Goal: Information Seeking & Learning: Learn about a topic

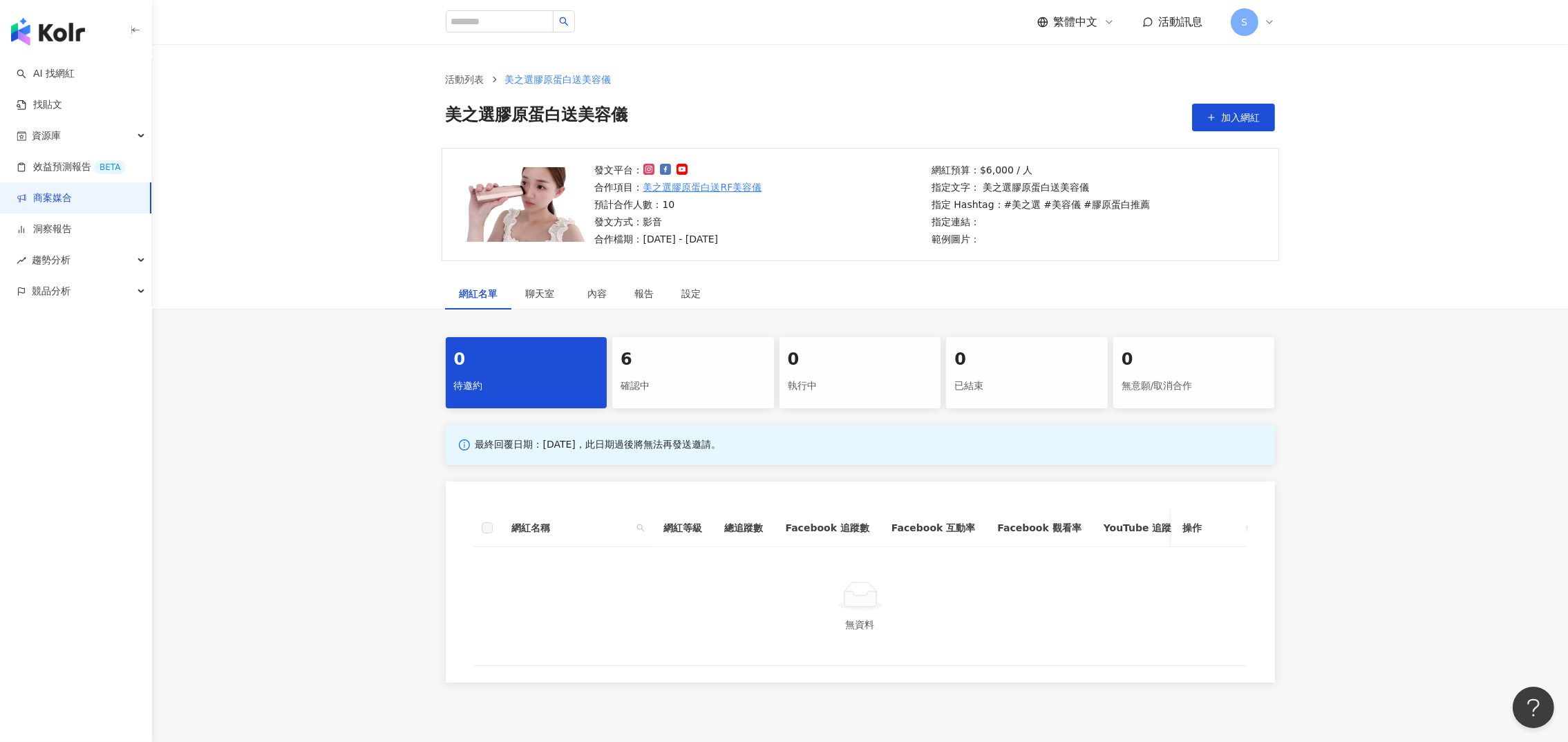
click at [702, 348] on div "6" at bounding box center [692, 359] width 145 height 23
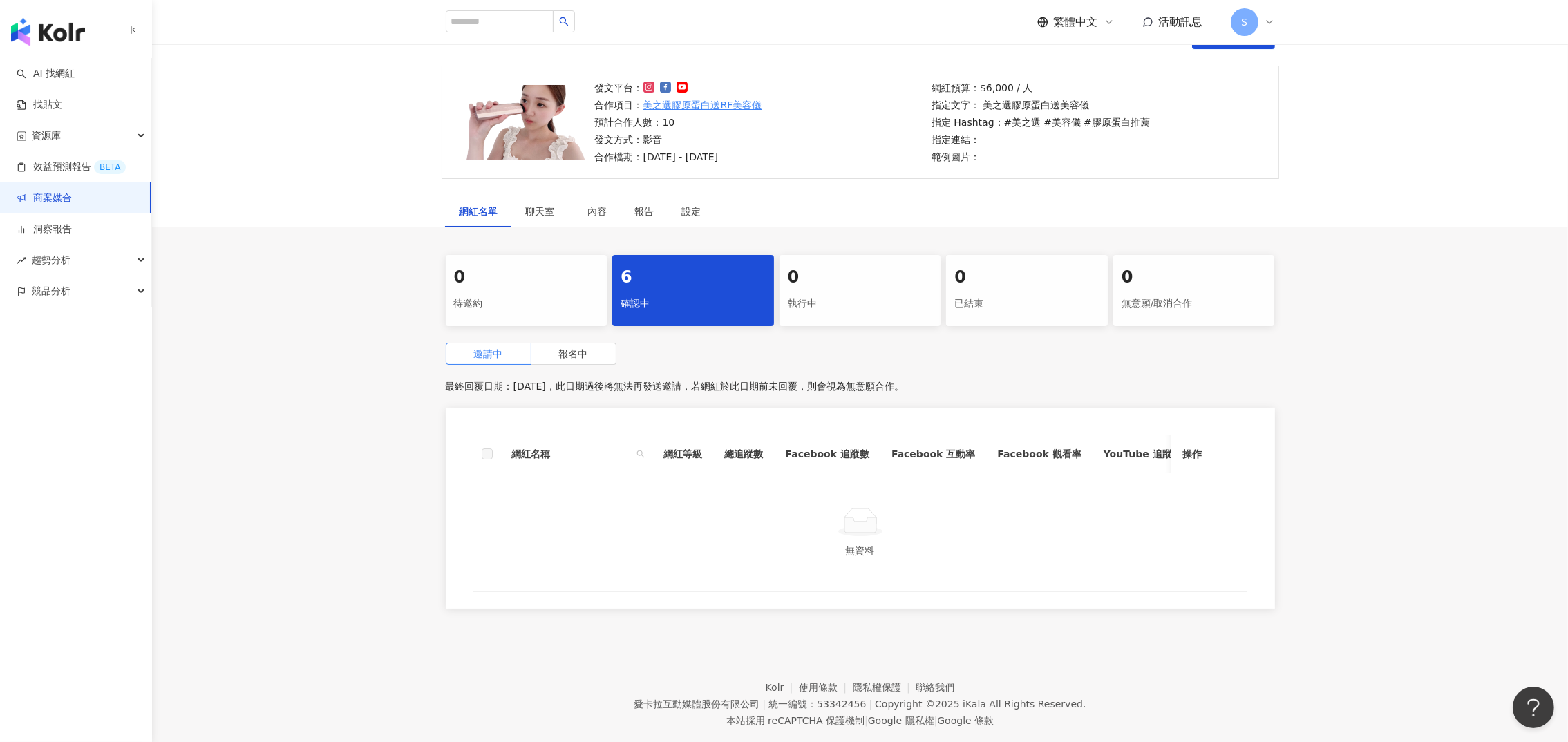
scroll to position [125, 0]
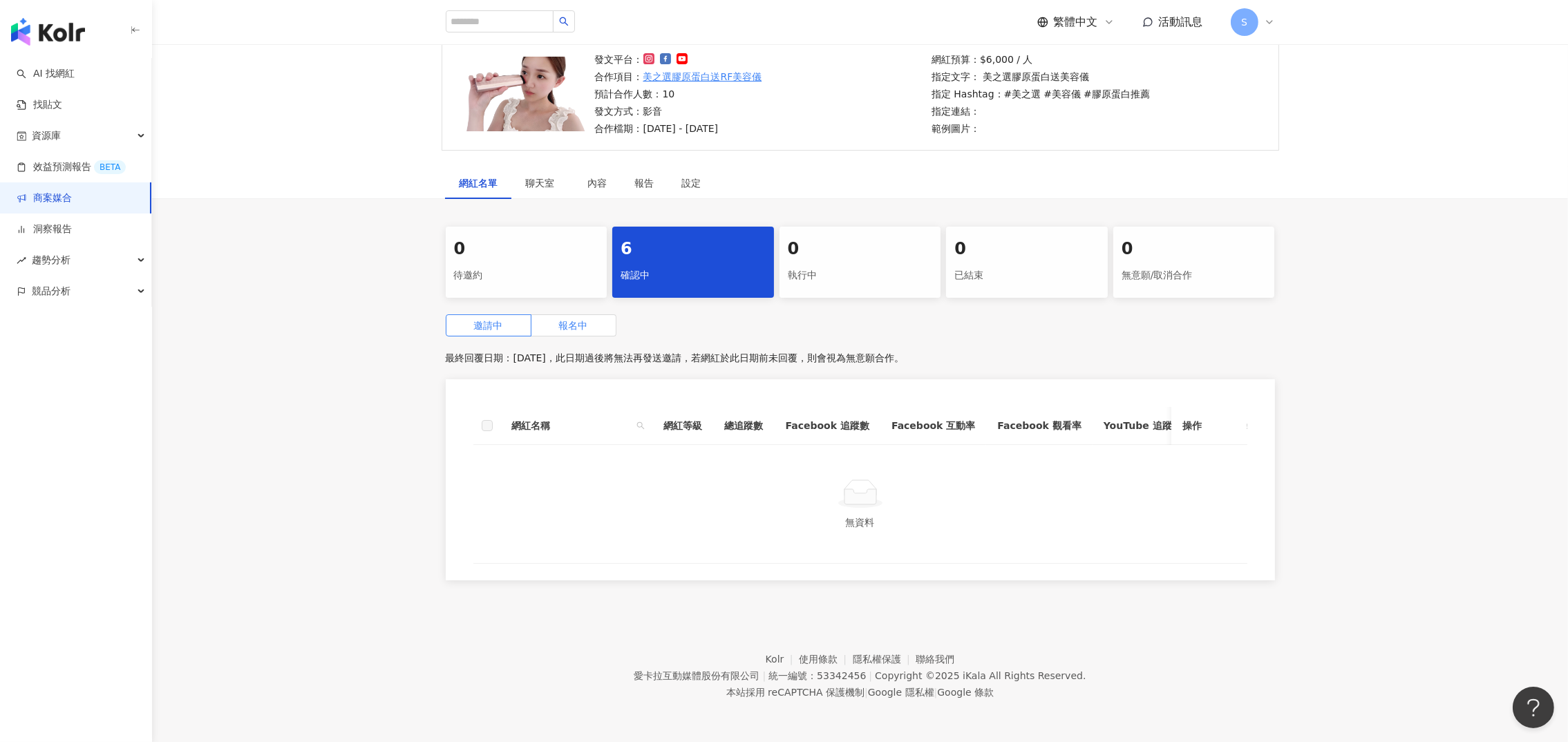
click at [571, 320] on span "報名中" at bounding box center [573, 325] width 29 height 11
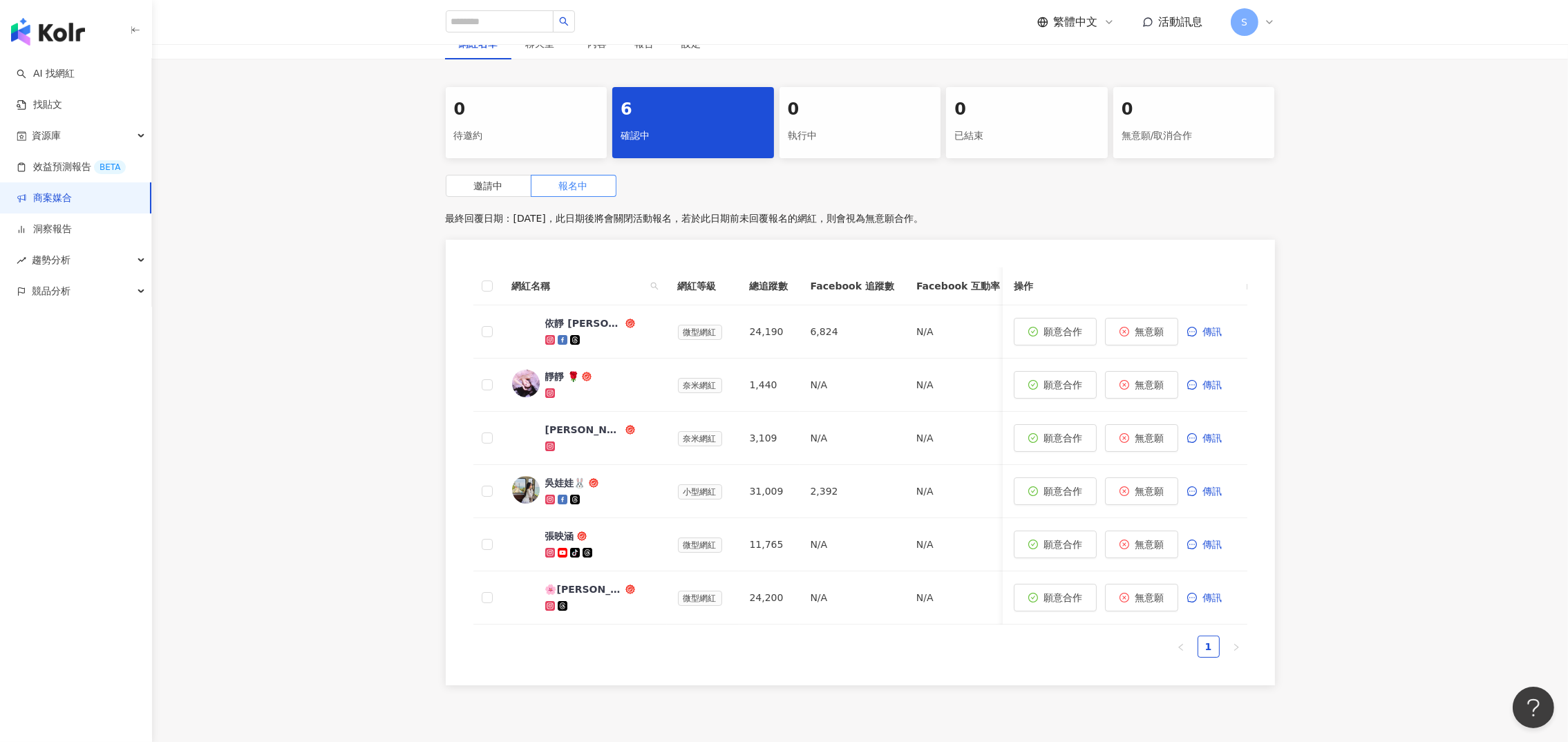
scroll to position [333, 0]
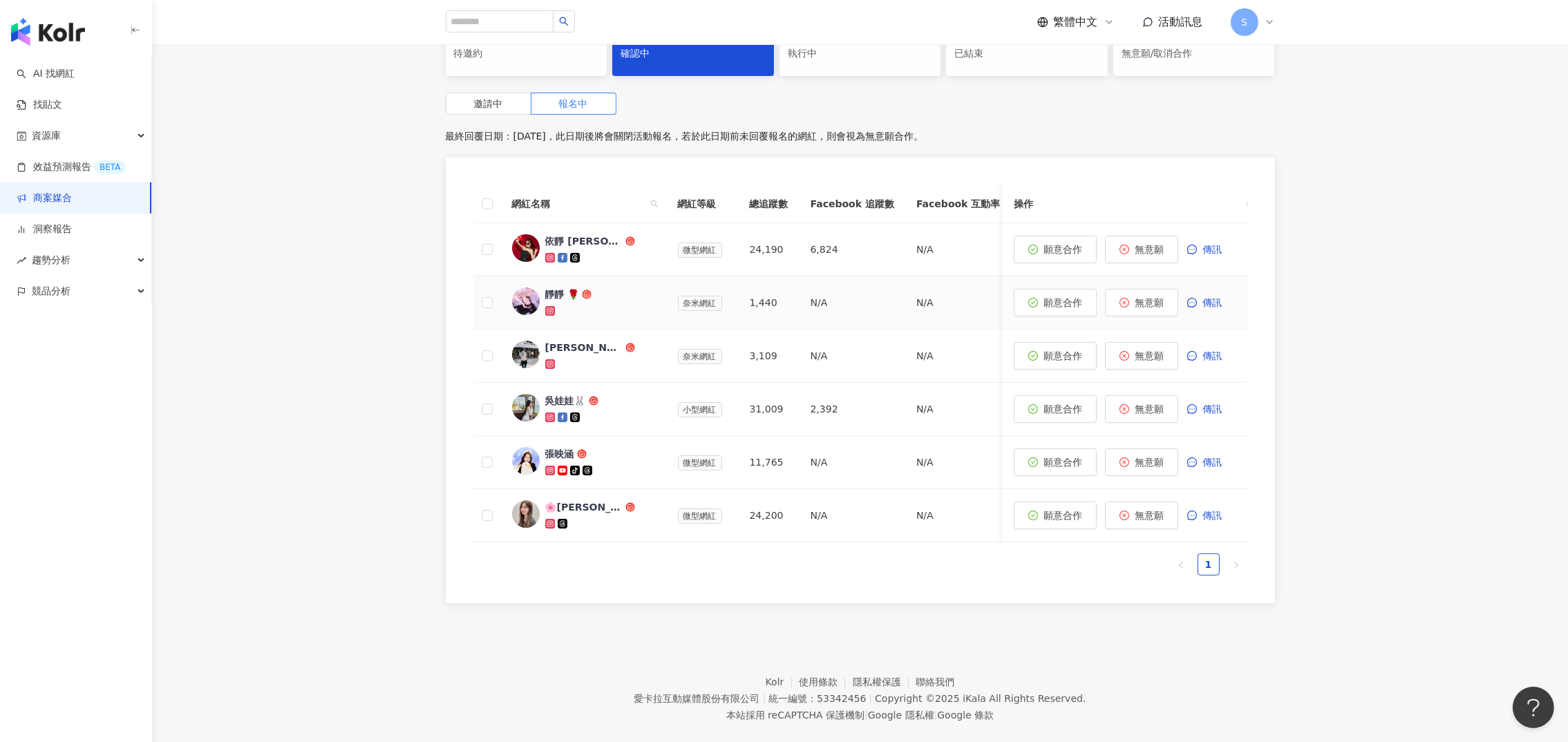
click at [549, 291] on div "靜靜 🌹" at bounding box center [562, 294] width 34 height 14
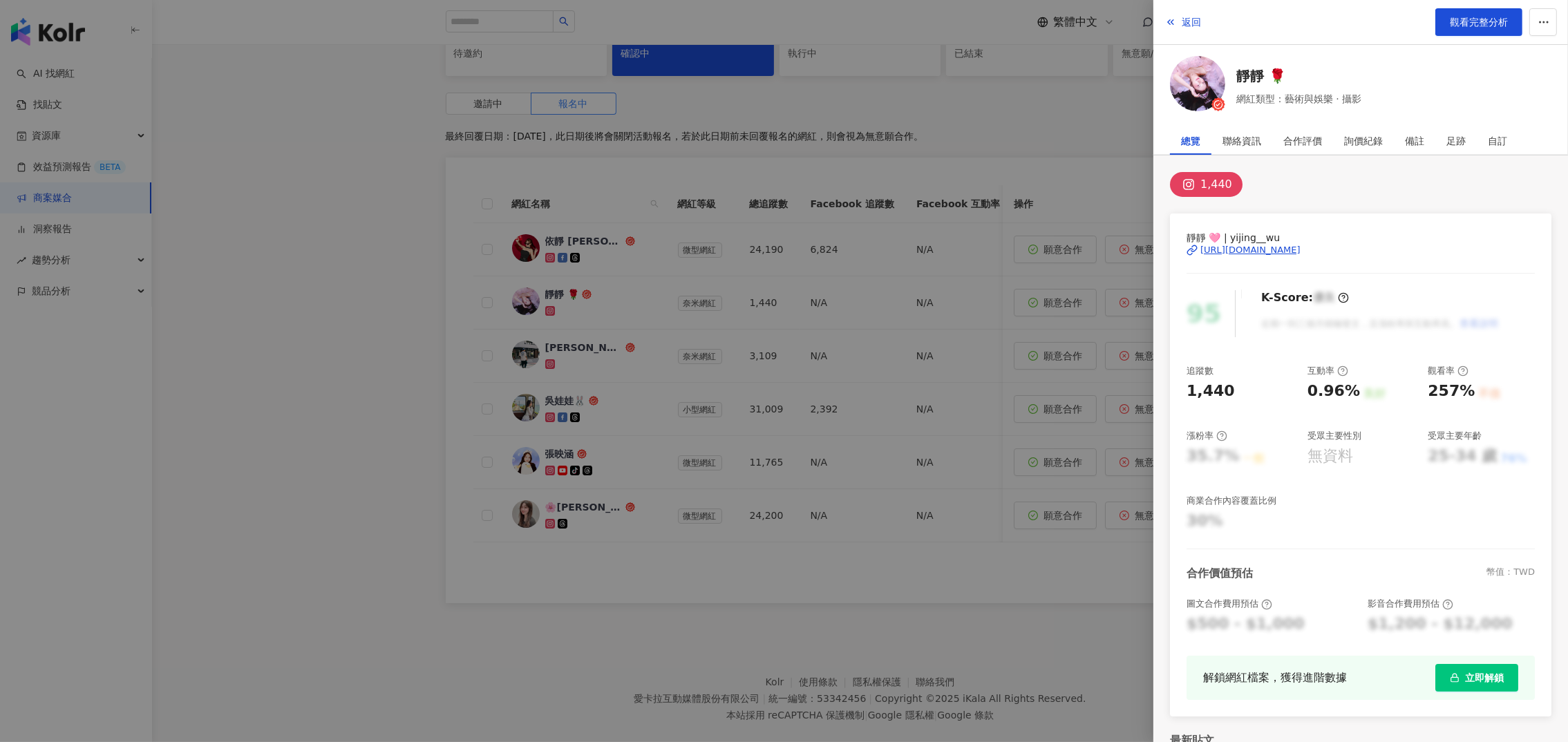
click at [1249, 251] on div "https://www.instagram.com/yijing__wu/" at bounding box center [1250, 249] width 100 height 12
click at [366, 310] on div at bounding box center [784, 371] width 1568 height 742
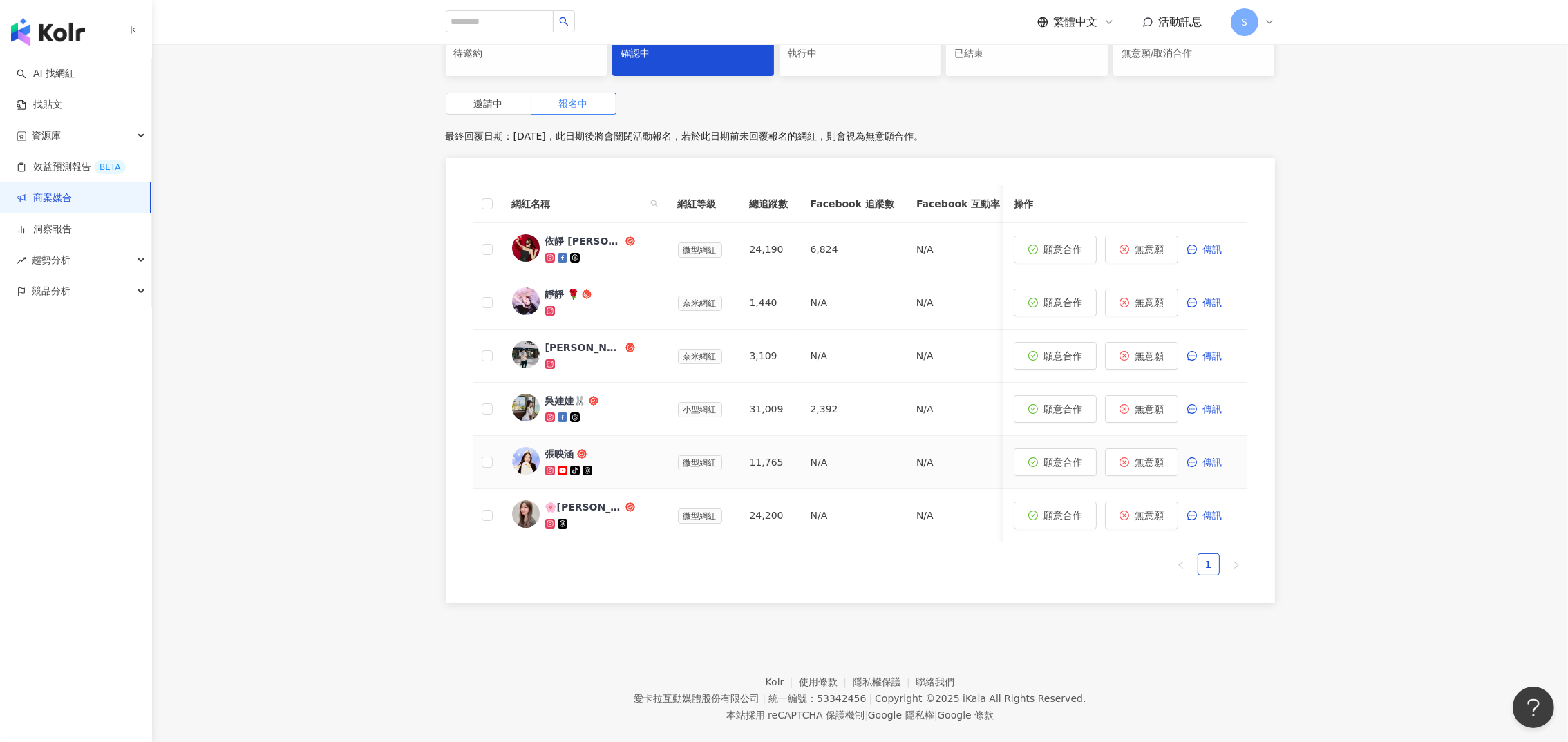
click at [558, 447] on div "張映涵" at bounding box center [559, 453] width 29 height 14
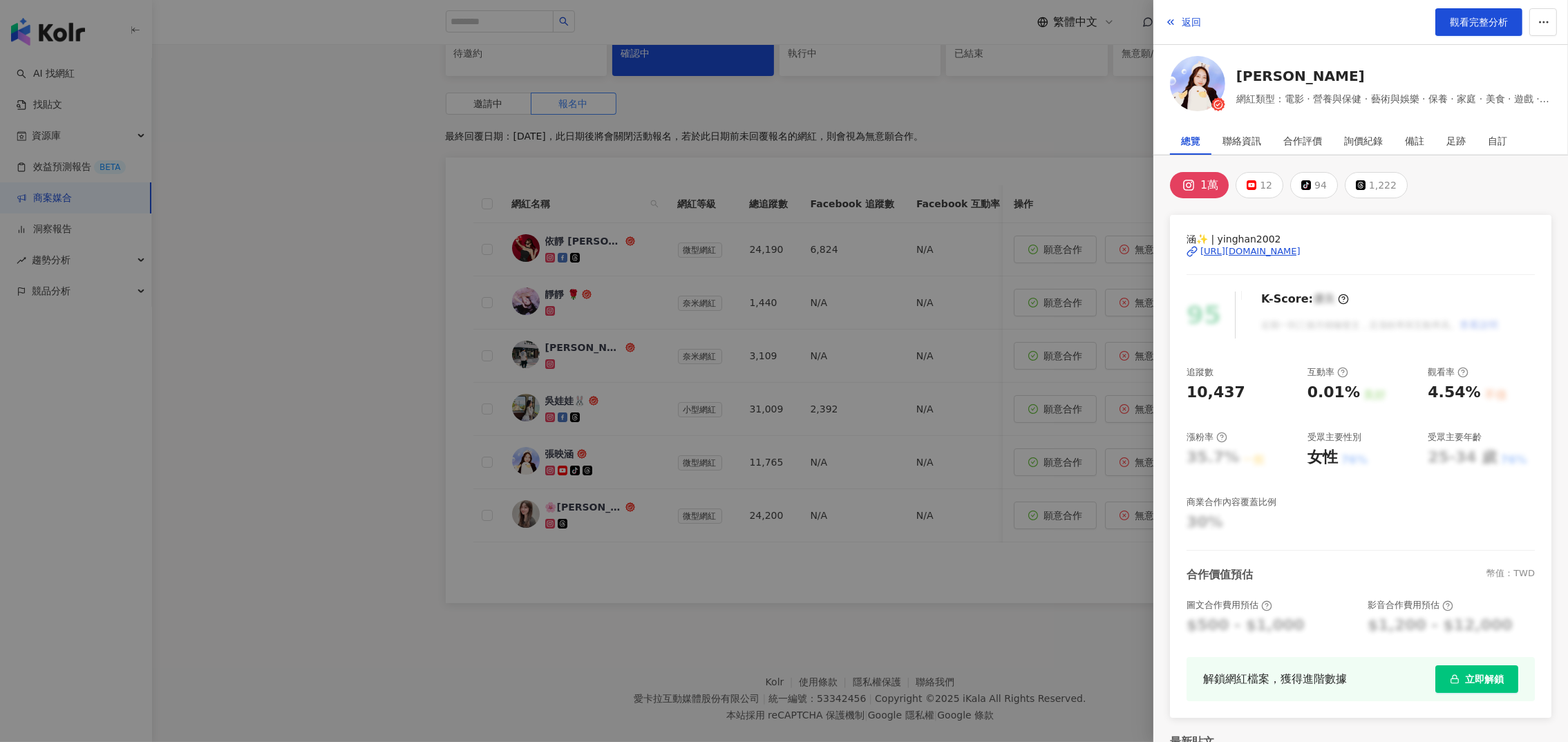
click at [789, 479] on div at bounding box center [784, 371] width 1568 height 742
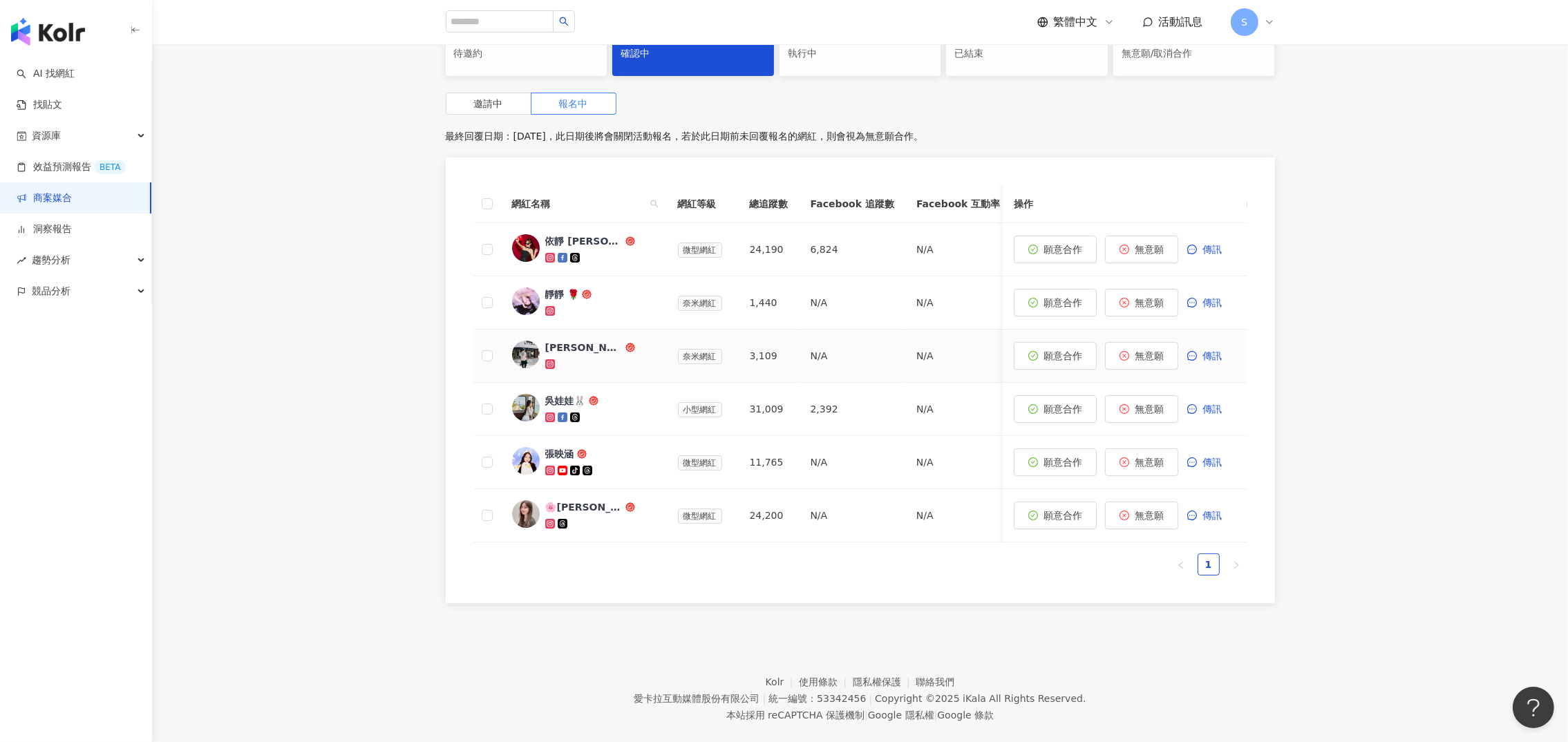
click at [555, 343] on div "陳昱誠" at bounding box center [583, 347] width 77 height 14
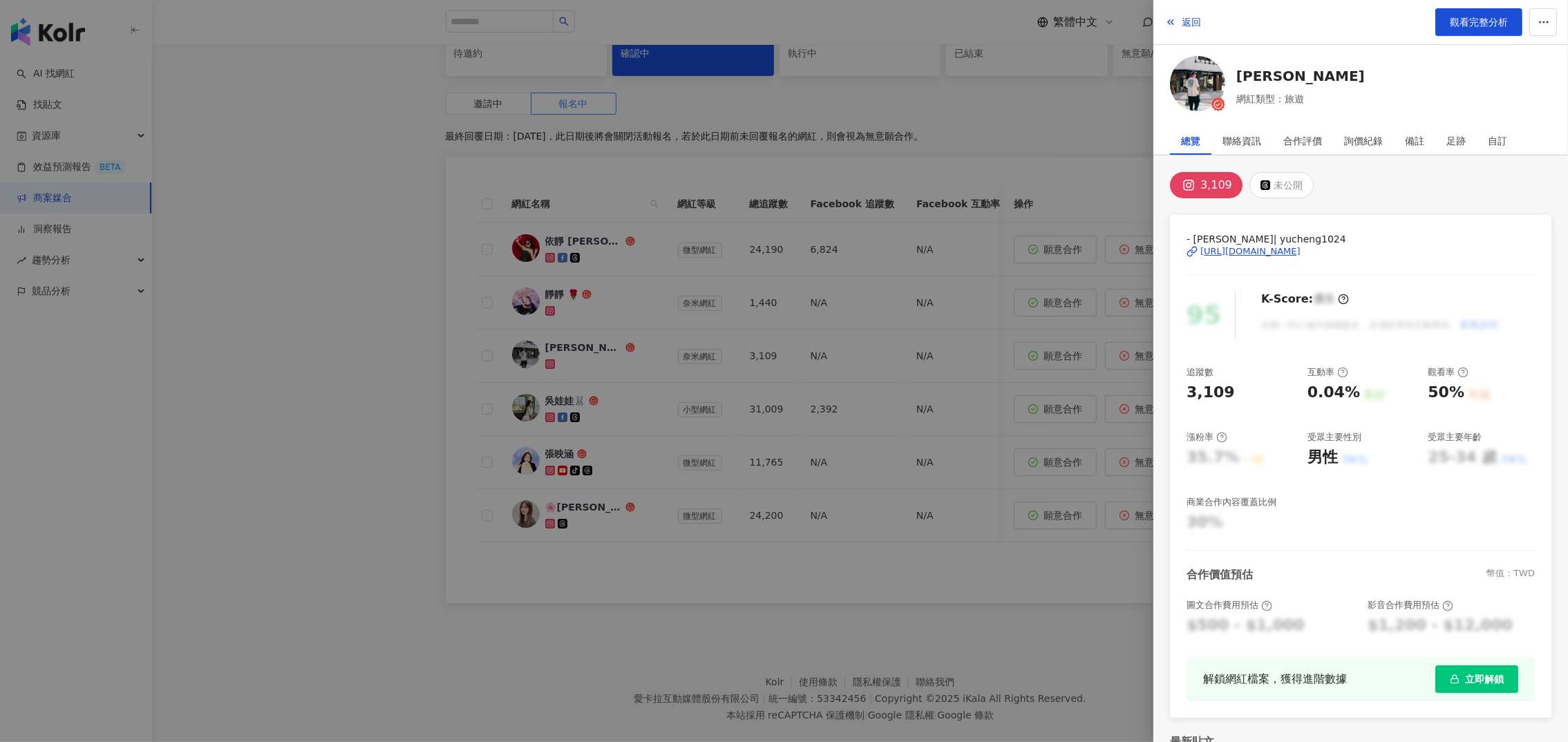
click at [1296, 245] on div "https://www.instagram.com/yucheng1024/" at bounding box center [1250, 251] width 100 height 12
click at [444, 94] on div at bounding box center [784, 371] width 1568 height 742
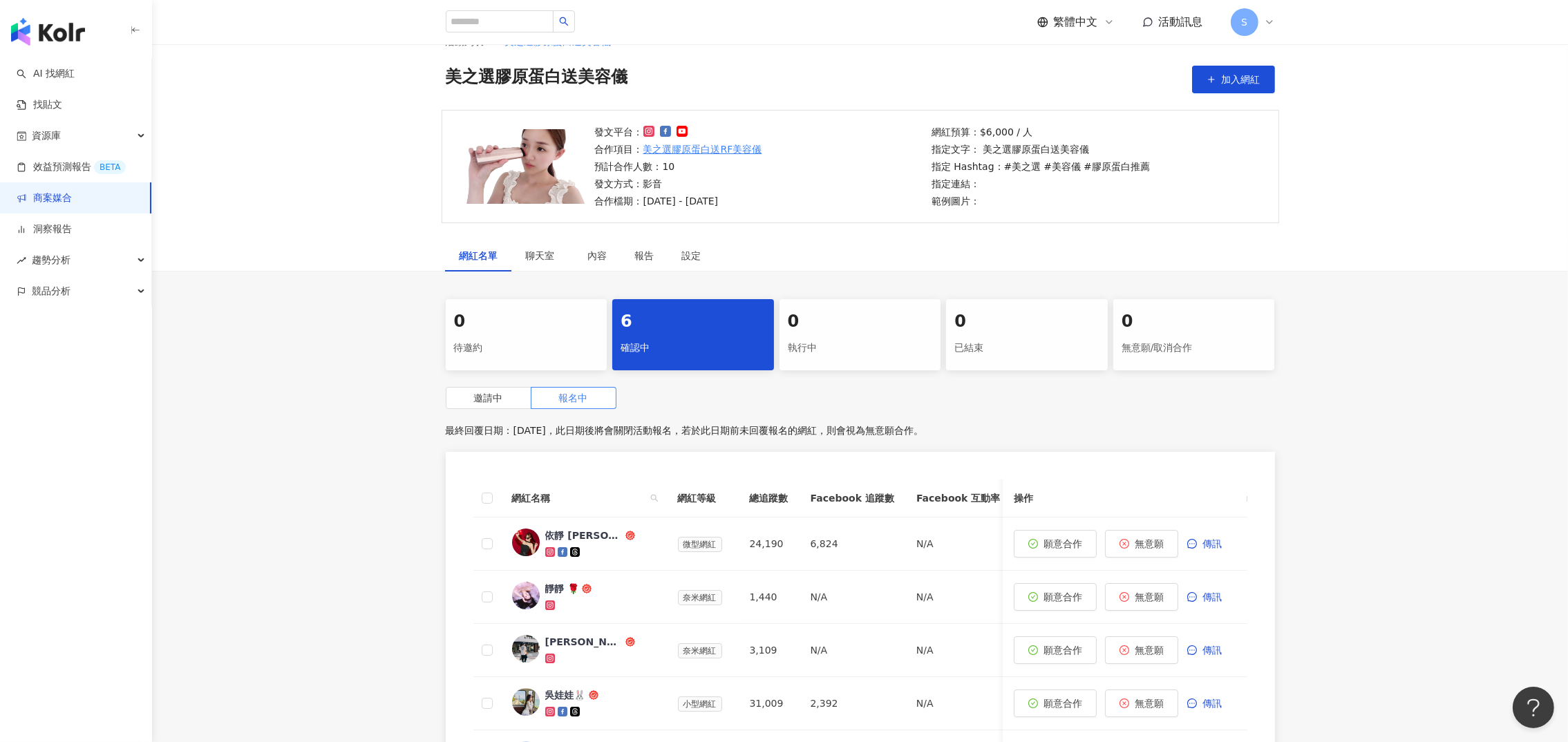
scroll to position [0, 0]
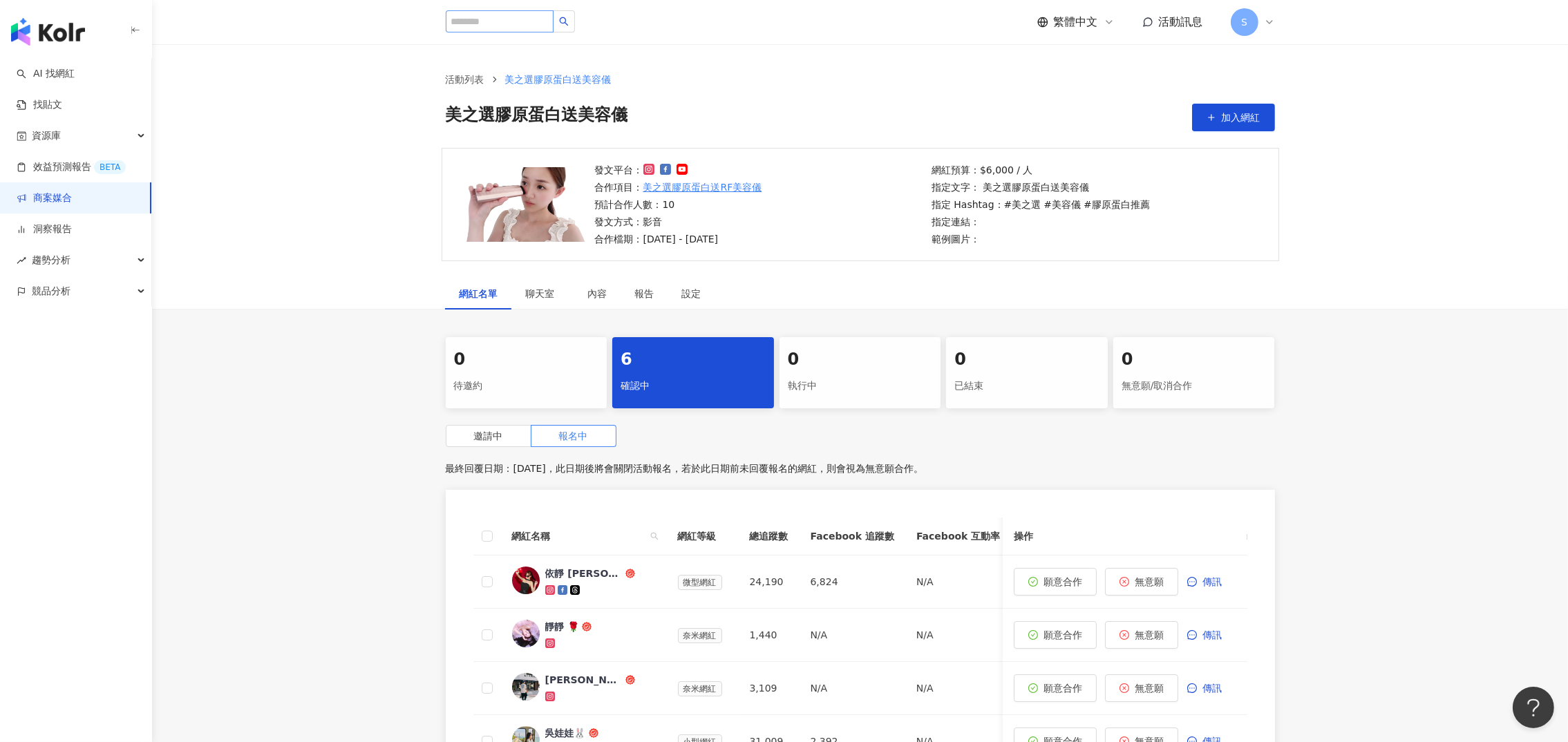
click at [490, 9] on div "繁體中文 活動訊息 S" at bounding box center [860, 22] width 829 height 44
click at [488, 15] on input "search" at bounding box center [499, 21] width 107 height 22
paste input "**********"
type input "**********"
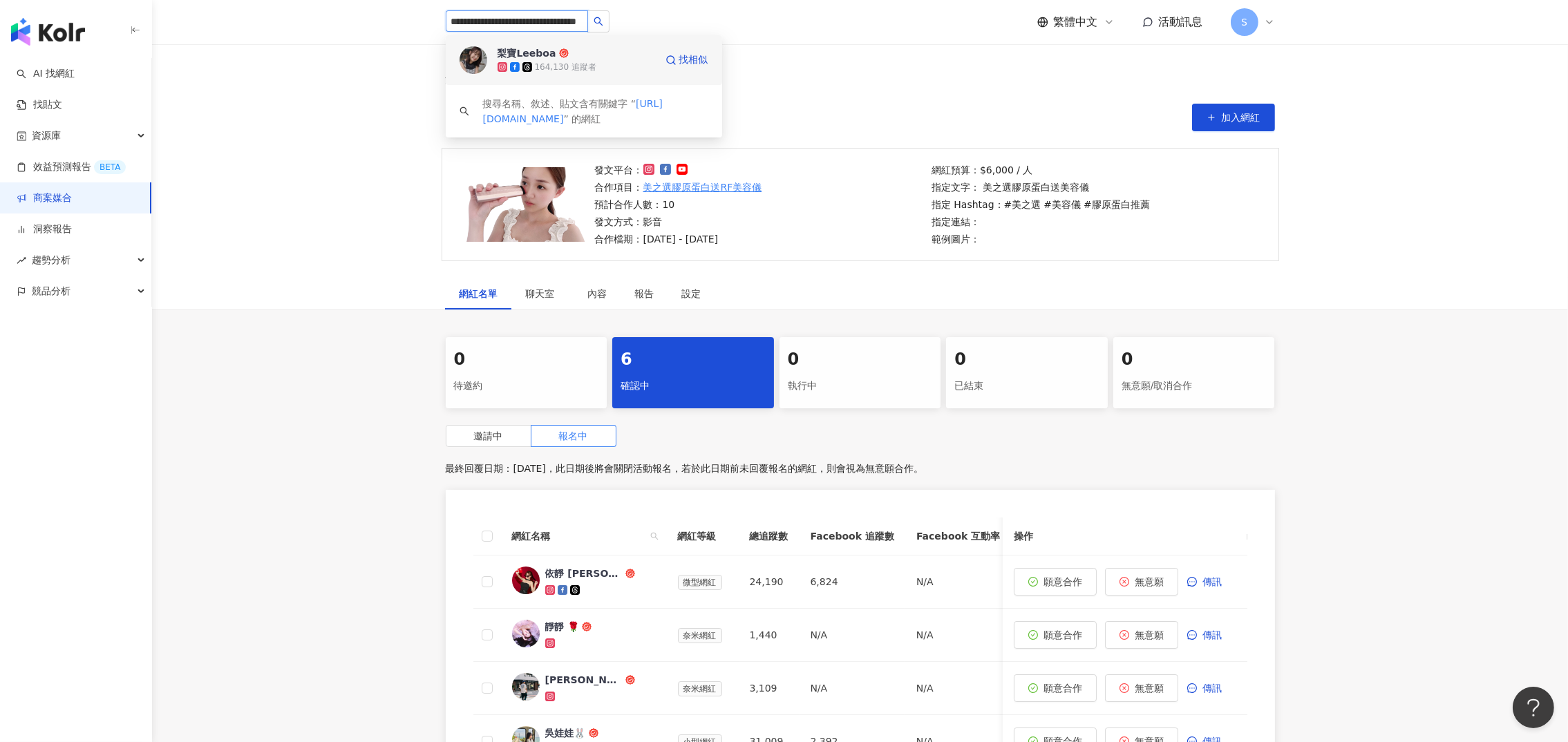
click at [546, 61] on div "164,130 追蹤者" at bounding box center [565, 67] width 61 height 12
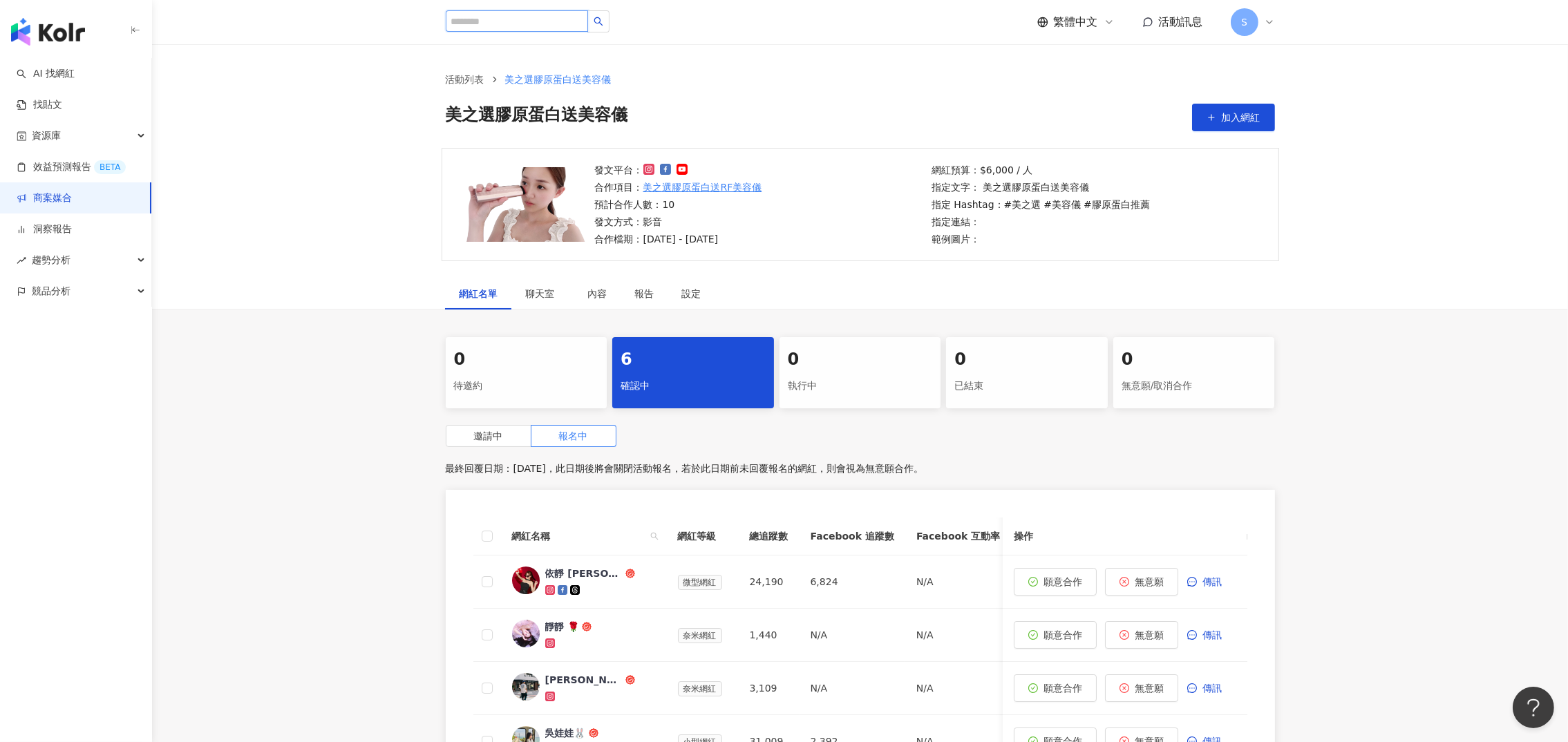
scroll to position [0, 0]
click at [75, 81] on link "AI 找網紅" at bounding box center [45, 73] width 58 height 14
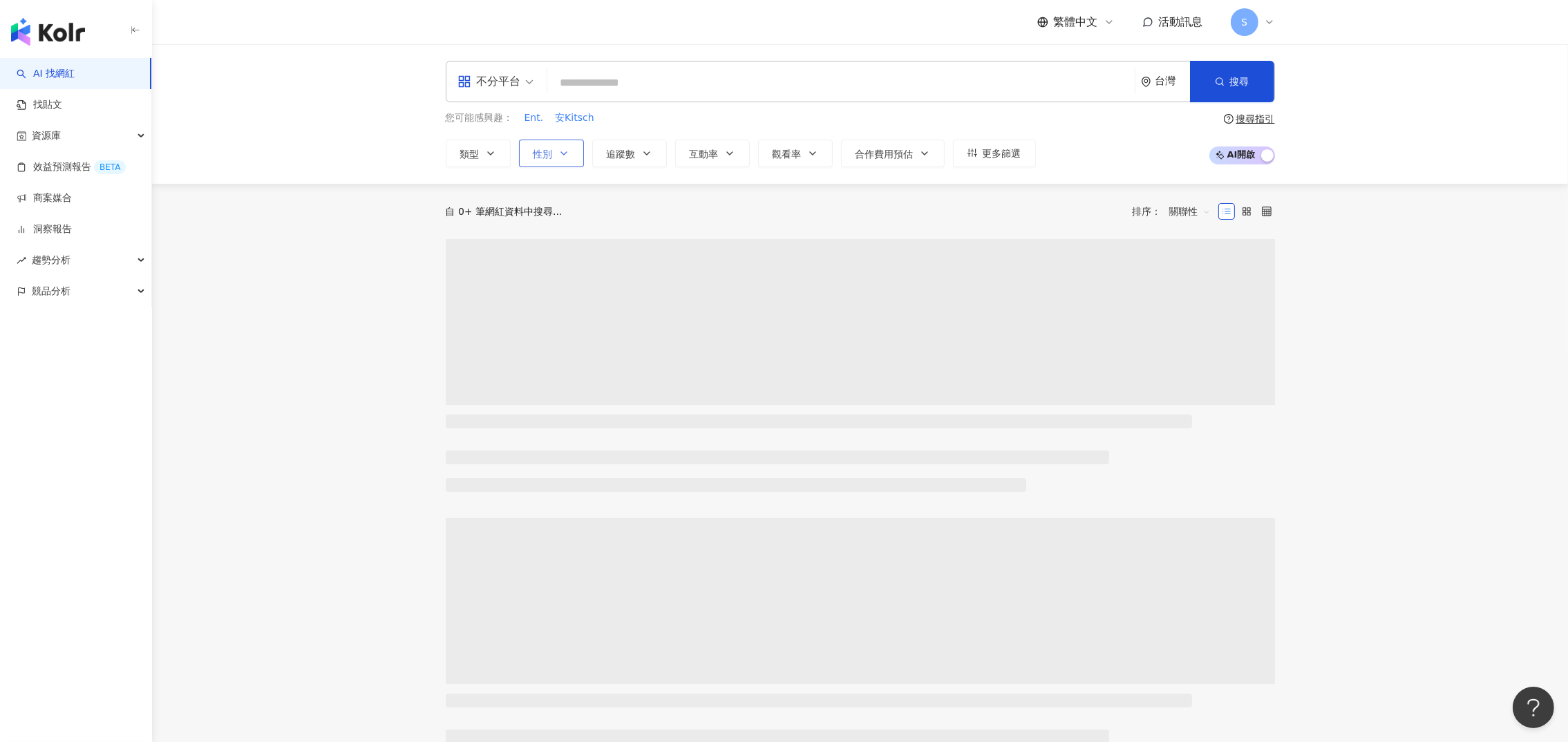
click at [564, 152] on icon "button" at bounding box center [563, 153] width 6 height 3
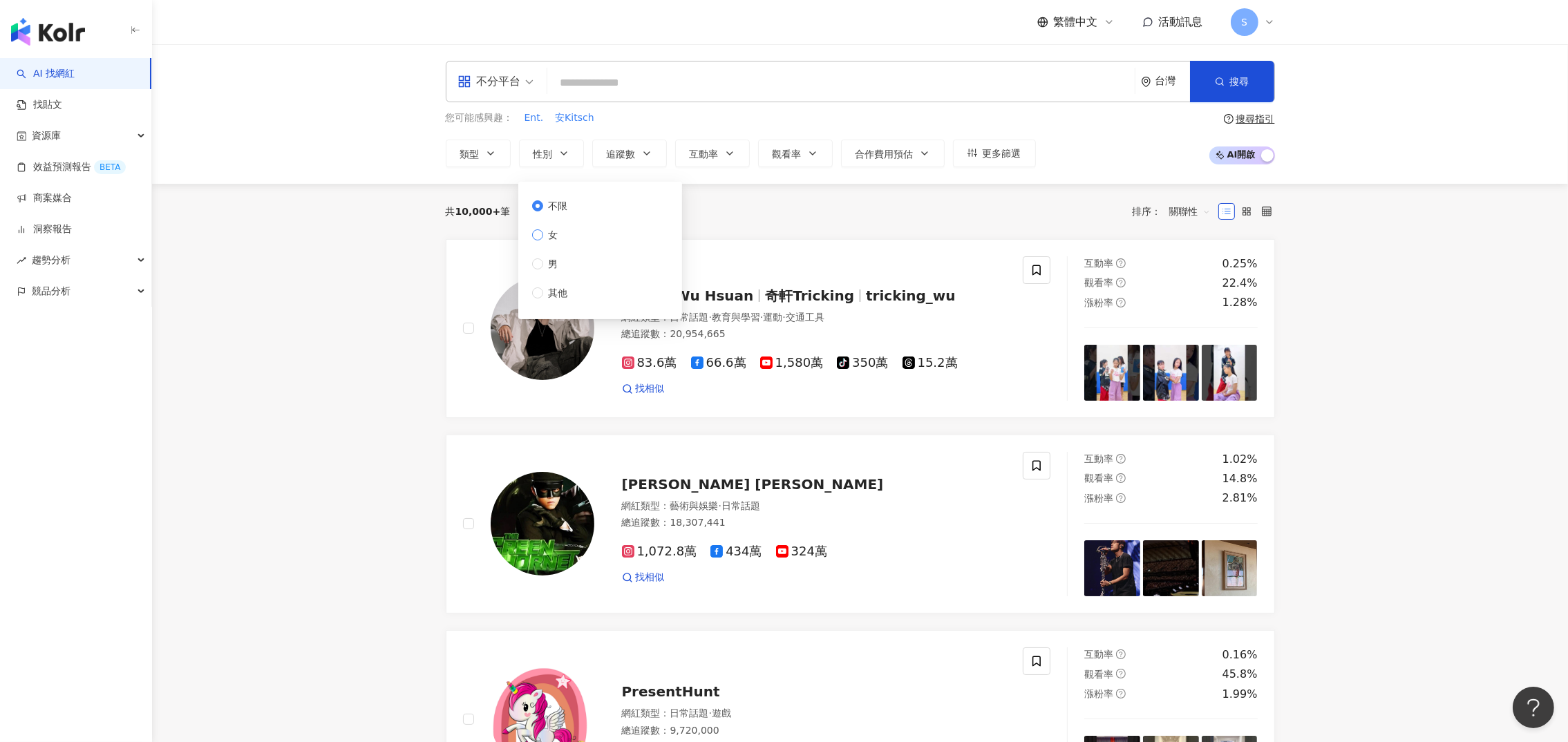
click at [562, 234] on span "女" at bounding box center [553, 234] width 20 height 15
click at [646, 153] on icon "button" at bounding box center [647, 153] width 6 height 3
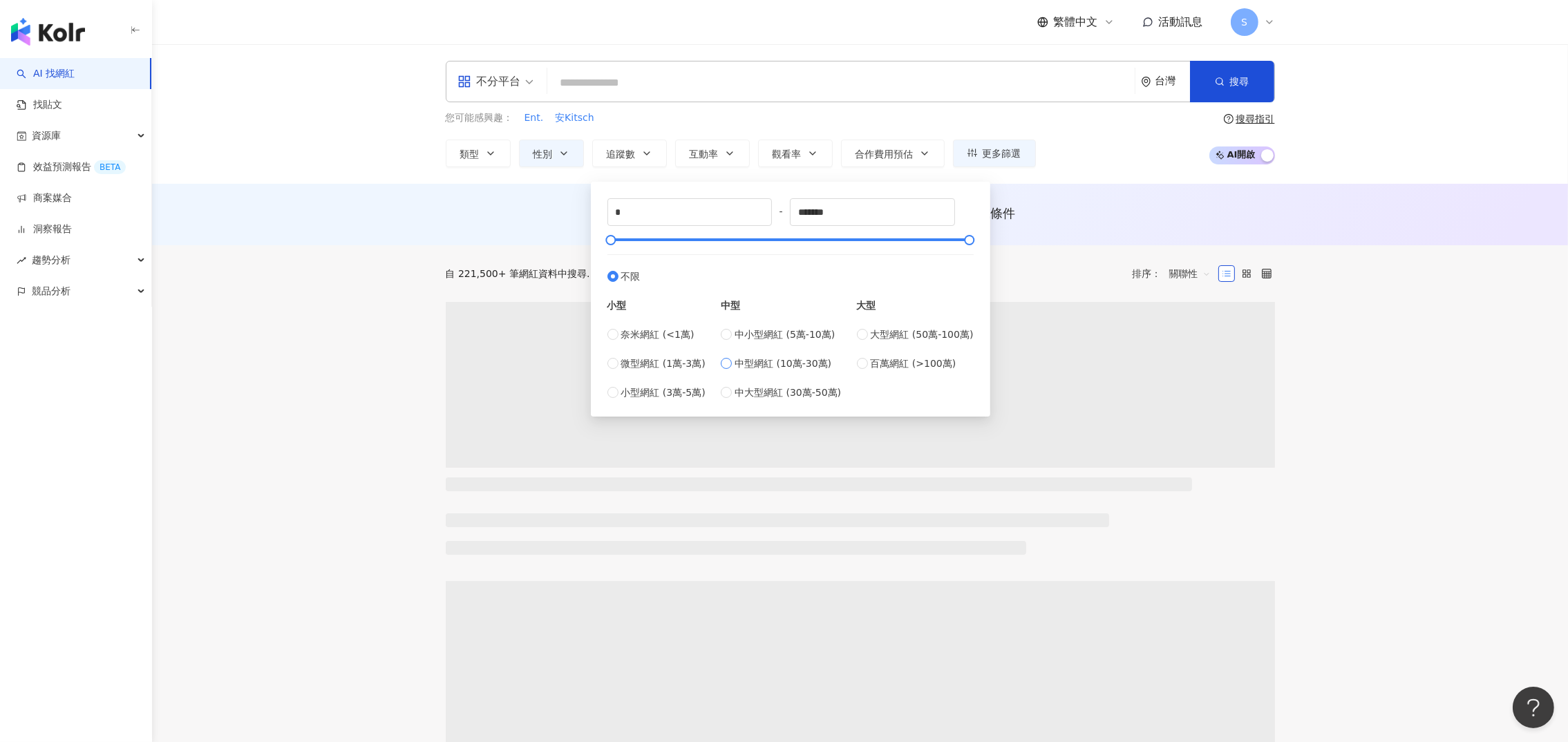
click at [789, 366] on span "中型網紅 (10萬-30萬)" at bounding box center [782, 363] width 96 height 15
type input "******"
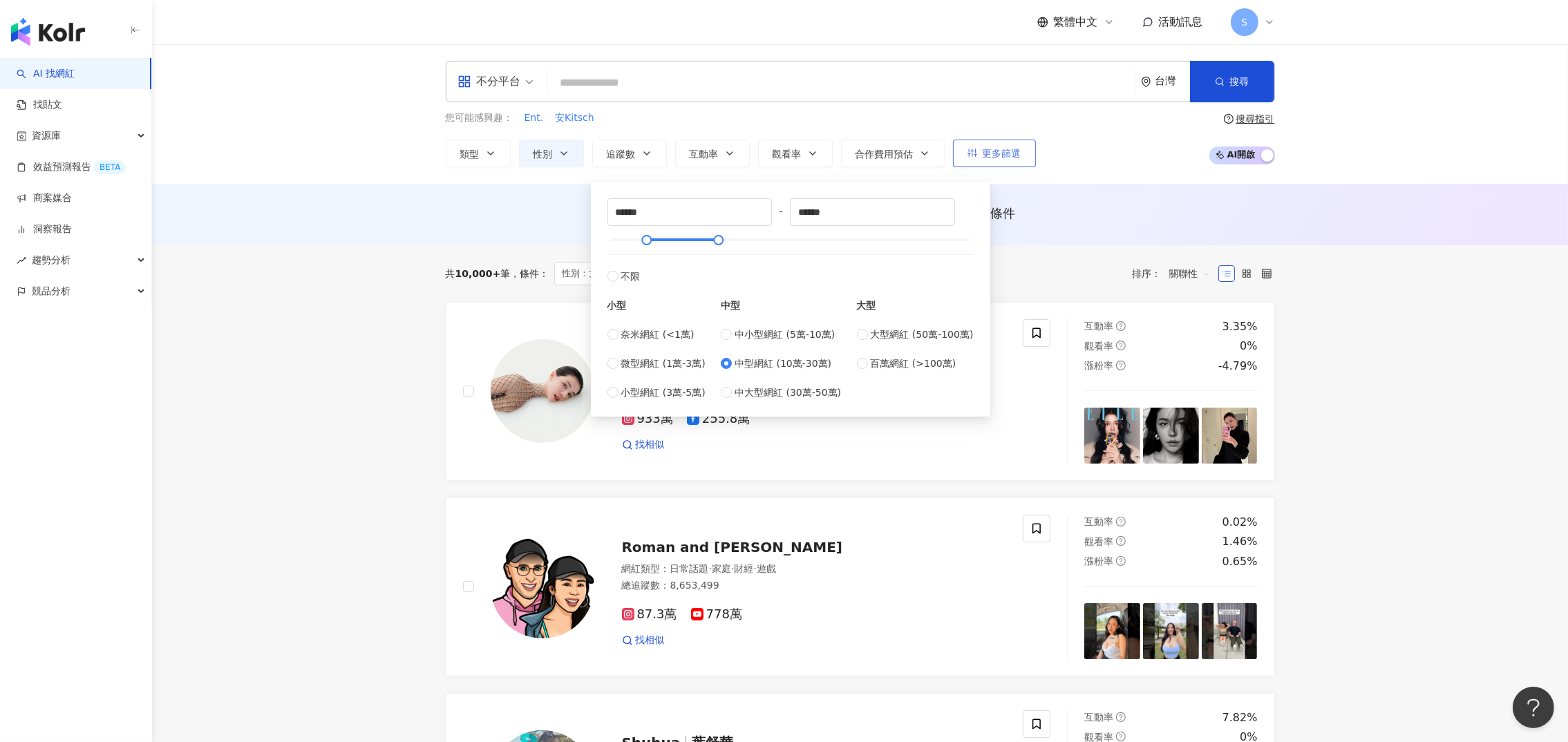
click at [990, 156] on span "更多篩選" at bounding box center [1002, 154] width 39 height 11
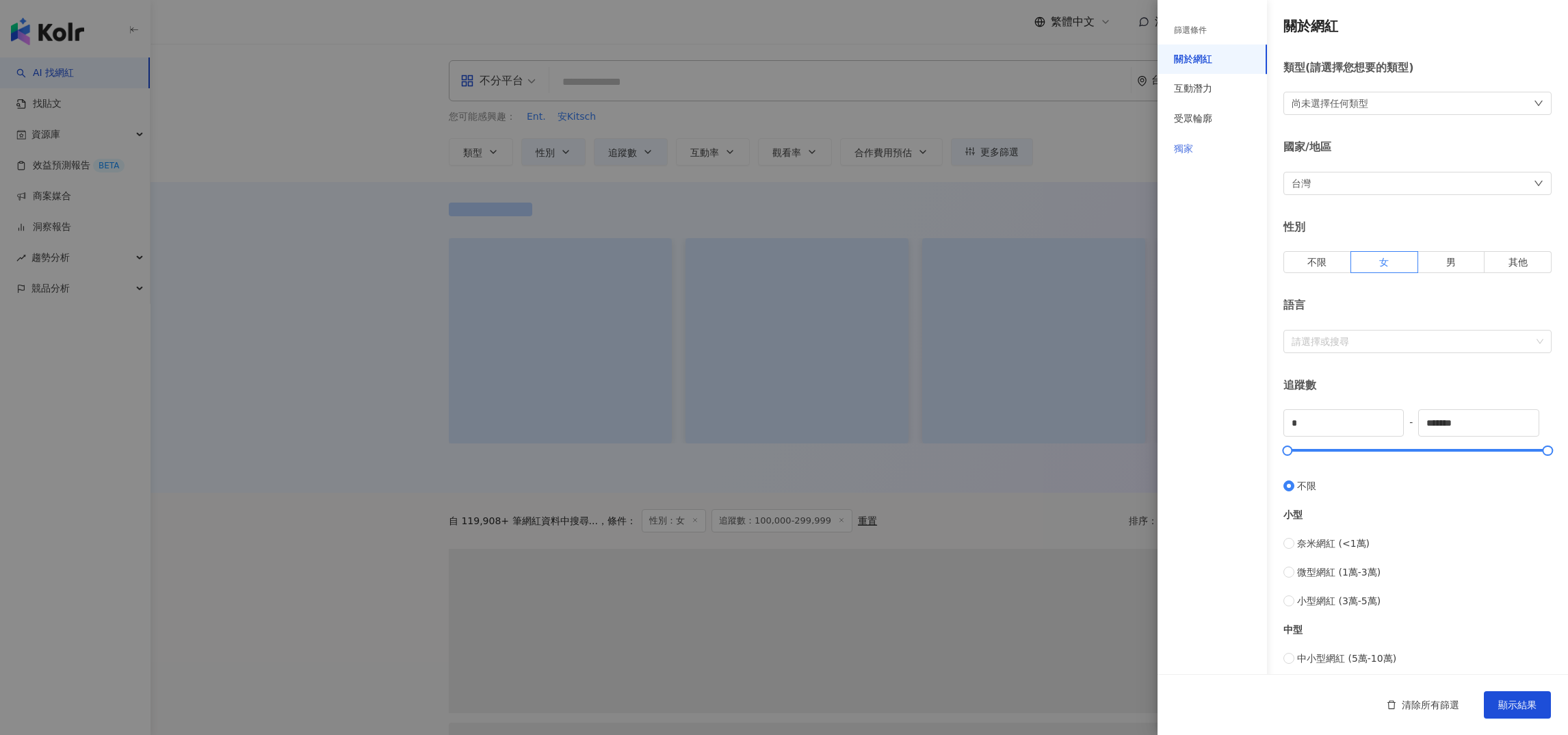
type input "******"
click at [1205, 92] on div "互動潛力" at bounding box center [1193, 88] width 39 height 14
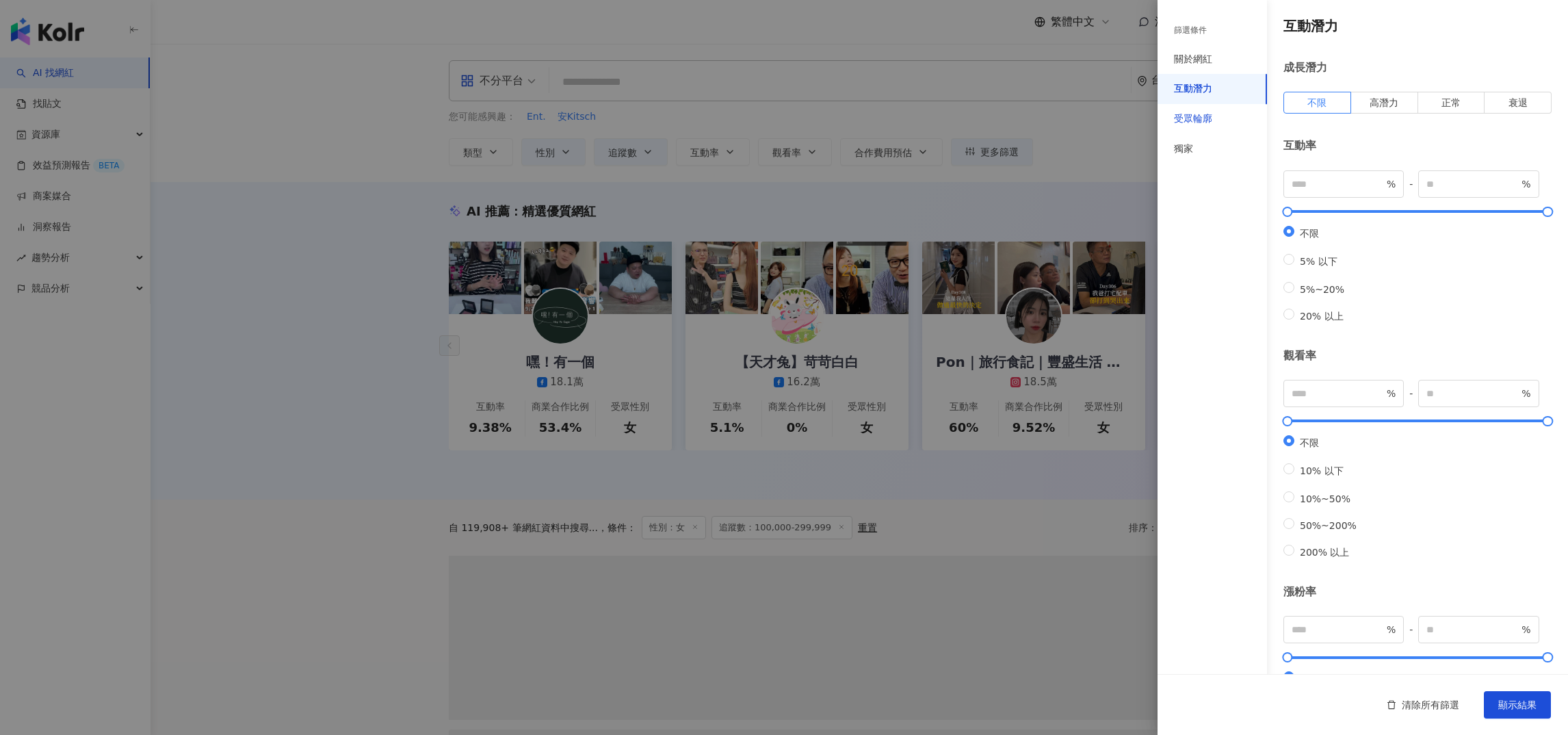
click at [1203, 117] on div "受眾輪廓" at bounding box center [1193, 118] width 39 height 14
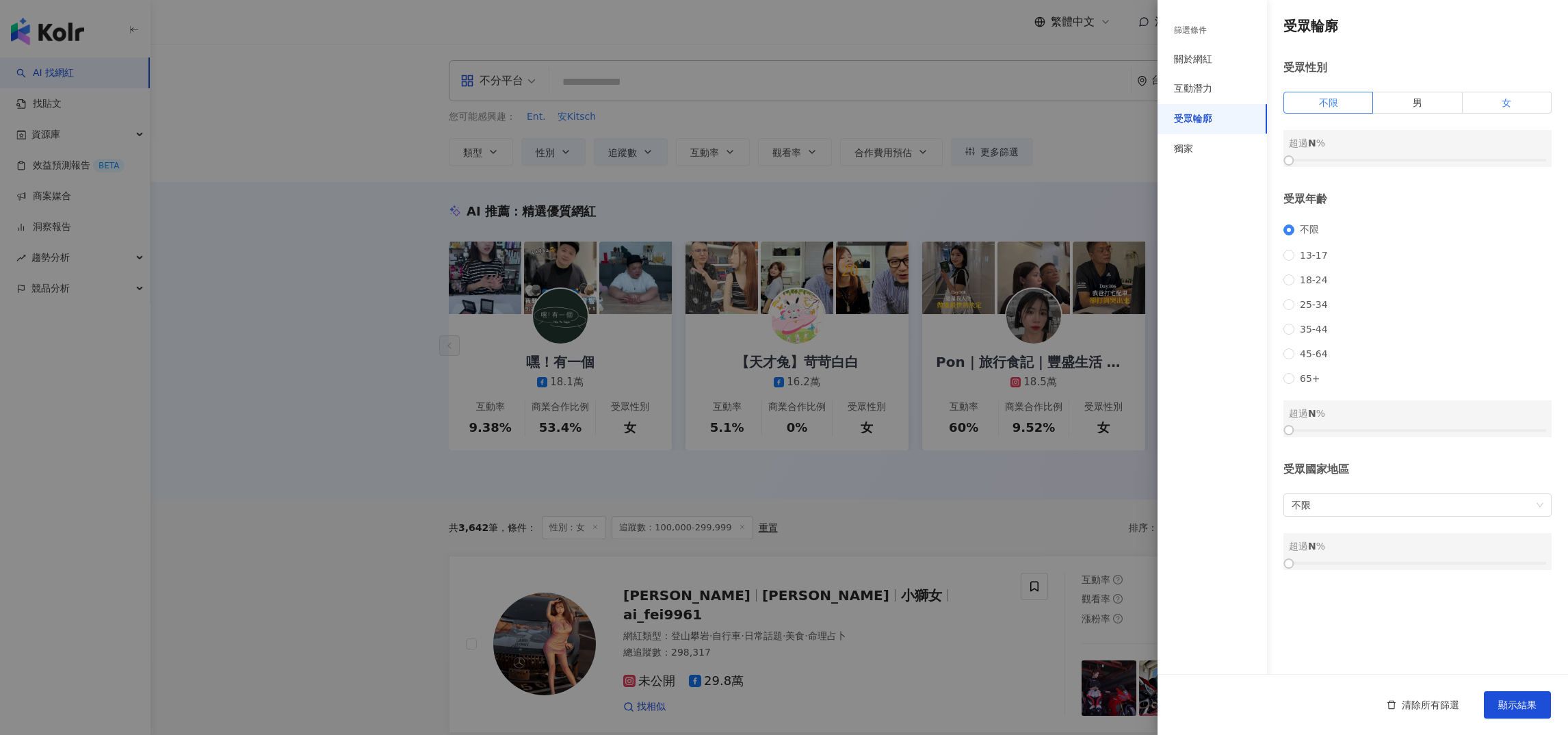
click at [1521, 106] on label "女" at bounding box center [1507, 103] width 89 height 22
drag, startPoint x: 1403, startPoint y: 165, endPoint x: 1426, endPoint y: 172, distance: 24.0
click at [1401, 167] on div "女 超過 0 %" at bounding box center [1418, 149] width 268 height 37
click at [1476, 175] on div "受眾輪廓 受眾性別 不限 男 女 女 超過 0 % 受眾年齡 不限 13-17 18-24 25-34 35-44 45-64 65+ 超過 N % 受眾國家…" at bounding box center [1362, 293] width 410 height 586
click at [1441, 162] on div at bounding box center [1417, 160] width 257 height 8
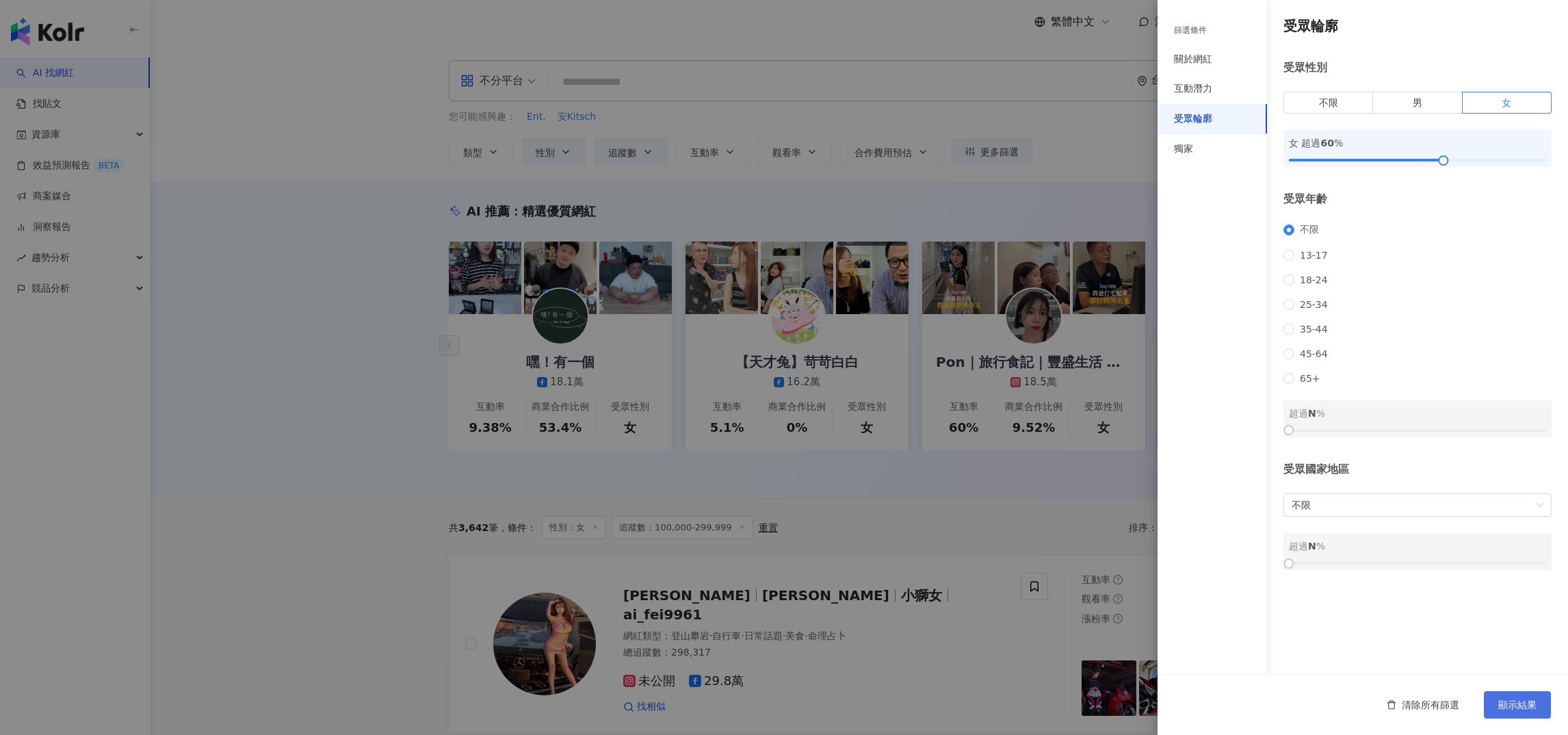
click at [1509, 695] on button "顯示結果" at bounding box center [1517, 705] width 67 height 28
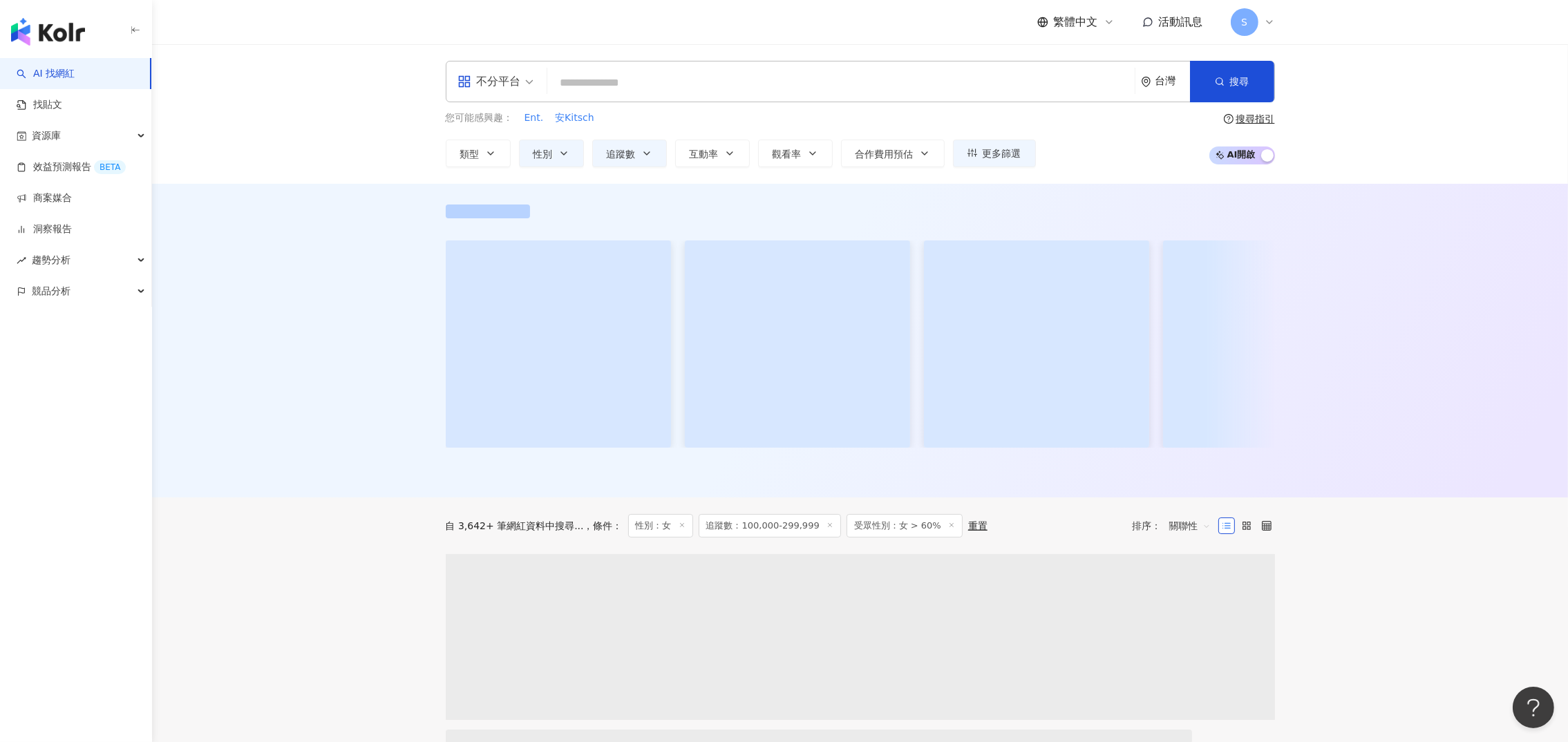
click at [337, 292] on div "對您有幫助嗎？" at bounding box center [859, 340] width 1415 height 313
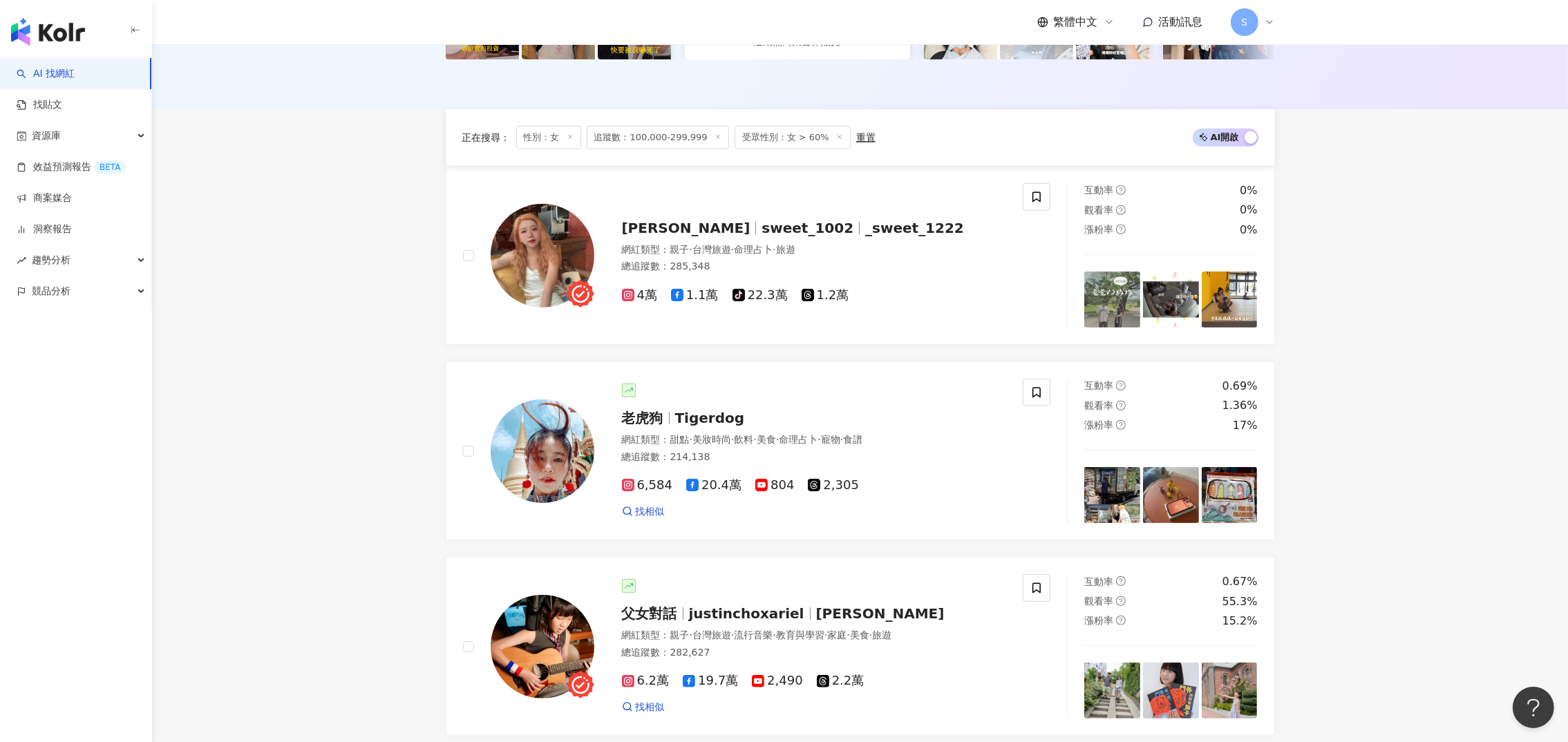
scroll to position [208, 0]
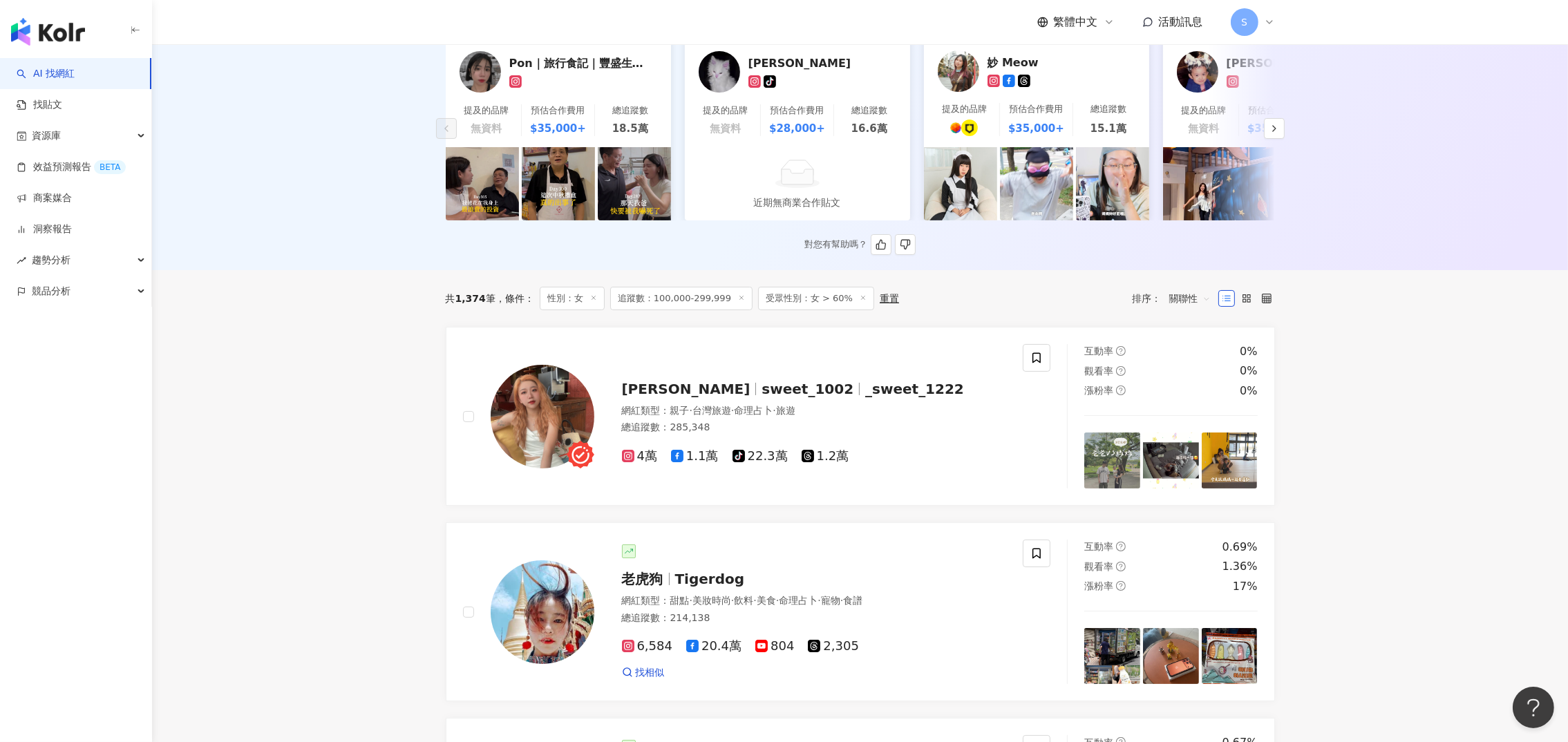
click at [980, 92] on div "妙 Meow" at bounding box center [1036, 70] width 214 height 42
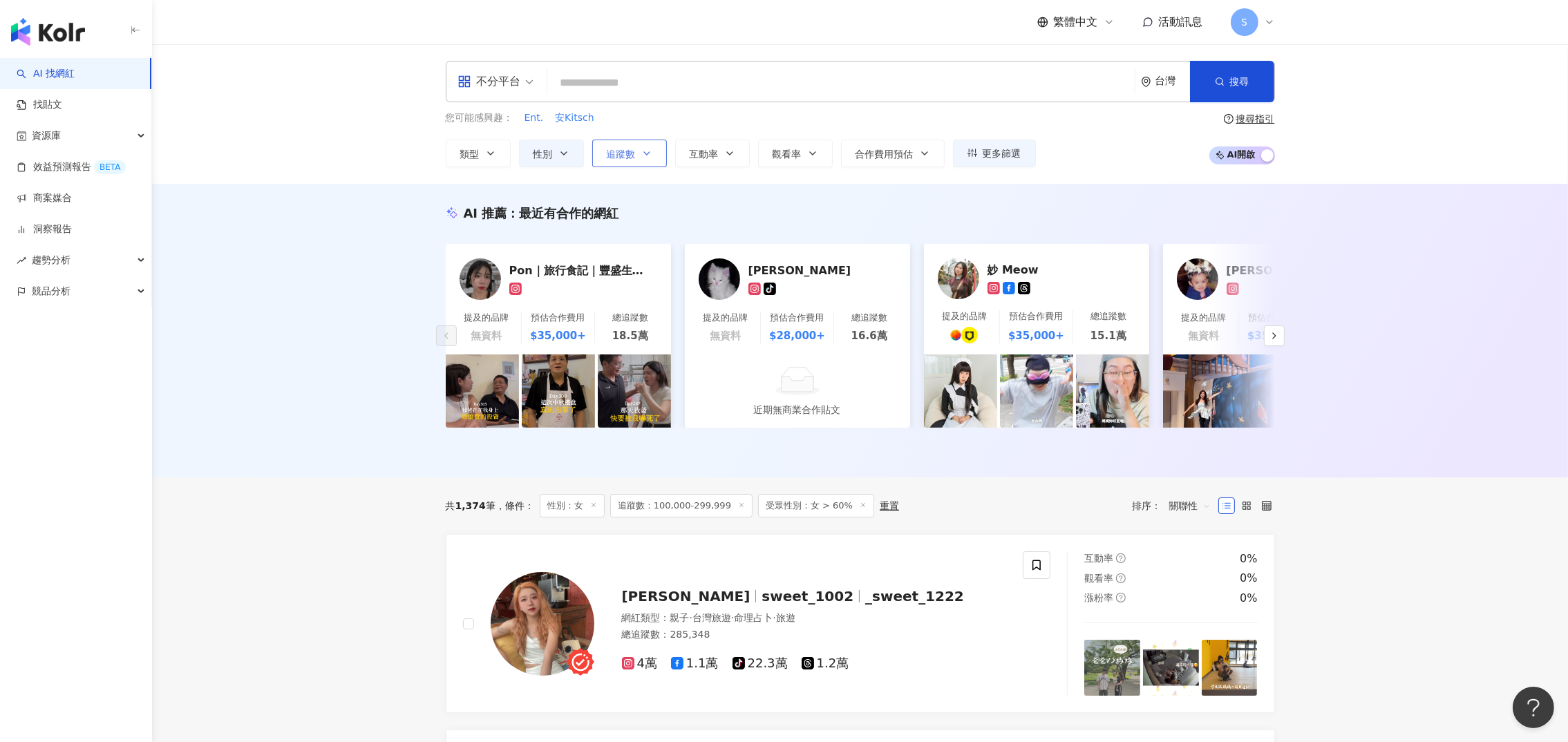
click at [641, 153] on icon "button" at bounding box center [647, 154] width 11 height 11
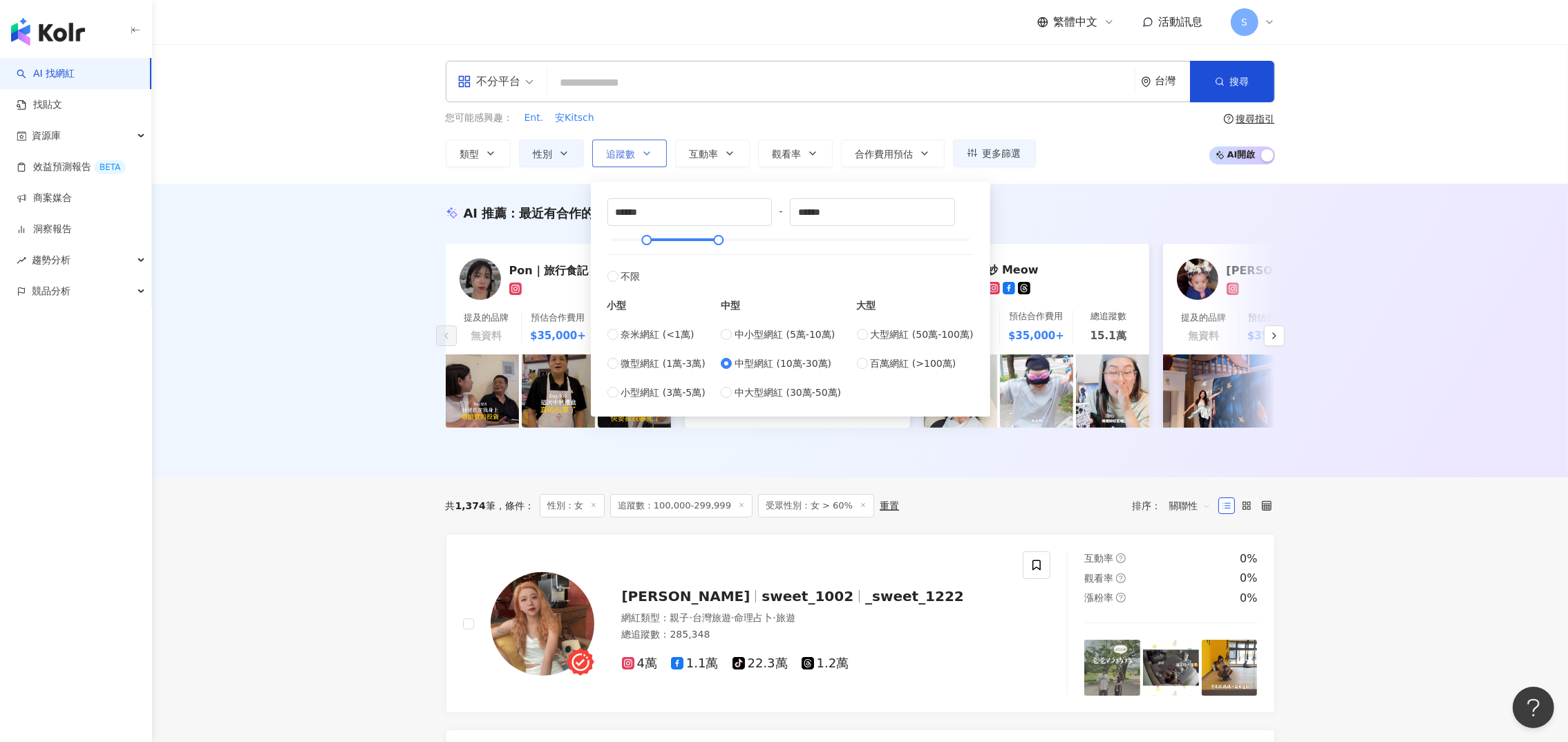
click at [641, 153] on icon "button" at bounding box center [647, 154] width 11 height 11
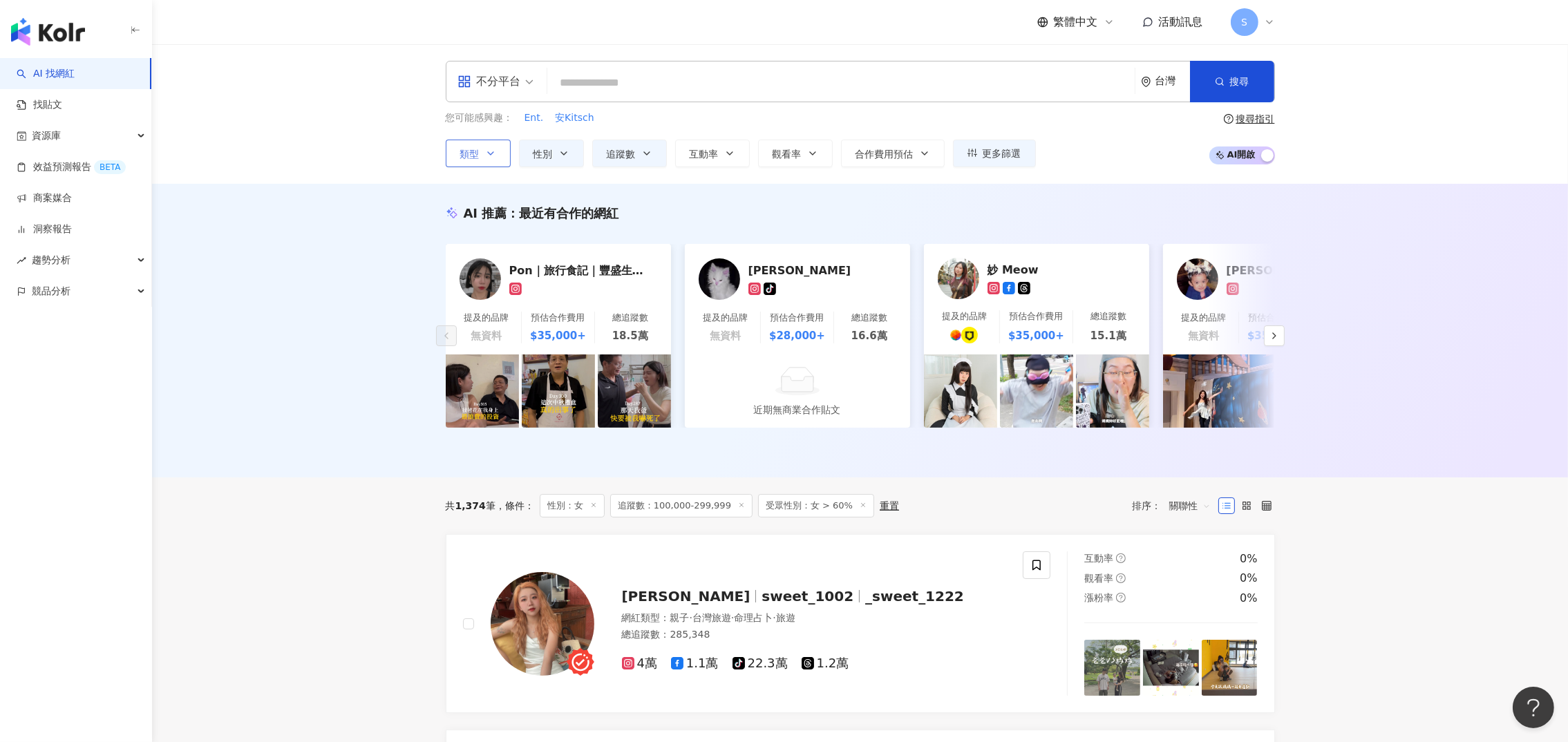
click at [490, 160] on button "類型" at bounding box center [478, 154] width 65 height 28
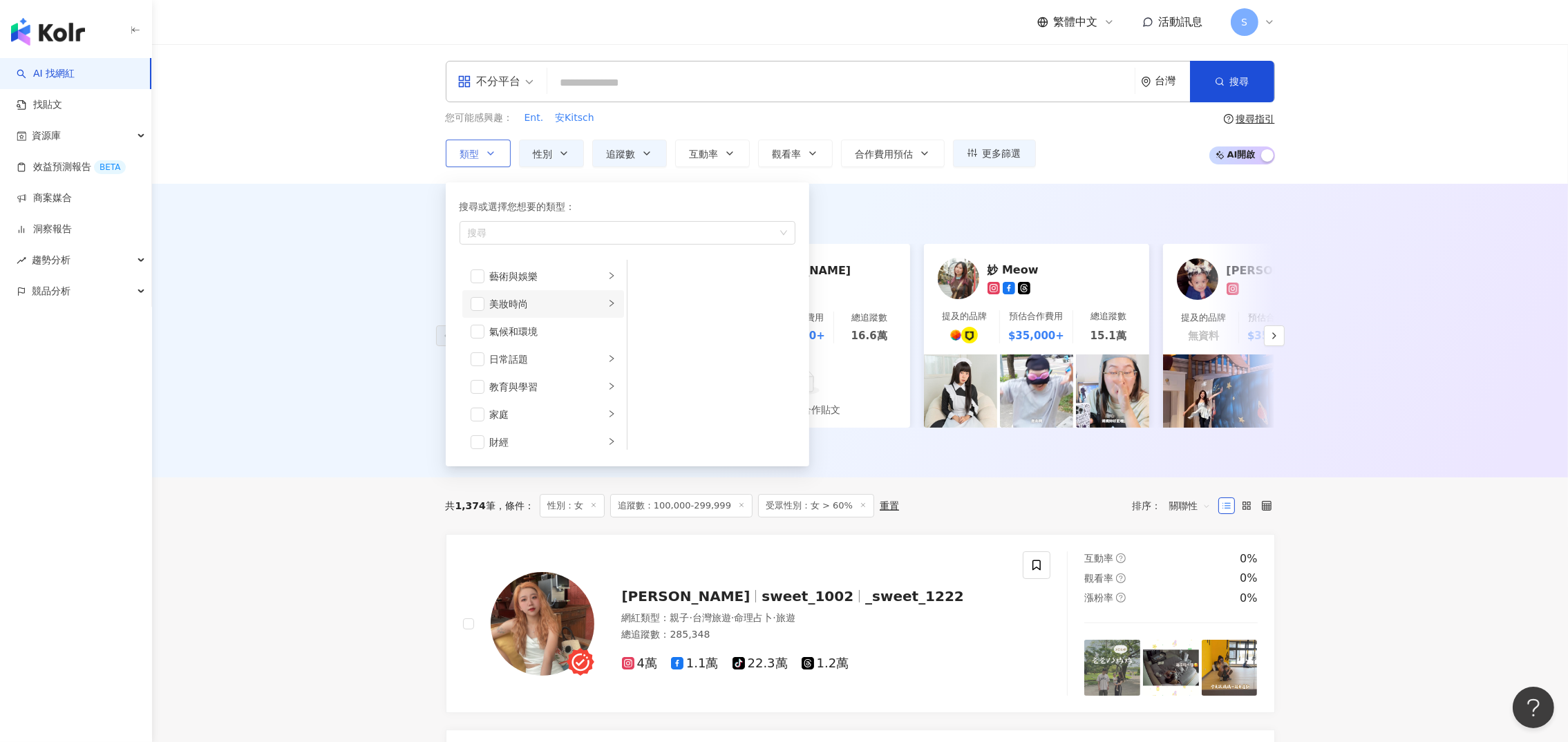
click at [527, 302] on div "美妝時尚" at bounding box center [548, 304] width 115 height 15
click at [478, 301] on span "button" at bounding box center [477, 304] width 14 height 14
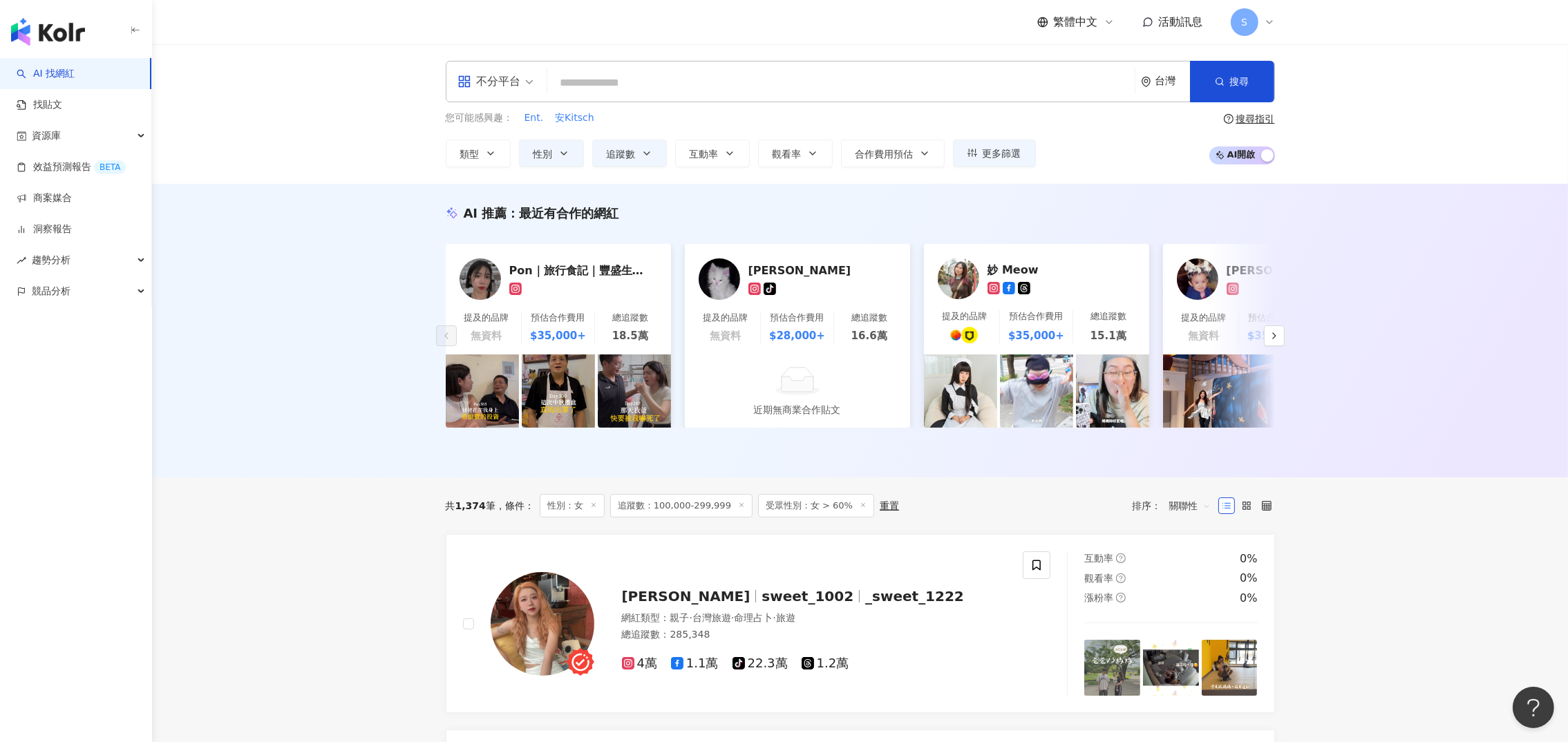
click at [848, 195] on div "AI 推薦 ： 最近有合作的網紅 Pon｜旅行食記｜豐盛生活 ｜穿搭分享 提及的品牌 無資料 預估合作費用 $35,000+ 總追蹤數 18.5萬 楊子萱 t…" at bounding box center [859, 330] width 1415 height 294
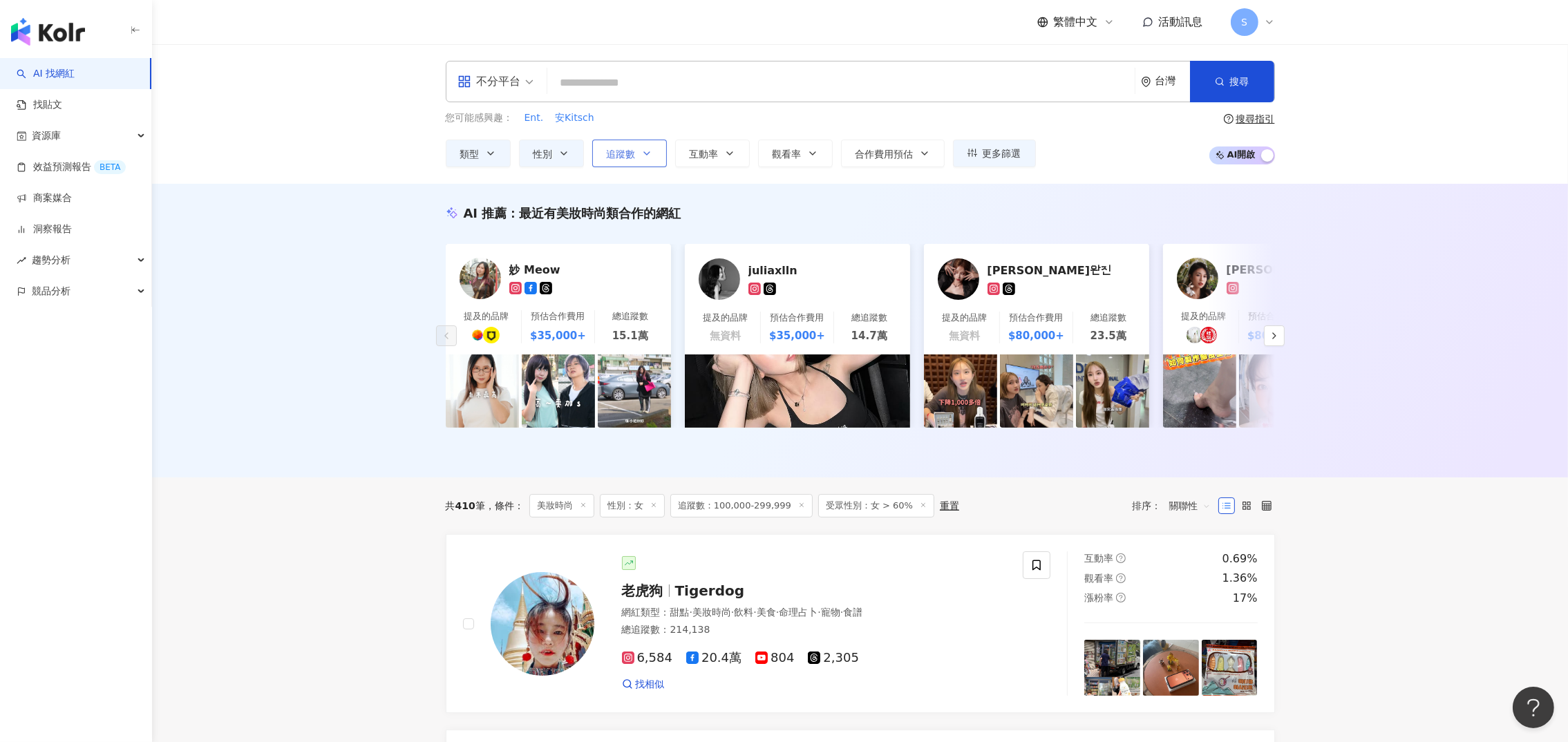
click at [645, 148] on icon "button" at bounding box center [647, 154] width 11 height 11
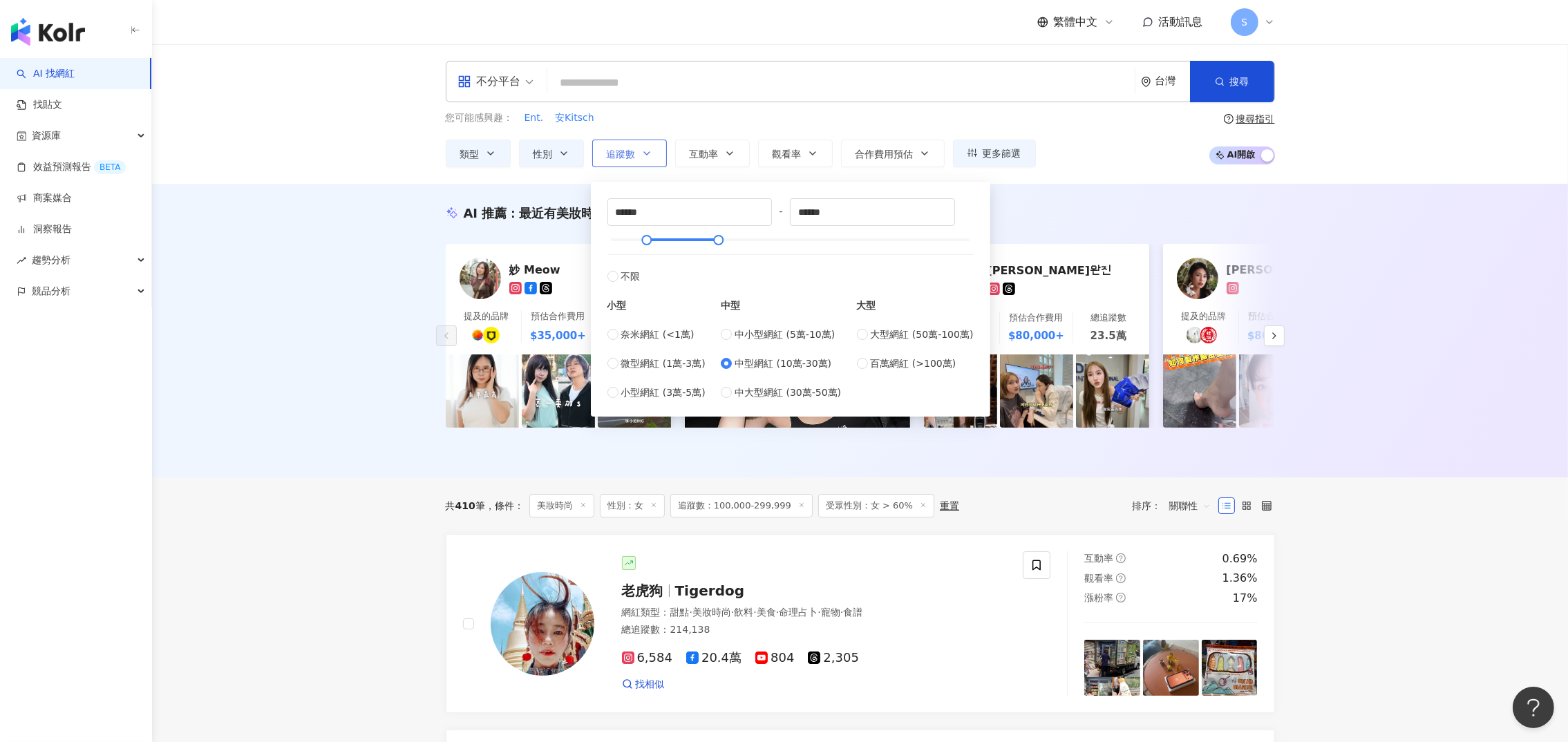
click at [645, 150] on icon "button" at bounding box center [647, 154] width 11 height 11
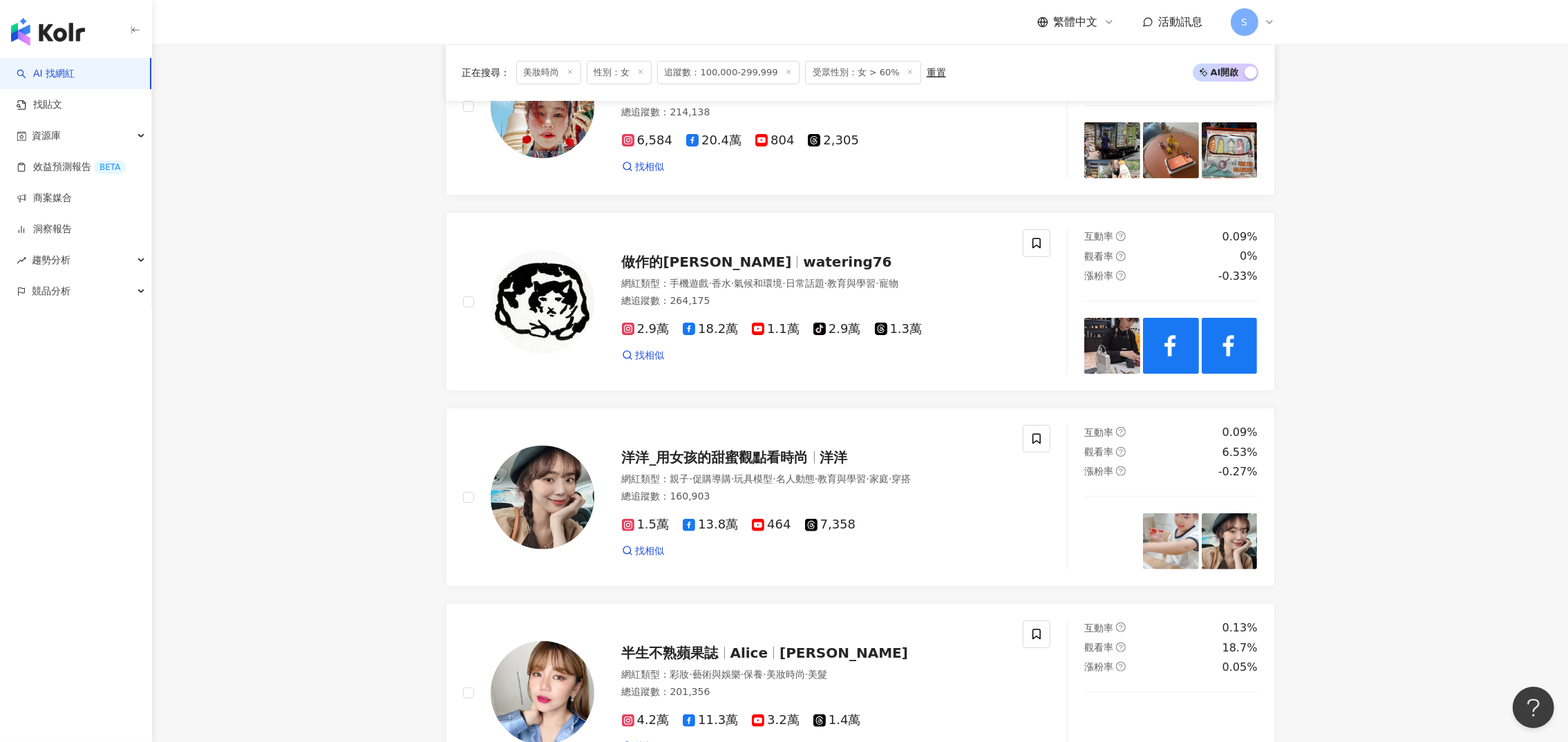
scroll to position [725, 0]
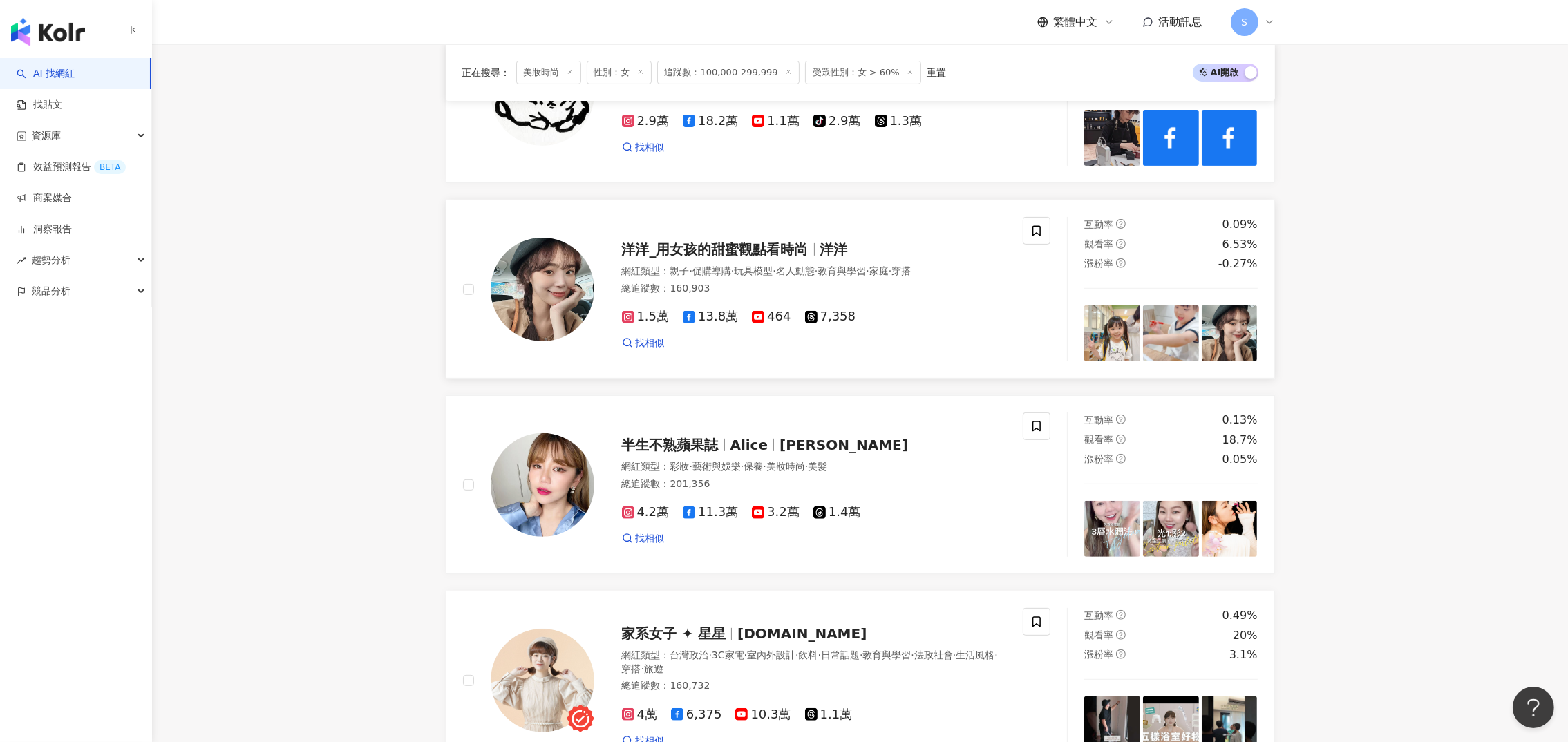
click at [803, 258] on span "洋洋_用女孩的甜蜜觀點看時尚" at bounding box center [714, 249] width 186 height 17
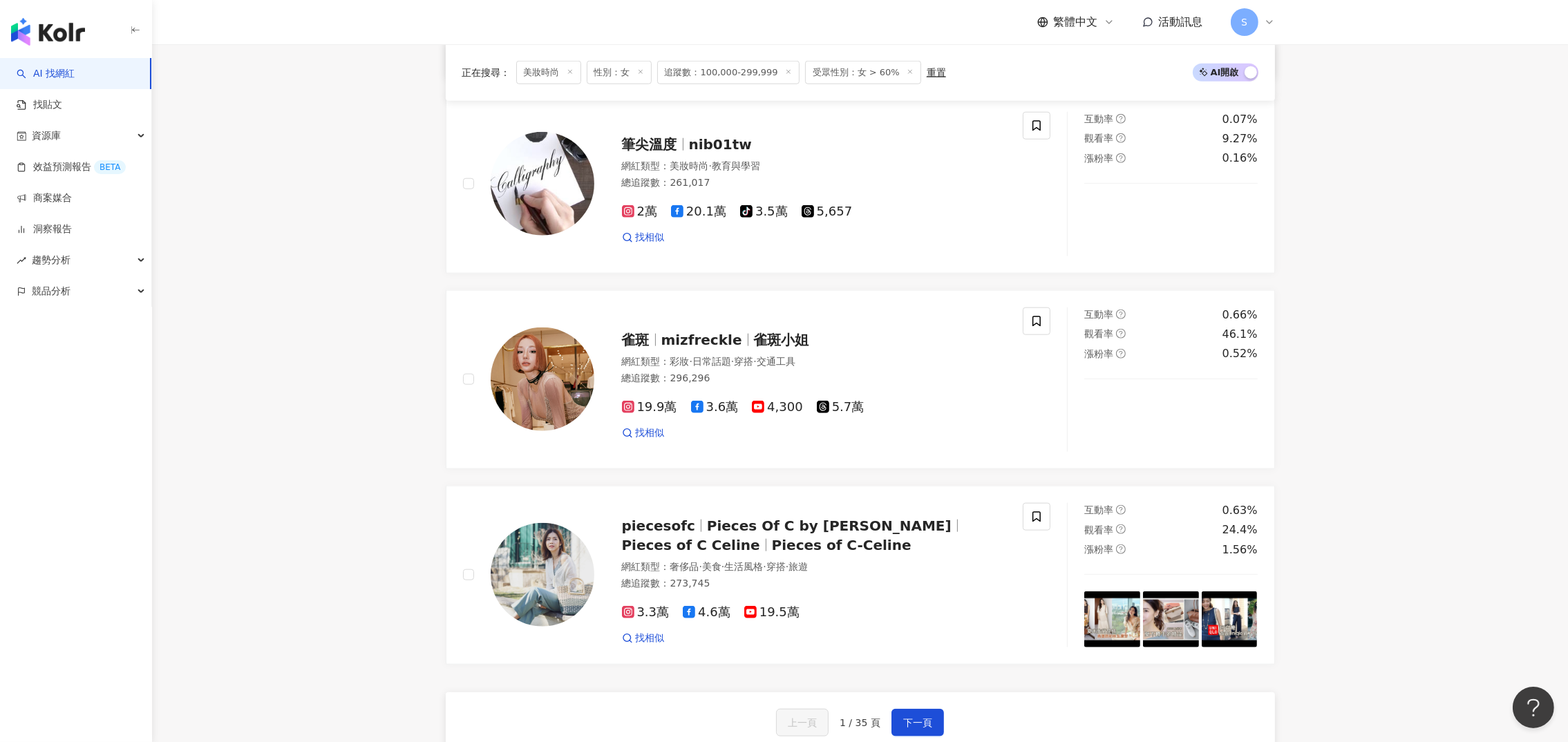
scroll to position [2442, 0]
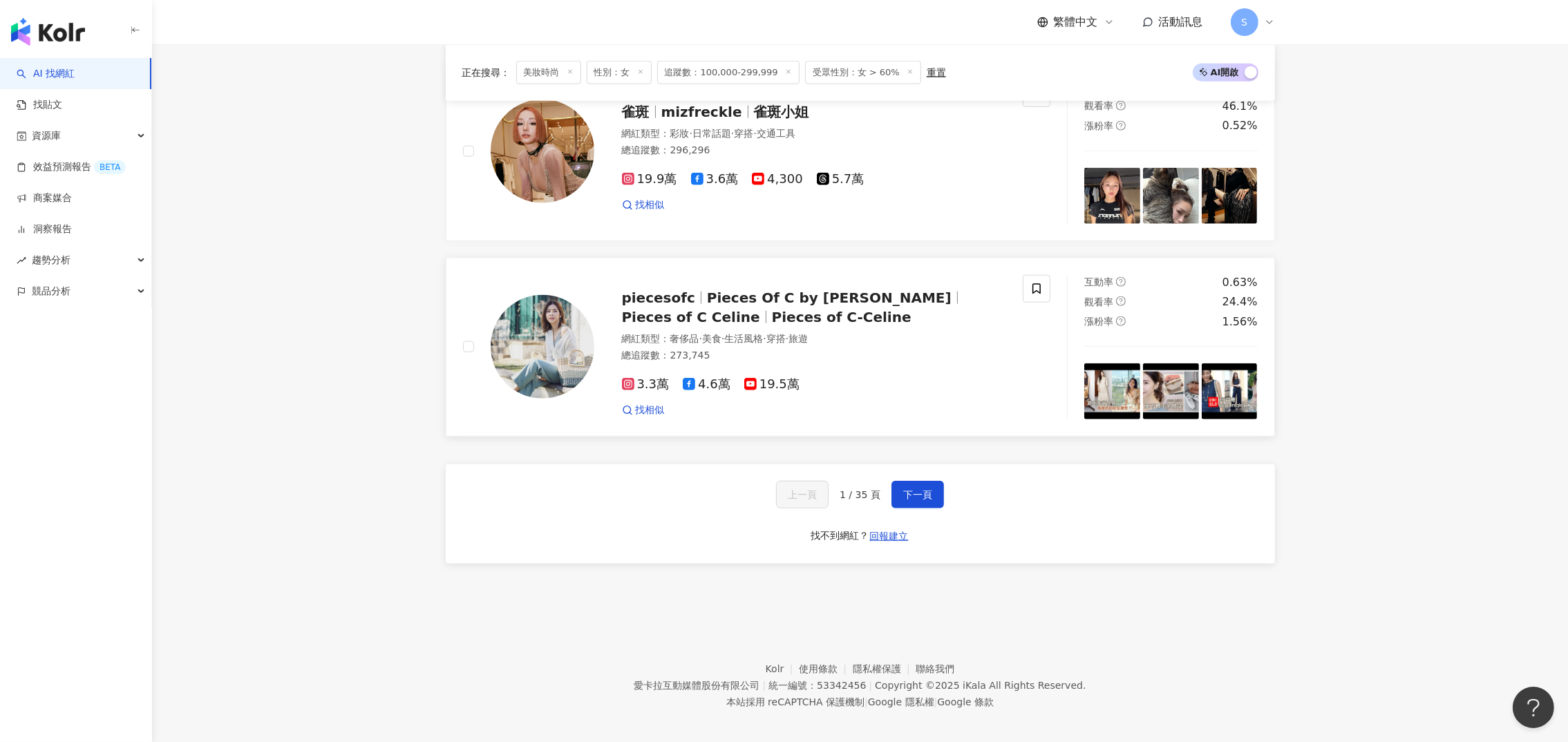
click at [763, 289] on span "Pieces Of C by Celine" at bounding box center [829, 297] width 245 height 17
click at [913, 493] on button "下一頁" at bounding box center [917, 495] width 53 height 28
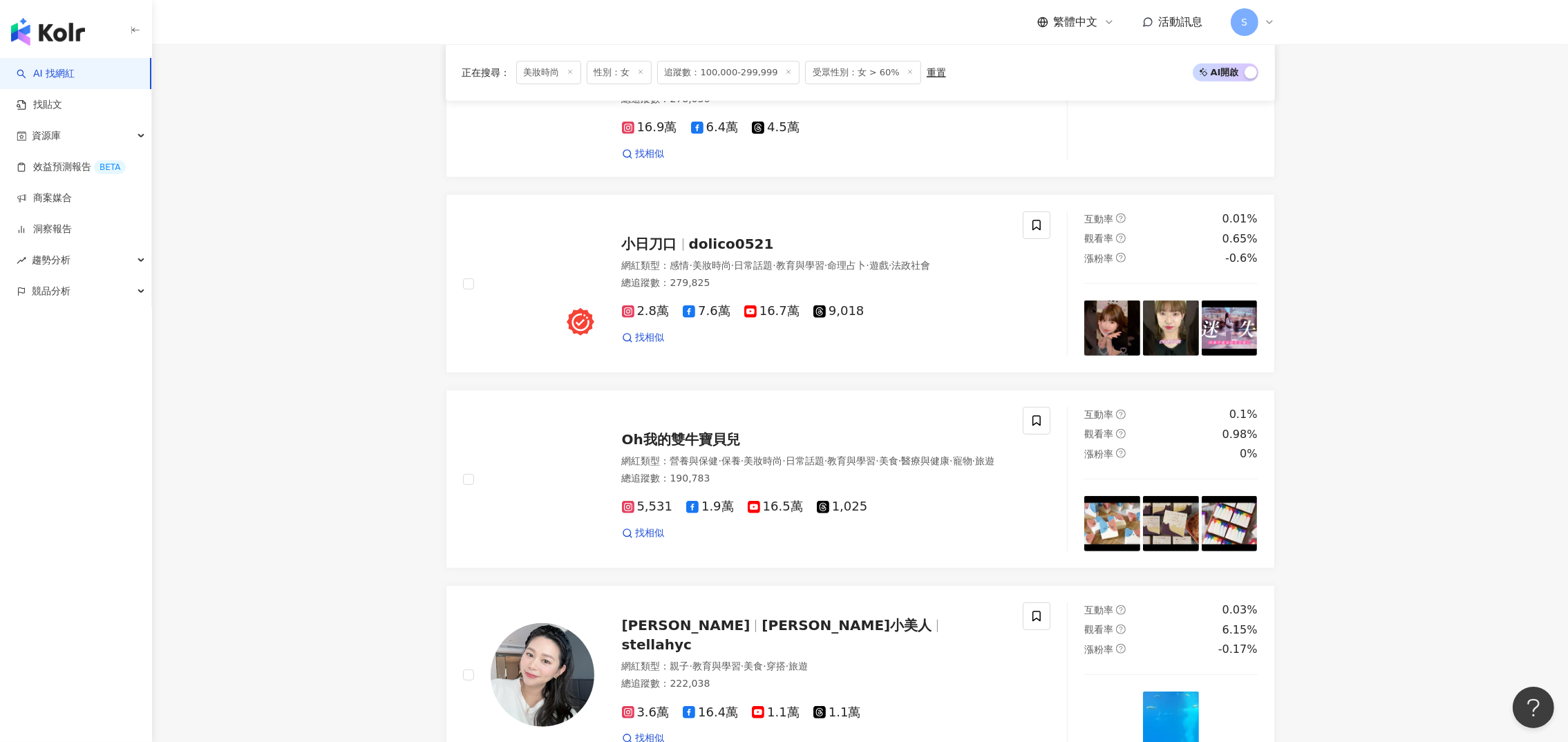
scroll to position [2446, 0]
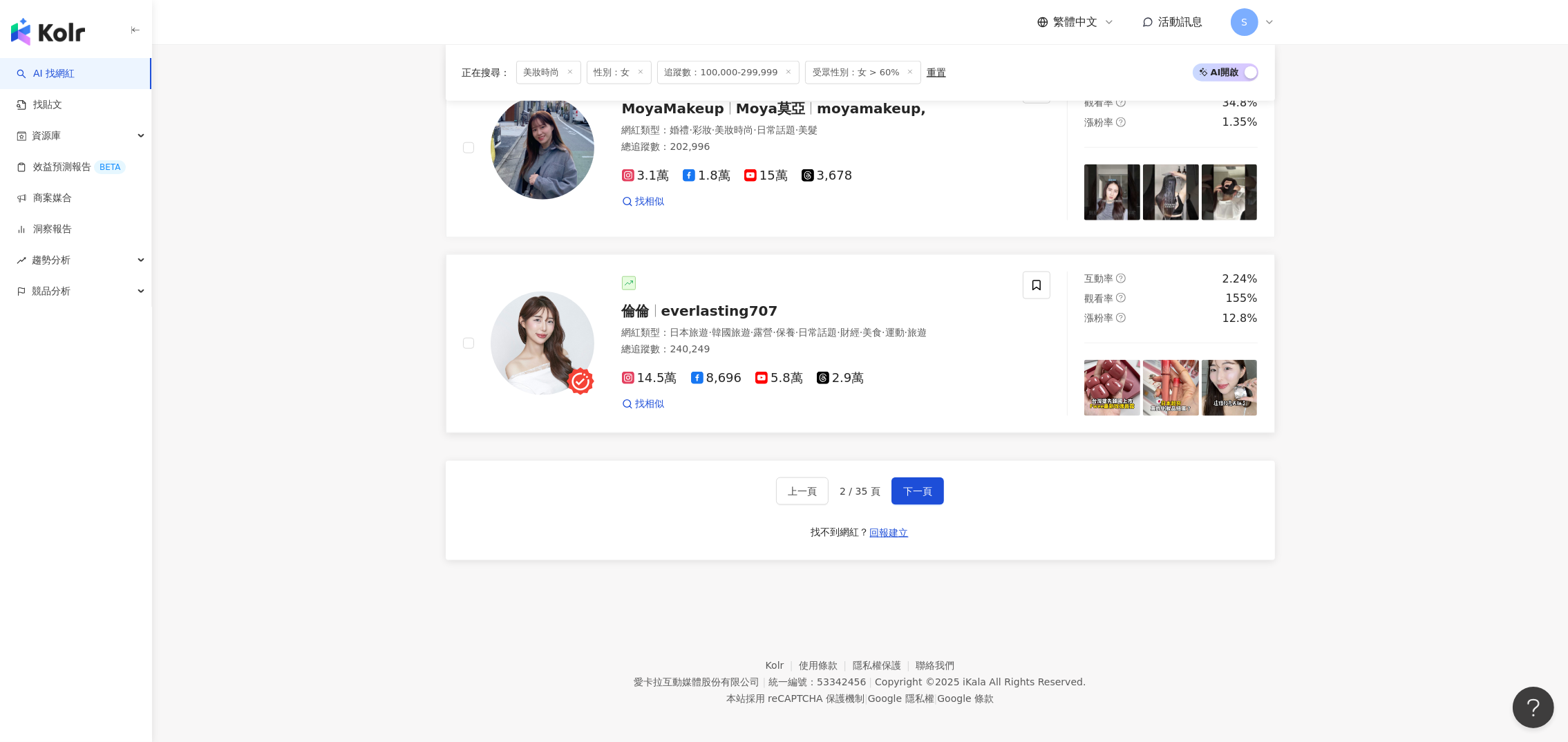
click at [706, 303] on span "everlasting707" at bounding box center [719, 311] width 117 height 17
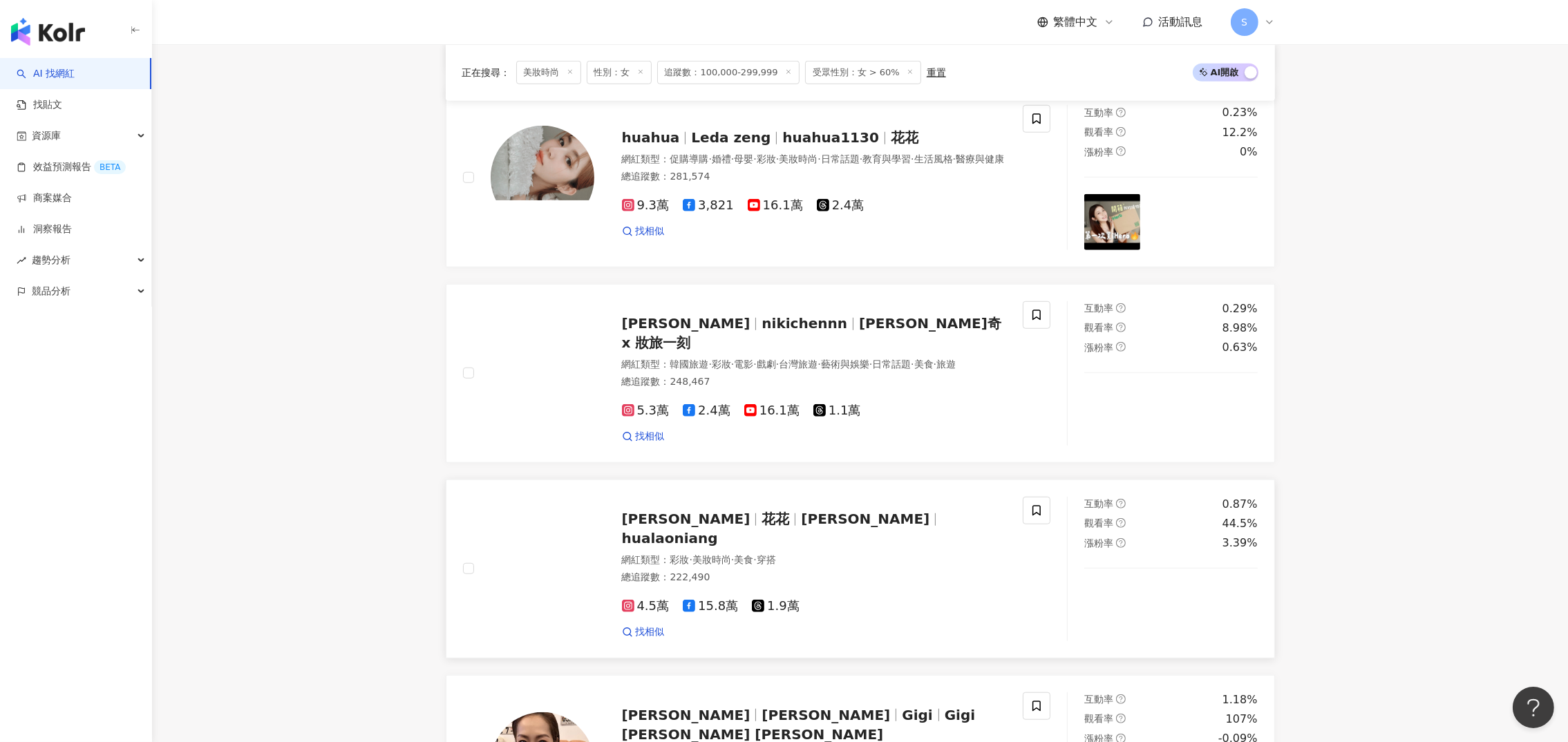
scroll to position [1616, 0]
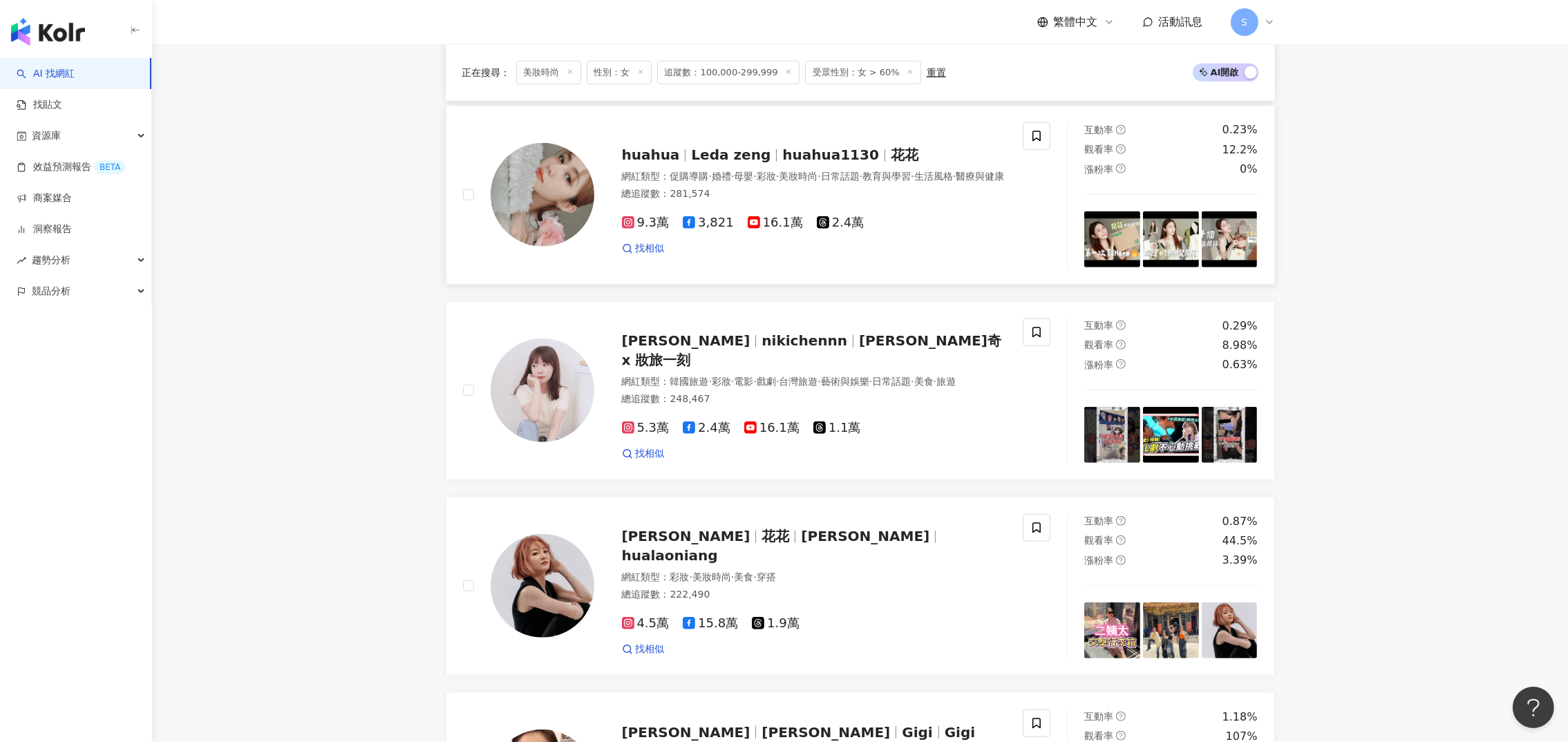
click at [670, 146] on span "huahua" at bounding box center [651, 155] width 58 height 17
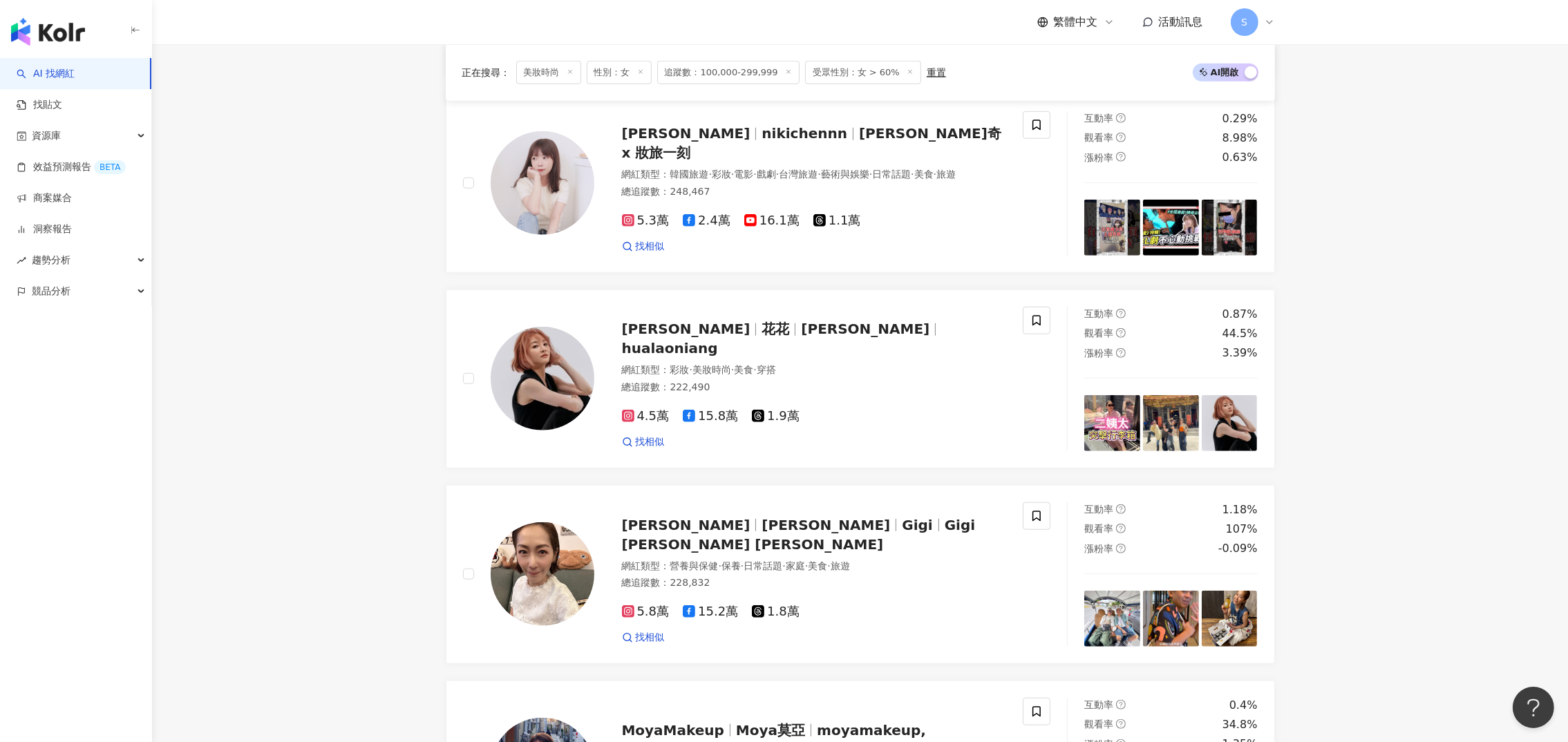
scroll to position [2342, 0]
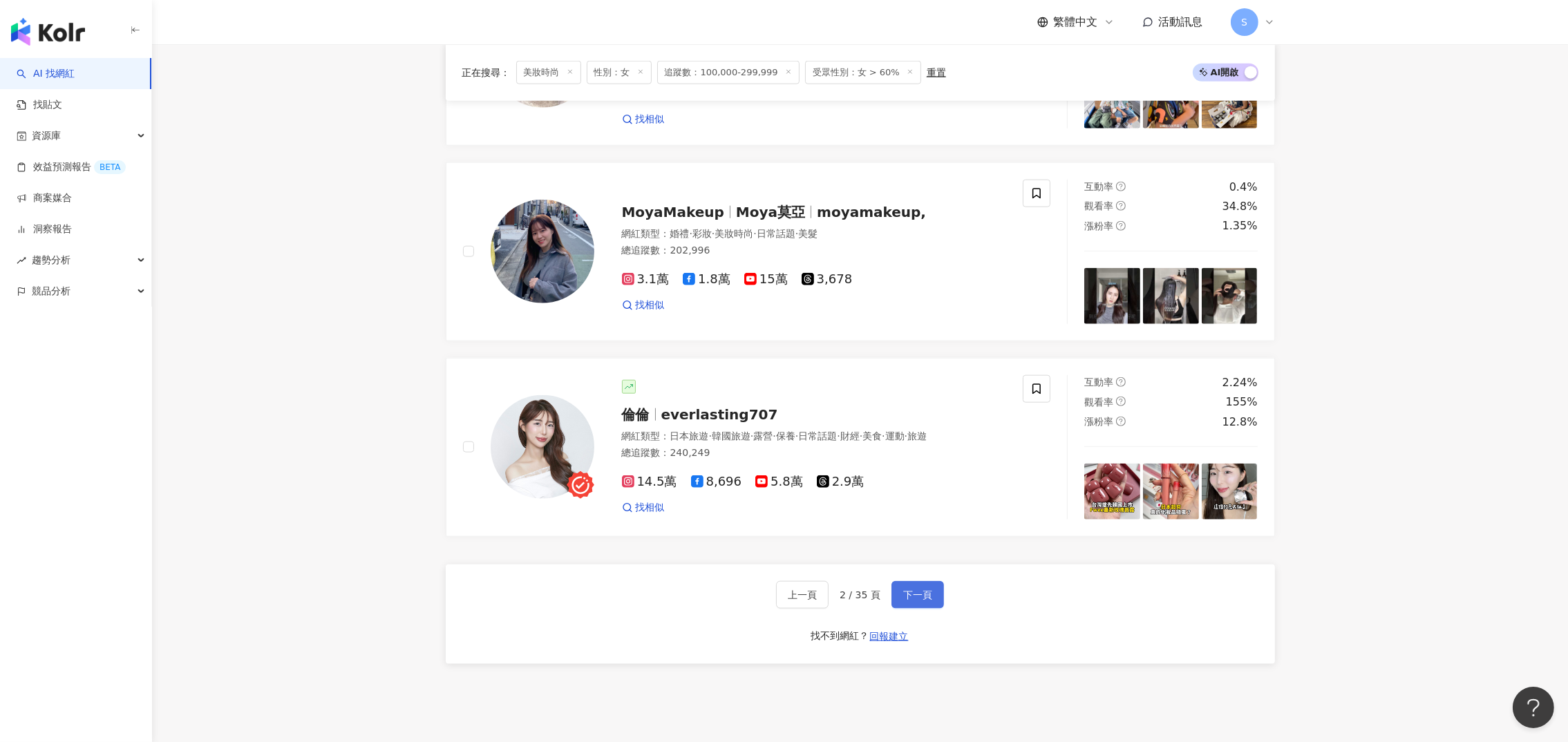
click at [914, 589] on span "下一頁" at bounding box center [917, 595] width 29 height 11
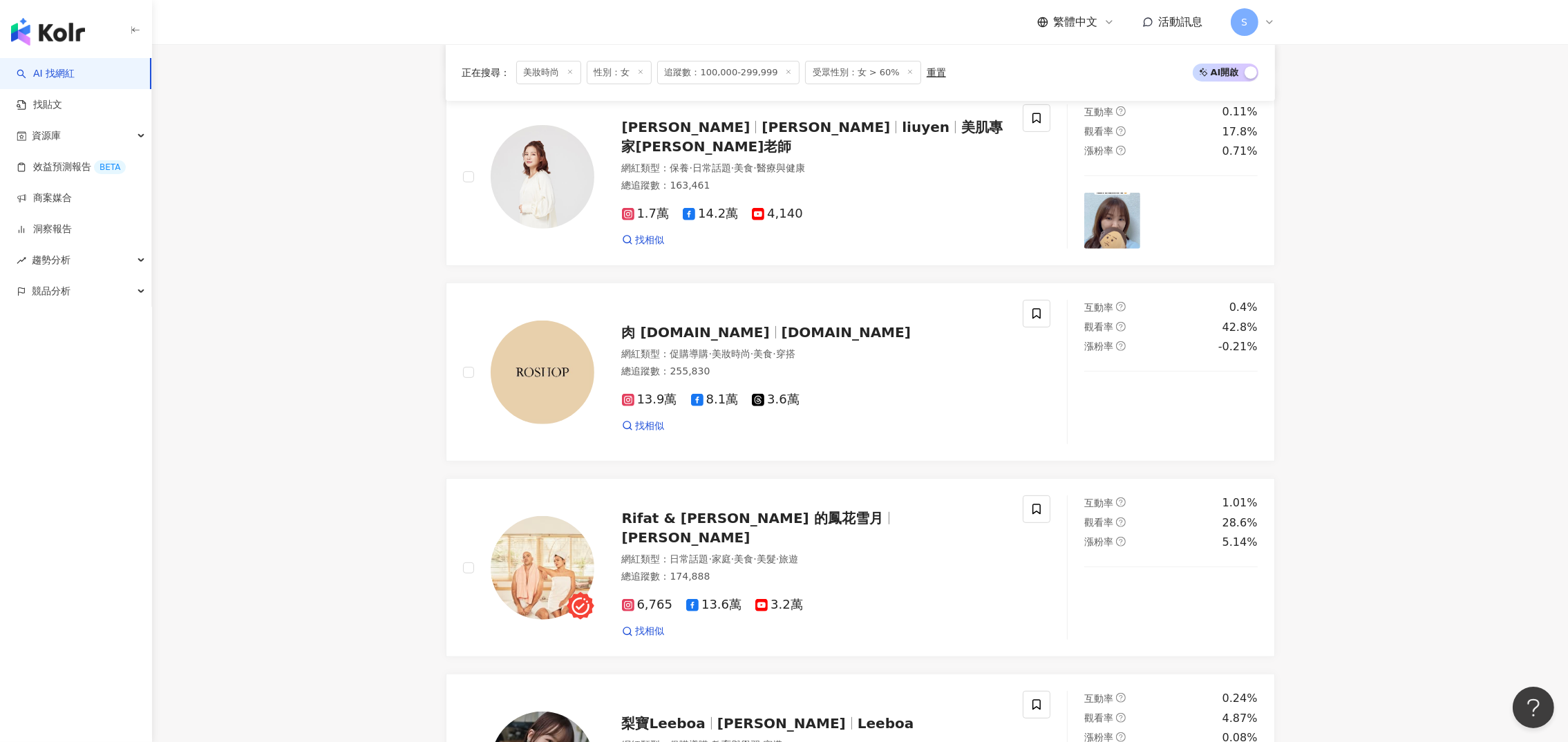
scroll to position [2338, 0]
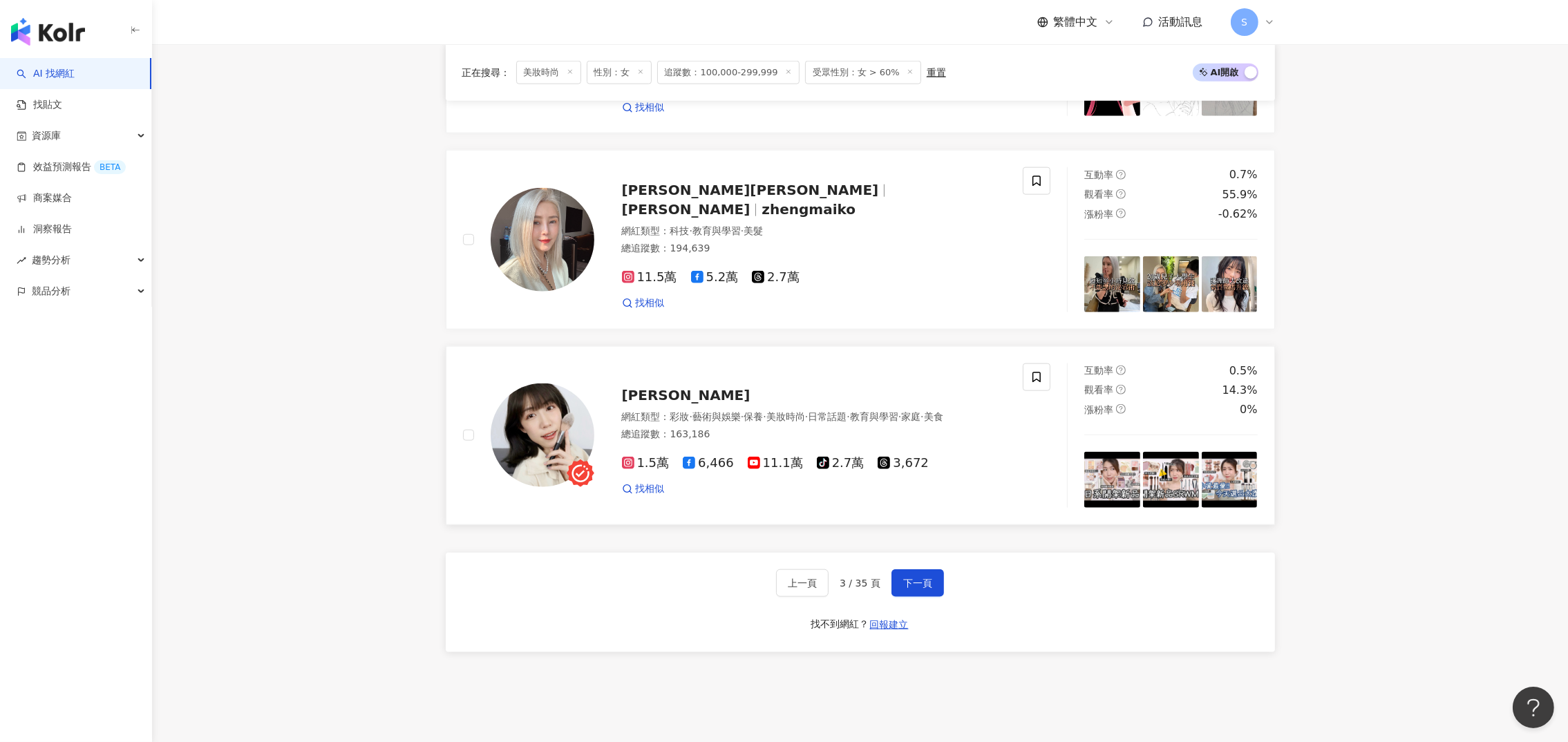
click at [662, 395] on span "Yuna悠那" at bounding box center [686, 395] width 129 height 17
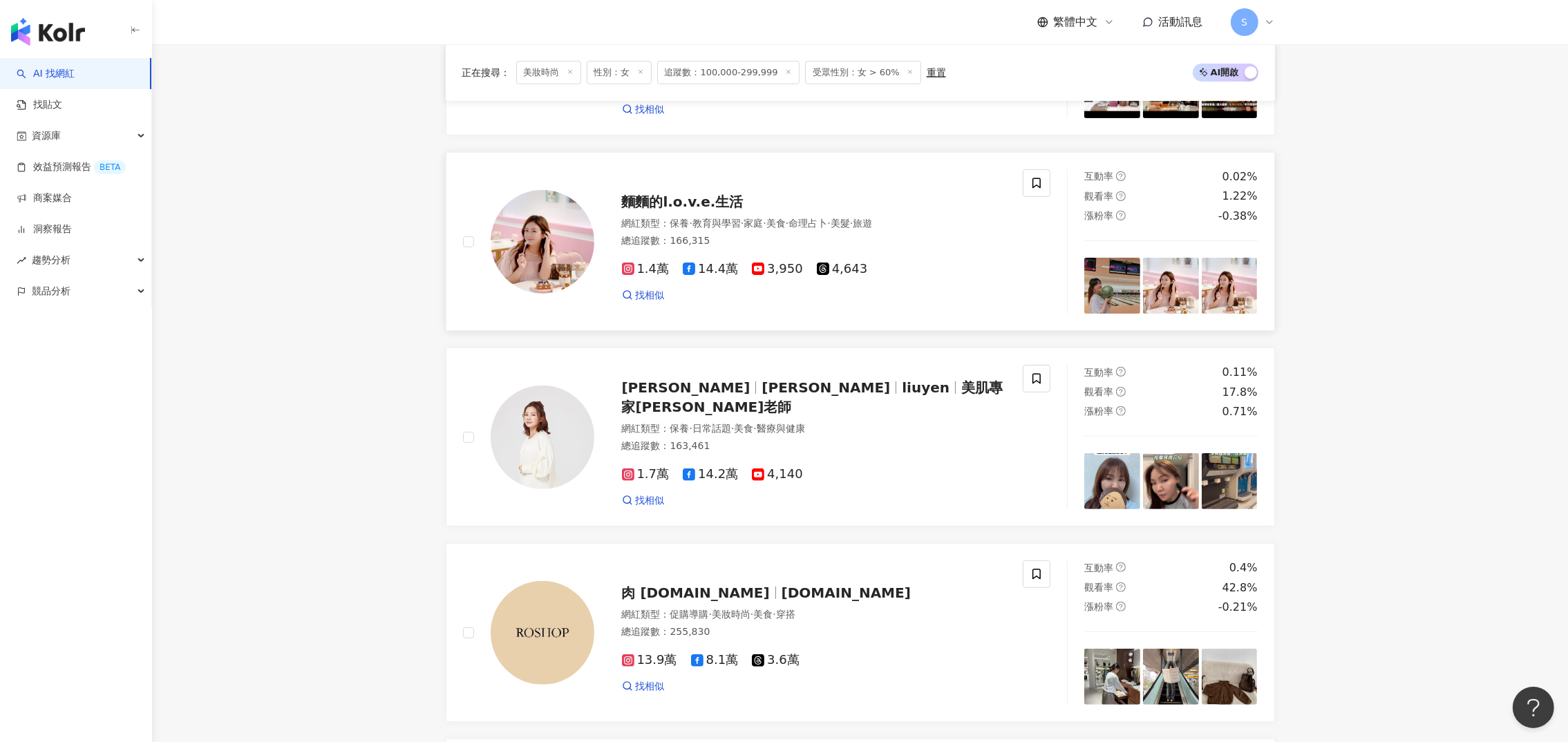
scroll to position [371, 0]
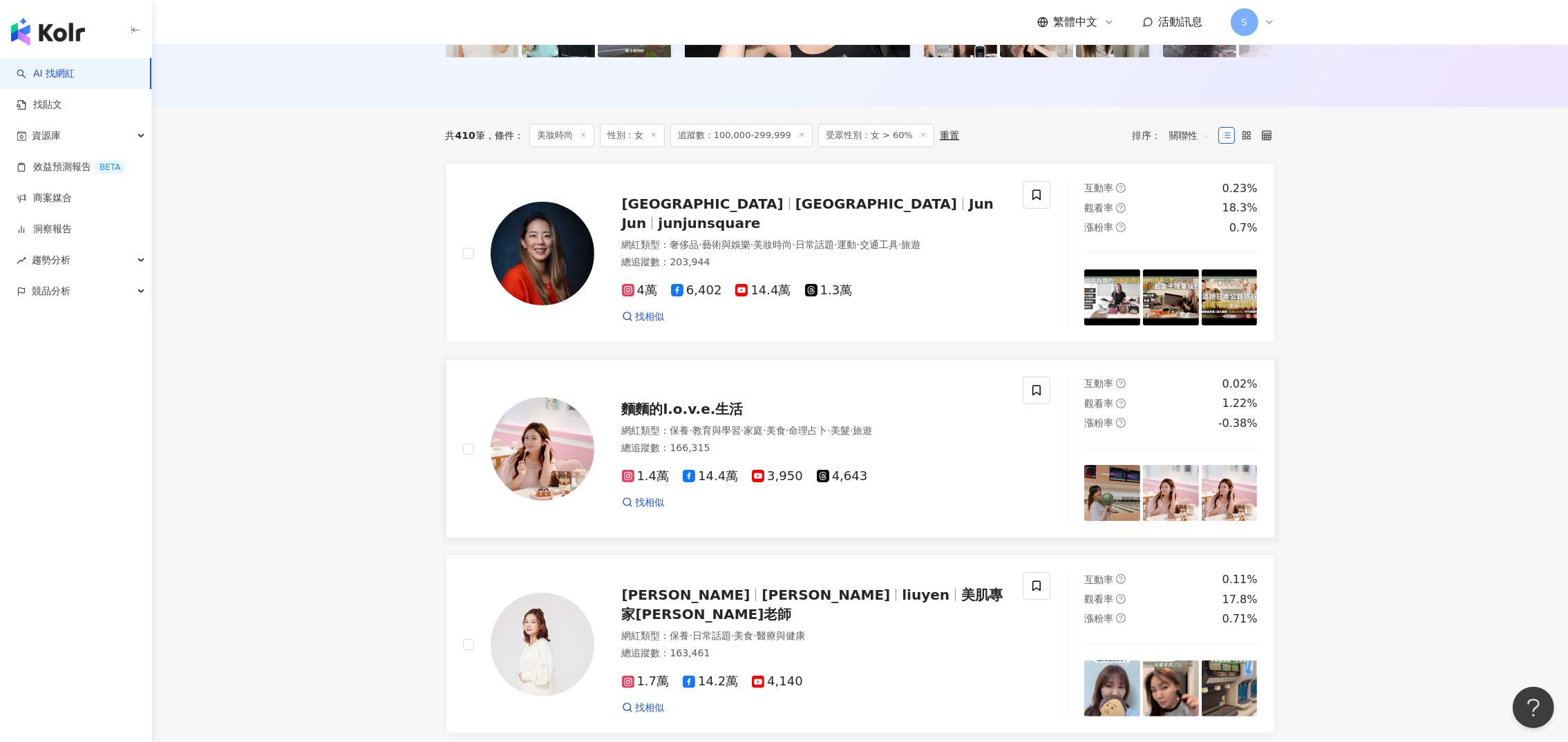
click at [710, 417] on span "麵麵的l.o.v.e.生活" at bounding box center [682, 409] width 121 height 17
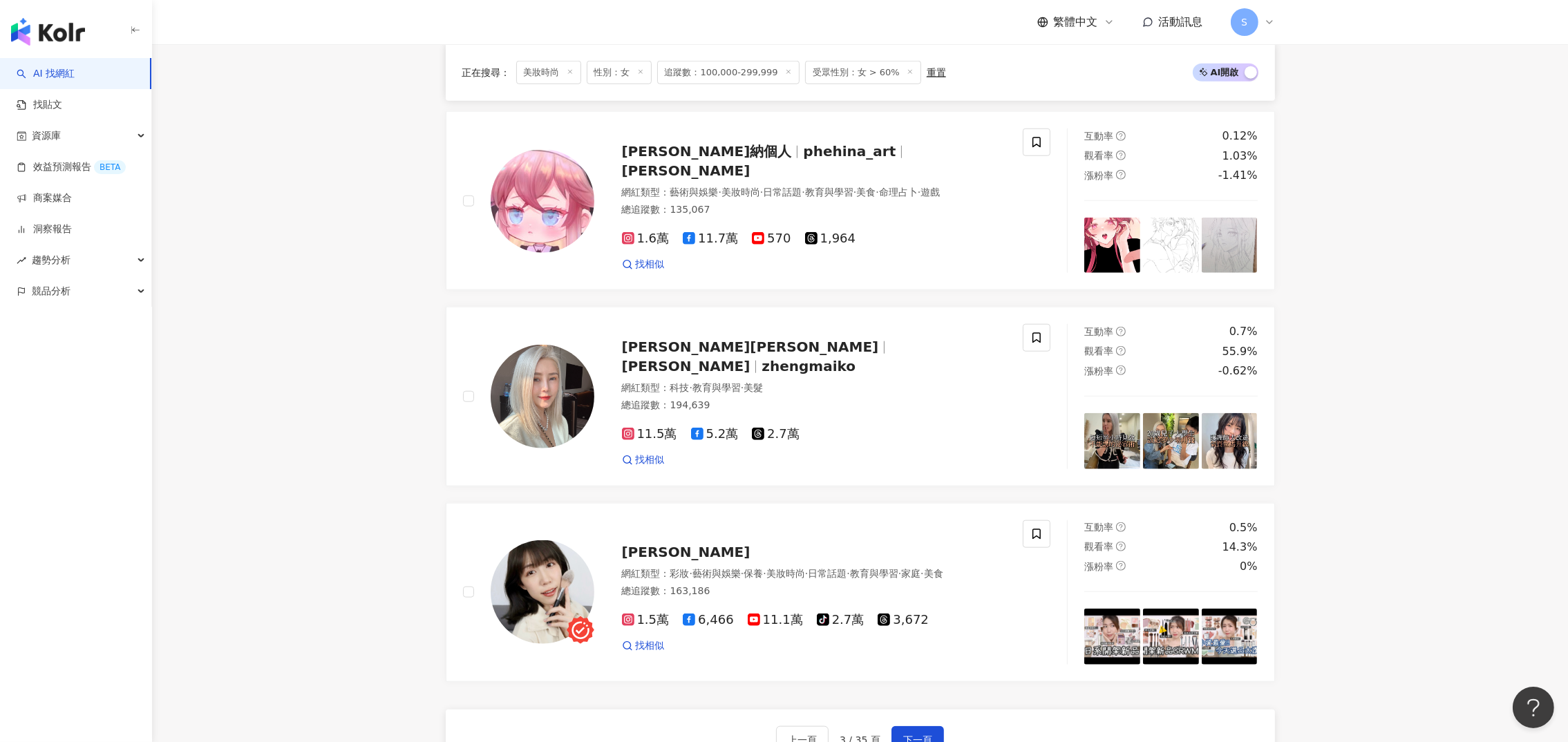
scroll to position [2442, 0]
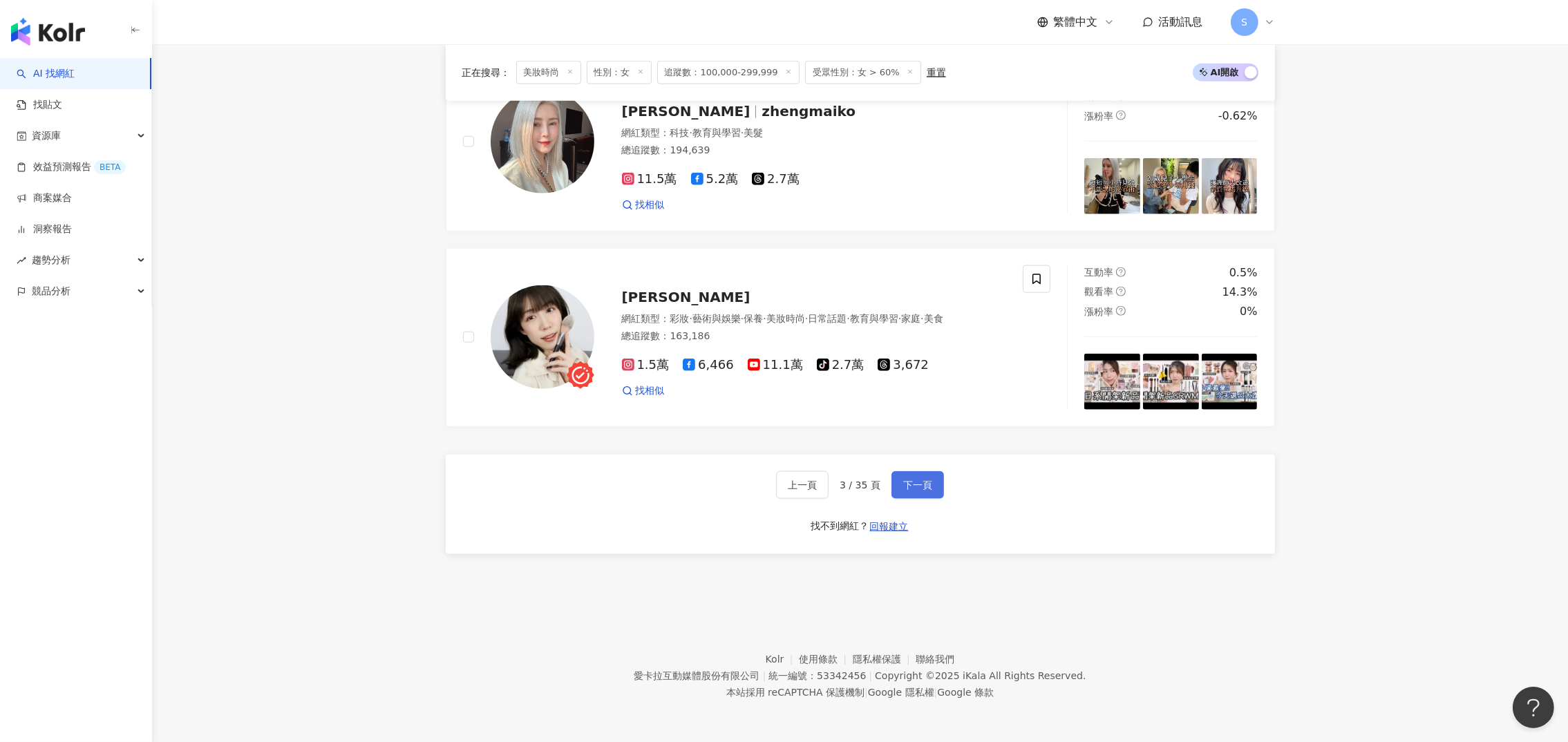
click at [923, 479] on span "下一頁" at bounding box center [917, 484] width 29 height 11
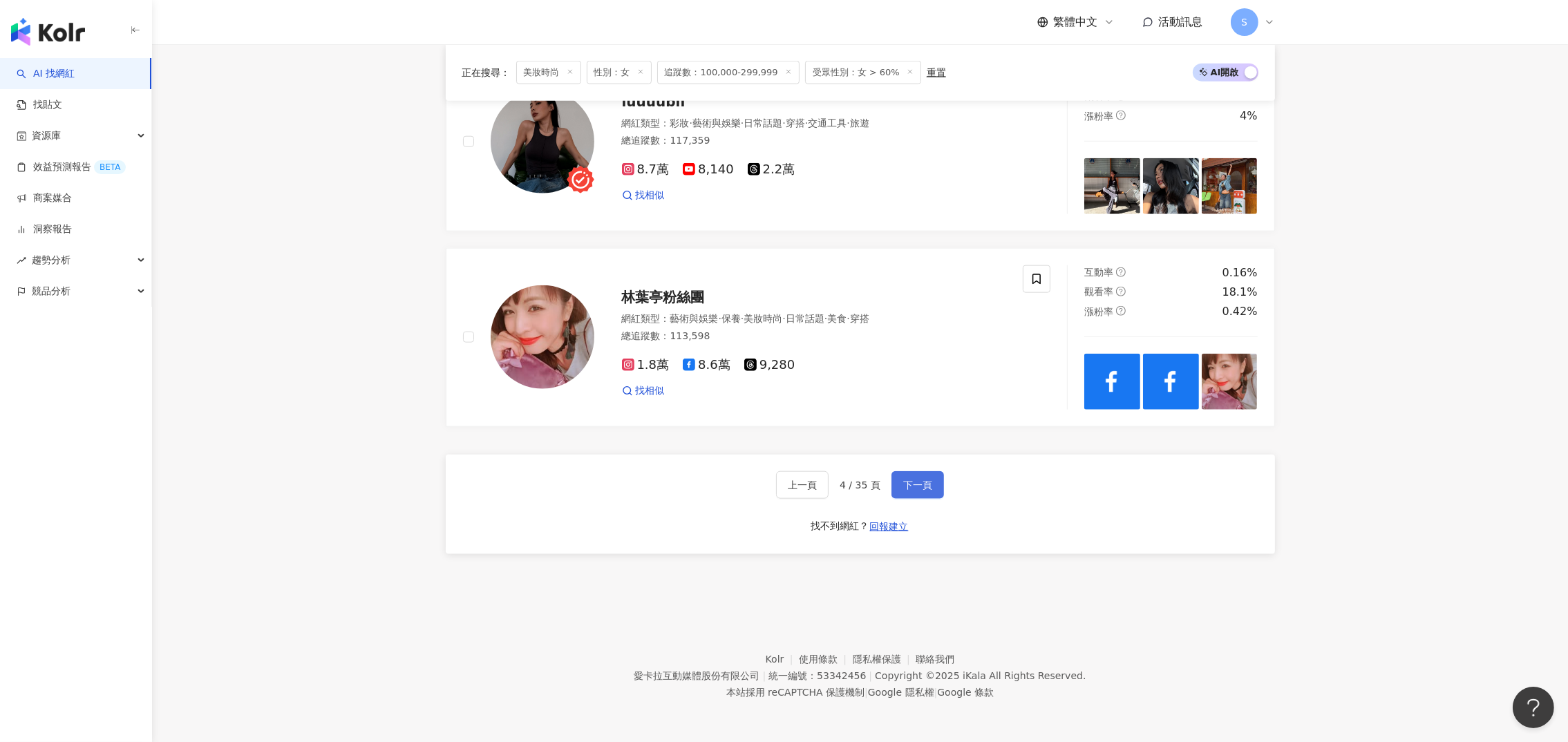
click at [913, 490] on span "下一頁" at bounding box center [917, 484] width 29 height 11
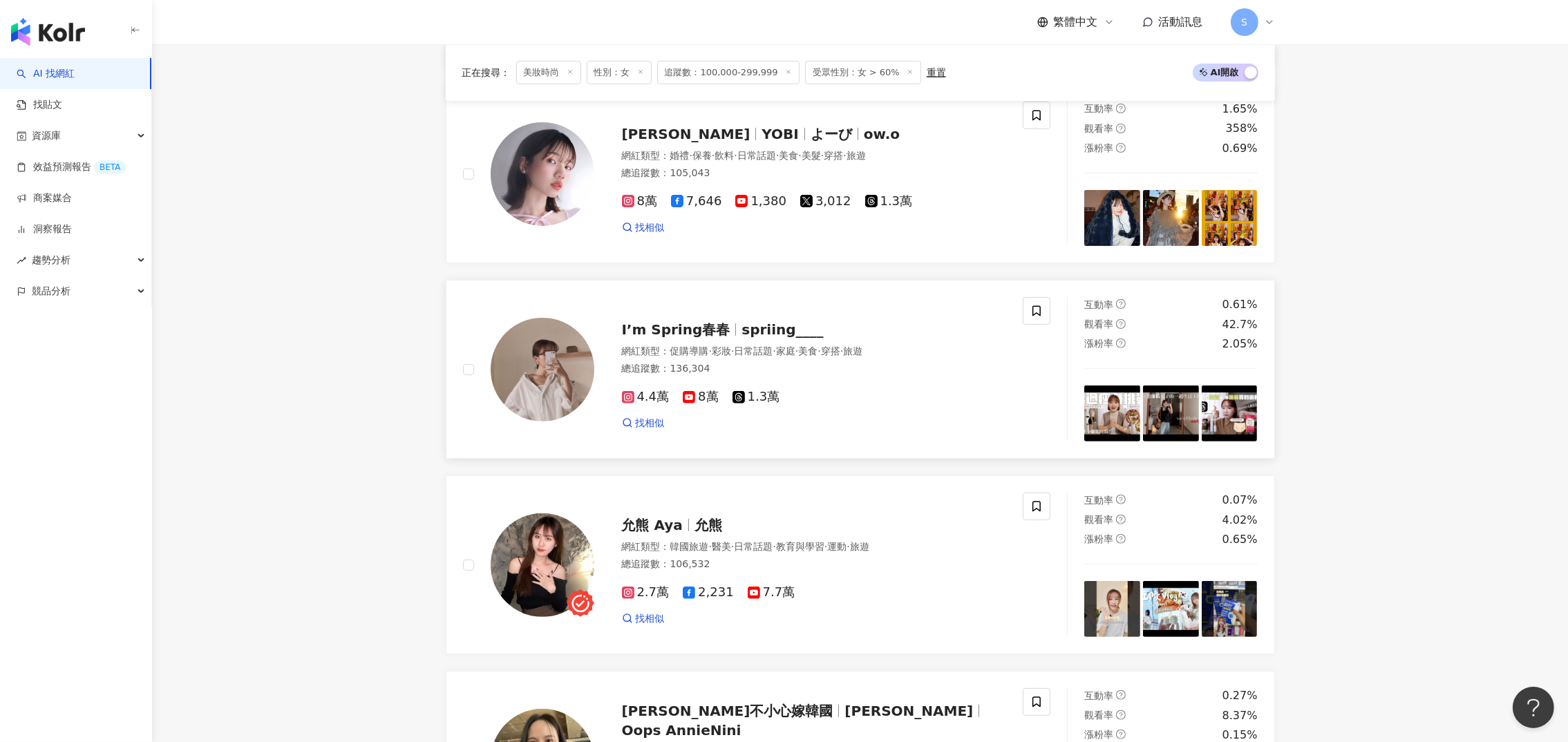
scroll to position [577, 0]
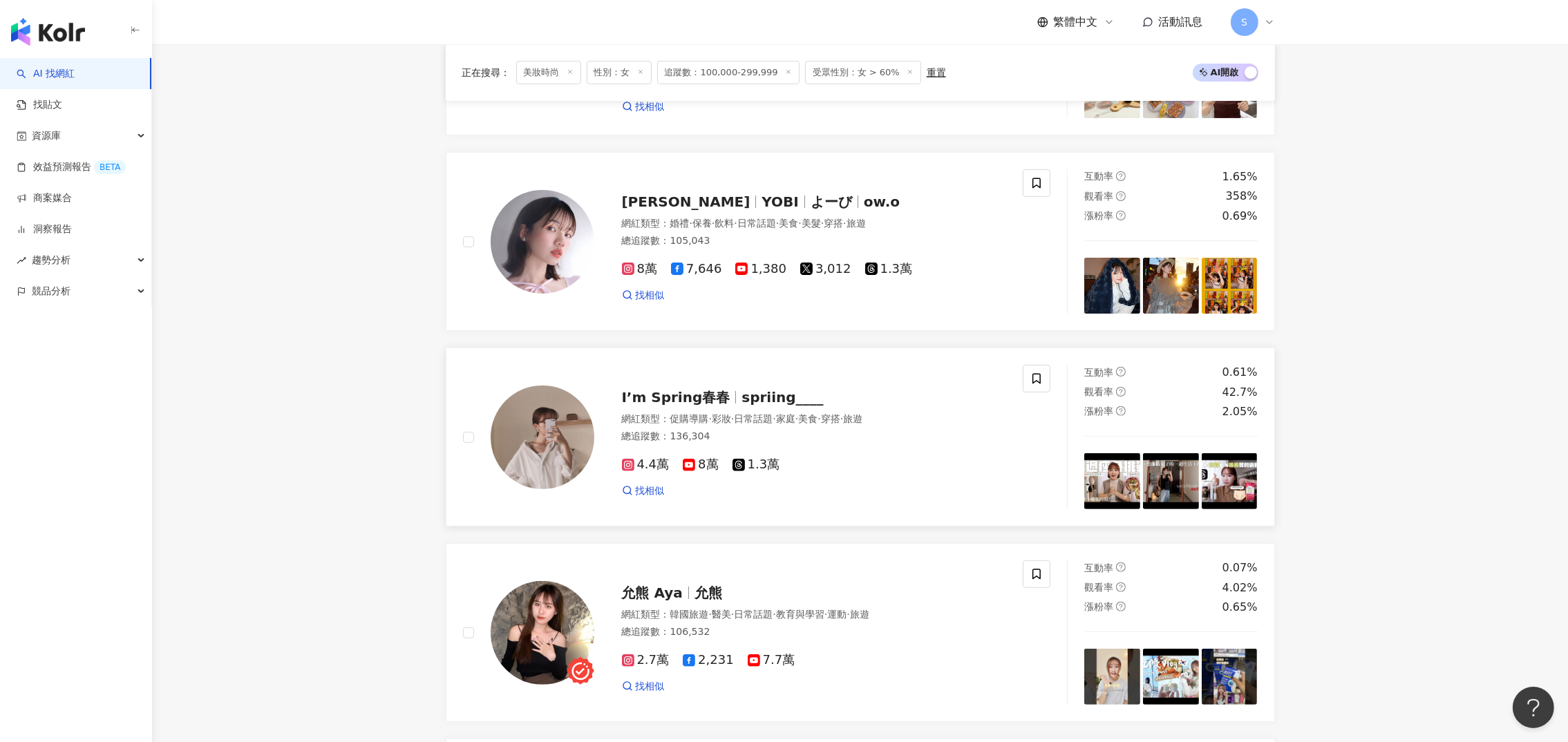
click at [686, 406] on span "I’m Spring春春" at bounding box center [676, 397] width 108 height 17
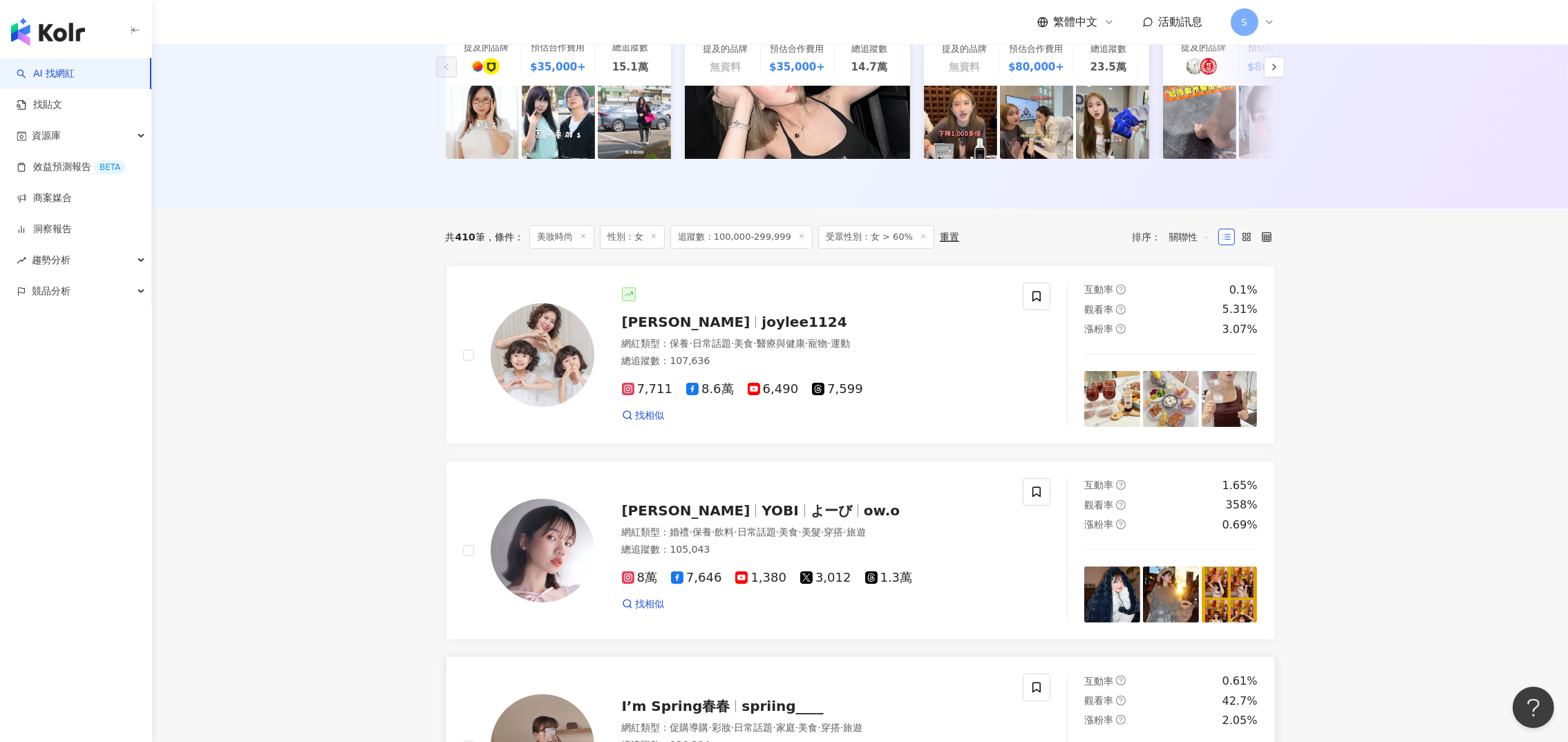
scroll to position [371, 0]
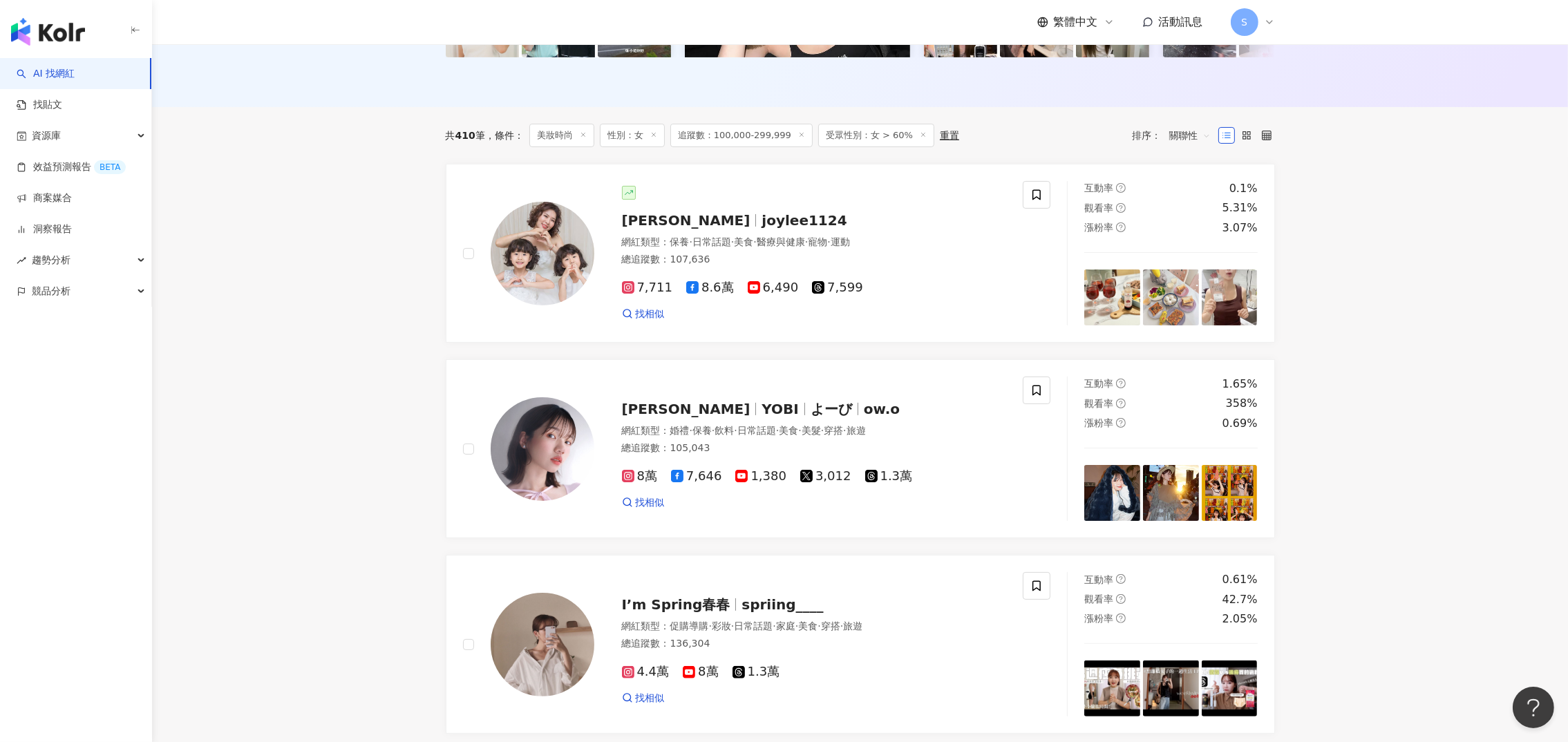
drag, startPoint x: 706, startPoint y: 425, endPoint x: 828, endPoint y: 5, distance: 437.4
click at [810, 417] on span "よーび" at bounding box center [830, 409] width 42 height 17
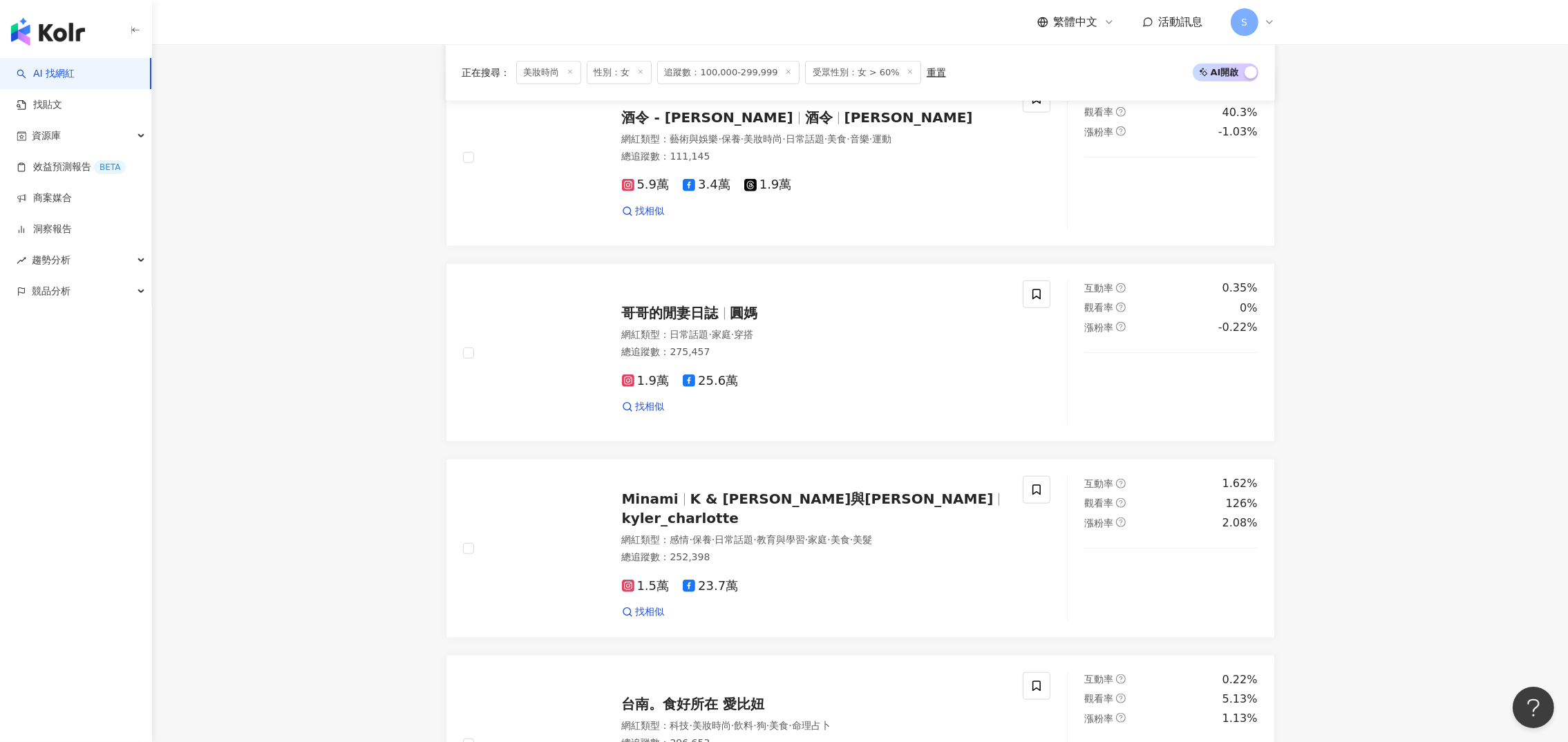
scroll to position [2442, 0]
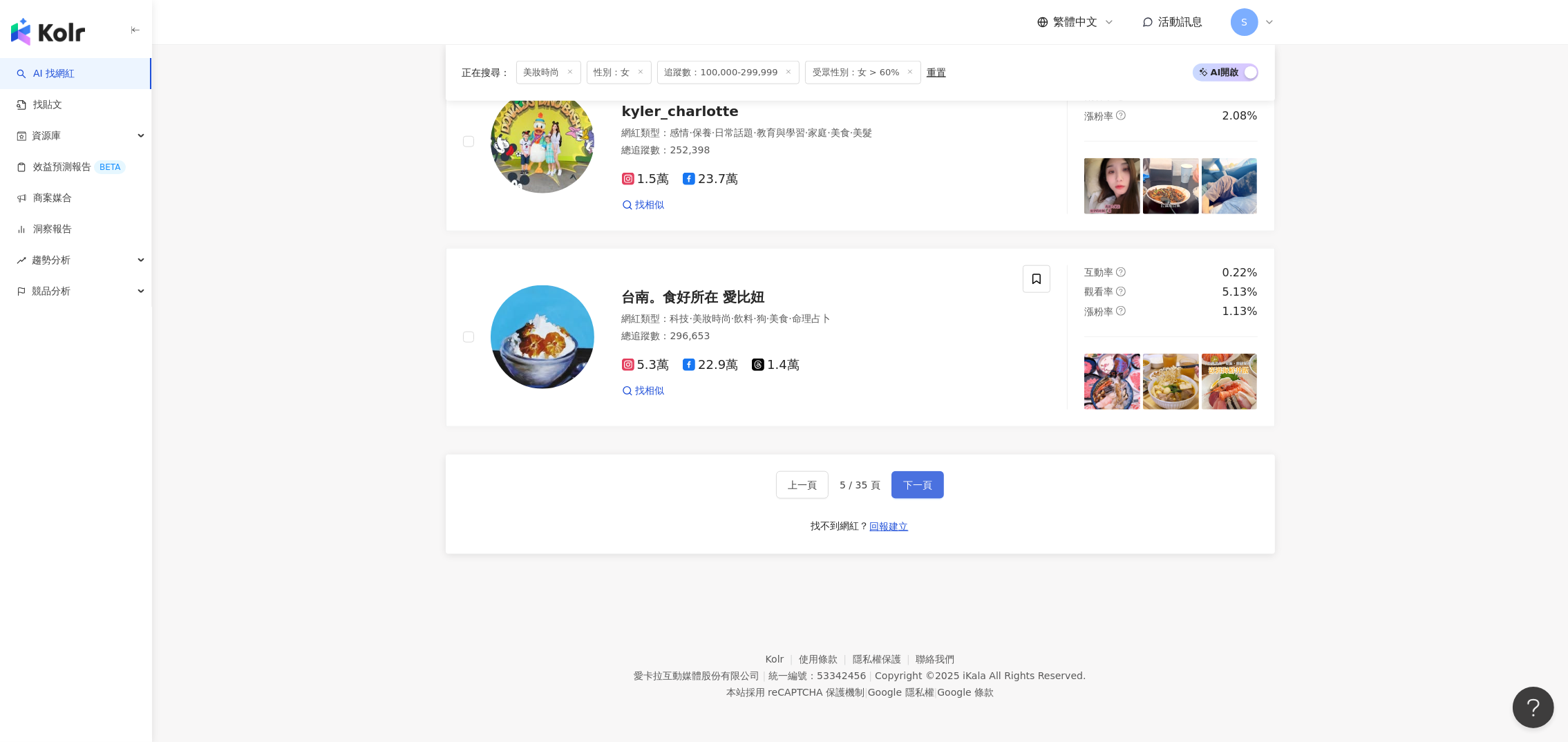
click at [915, 487] on span "下一頁" at bounding box center [917, 484] width 29 height 11
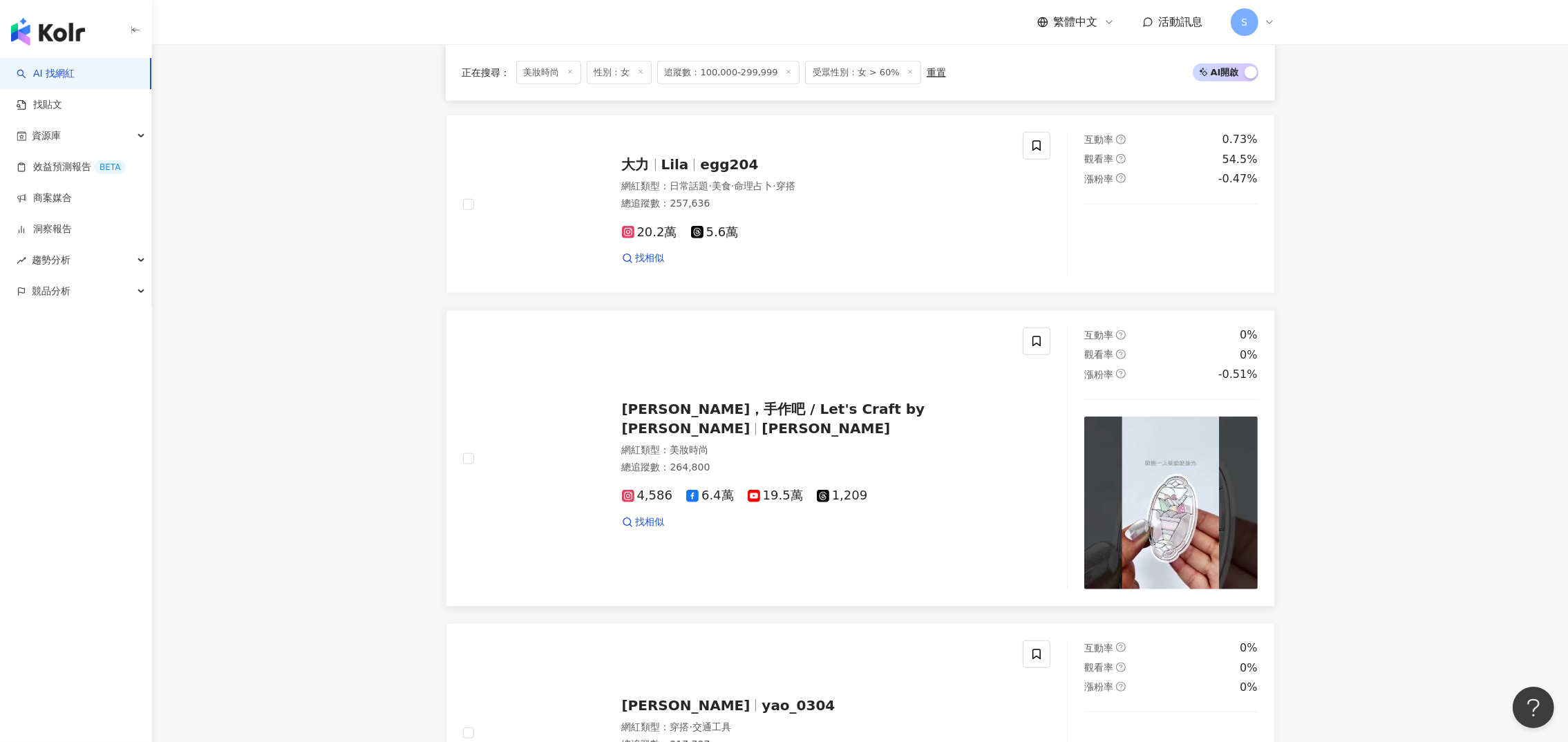
scroll to position [2485, 0]
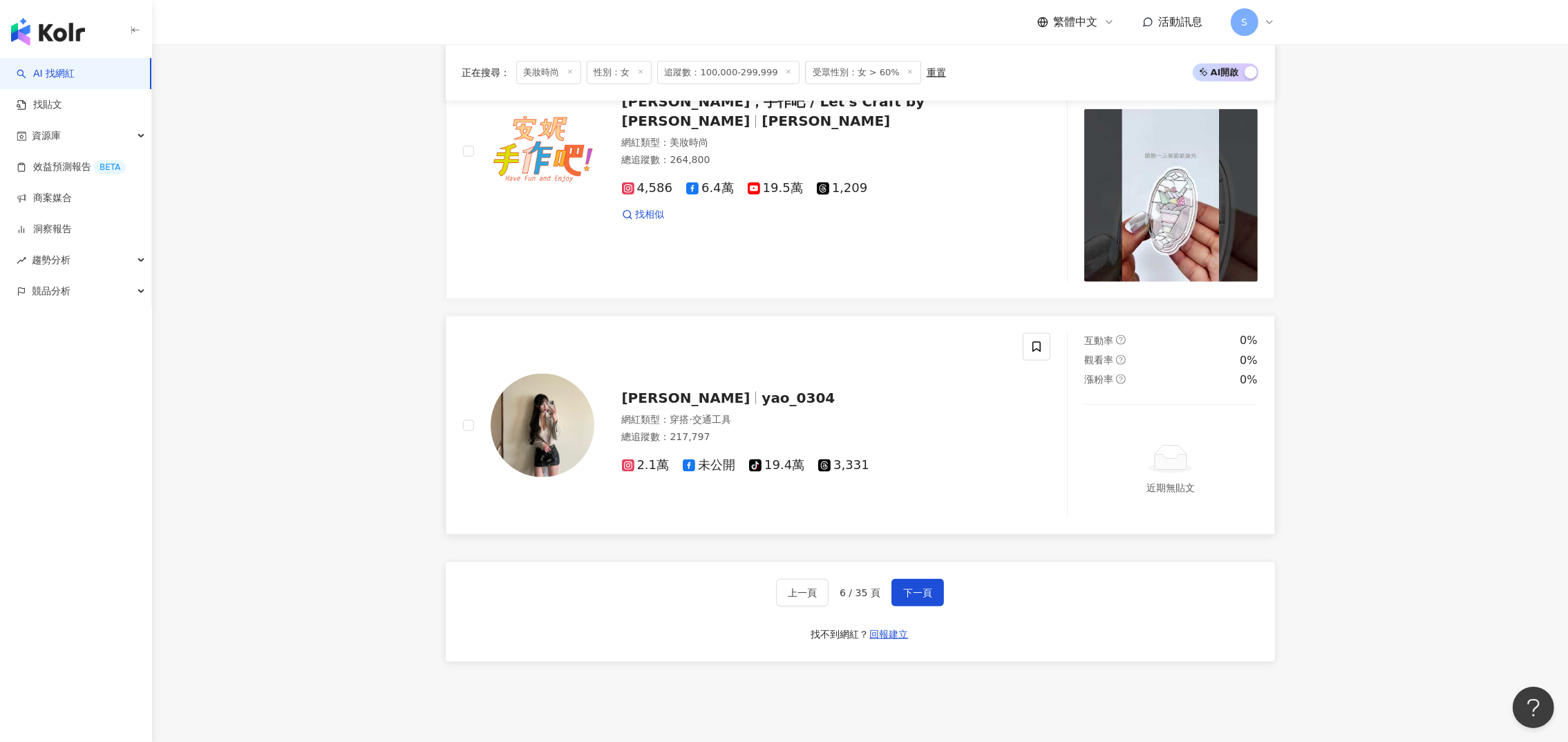
click at [762, 406] on span "yao_0304" at bounding box center [798, 397] width 73 height 17
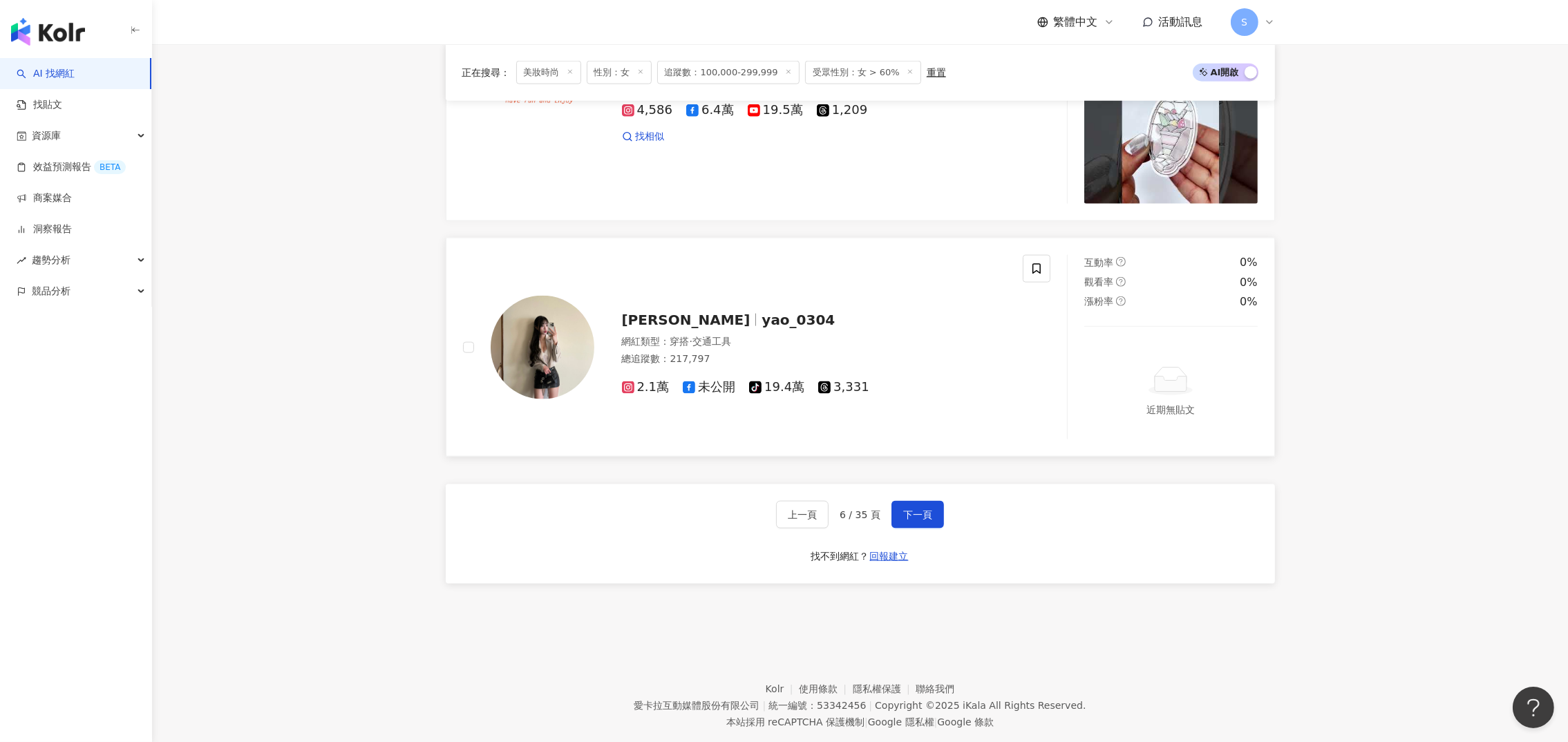
scroll to position [2599, 0]
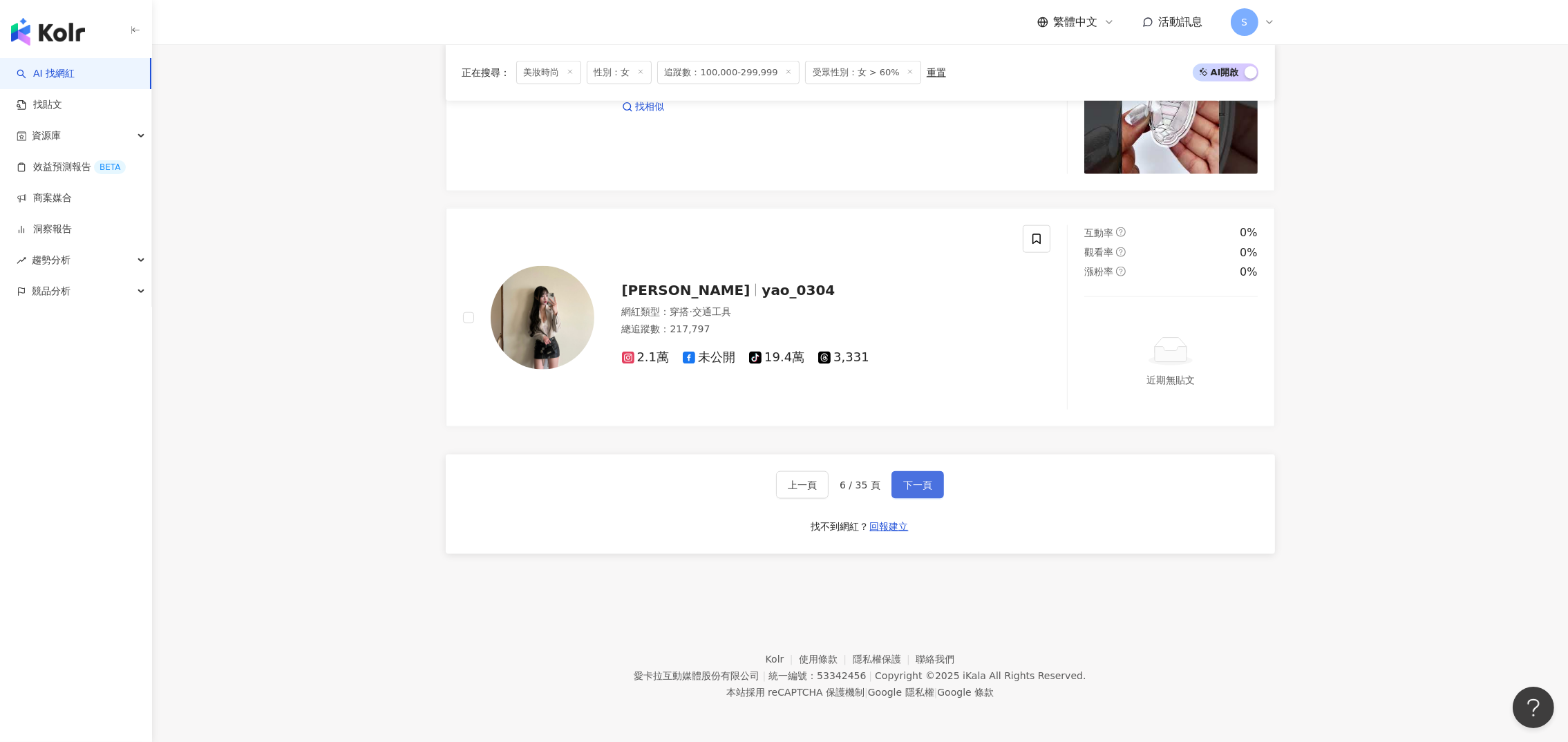
click at [917, 479] on span "下一頁" at bounding box center [917, 484] width 29 height 11
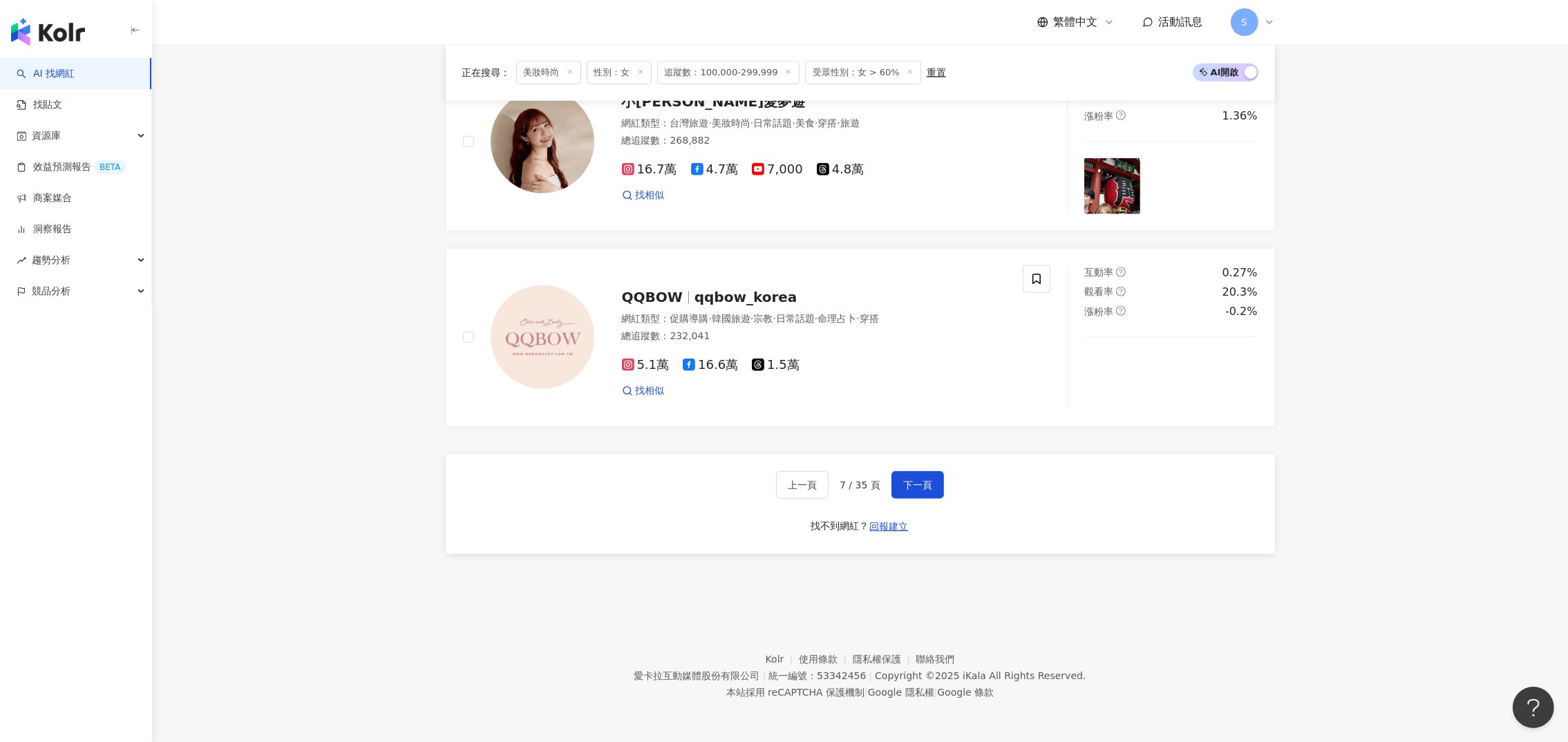
scroll to position [2234, 0]
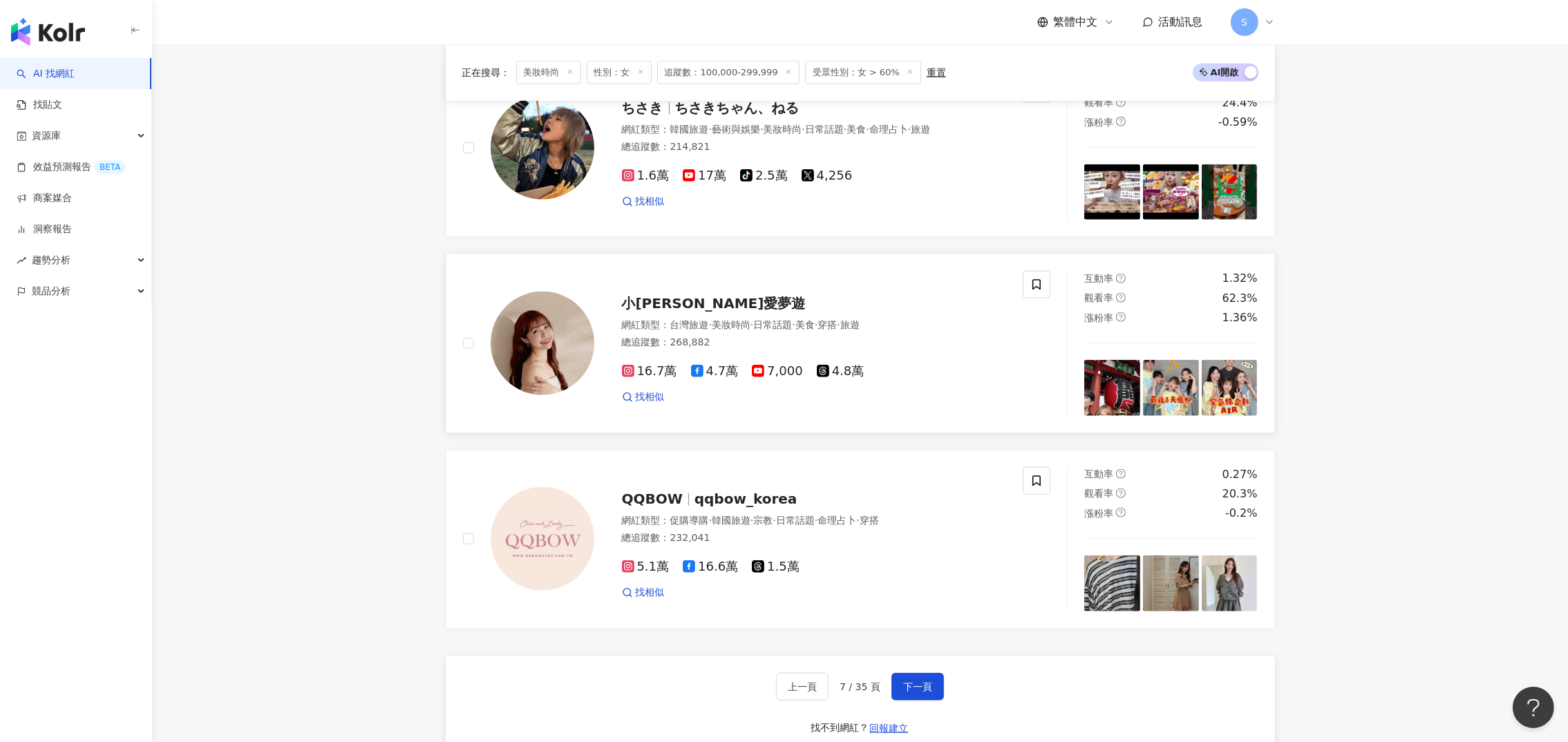
click at [661, 310] on span "小Connie愛夢遊" at bounding box center [714, 303] width 183 height 17
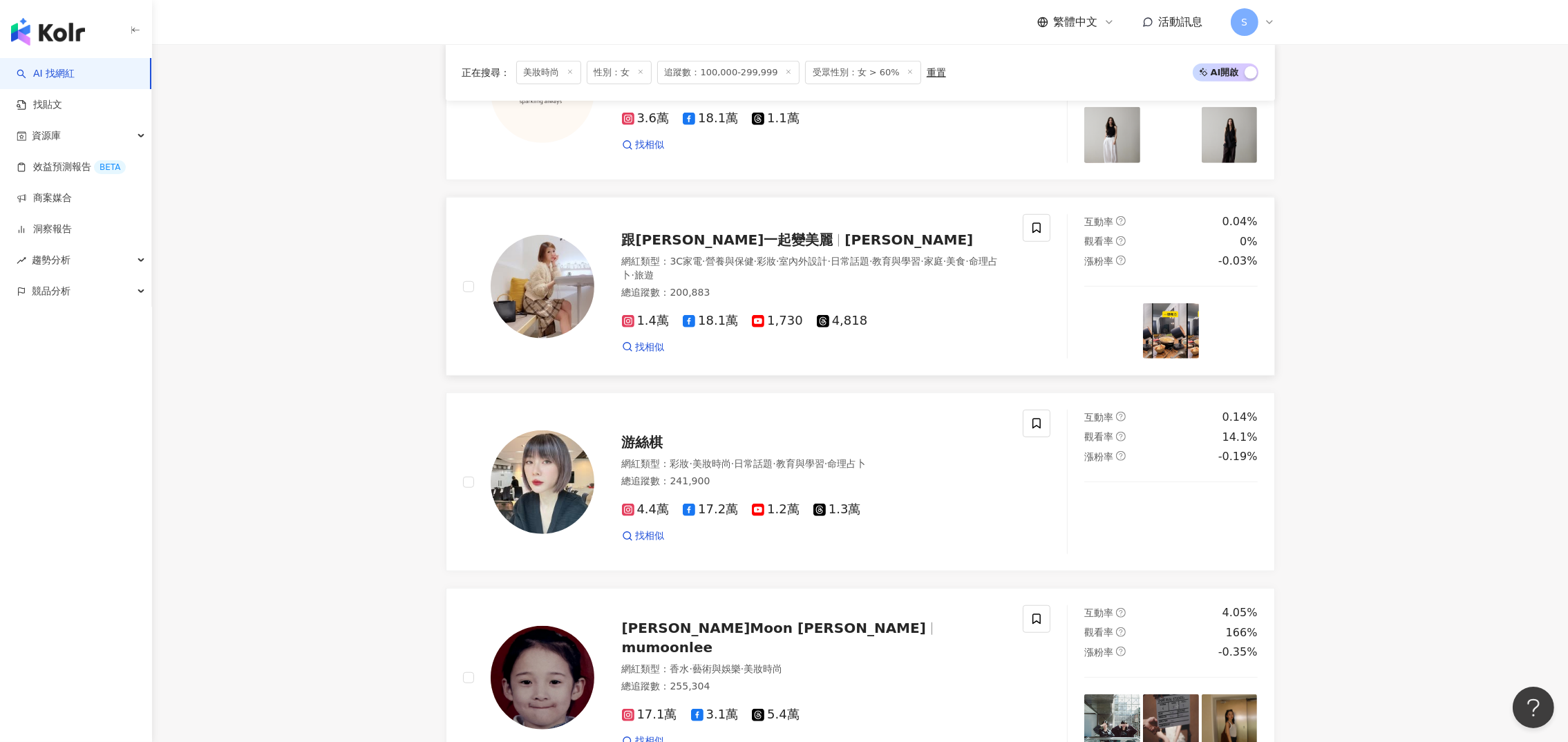
scroll to position [1302, 0]
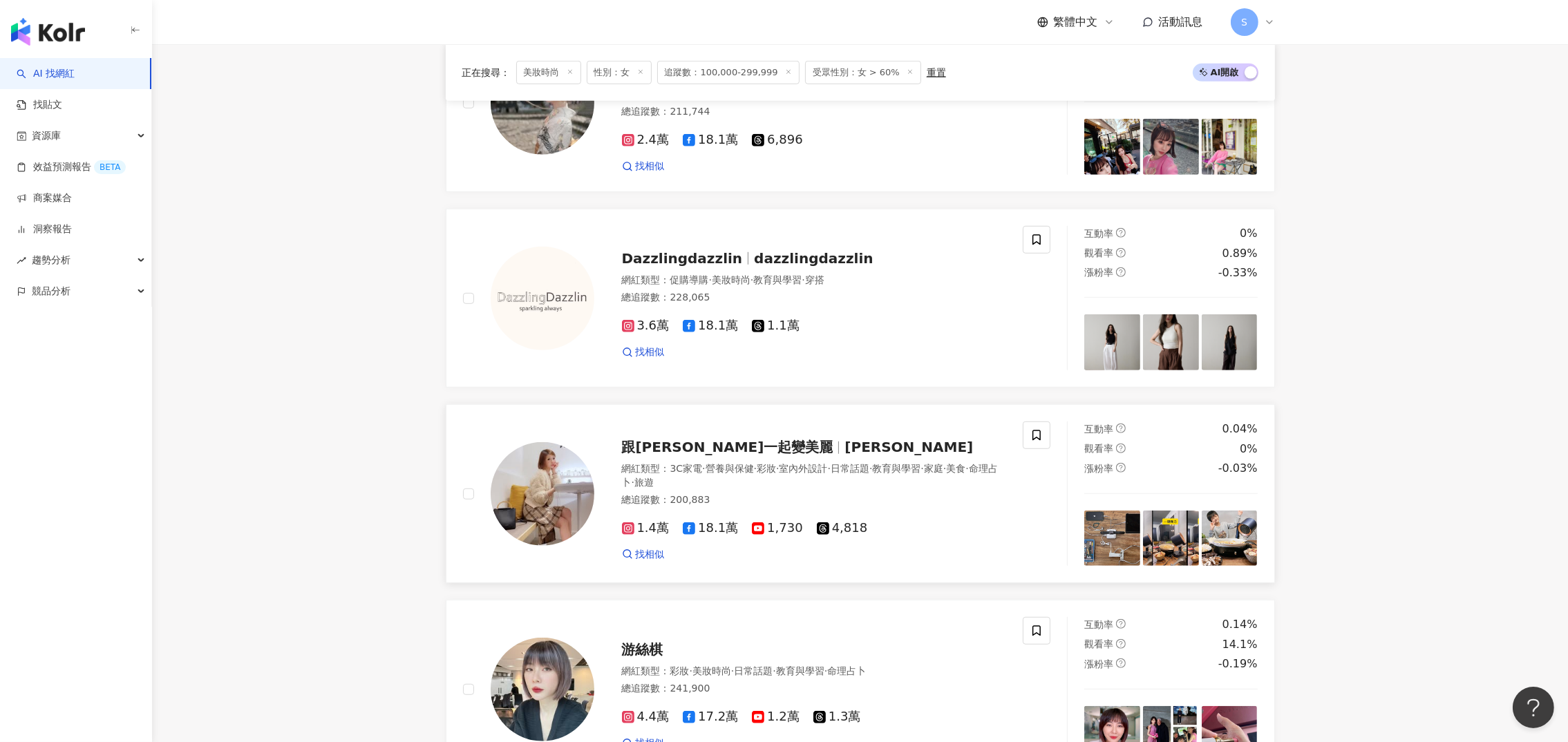
click at [703, 455] on span "跟蓓蓓一起變美麗" at bounding box center [727, 446] width 211 height 17
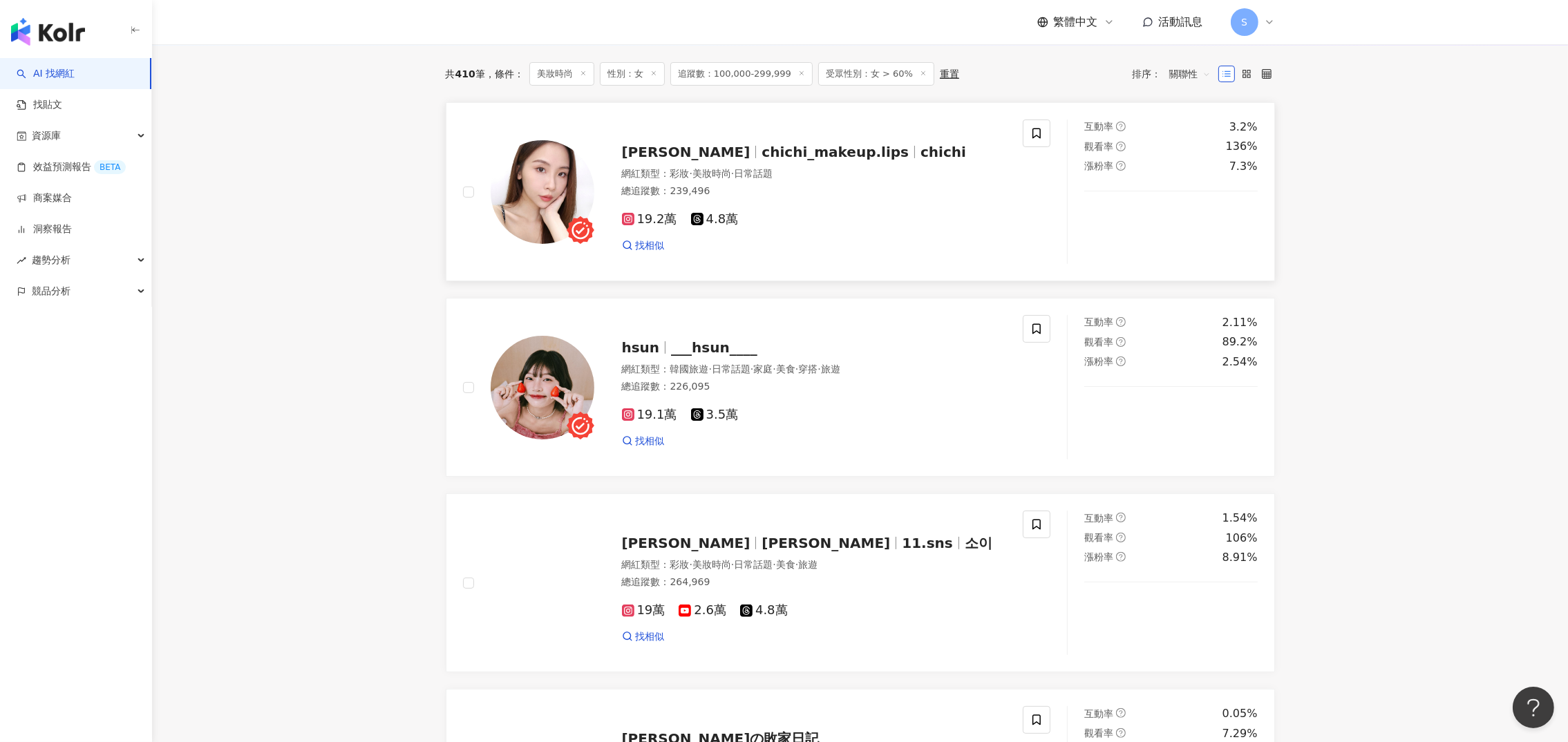
scroll to position [267, 0]
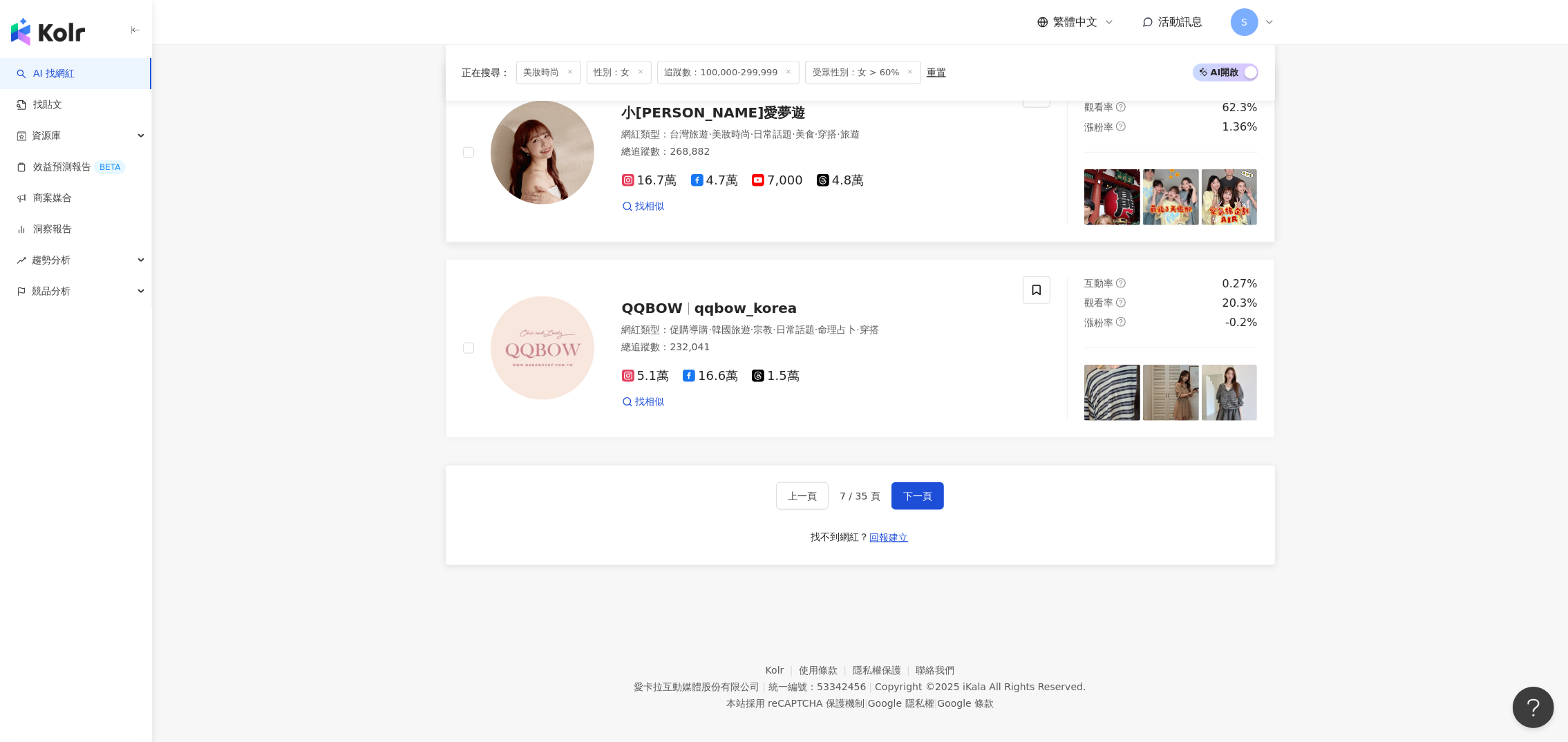
scroll to position [2442, 0]
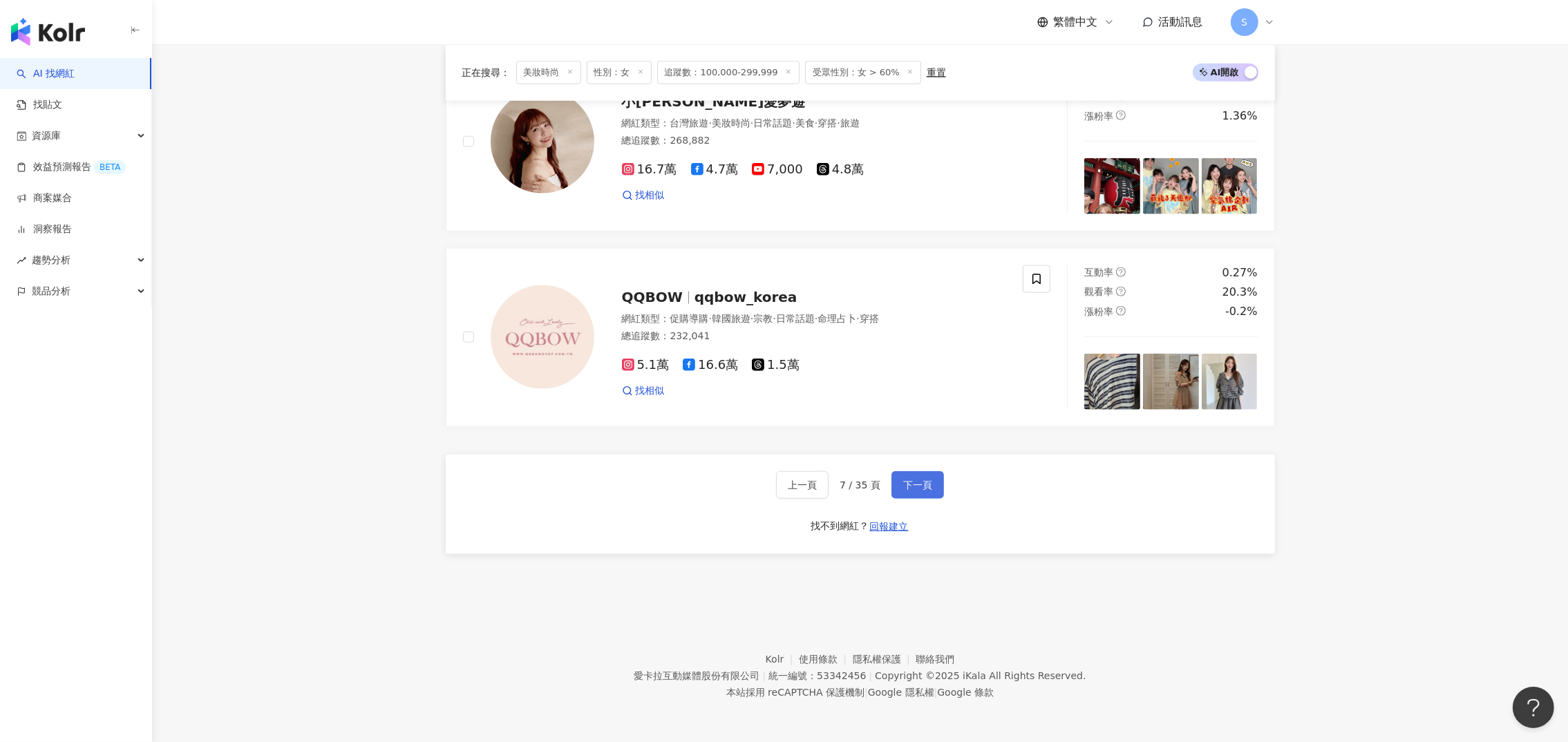
click at [917, 485] on span "下一頁" at bounding box center [917, 484] width 29 height 11
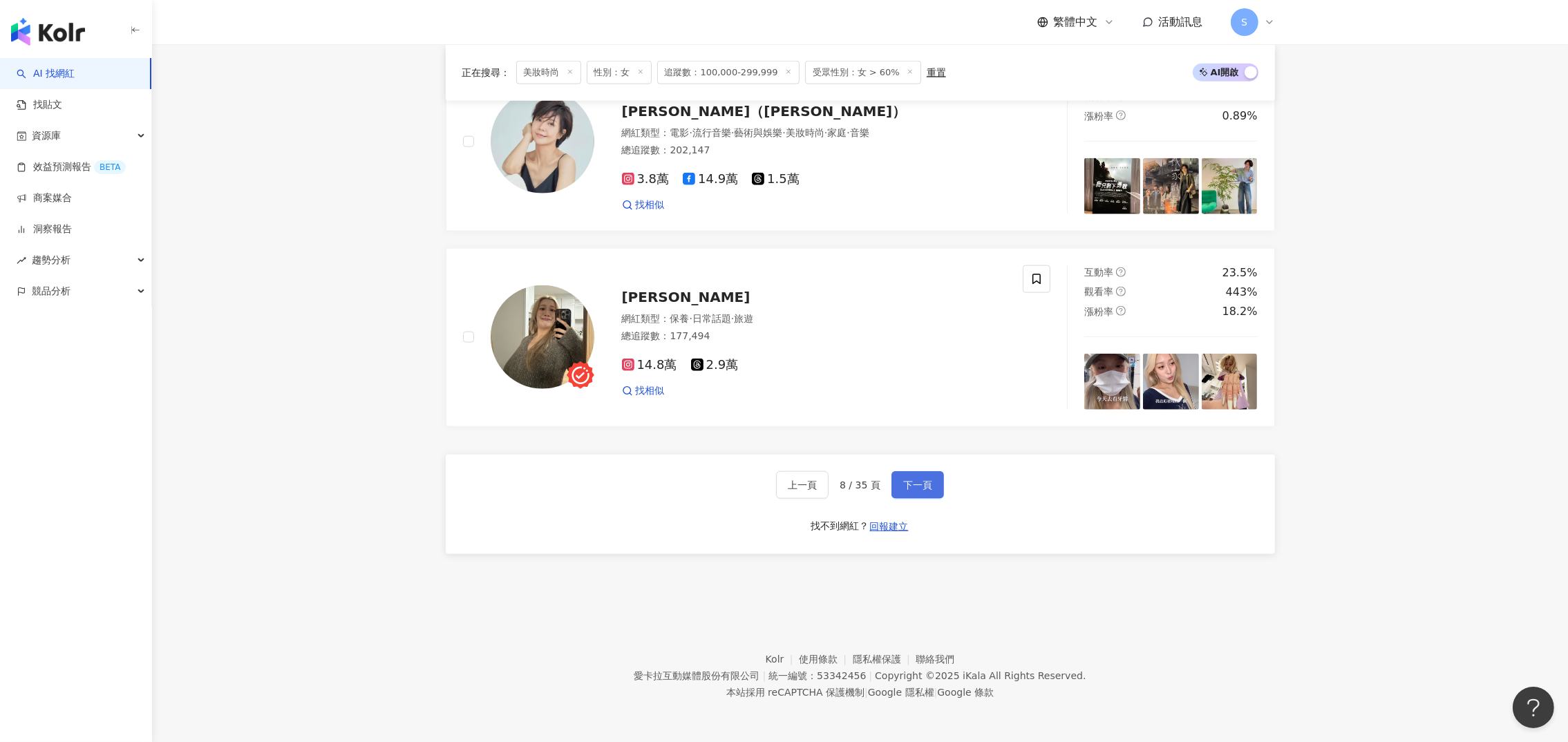
click at [908, 477] on button "下一頁" at bounding box center [917, 484] width 53 height 28
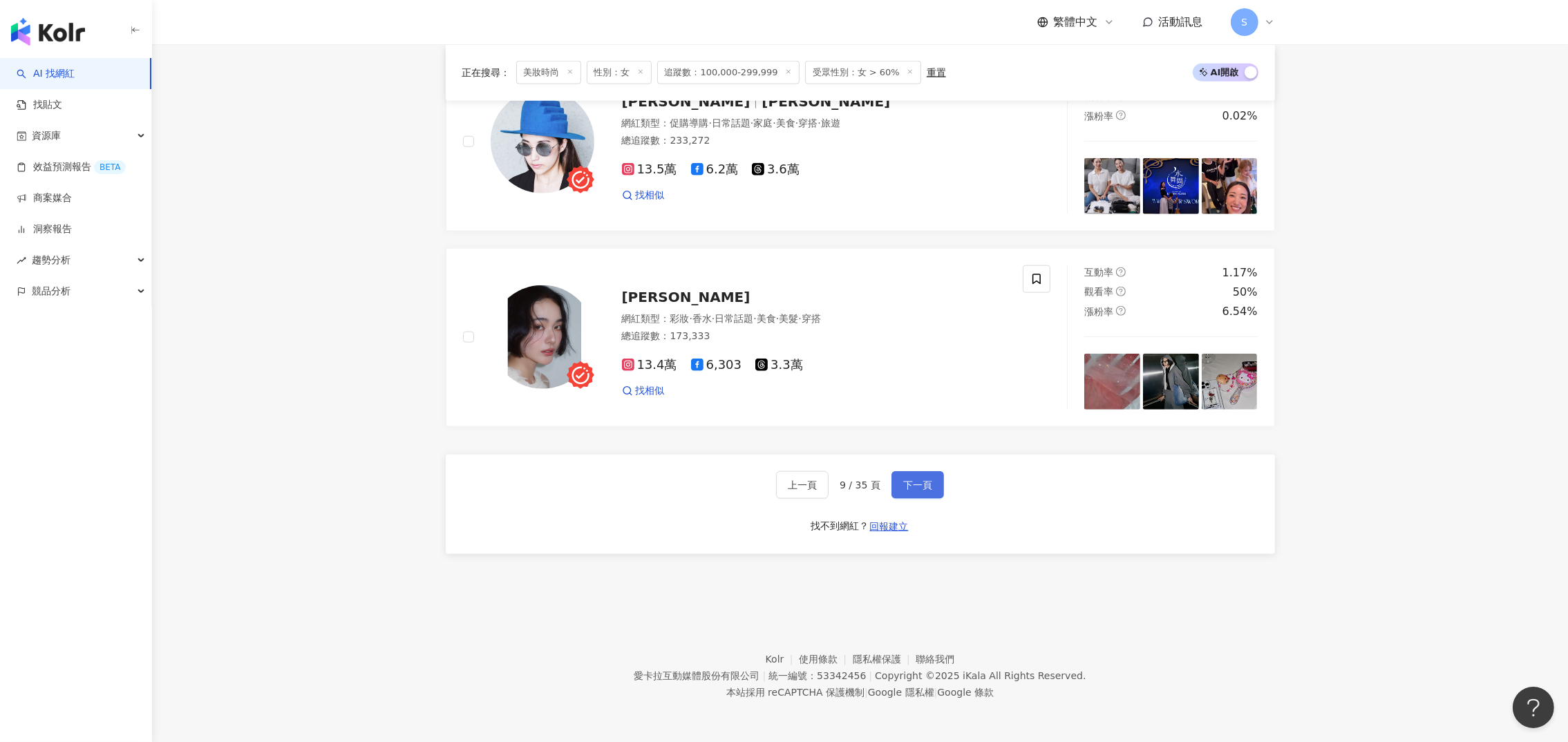
click at [903, 482] on span "下一頁" at bounding box center [917, 484] width 29 height 11
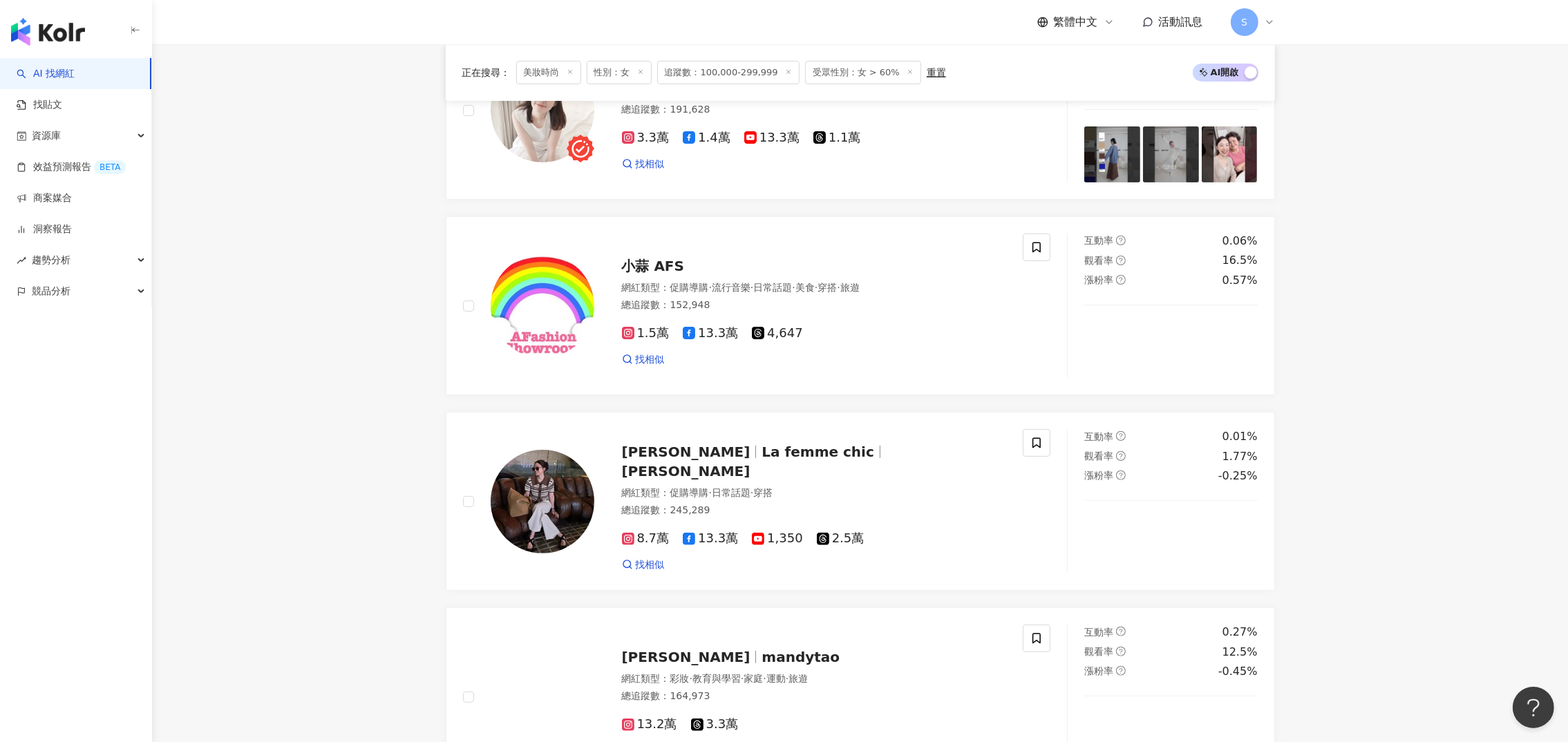
scroll to position [306, 0]
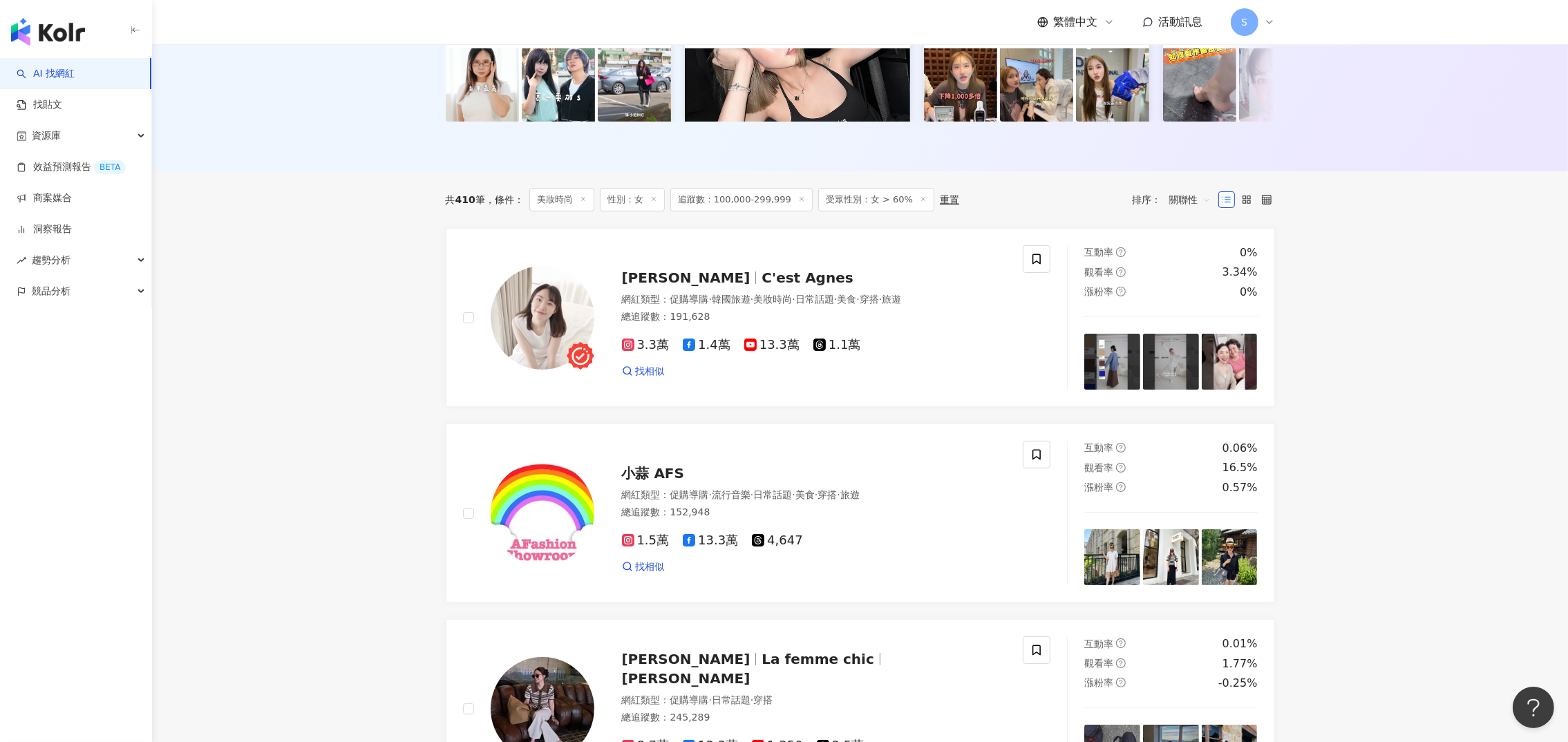
click at [679, 286] on span "Agnes Wu" at bounding box center [686, 278] width 129 height 17
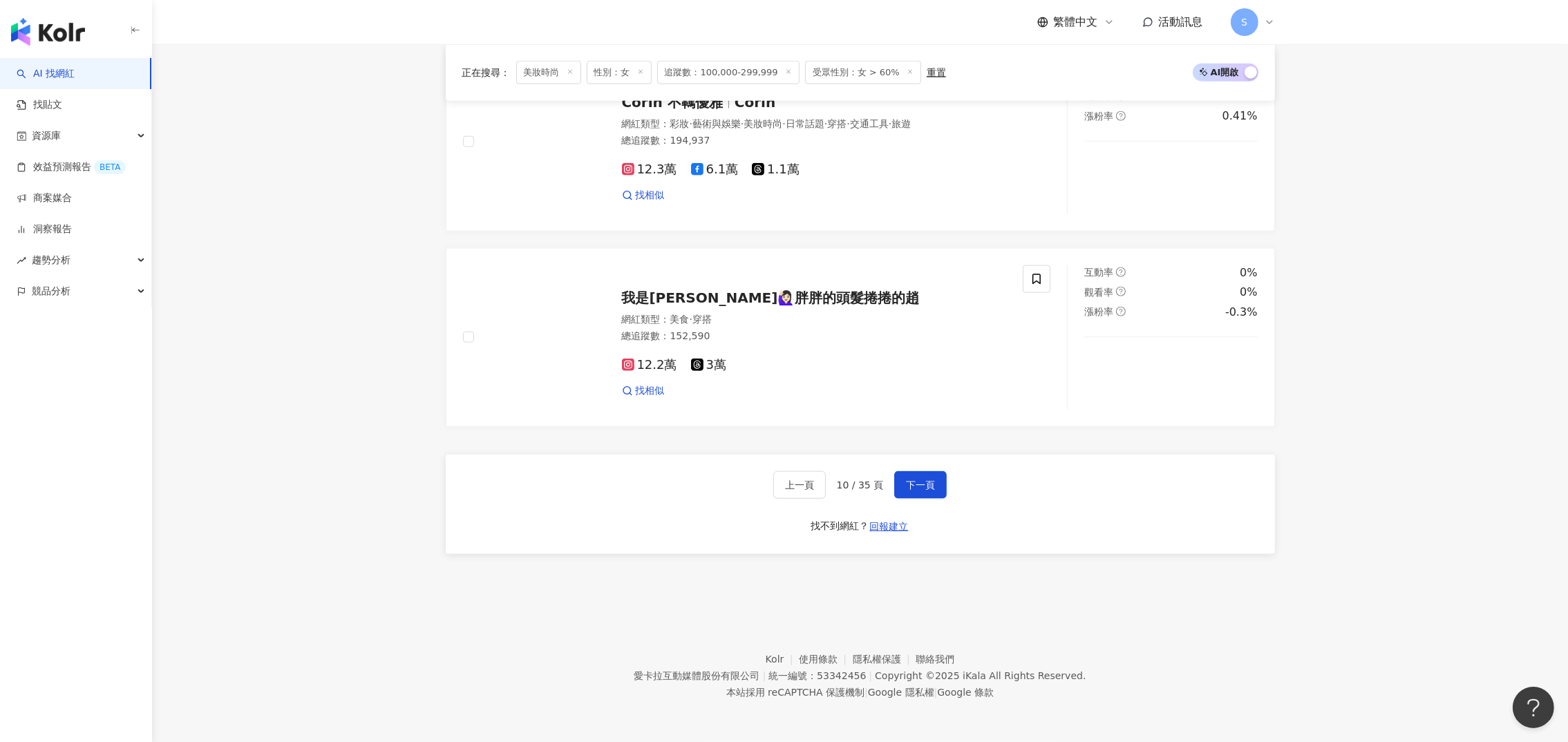
scroll to position [2482, 0]
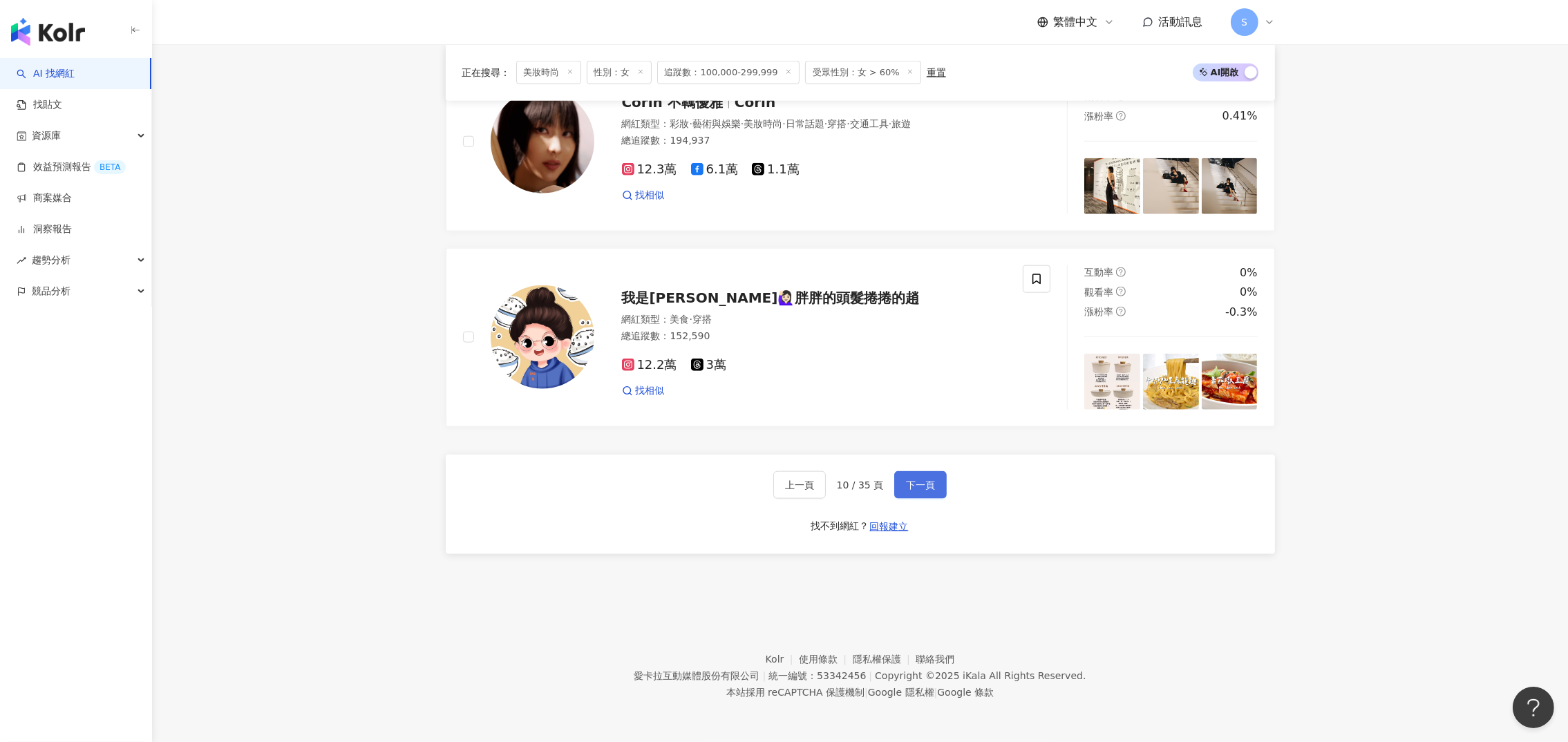
click at [917, 479] on span "下一頁" at bounding box center [919, 484] width 29 height 11
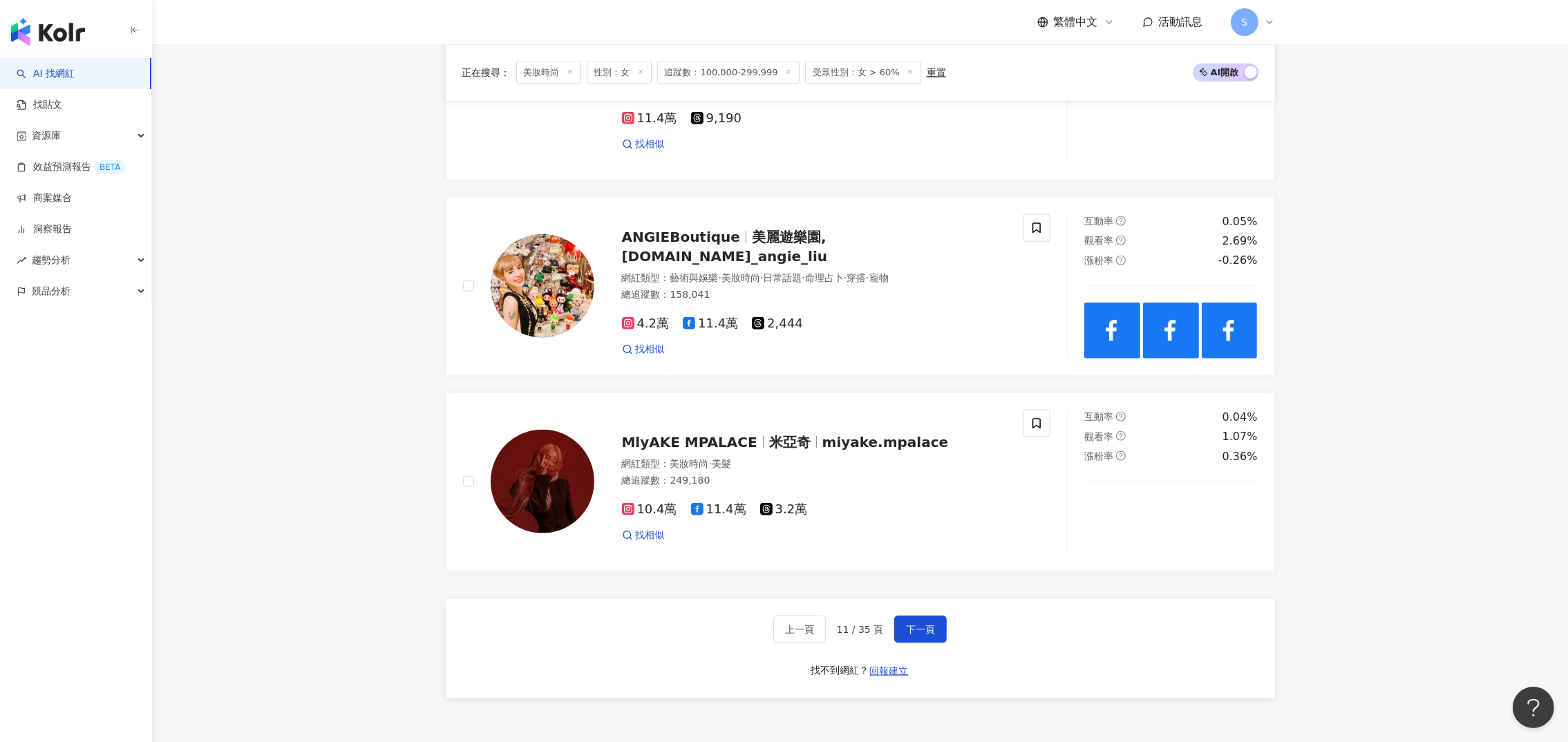
scroll to position [2446, 0]
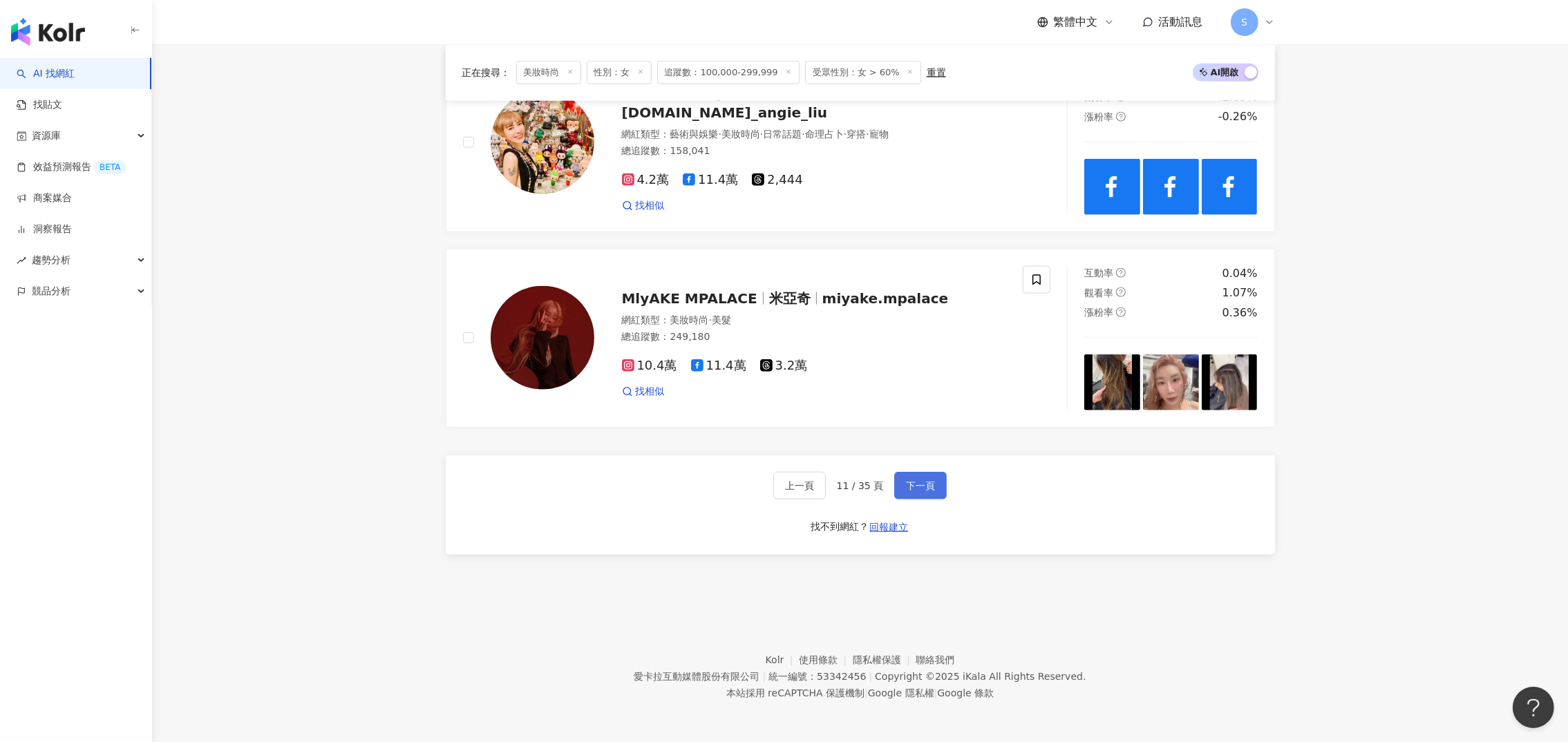
click at [916, 482] on span "下一頁" at bounding box center [919, 485] width 29 height 11
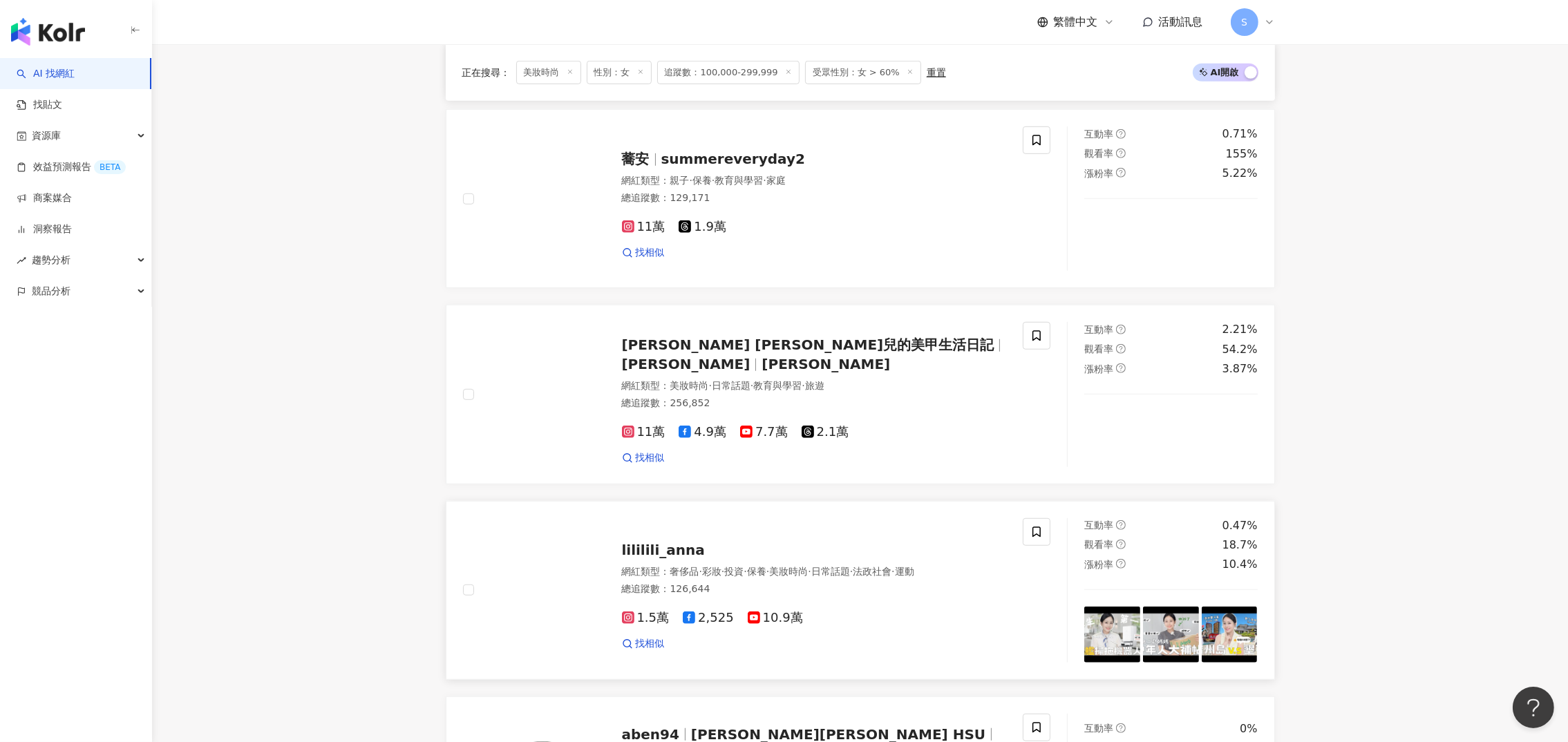
scroll to position [1446, 0]
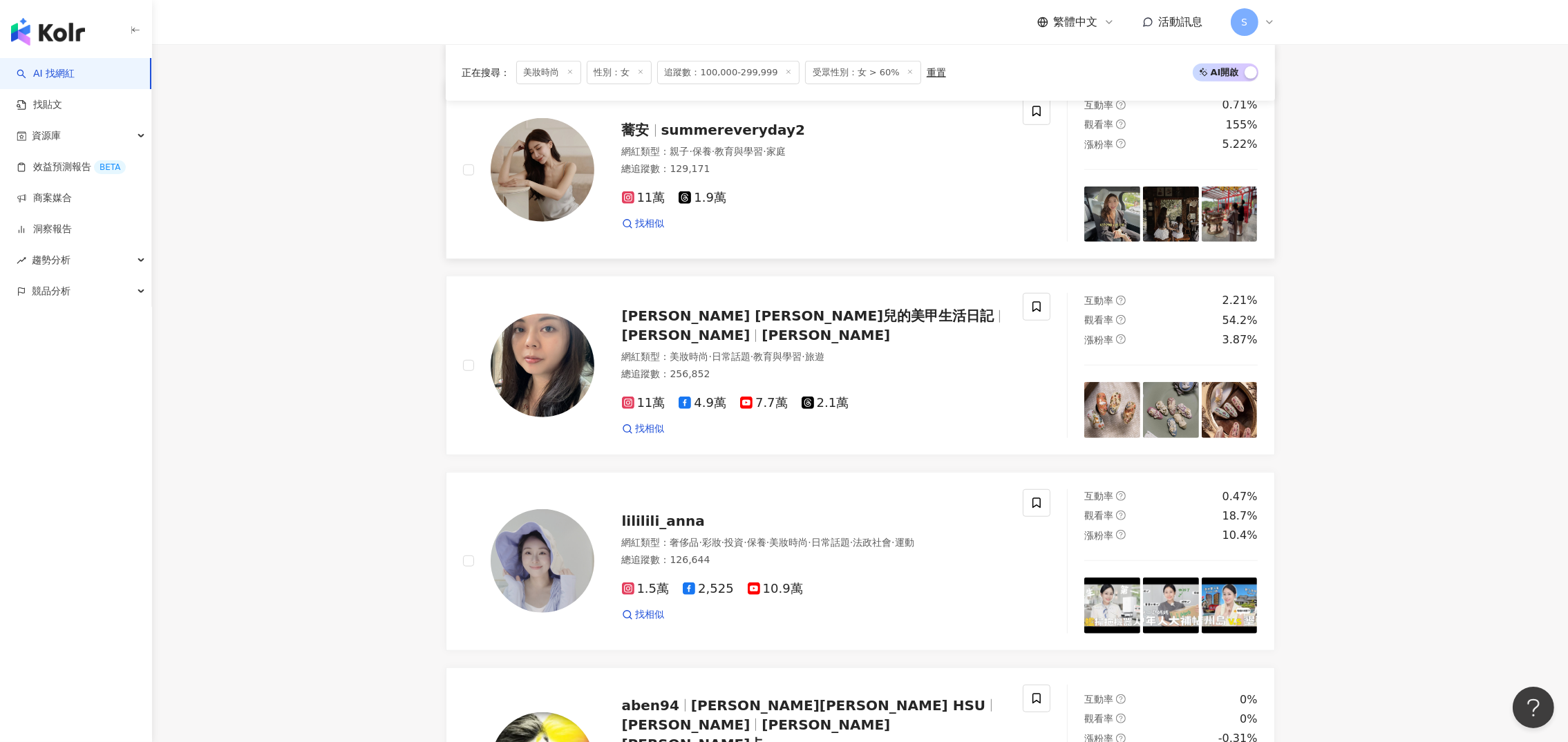
click at [664, 129] on span "summereveryday2" at bounding box center [732, 130] width 144 height 17
click at [633, 522] on span "lililili_anna" at bounding box center [663, 521] width 82 height 17
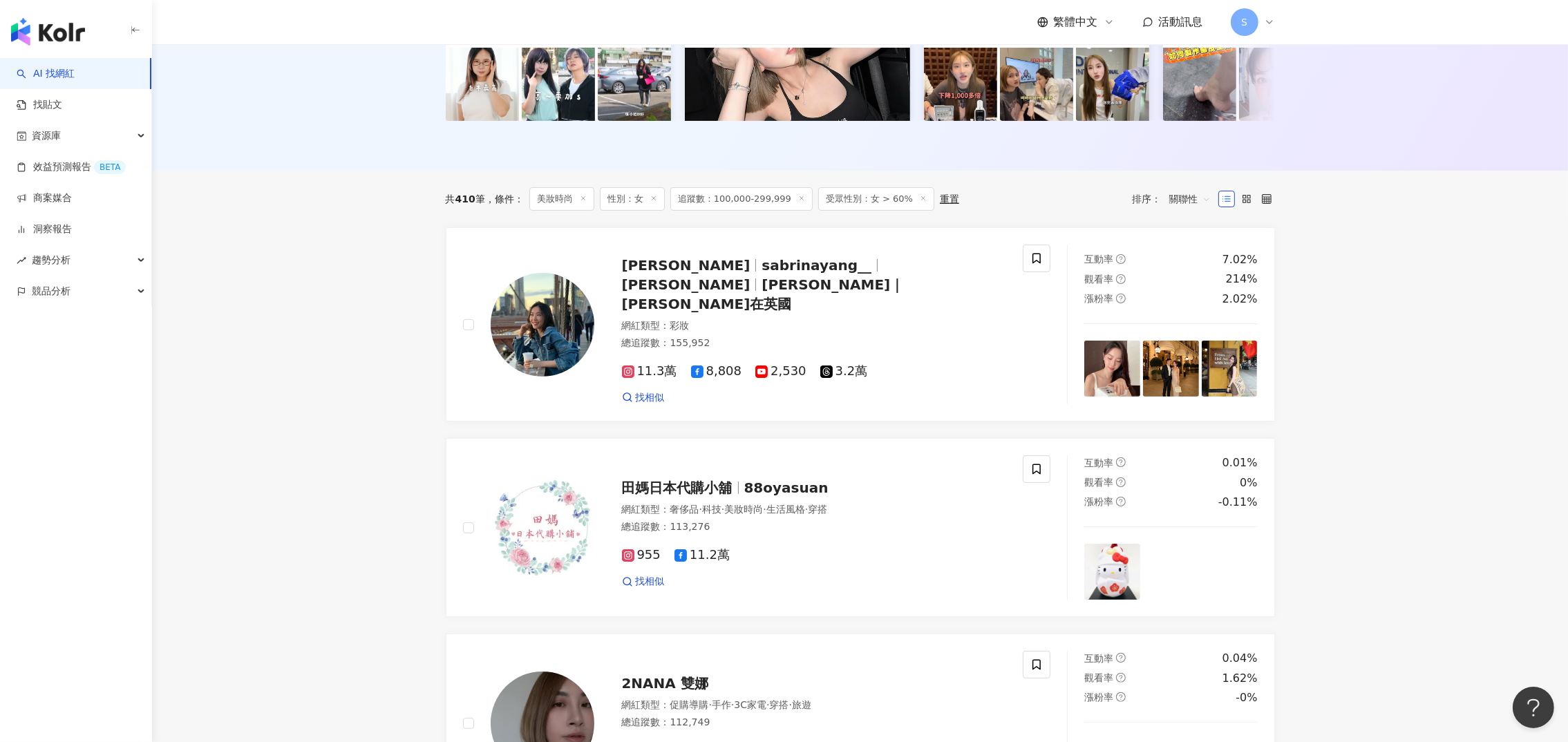
scroll to position [976, 0]
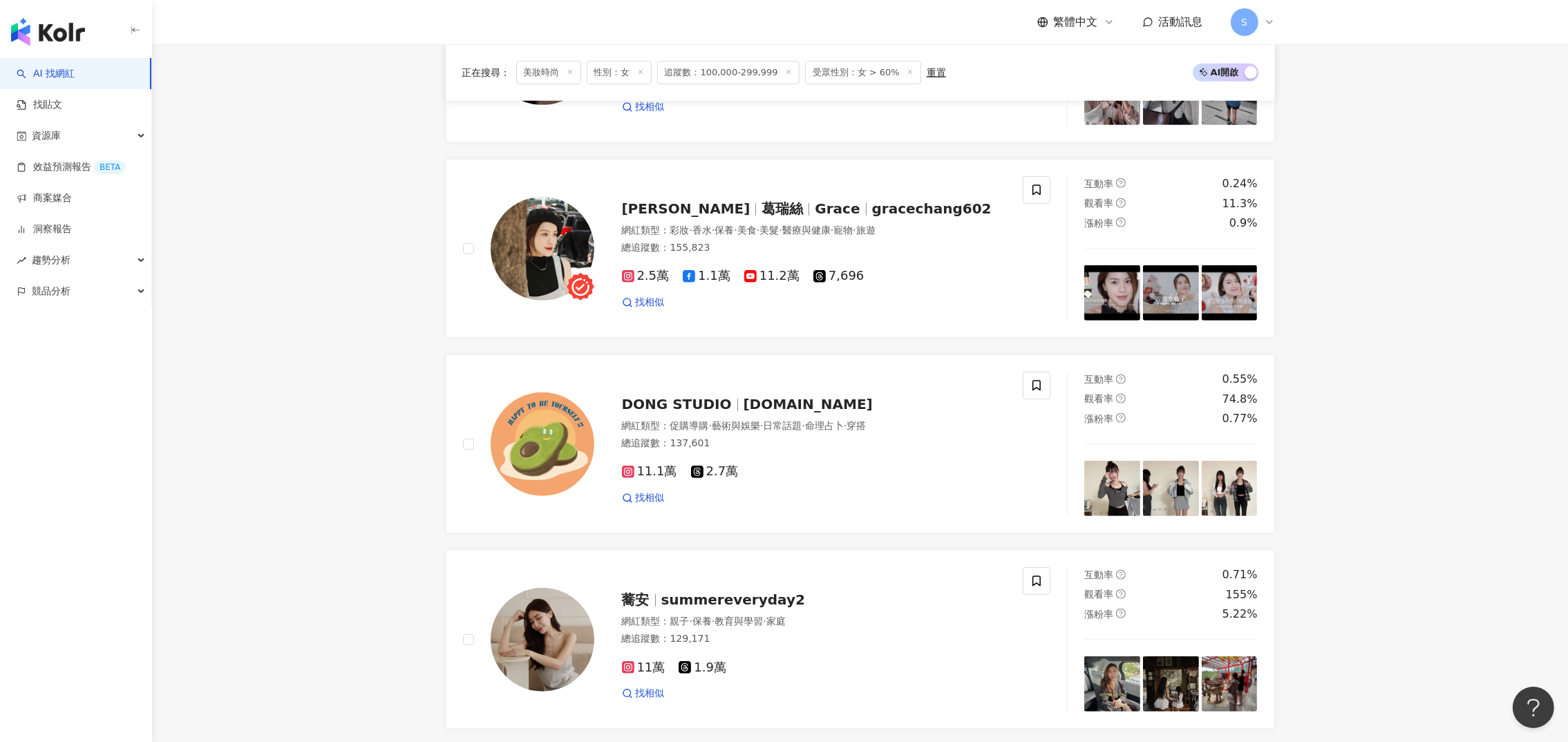
drag, startPoint x: 918, startPoint y: 485, endPoint x: 777, endPoint y: 4, distance: 501.2
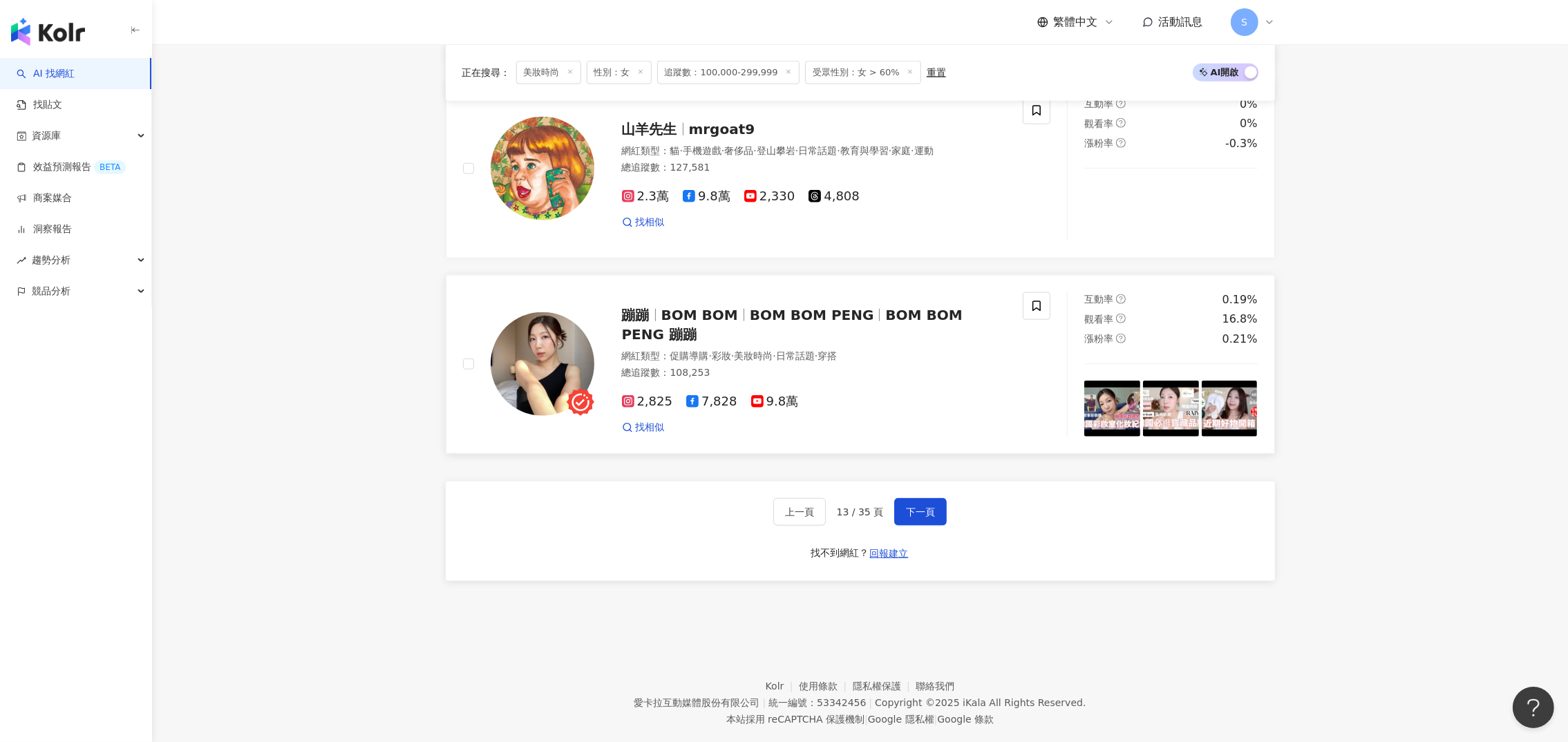
scroll to position [2482, 0]
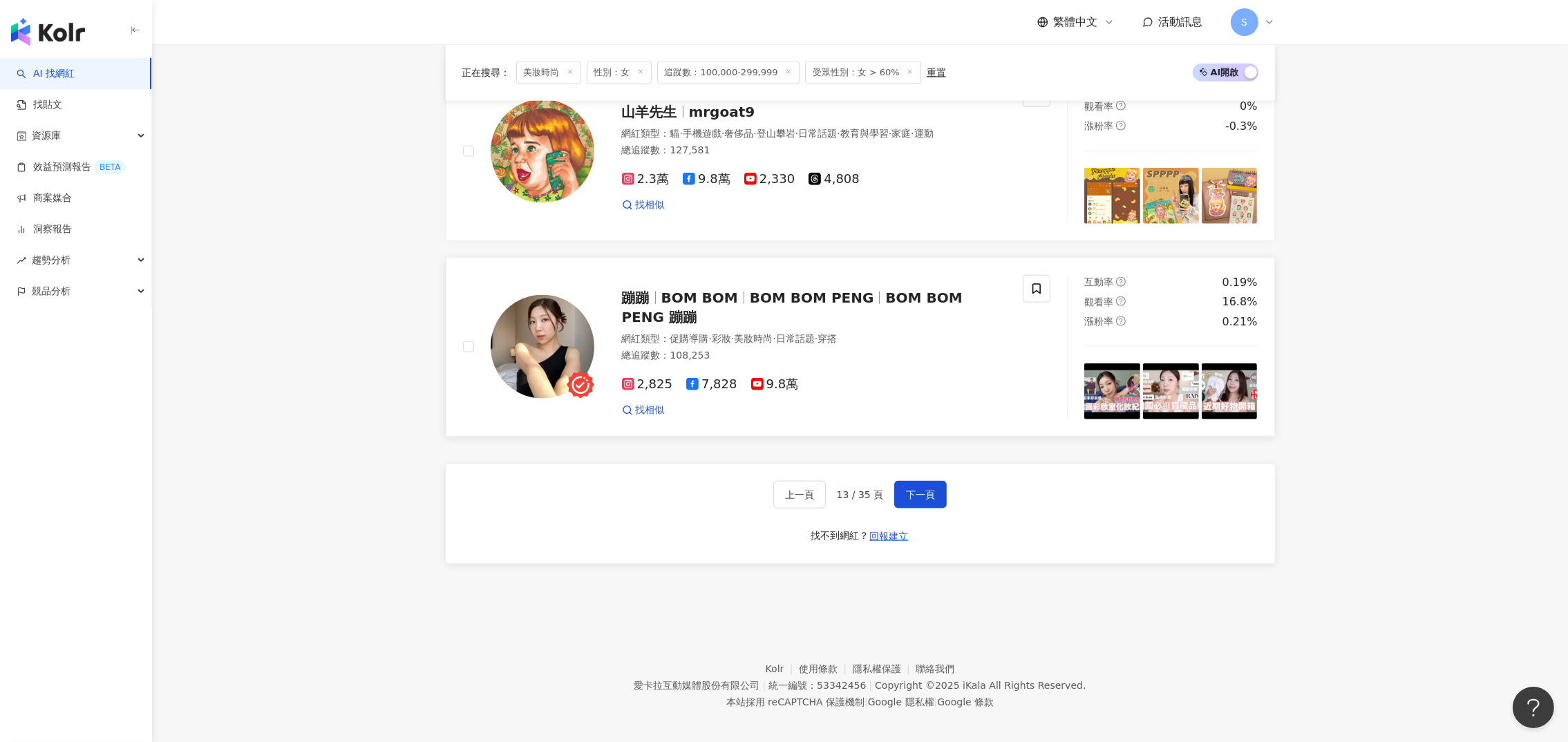
click at [758, 293] on span "BOM BOM PENG" at bounding box center [812, 297] width 124 height 17
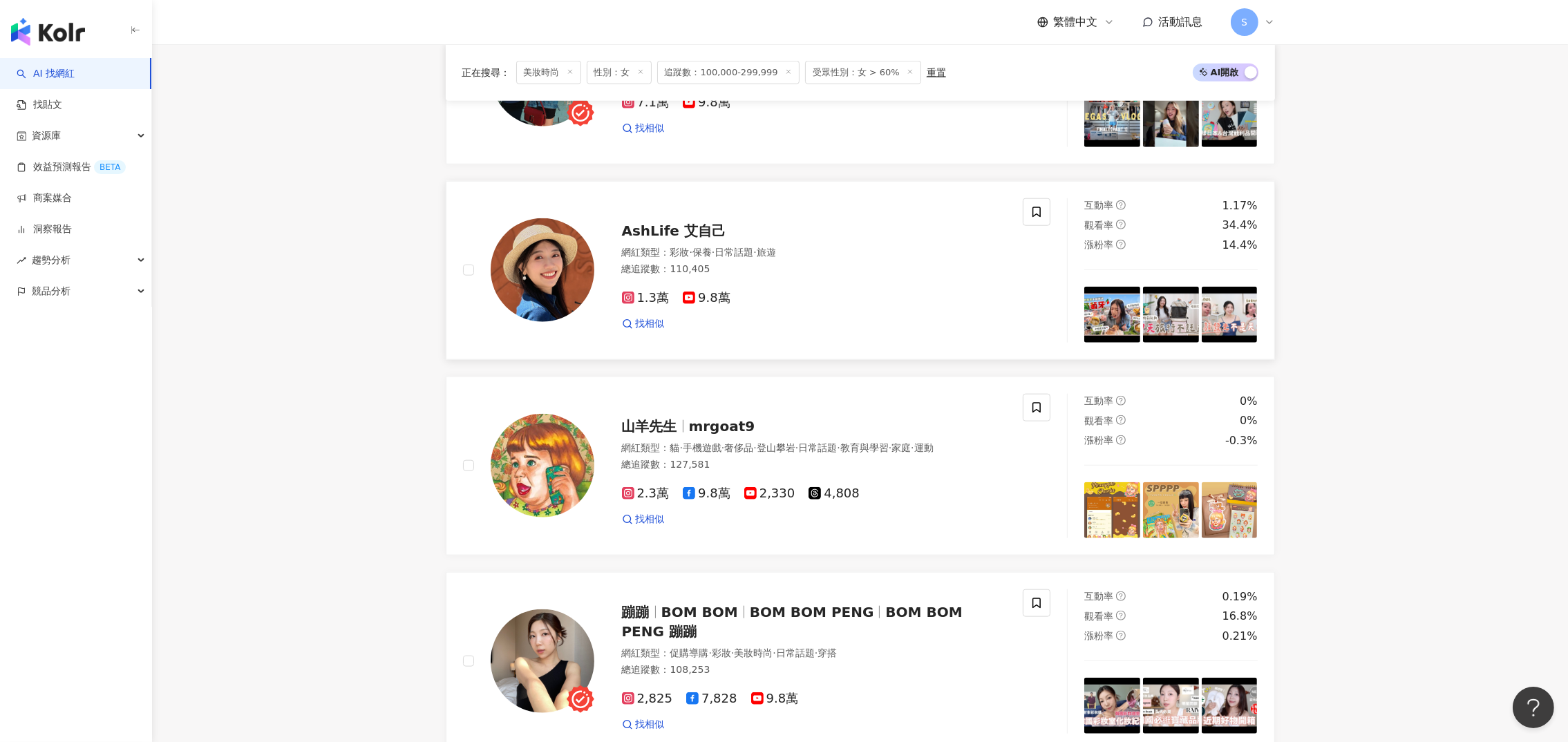
scroll to position [2068, 0]
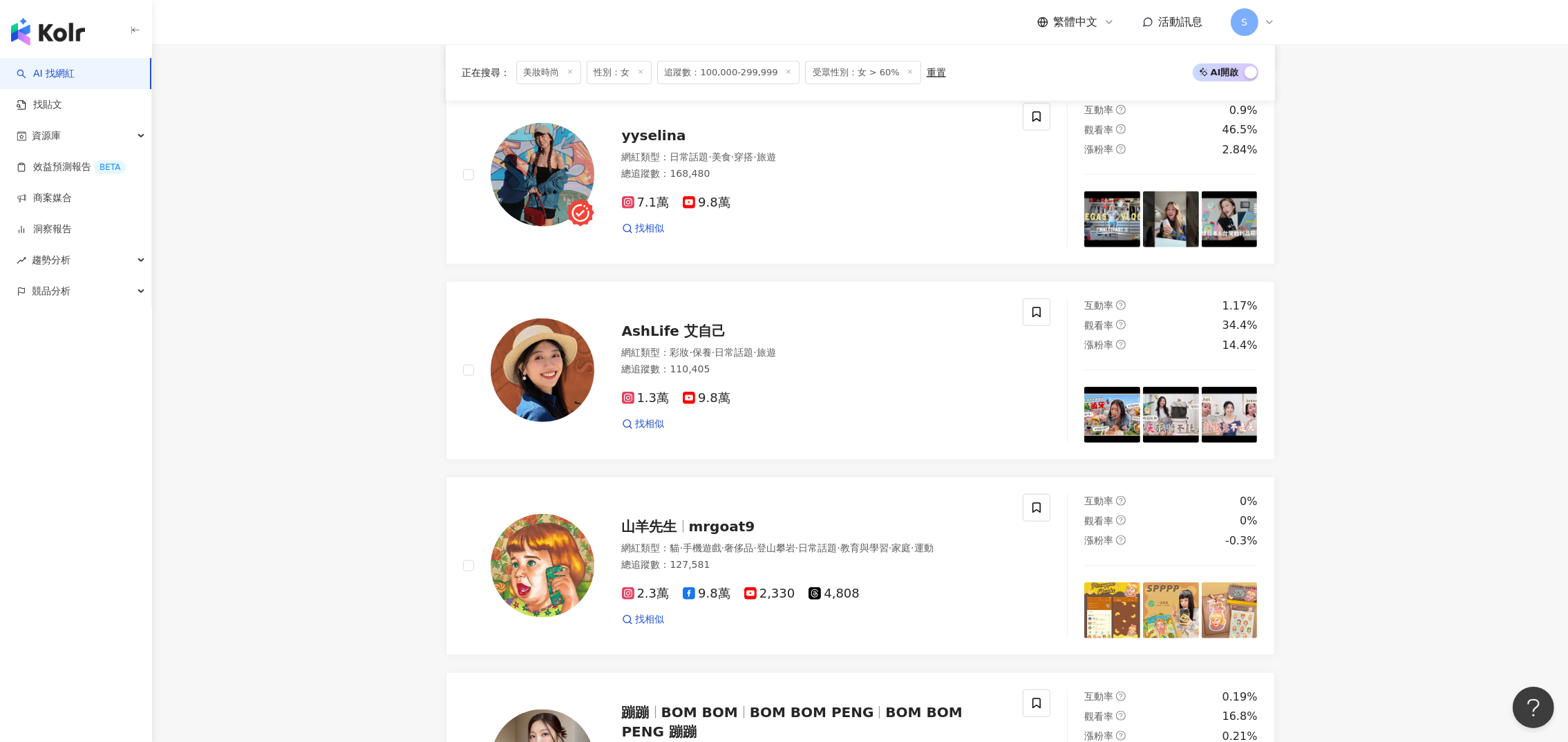
click at [649, 144] on span "yyselina" at bounding box center [653, 135] width 64 height 17
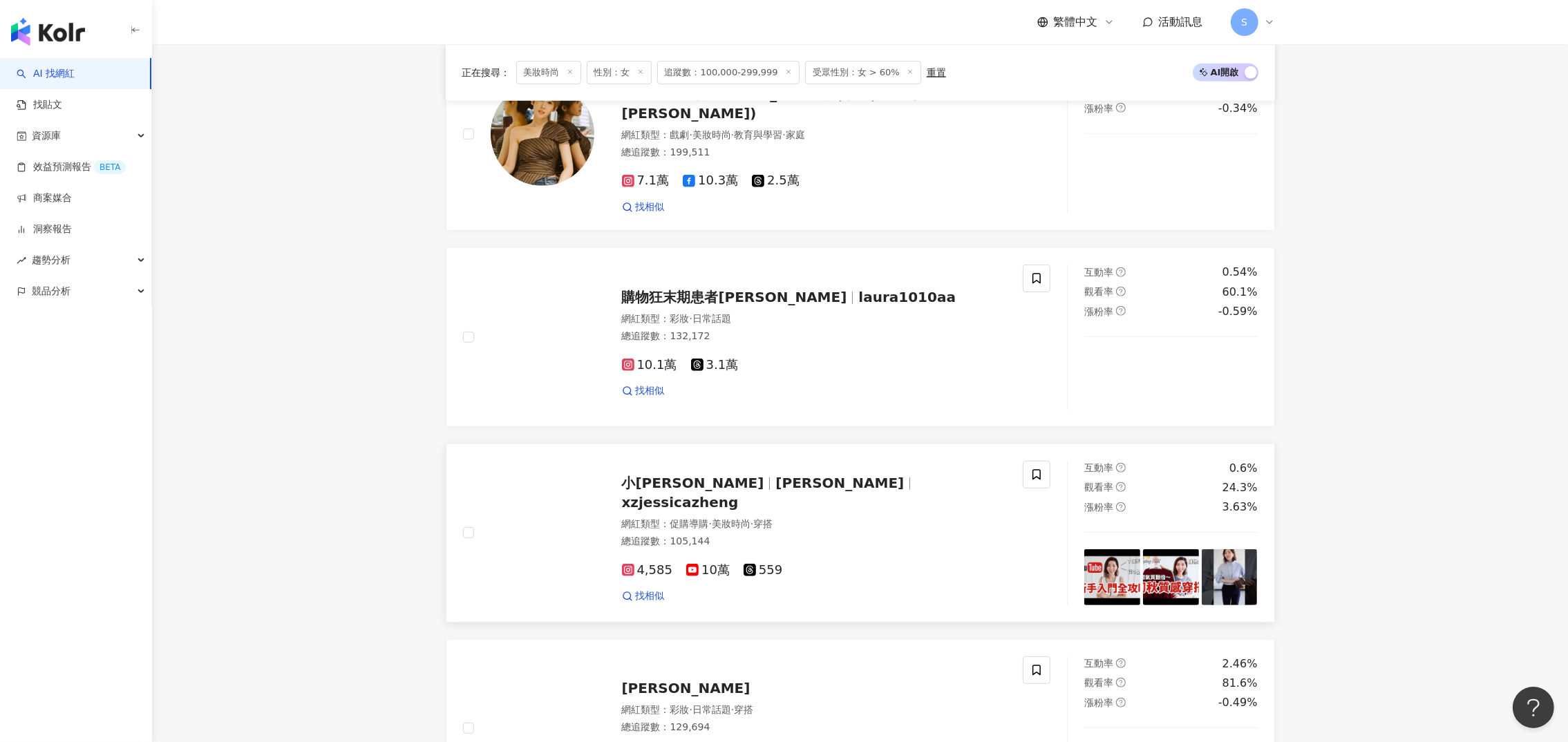
scroll to position [1136, 0]
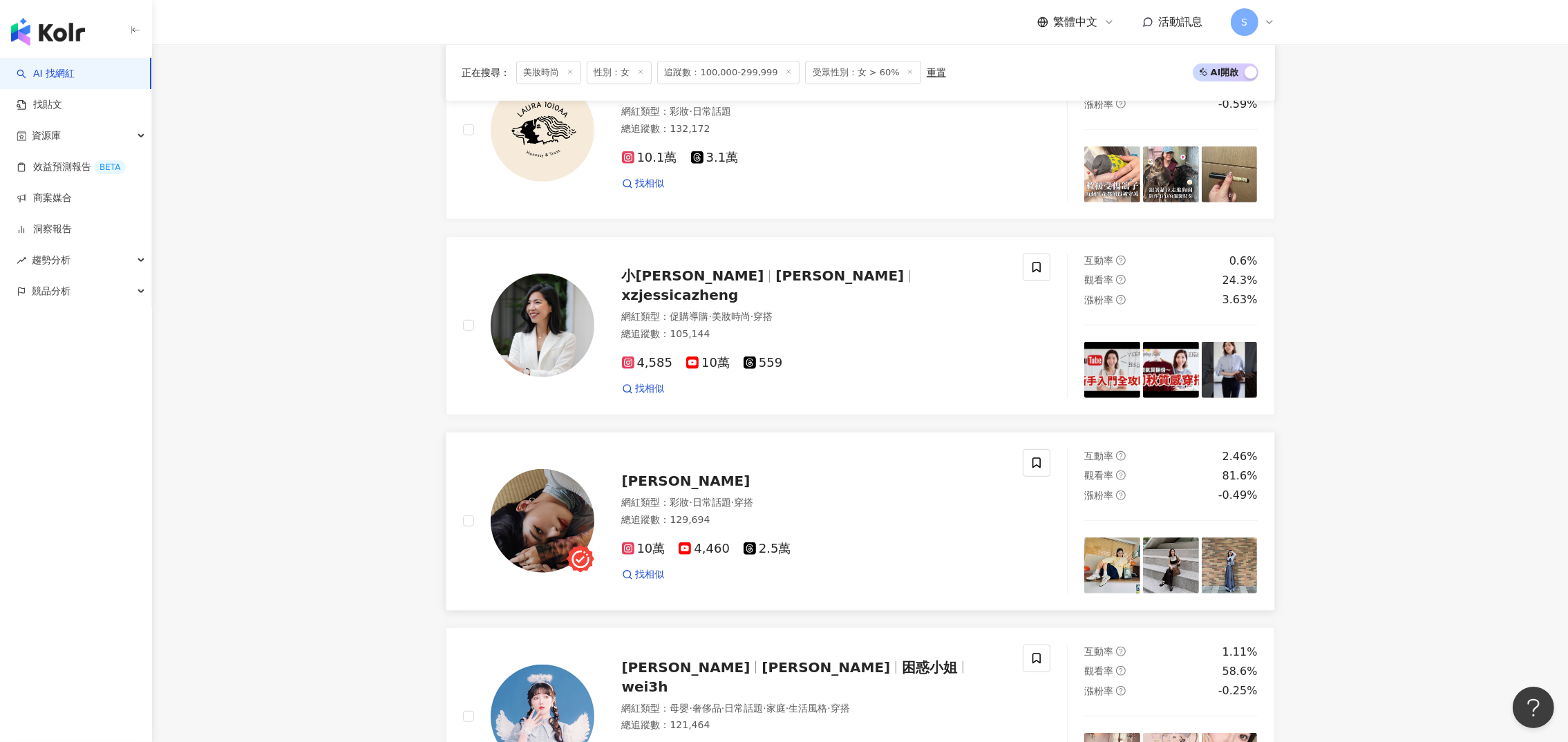
click at [669, 477] on span "Becky黃芊瑞" at bounding box center [686, 481] width 129 height 17
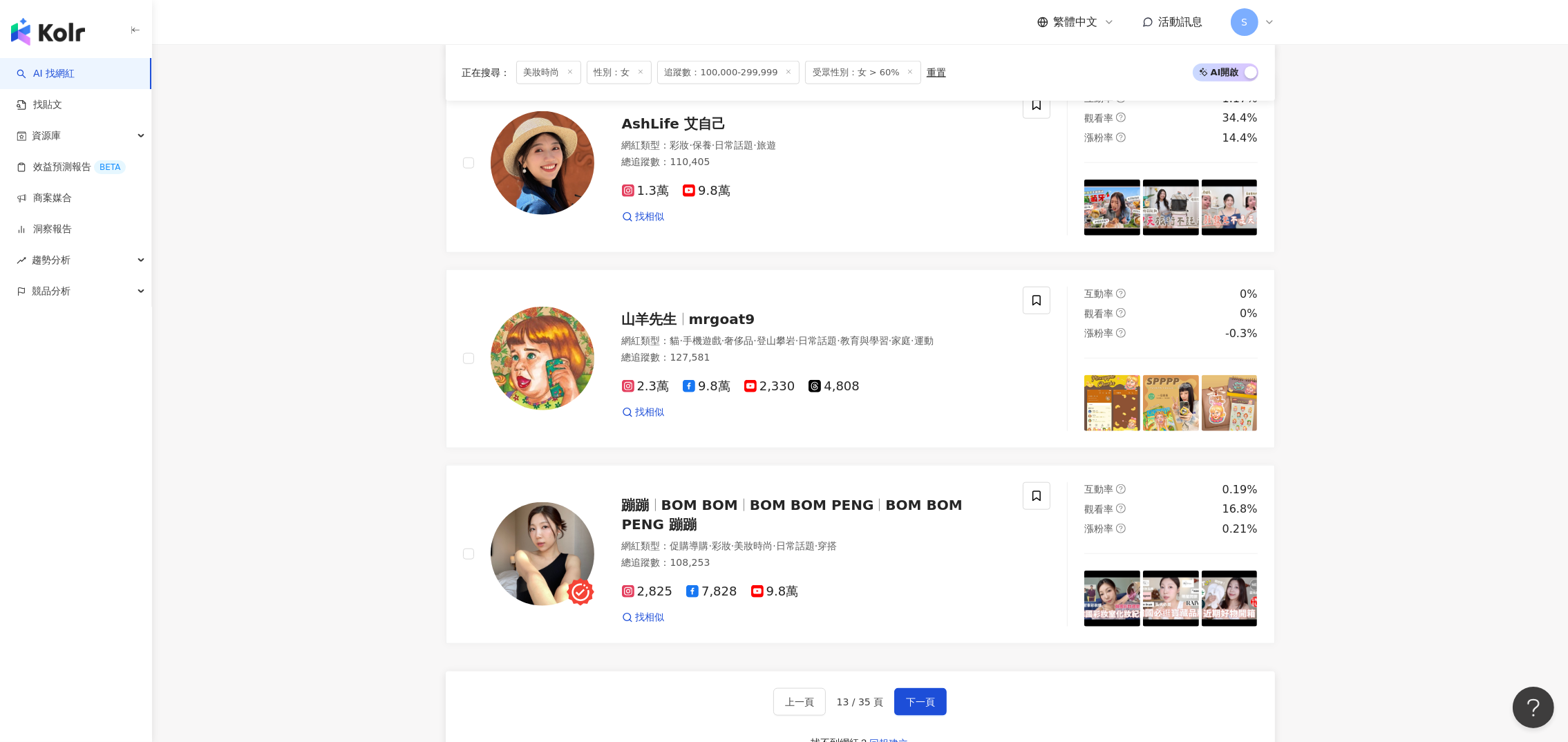
scroll to position [2482, 0]
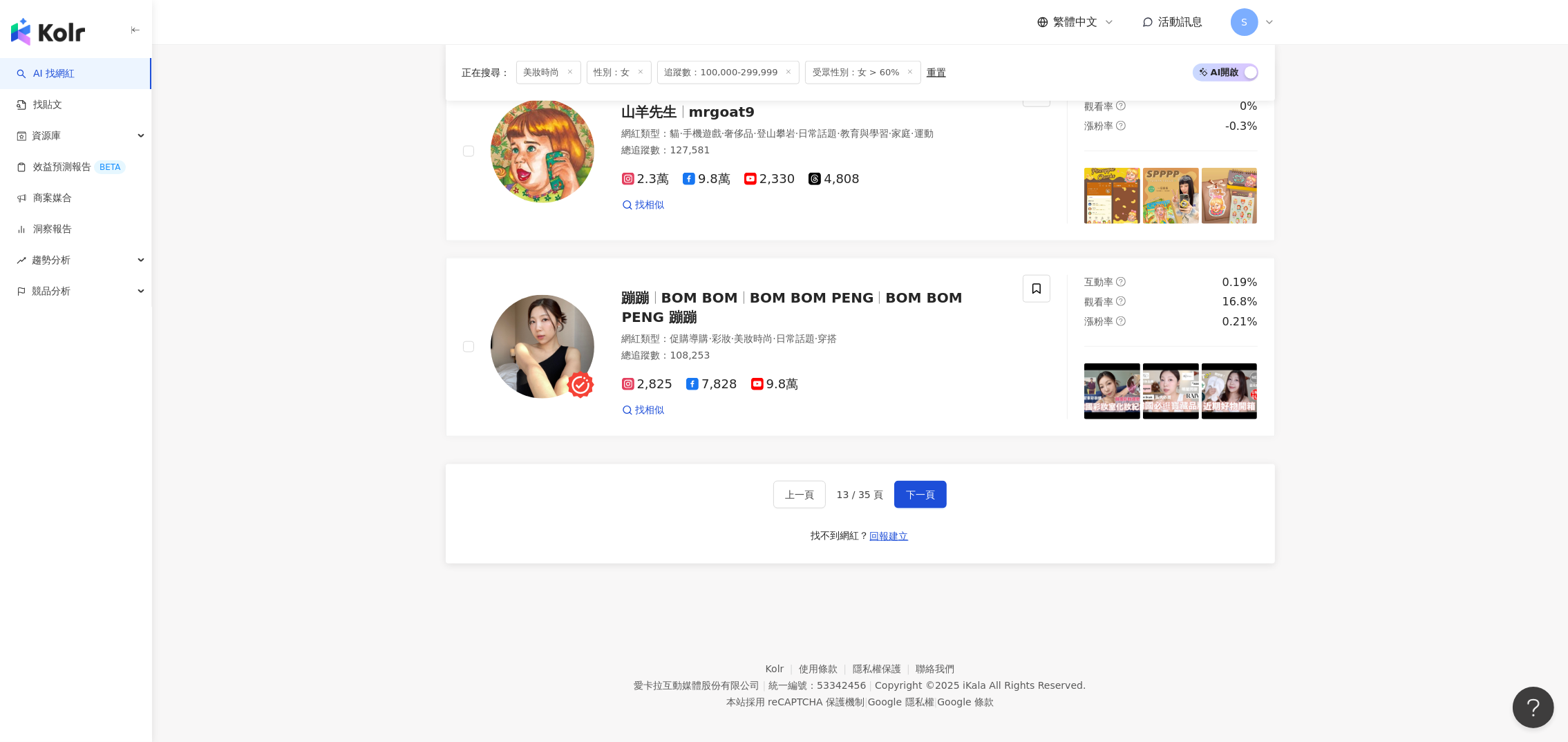
click at [917, 489] on span "下一頁" at bounding box center [919, 495] width 29 height 11
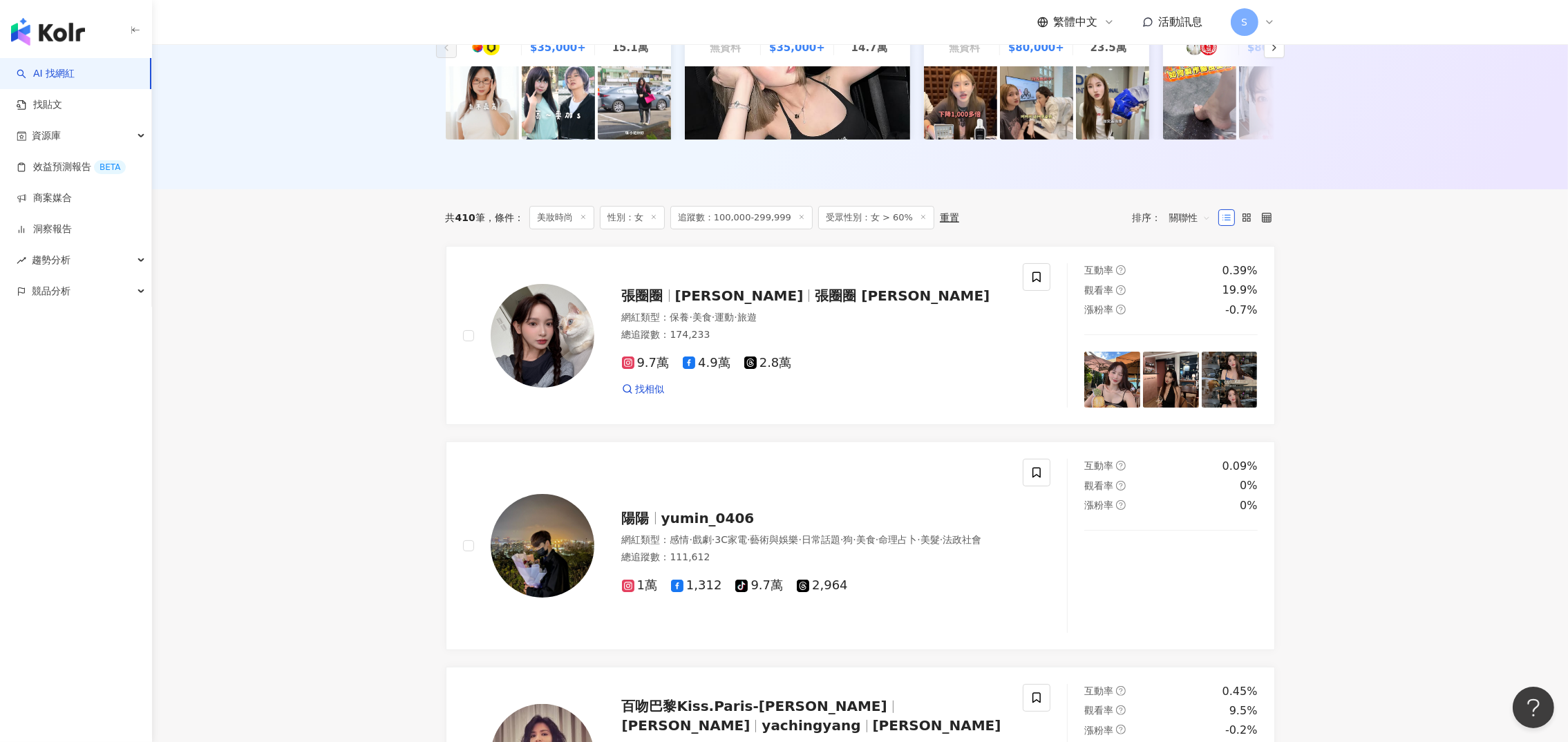
scroll to position [310, 0]
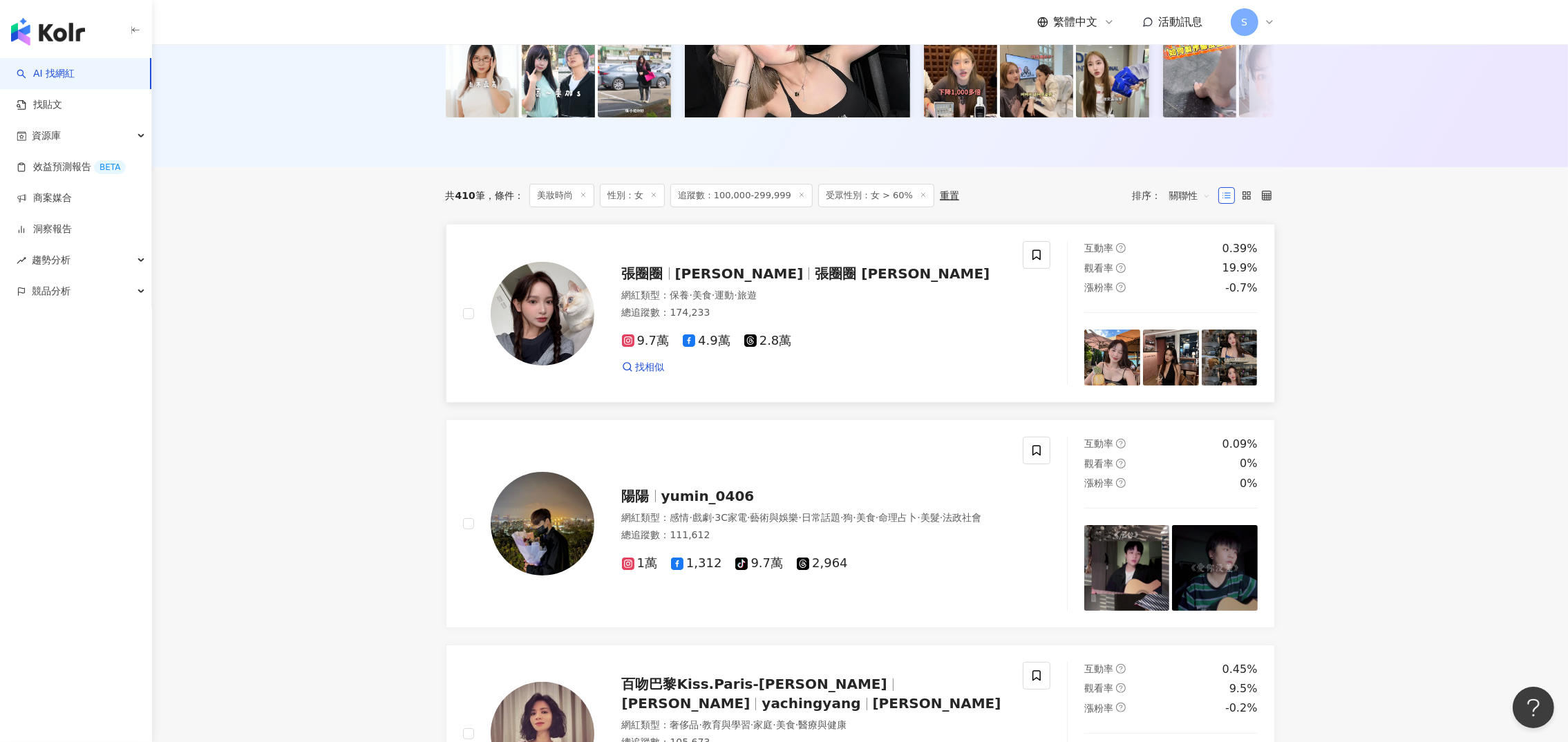
click at [675, 282] on span "Doris" at bounding box center [739, 273] width 129 height 17
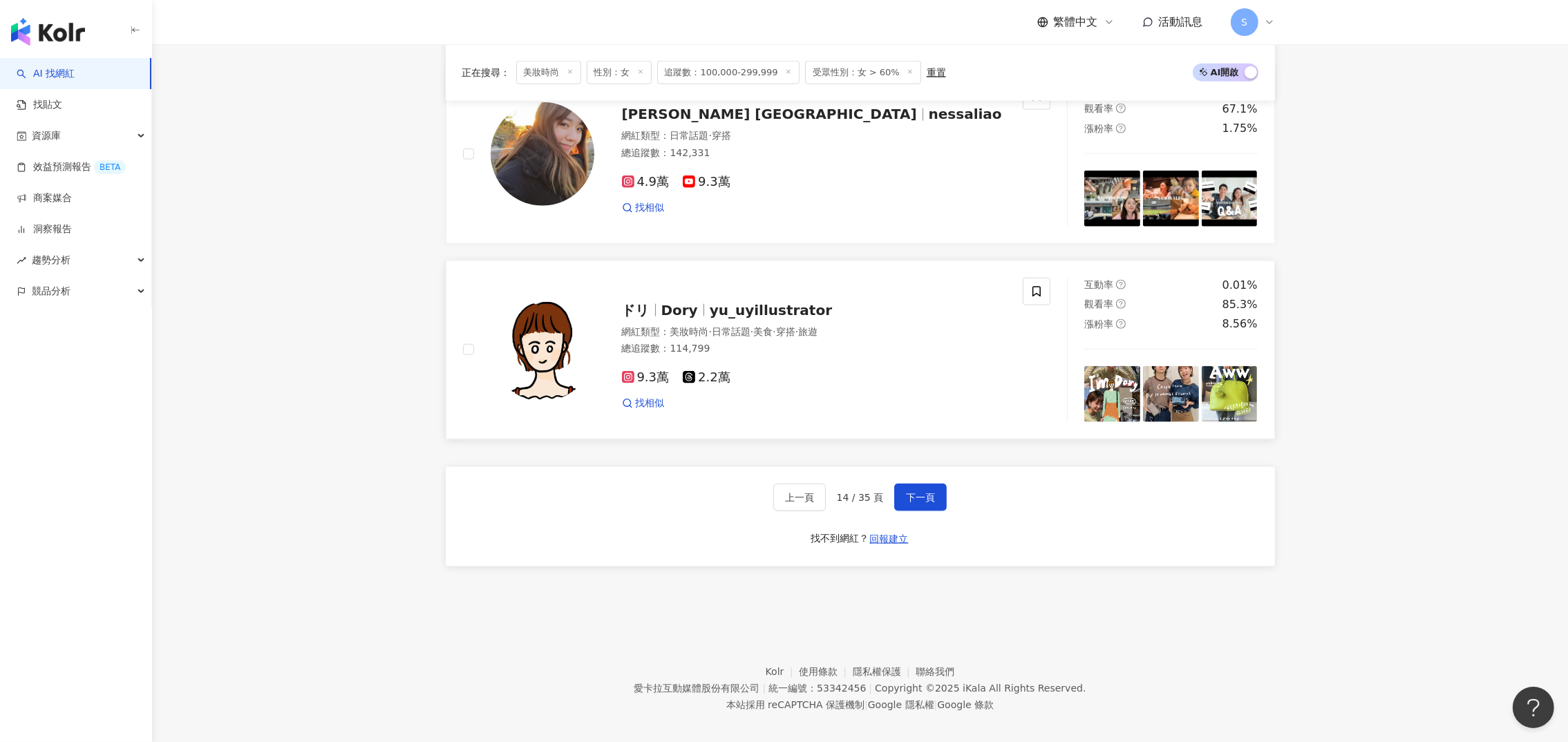
scroll to position [2588, 0]
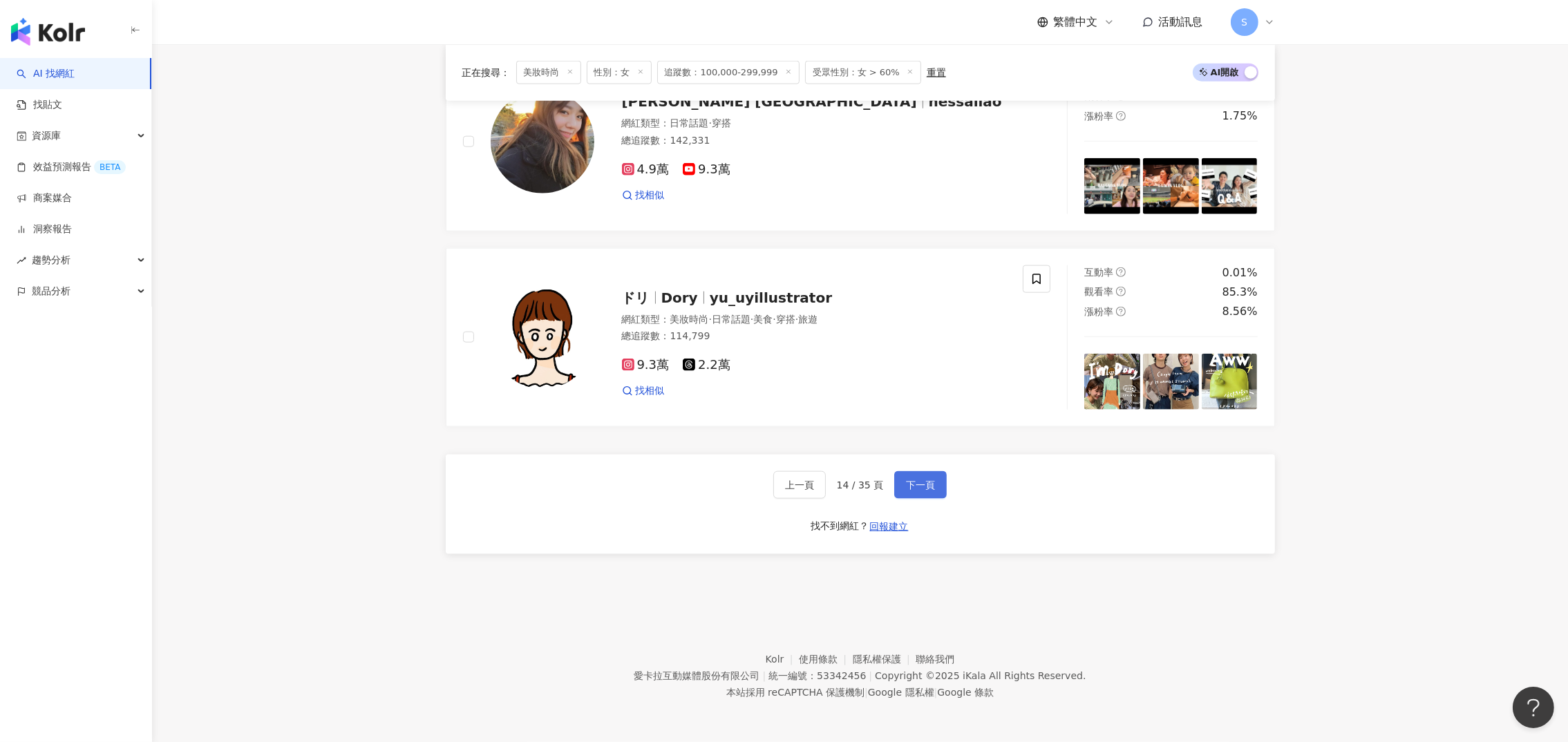
click at [927, 489] on span "下一頁" at bounding box center [919, 484] width 29 height 11
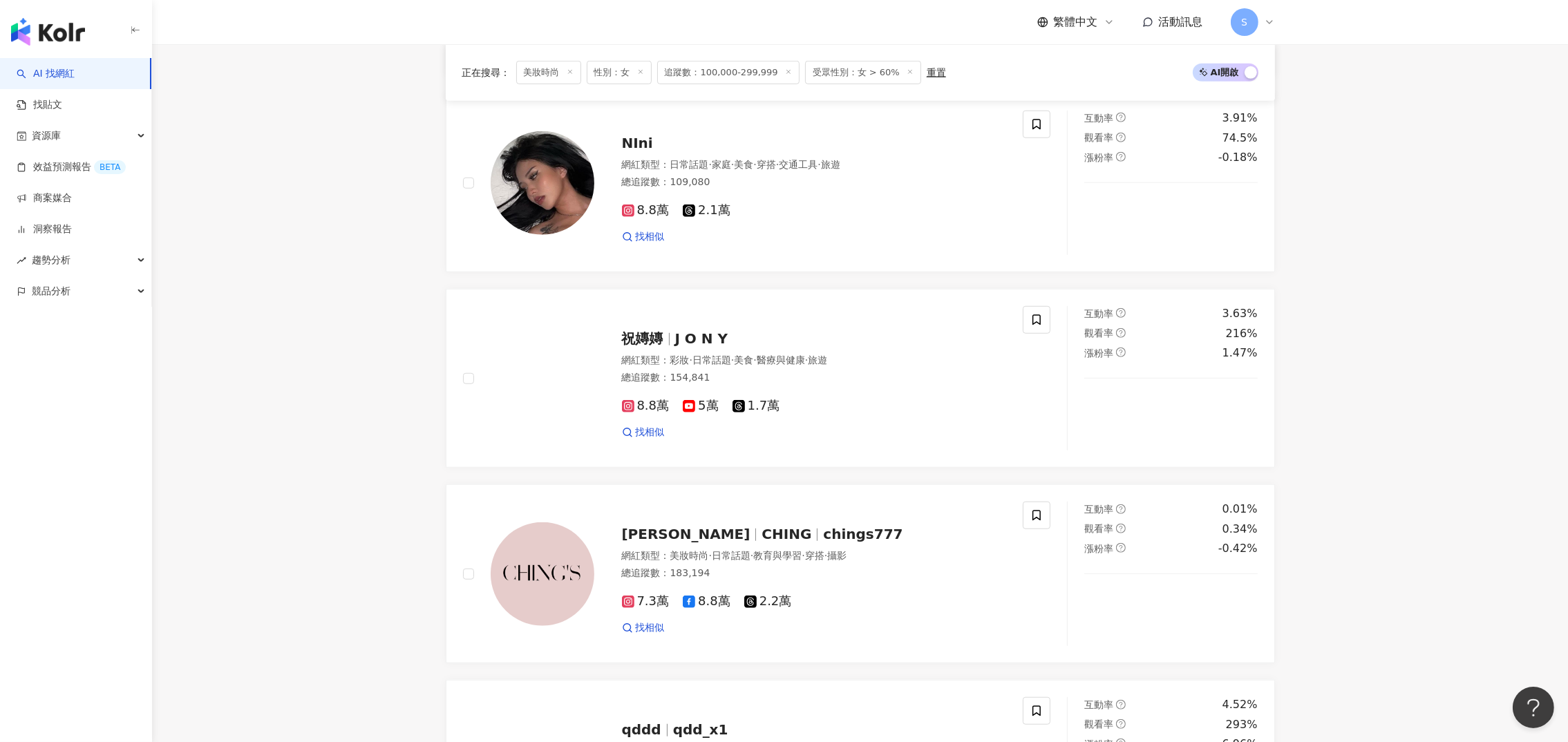
scroll to position [1199, 0]
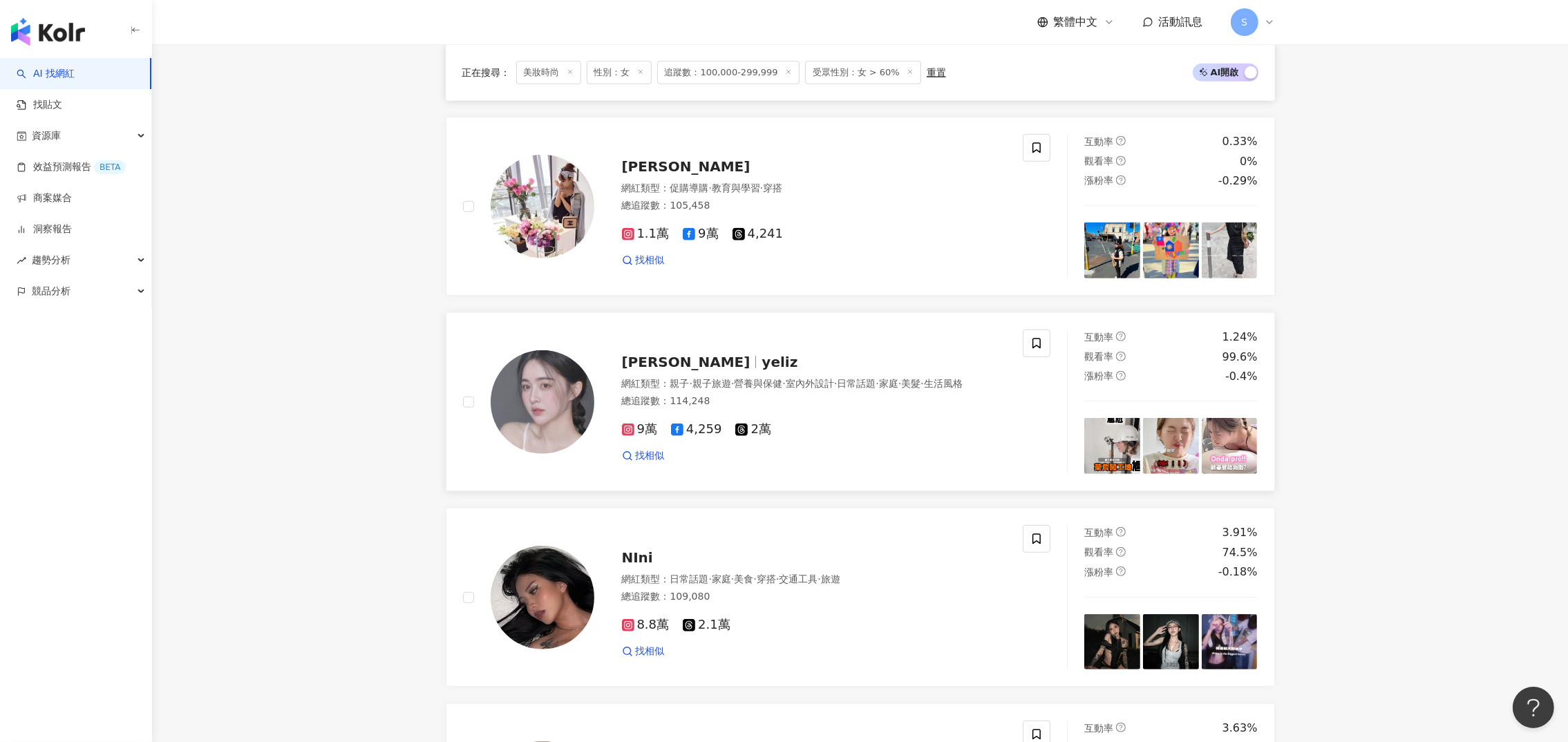
click at [645, 368] on span "柯柯" at bounding box center [686, 362] width 129 height 17
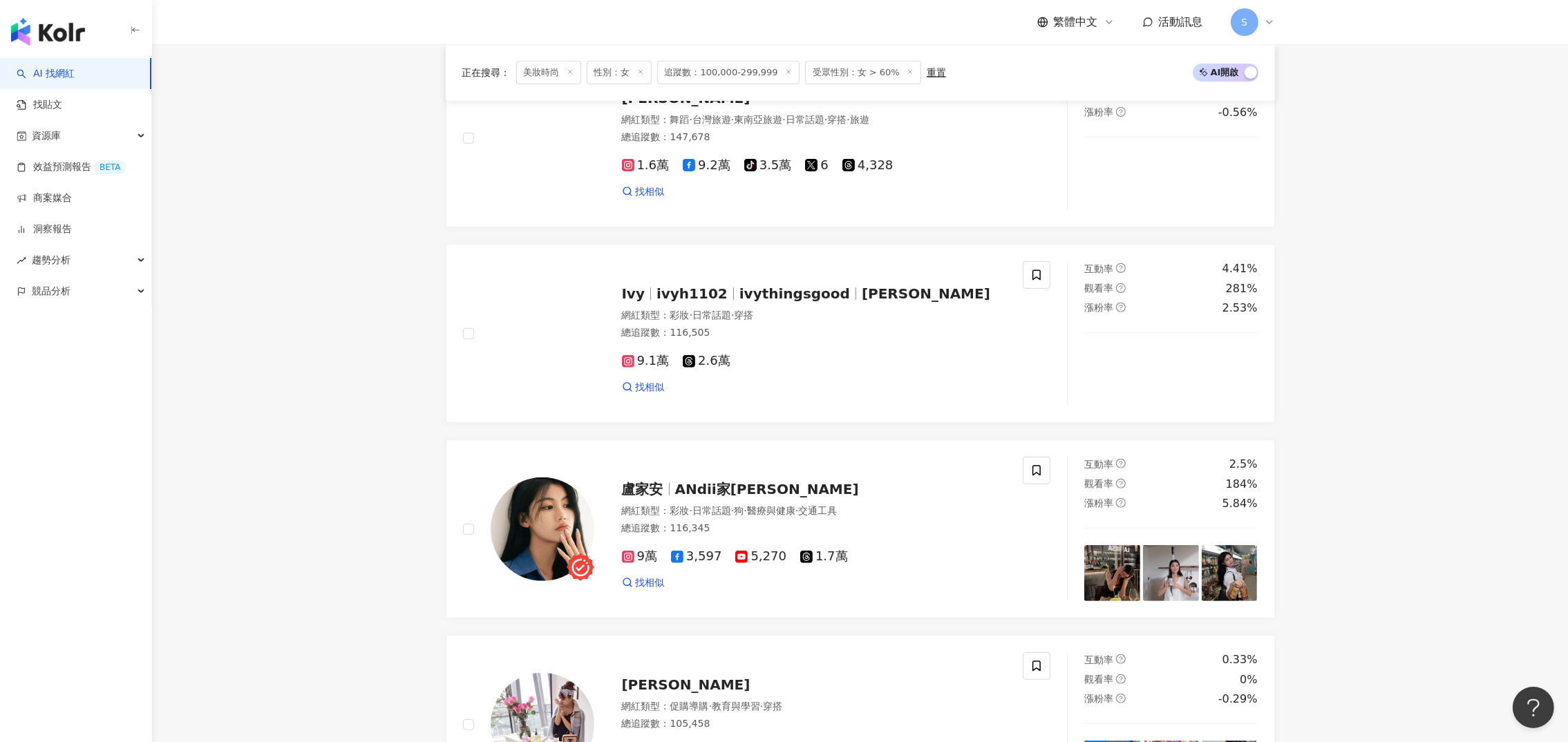
scroll to position [2442, 0]
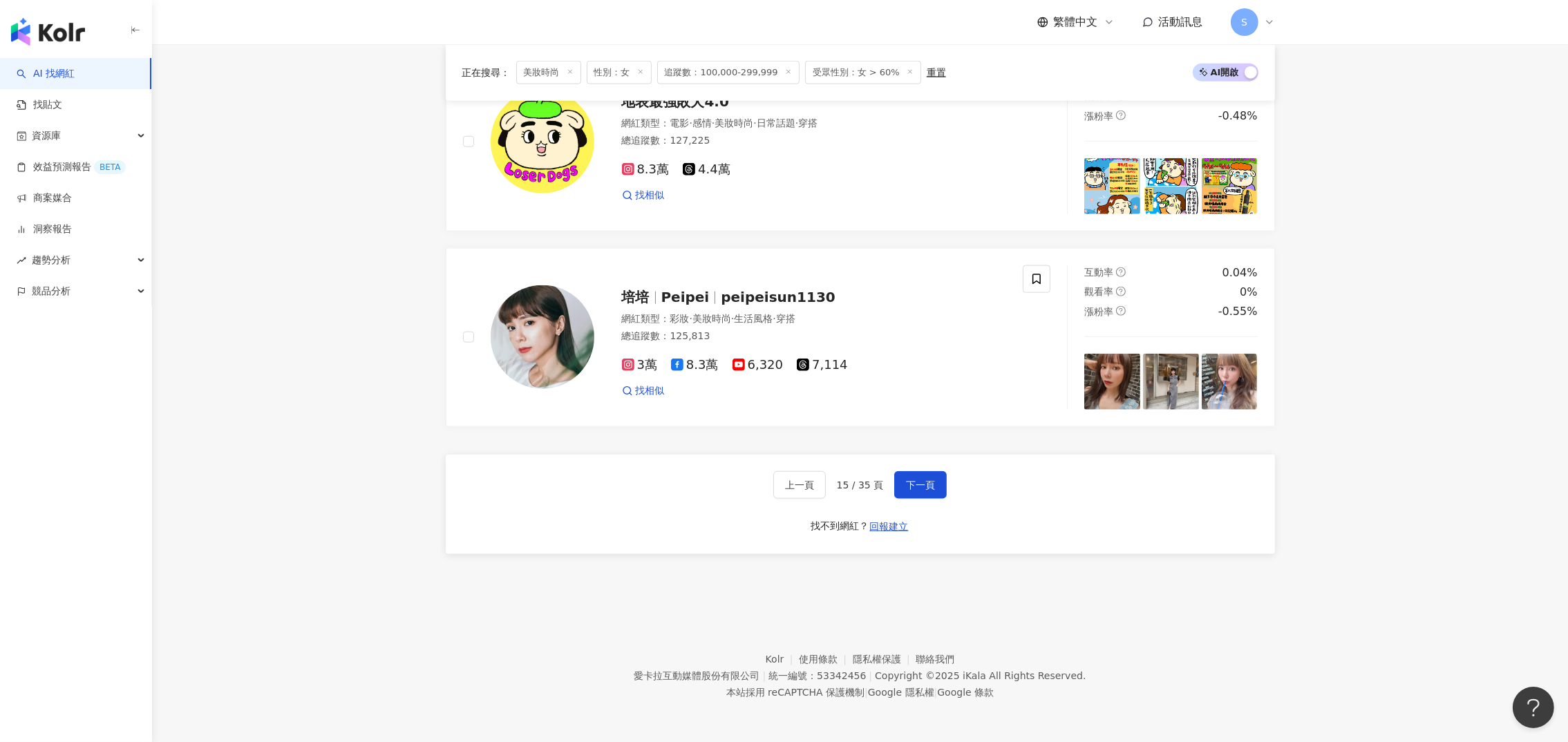
click at [899, 484] on button "下一頁" at bounding box center [920, 484] width 53 height 28
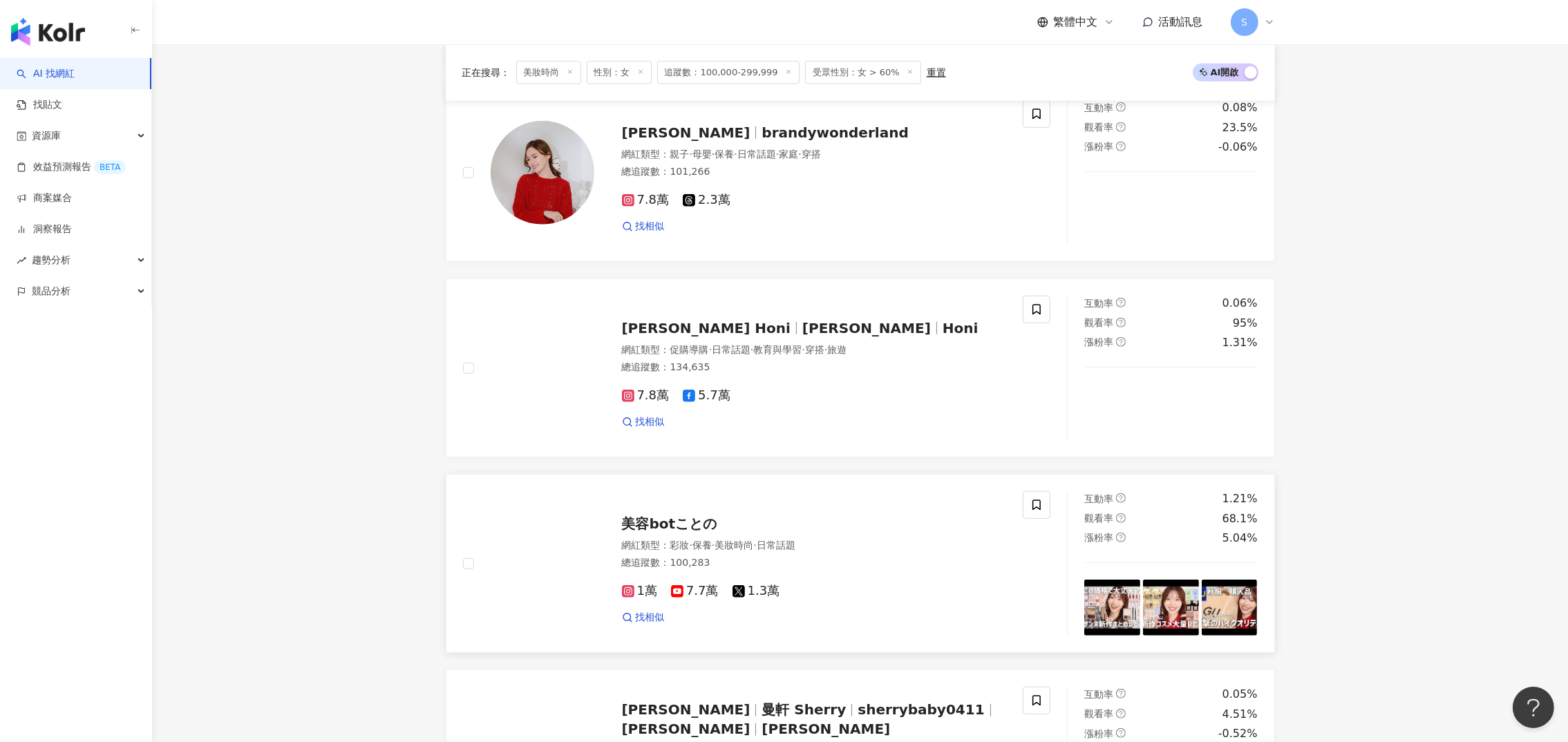
scroll to position [1438, 0]
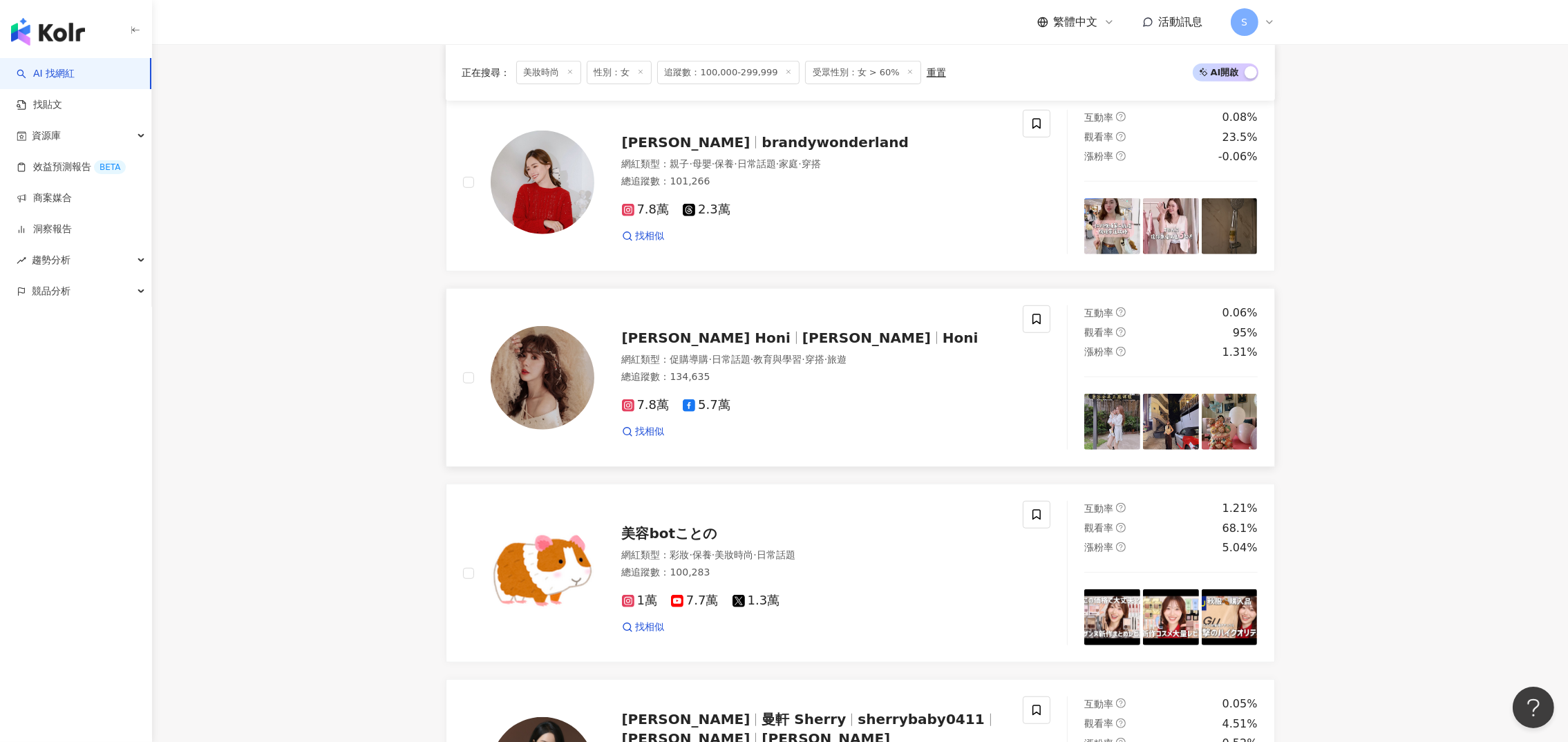
click at [665, 346] on span "鄭米粒 Honi" at bounding box center [706, 338] width 169 height 17
click at [398, 281] on main "不分平台 台灣 搜尋 您可能感興趣： Ent. 安Kitsch 類型 性別 追蹤數 互動率 觀看率 合作費用預估 更多篩選 篩選條件 關於網紅 互動潛力 受眾…" at bounding box center [859, 107] width 1415 height 2999
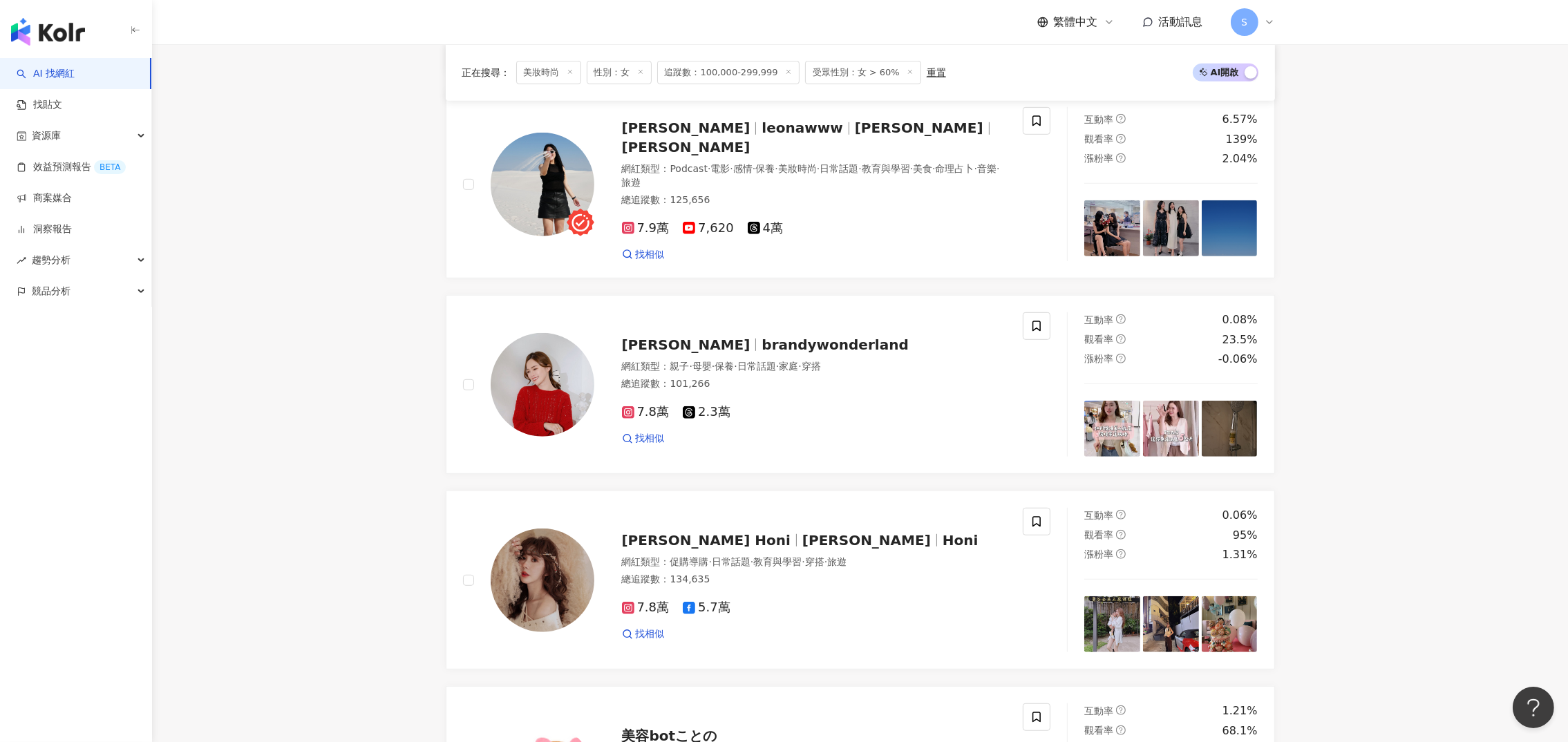
scroll to position [1230, 0]
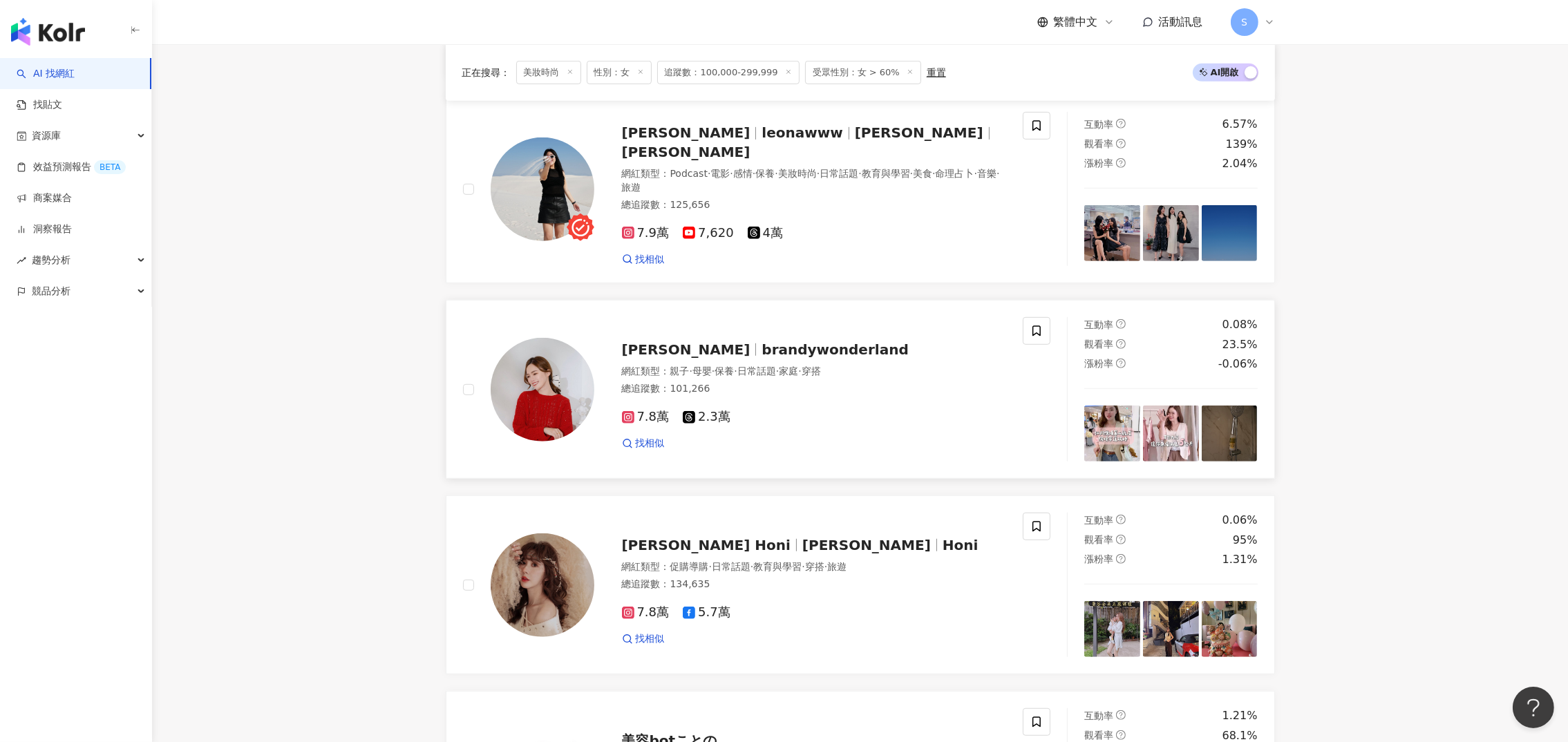
click at [702, 358] on span "Brandy Lai" at bounding box center [691, 349] width 140 height 17
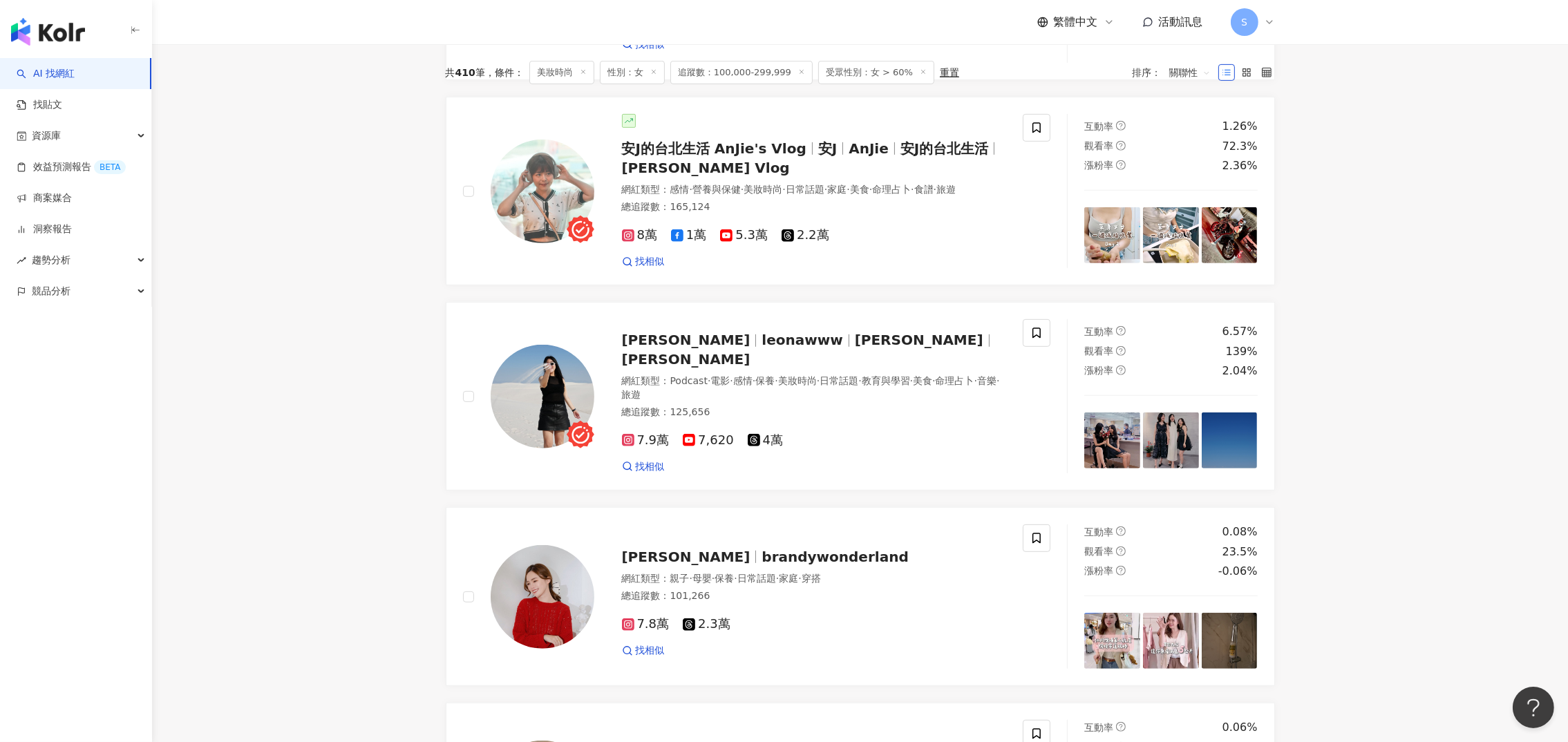
scroll to position [0, 0]
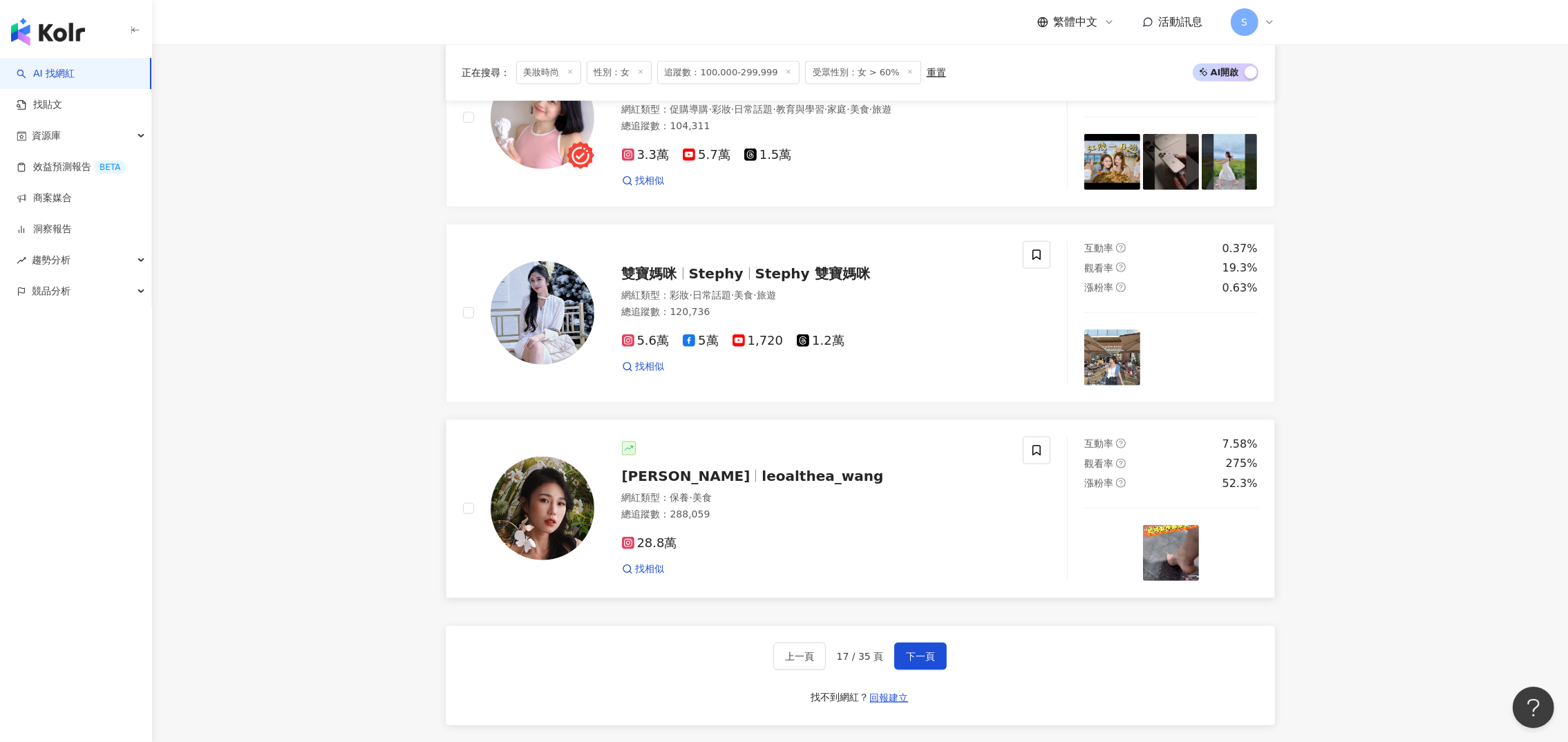
scroll to position [2264, 0]
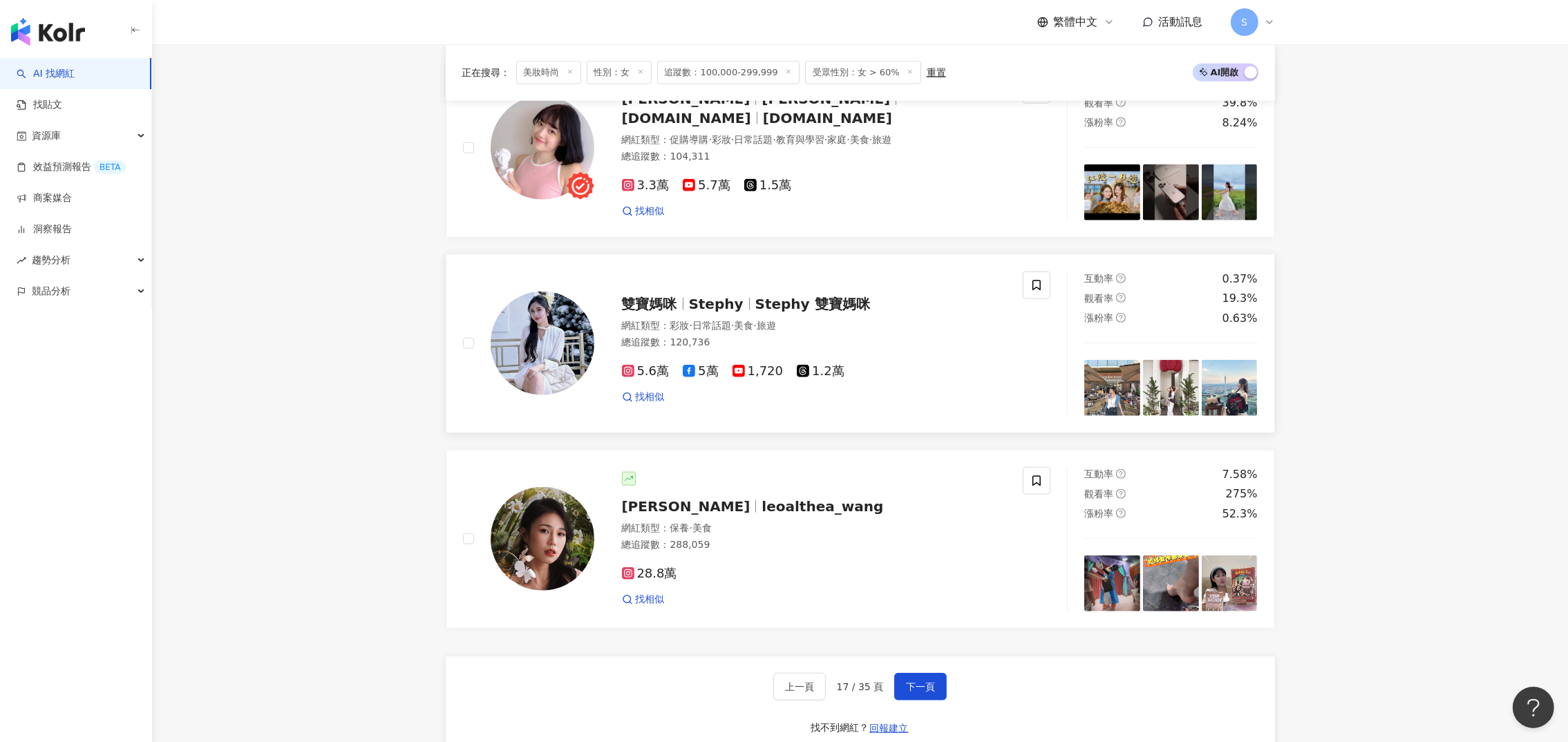
click at [683, 311] on span "雙寶媽咪" at bounding box center [655, 304] width 67 height 17
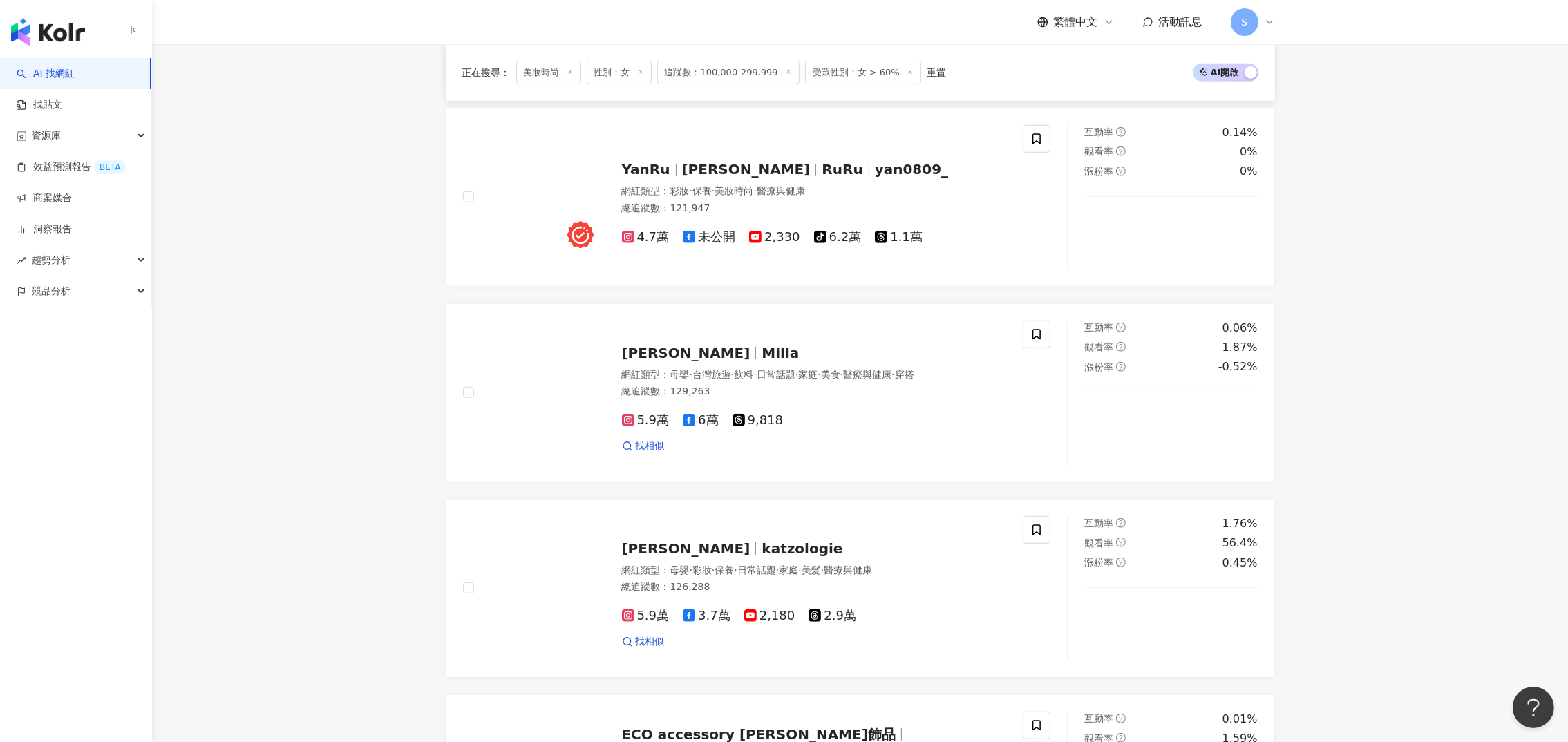
scroll to position [1227, 0]
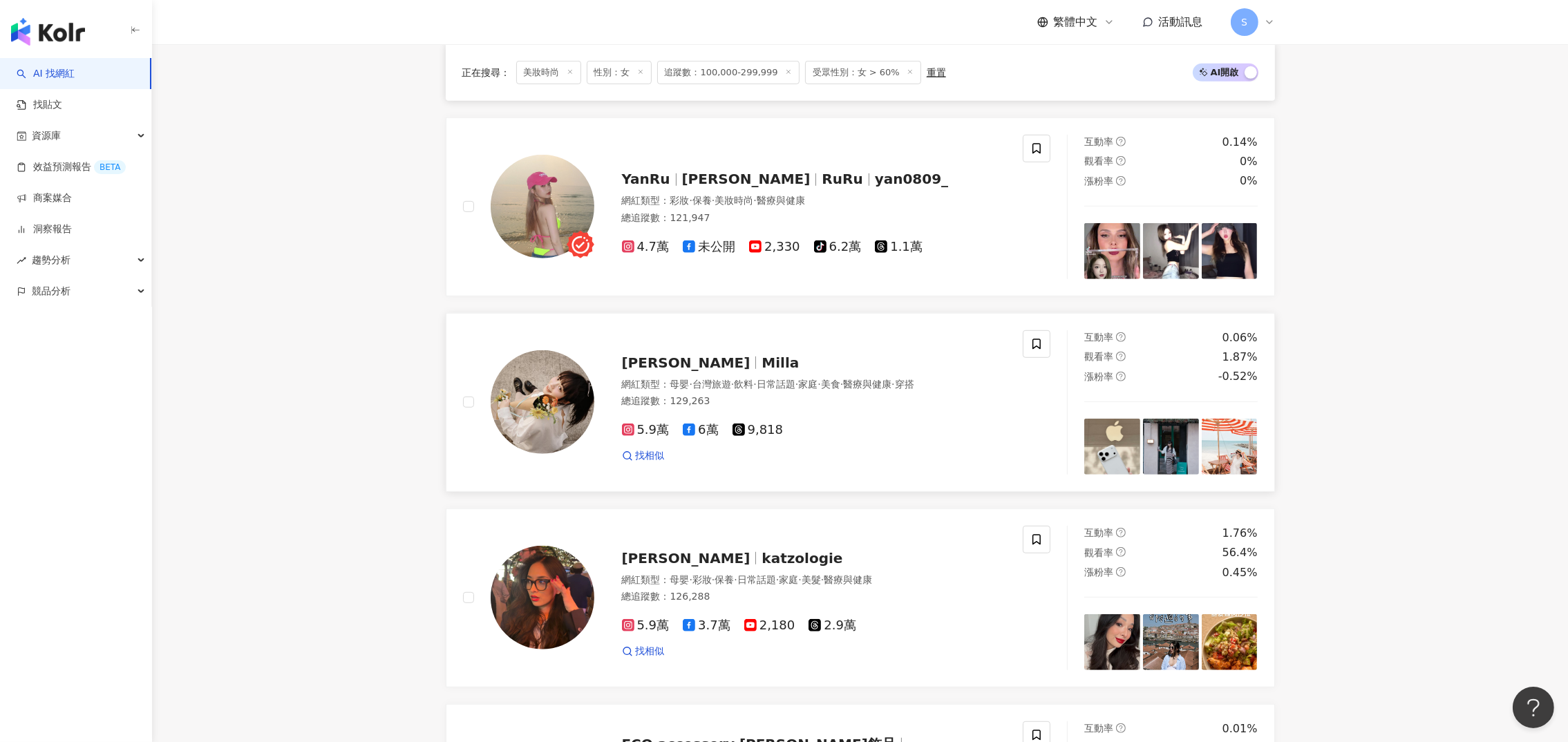
click at [651, 362] on span "朱咩" at bounding box center [691, 362] width 140 height 17
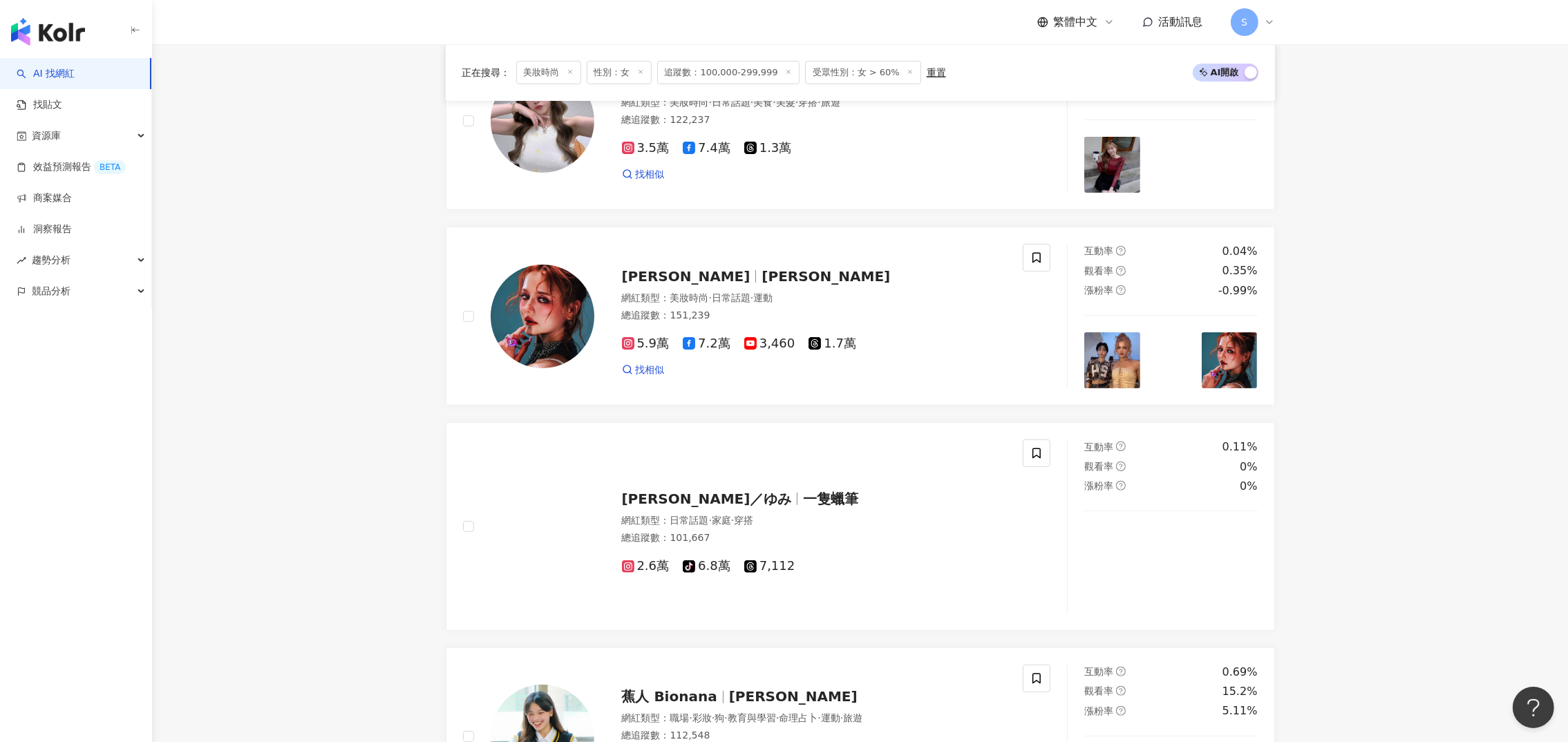
scroll to position [296, 0]
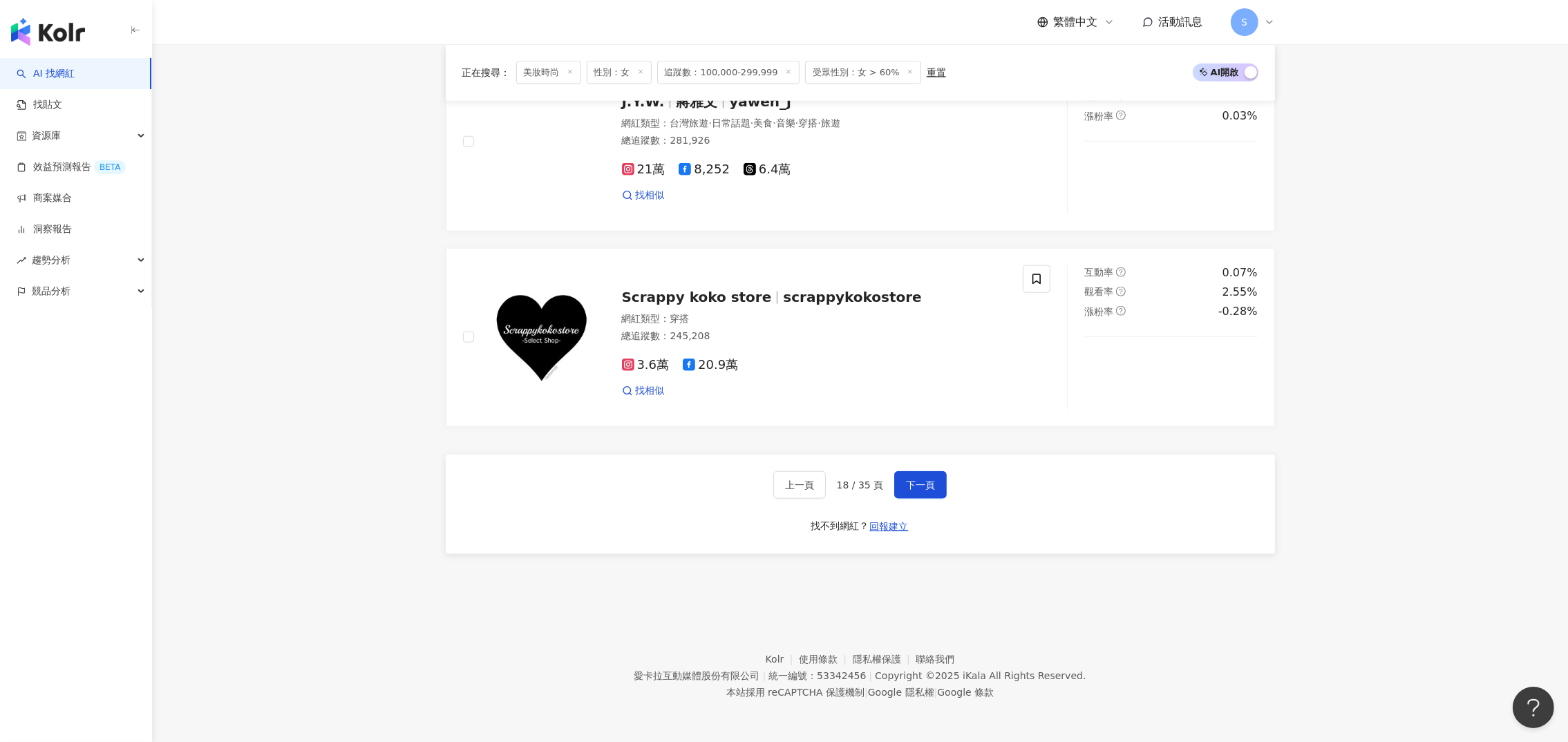
scroll to position [2442, 0]
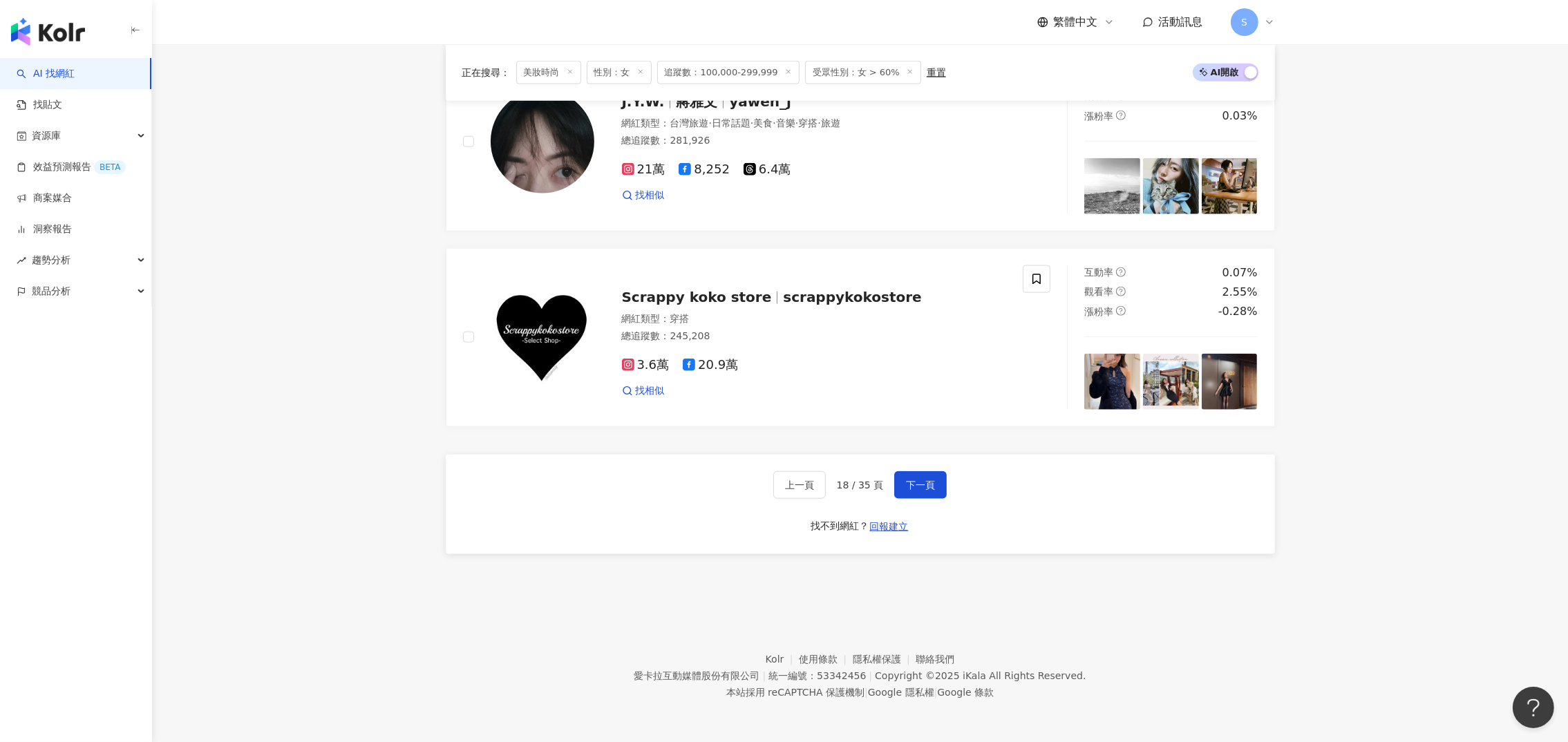
click at [926, 485] on span "下一頁" at bounding box center [919, 484] width 29 height 11
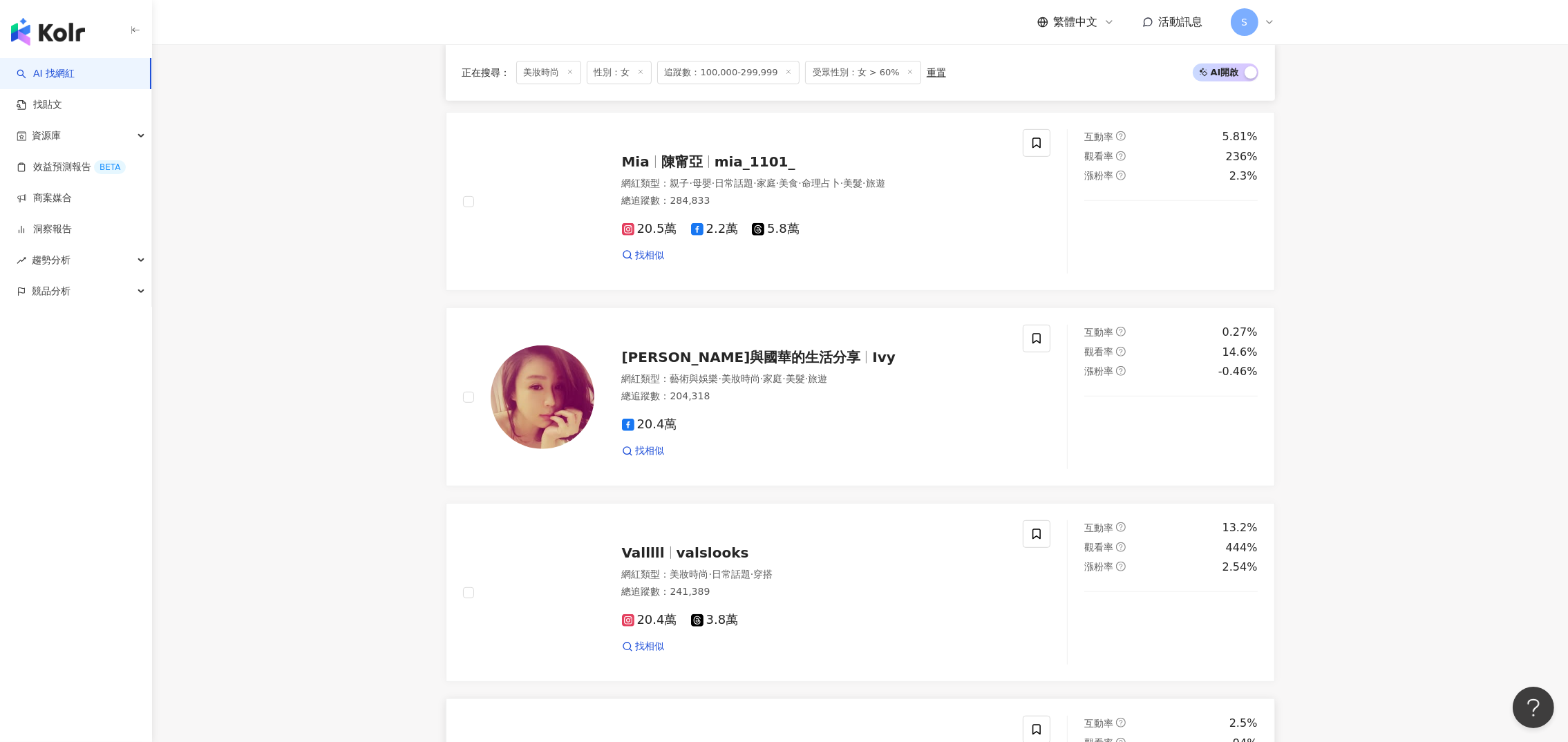
scroll to position [995, 0]
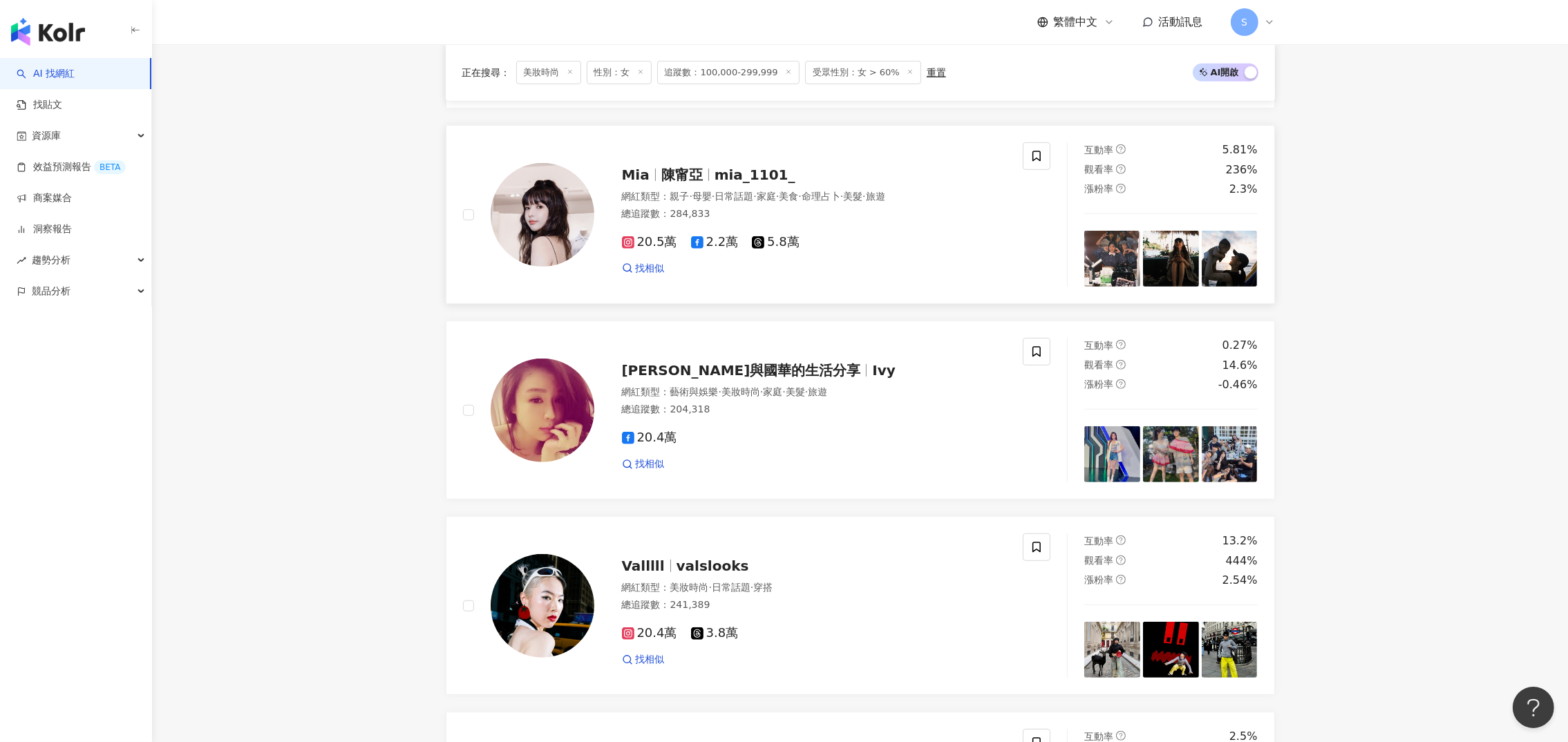
click at [679, 183] on span "陳甯亞" at bounding box center [681, 175] width 42 height 17
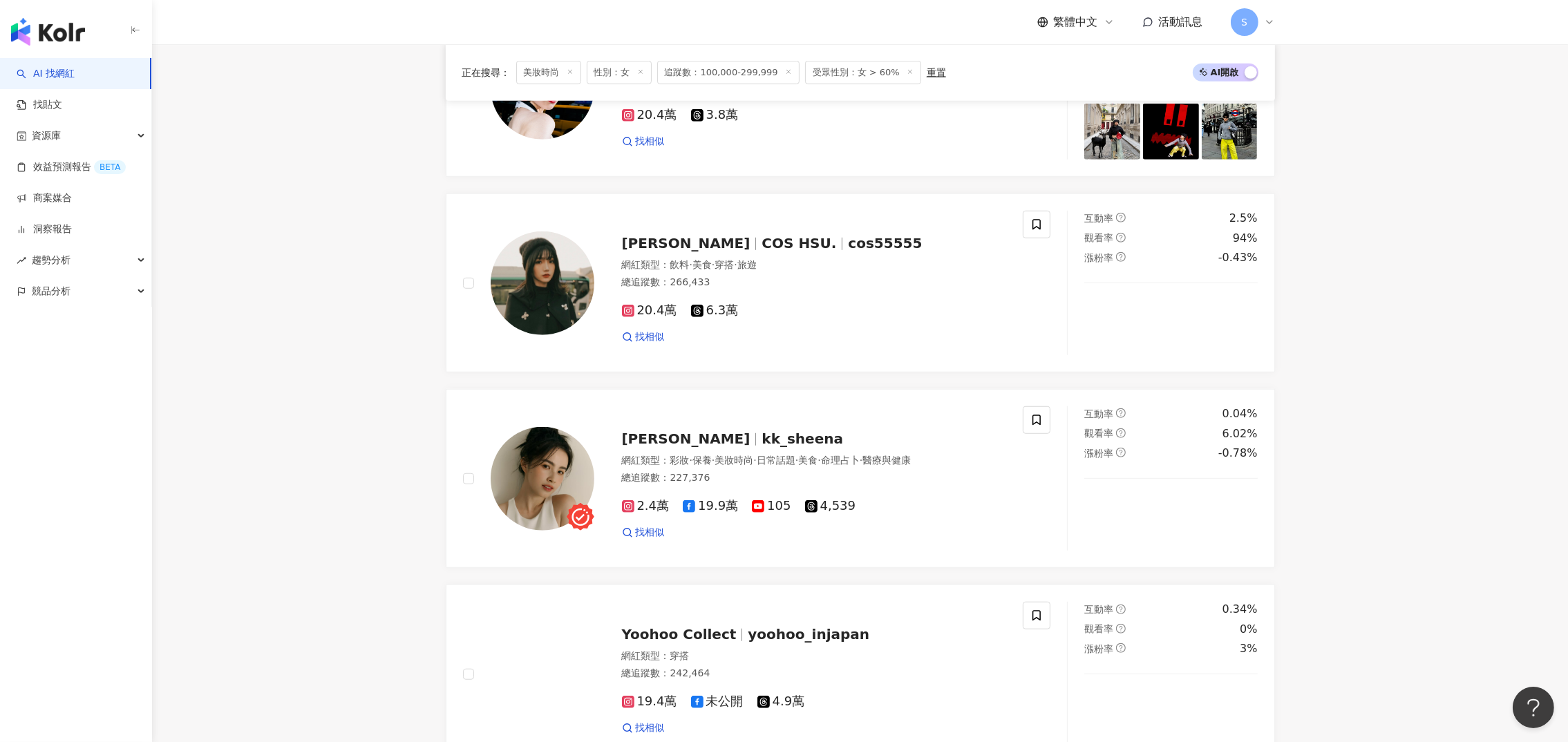
scroll to position [2446, 0]
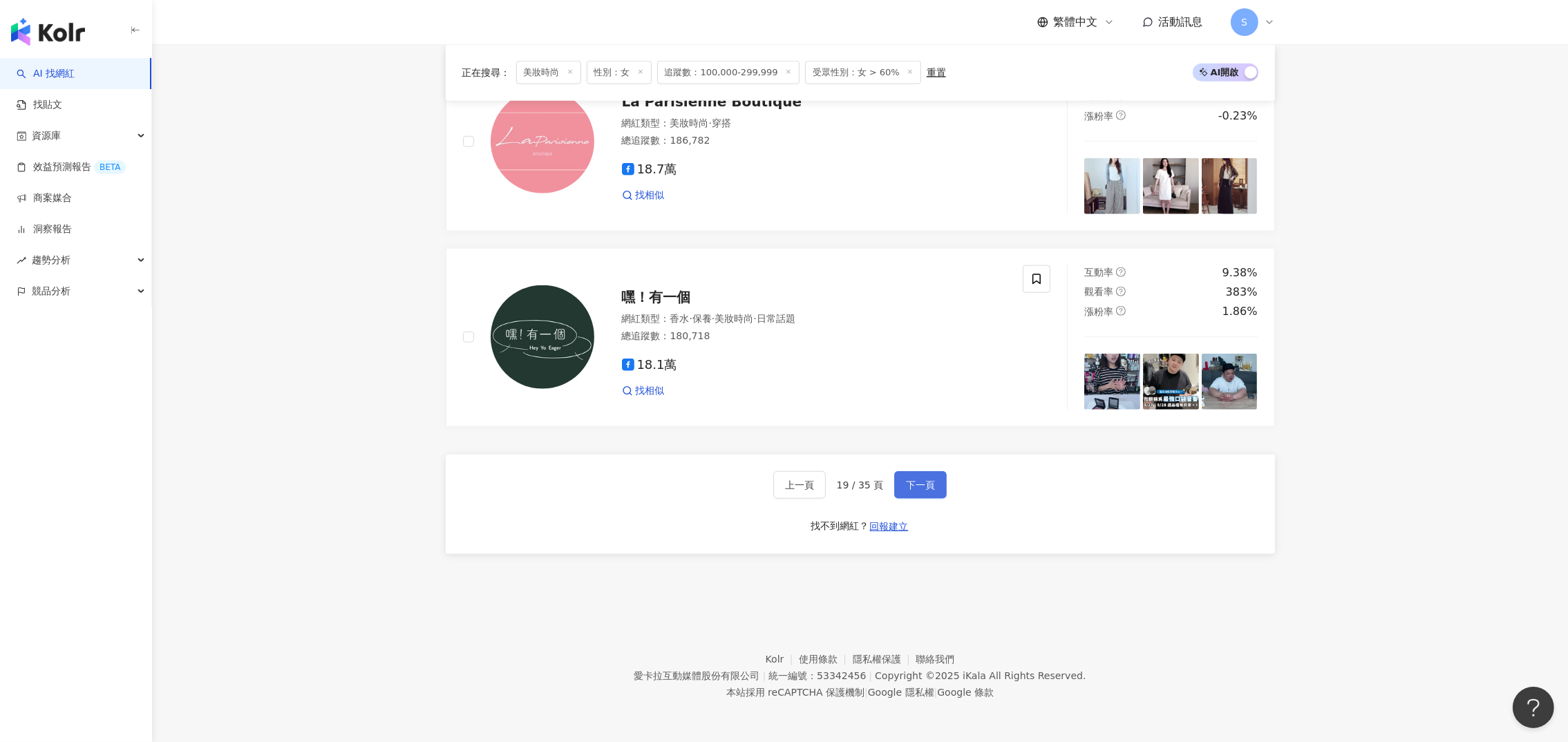
click at [911, 482] on span "下一頁" at bounding box center [919, 484] width 29 height 11
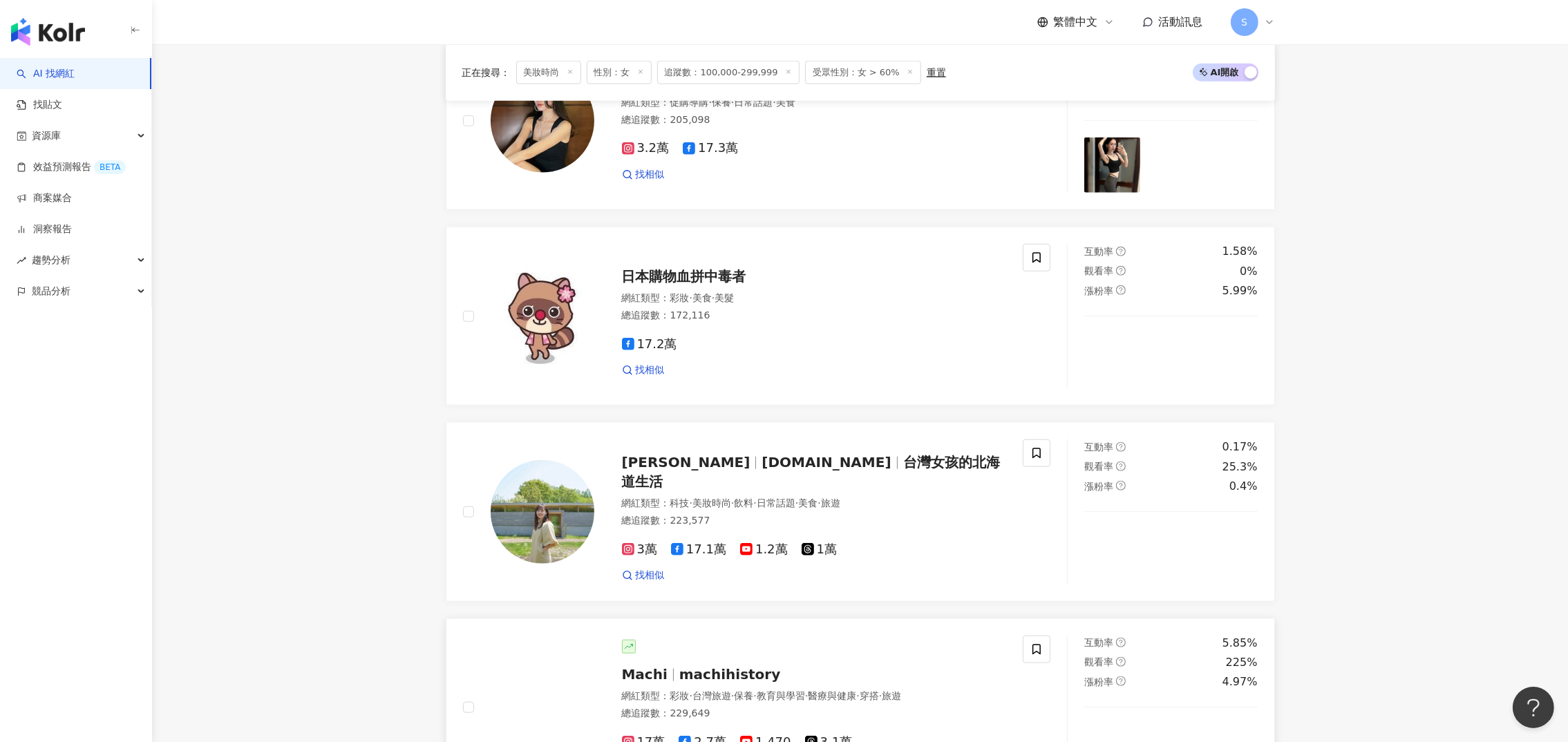
scroll to position [2442, 0]
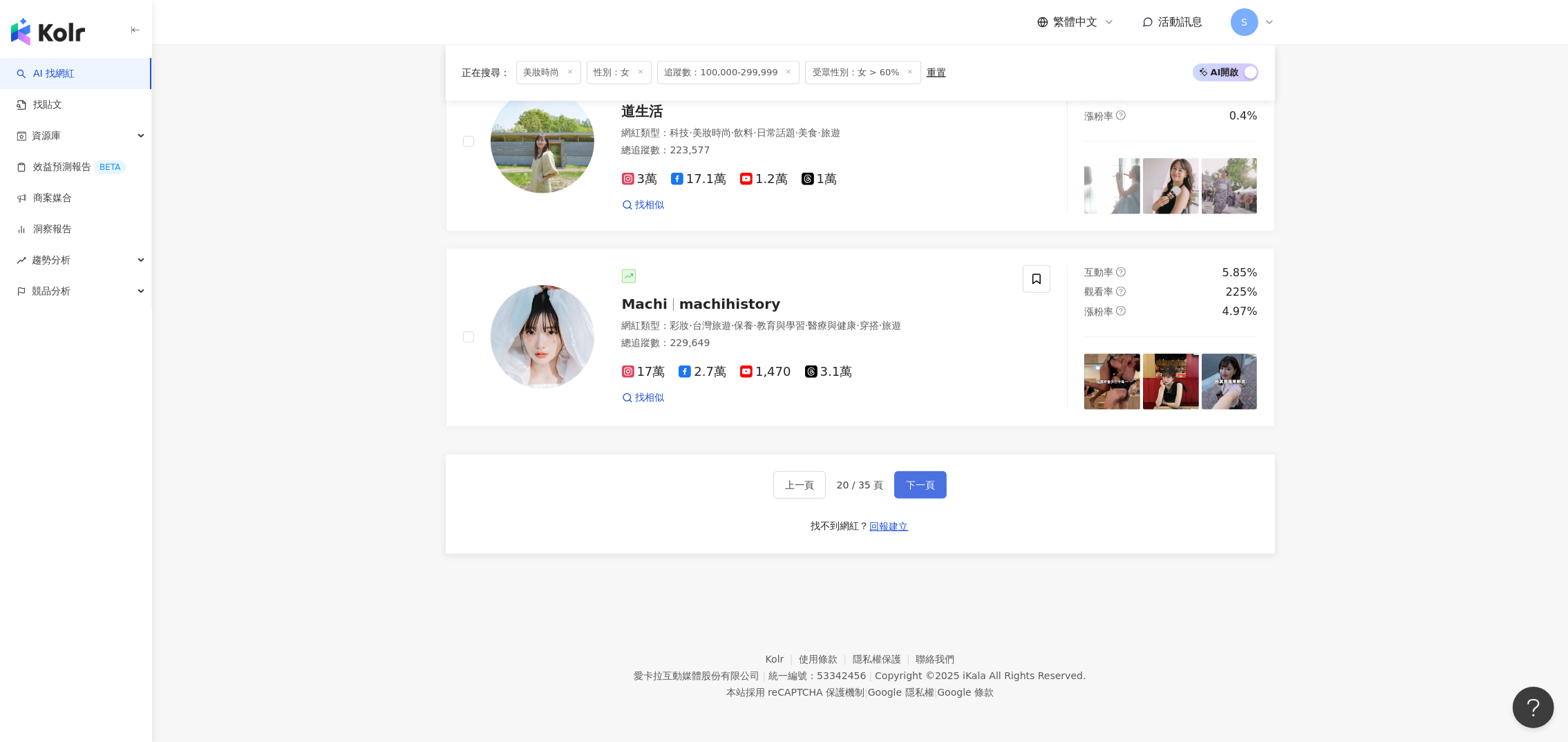
click at [921, 489] on span "下一頁" at bounding box center [919, 484] width 29 height 11
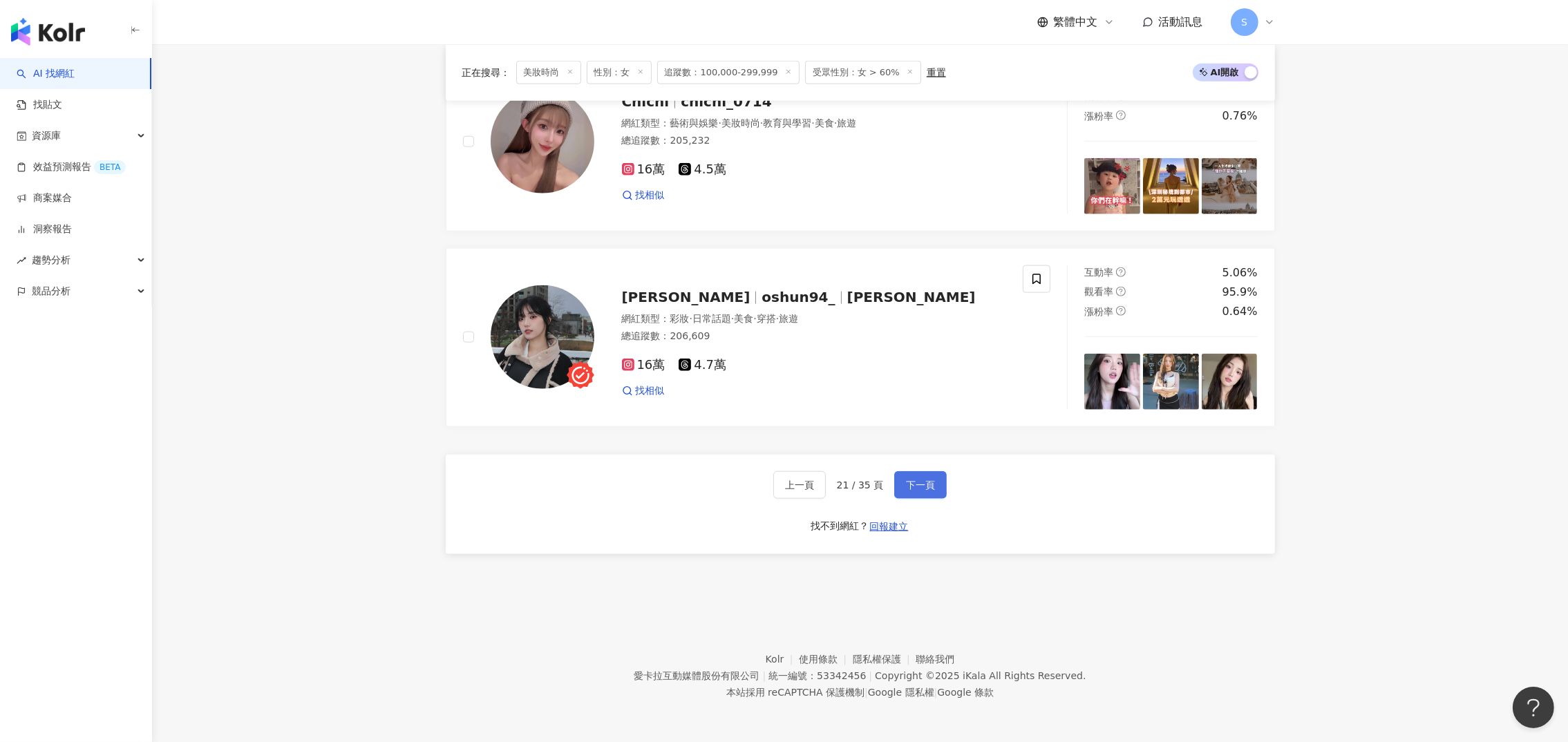
click at [921, 490] on span "下一頁" at bounding box center [919, 484] width 29 height 11
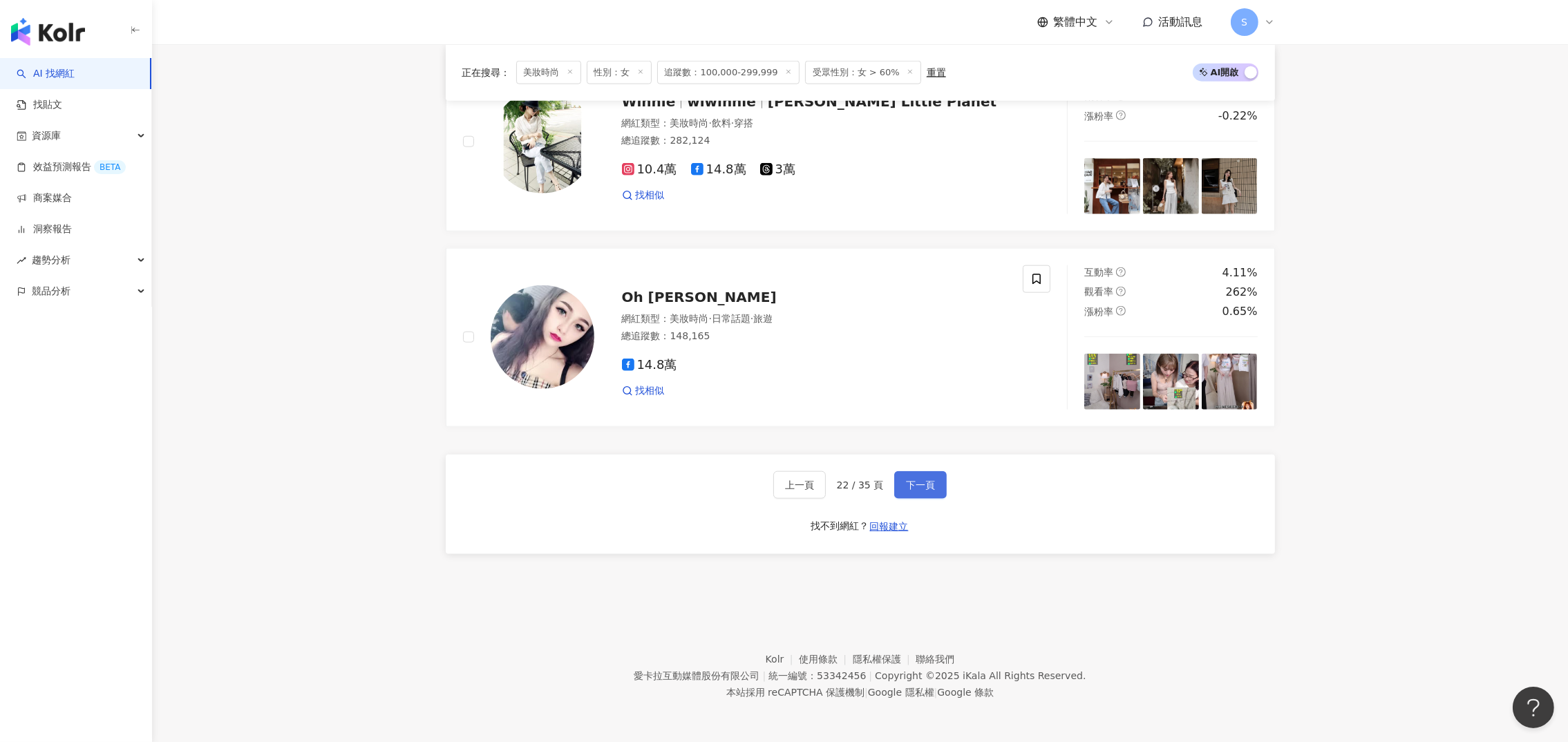
click at [910, 479] on span "下一頁" at bounding box center [919, 484] width 29 height 11
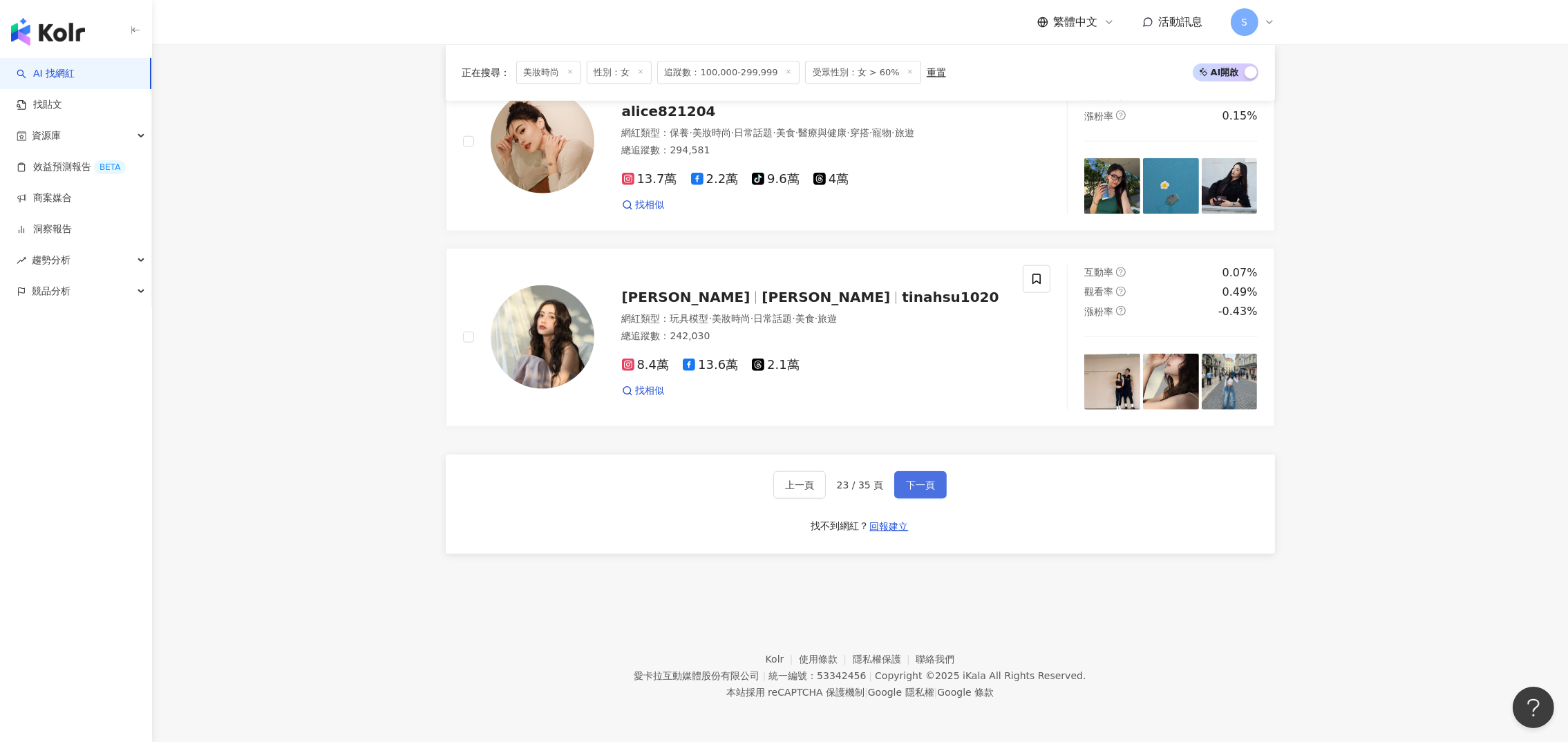
click at [917, 484] on span "下一頁" at bounding box center [919, 484] width 29 height 11
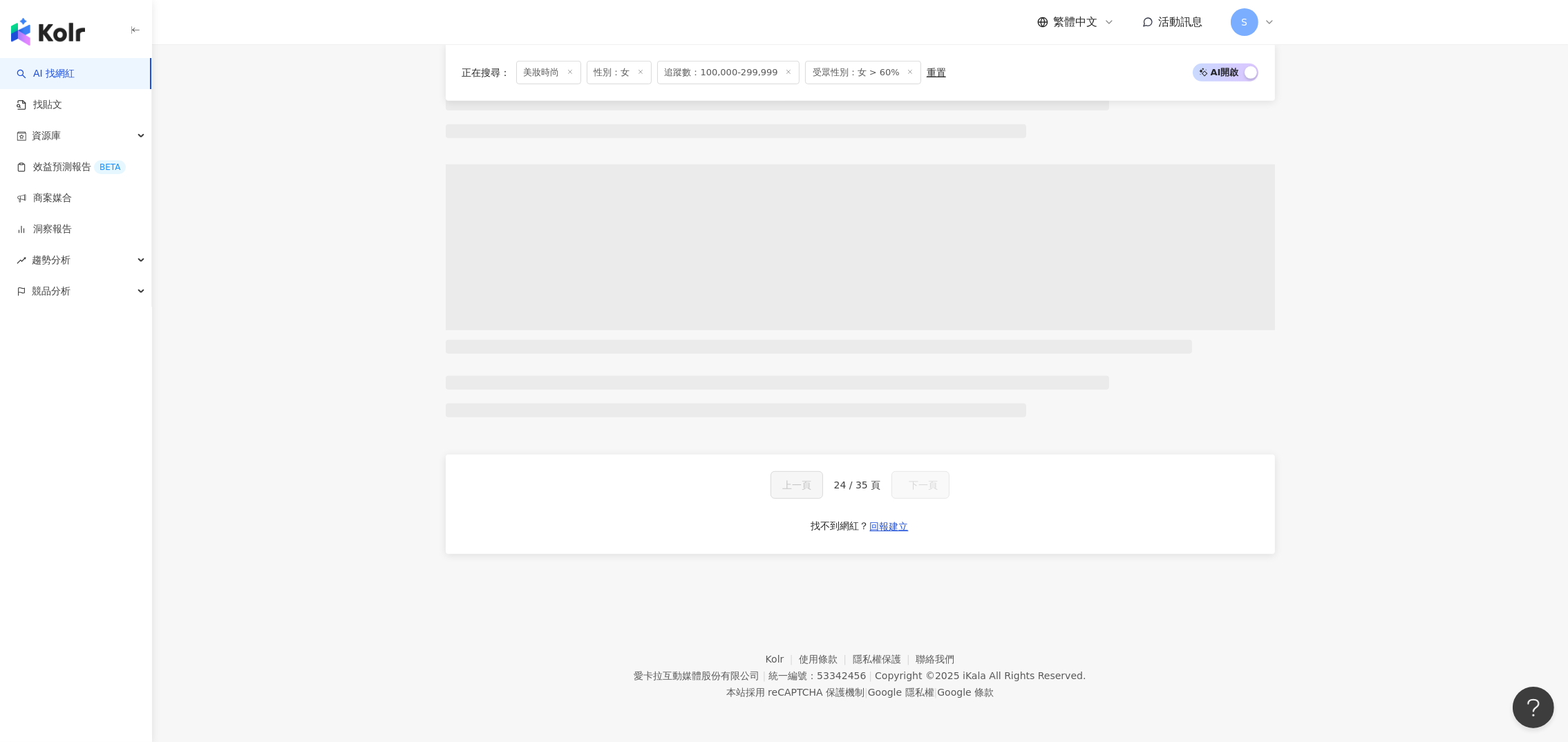
scroll to position [941, 0]
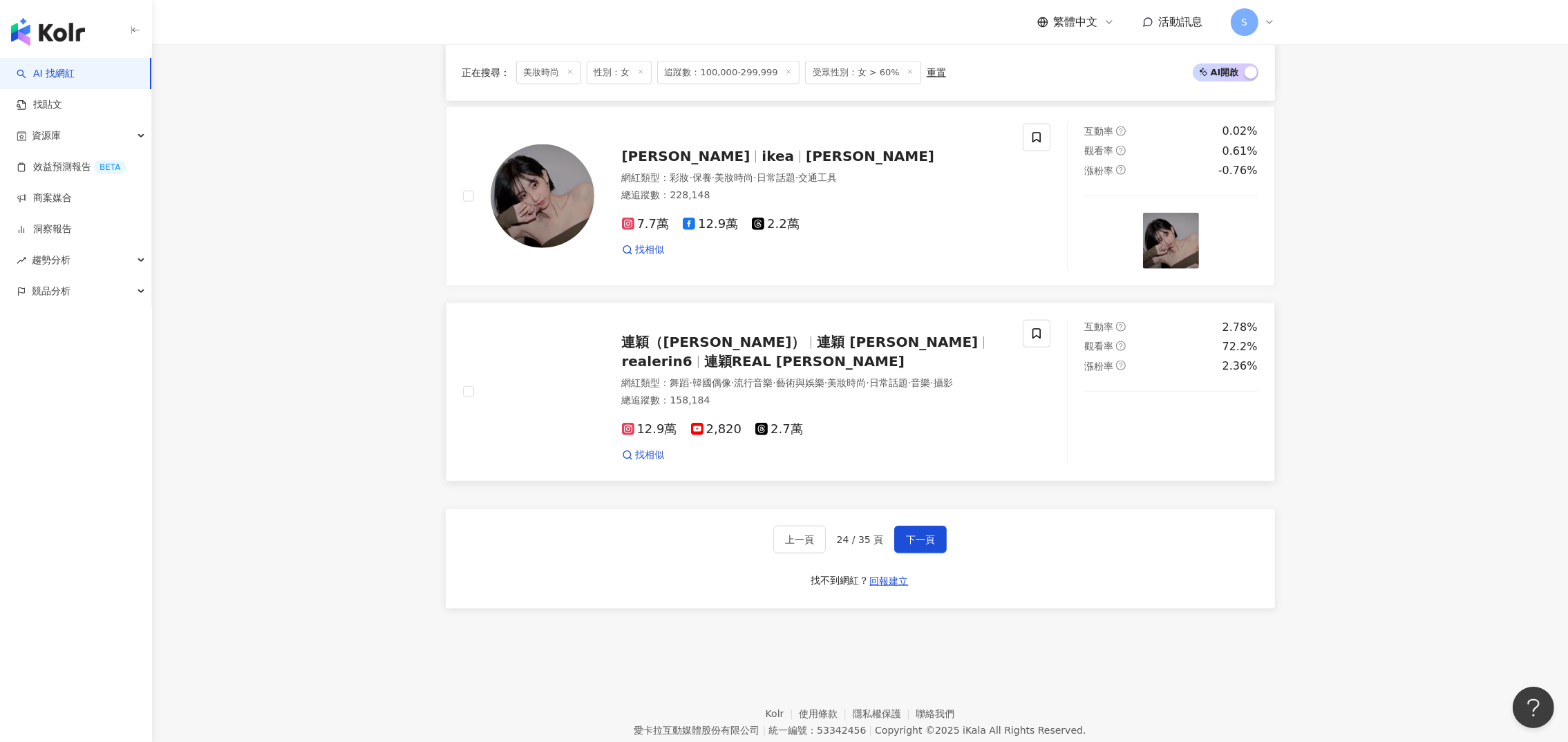
scroll to position [2382, 0]
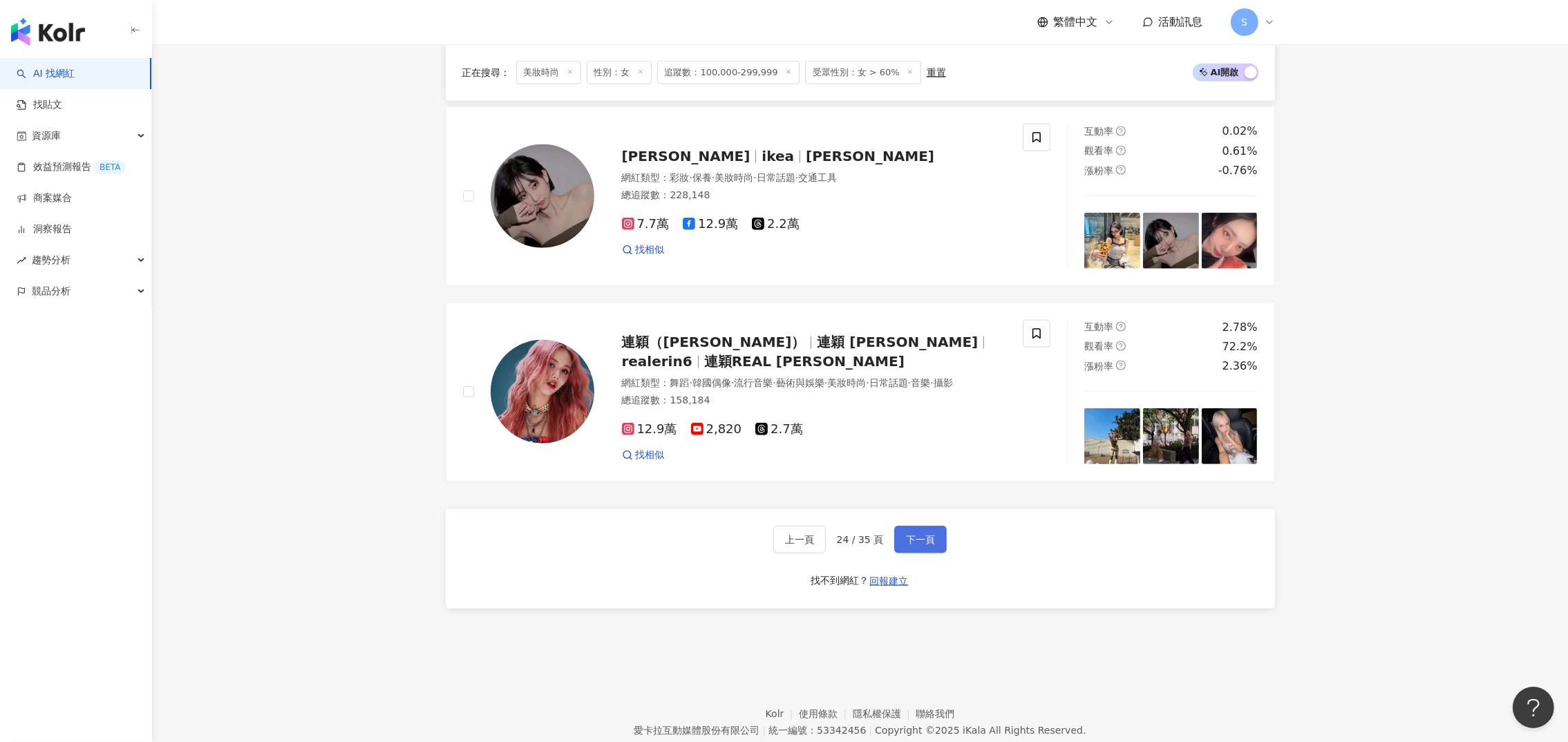
click at [929, 539] on span "下一頁" at bounding box center [919, 539] width 29 height 11
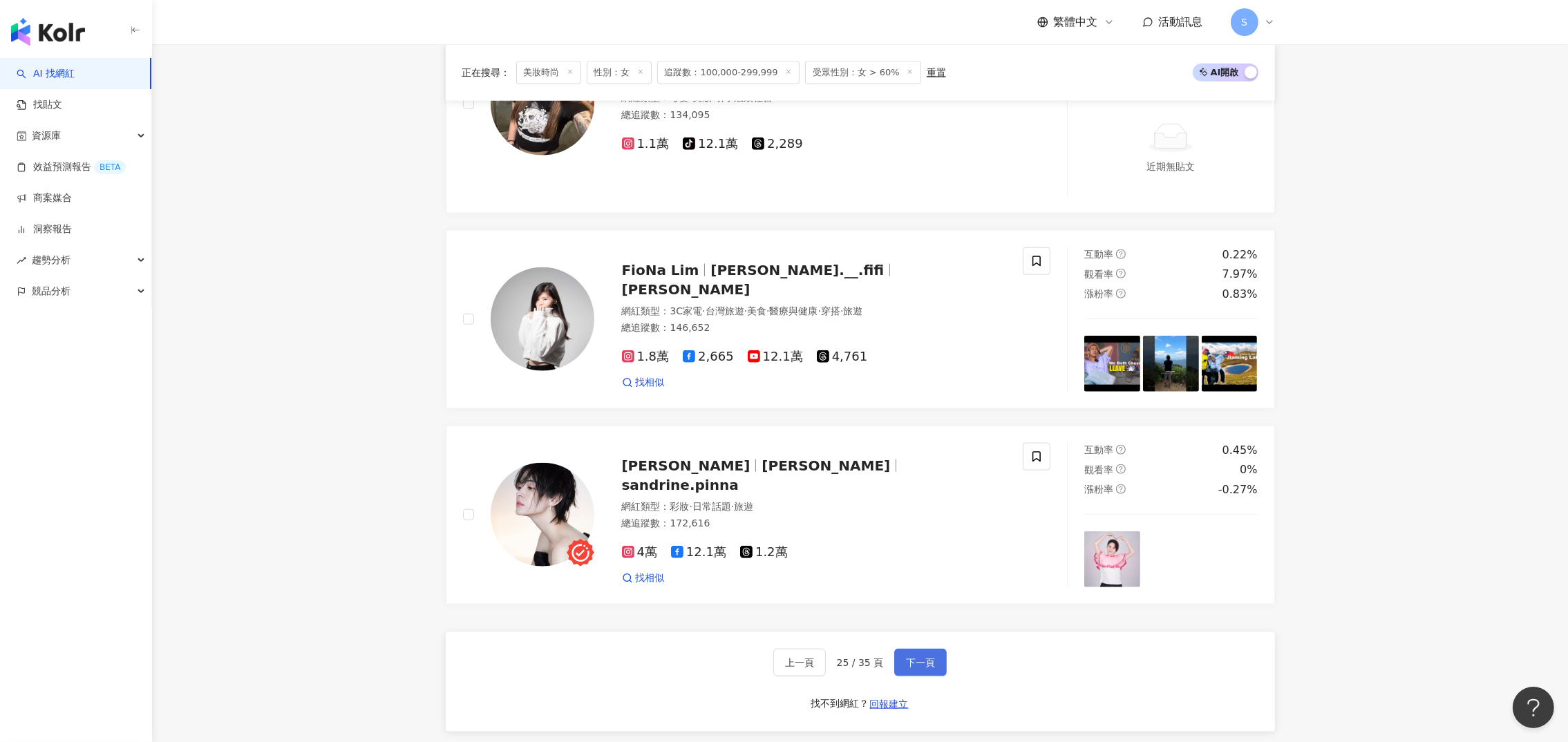
scroll to position [2485, 0]
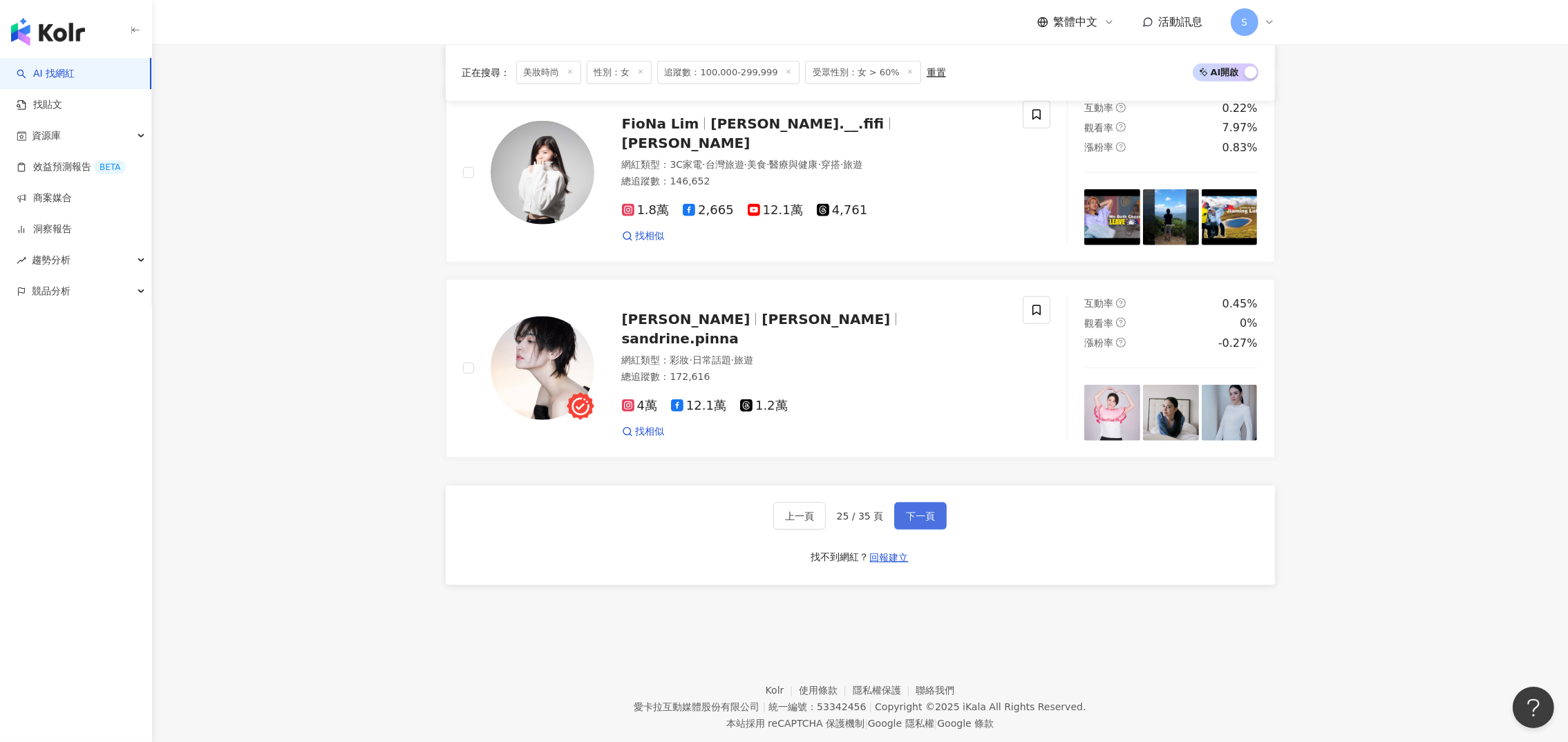
click at [898, 519] on button "下一頁" at bounding box center [920, 516] width 53 height 28
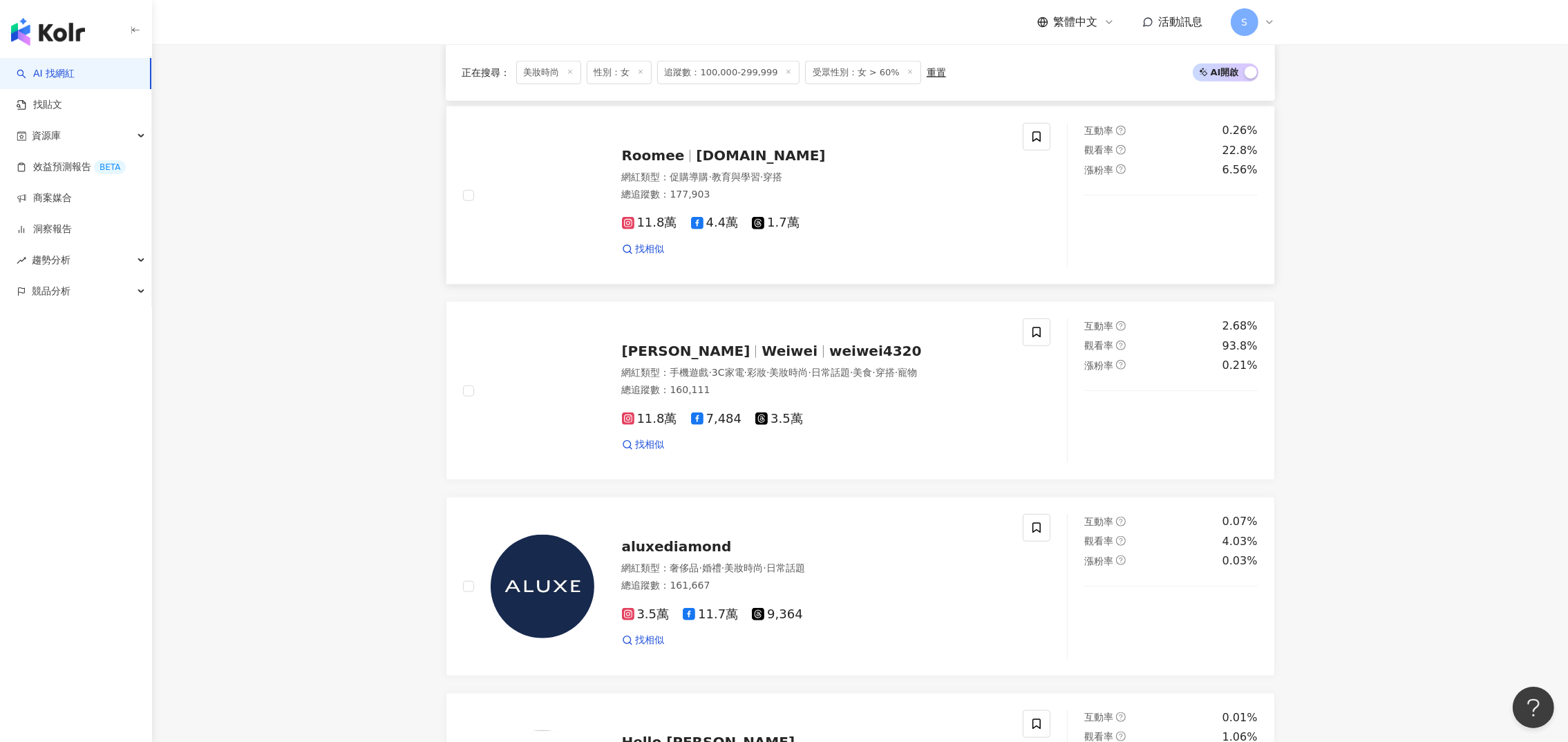
scroll to position [2442, 0]
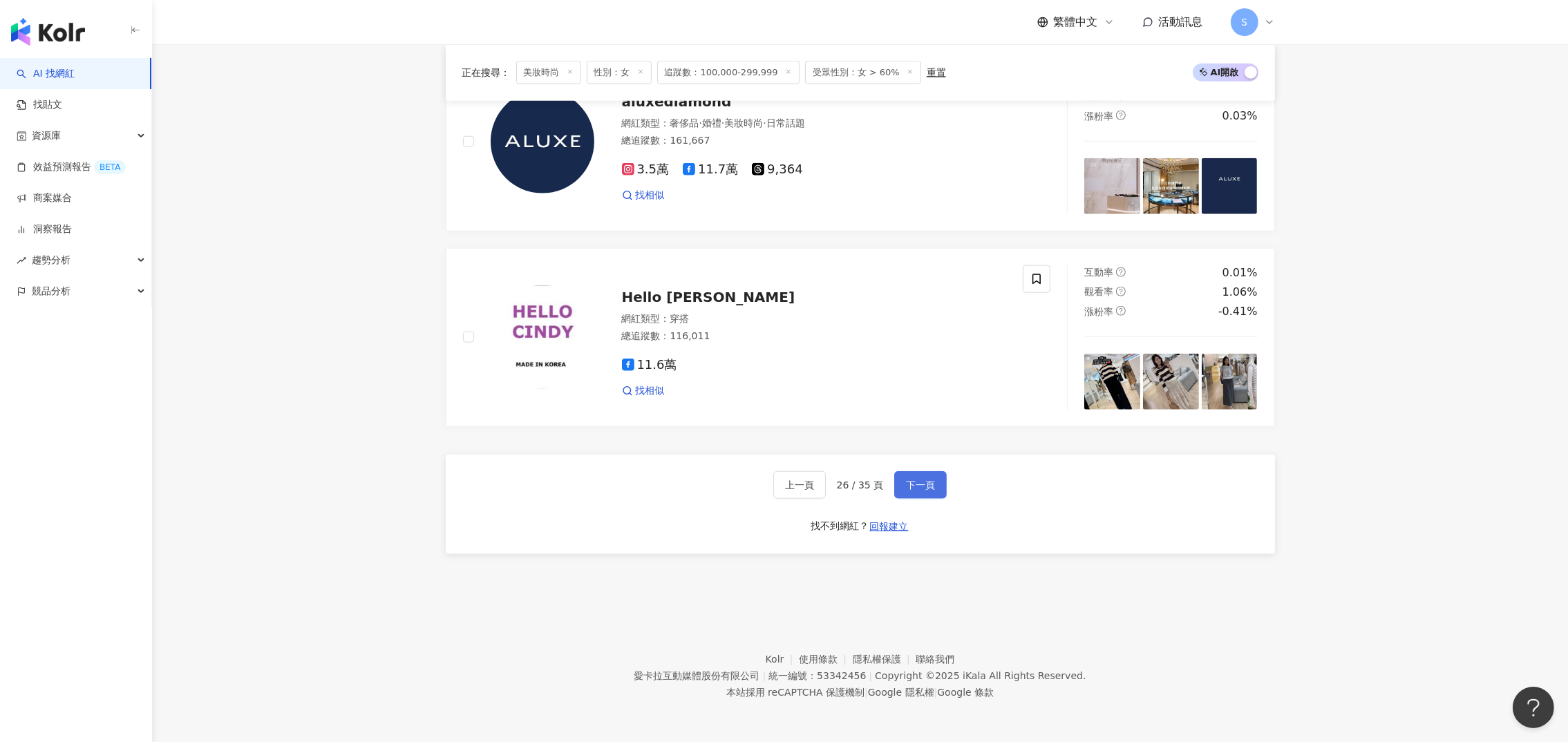
click at [917, 474] on button "下一頁" at bounding box center [920, 484] width 53 height 28
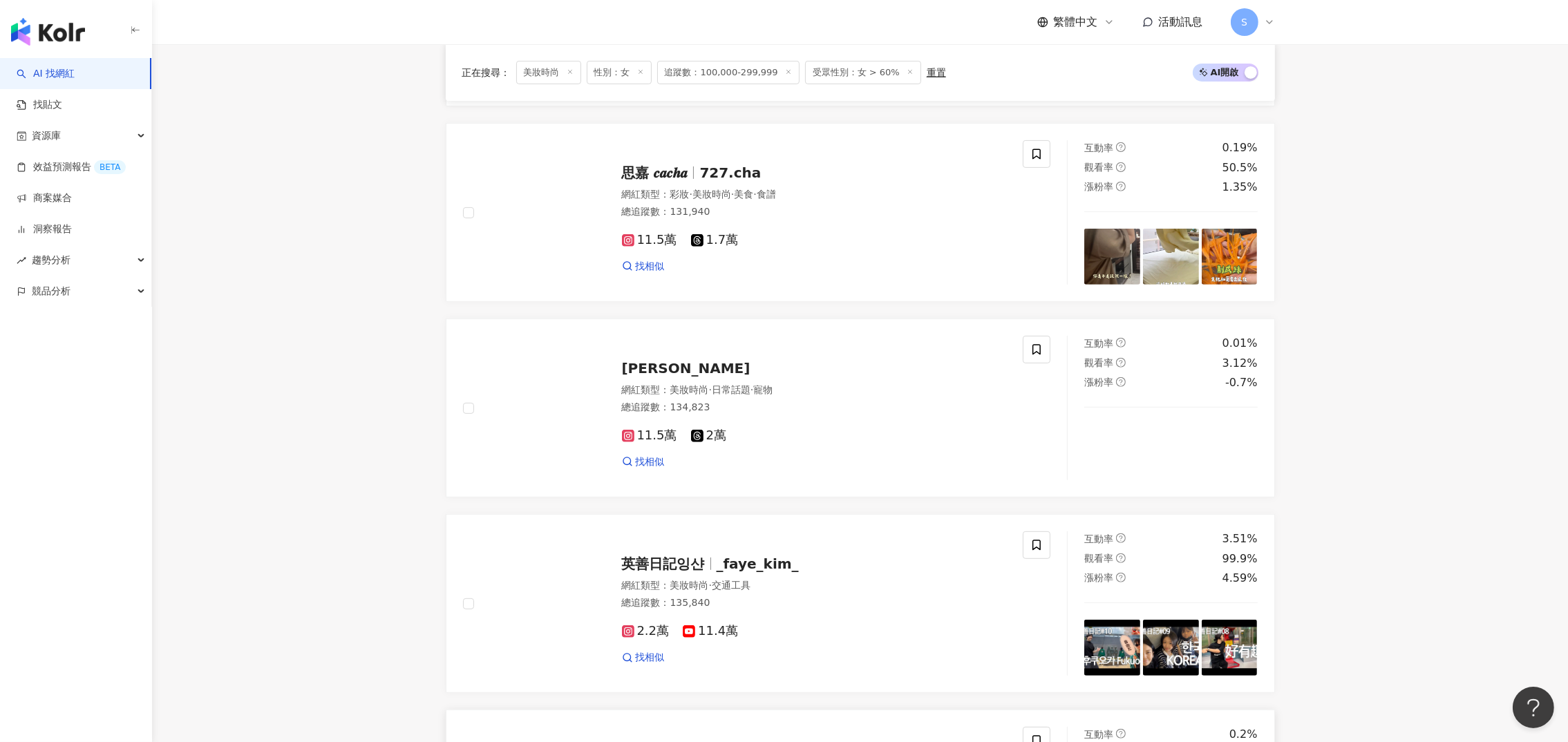
scroll to position [785, 0]
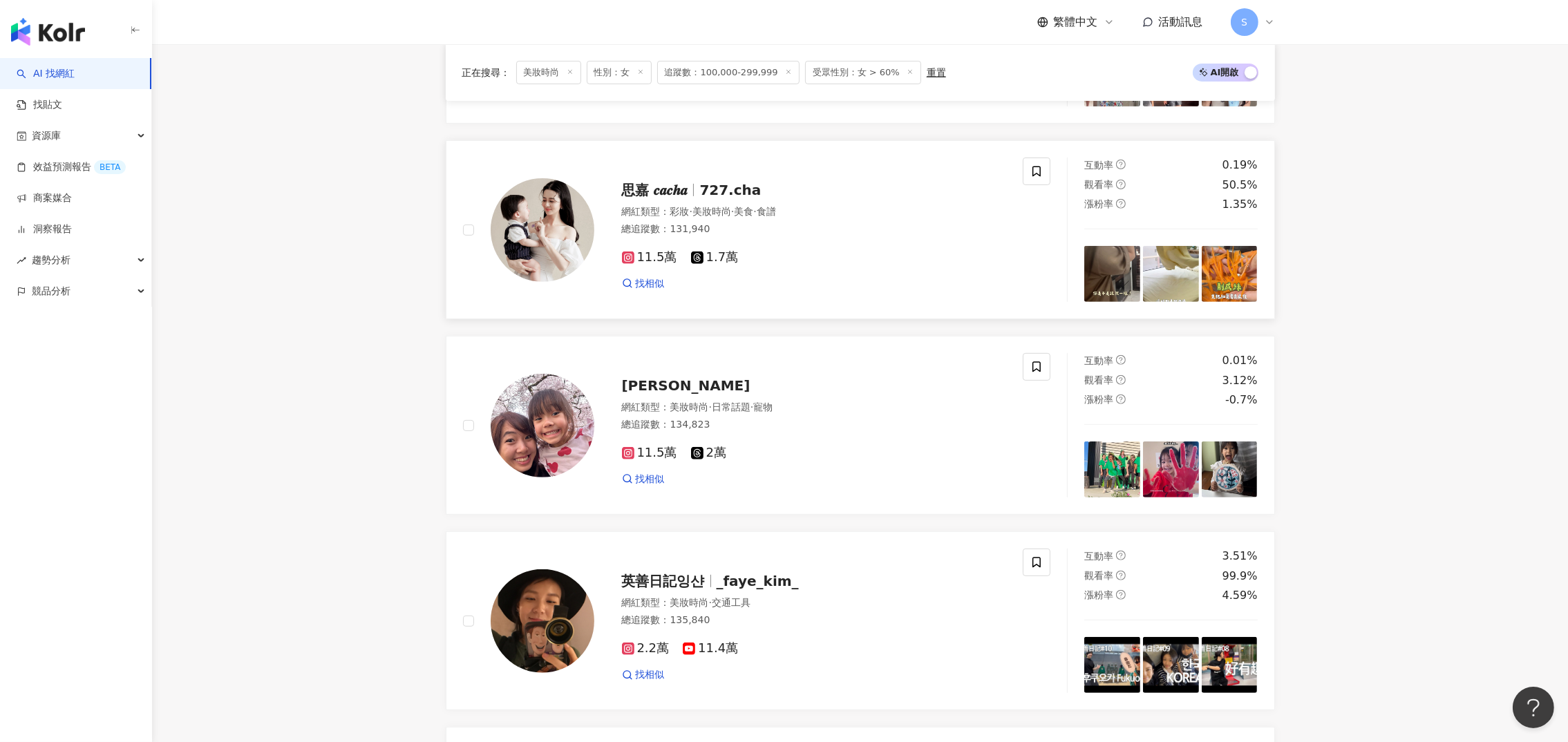
click at [648, 198] on span "思嘉 𝒄𝒂𝒄𝒉𝒂" at bounding box center [655, 190] width 67 height 17
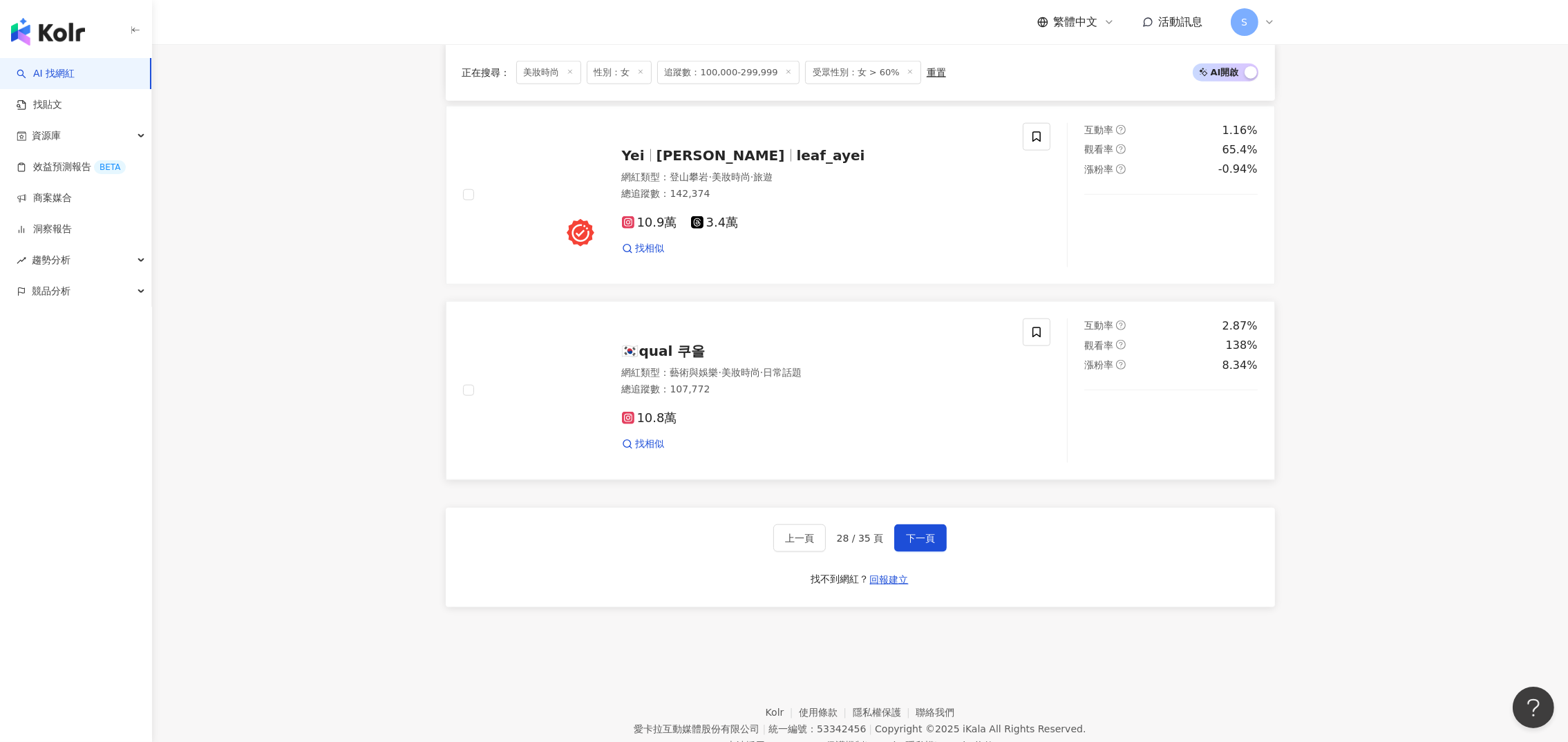
scroll to position [2442, 0]
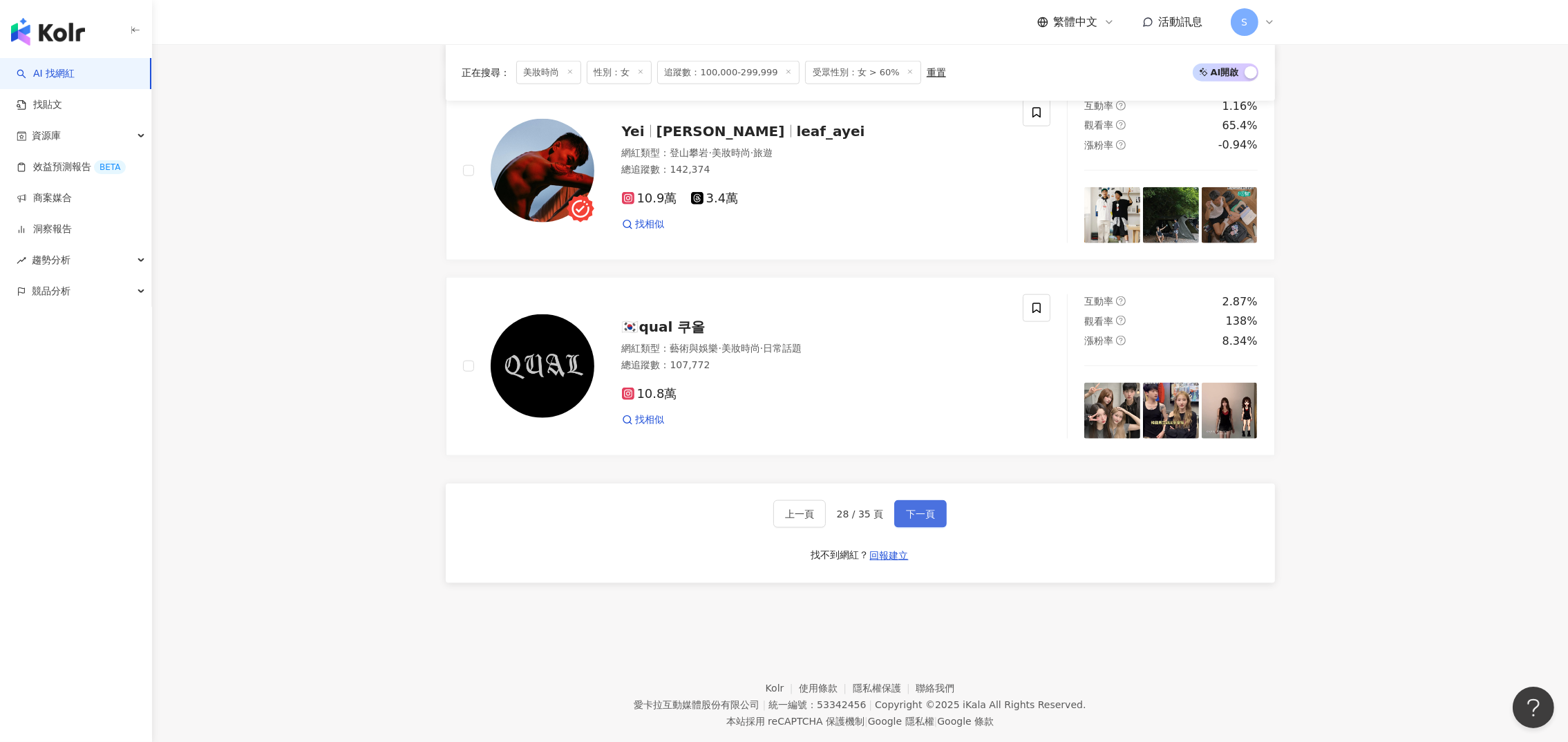
click at [919, 509] on span "下一頁" at bounding box center [919, 514] width 29 height 11
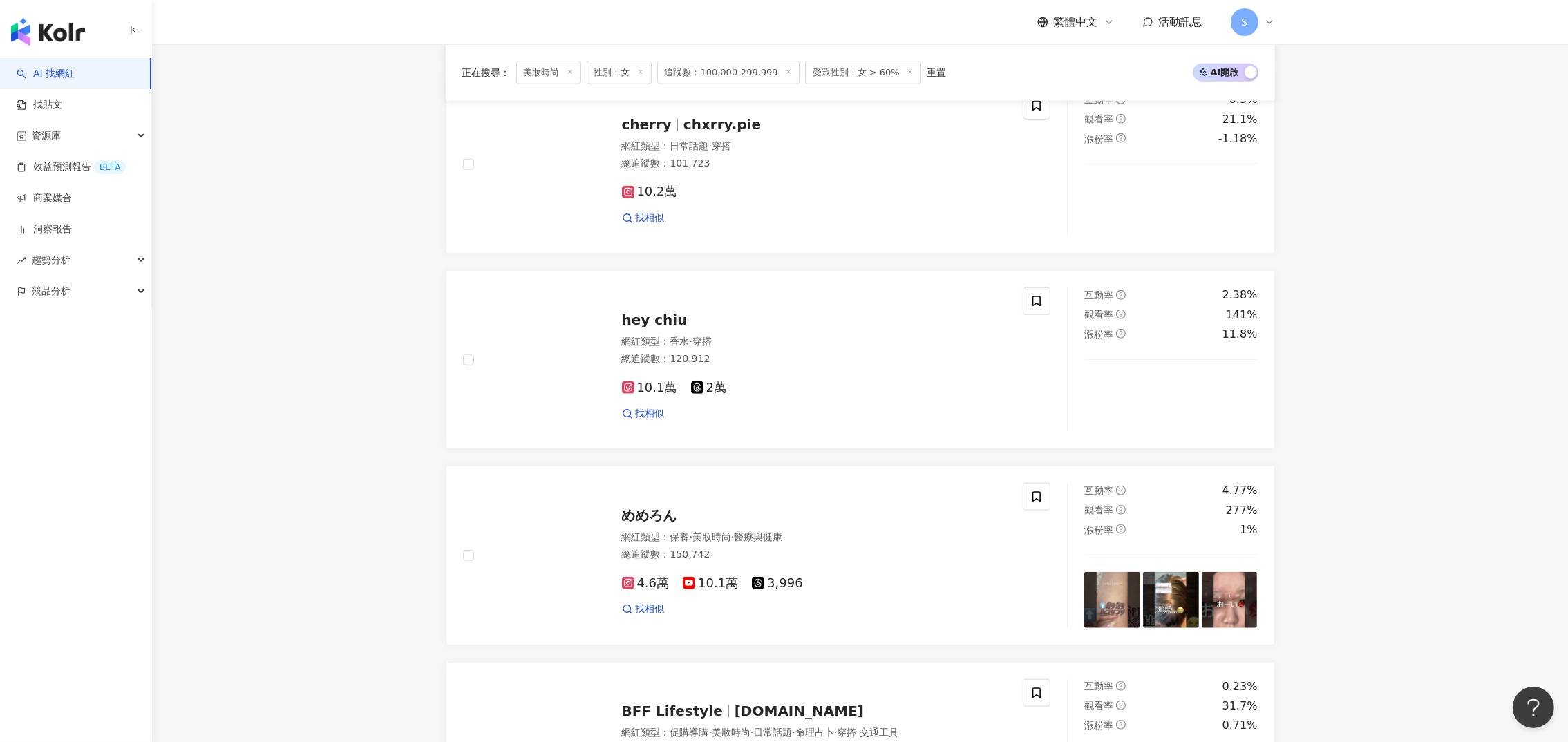
scroll to position [2278, 0]
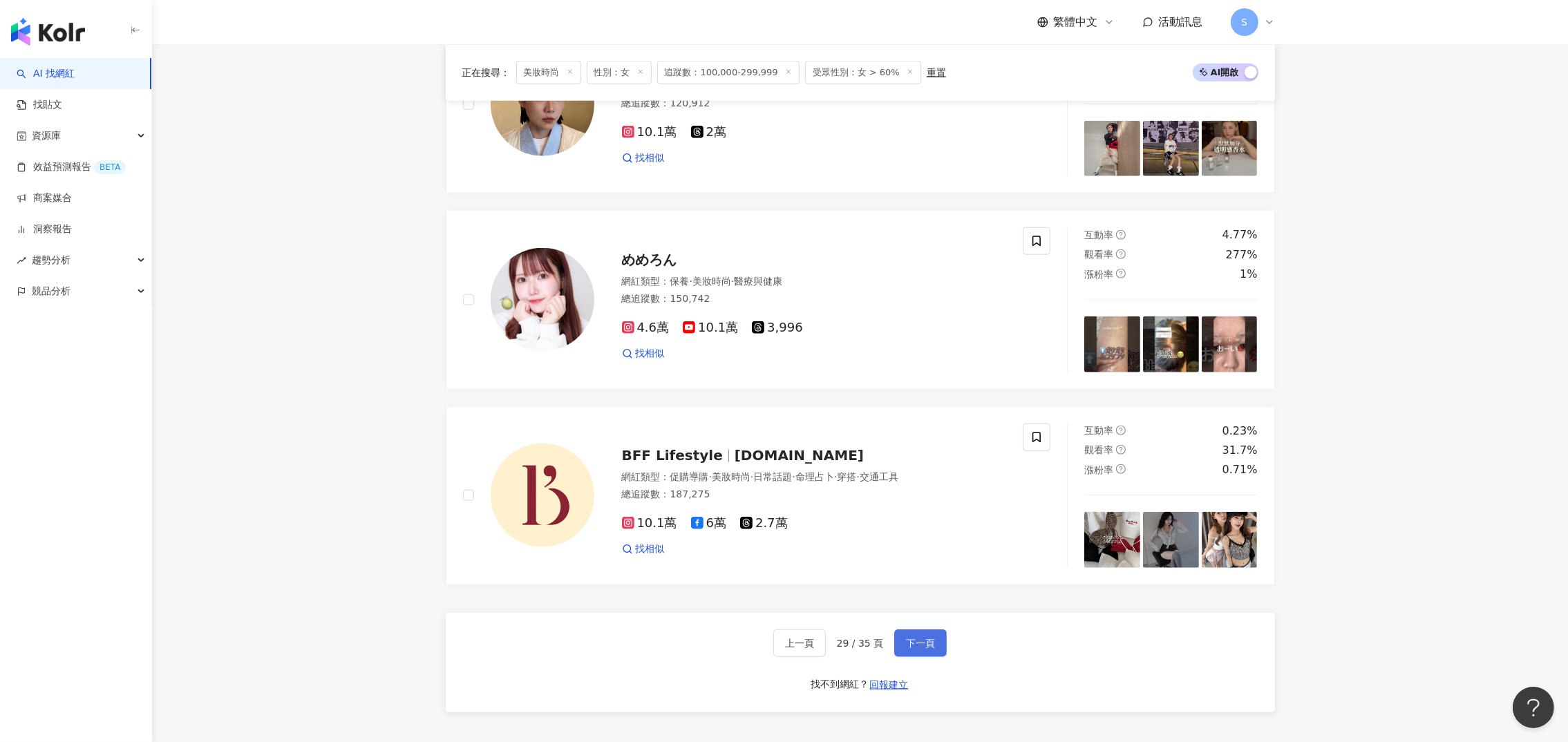
click at [925, 645] on span "下一頁" at bounding box center [919, 643] width 29 height 11
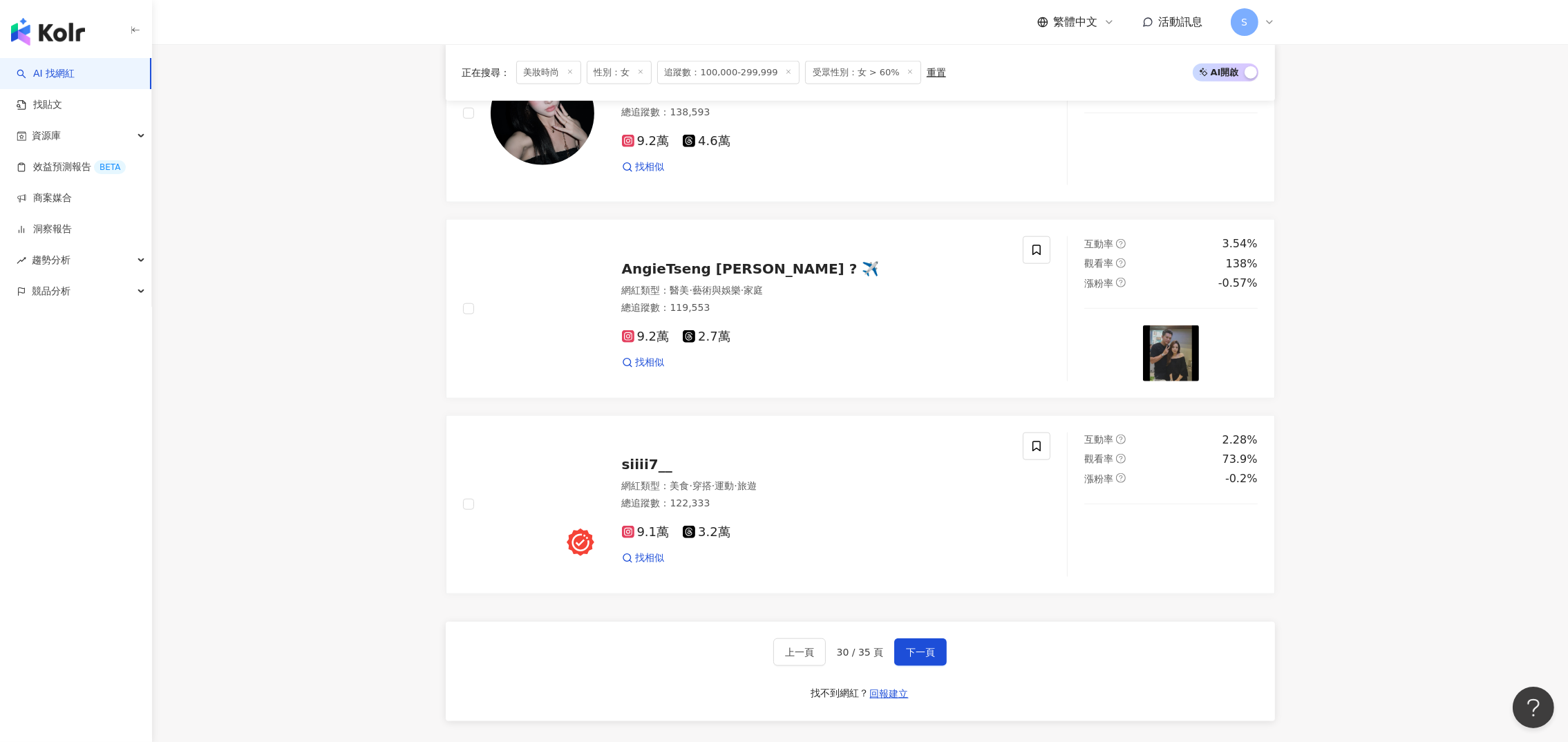
scroll to position [2442, 0]
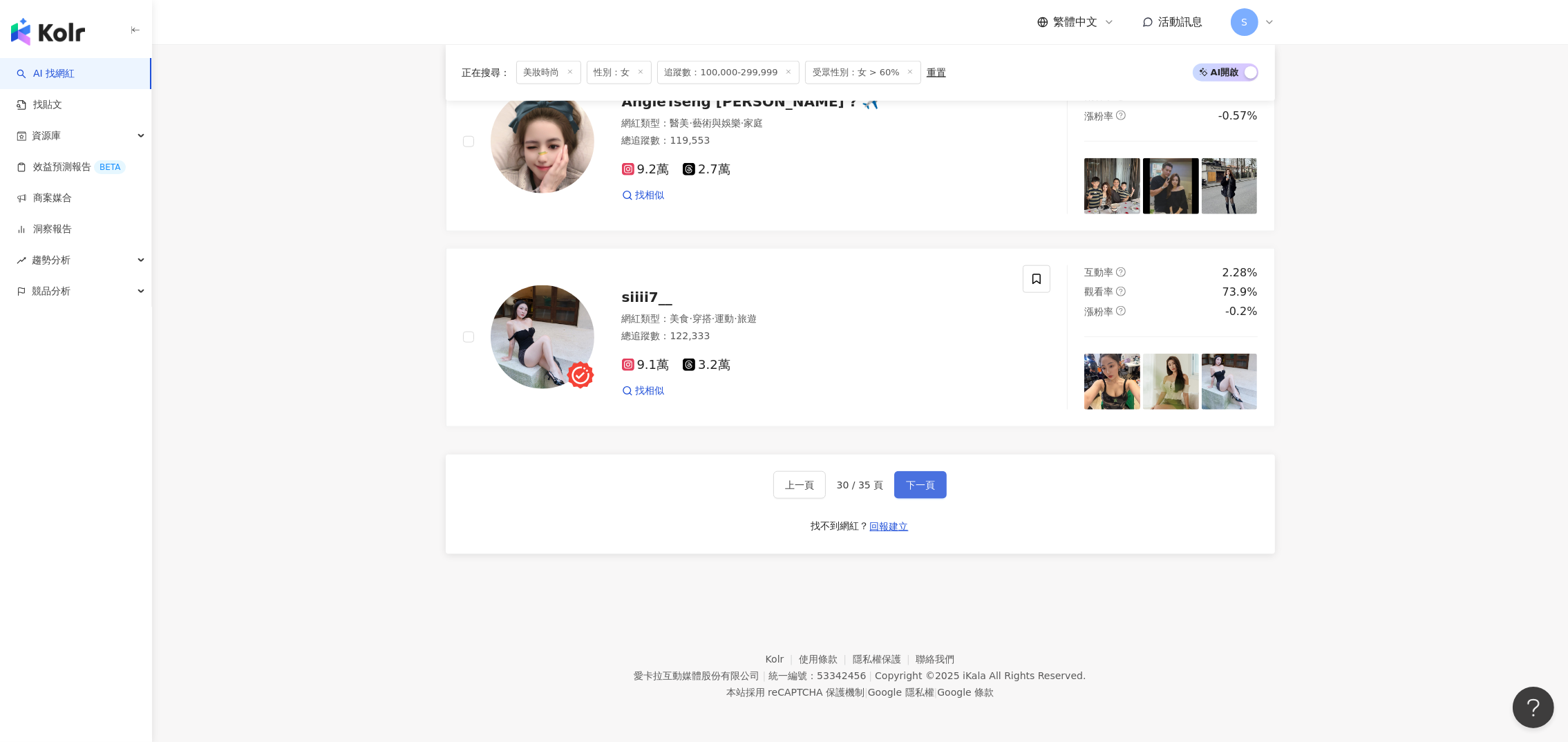
click at [915, 484] on span "下一頁" at bounding box center [919, 484] width 29 height 11
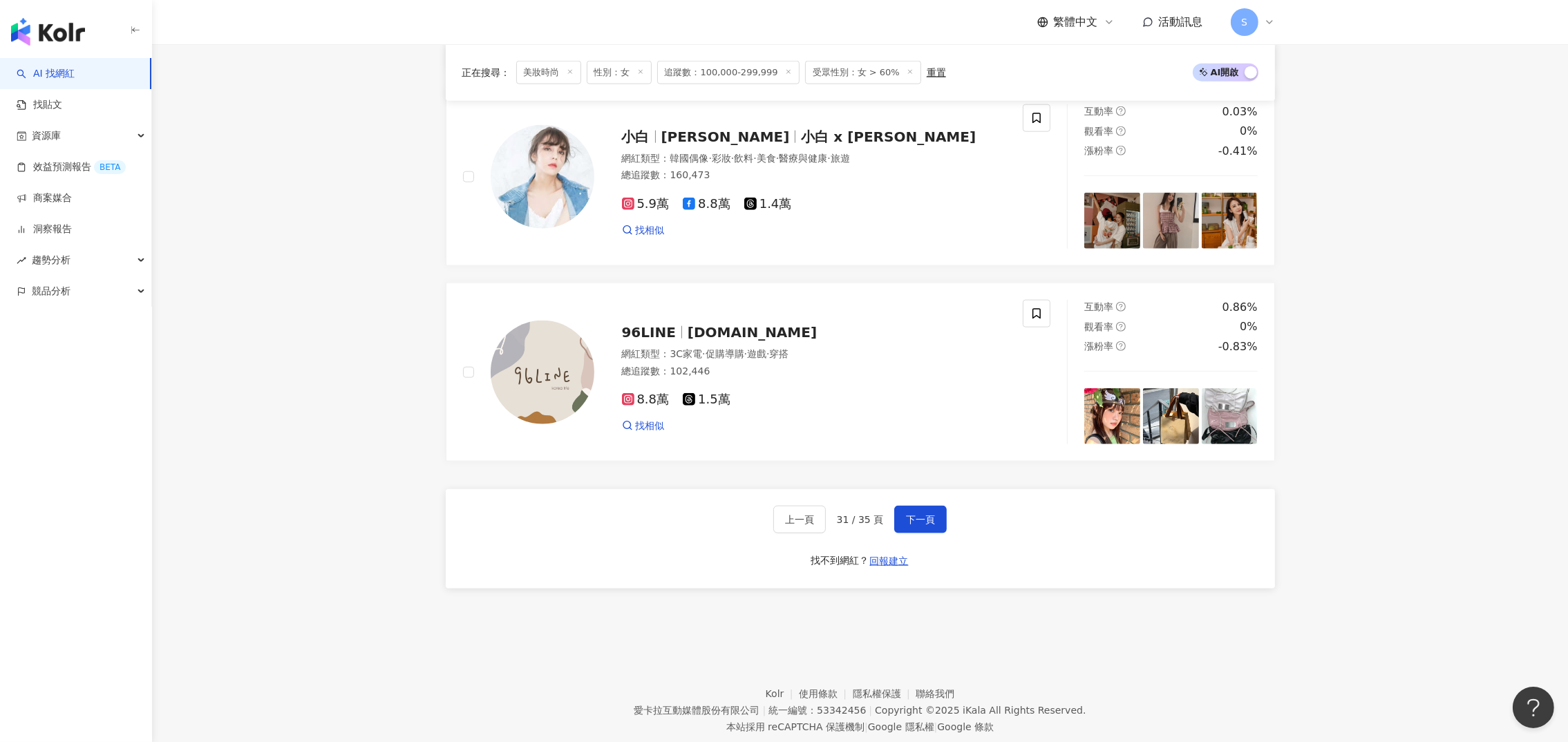
click at [956, 489] on div "上一頁 31 / 35 頁 下一頁 找不到網紅？ 回報建立" at bounding box center [860, 538] width 829 height 99
click at [924, 514] on span "下一頁" at bounding box center [919, 520] width 29 height 11
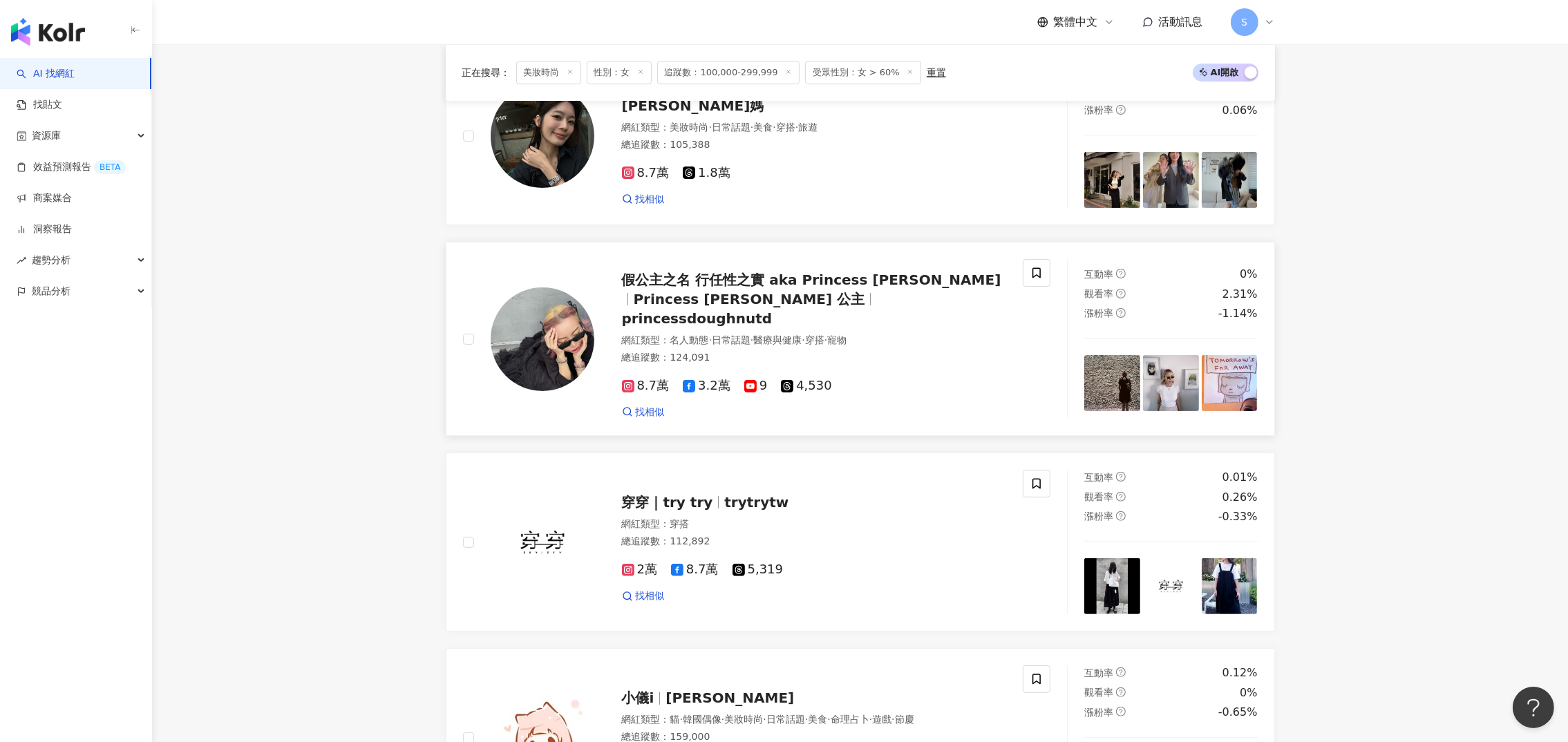
scroll to position [281, 0]
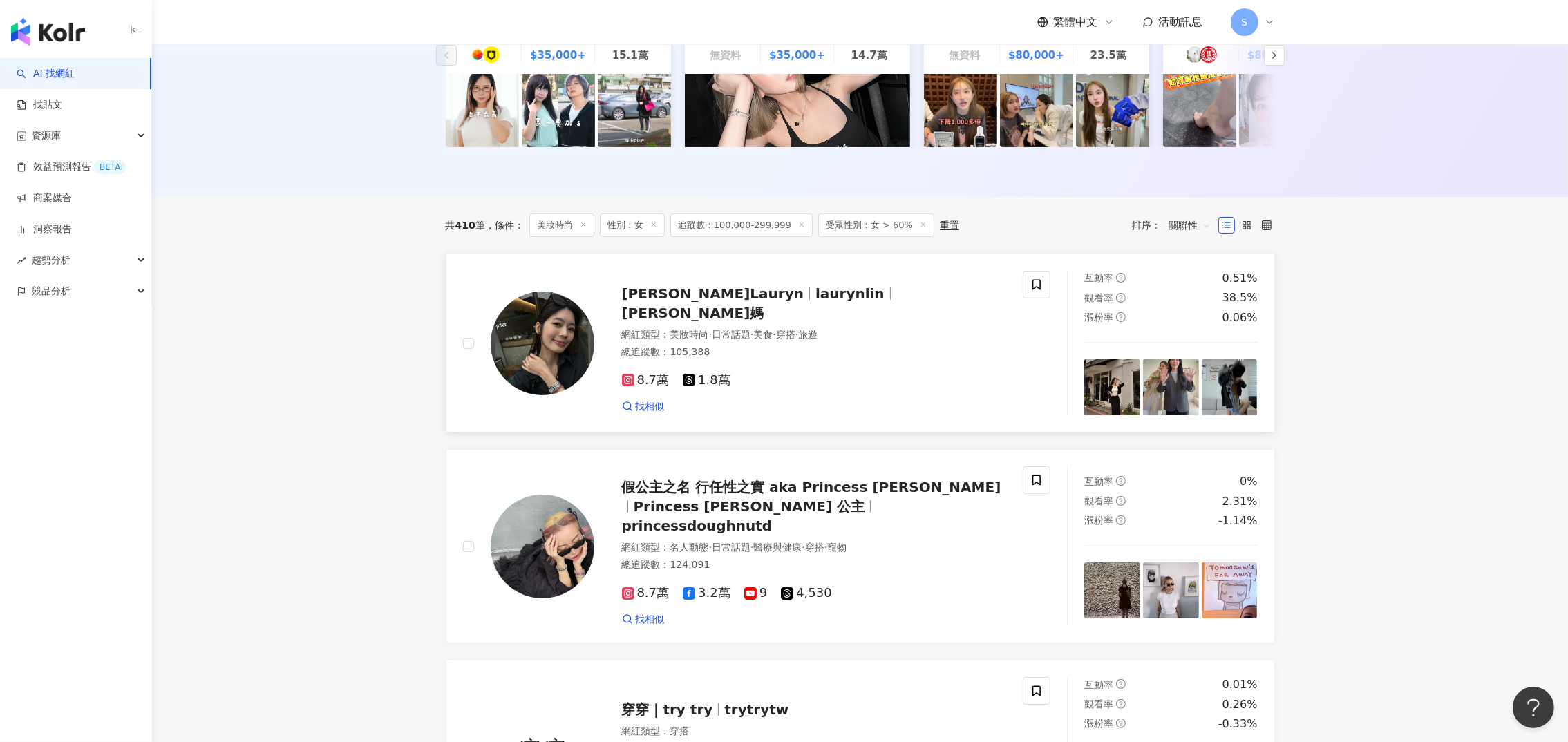
click at [816, 302] on span "laurynlin" at bounding box center [855, 294] width 81 height 17
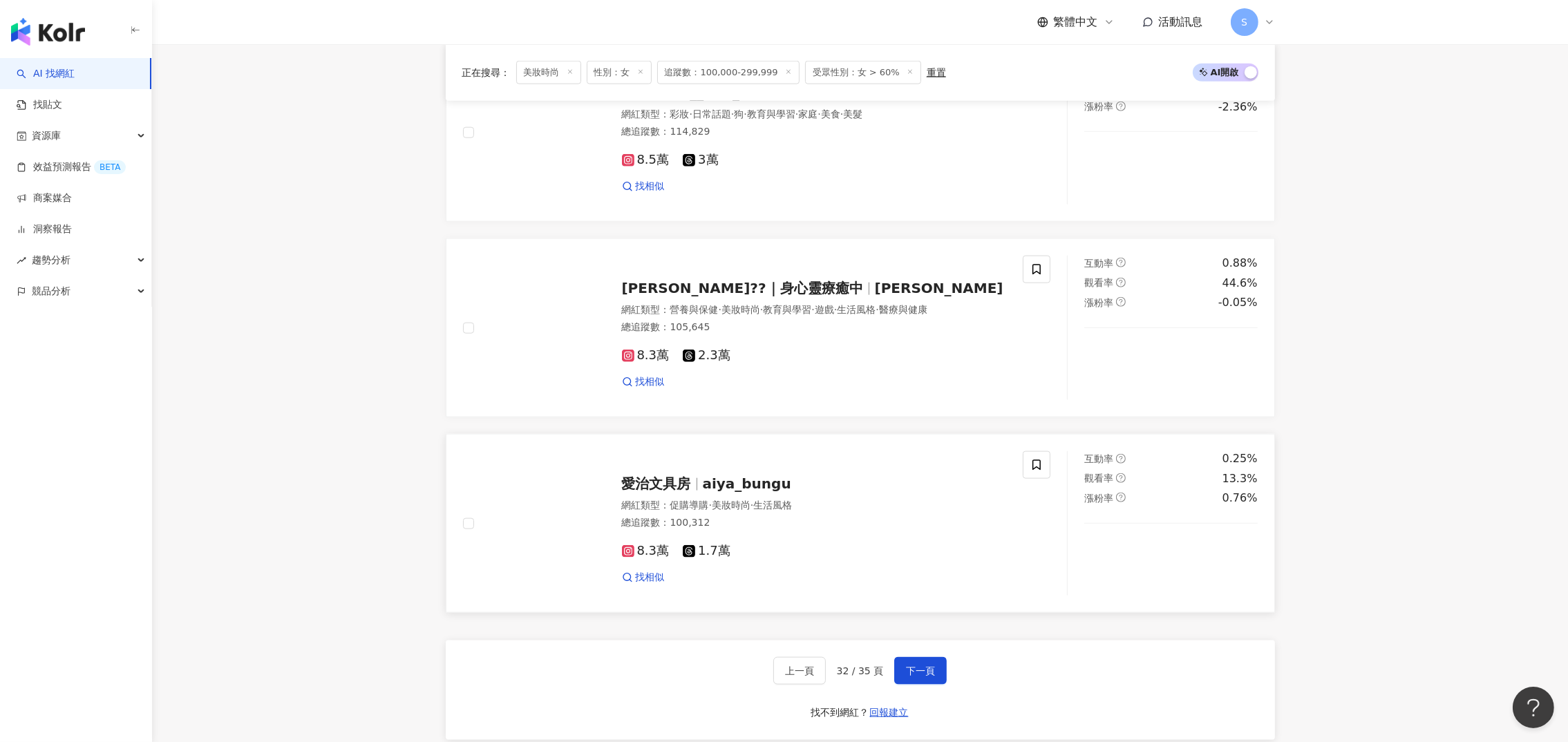
scroll to position [2456, 0]
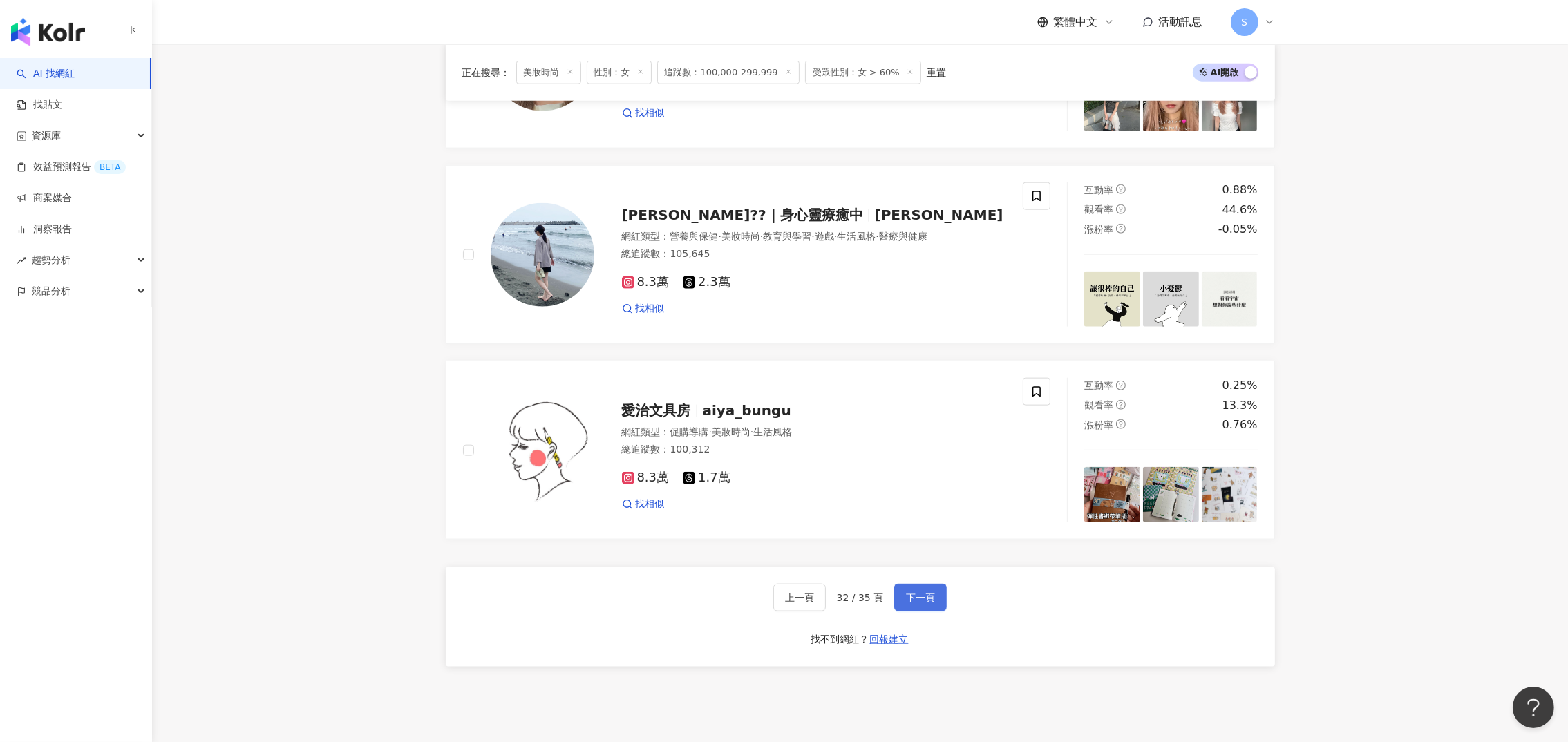
click at [911, 592] on span "下一頁" at bounding box center [919, 597] width 29 height 11
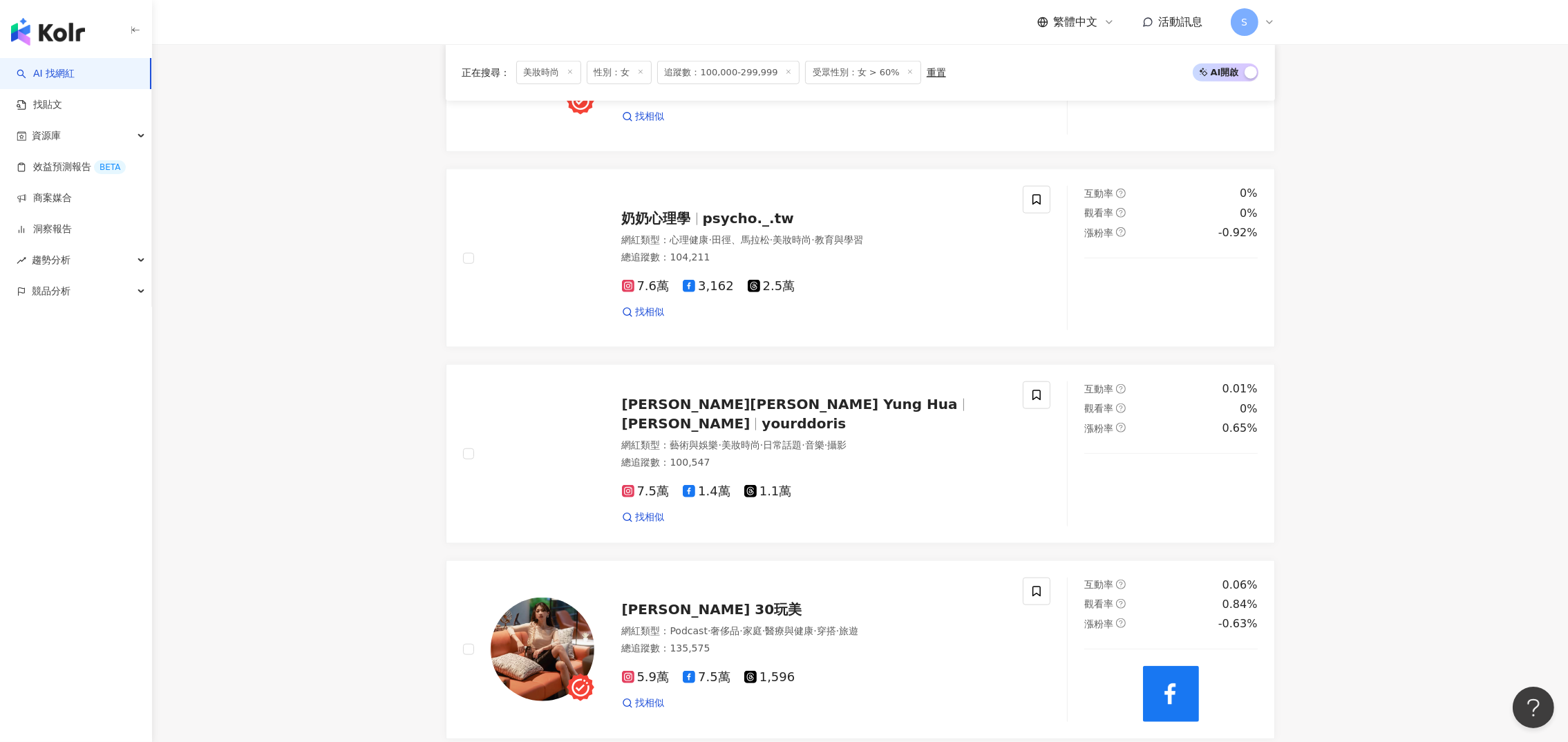
scroll to position [2442, 0]
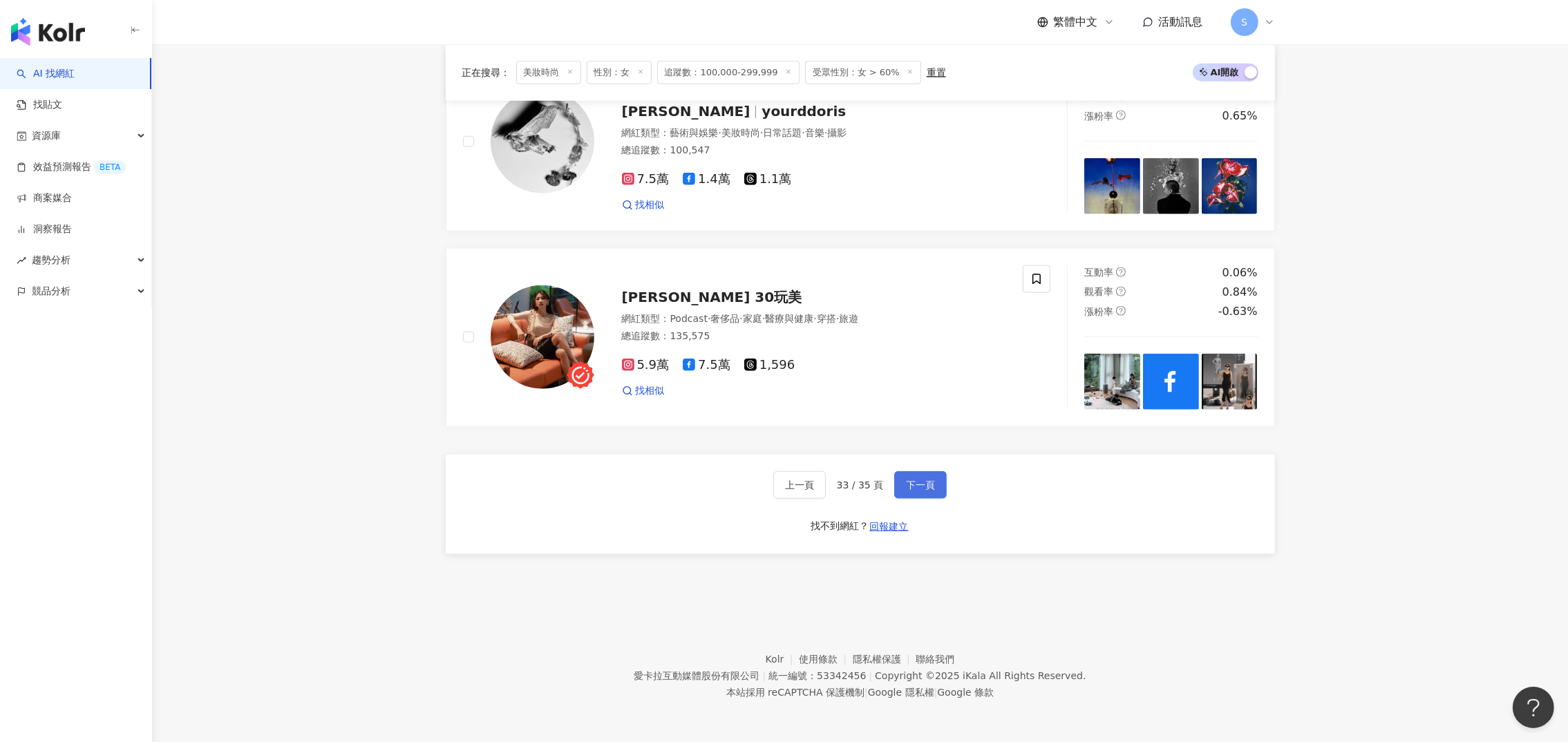
click at [910, 486] on span "下一頁" at bounding box center [919, 484] width 29 height 11
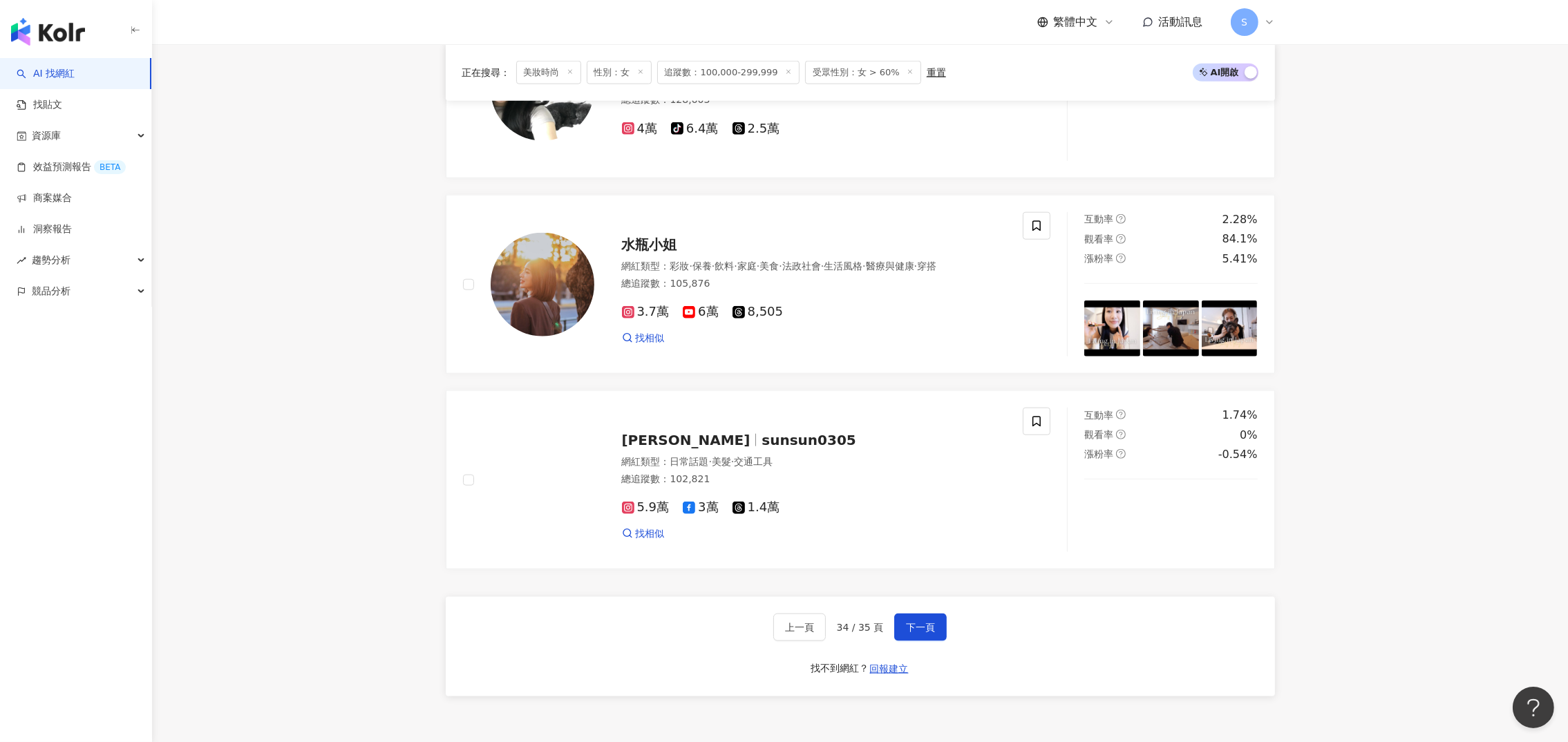
scroll to position [2485, 0]
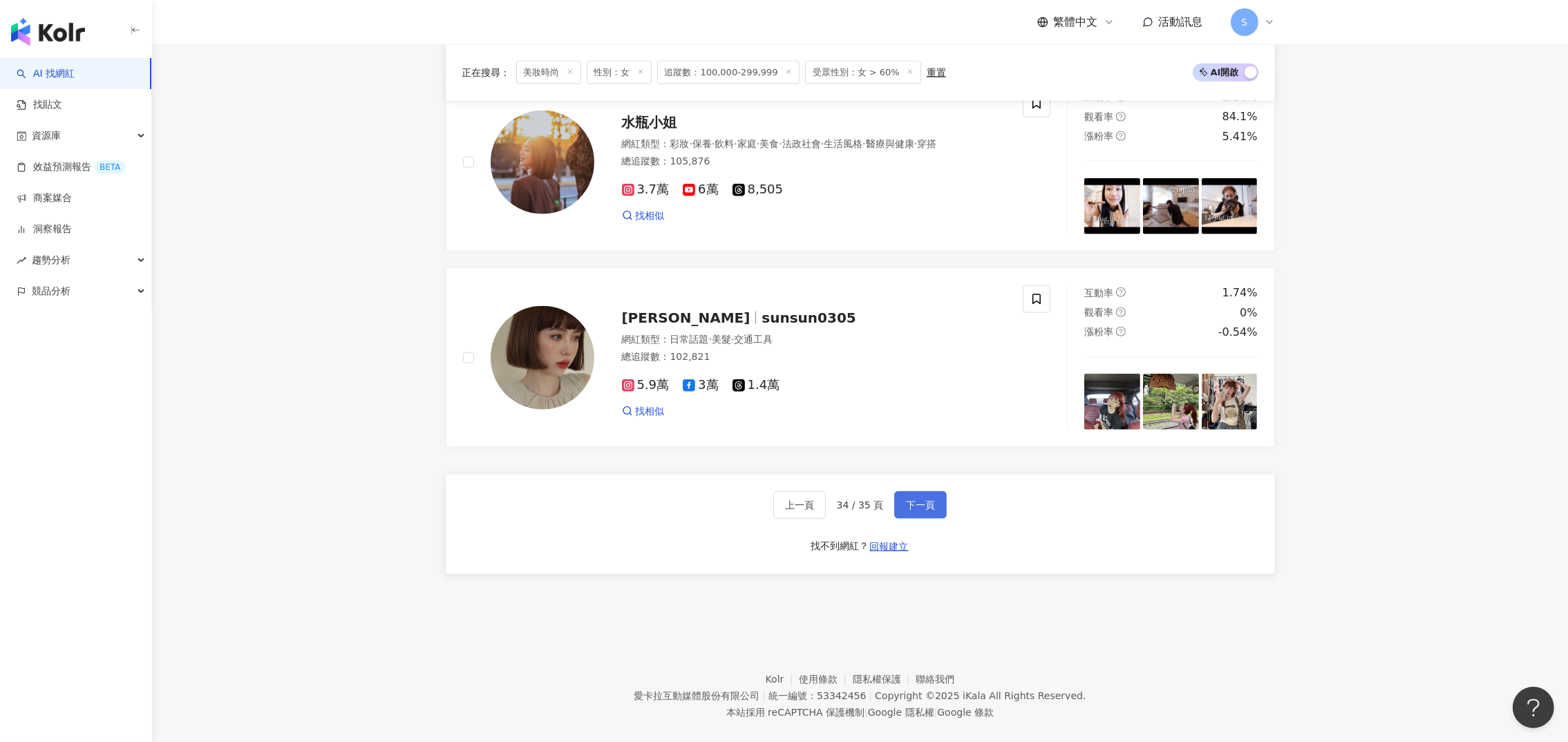
click at [914, 510] on span "下一頁" at bounding box center [919, 505] width 29 height 11
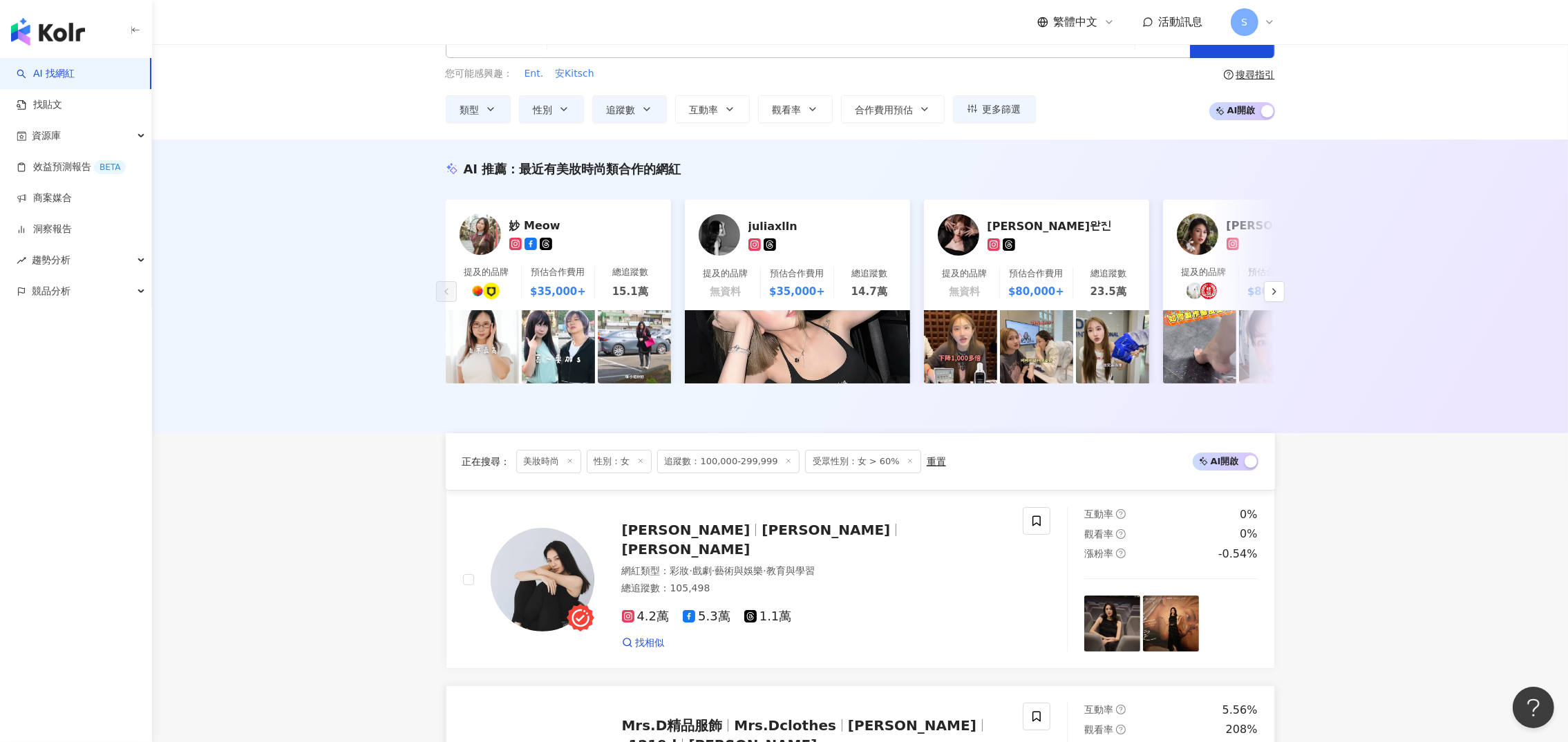
scroll to position [0, 0]
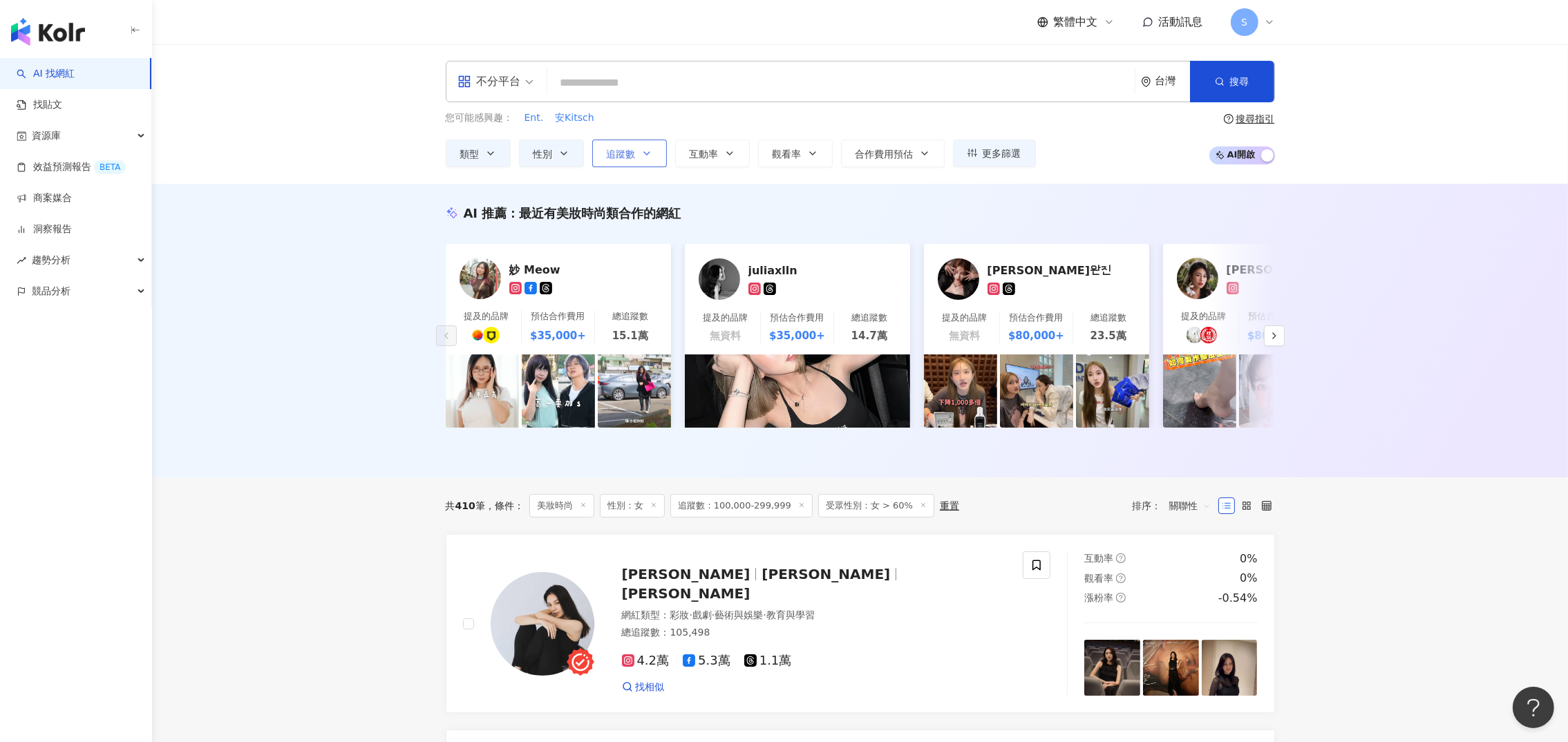
click at [634, 151] on span "追蹤數" at bounding box center [621, 154] width 29 height 11
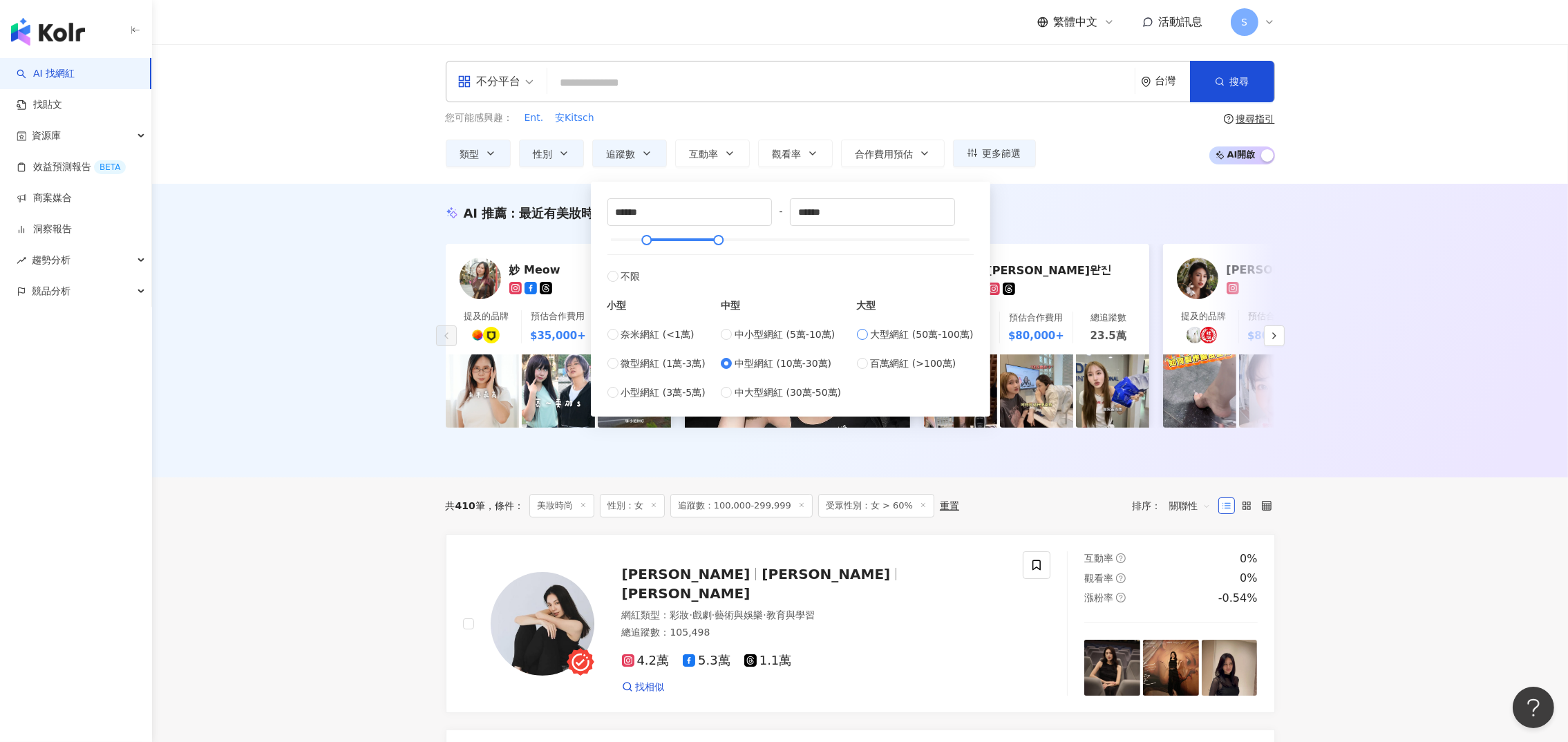
click at [903, 340] on span "大型網紅 (50萬-100萬)" at bounding box center [921, 334] width 103 height 15
type input "******"
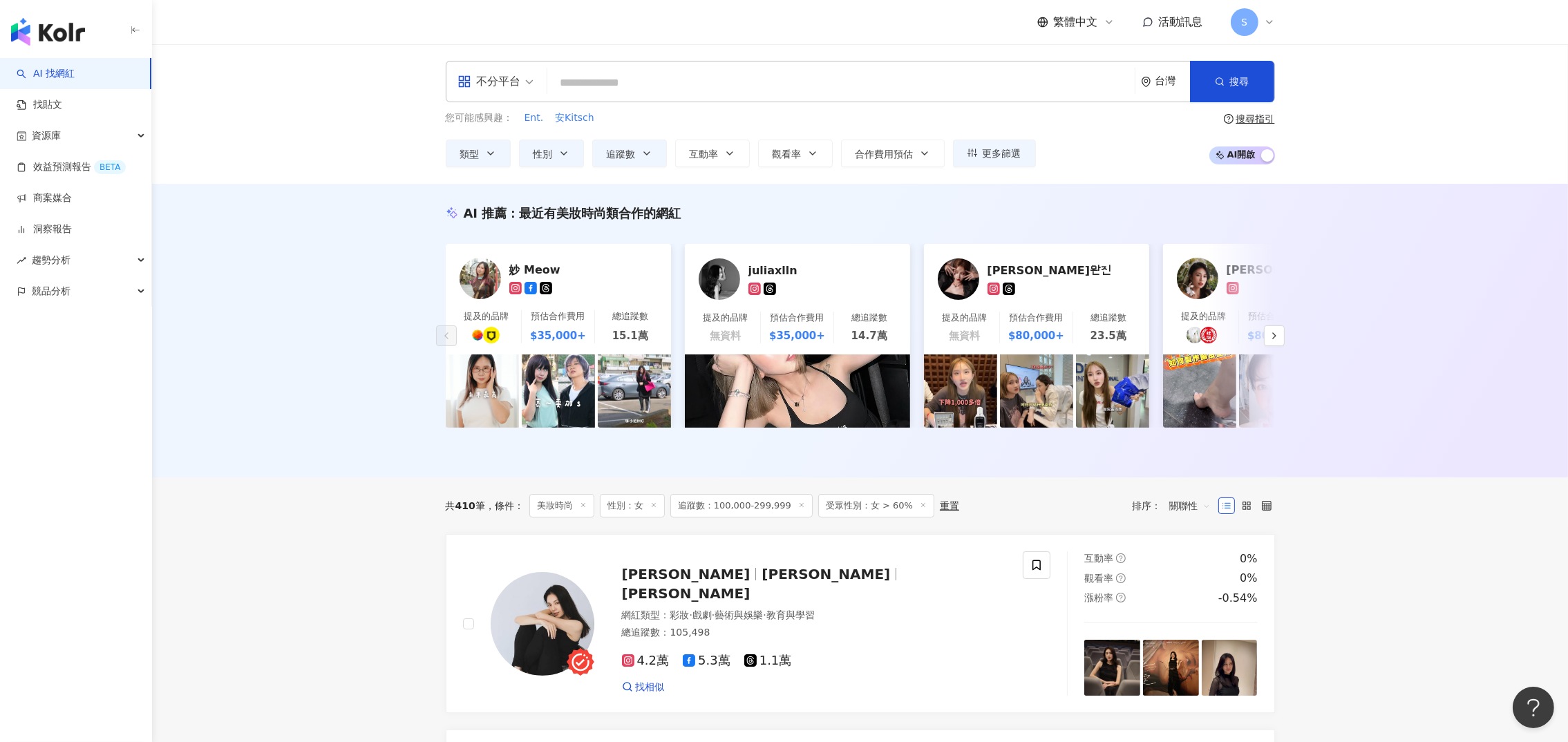
click at [1060, 189] on div "AI 推薦 ： 最近有美妝時尚類合作的網紅 妙 Meow 提及的品牌 預估合作費用 $35,000+ 總追蹤數 15.1萬 juliaxlln 提及的品牌 無…" at bounding box center [859, 330] width 1415 height 294
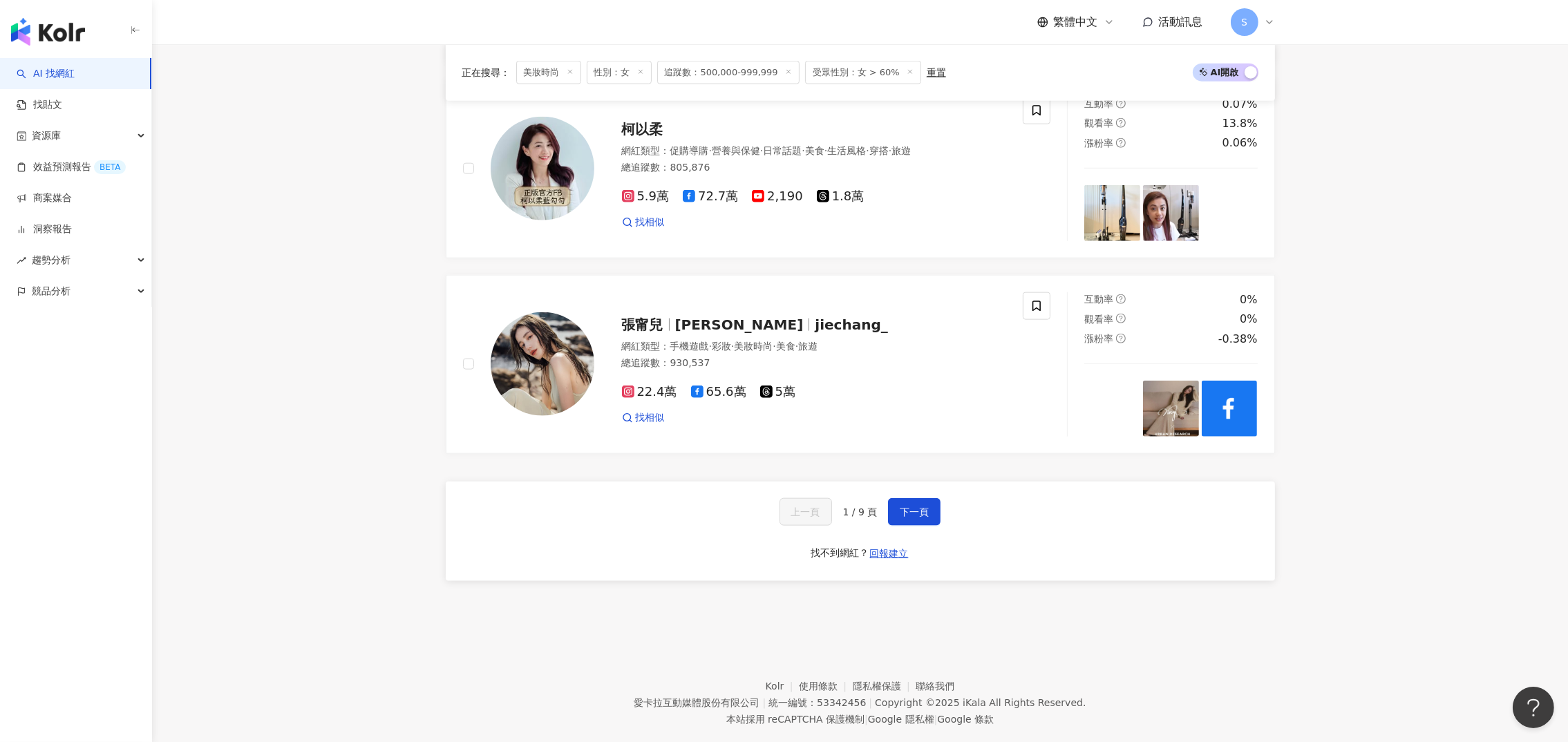
scroll to position [2424, 0]
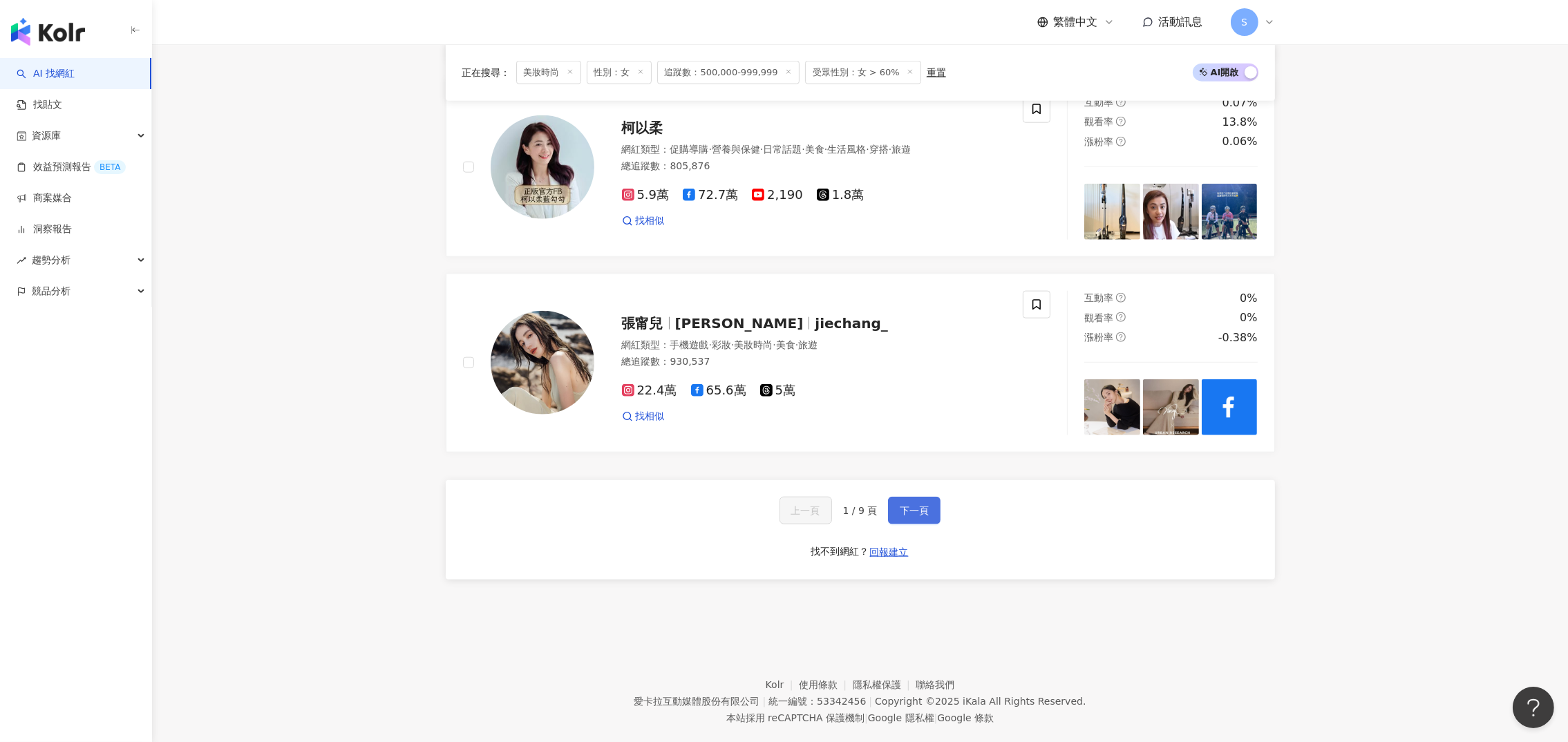
click at [911, 505] on span "下一頁" at bounding box center [914, 510] width 29 height 11
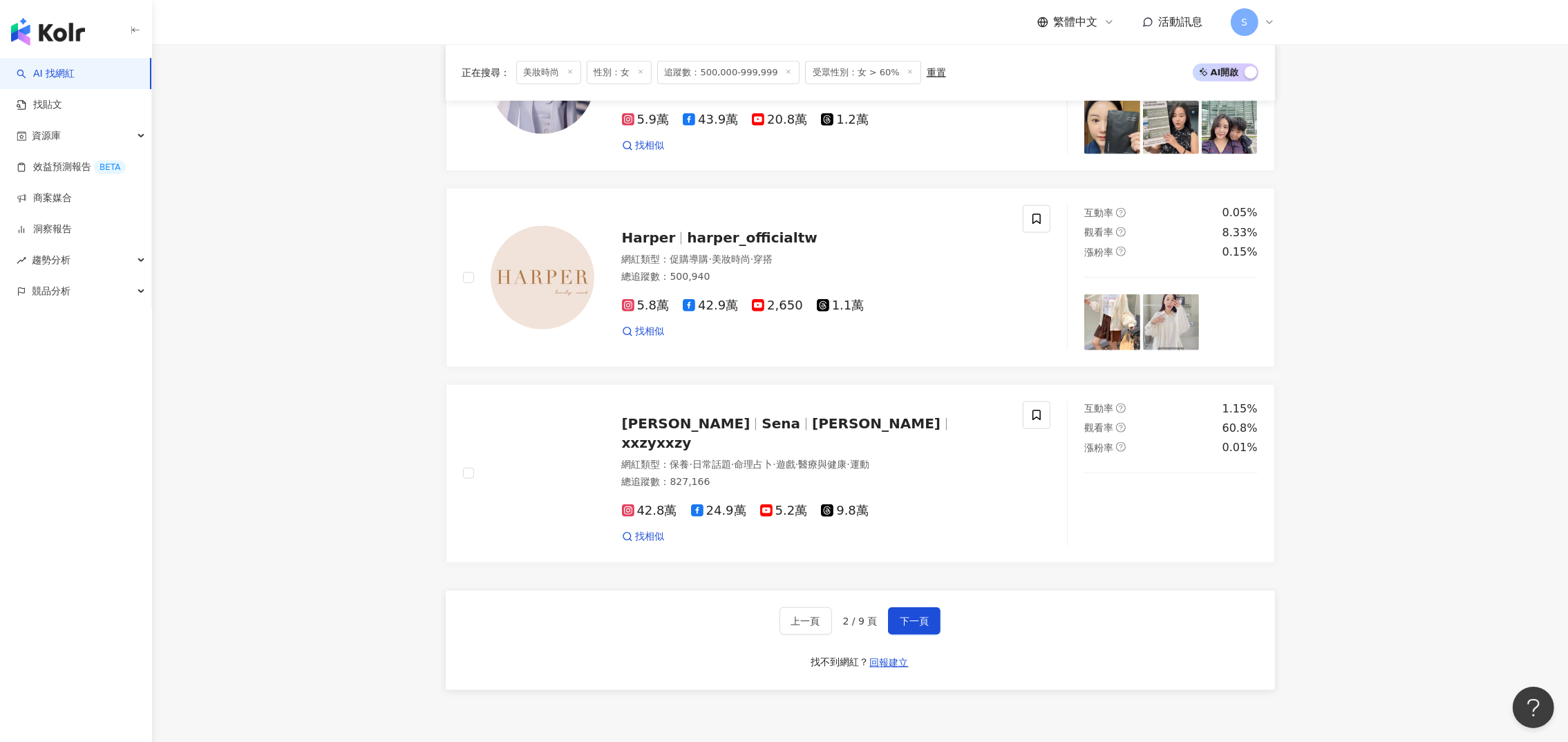
scroll to position [2382, 0]
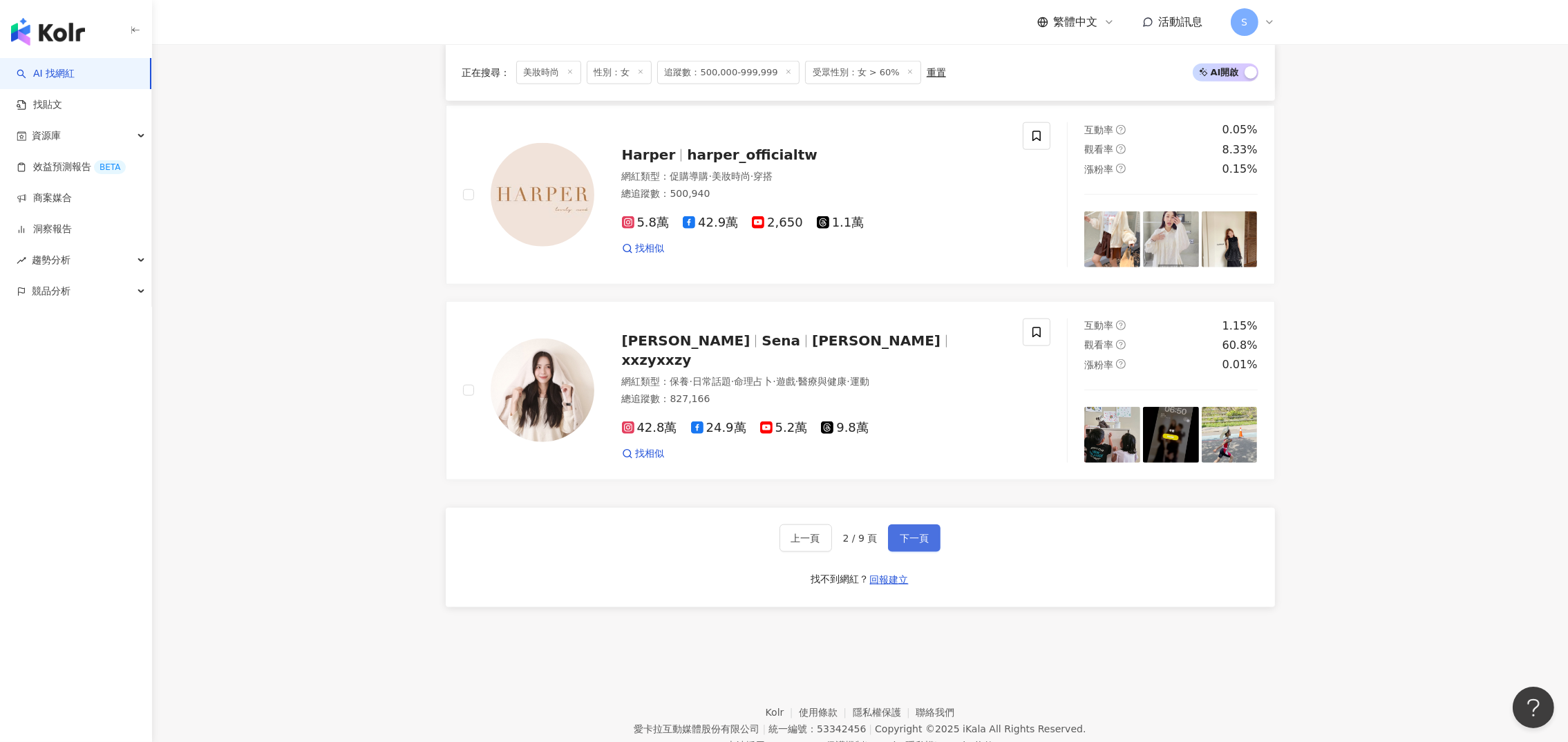
click at [914, 533] on span "下一頁" at bounding box center [914, 538] width 29 height 11
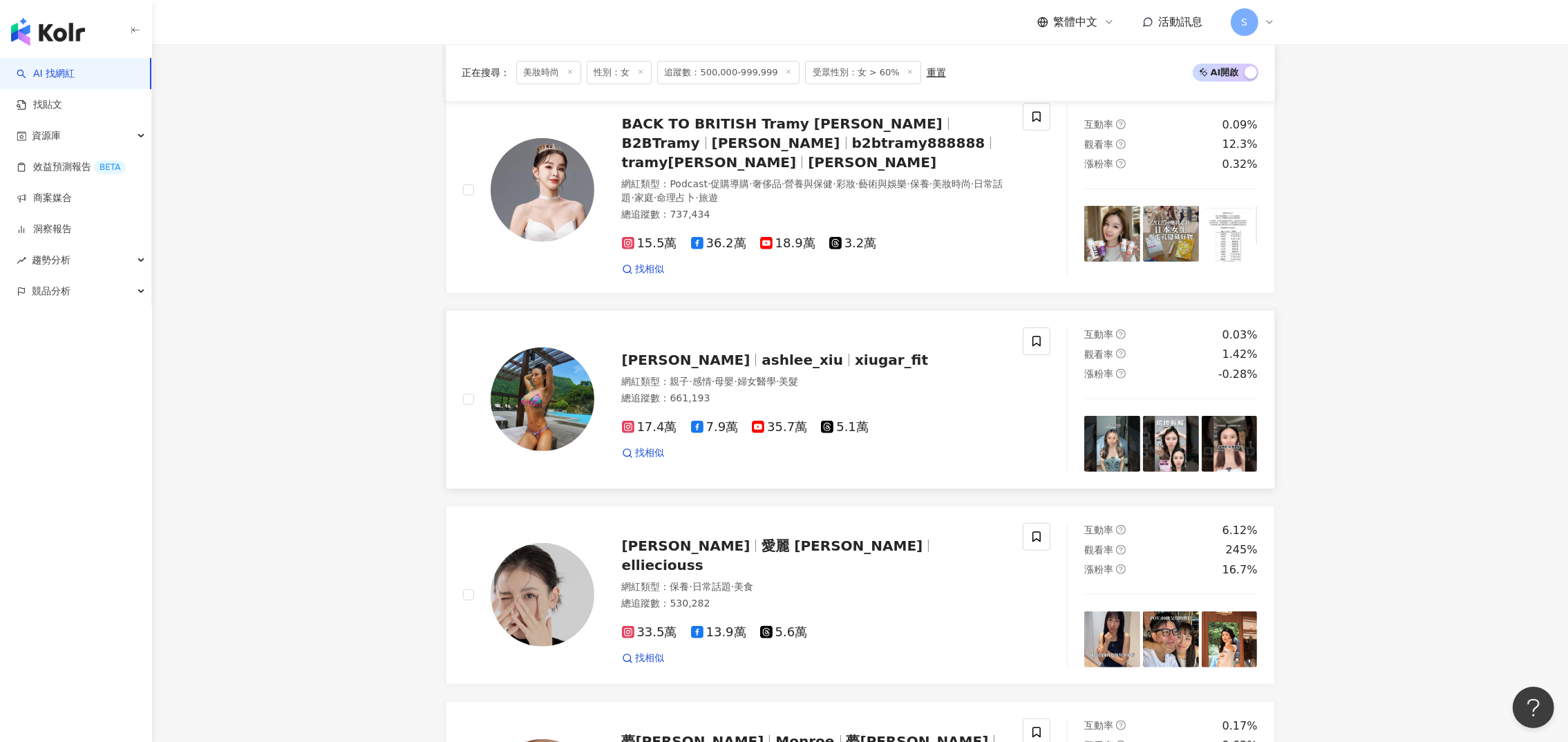
scroll to position [423, 0]
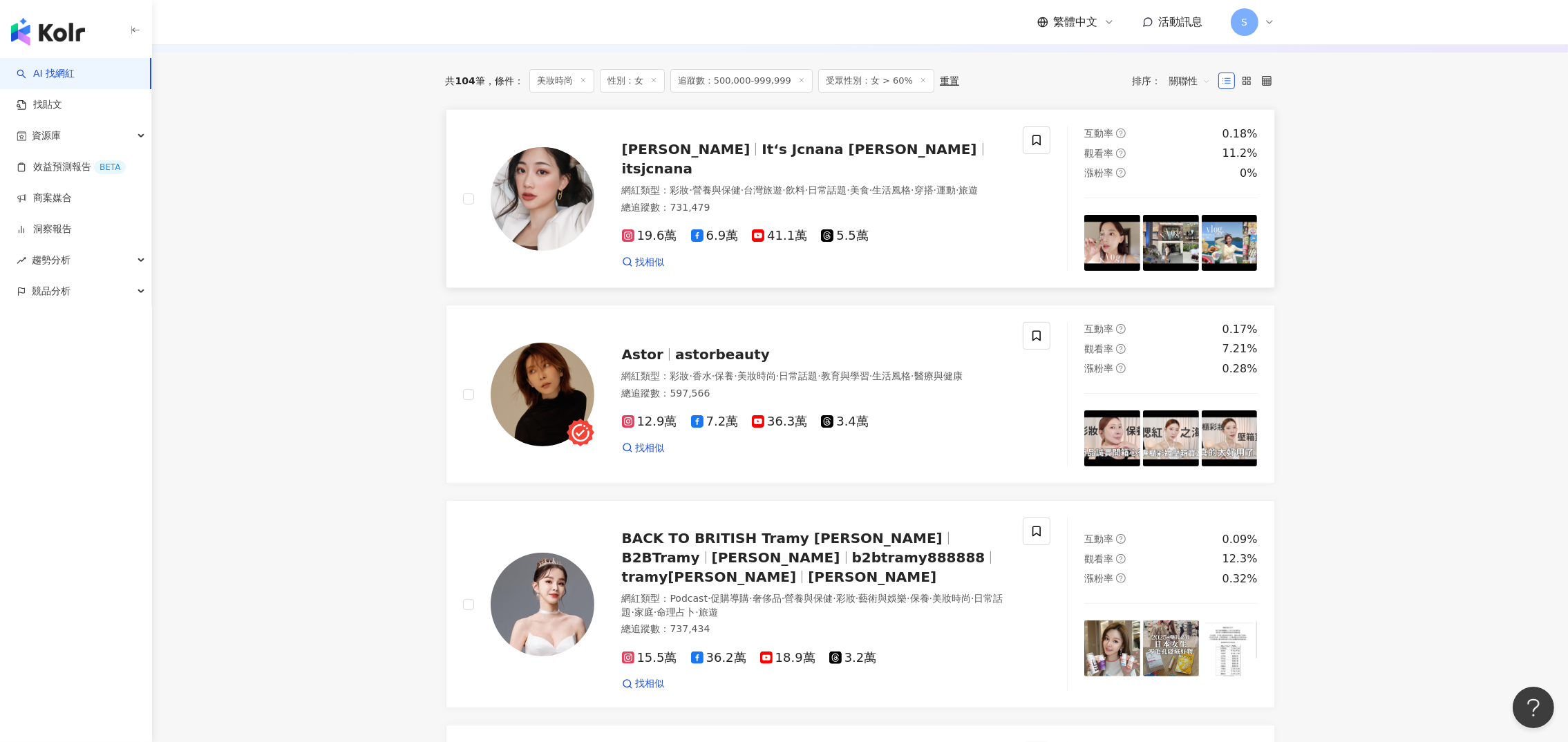
click at [664, 149] on span "陳蒨蒨" at bounding box center [691, 149] width 140 height 17
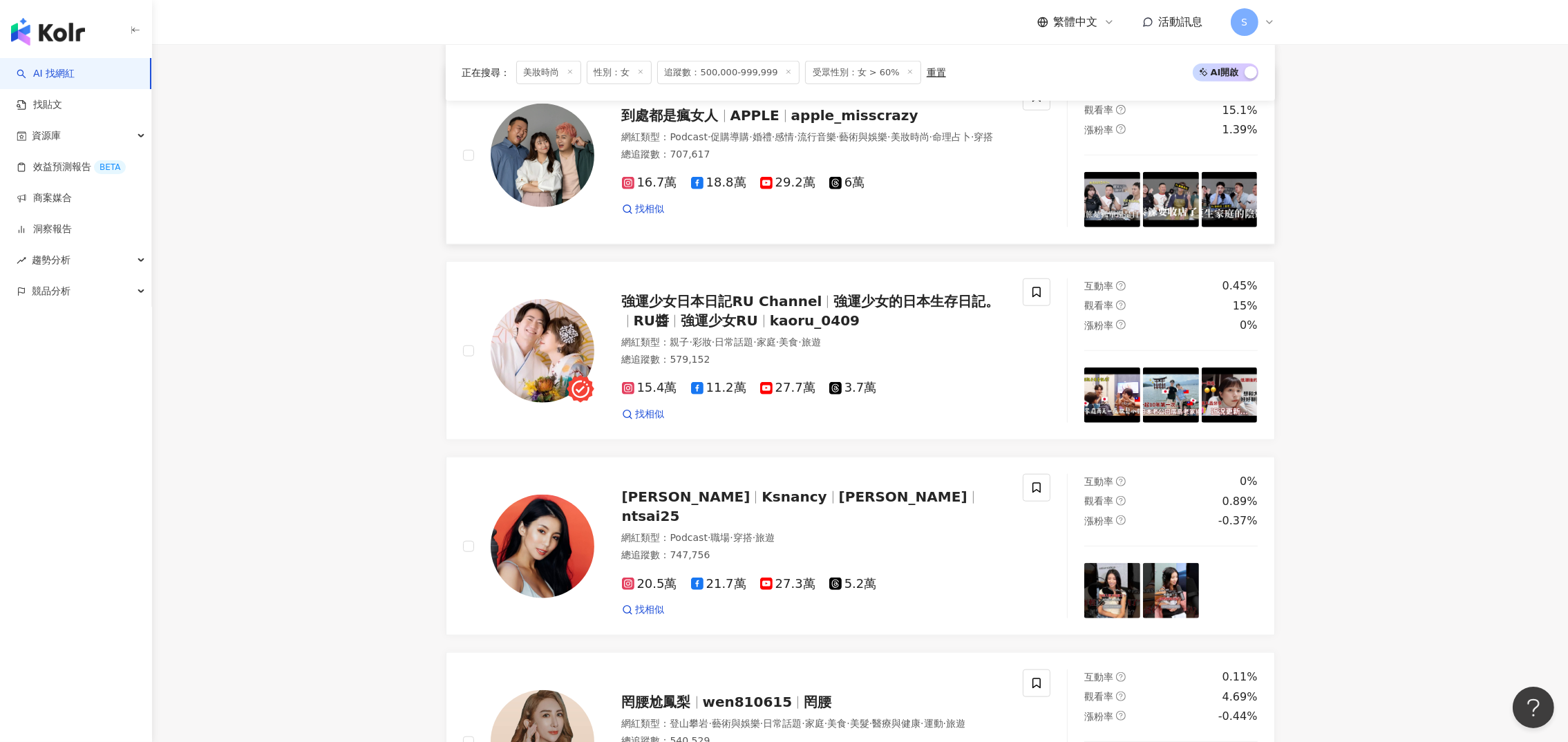
scroll to position [2434, 0]
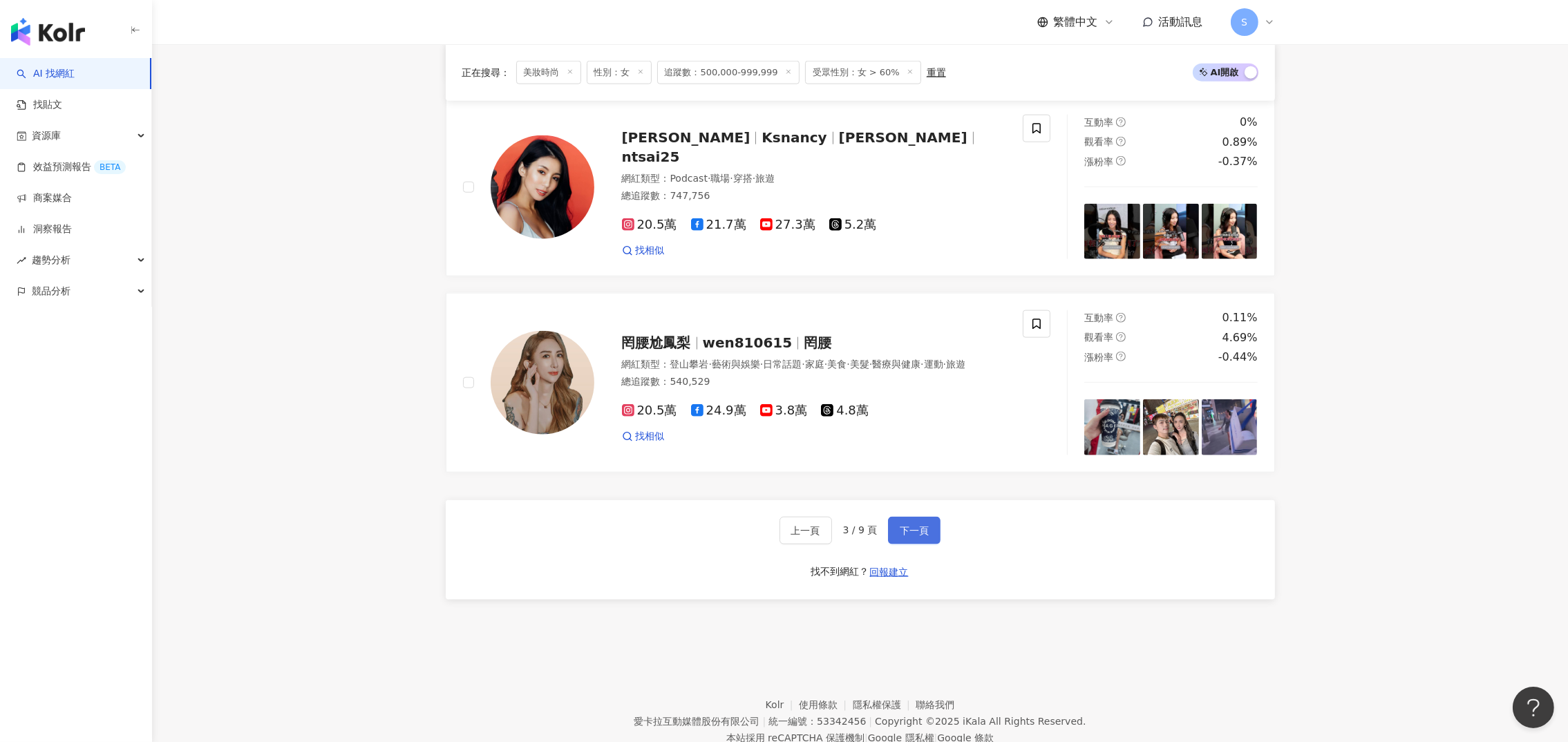
click at [916, 525] on span "下一頁" at bounding box center [914, 531] width 29 height 11
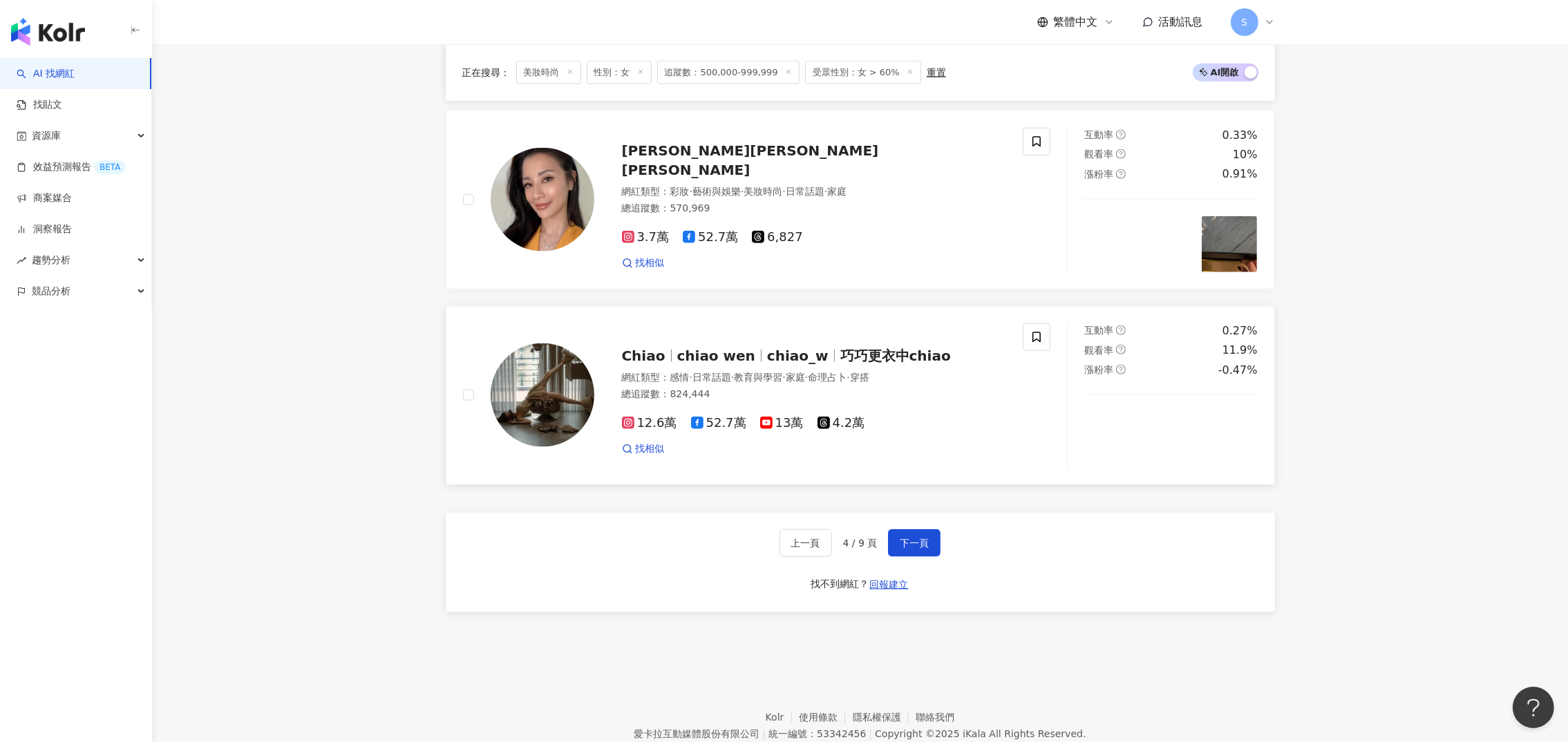
scroll to position [2424, 0]
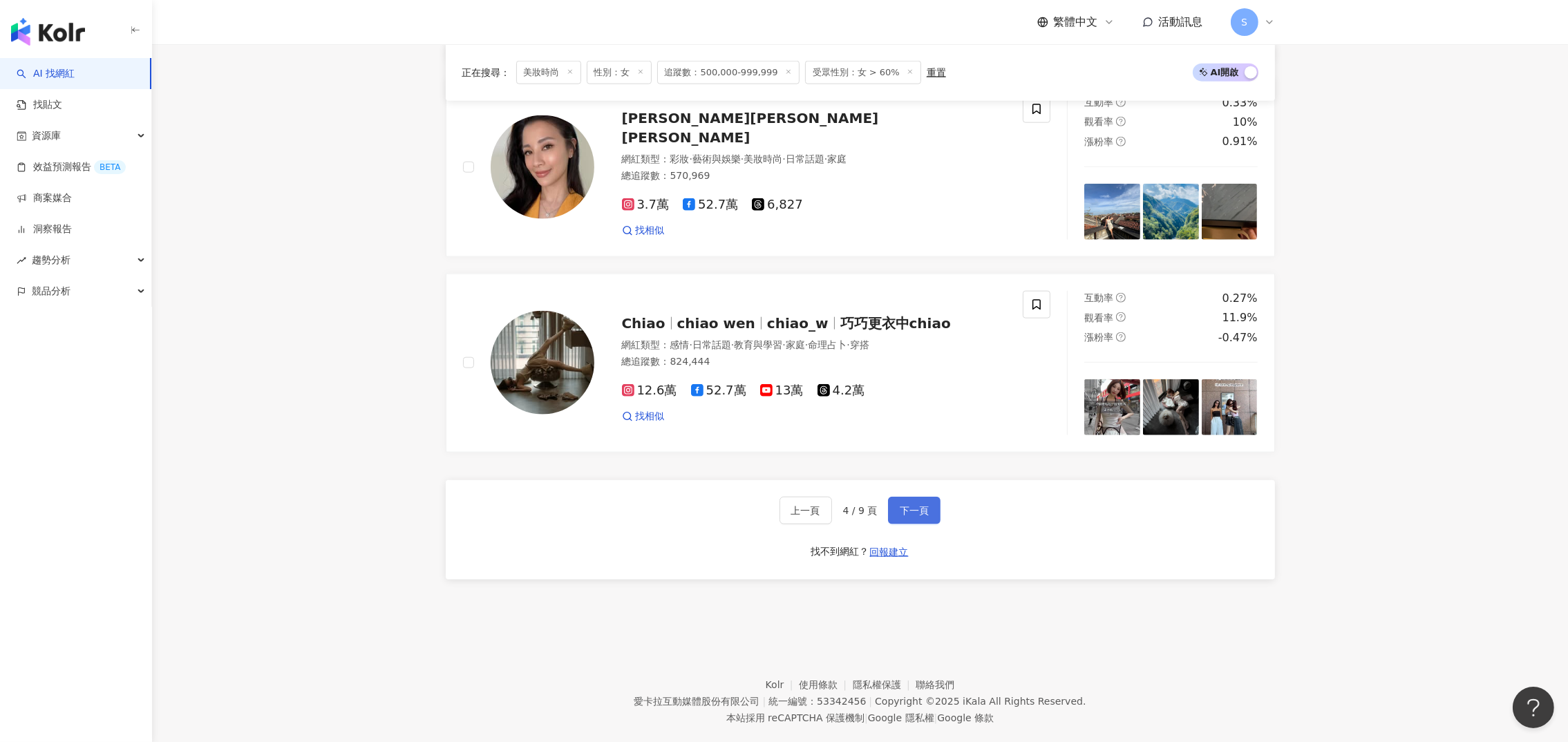
click at [906, 505] on span "下一頁" at bounding box center [914, 510] width 29 height 11
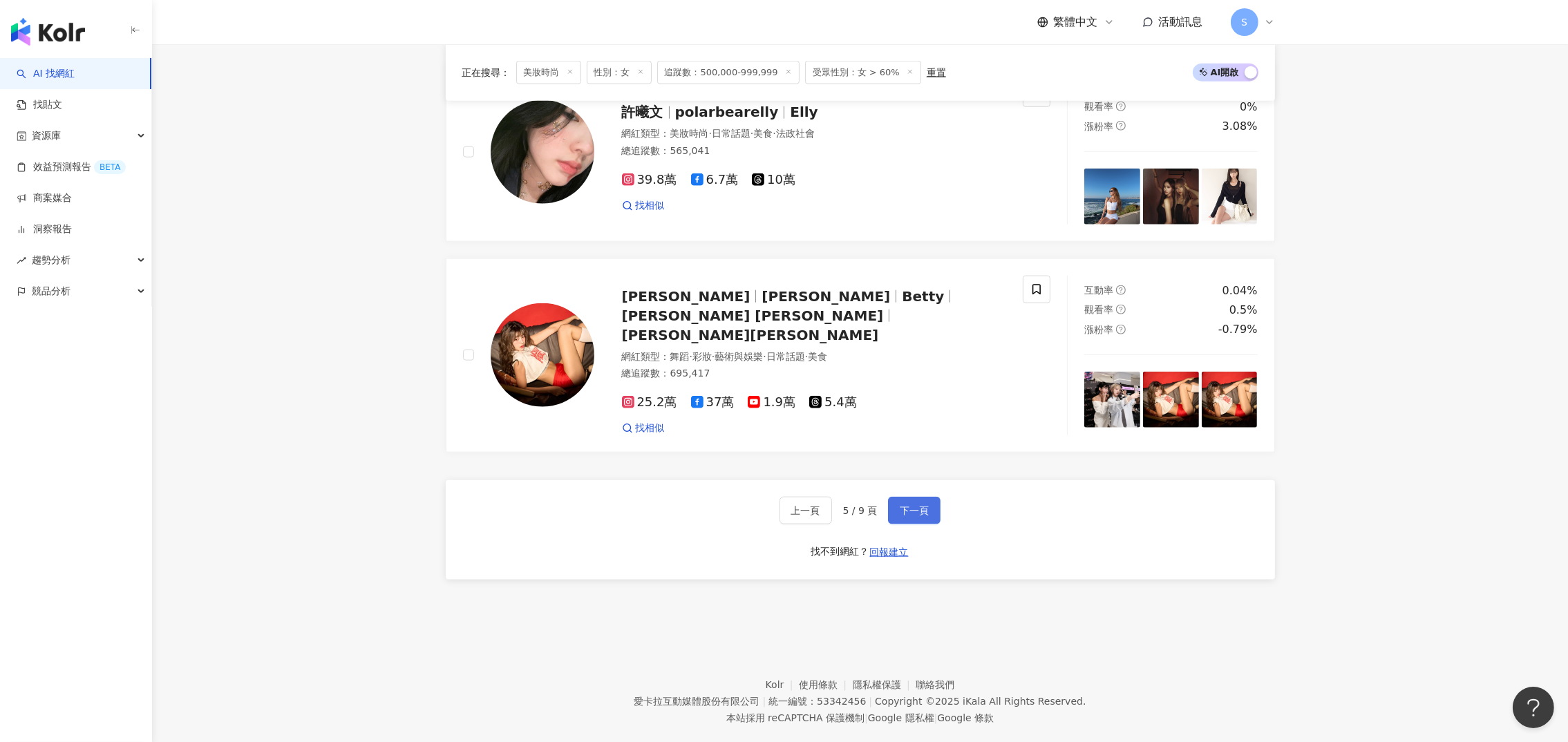
click at [904, 505] on span "下一頁" at bounding box center [914, 510] width 29 height 11
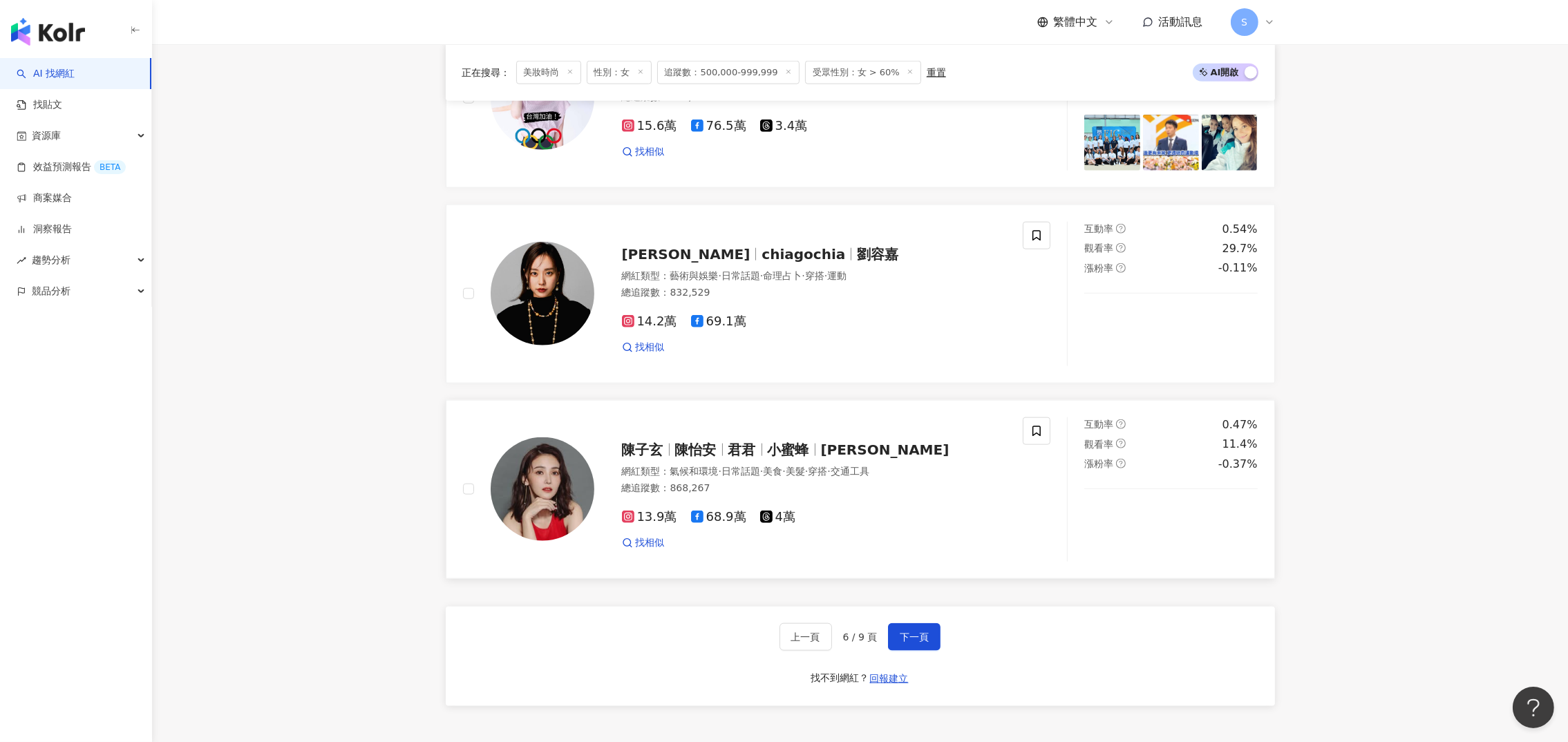
scroll to position [2428, 0]
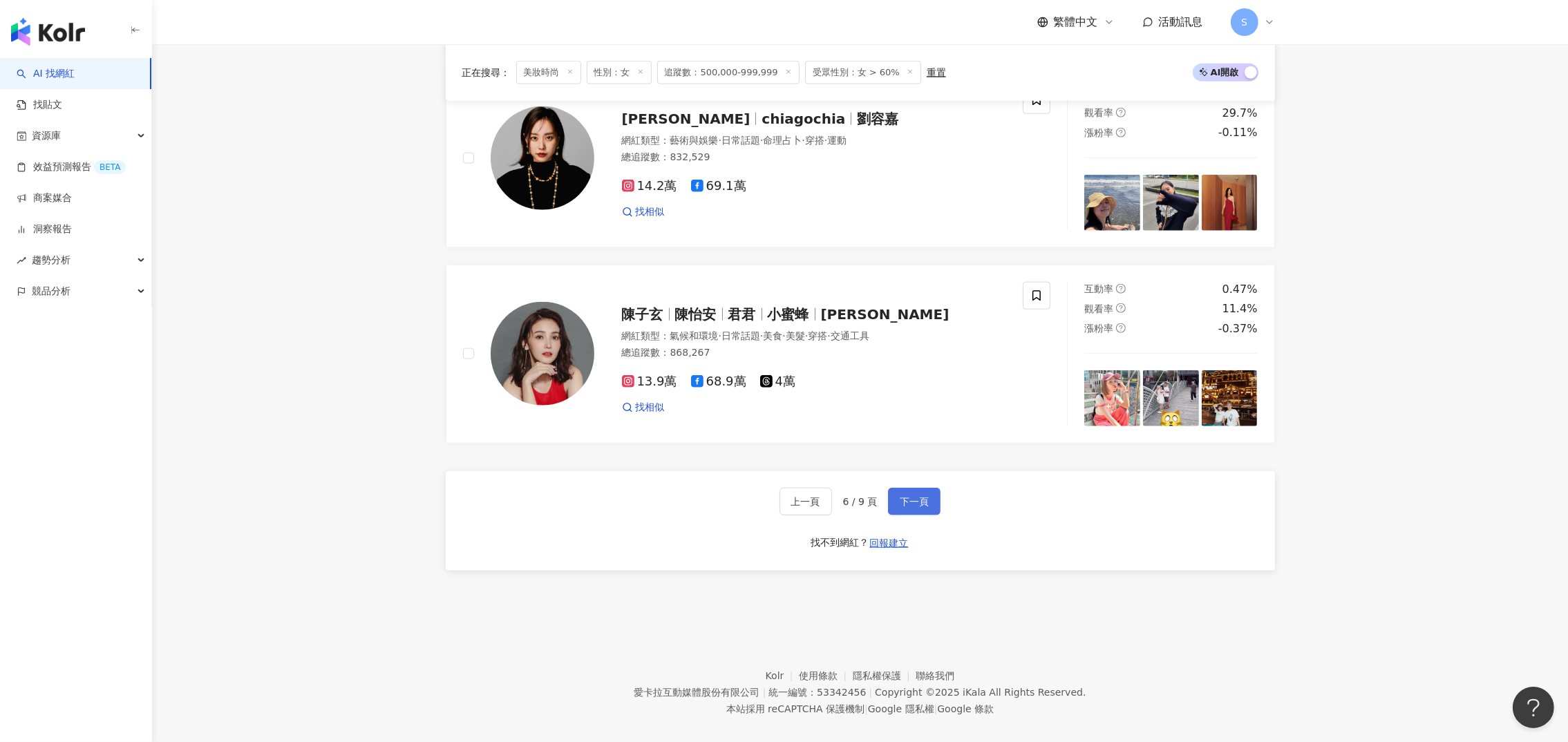
click at [920, 496] on span "下一頁" at bounding box center [914, 501] width 29 height 11
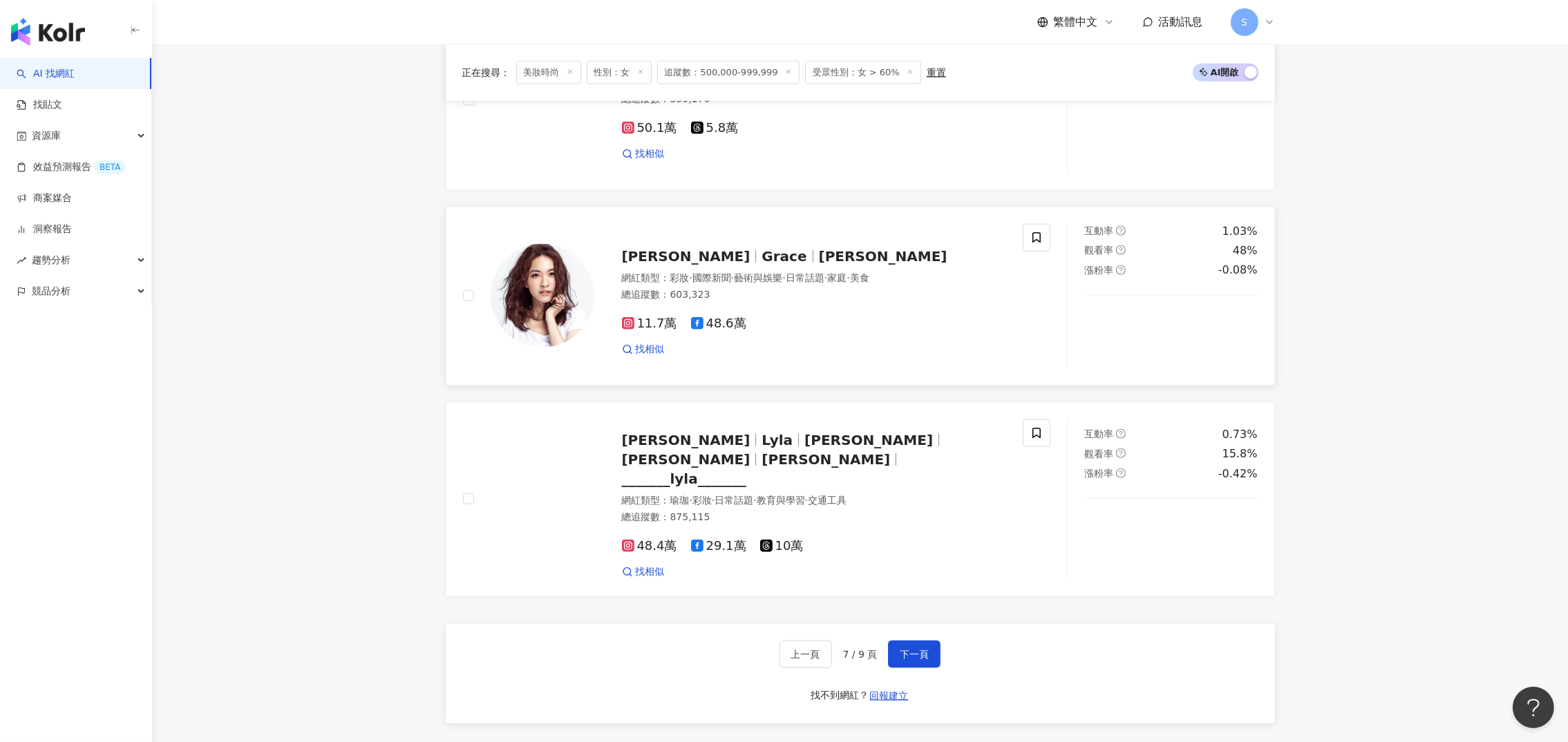
scroll to position [2424, 0]
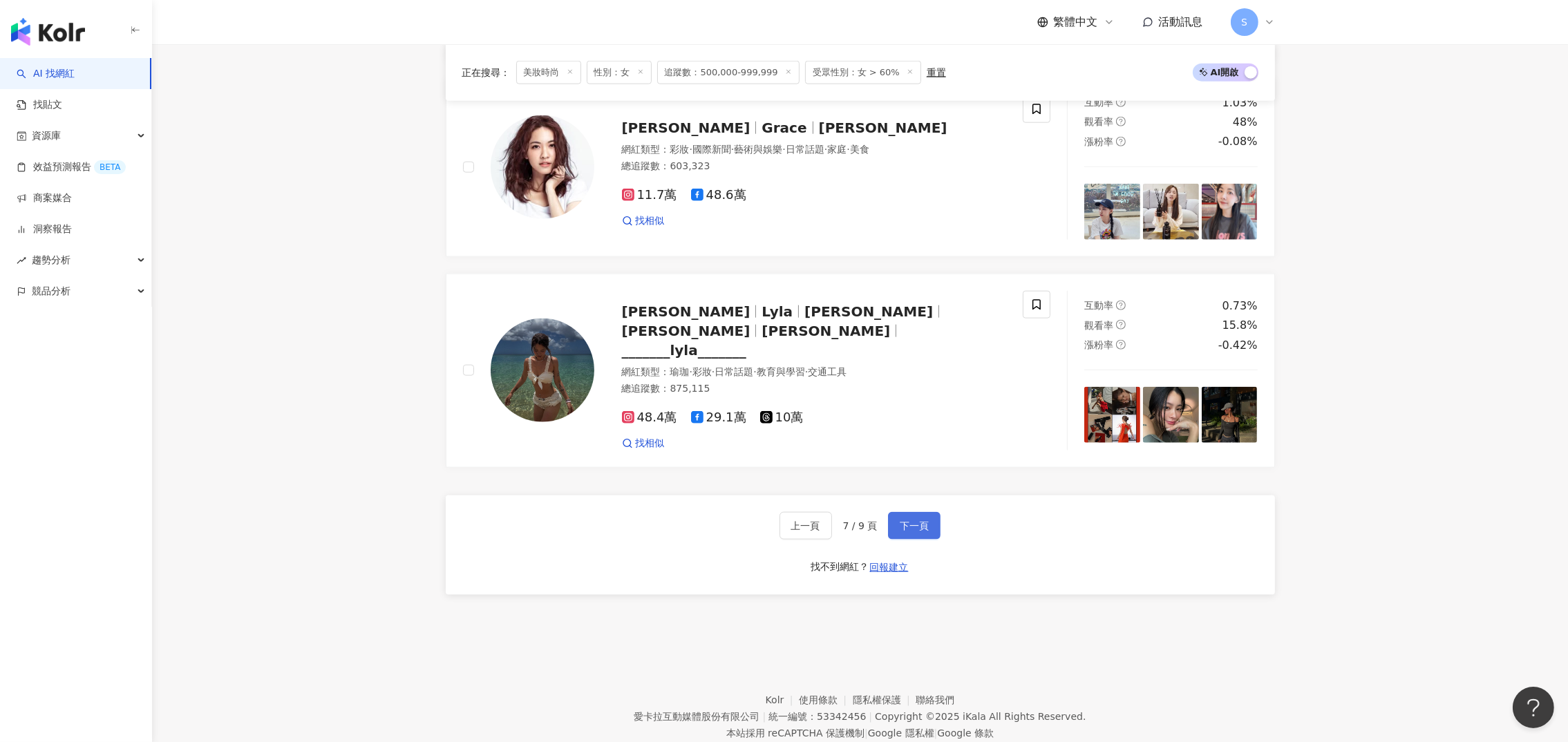
click at [918, 520] on span "下一頁" at bounding box center [914, 525] width 29 height 11
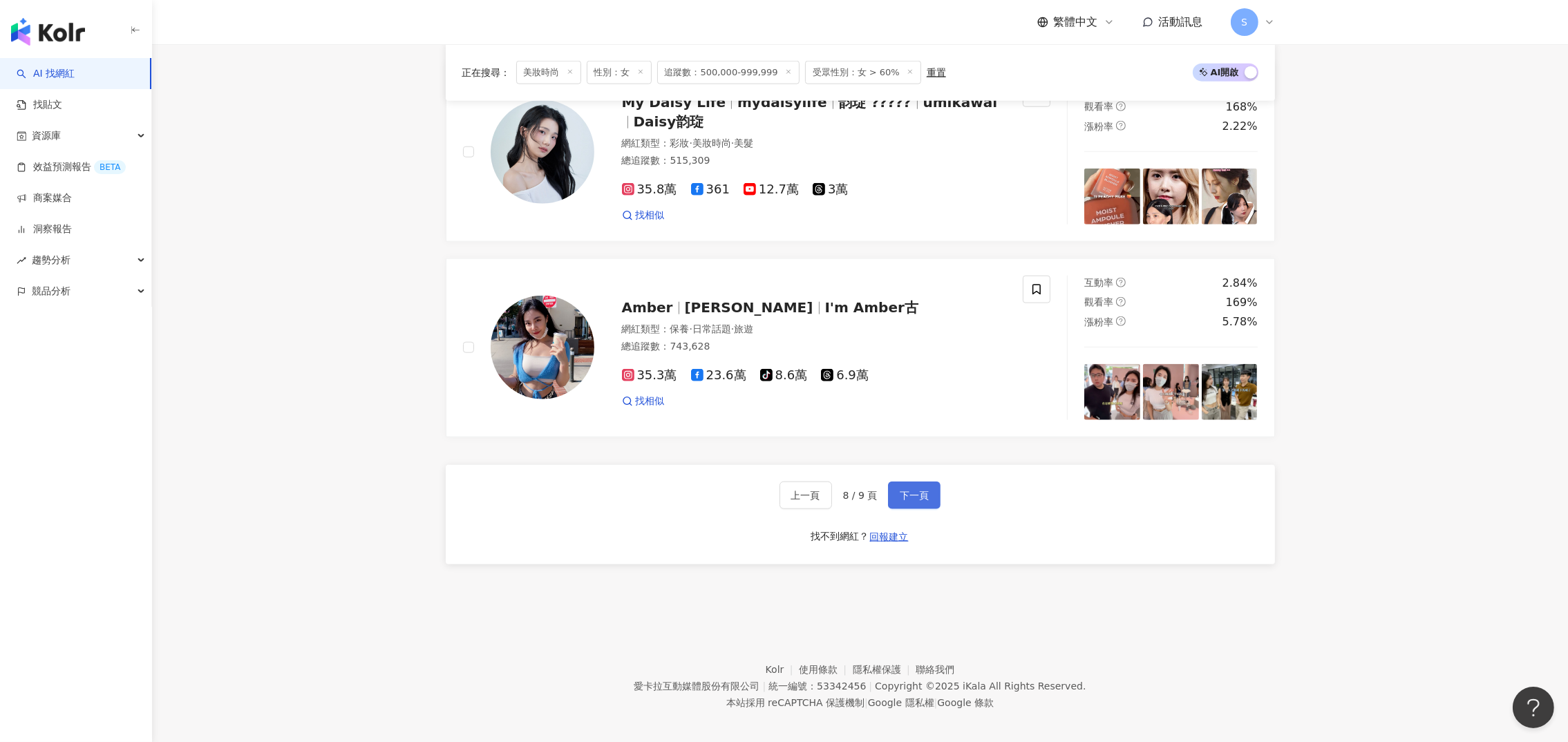
click at [918, 490] on span "下一頁" at bounding box center [914, 496] width 29 height 11
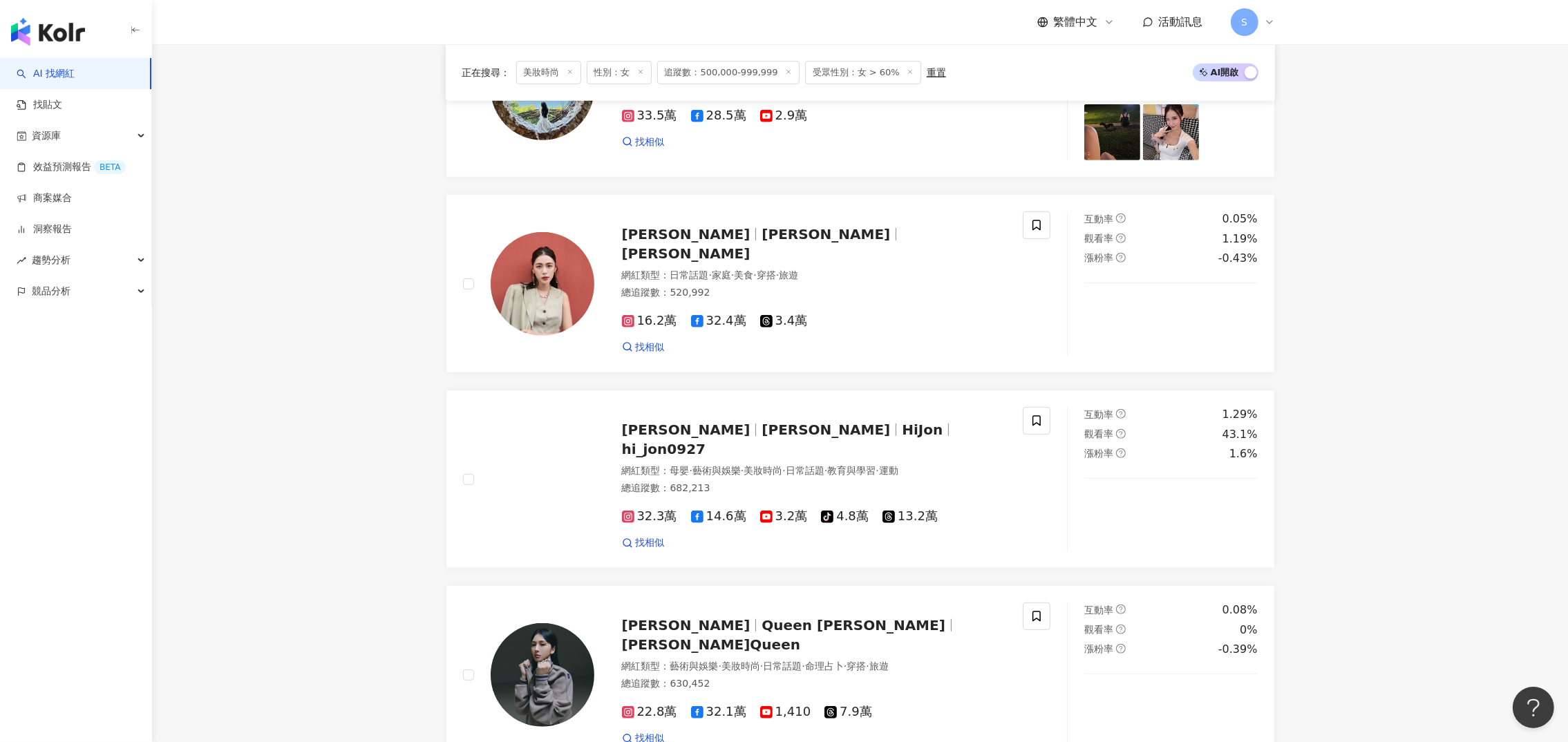
scroll to position [1645, 0]
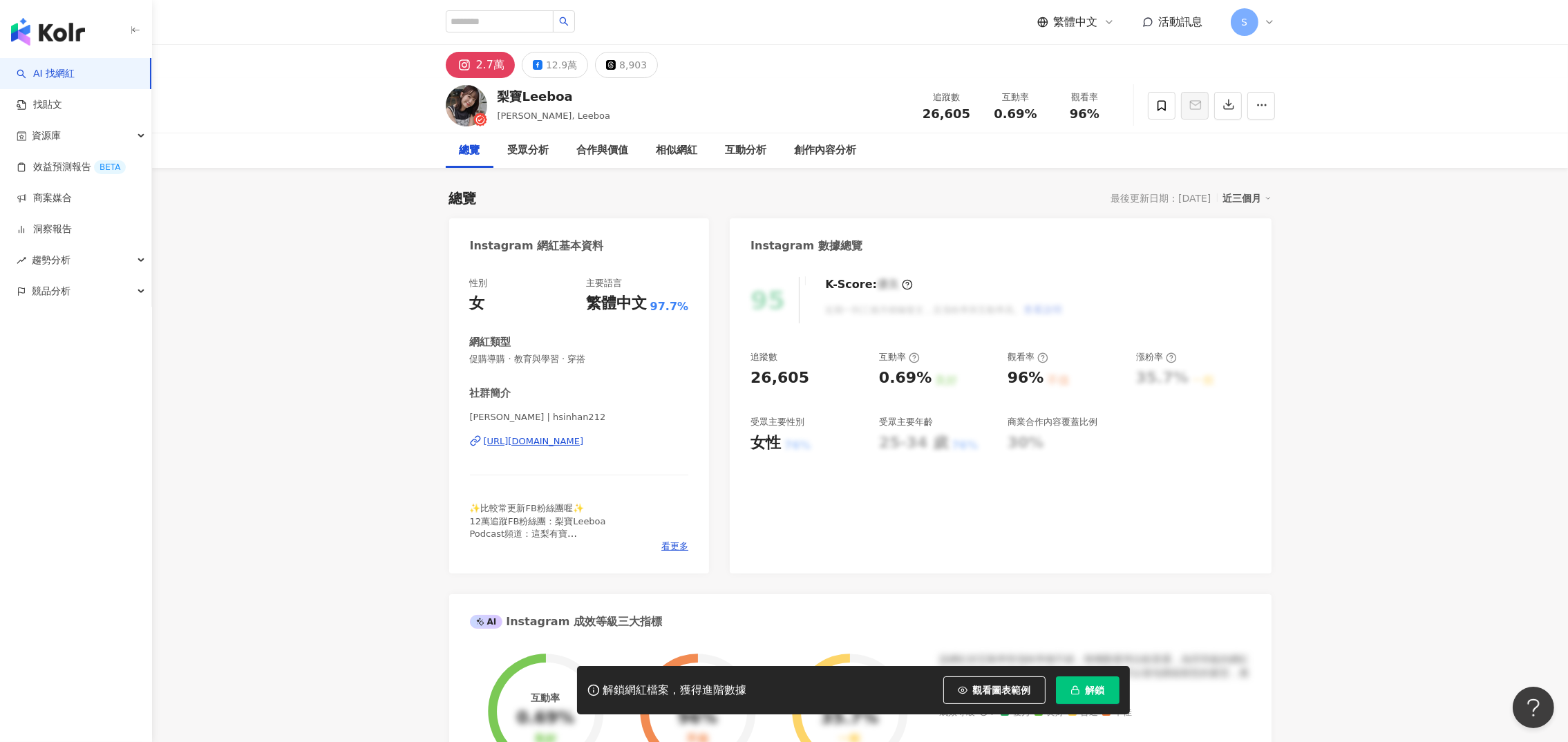
click at [1070, 689] on icon "button" at bounding box center [1075, 690] width 9 height 9
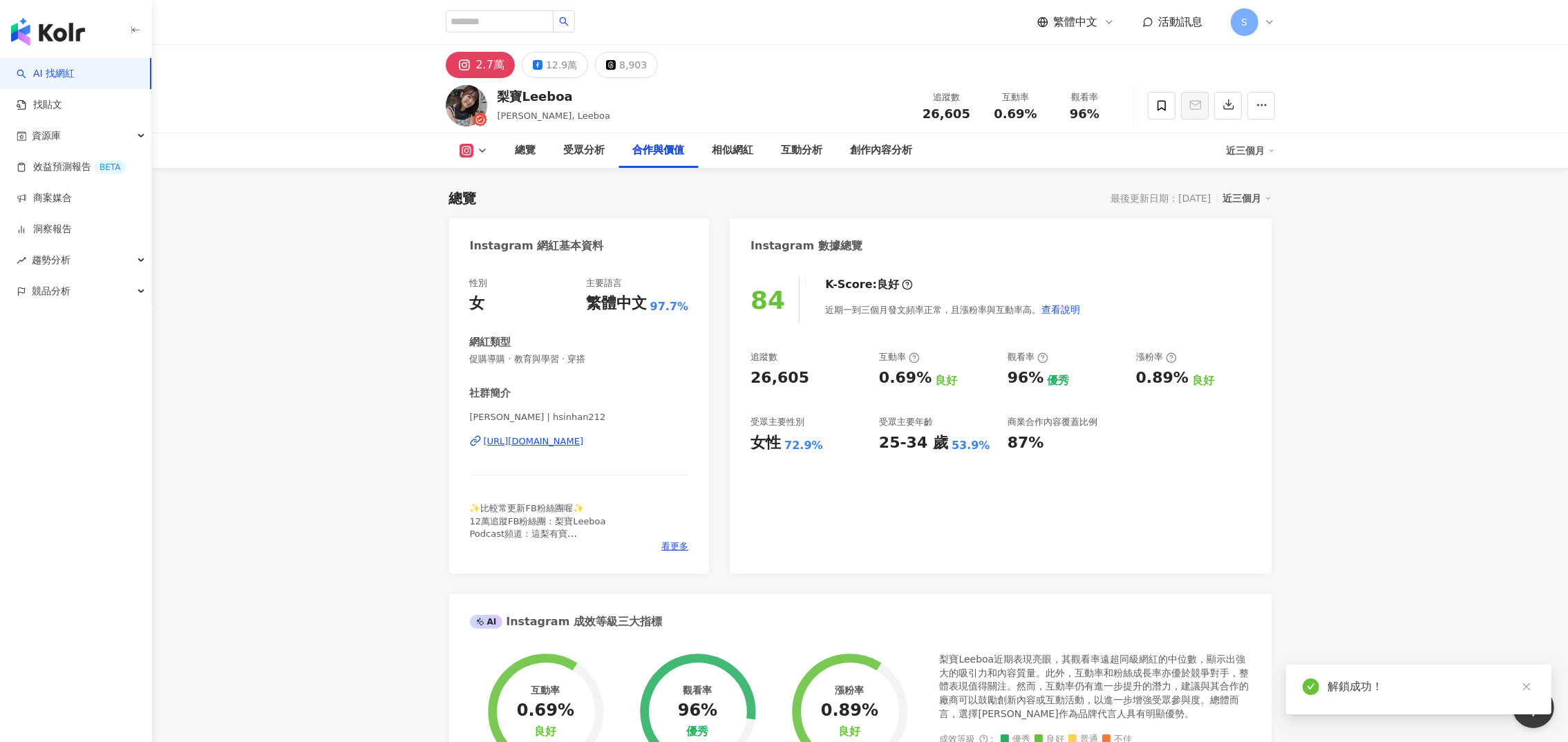
scroll to position [2071, 0]
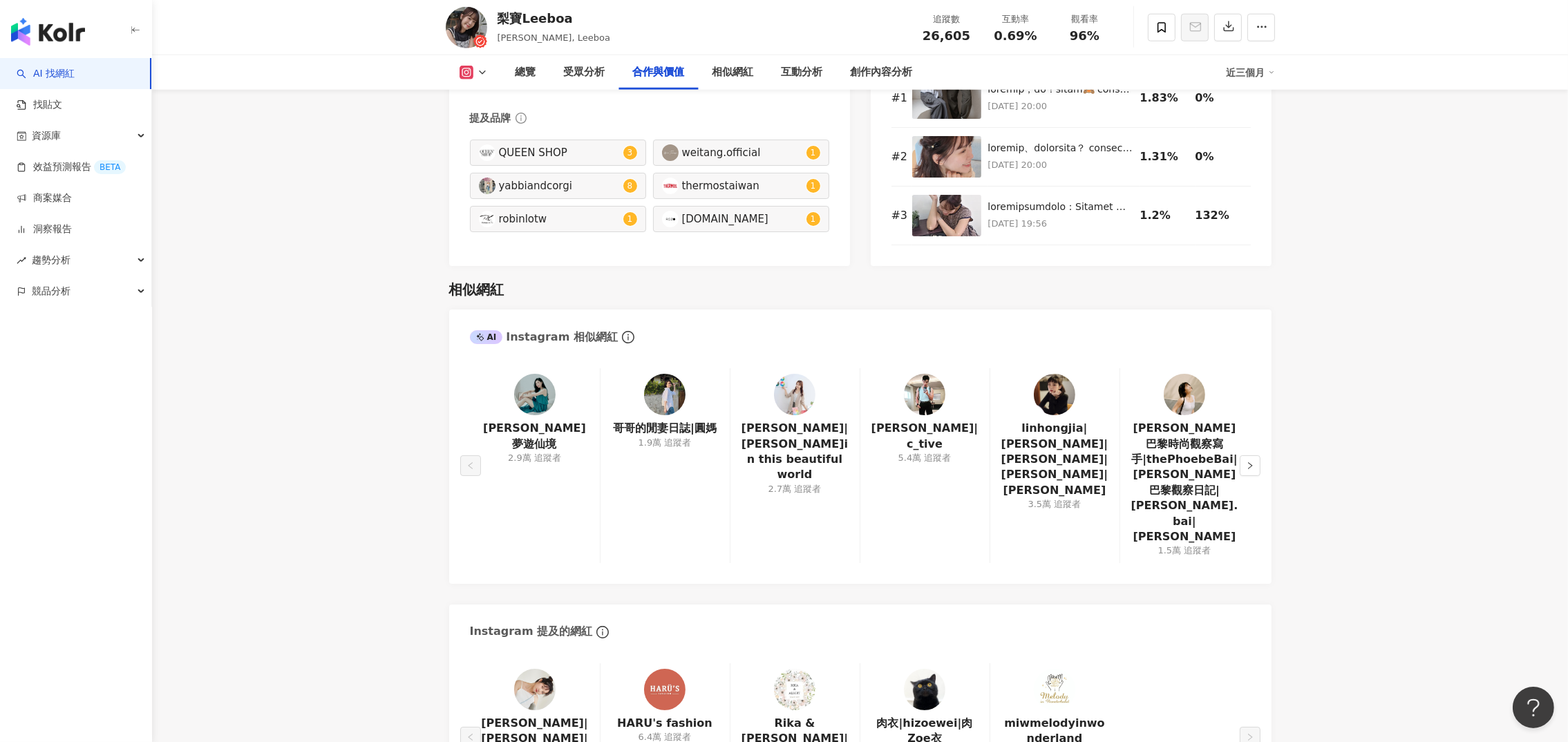
click at [785, 397] on img at bounding box center [794, 394] width 42 height 42
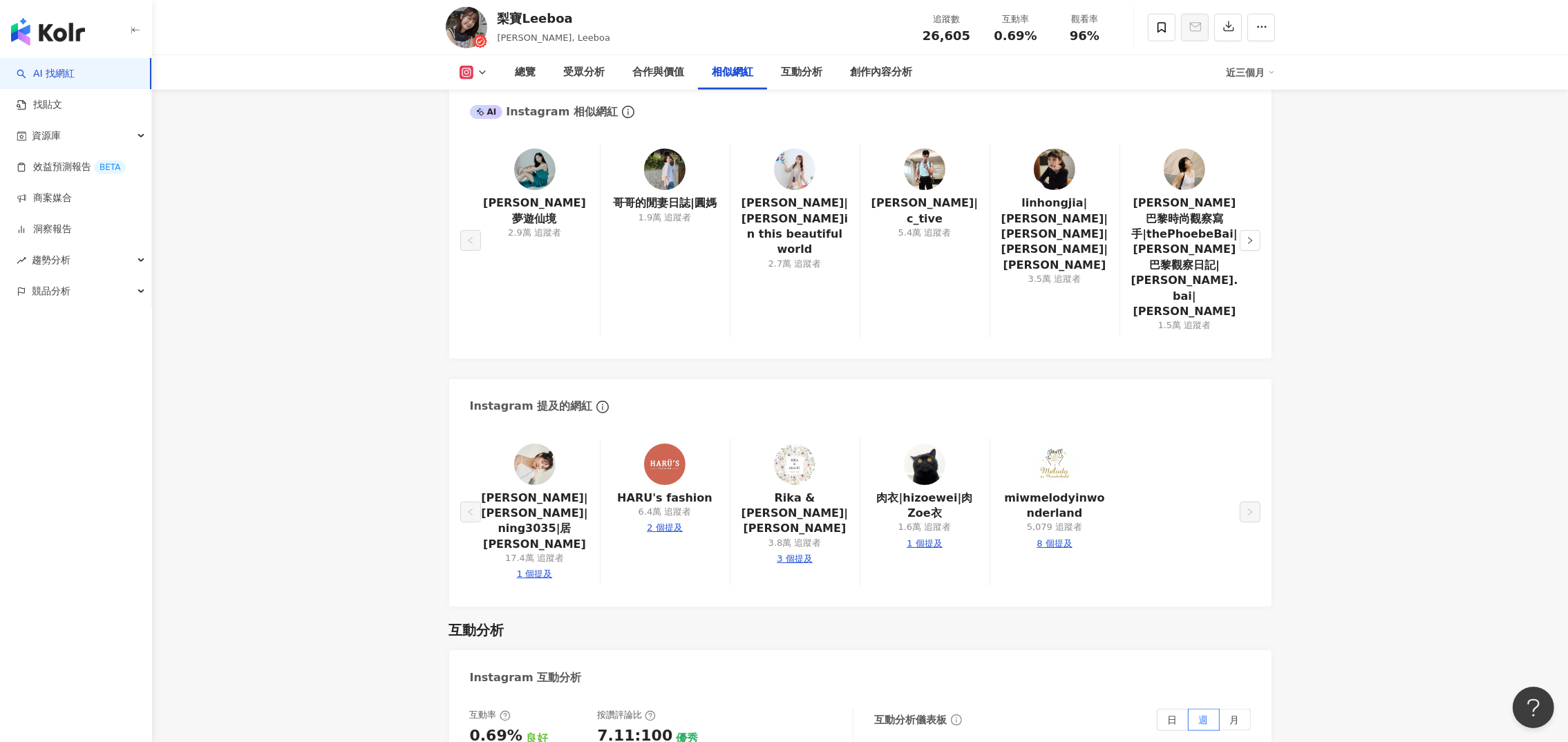
scroll to position [2278, 0]
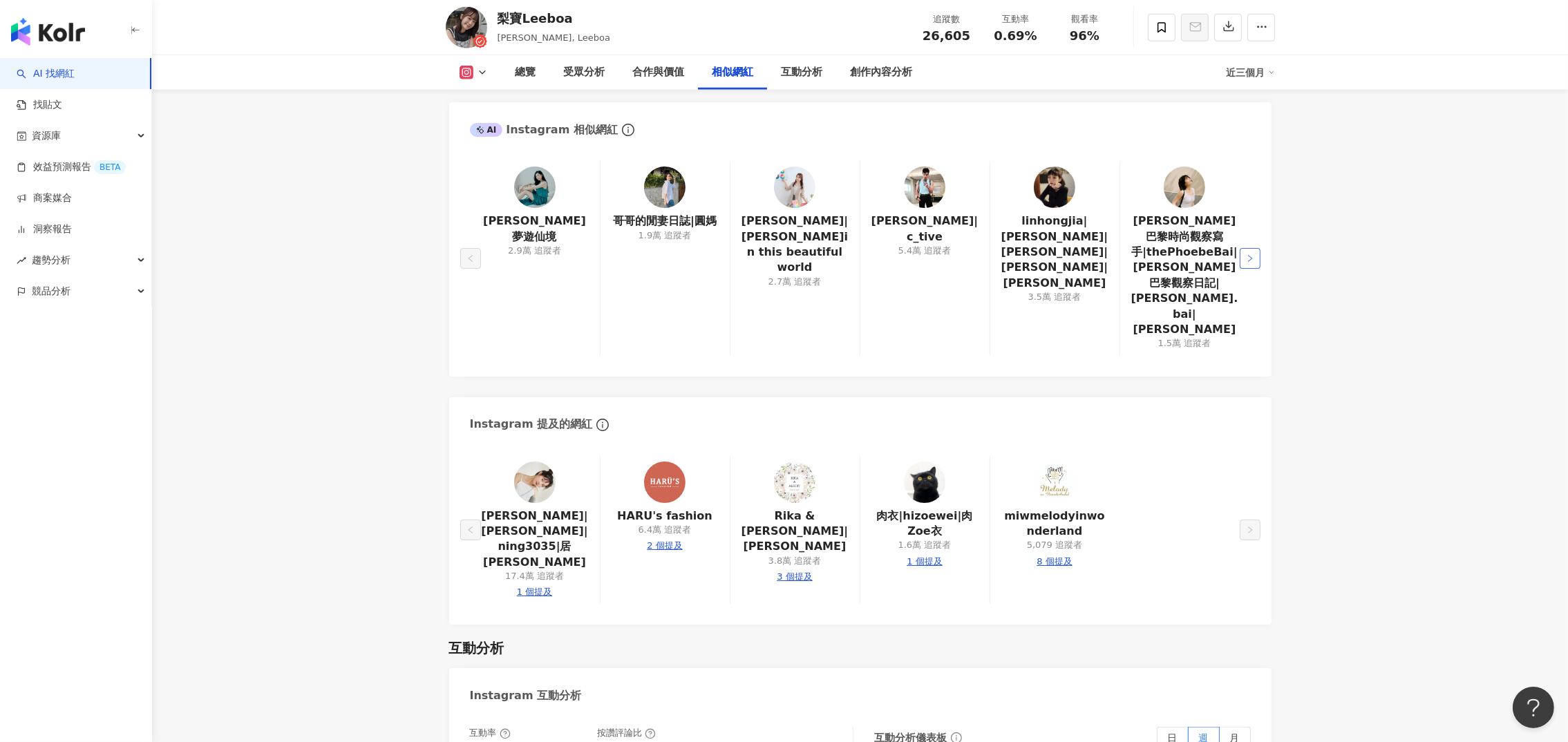
click at [1258, 248] on button "button" at bounding box center [1249, 258] width 20 height 20
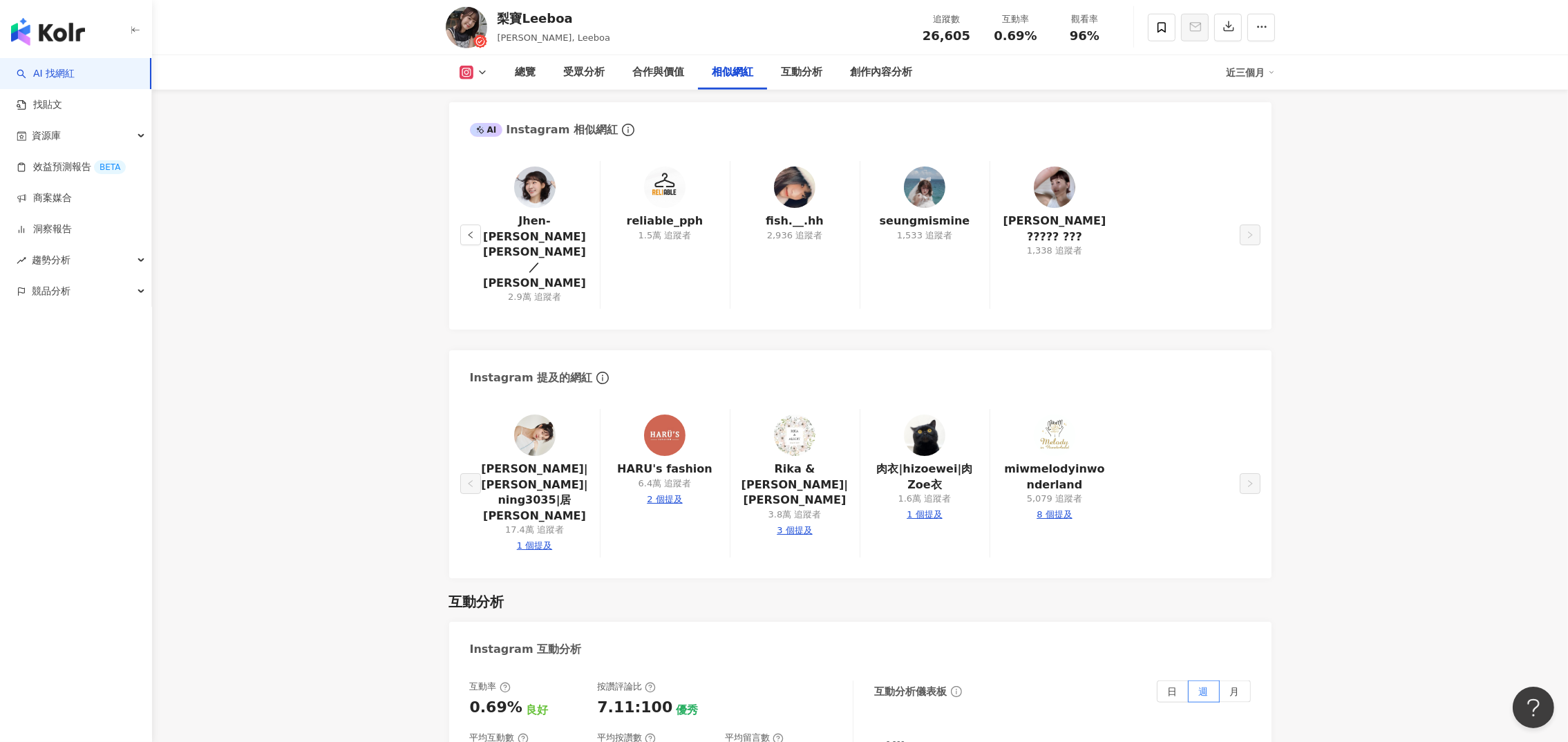
click at [536, 186] on img at bounding box center [535, 187] width 42 height 42
click at [468, 231] on icon "left" at bounding box center [470, 234] width 8 height 8
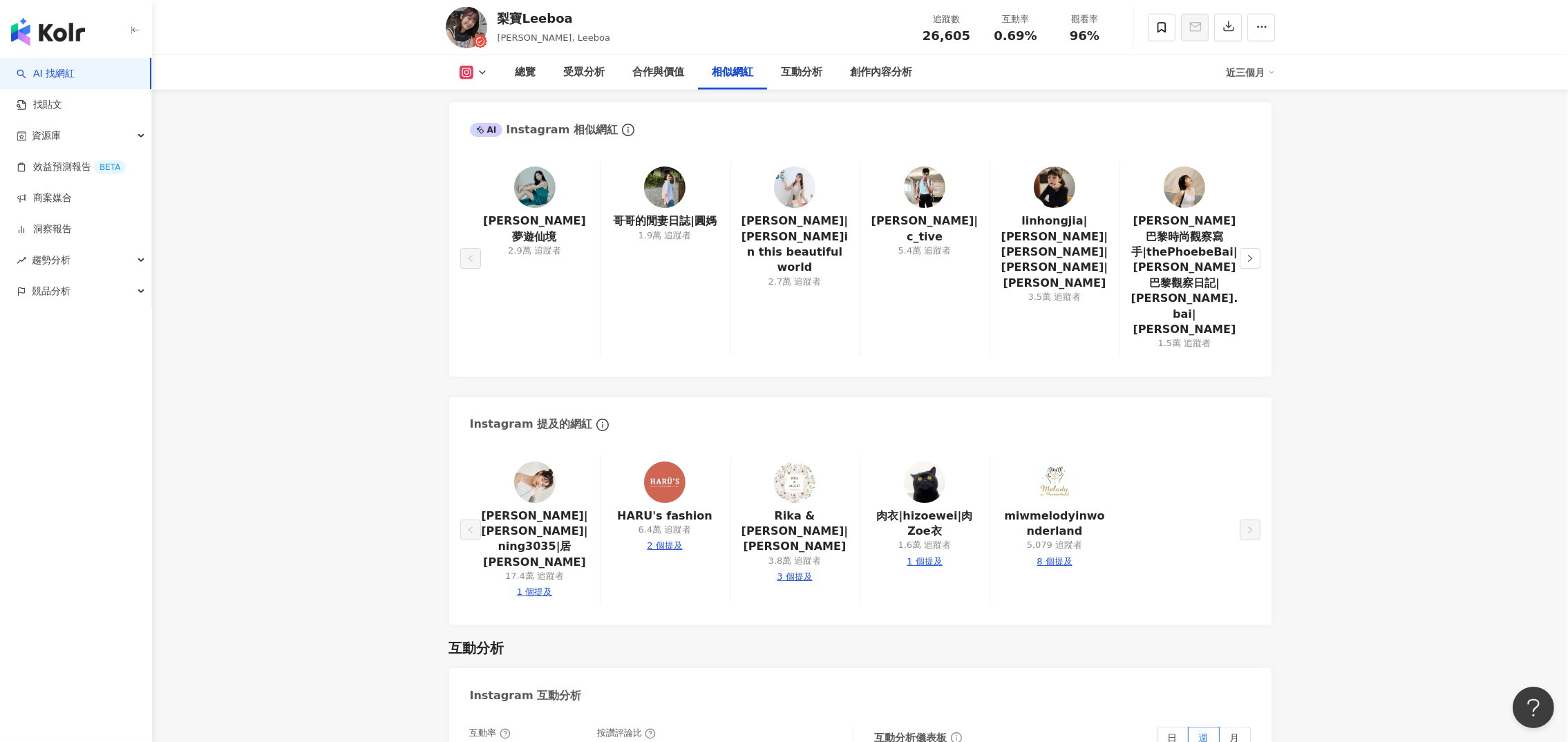
click at [656, 196] on img at bounding box center [664, 187] width 42 height 42
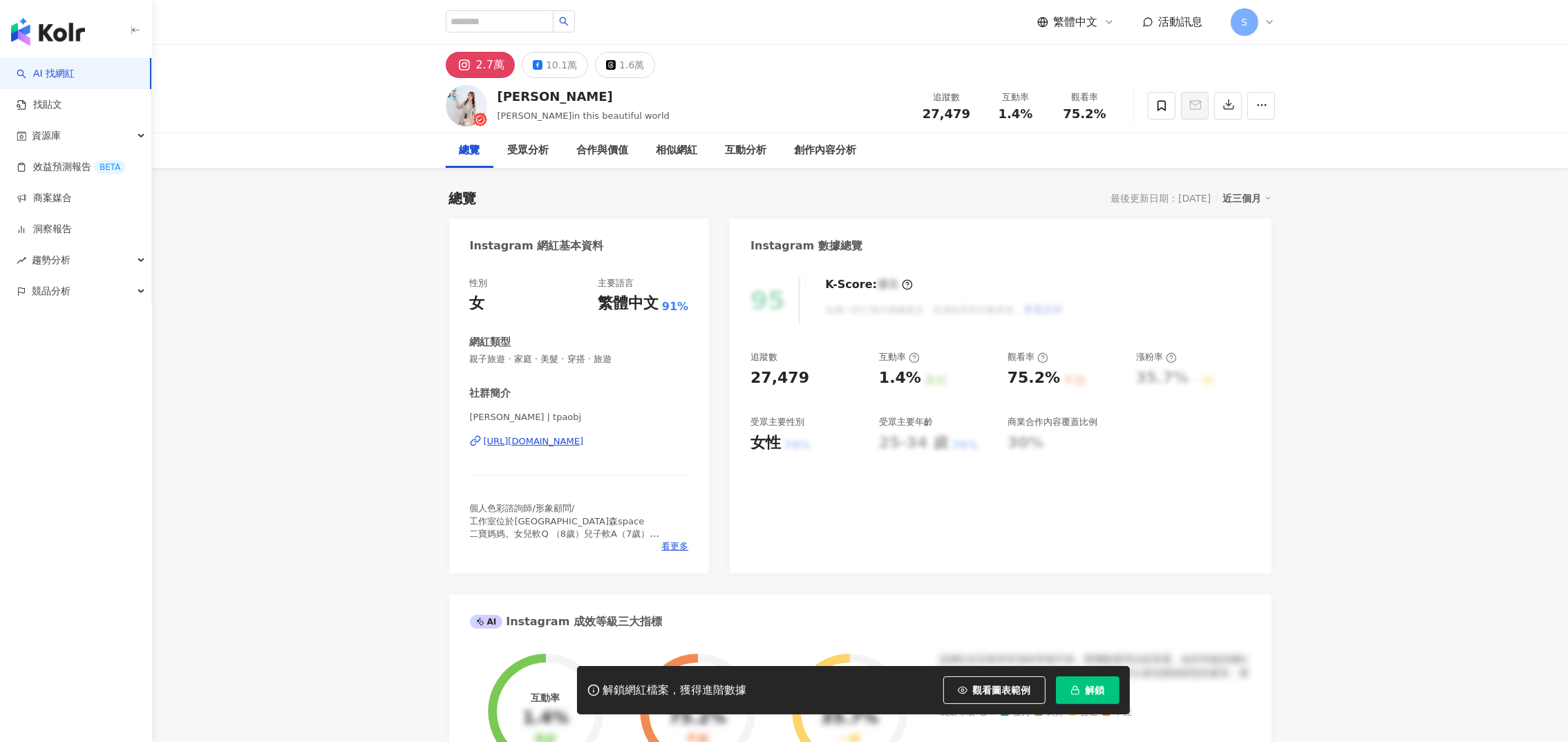
click at [537, 440] on div "https://www.instagram.com/tpaobj/" at bounding box center [534, 441] width 100 height 12
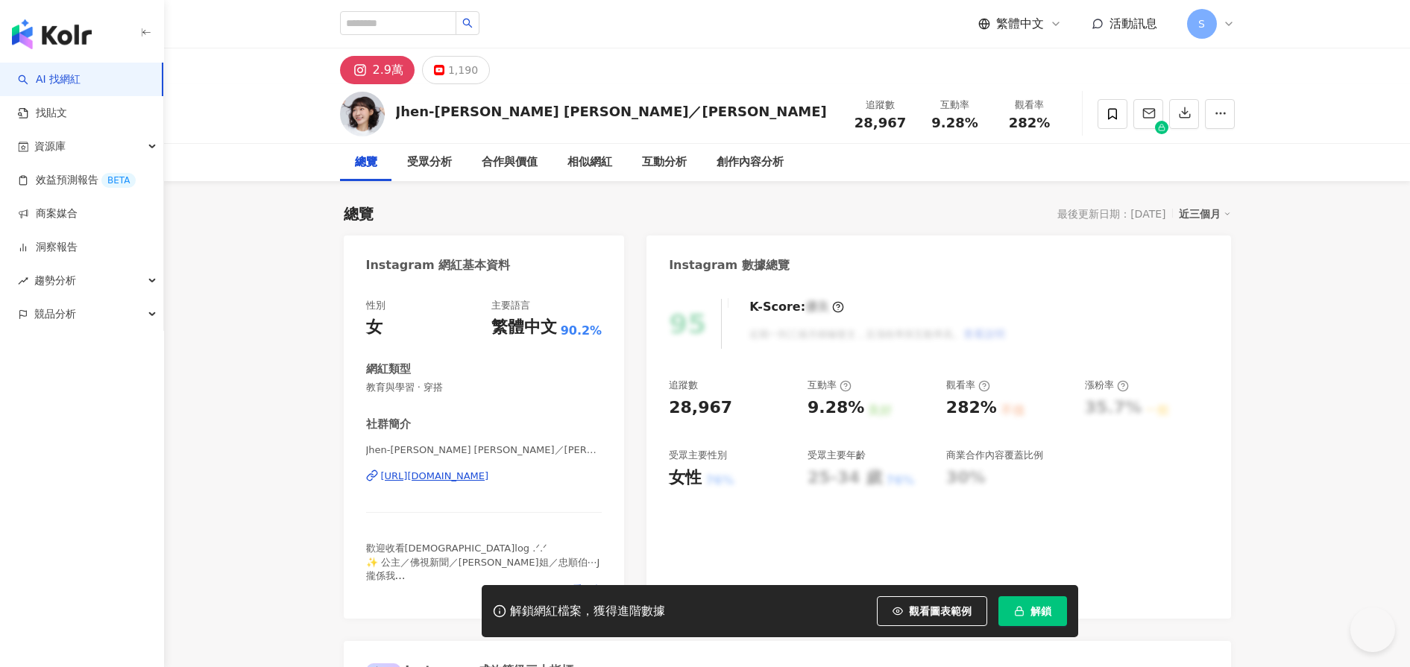
click at [1067, 626] on button "解鎖" at bounding box center [1032, 611] width 69 height 30
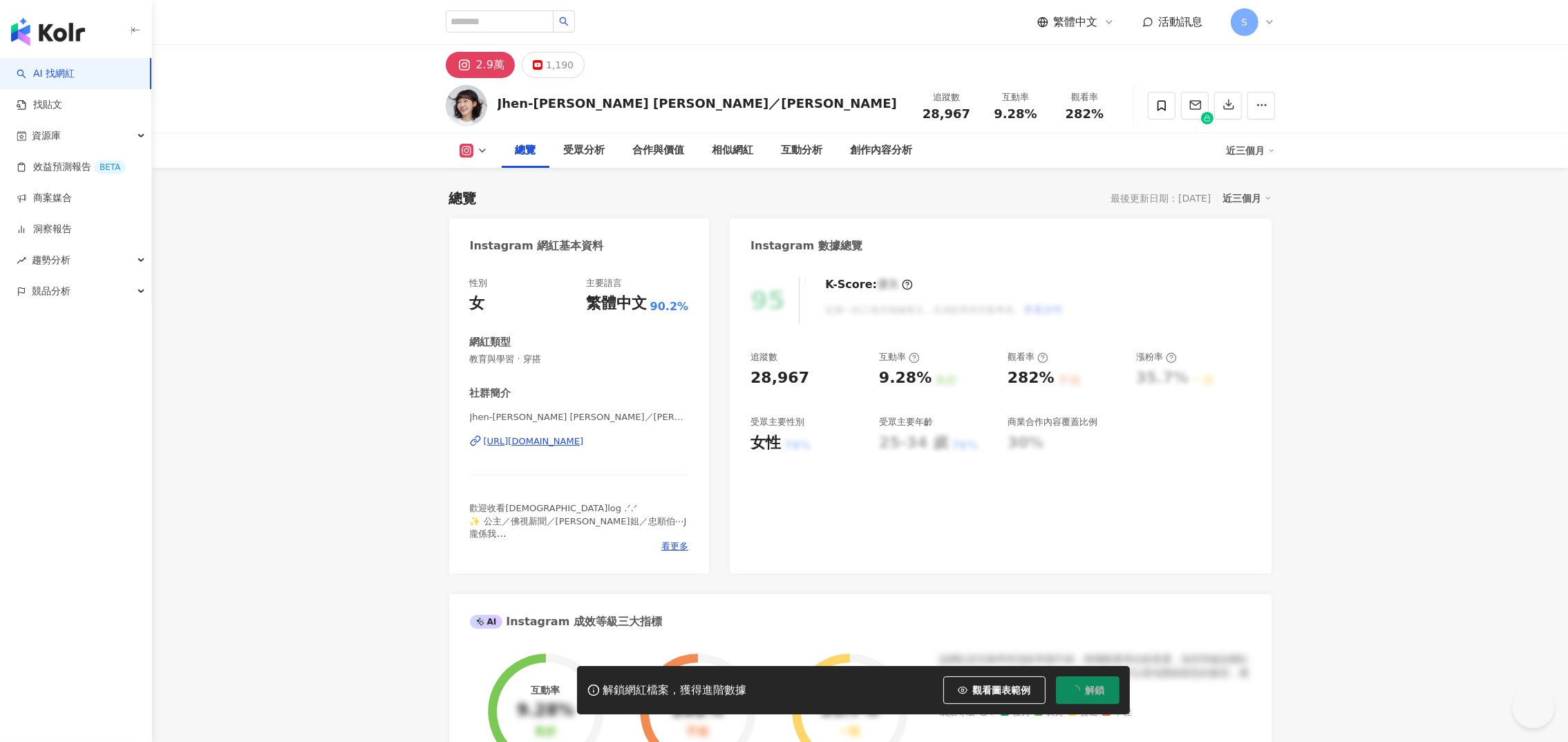
click at [573, 441] on div "https://www.instagram.com/jen_ifer_yu/" at bounding box center [534, 441] width 100 height 12
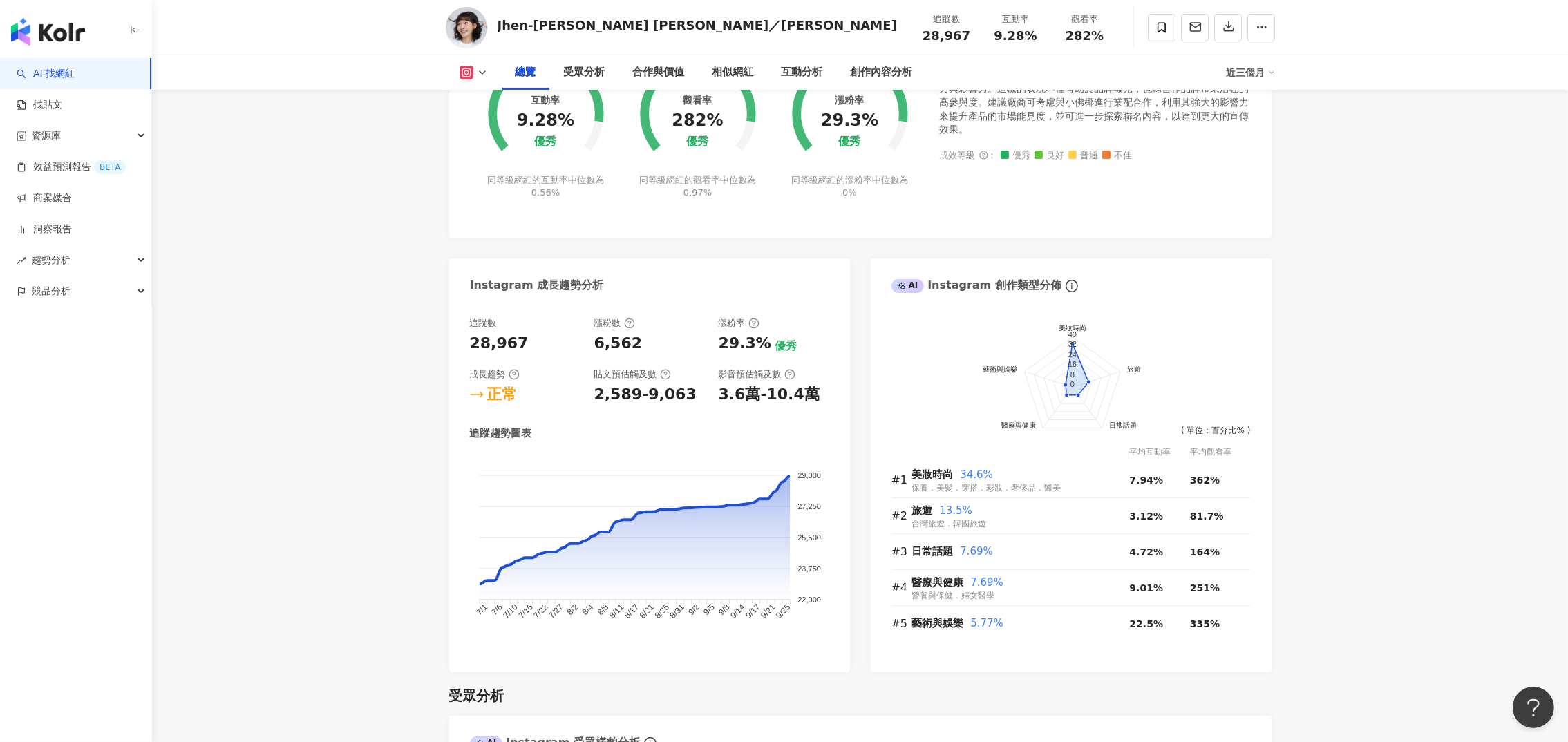
scroll to position [621, 0]
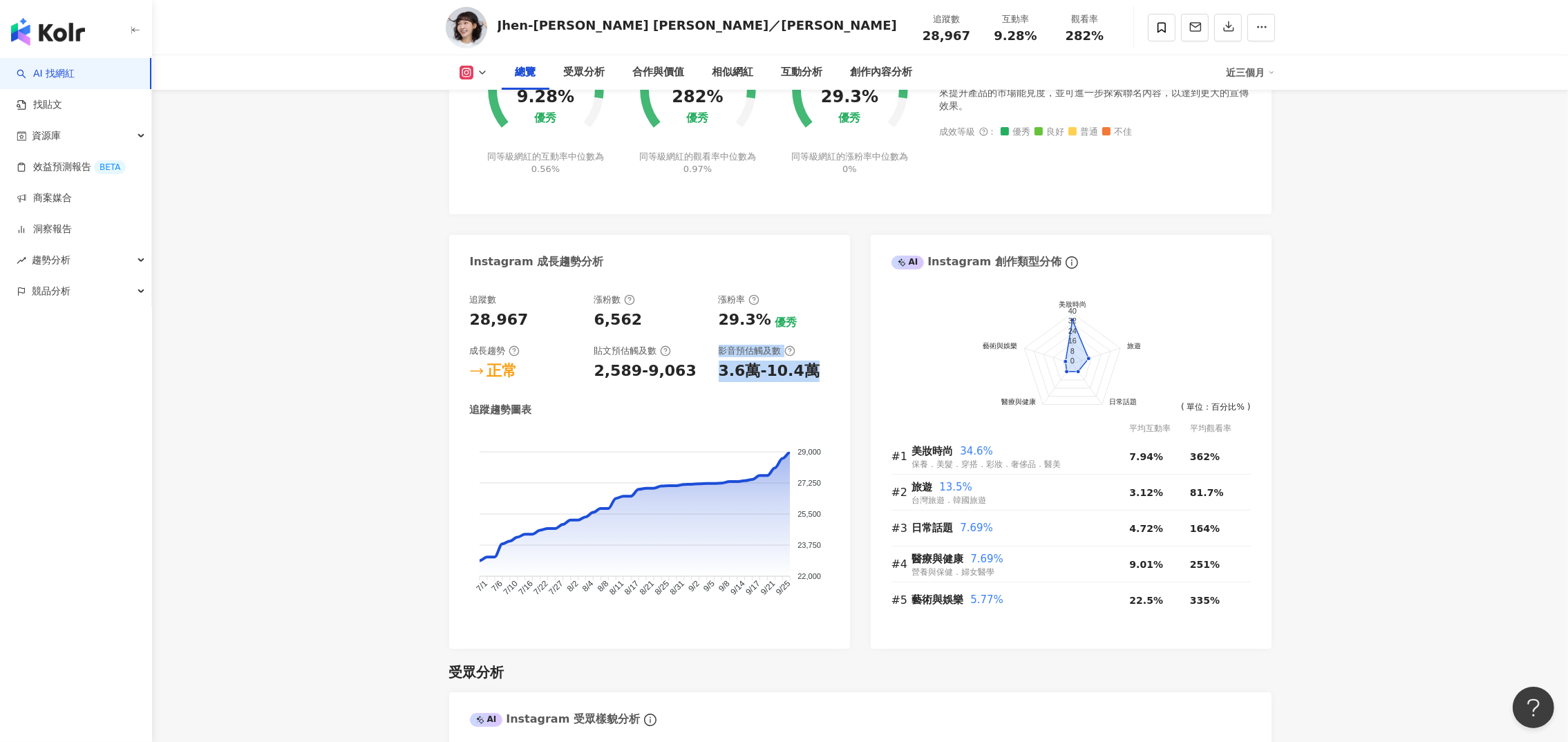
drag, startPoint x: 824, startPoint y: 368, endPoint x: 699, endPoint y: 382, distance: 125.8
click at [699, 382] on div "追蹤數 28,967 漲粉數 6,562 漲粉率 29.3% 優秀 成長趨勢 正常 貼文預估觸及數 2,589-9,063 影音預估觸及數 3.6萬-10.4…" at bounding box center [650, 460] width 360 height 334
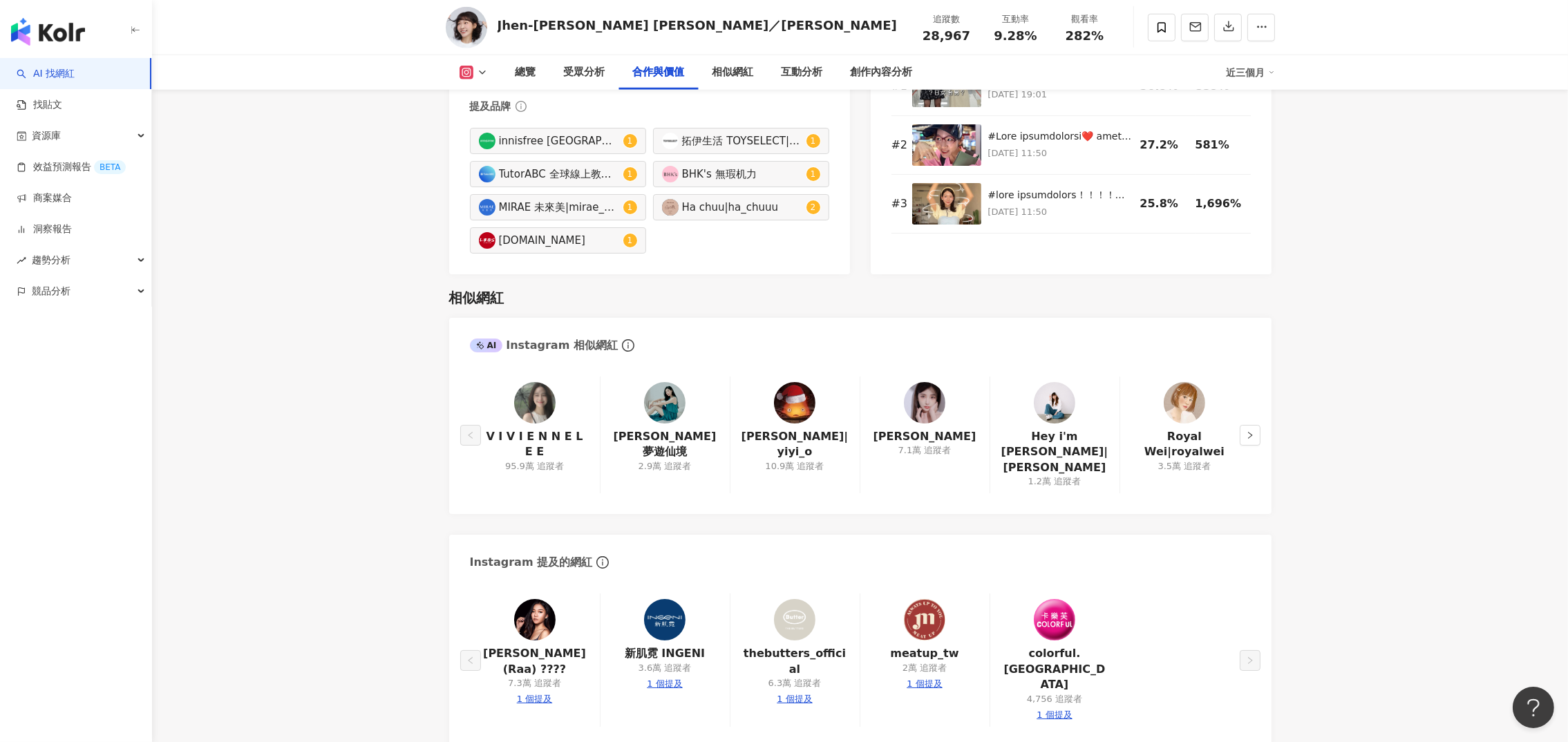
scroll to position [2175, 0]
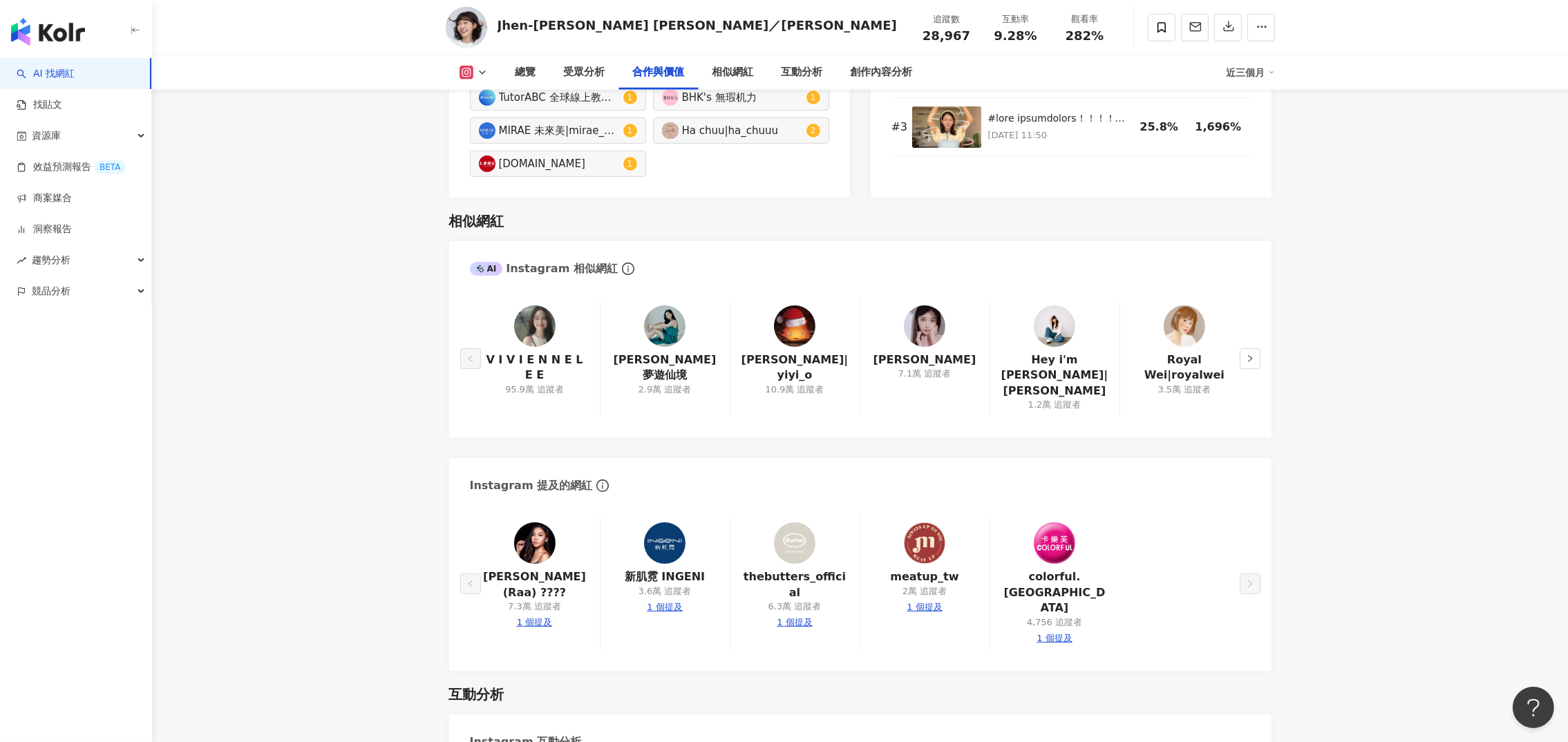
click at [913, 333] on img at bounding box center [924, 326] width 42 height 42
click at [1054, 335] on img at bounding box center [1054, 326] width 42 height 42
click at [1246, 354] on icon "right" at bounding box center [1249, 358] width 8 height 8
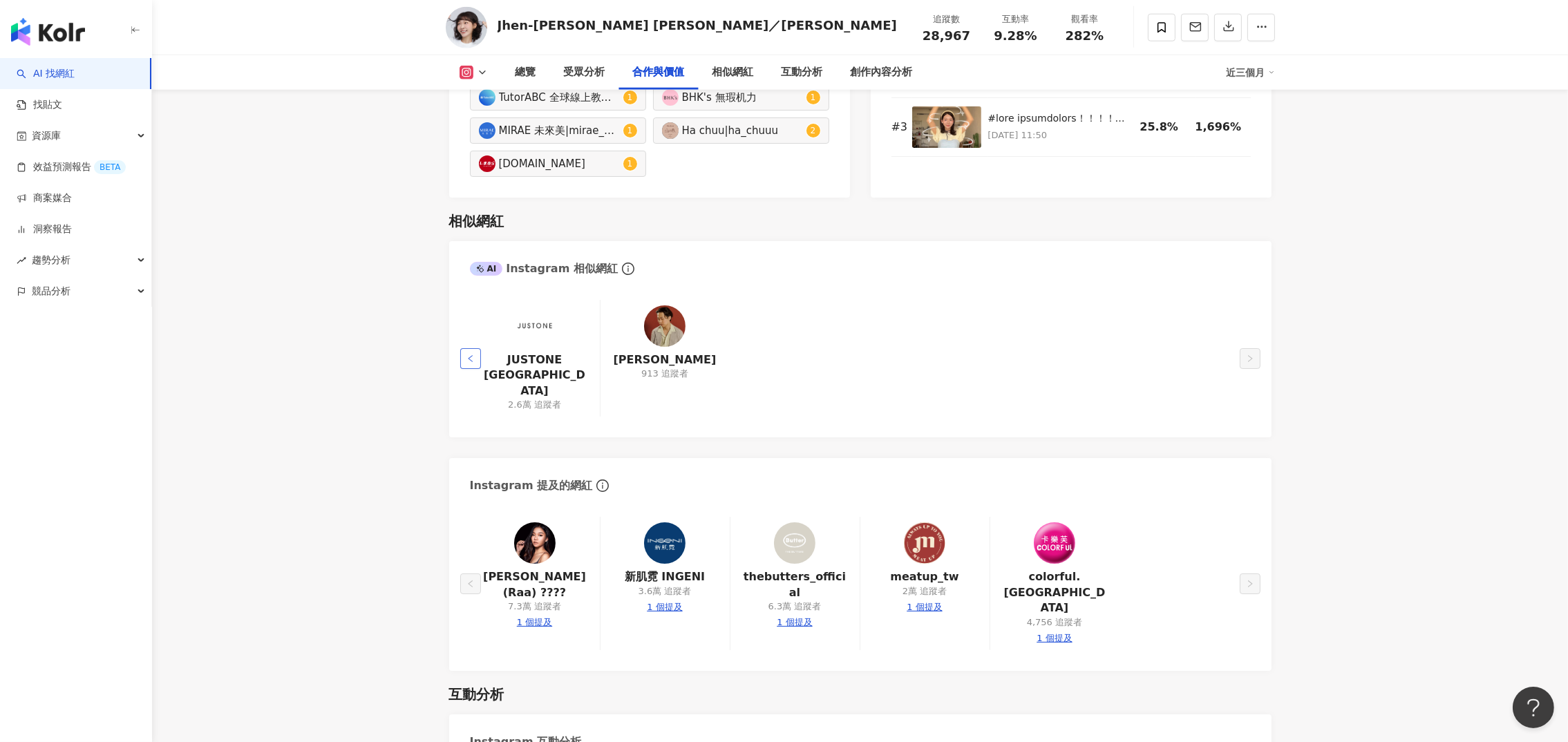
click at [473, 354] on icon "left" at bounding box center [470, 358] width 8 height 8
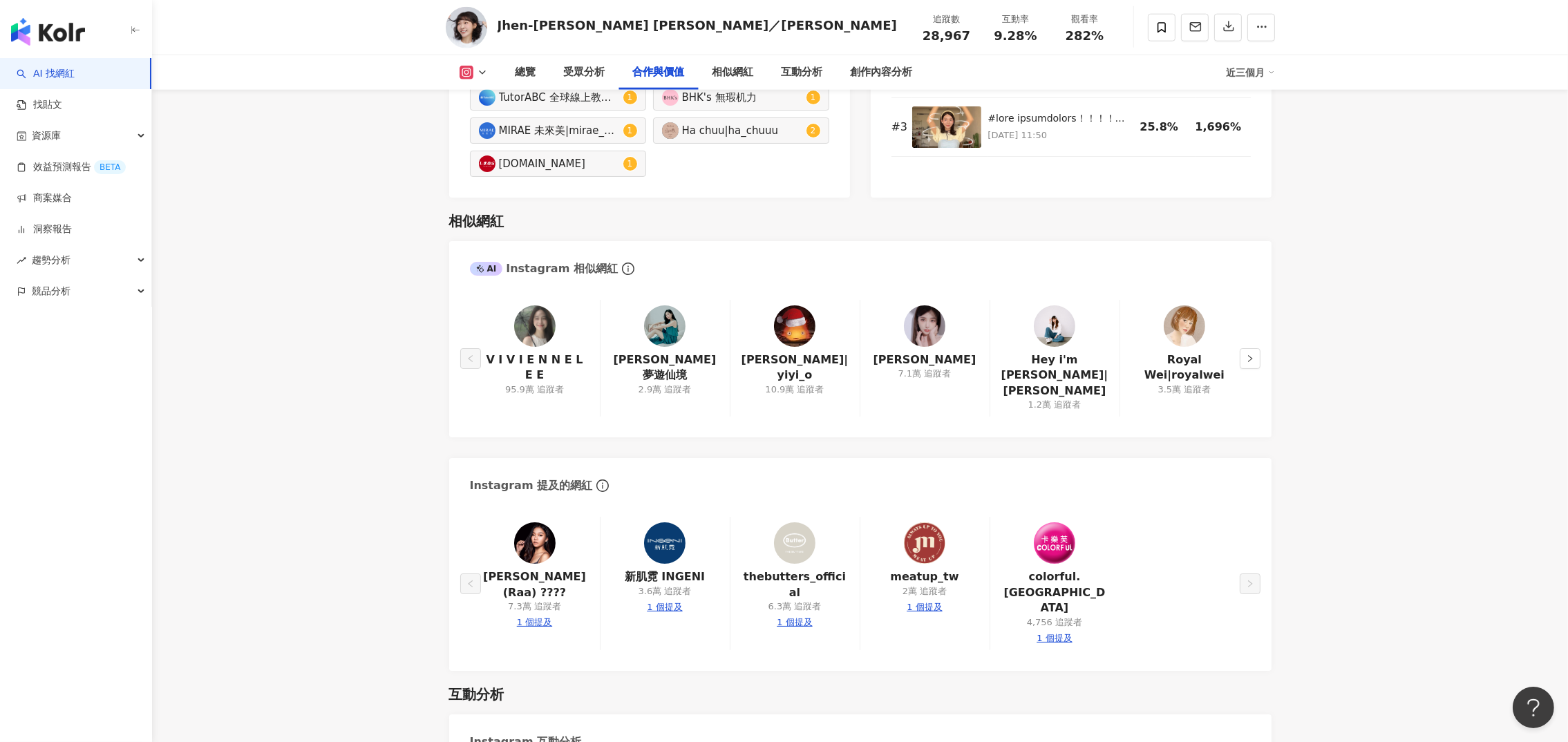
click at [794, 327] on img at bounding box center [794, 326] width 42 height 42
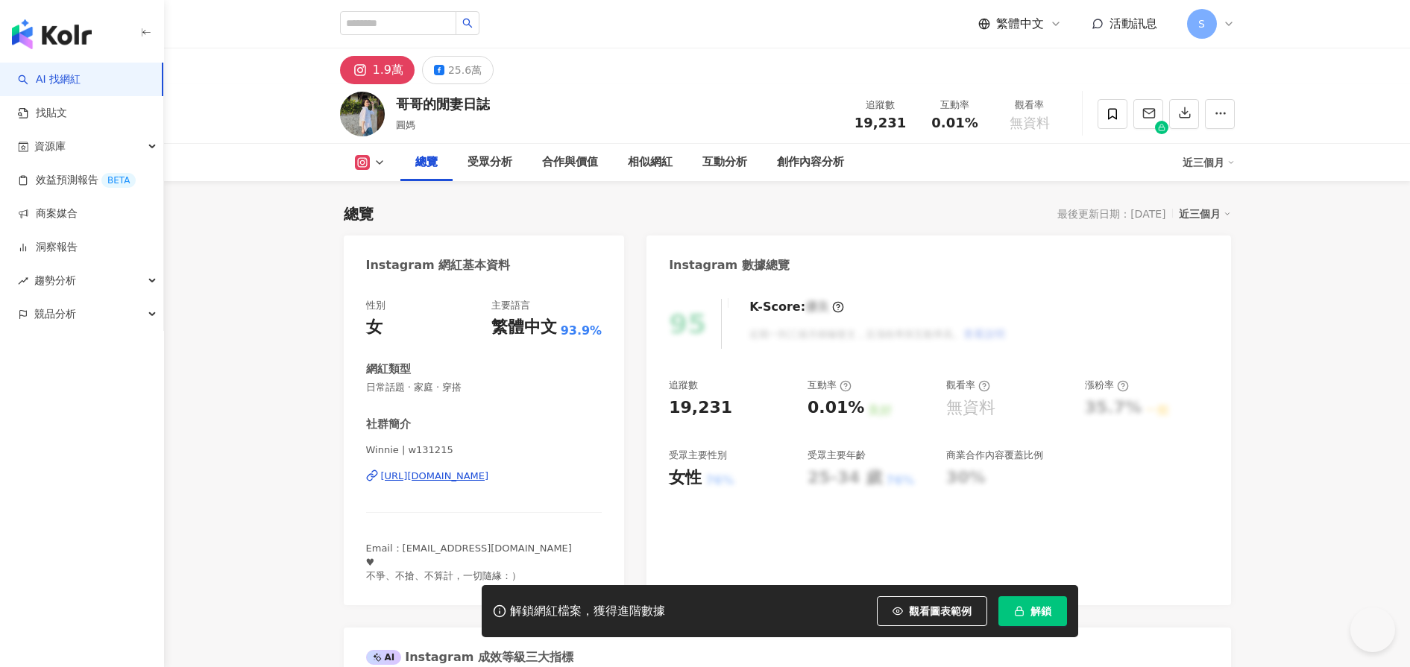
click at [489, 470] on div "[URL][DOMAIN_NAME]" at bounding box center [435, 476] width 108 height 13
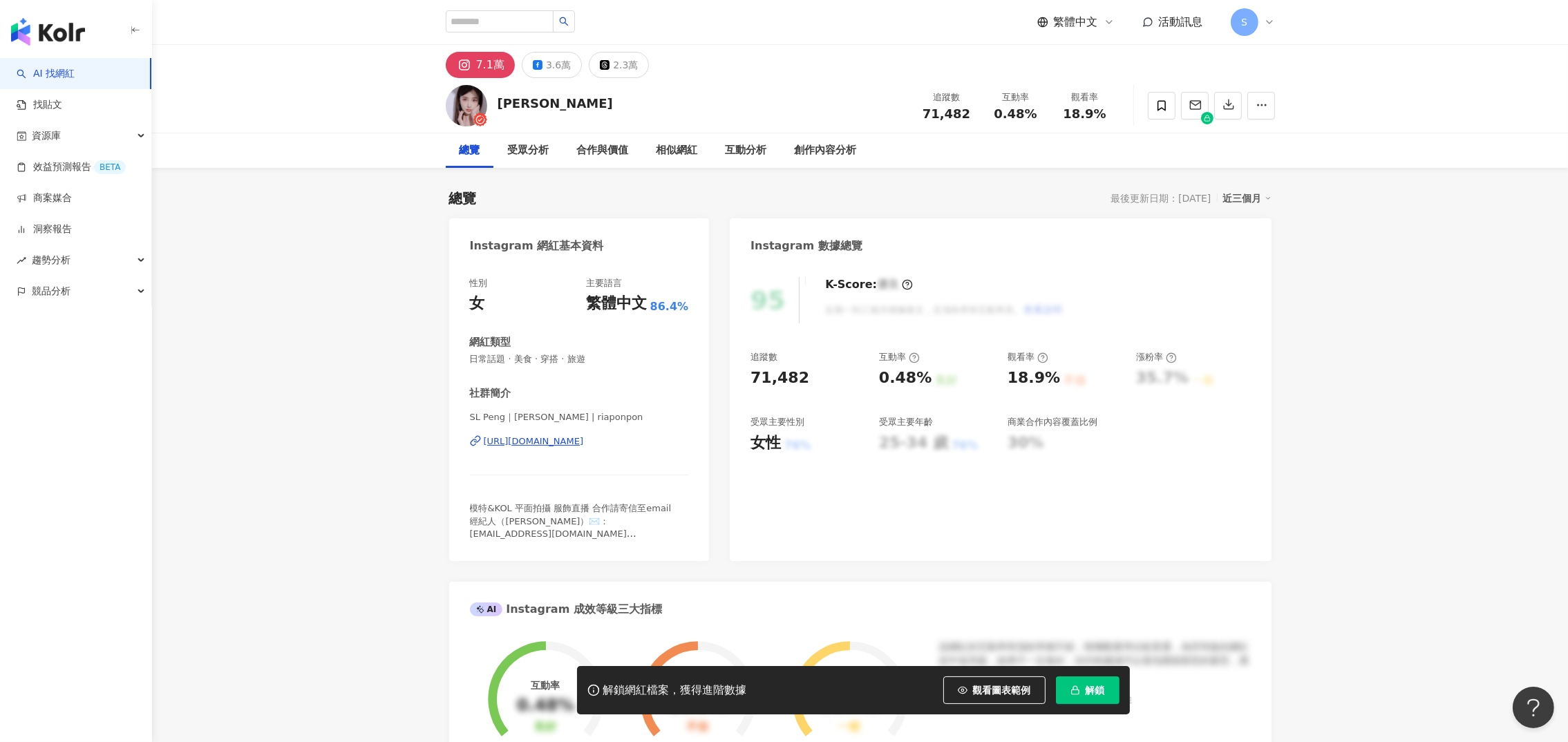
click at [579, 441] on div "[URL][DOMAIN_NAME]" at bounding box center [534, 441] width 100 height 12
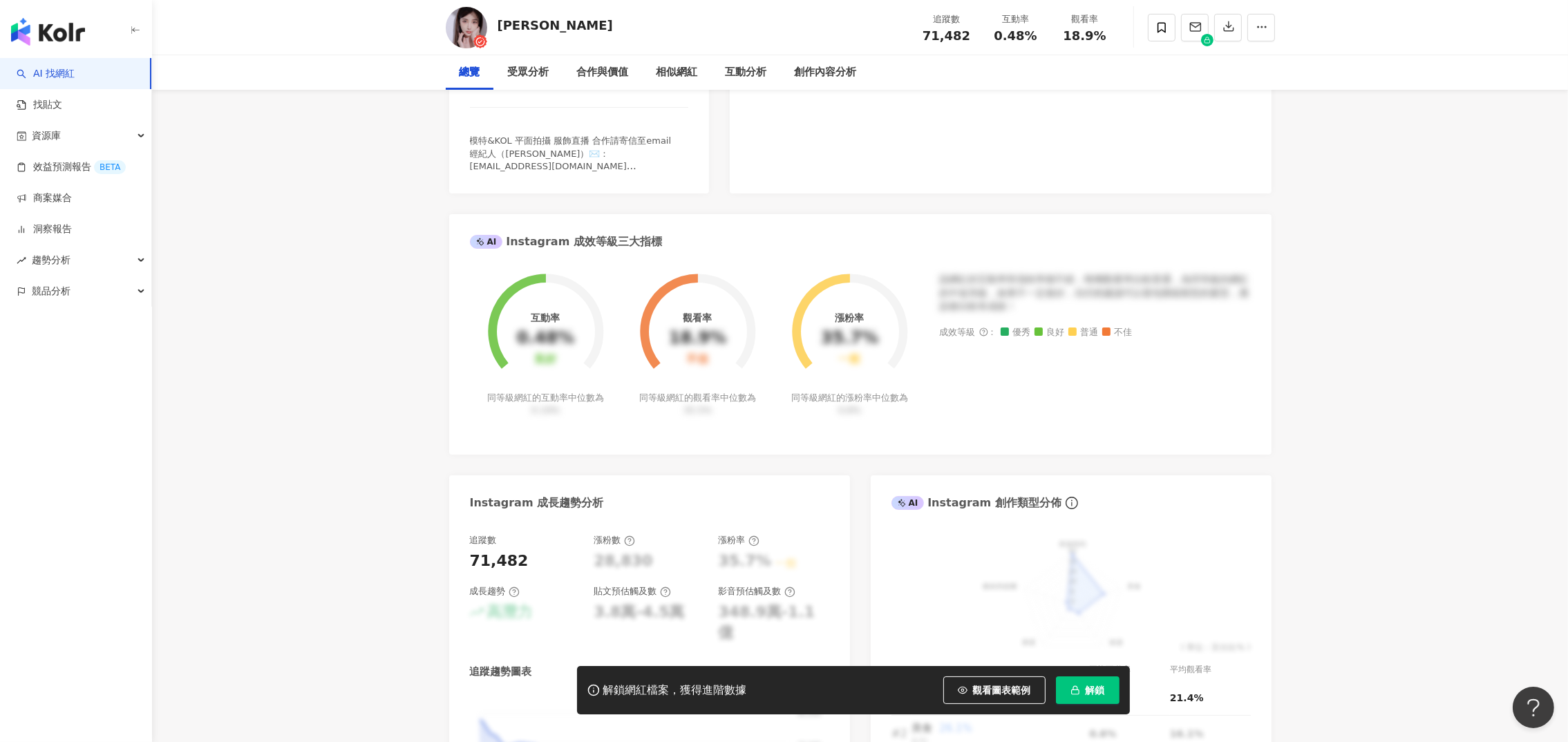
scroll to position [621, 0]
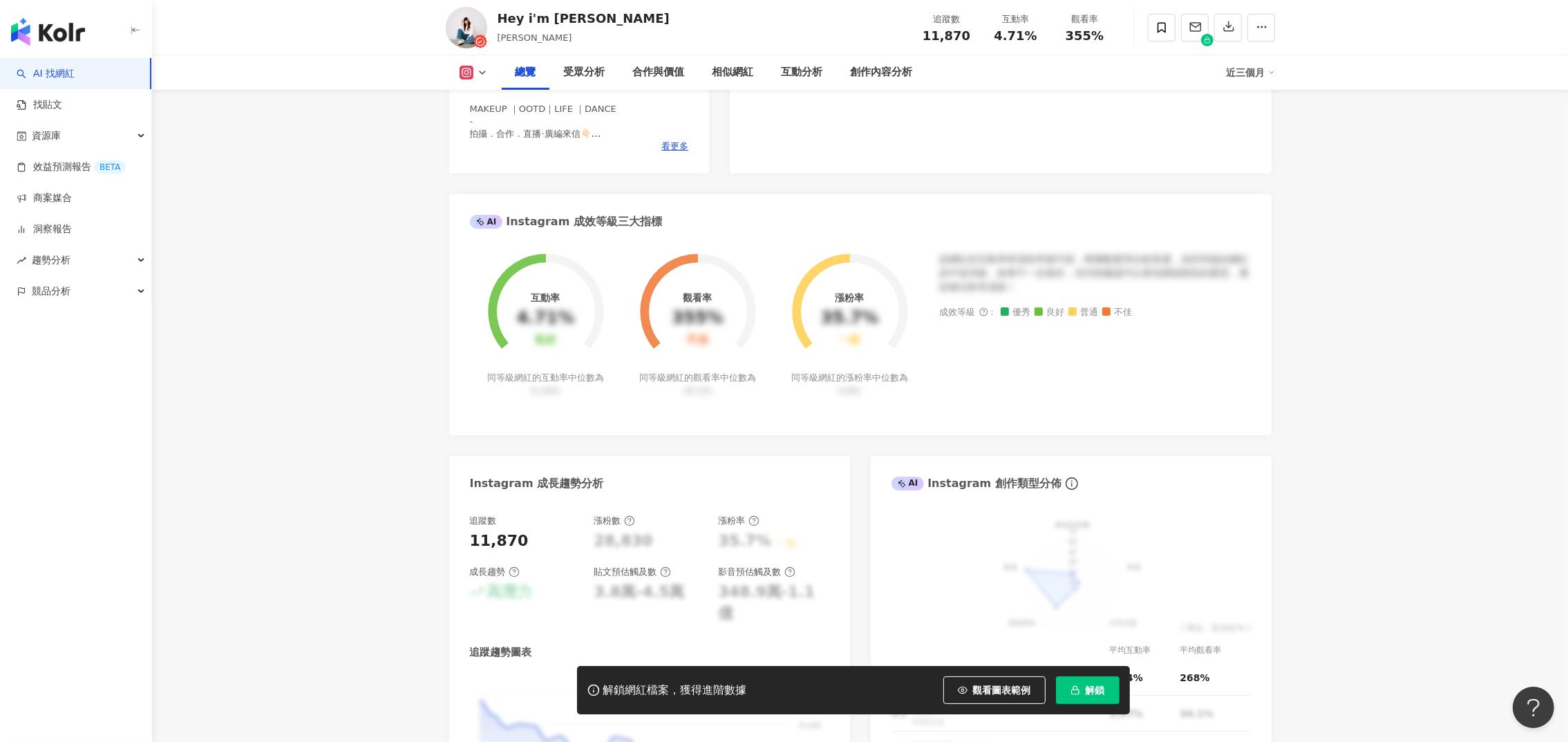
scroll to position [208, 0]
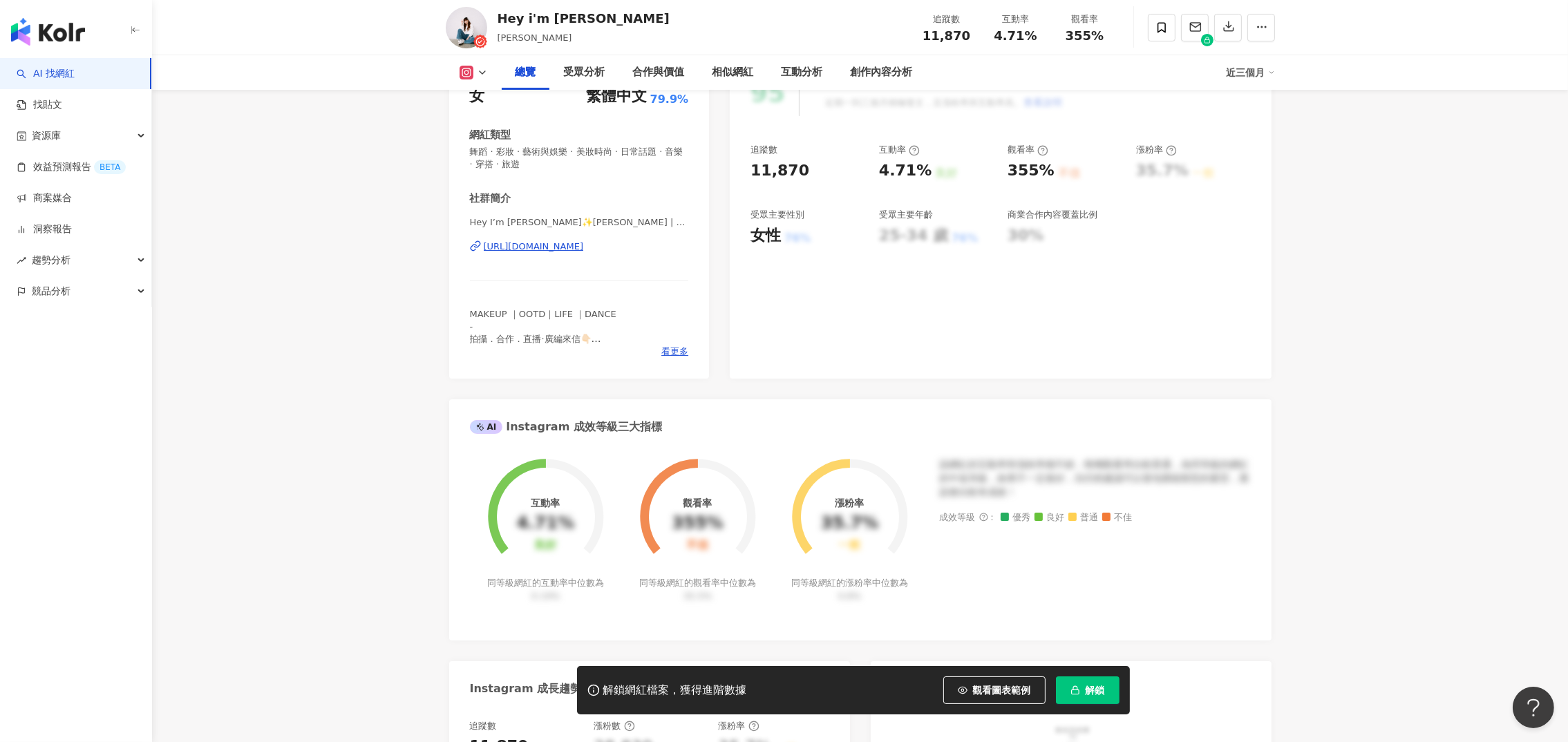
click at [514, 246] on div "https://www.instagram.com/alicehsu_o/" at bounding box center [534, 245] width 100 height 12
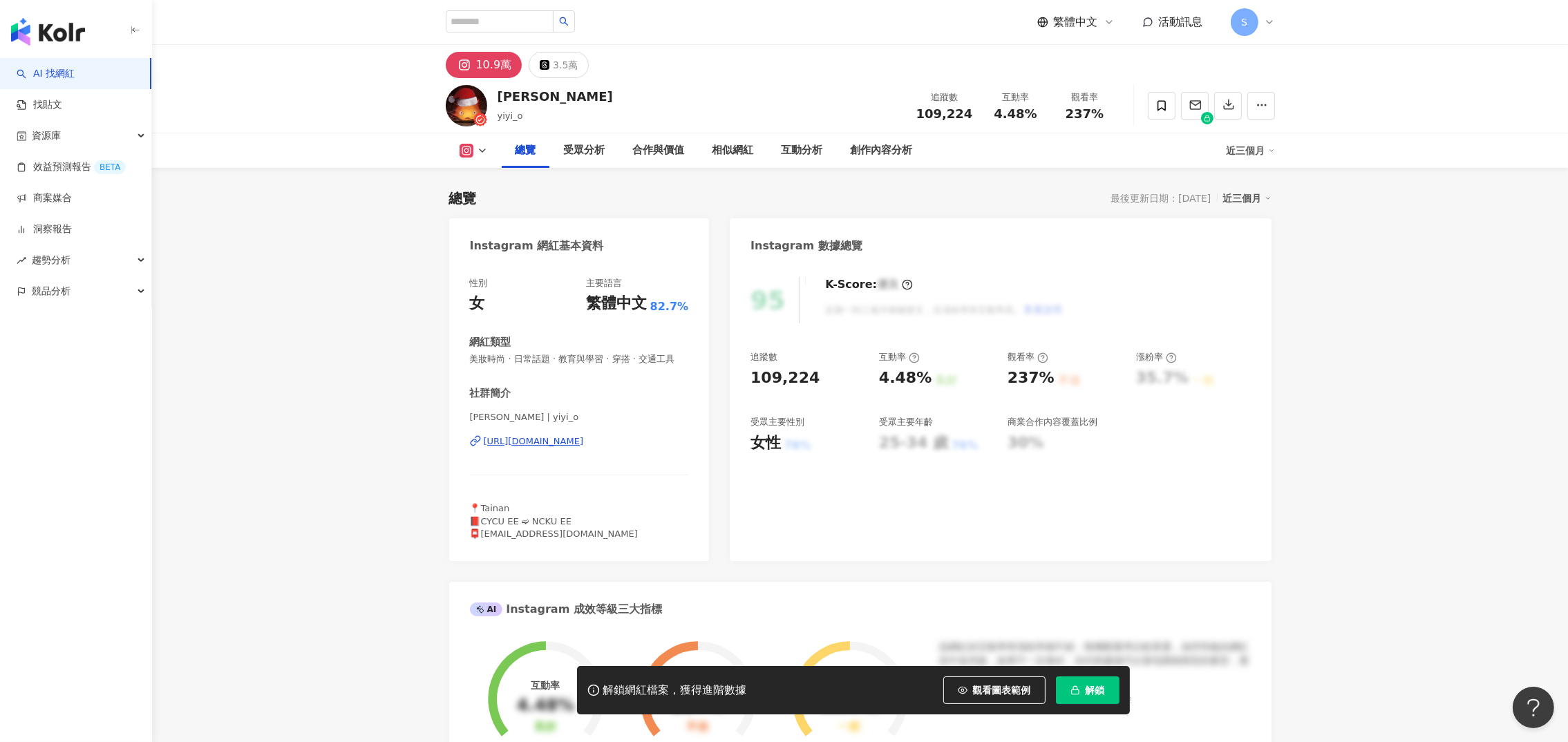
click at [537, 435] on div "https://www.instagram.com/yiyi_o/" at bounding box center [534, 441] width 100 height 12
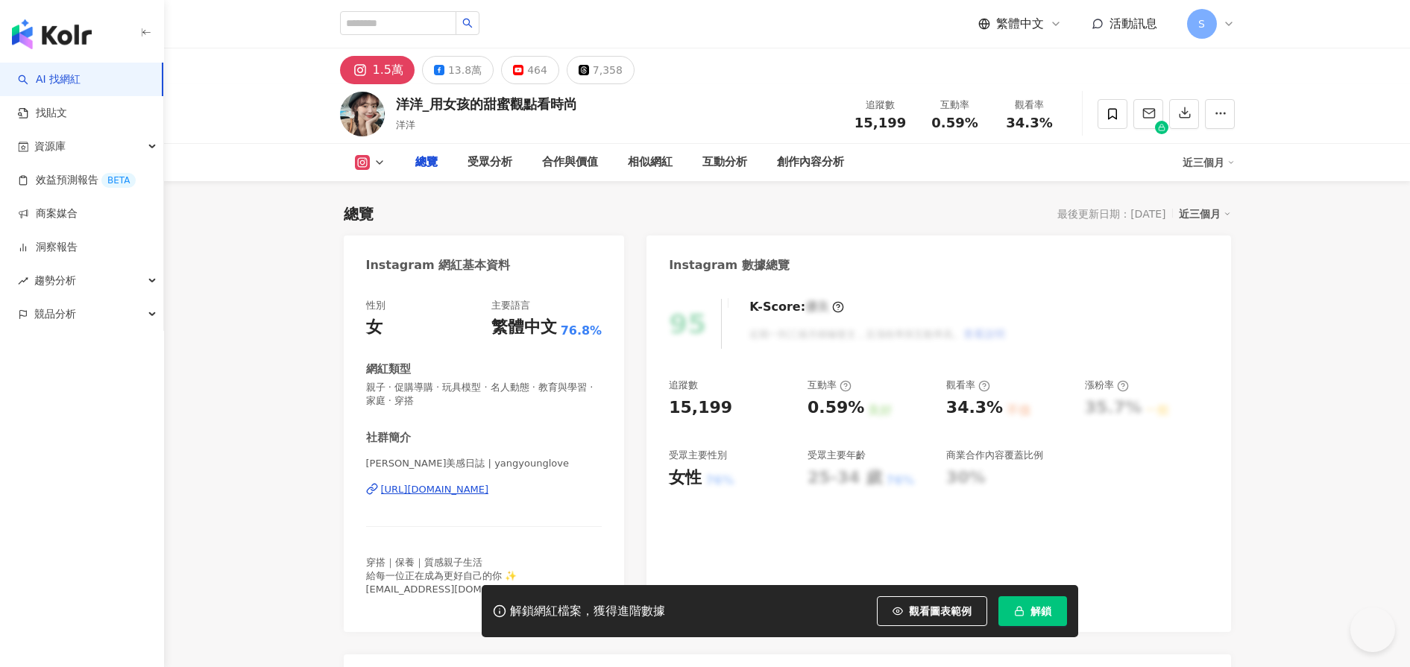
click at [489, 487] on div "https://www.instagram.com/yangyounglove/" at bounding box center [435, 489] width 108 height 13
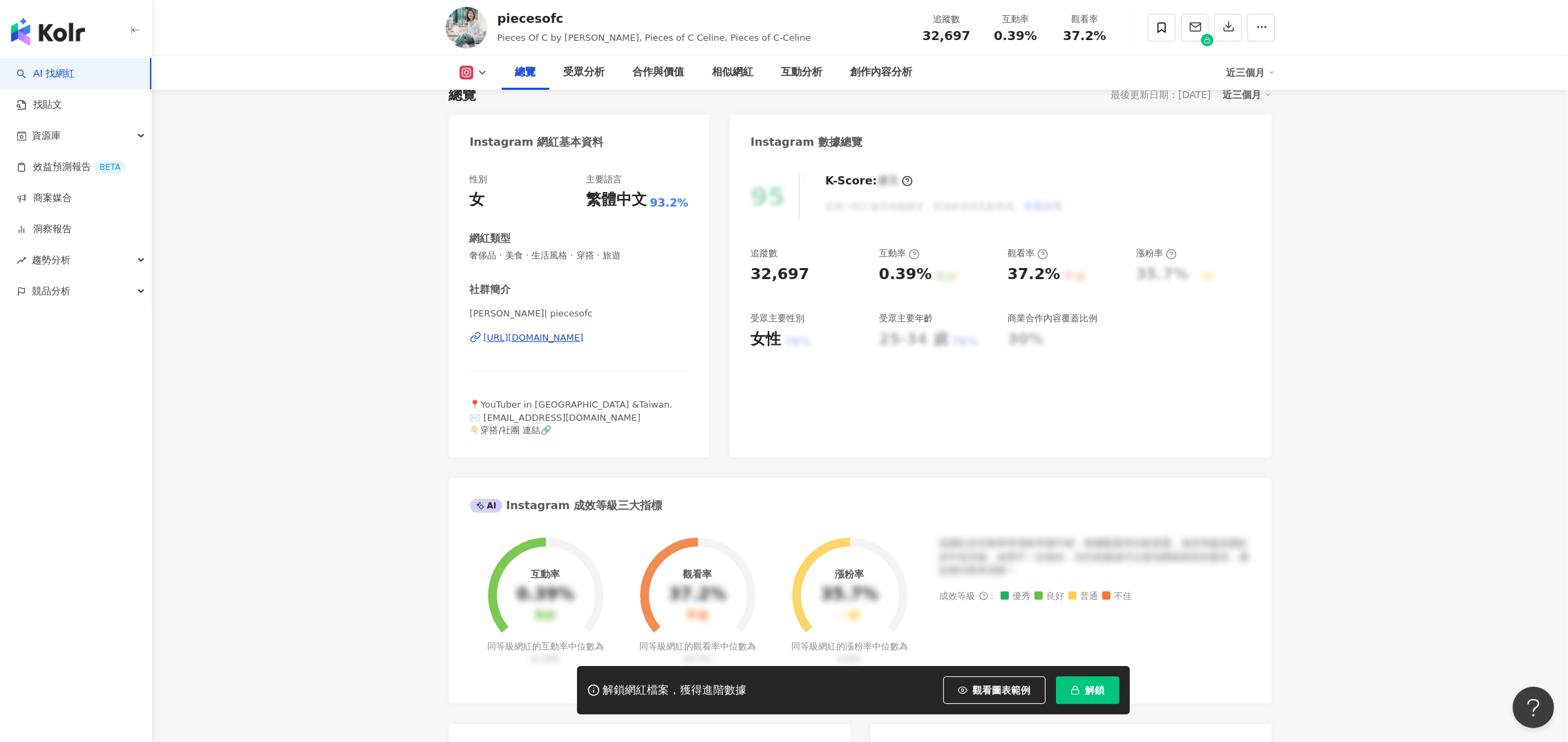
click at [507, 338] on div "https://www.instagram.com/piecesofc/" at bounding box center [534, 337] width 100 height 12
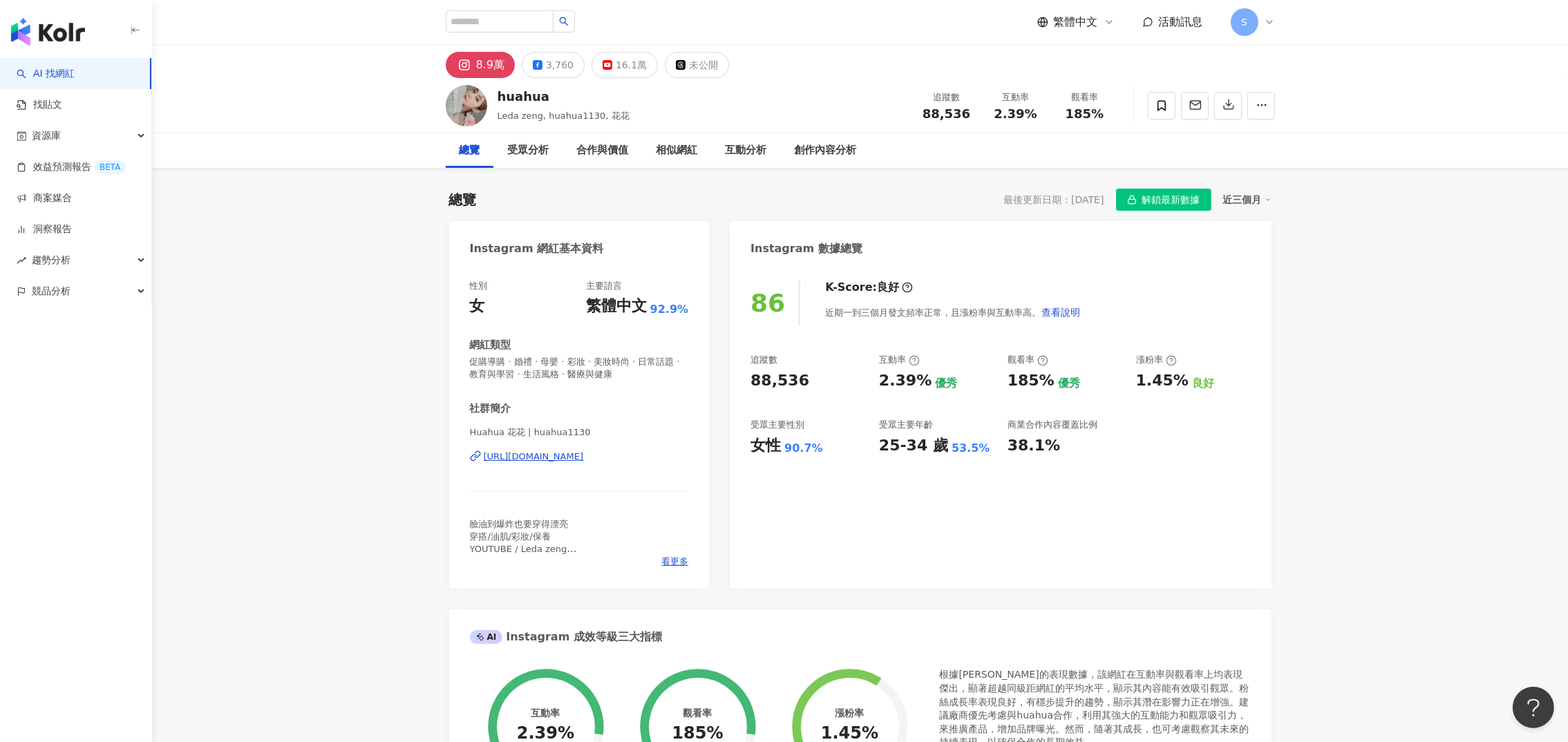
click at [584, 455] on div "https://www.instagram.com/huahua1130/" at bounding box center [534, 456] width 100 height 12
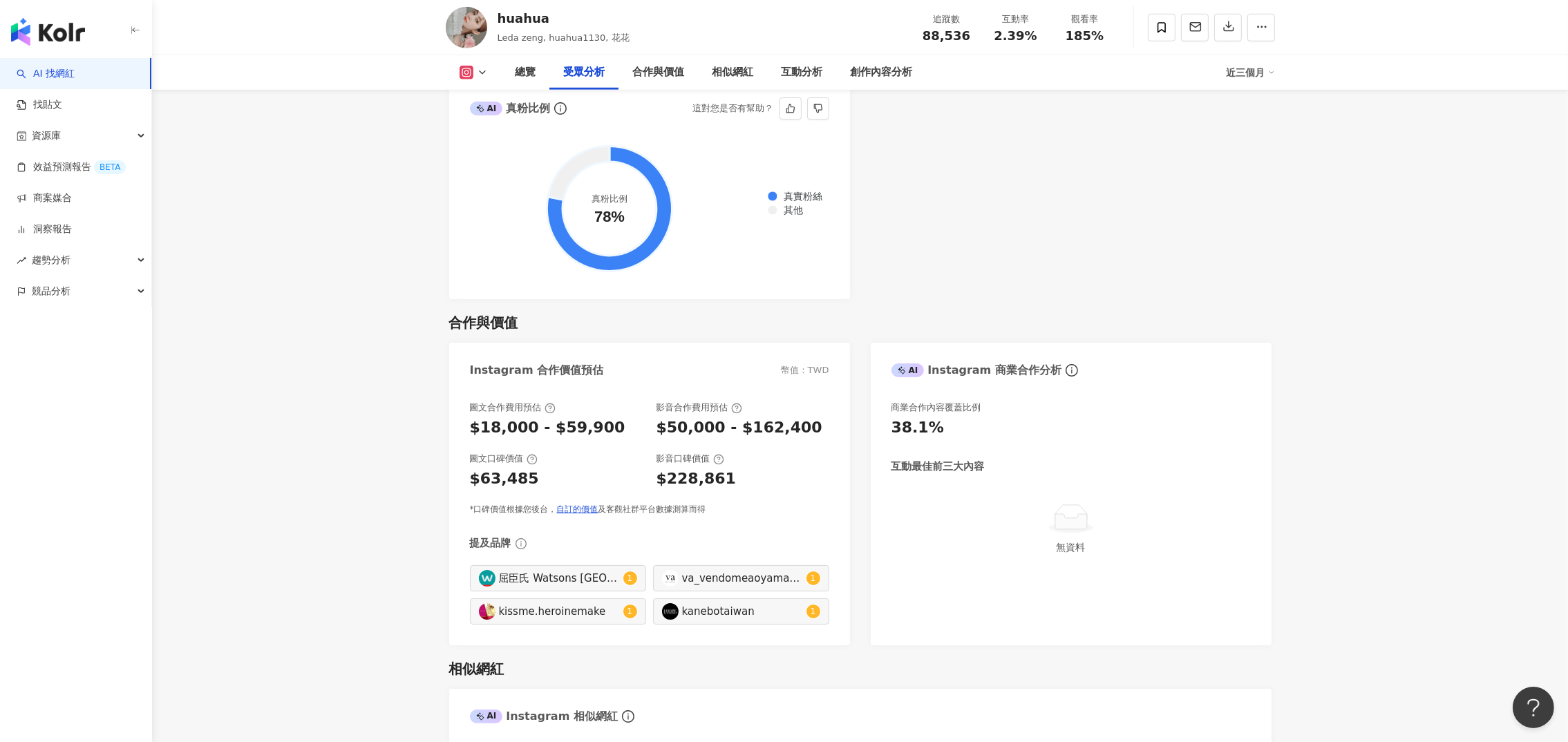
scroll to position [1761, 0]
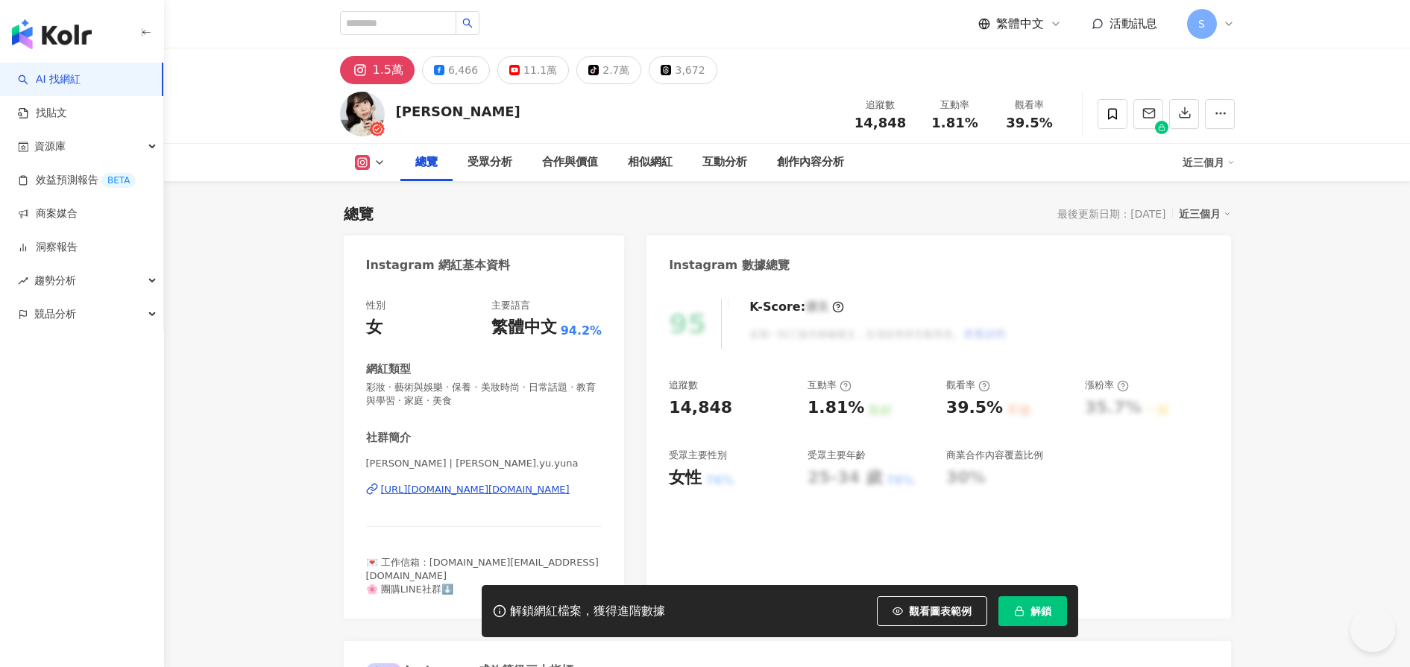
click at [570, 490] on div "[URL][DOMAIN_NAME][DOMAIN_NAME]" at bounding box center [475, 489] width 189 height 13
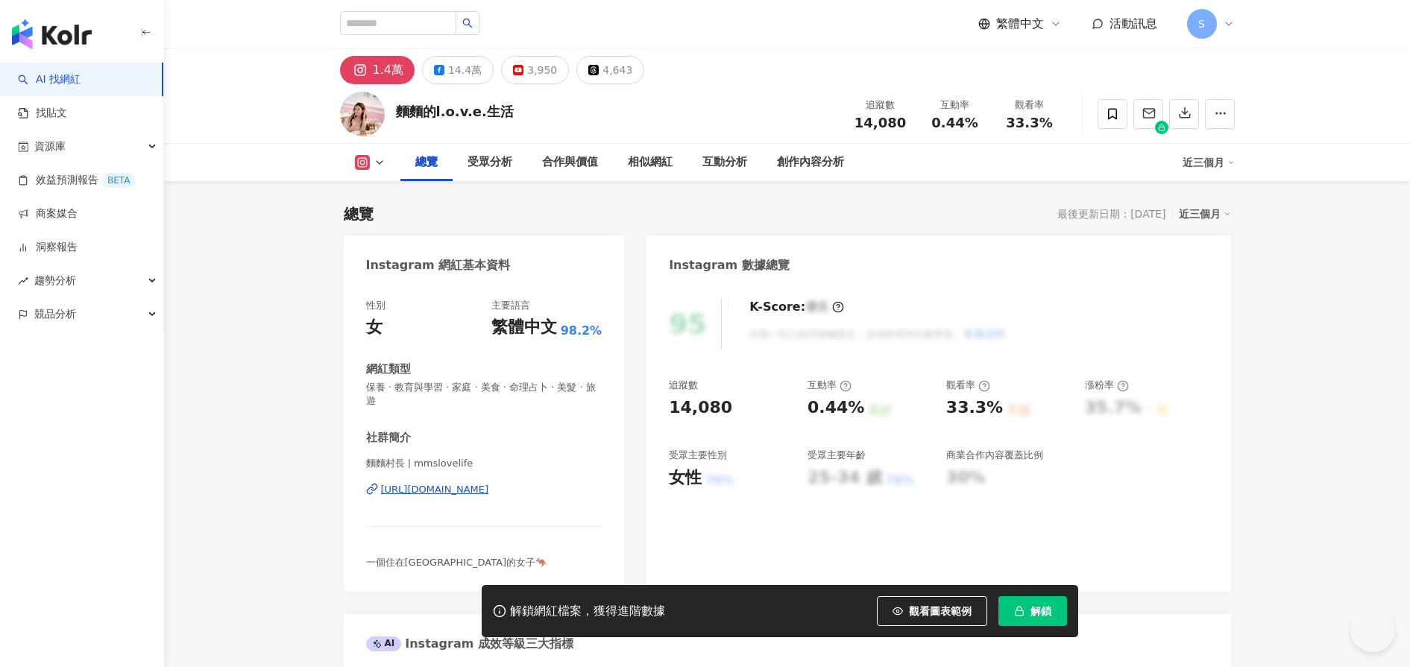
click at [489, 488] on div "[URL][DOMAIN_NAME]" at bounding box center [435, 489] width 108 height 13
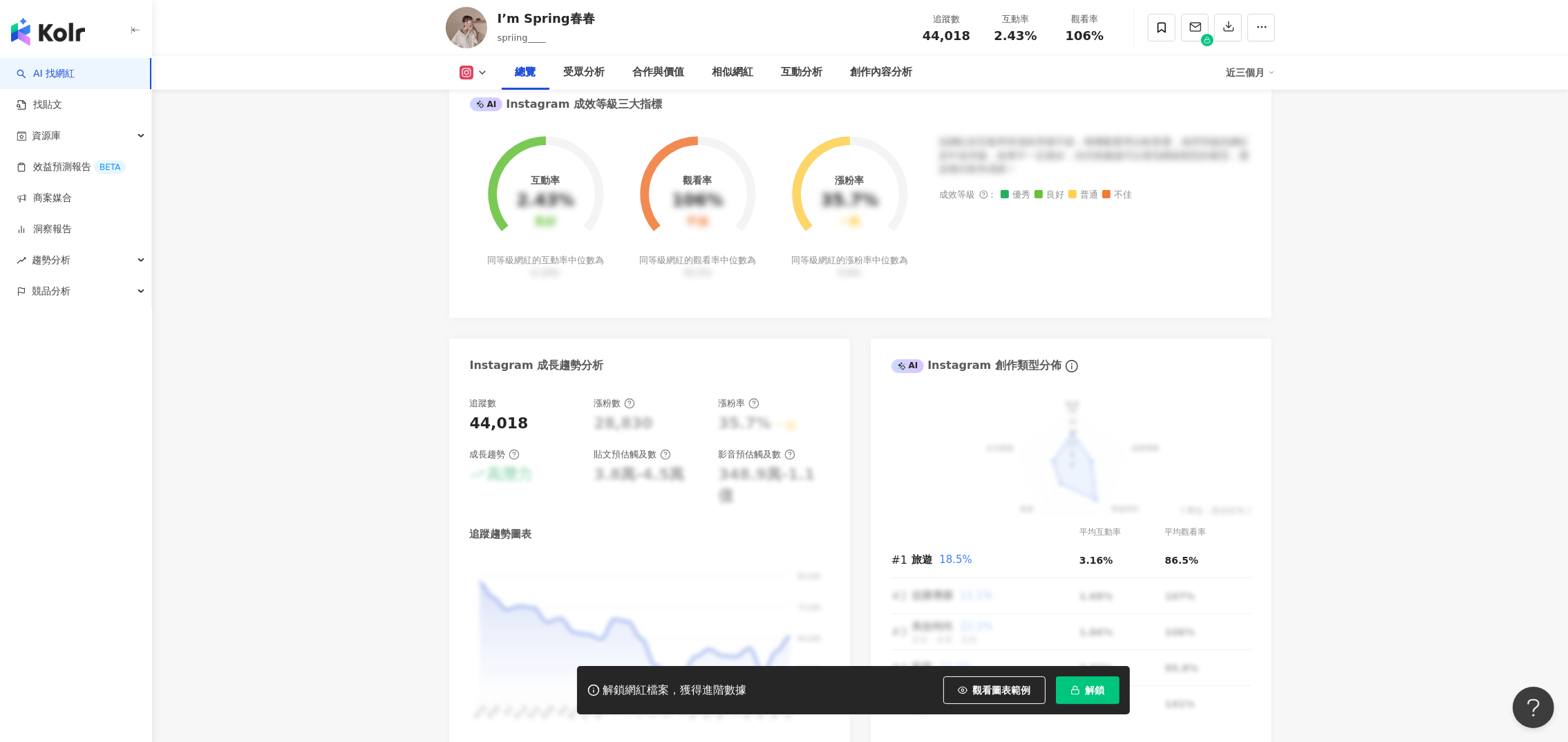
scroll to position [208, 0]
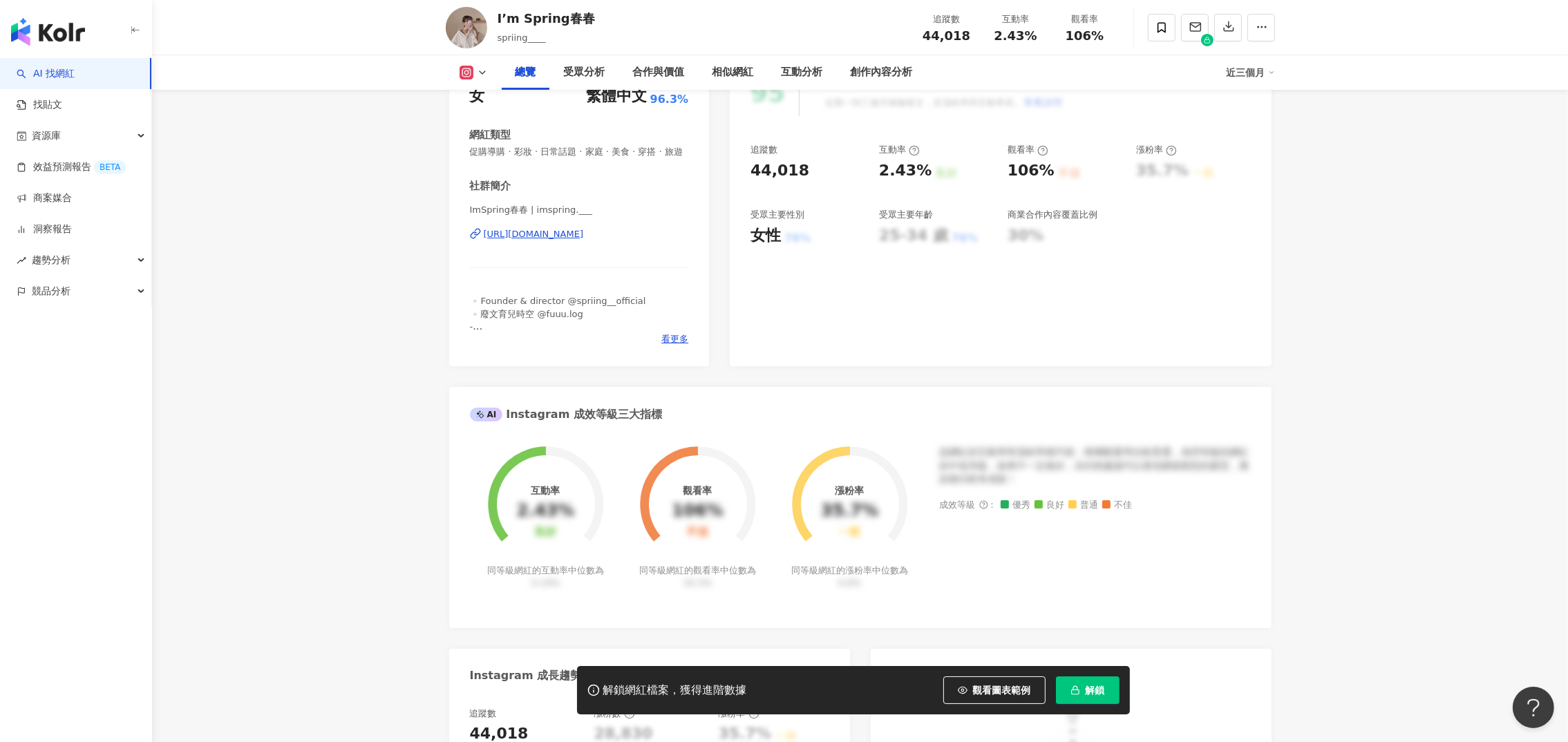
click at [583, 240] on div "https://www.instagram.com/imspring.___/" at bounding box center [534, 233] width 100 height 12
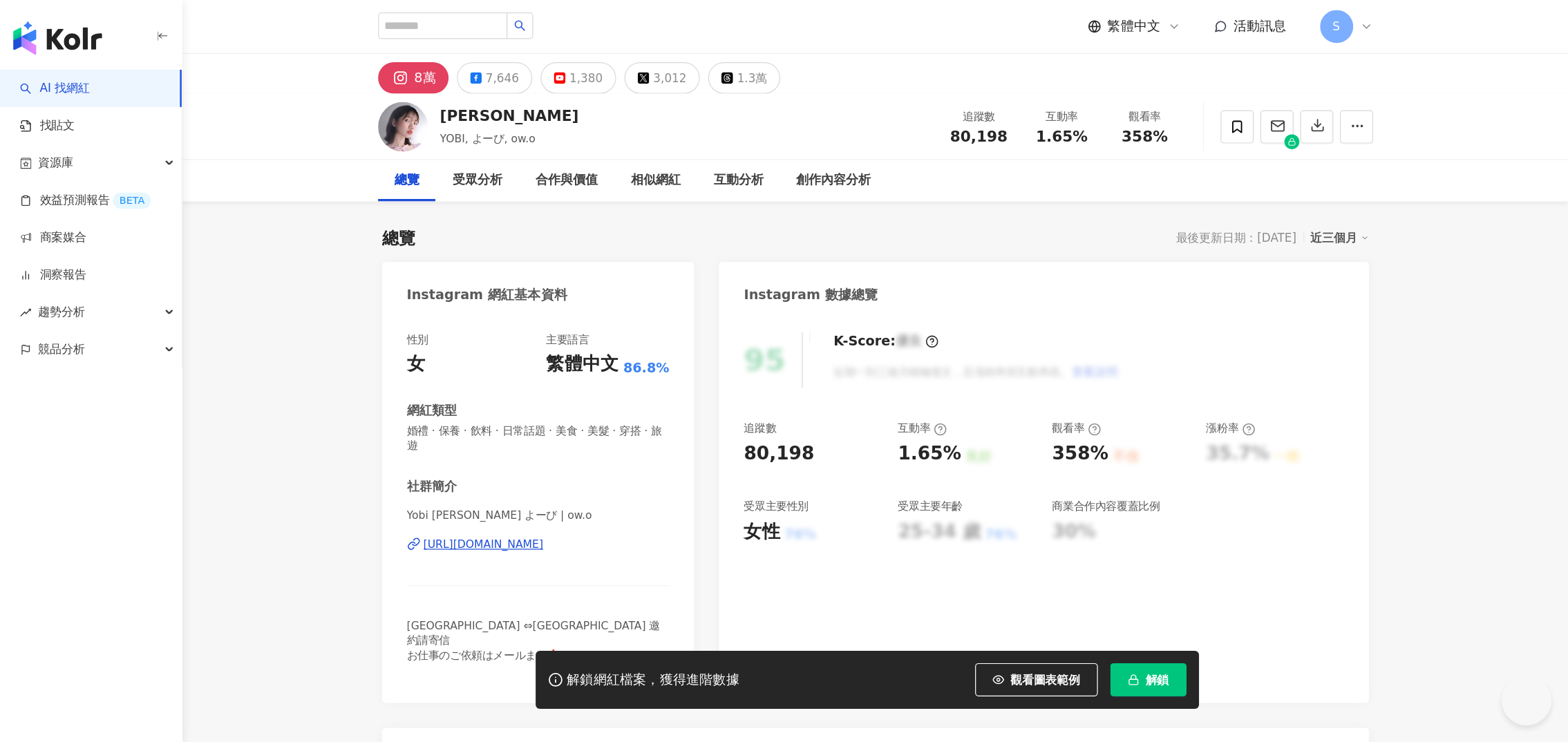
scroll to position [517, 0]
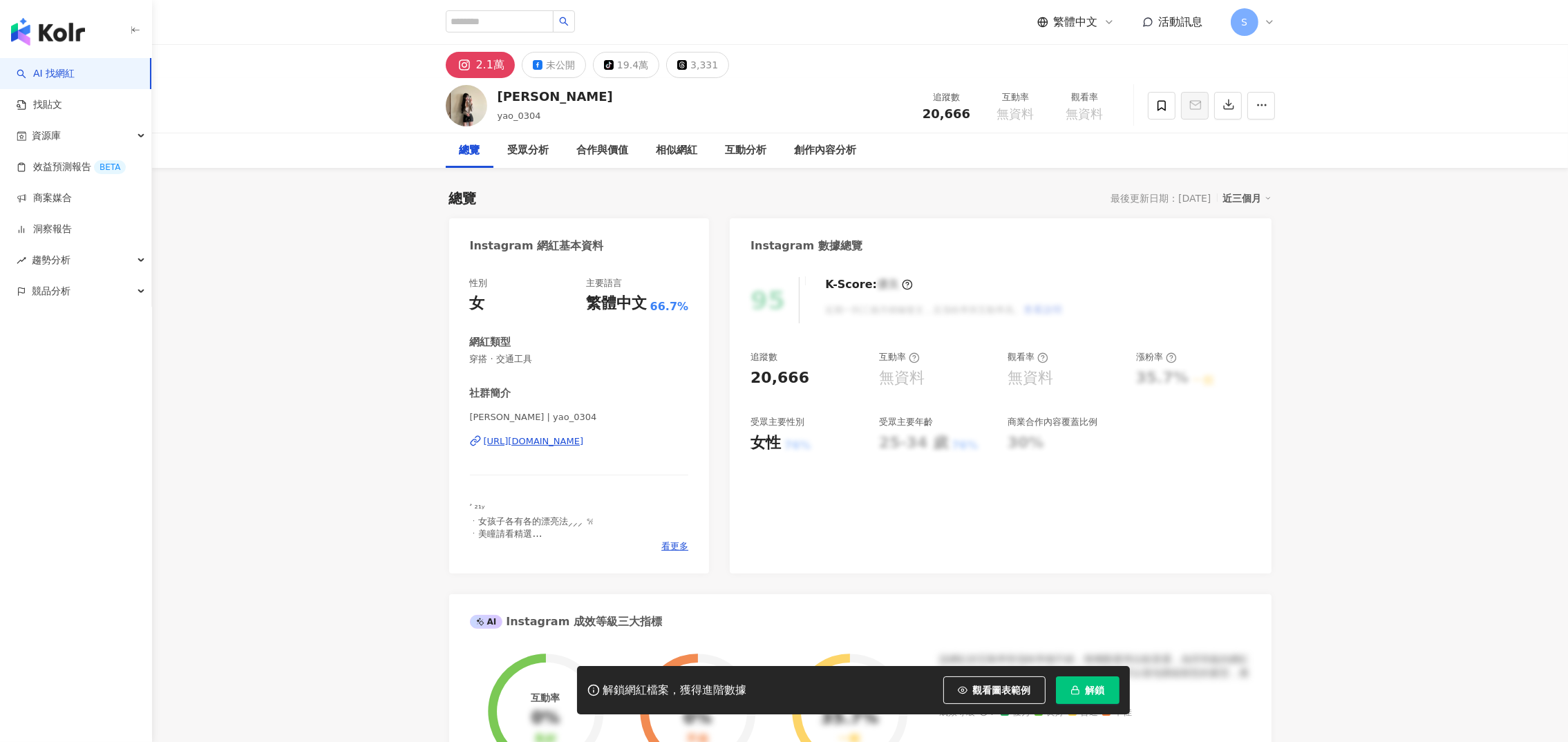
click at [540, 433] on div "[PERSON_NAME] | yao_0304 [URL][DOMAIN_NAME]" at bounding box center [579, 451] width 219 height 81
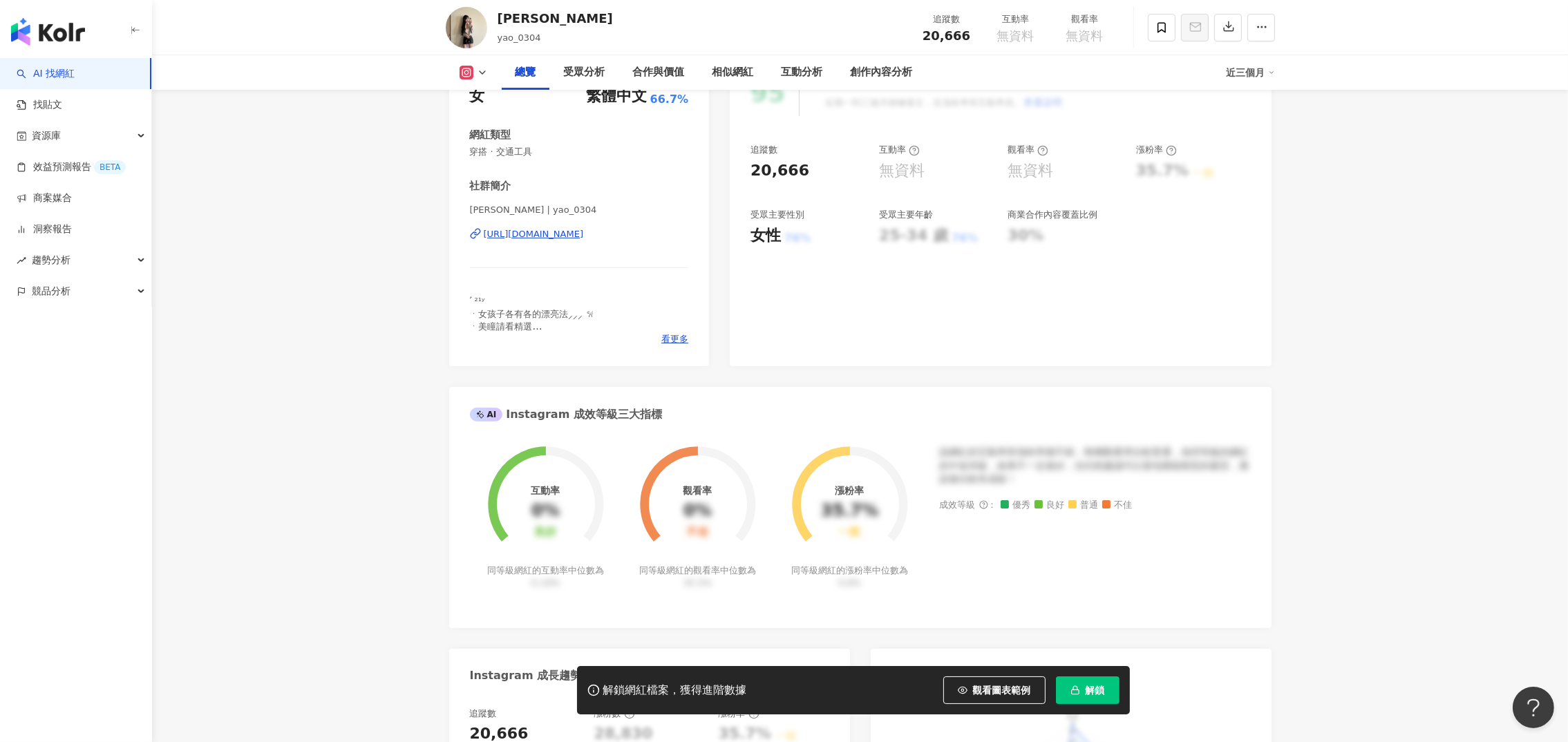
click at [538, 235] on div "[URL][DOMAIN_NAME]" at bounding box center [534, 233] width 100 height 12
click at [563, 232] on div "[URL][DOMAIN_NAME]" at bounding box center [534, 233] width 100 height 12
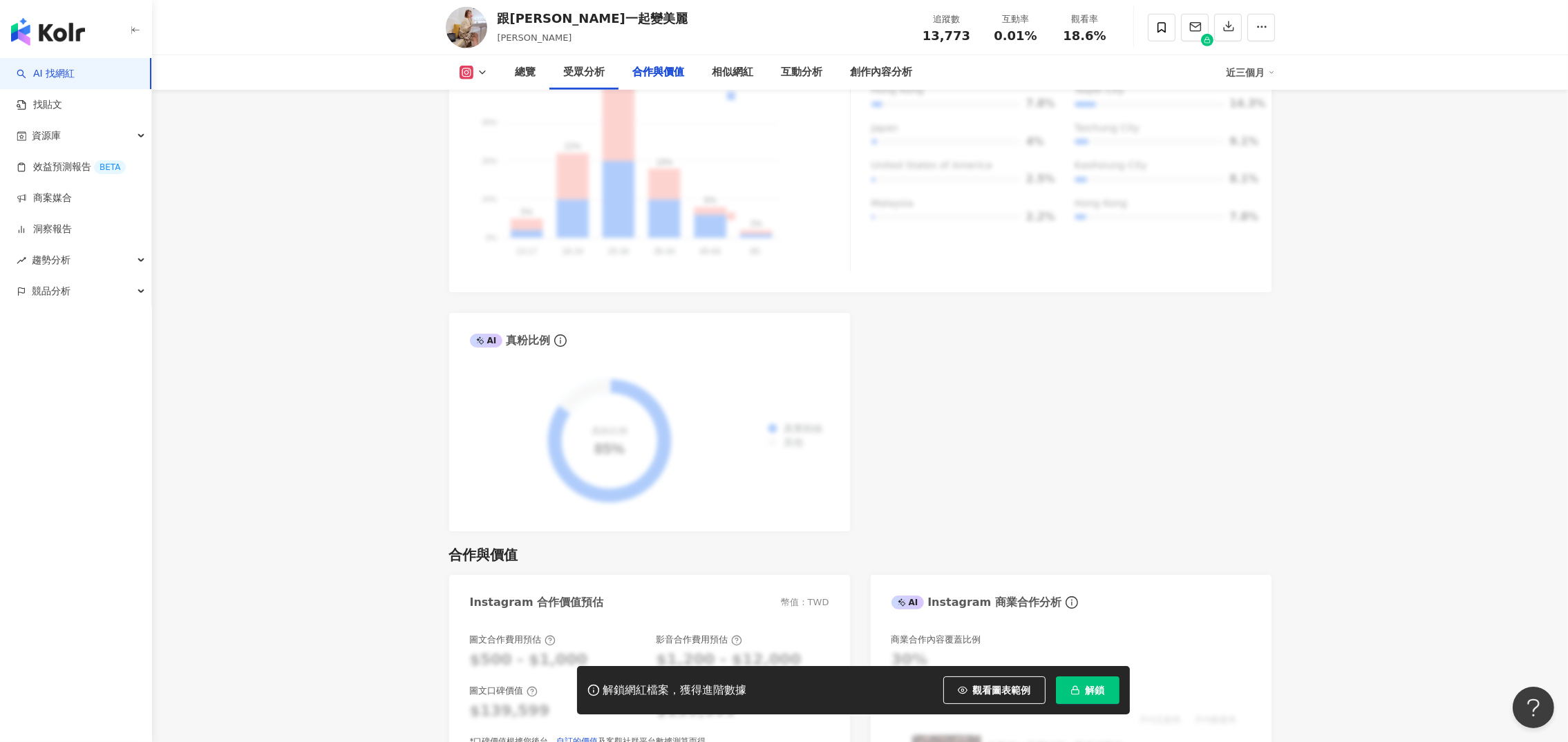
scroll to position [208, 0]
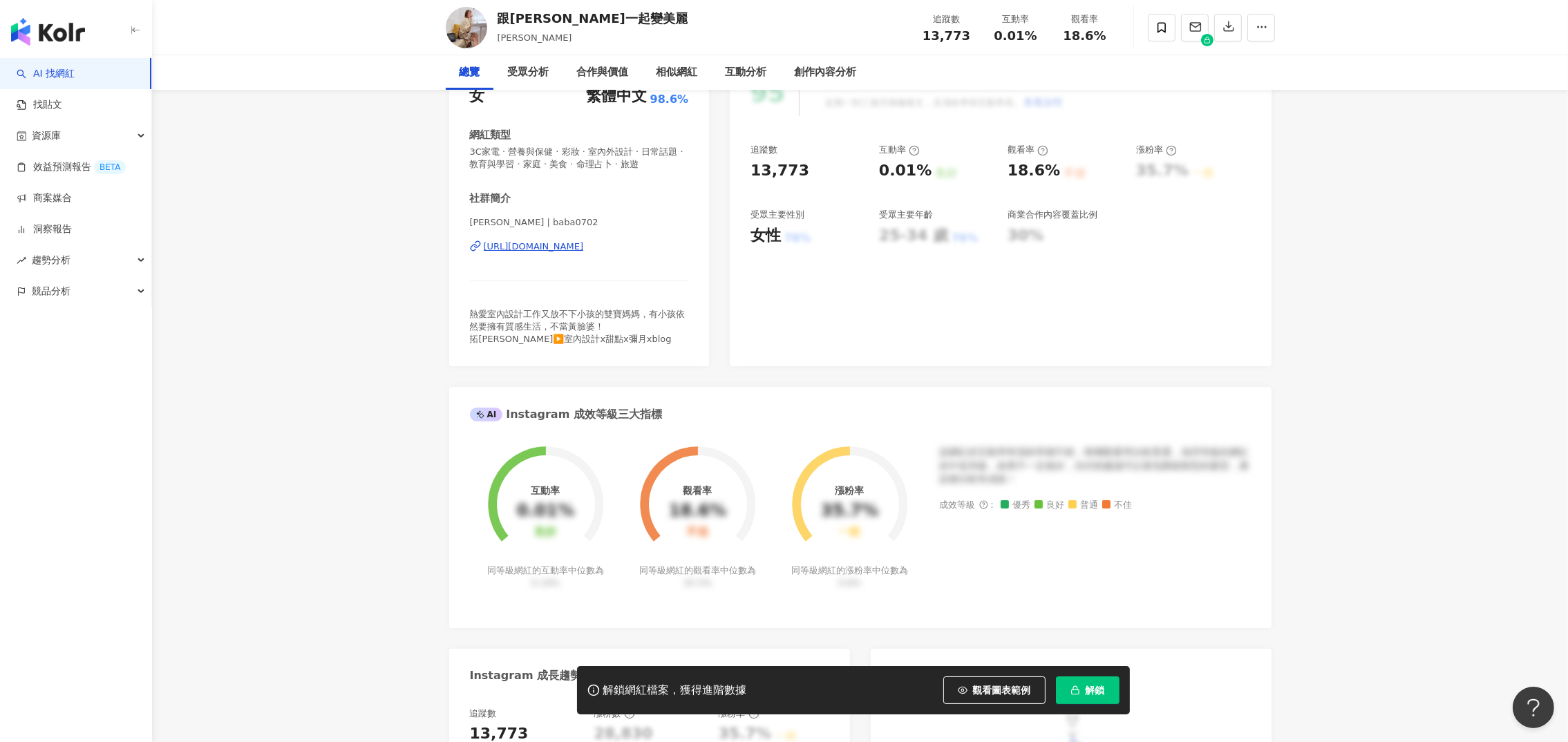
click at [572, 247] on div "https://www.instagram.com/baba0702/" at bounding box center [534, 245] width 100 height 12
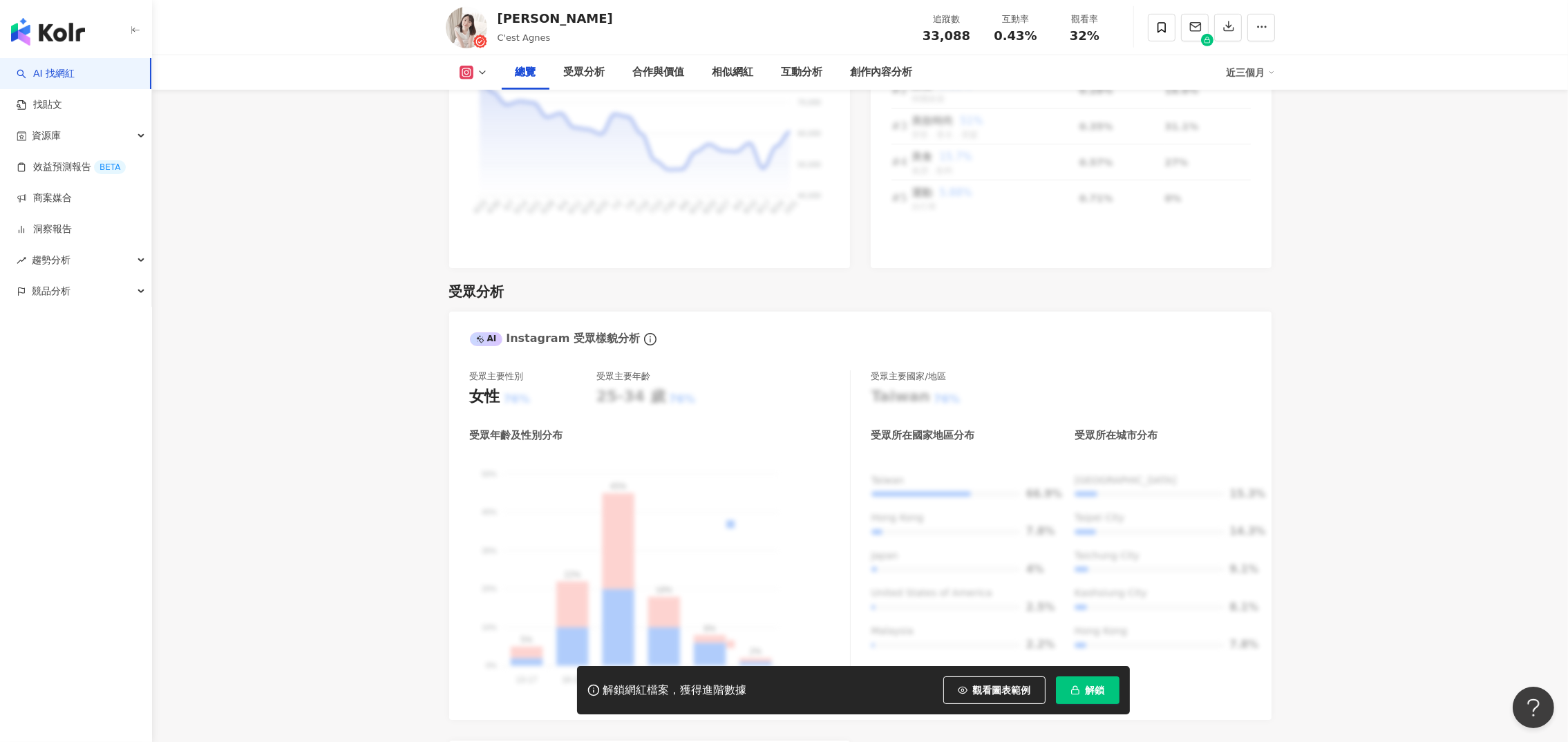
scroll to position [310, 0]
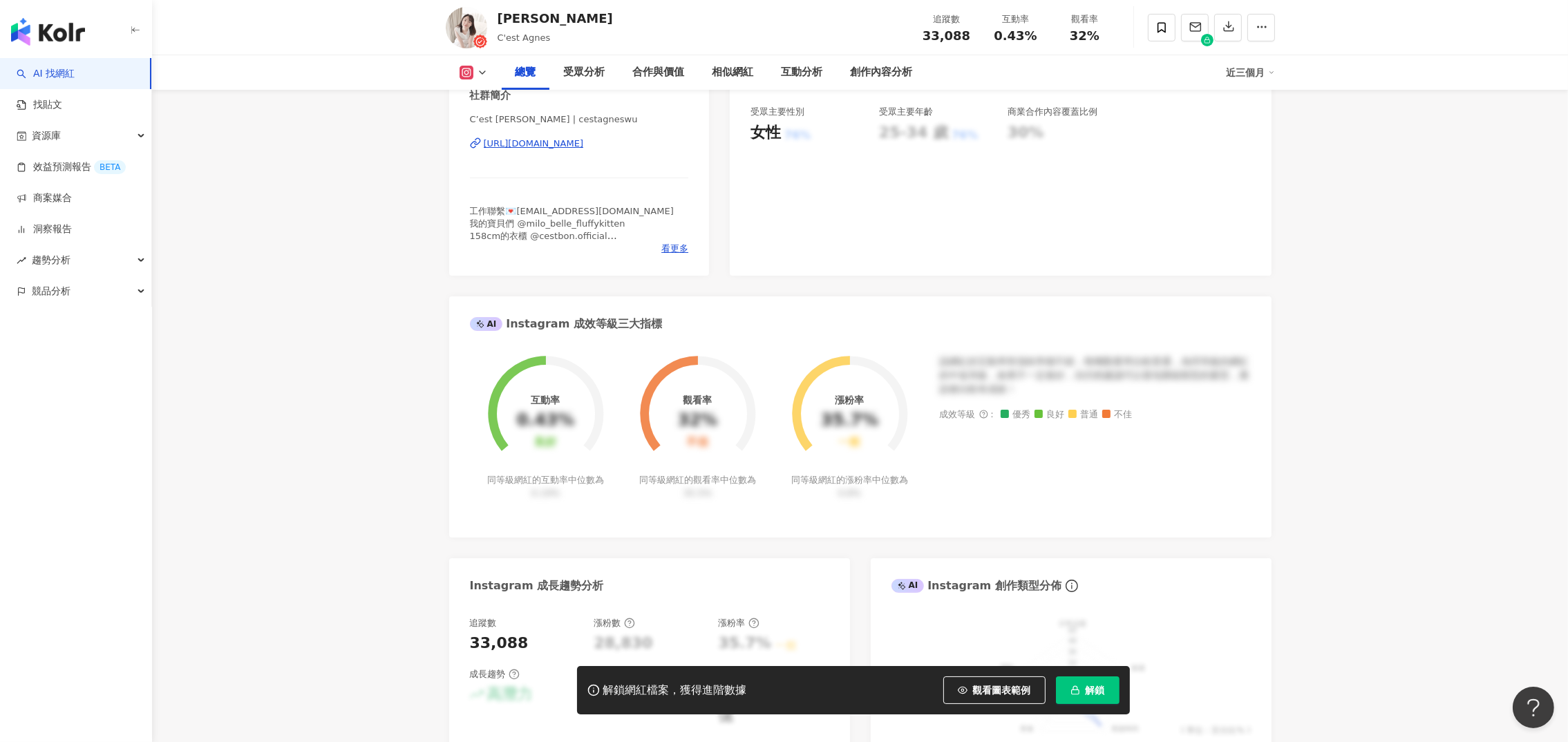
click at [525, 150] on div "C’est [PERSON_NAME] | cestagneswu [URL][DOMAIN_NAME]" at bounding box center [579, 153] width 219 height 81
click at [525, 144] on div "[URL][DOMAIN_NAME]" at bounding box center [534, 143] width 100 height 12
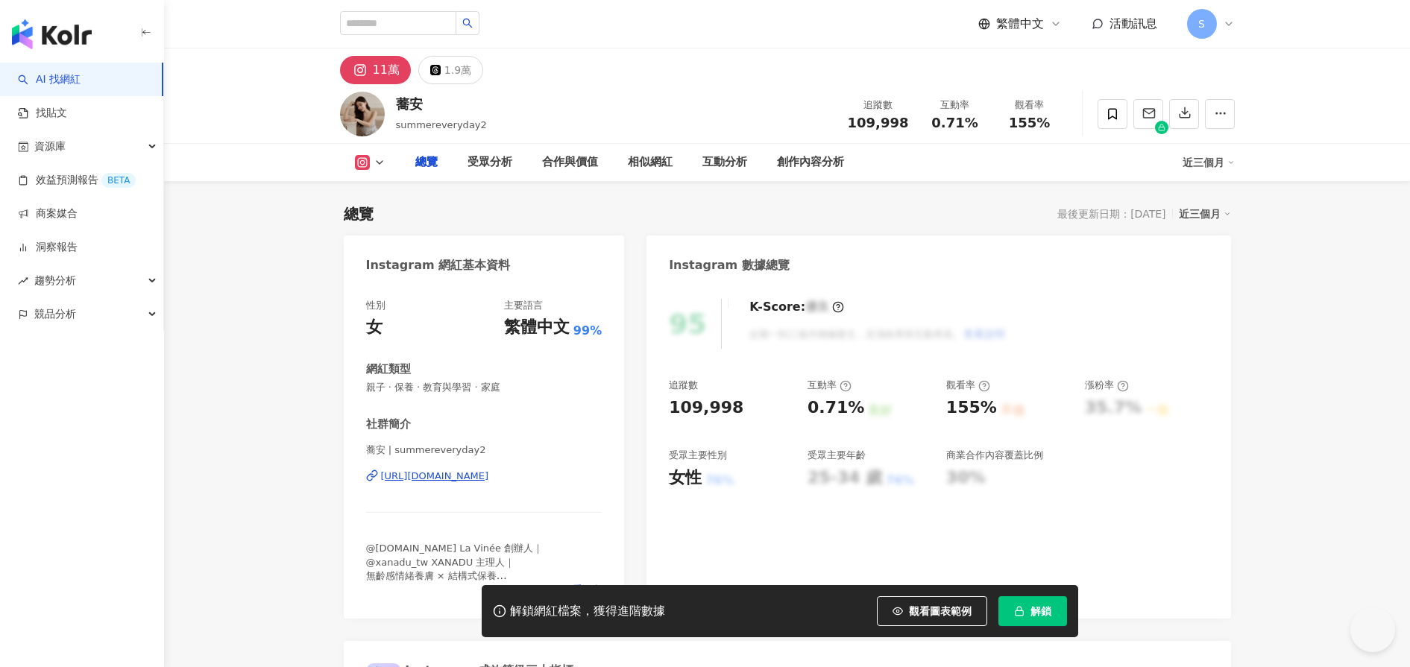
click at [489, 476] on div "[URL][DOMAIN_NAME]" at bounding box center [435, 476] width 108 height 13
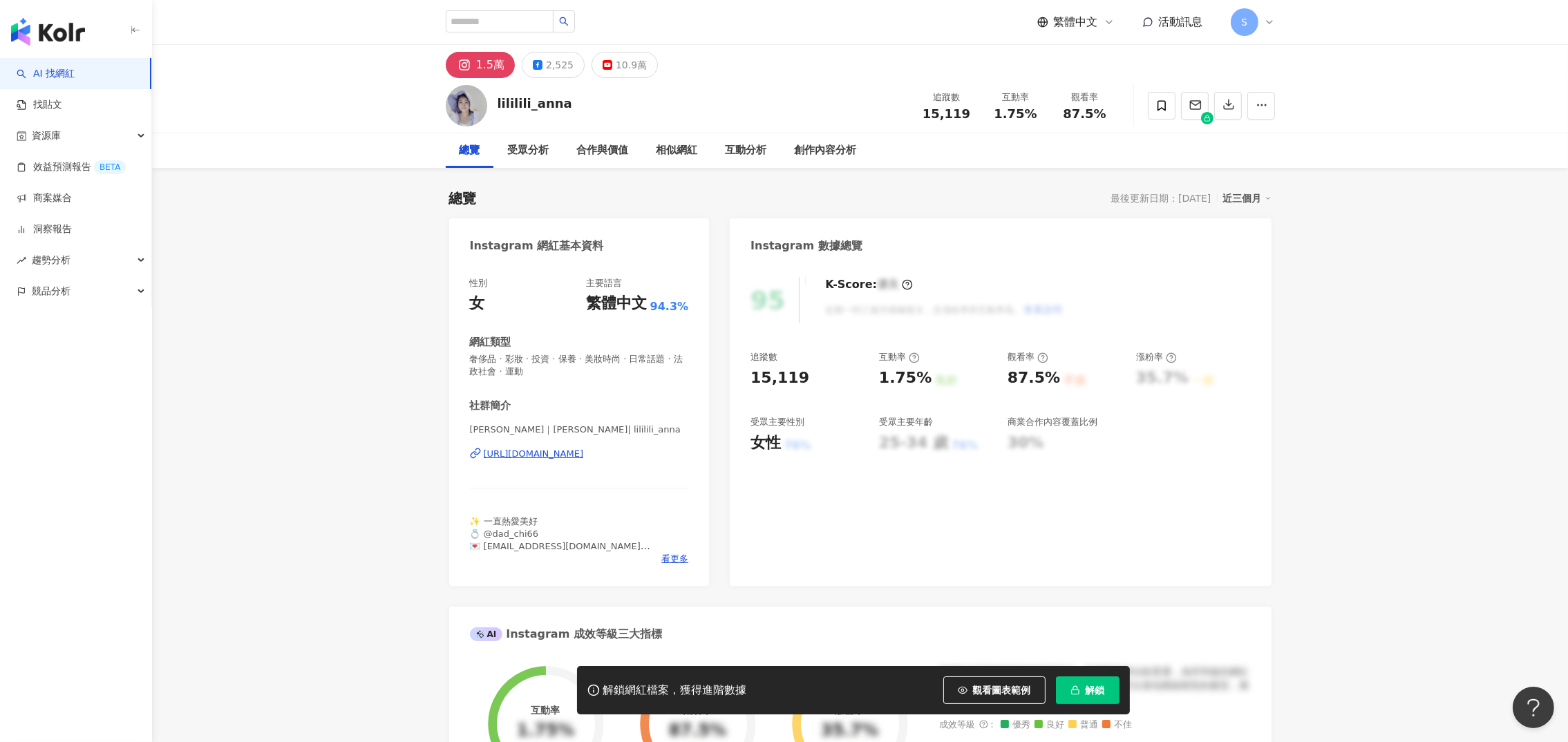
click at [584, 449] on div "[URL][DOMAIN_NAME]" at bounding box center [534, 453] width 100 height 12
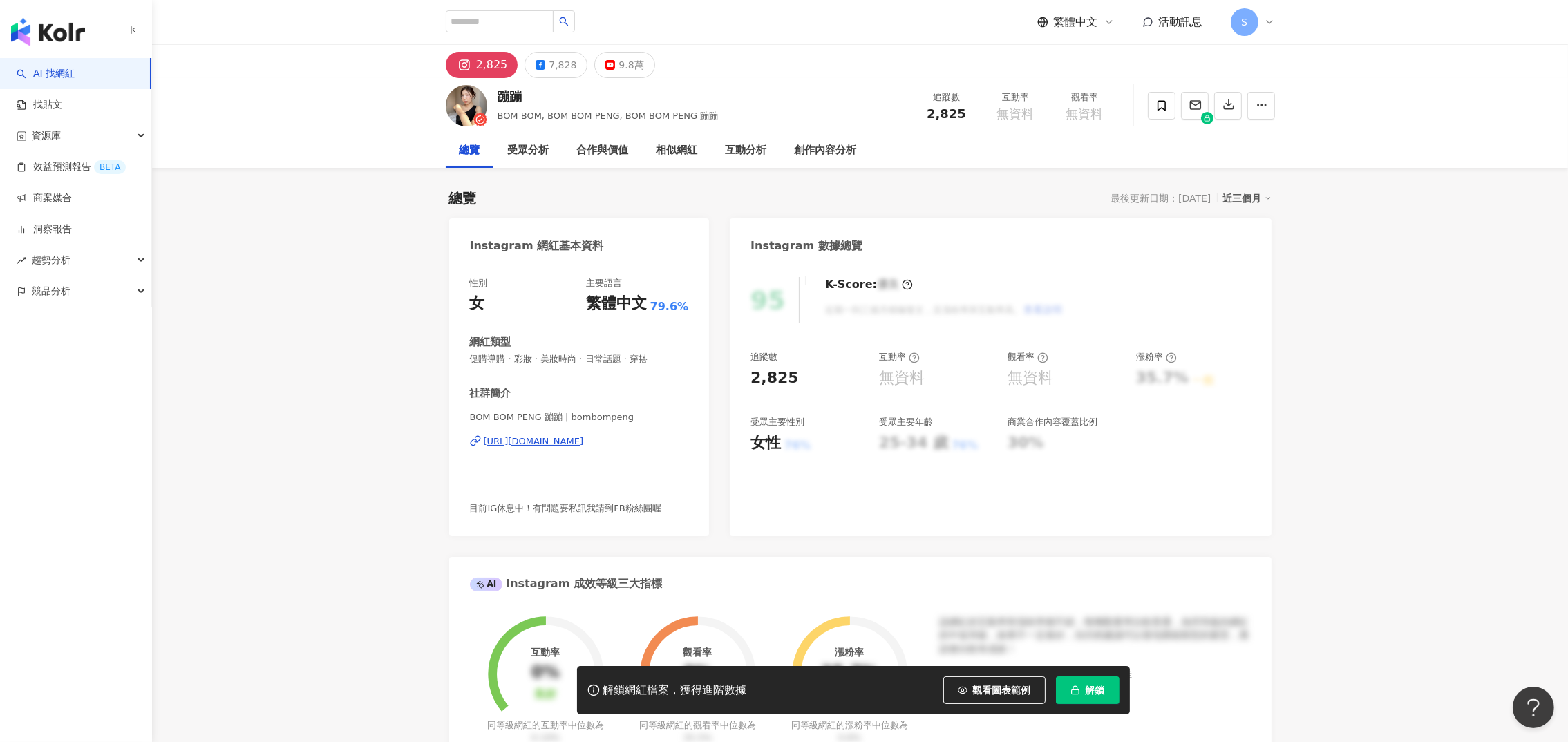
click at [563, 435] on div "https://www.instagram.com/bombompeng/" at bounding box center [534, 441] width 100 height 12
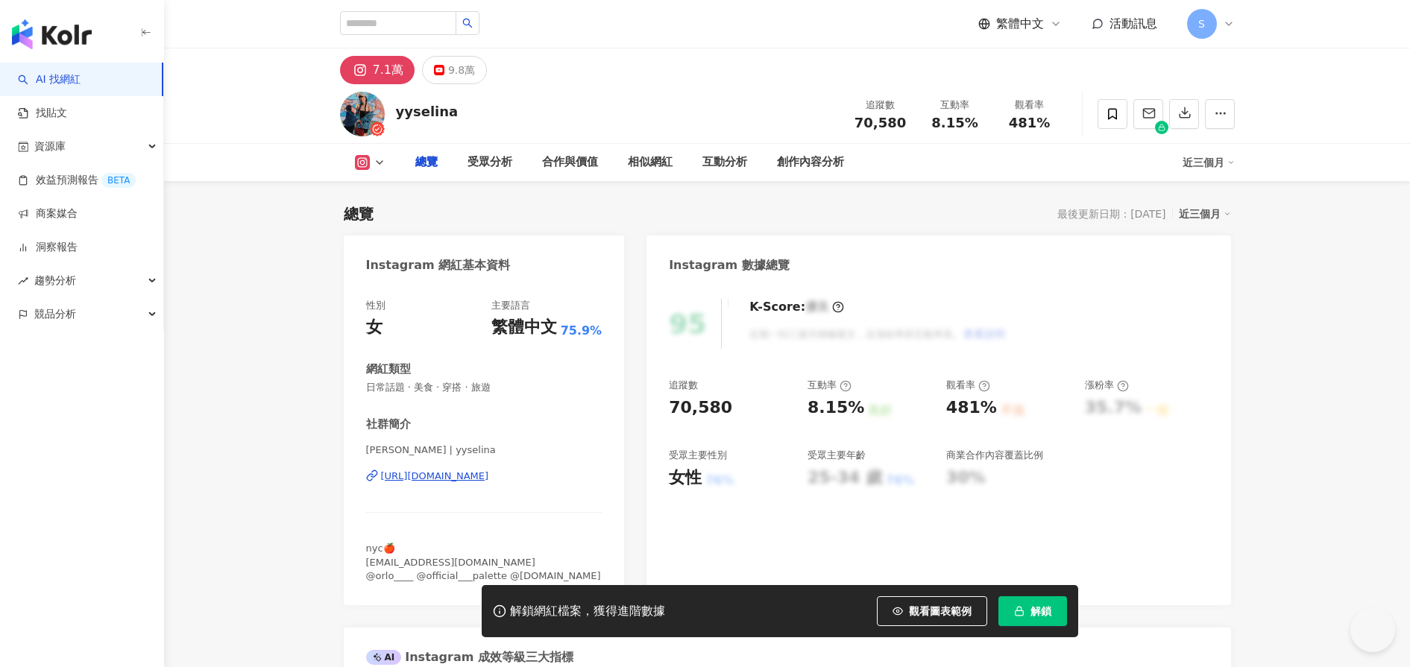
click at [602, 444] on div "[PERSON_NAME] | yyselina [URL][DOMAIN_NAME]" at bounding box center [484, 487] width 236 height 87
click at [489, 470] on div "[URL][DOMAIN_NAME]" at bounding box center [435, 476] width 108 height 13
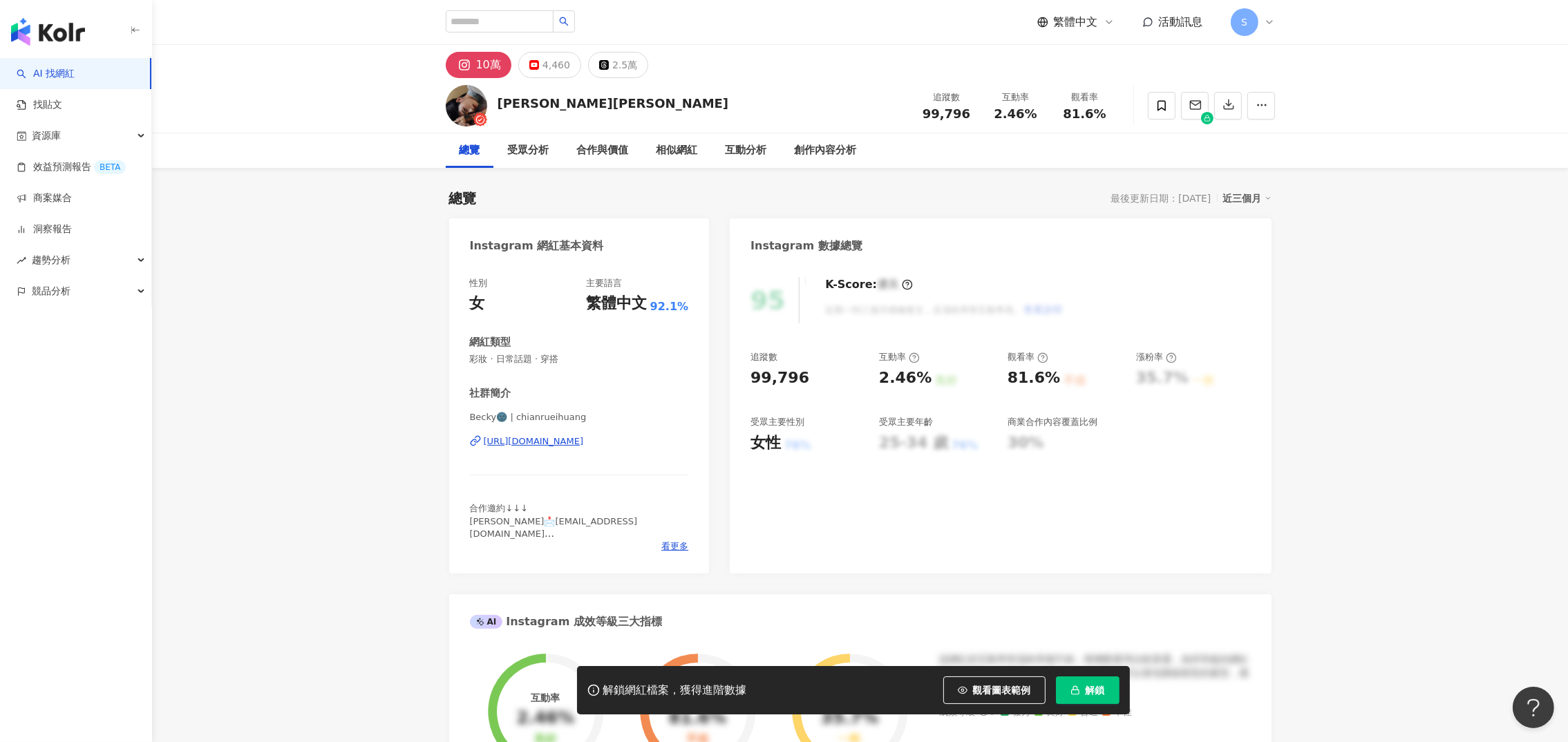
click at [529, 238] on div "Instagram 網紅基本資料" at bounding box center [537, 245] width 134 height 15
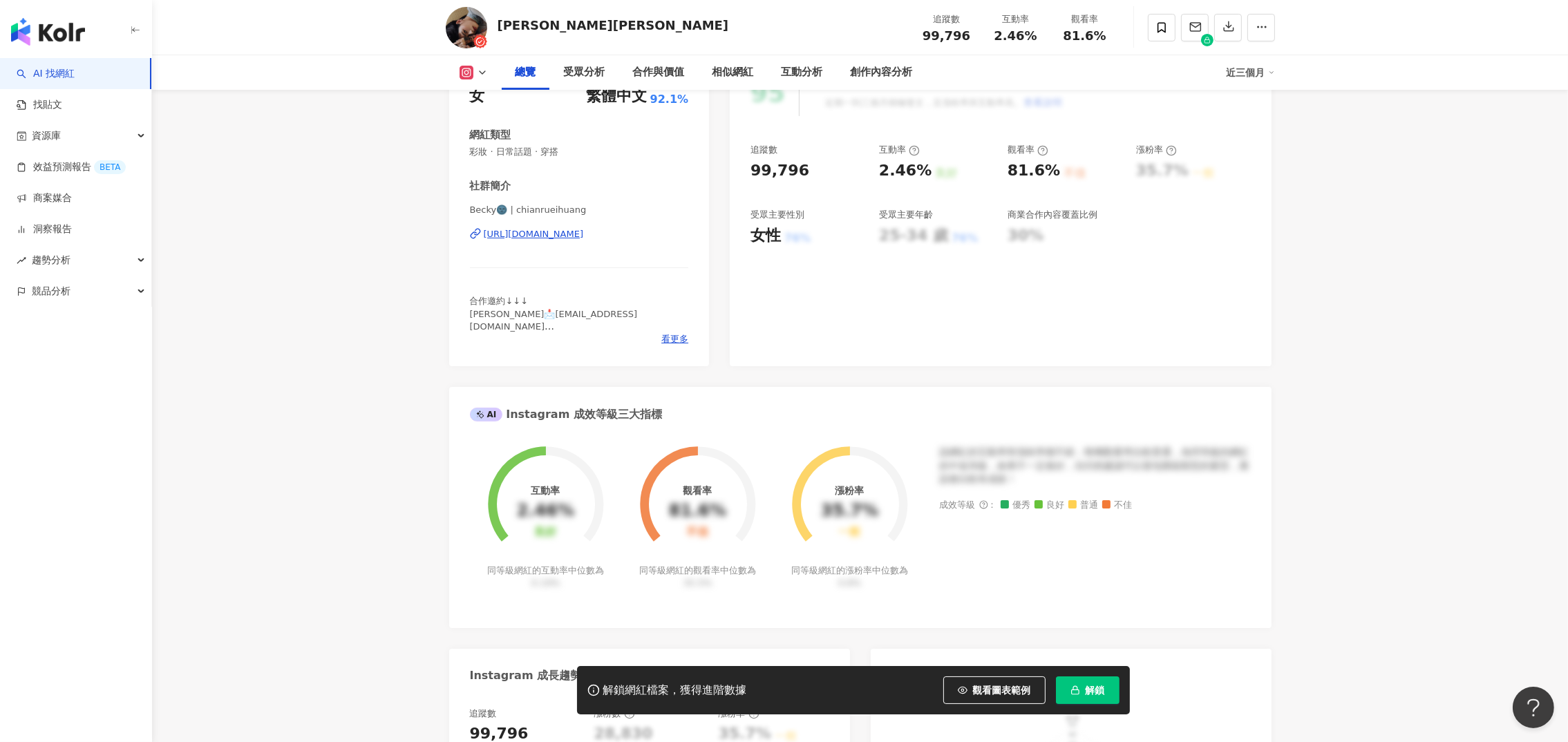
click at [569, 235] on div "https://www.instagram.com/chianrueihuang/" at bounding box center [534, 233] width 100 height 12
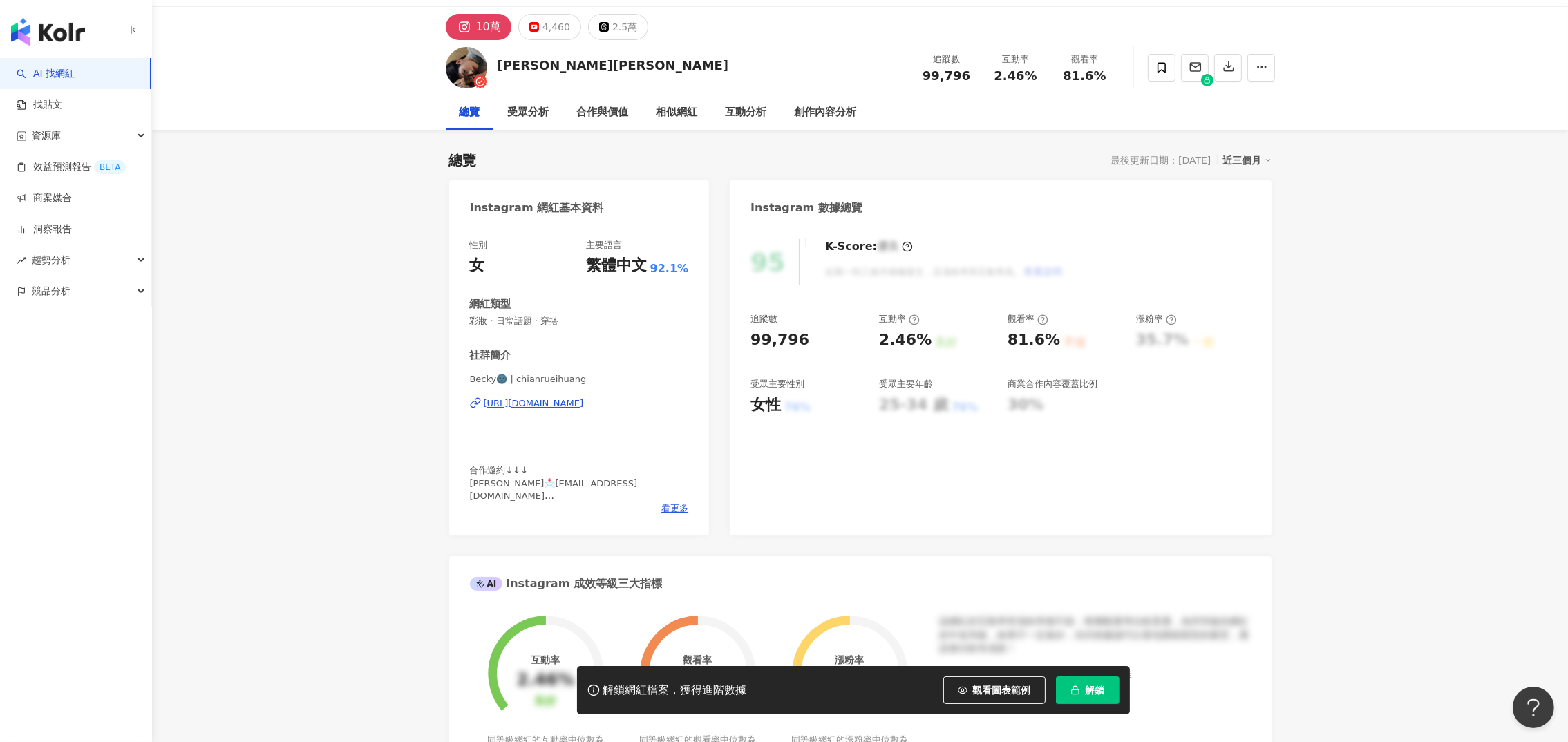
scroll to position [0, 0]
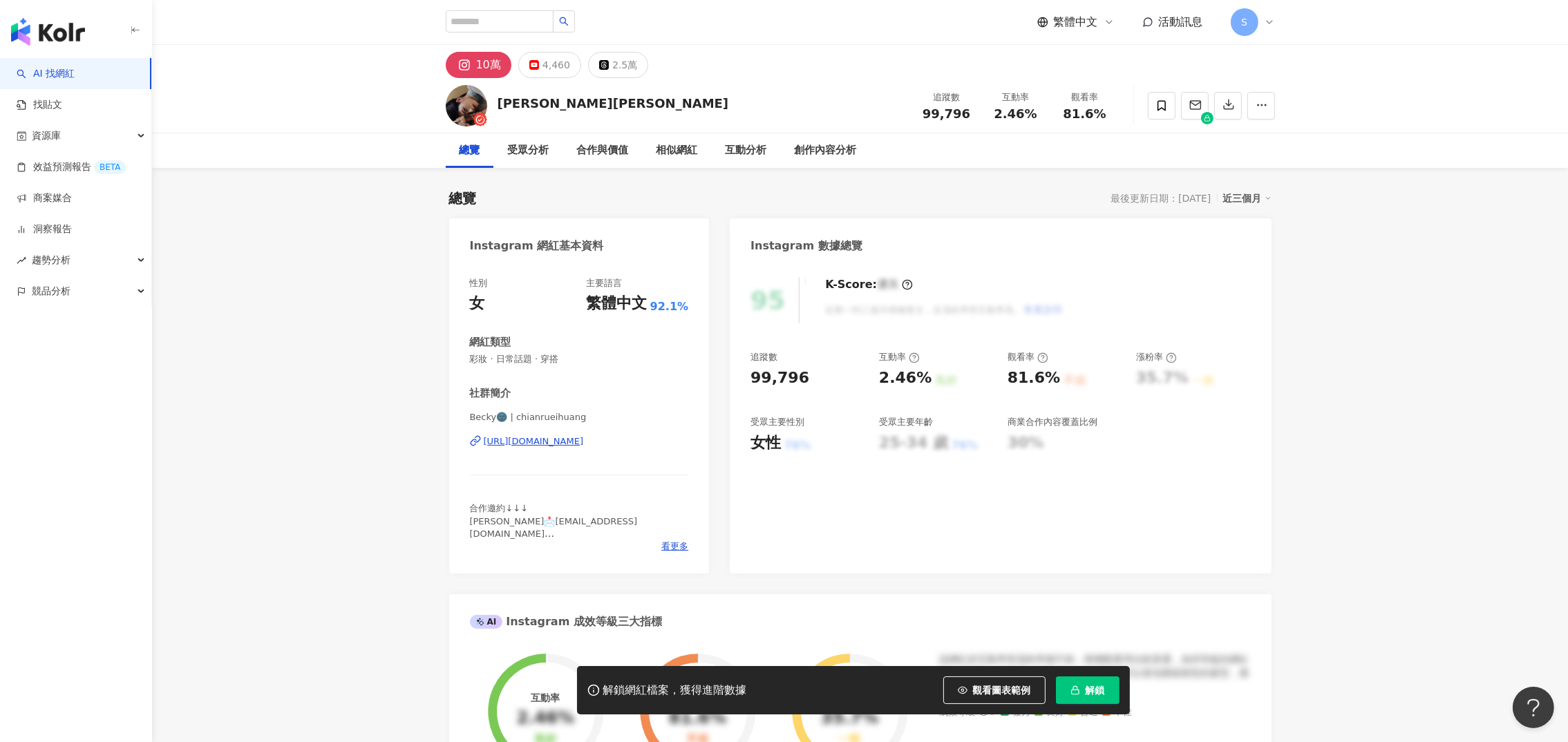
click at [550, 439] on div "https://www.instagram.com/chianrueihuang/" at bounding box center [534, 441] width 100 height 12
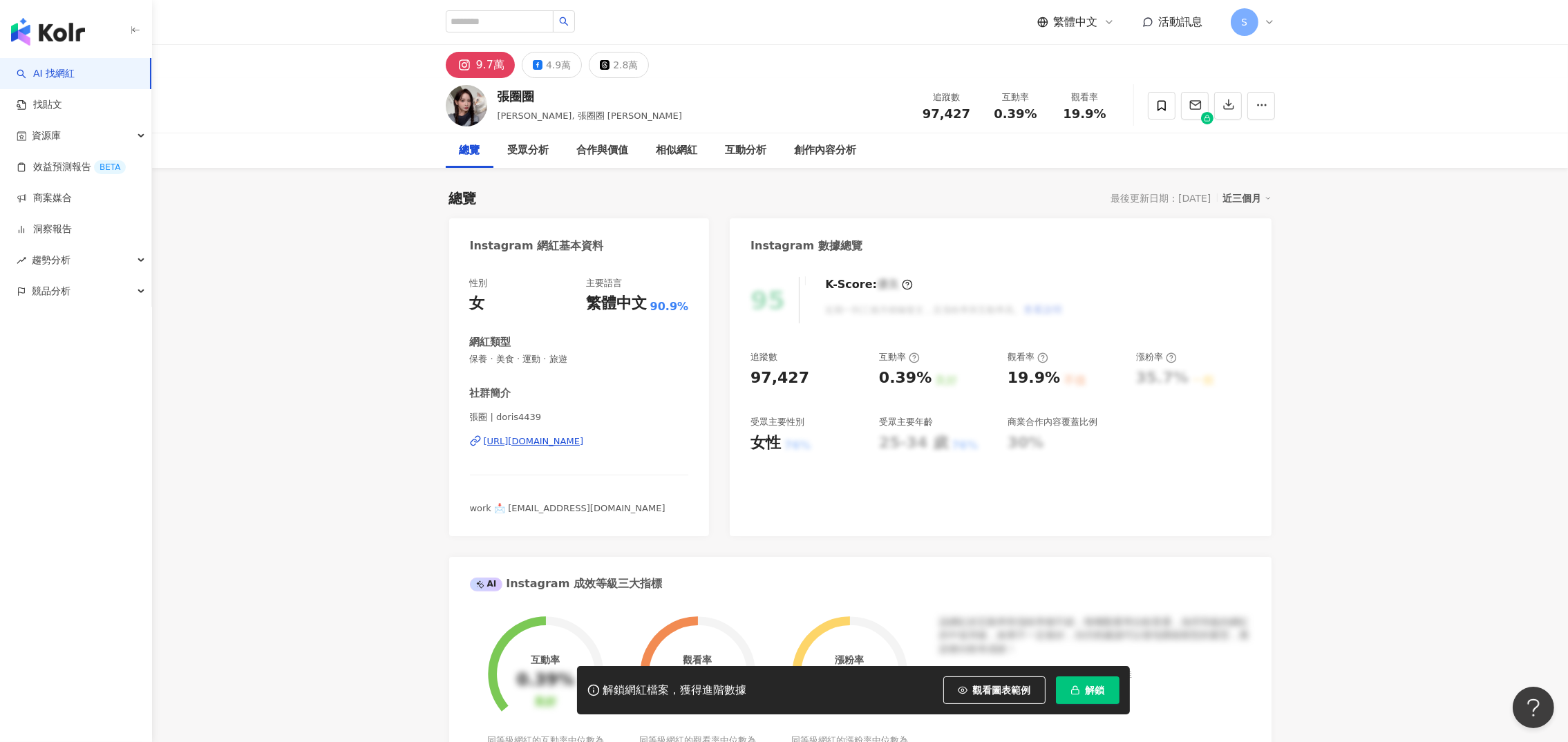
click at [554, 432] on div "張圈 | doris4439 [URL][DOMAIN_NAME]" at bounding box center [579, 451] width 219 height 81
click at [552, 446] on div "https://www.instagram.com/doris4439/" at bounding box center [534, 441] width 100 height 12
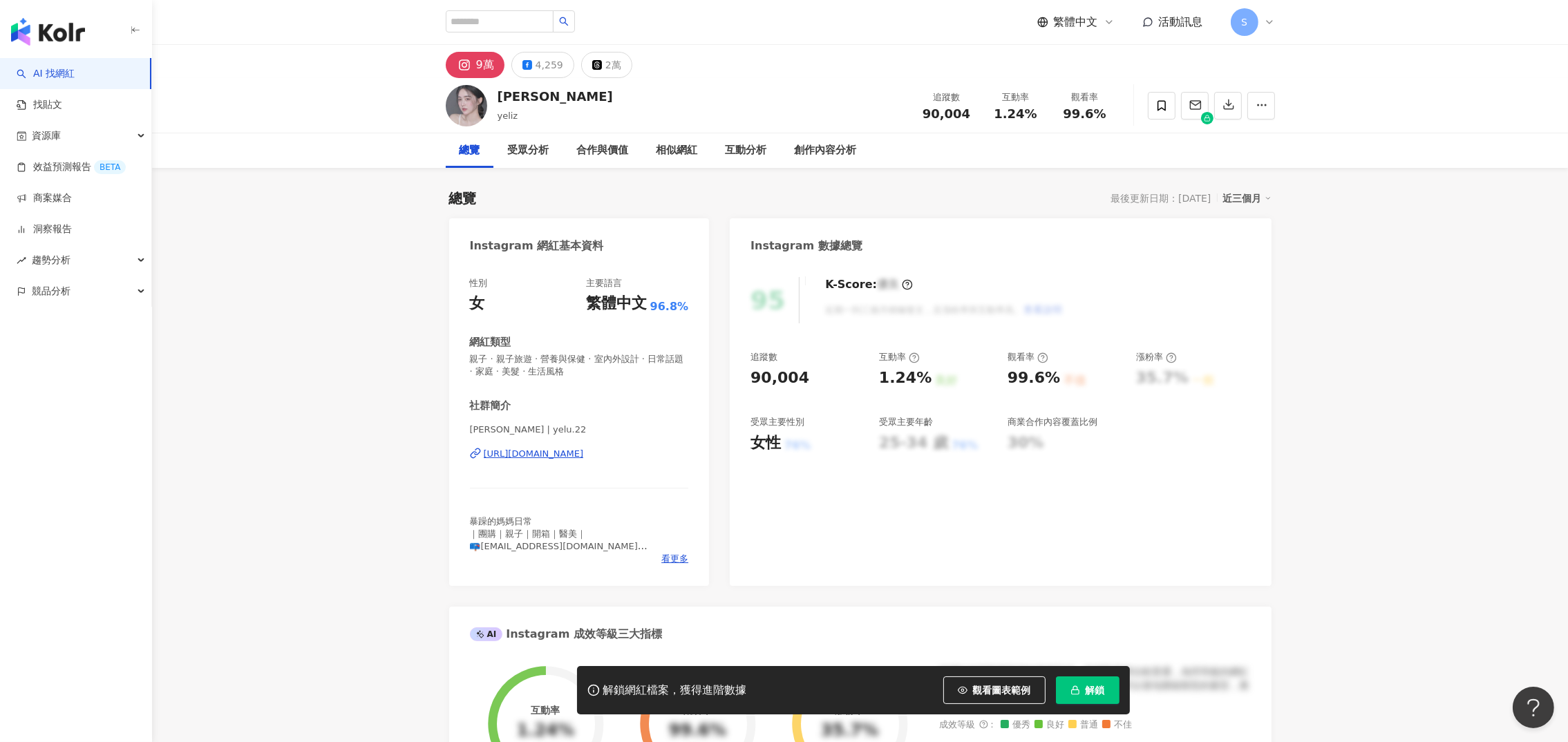
click at [504, 452] on div "[URL][DOMAIN_NAME]" at bounding box center [534, 453] width 100 height 12
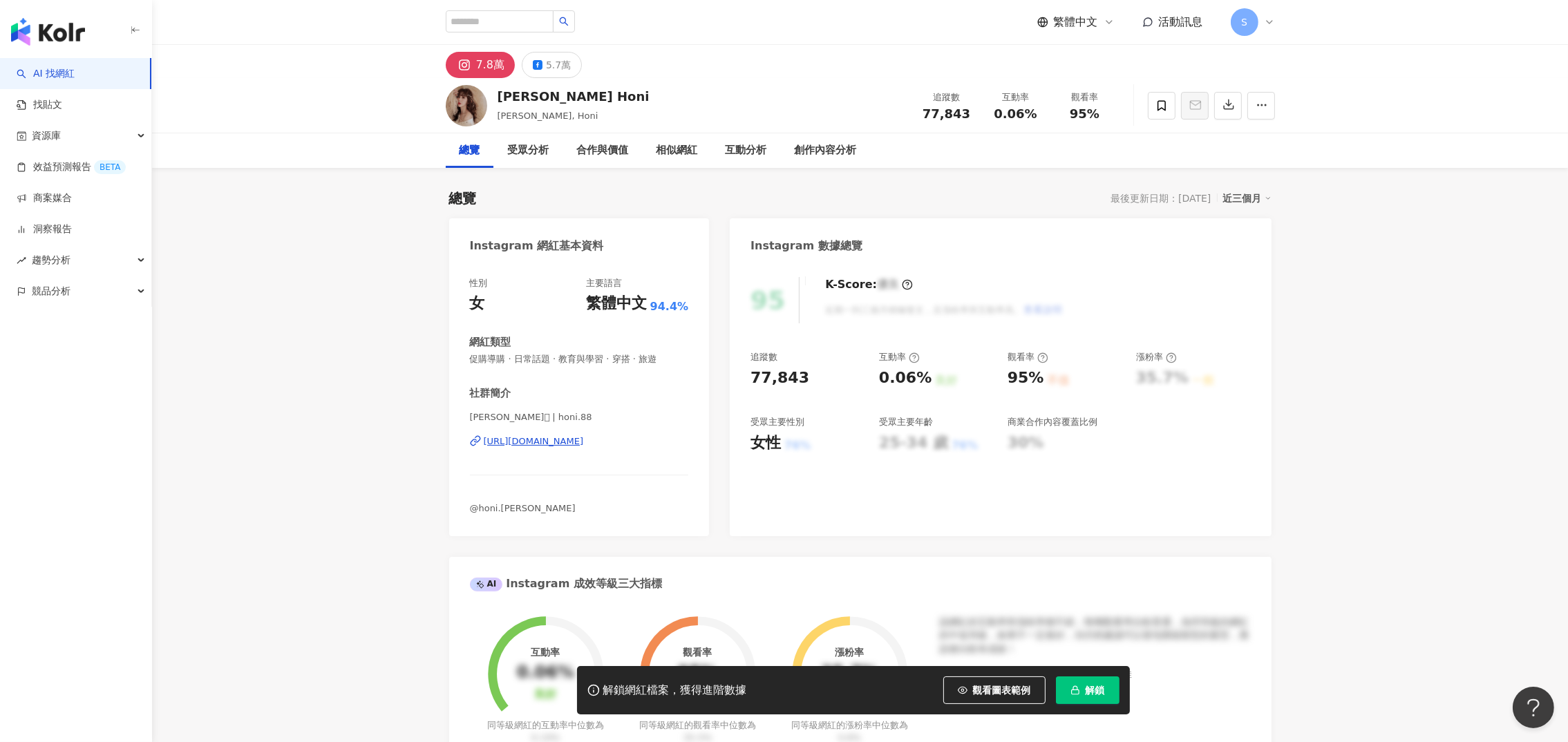
click at [575, 437] on div "https://www.instagram.com/honi.88/" at bounding box center [534, 441] width 100 height 12
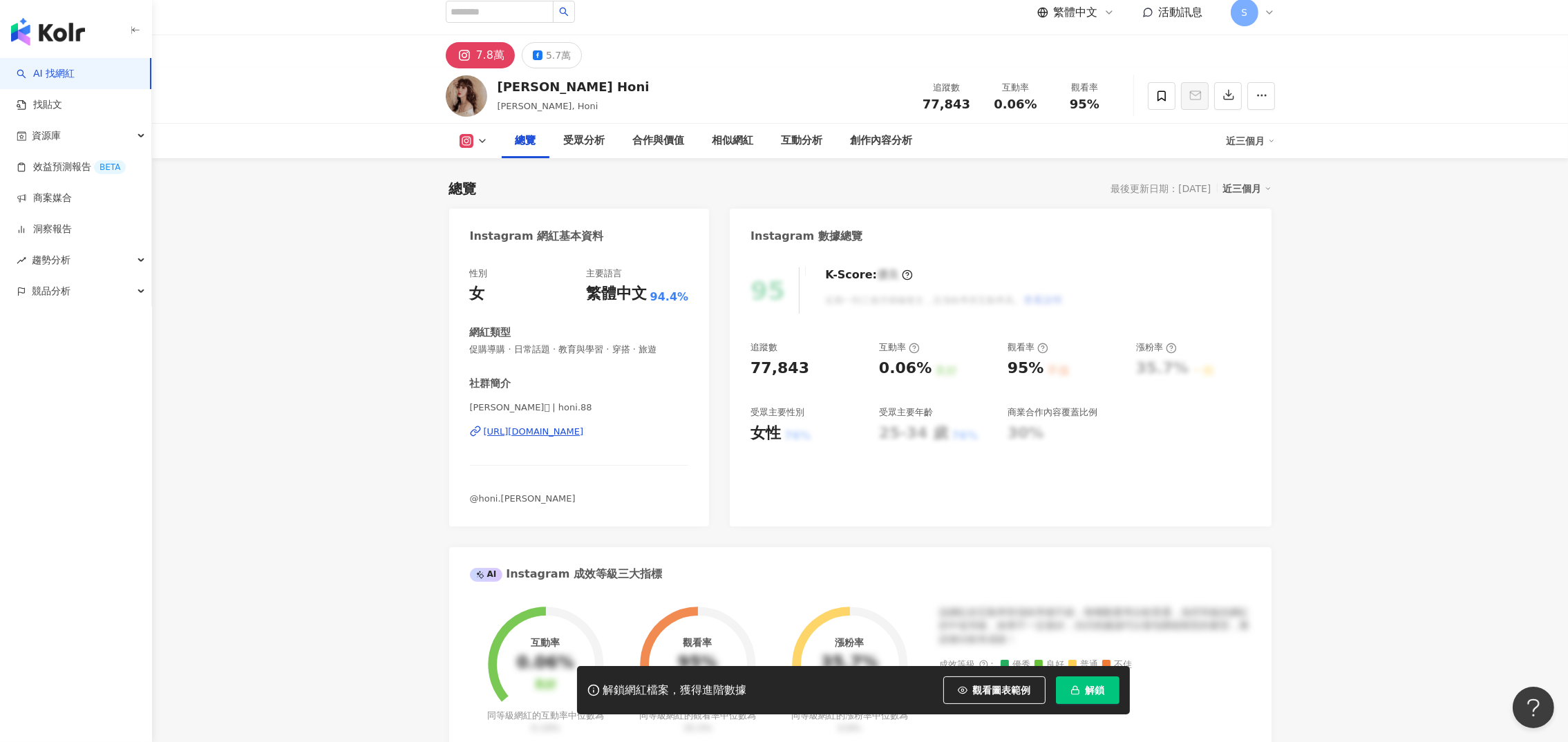
scroll to position [208, 0]
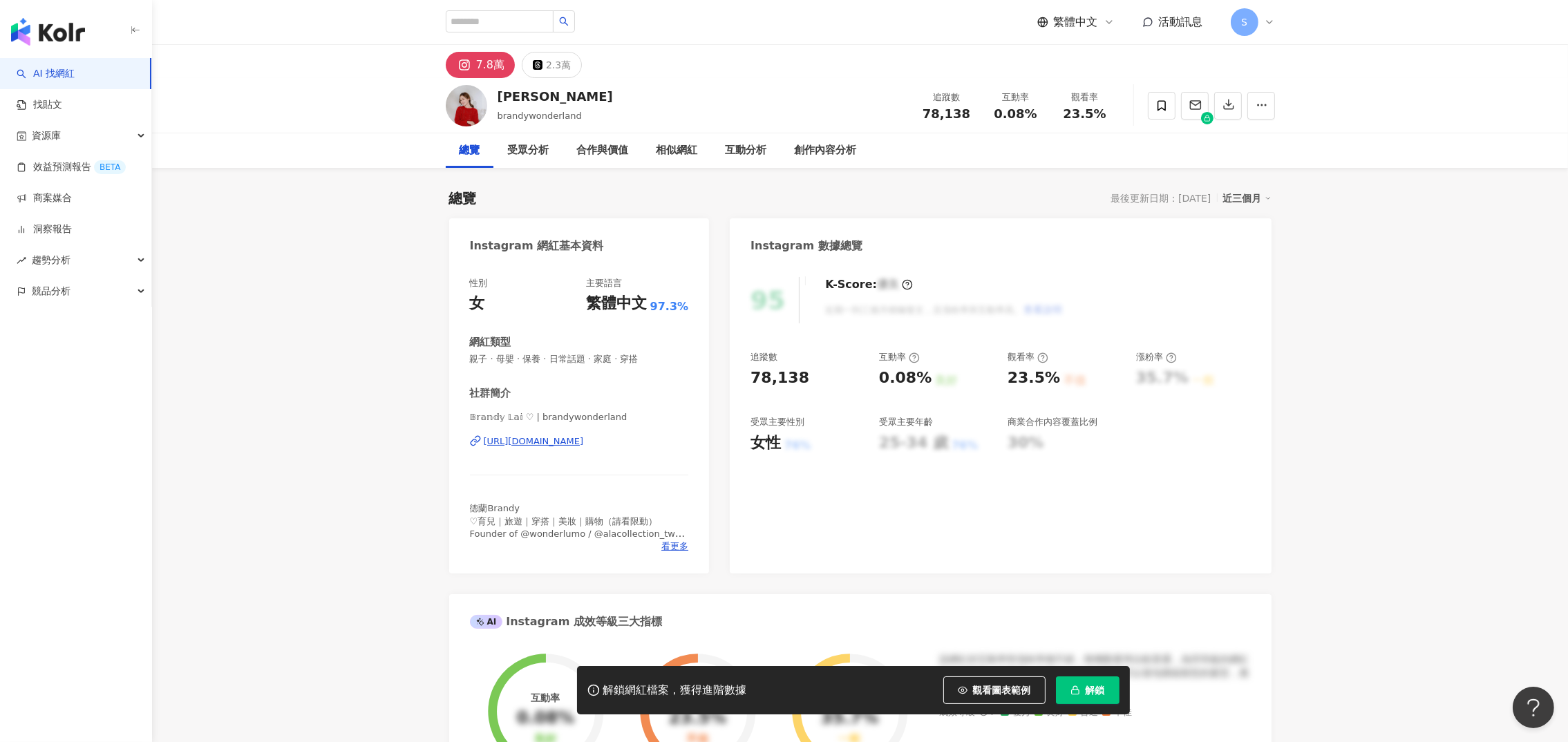
click at [561, 433] on div "𝔹𝕣𝕒𝕟𝕕𝕪 𝕃𝕒𝕚 ♡ | brandywonderland [URL][DOMAIN_NAME]" at bounding box center [579, 451] width 219 height 81
click at [561, 440] on div "[URL][DOMAIN_NAME]" at bounding box center [534, 441] width 100 height 12
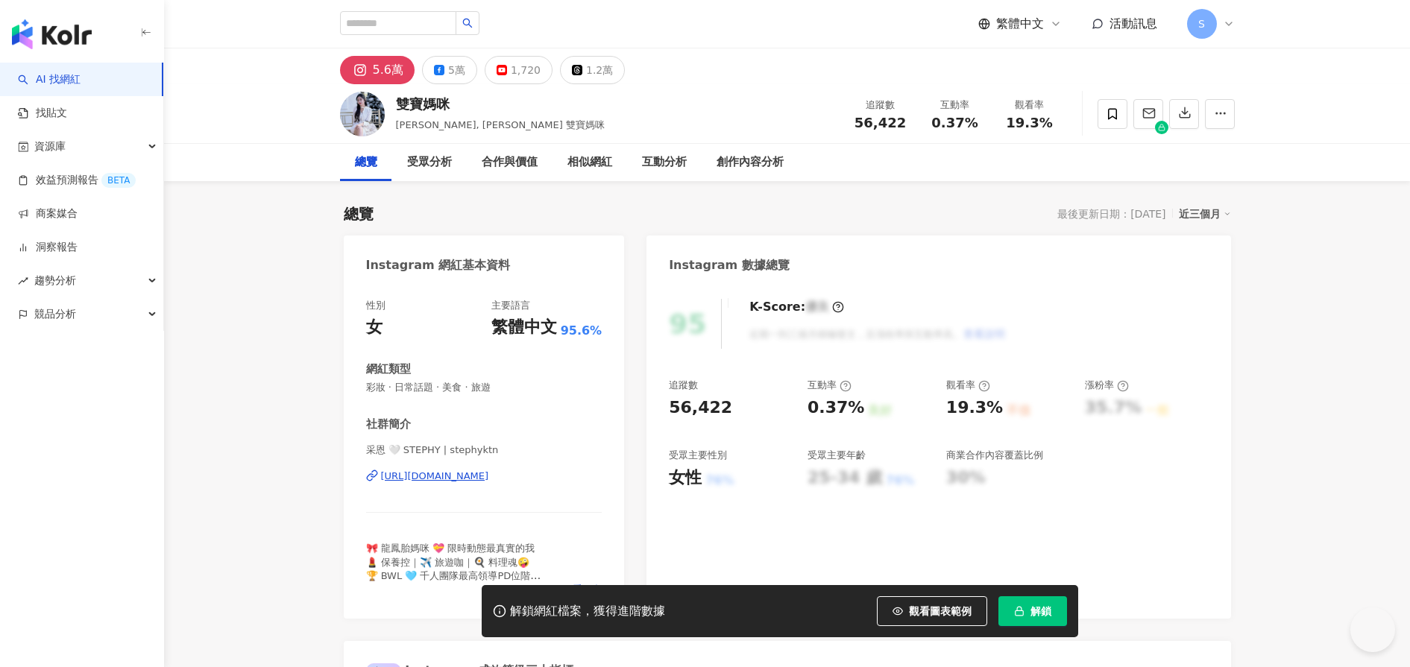
click at [489, 473] on div "https://www.instagram.com/stephyktn/" at bounding box center [435, 476] width 108 height 13
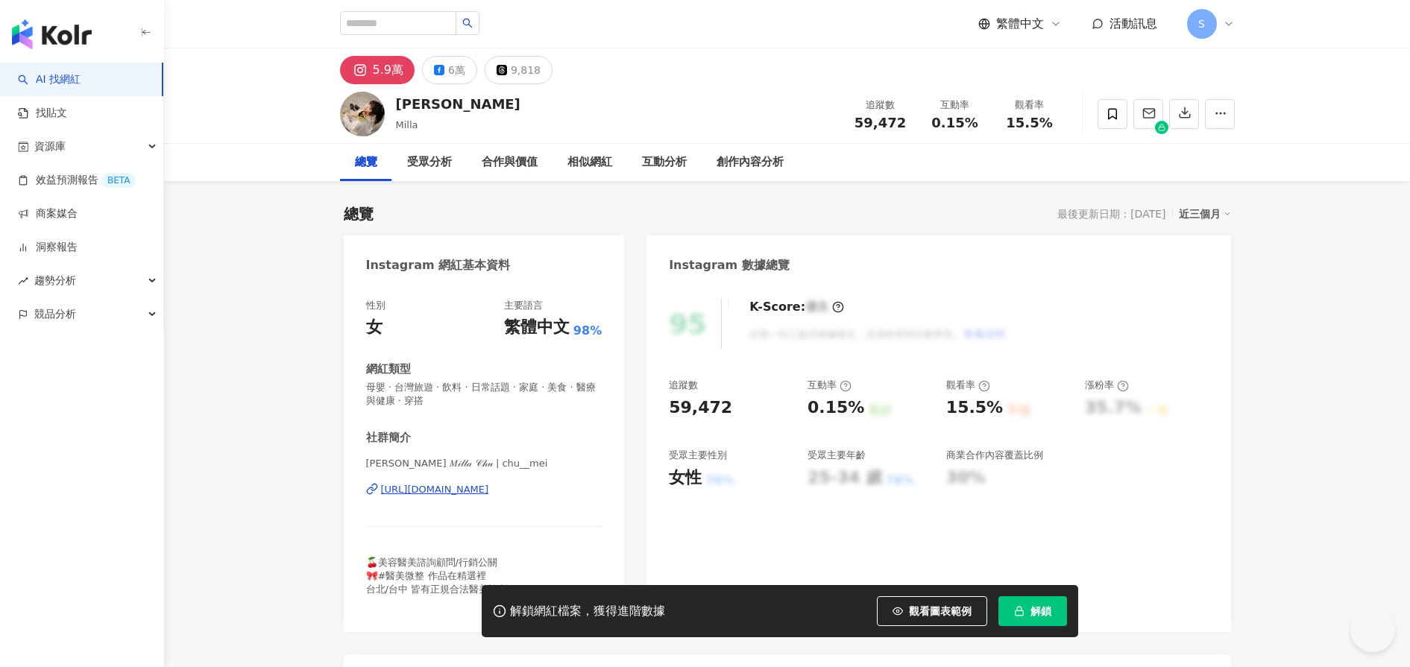
click at [489, 489] on div "[URL][DOMAIN_NAME]" at bounding box center [435, 489] width 108 height 13
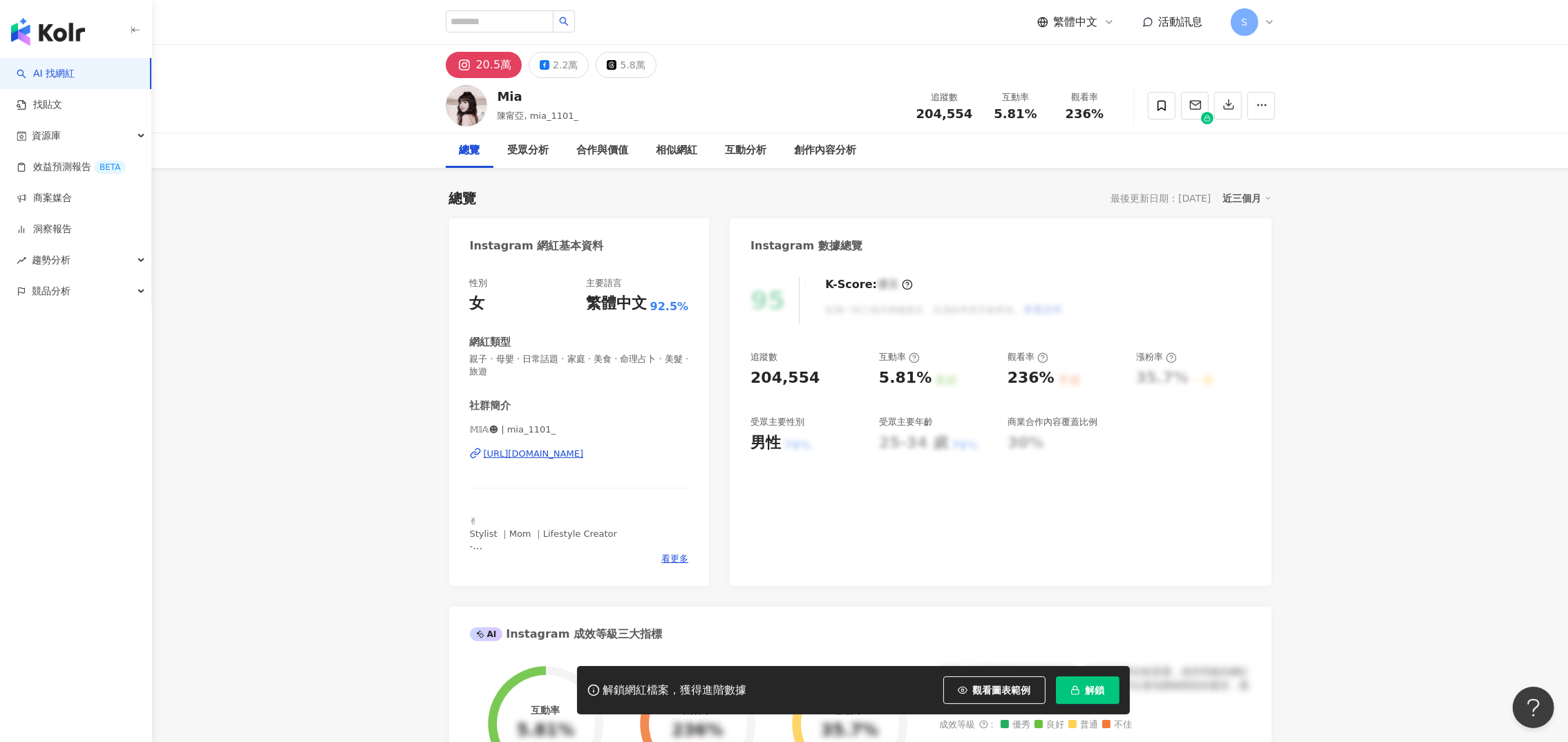
scroll to position [104, 0]
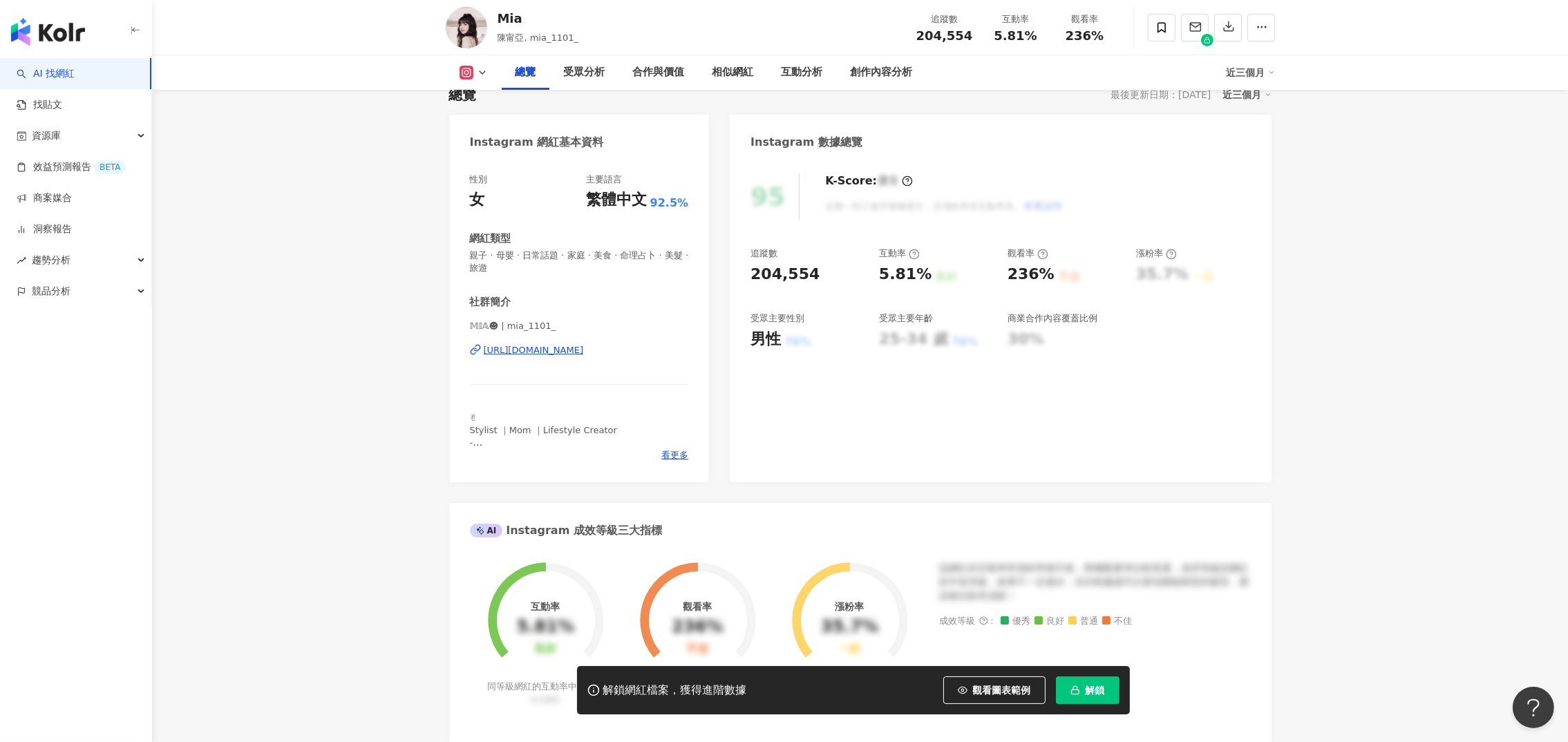
click at [563, 346] on div "[URL][DOMAIN_NAME]" at bounding box center [534, 349] width 100 height 12
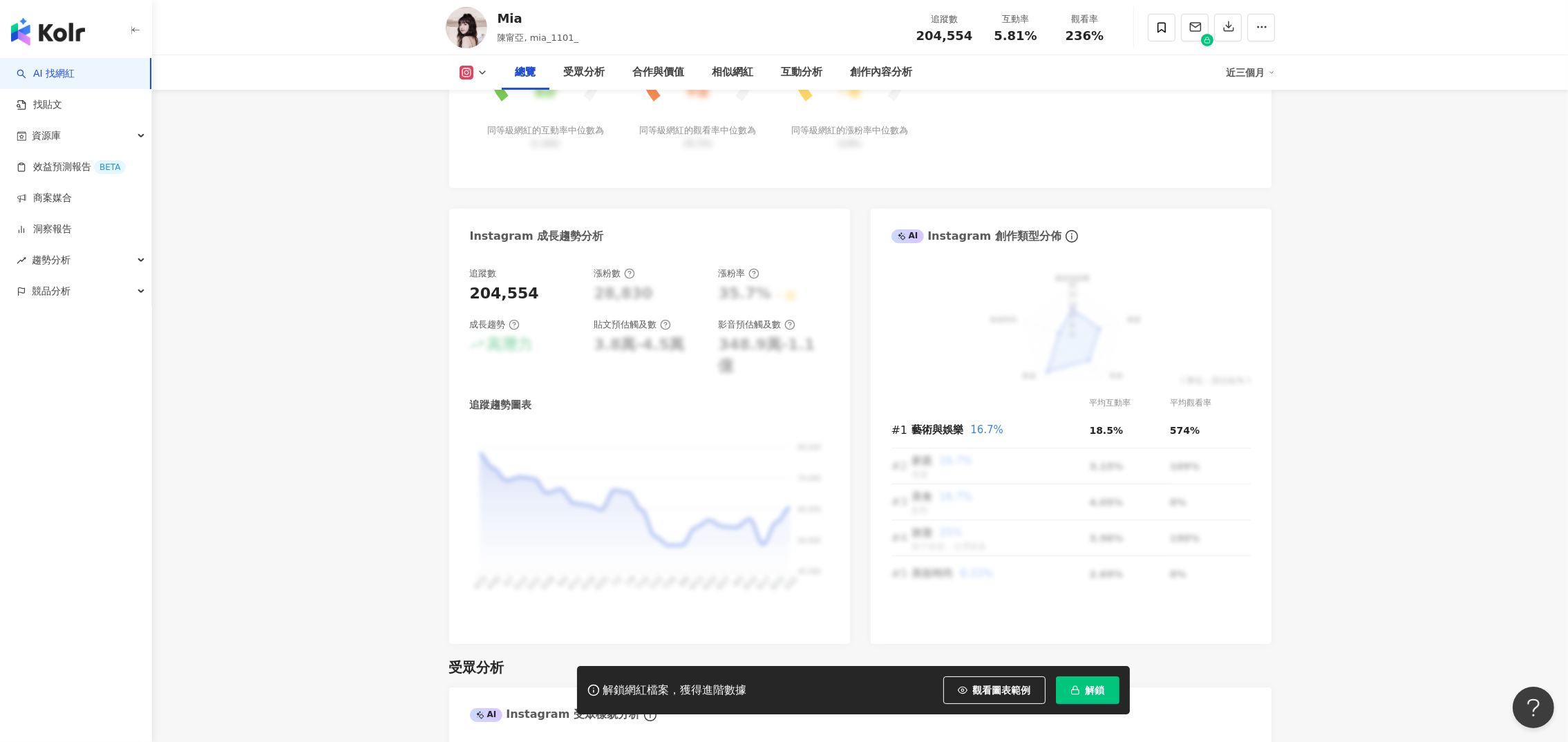
scroll to position [414, 0]
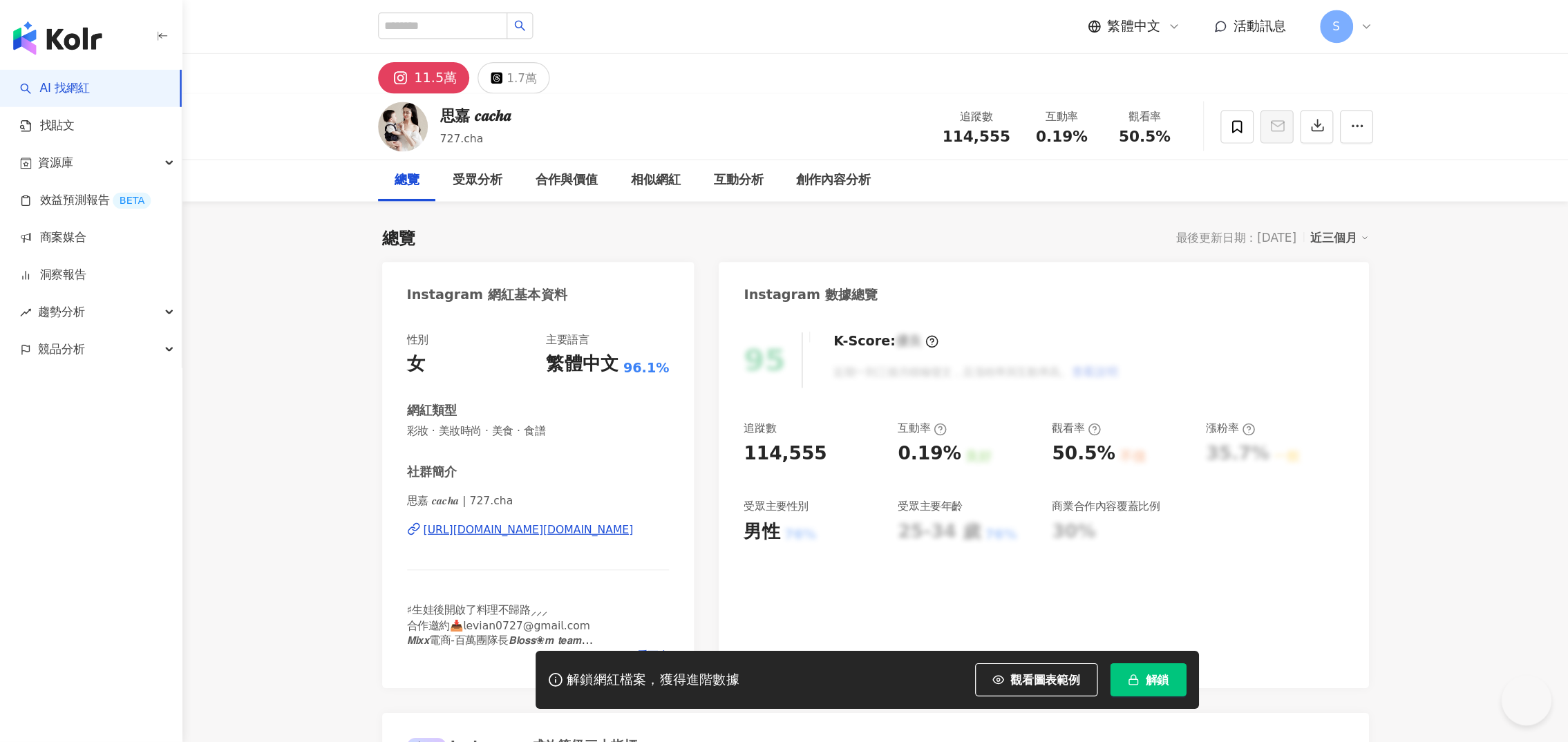
scroll to position [208, 0]
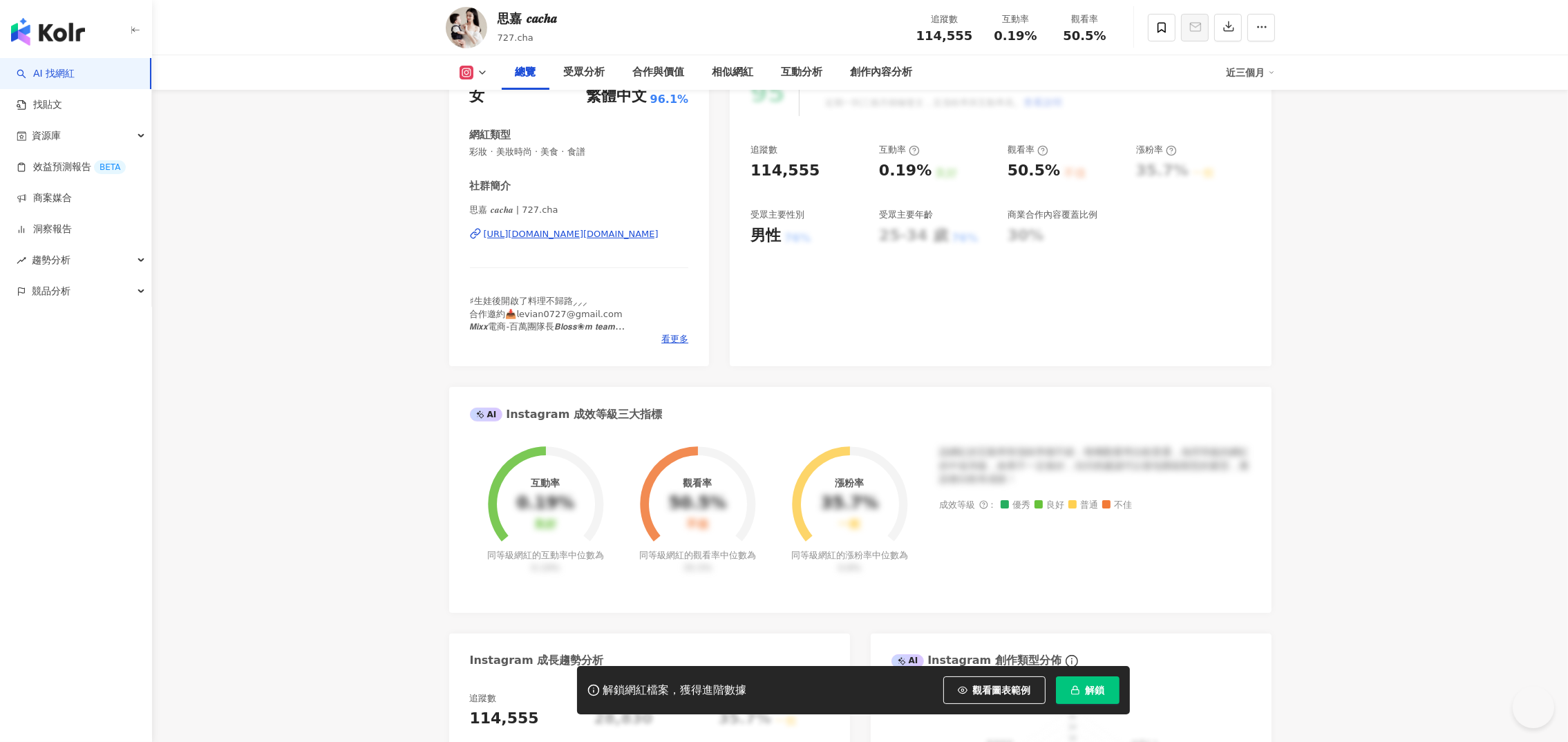
click at [539, 235] on div "[URL][DOMAIN_NAME][DOMAIN_NAME]" at bounding box center [571, 233] width 175 height 12
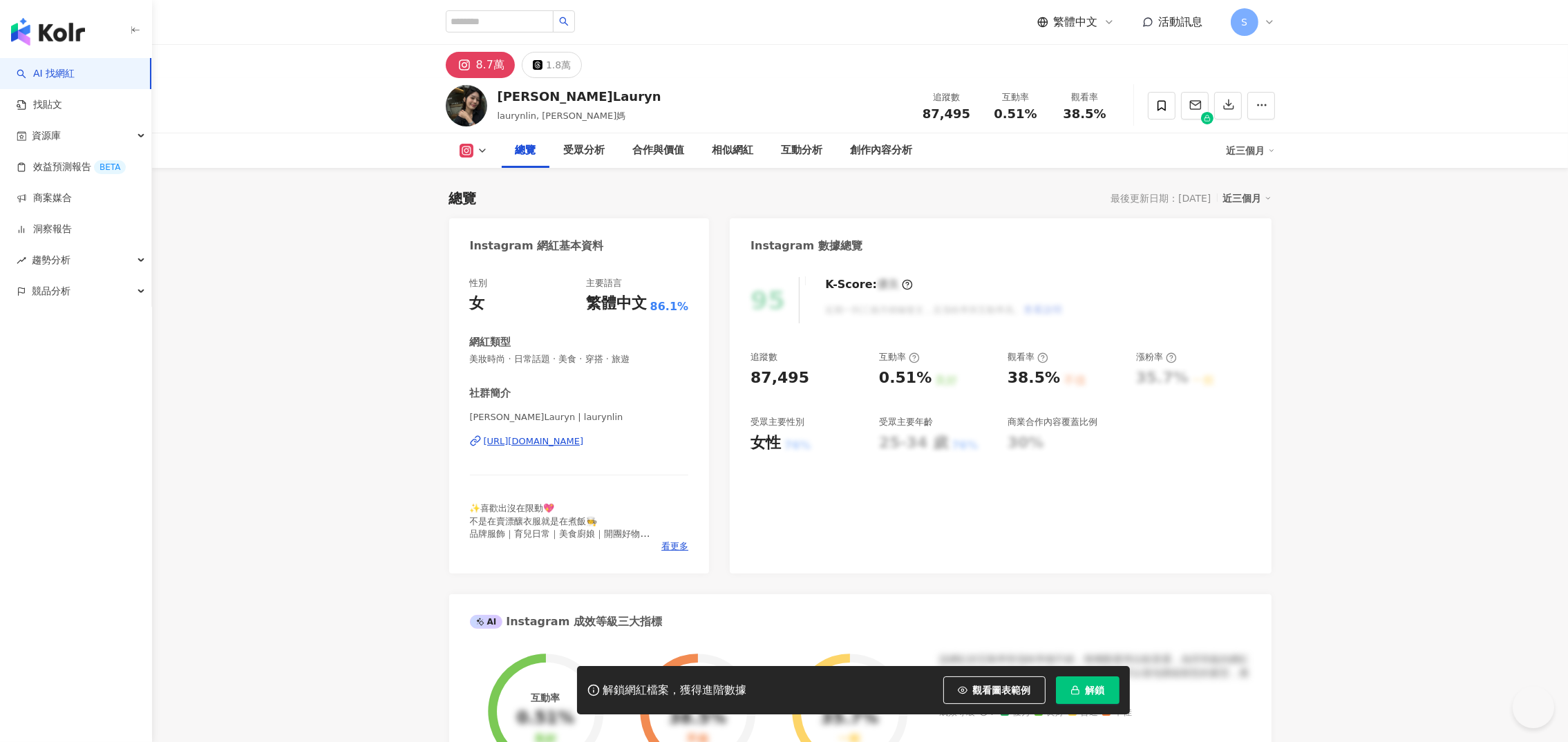
click at [534, 440] on div "https://www.instagram.com/laurynlin/" at bounding box center [534, 441] width 100 height 12
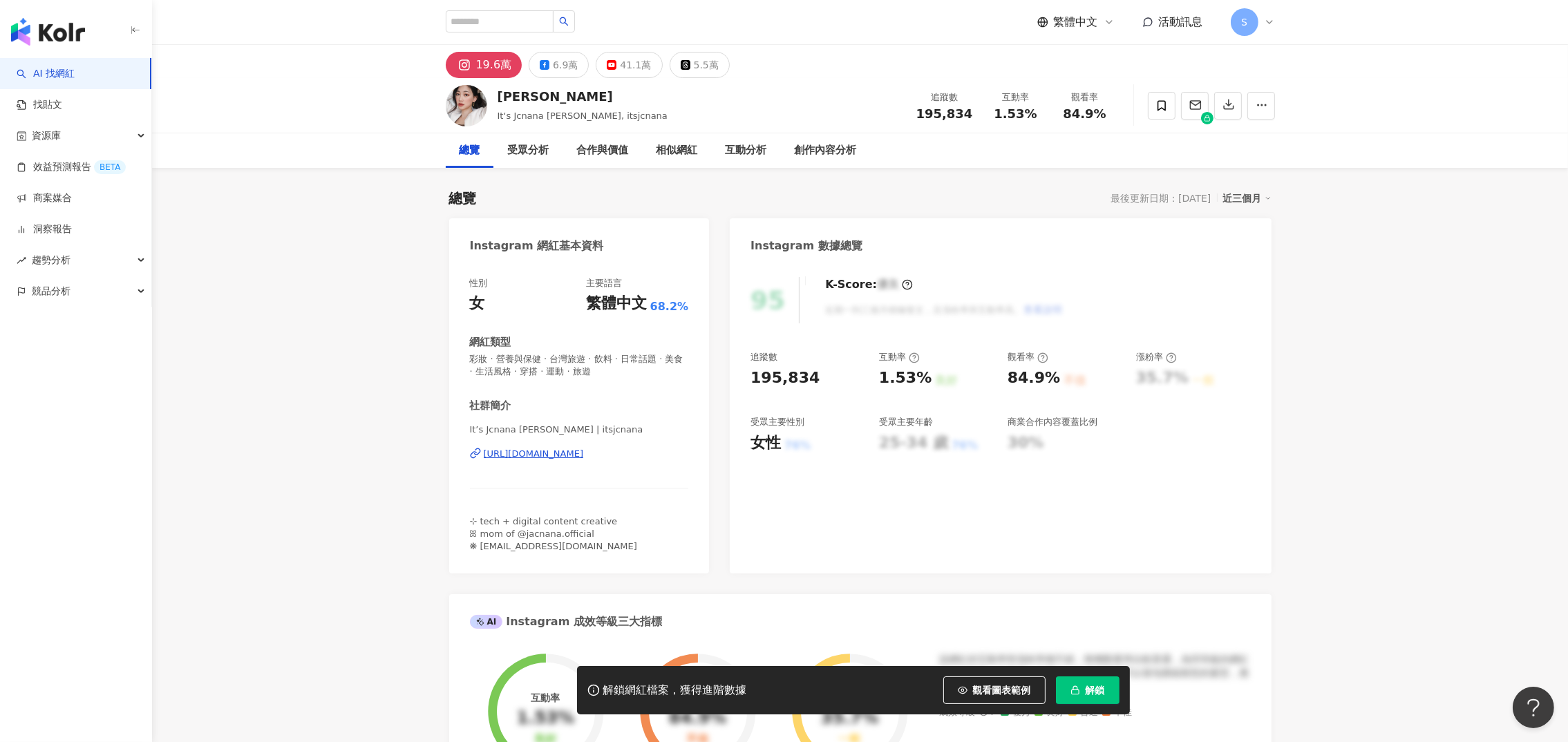
drag, startPoint x: 539, startPoint y: 456, endPoint x: 609, endPoint y: 6, distance: 455.4
click at [539, 456] on div "[URL][DOMAIN_NAME]" at bounding box center [534, 453] width 100 height 12
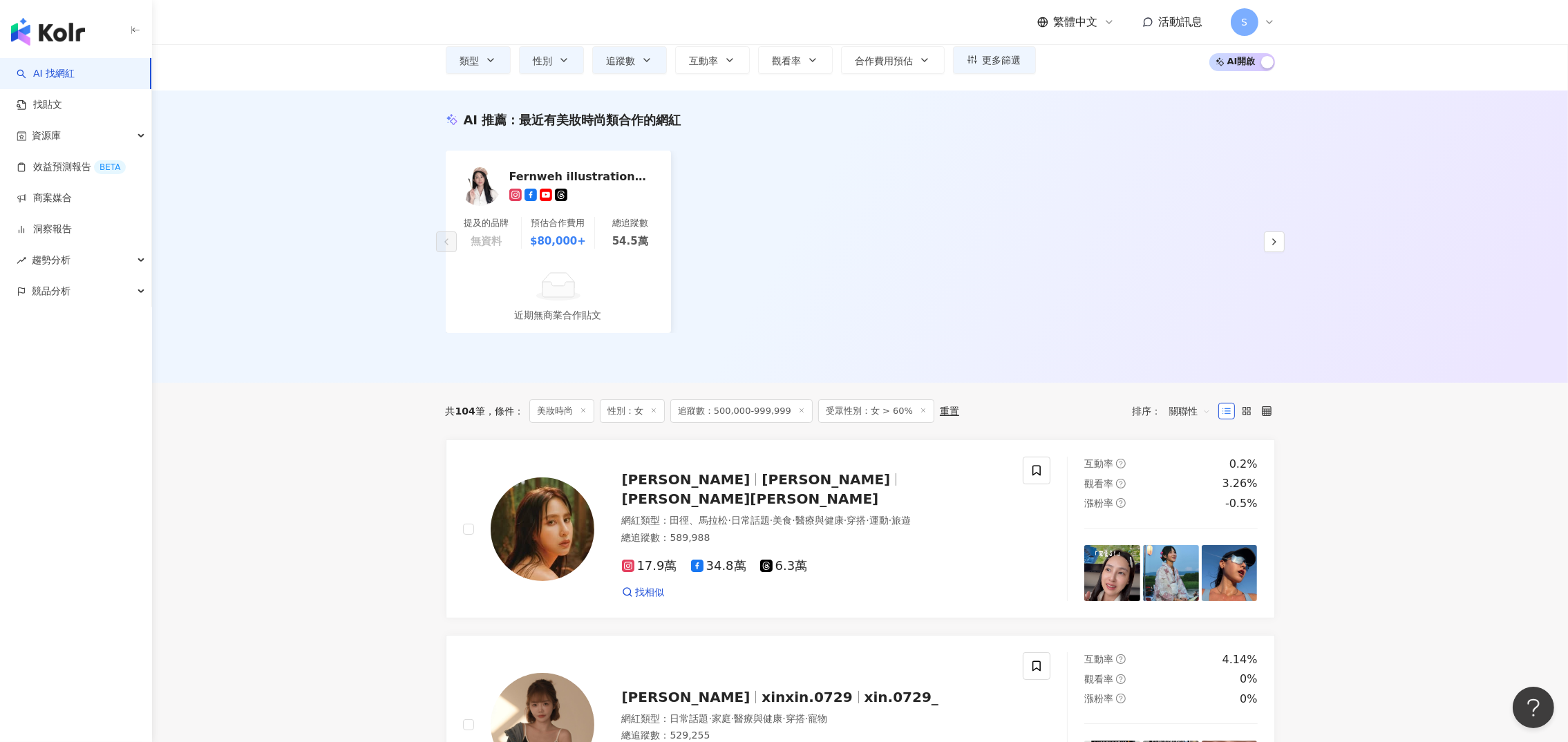
scroll to position [92, 0]
click at [702, 408] on span "追蹤數：500,000-999,999" at bounding box center [741, 411] width 143 height 23
click at [751, 414] on span "追蹤數：500,000-999,999" at bounding box center [741, 411] width 143 height 23
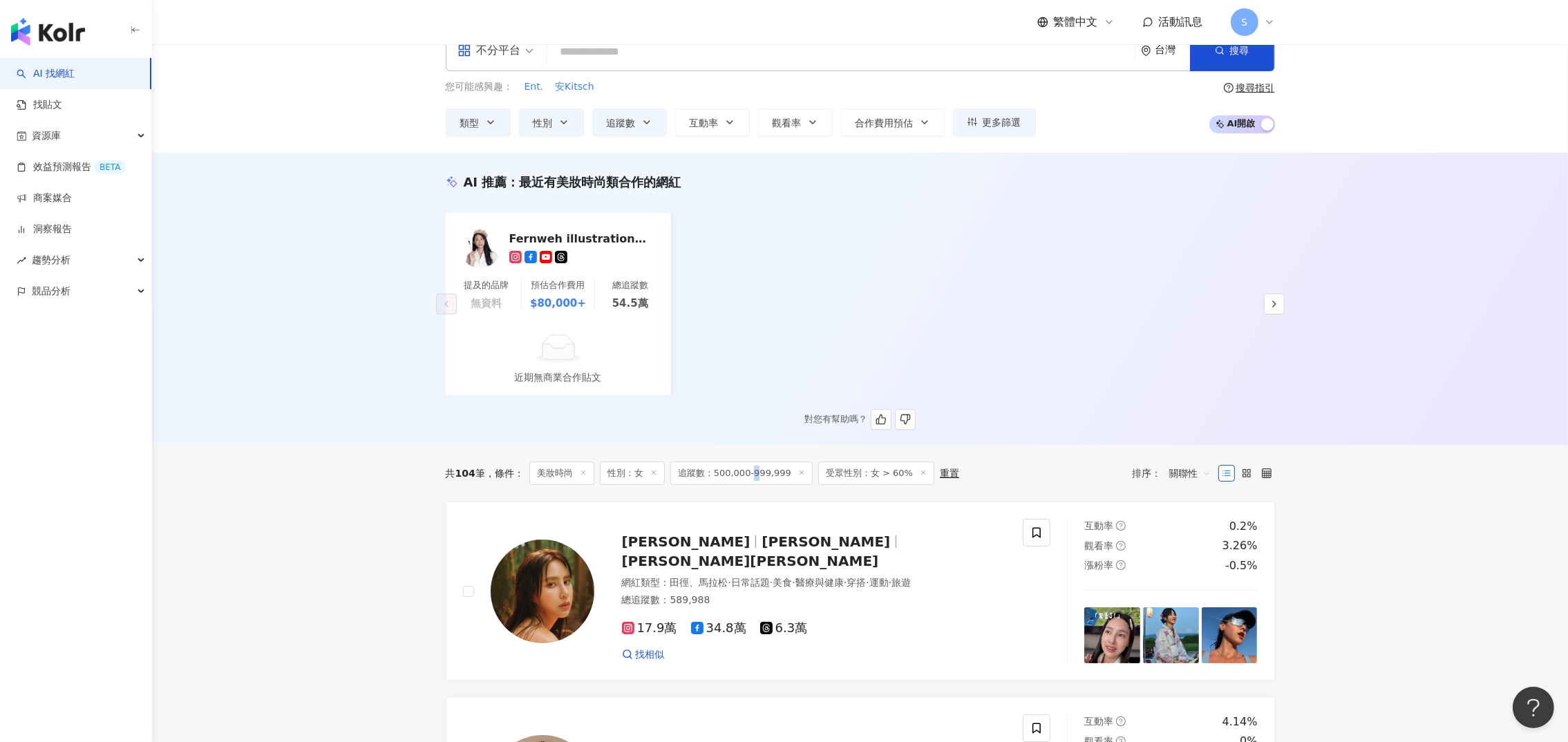
scroll to position [0, 0]
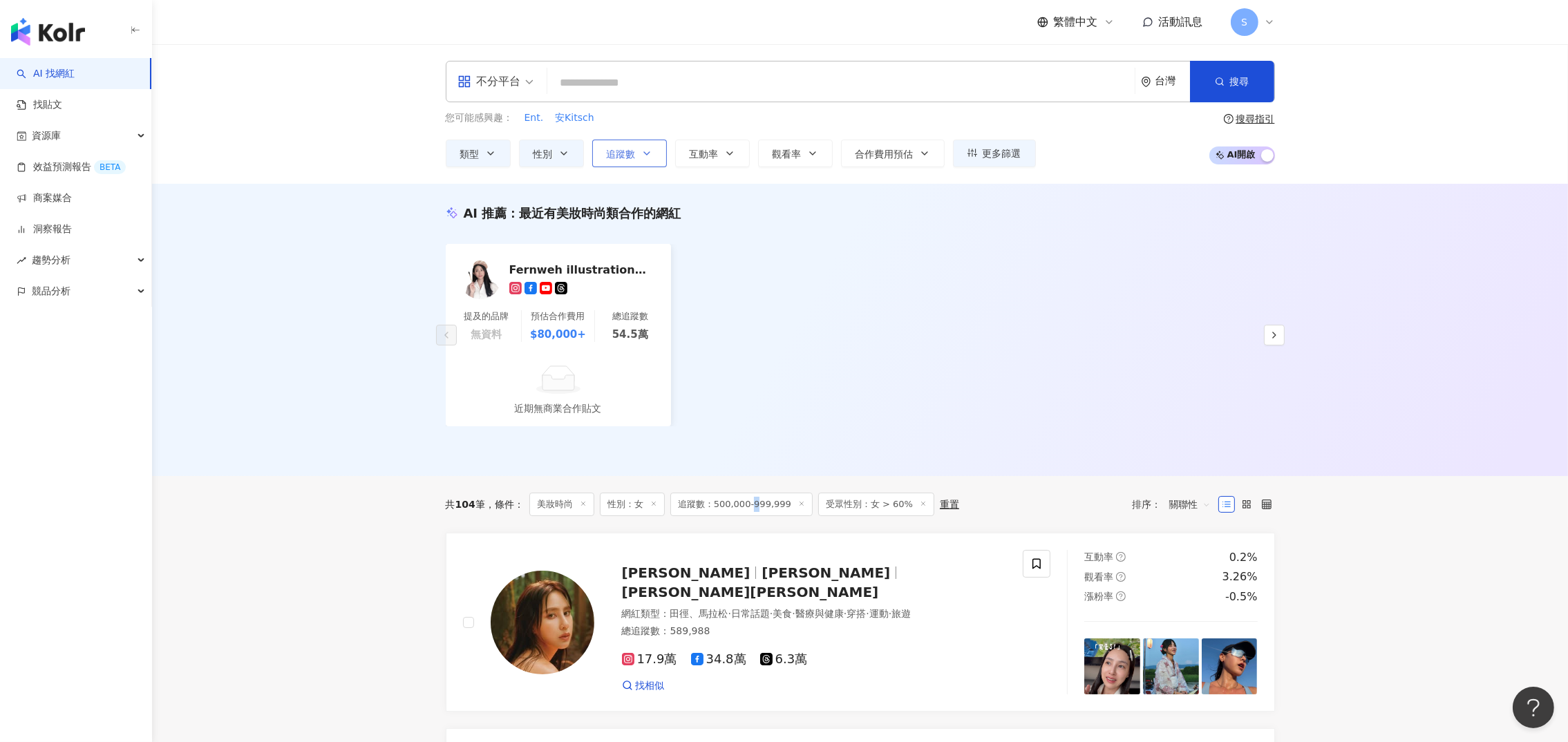
click at [642, 159] on button "追蹤數" at bounding box center [629, 154] width 75 height 28
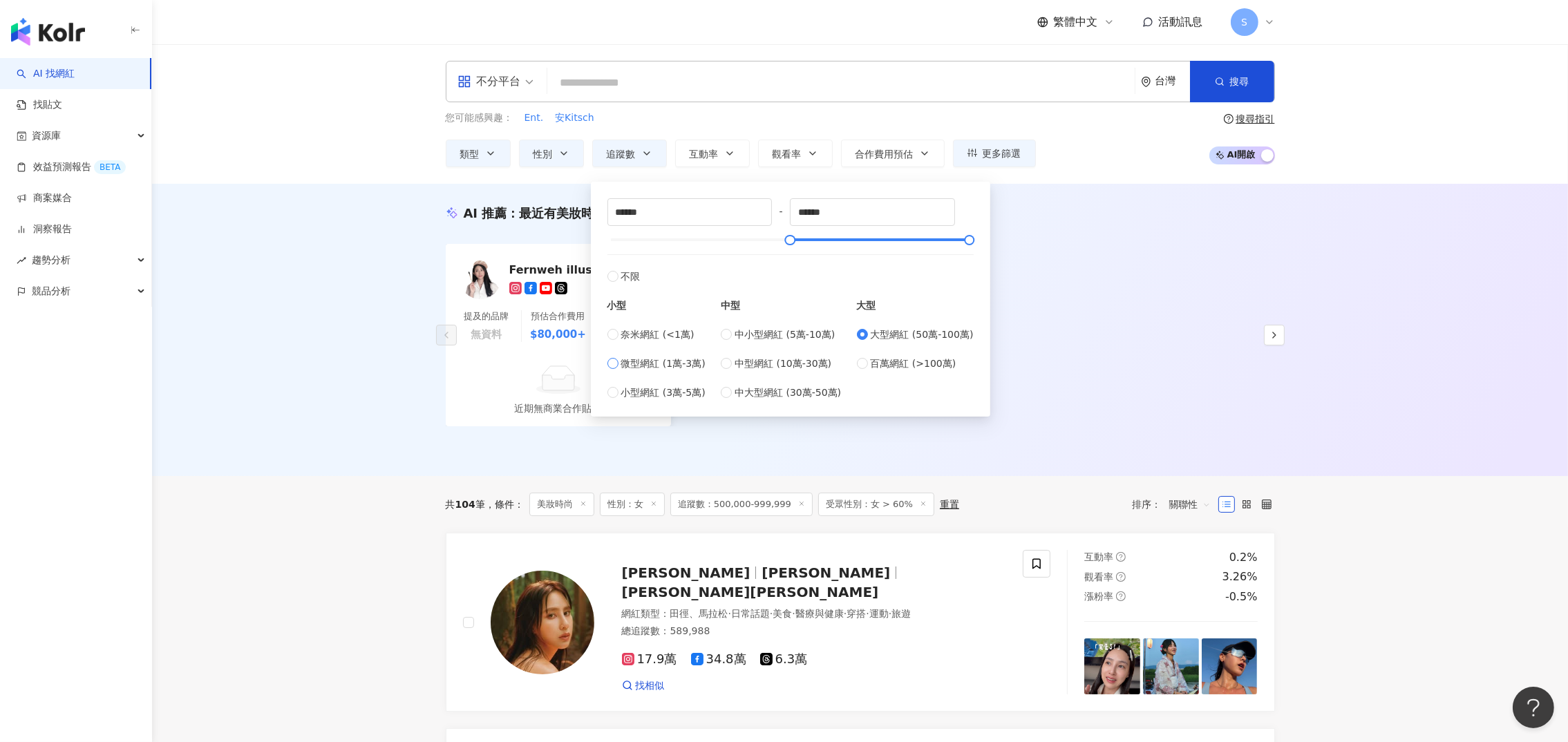
click at [669, 366] on span "微型網紅 (1萬-3萬)" at bounding box center [663, 363] width 84 height 15
type input "*****"
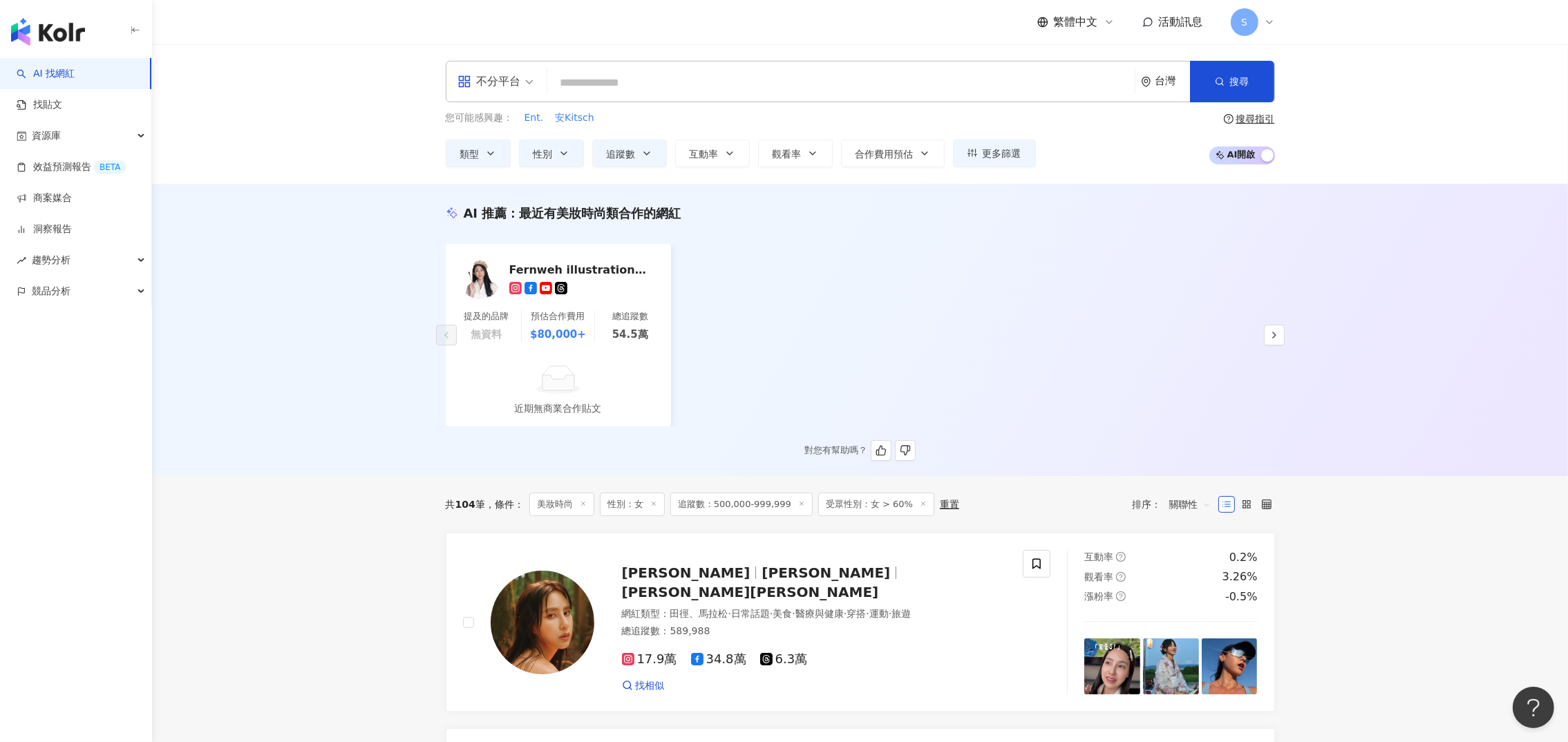
click at [1008, 364] on div "Fernweh illustration愛麗絲測繪旅帳 提及的品牌 無資料 預估合作費用 $80,000+ 總追蹤數 54.5萬 近期無商業合作貼文" at bounding box center [860, 334] width 829 height 182
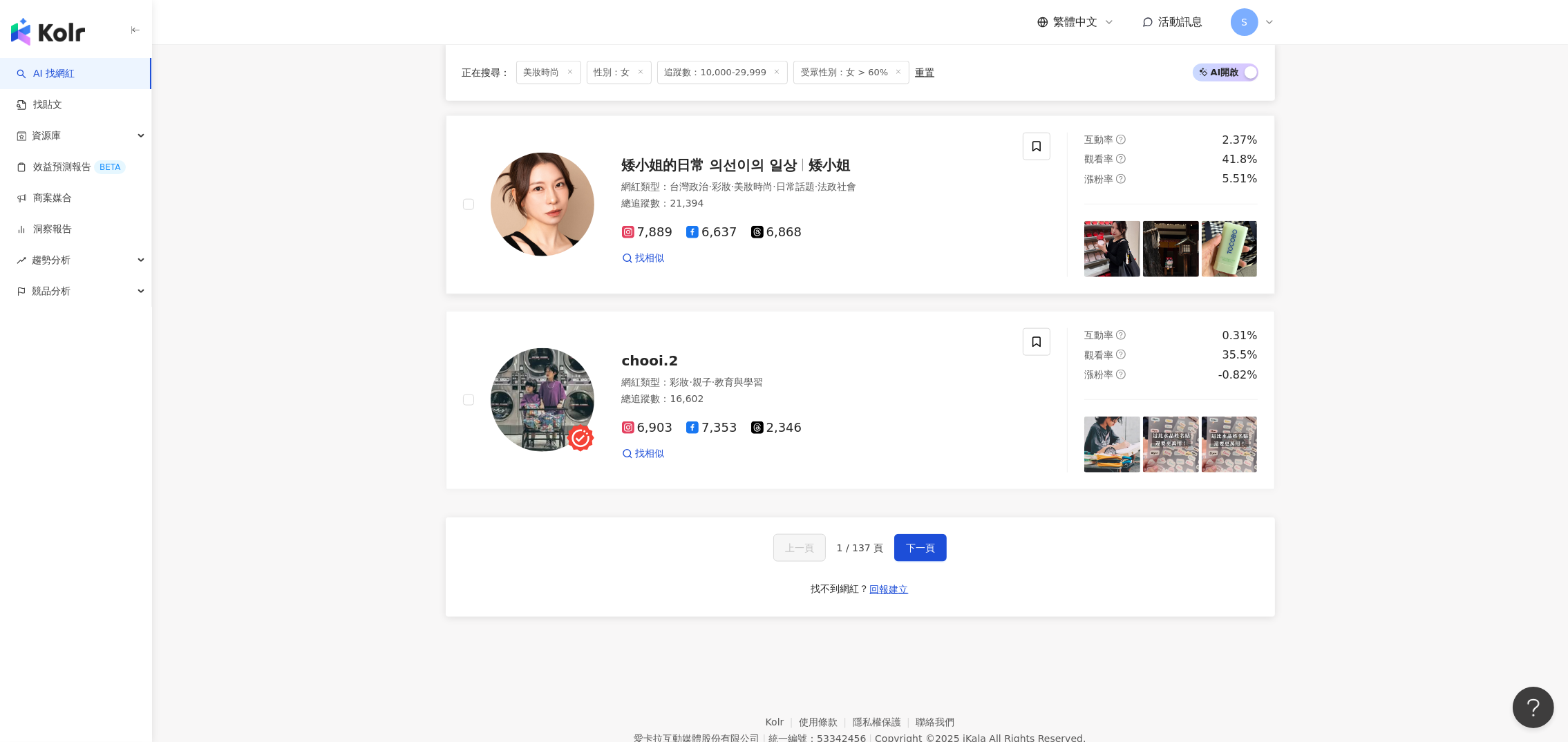
scroll to position [2442, 0]
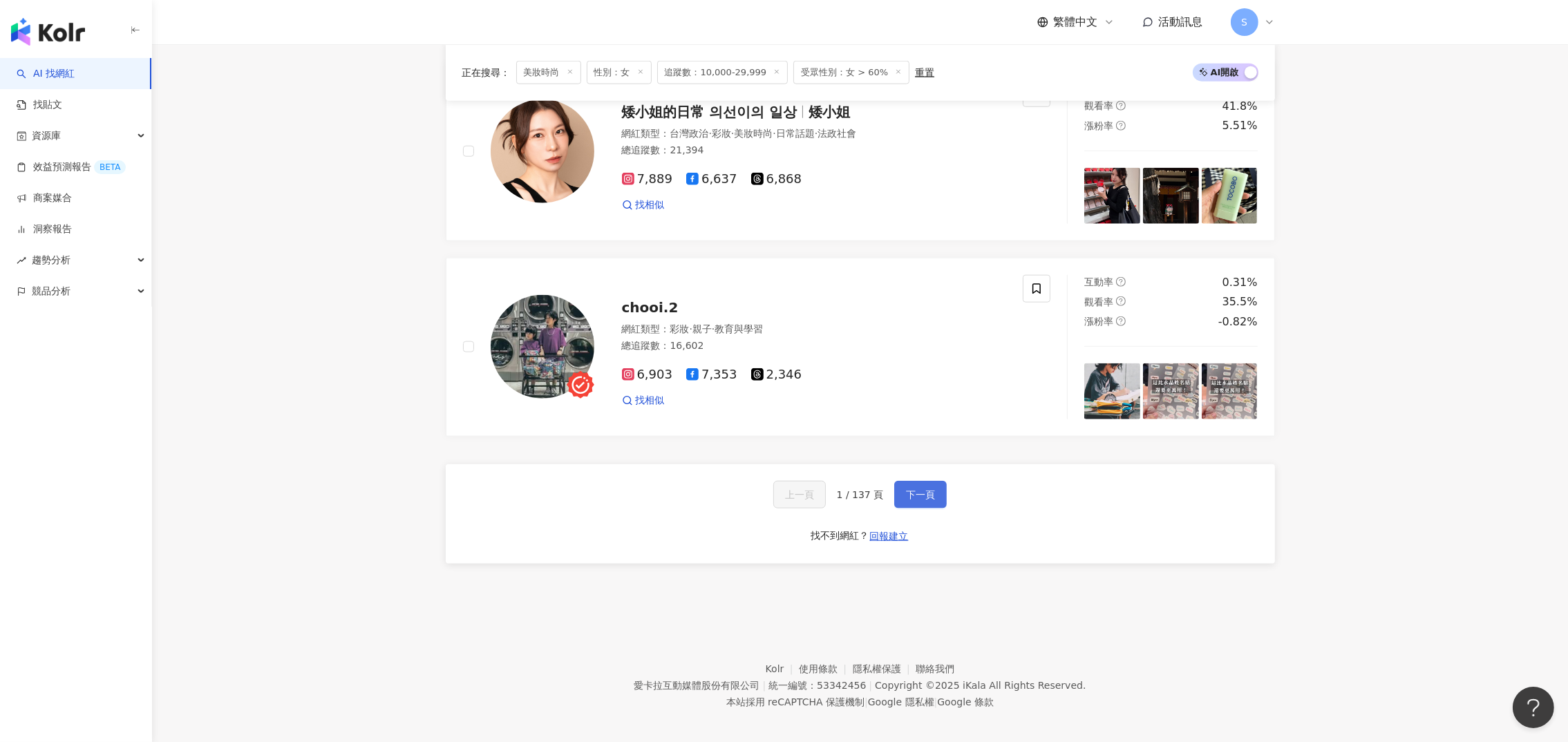
click at [917, 490] on span "下一頁" at bounding box center [919, 495] width 29 height 11
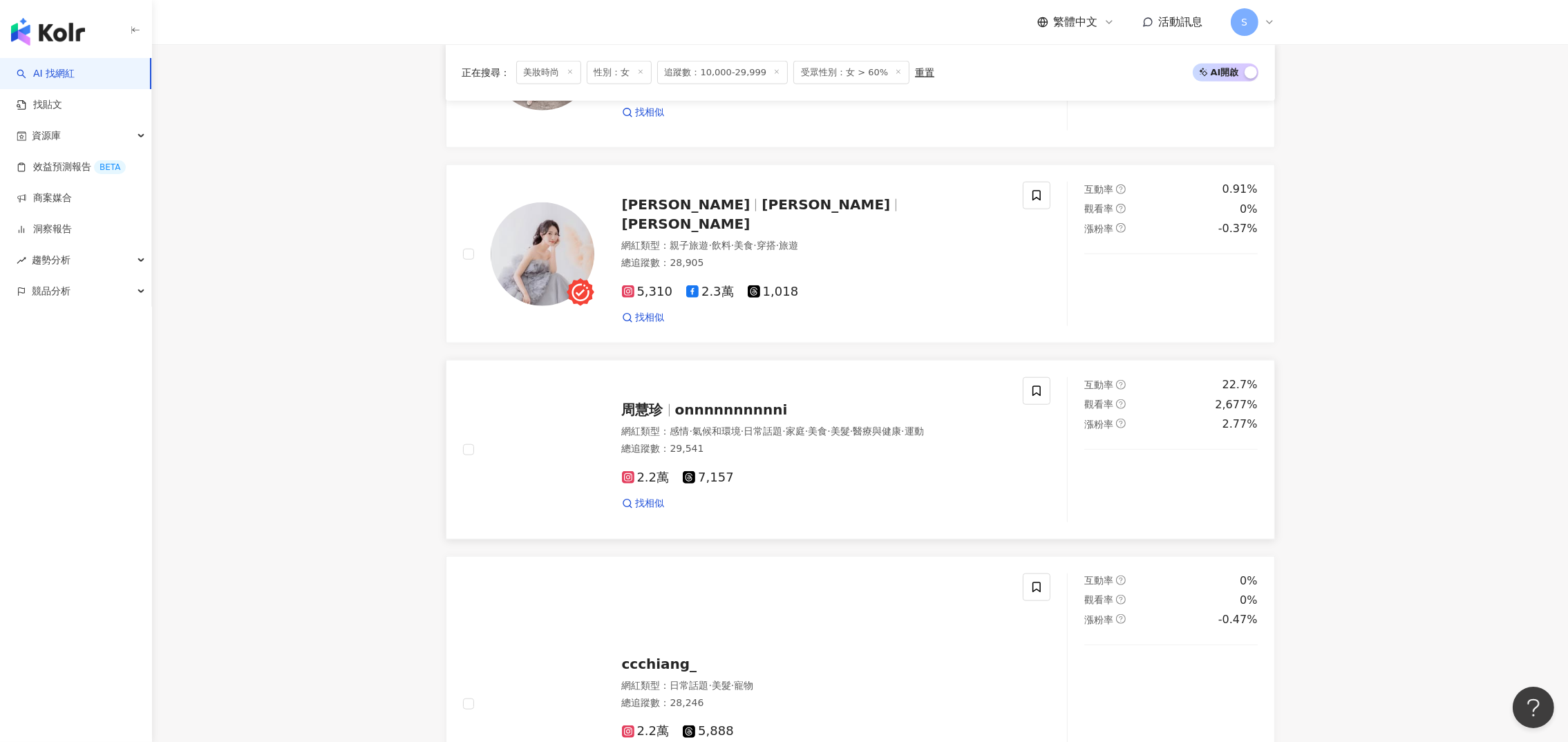
scroll to position [2559, 0]
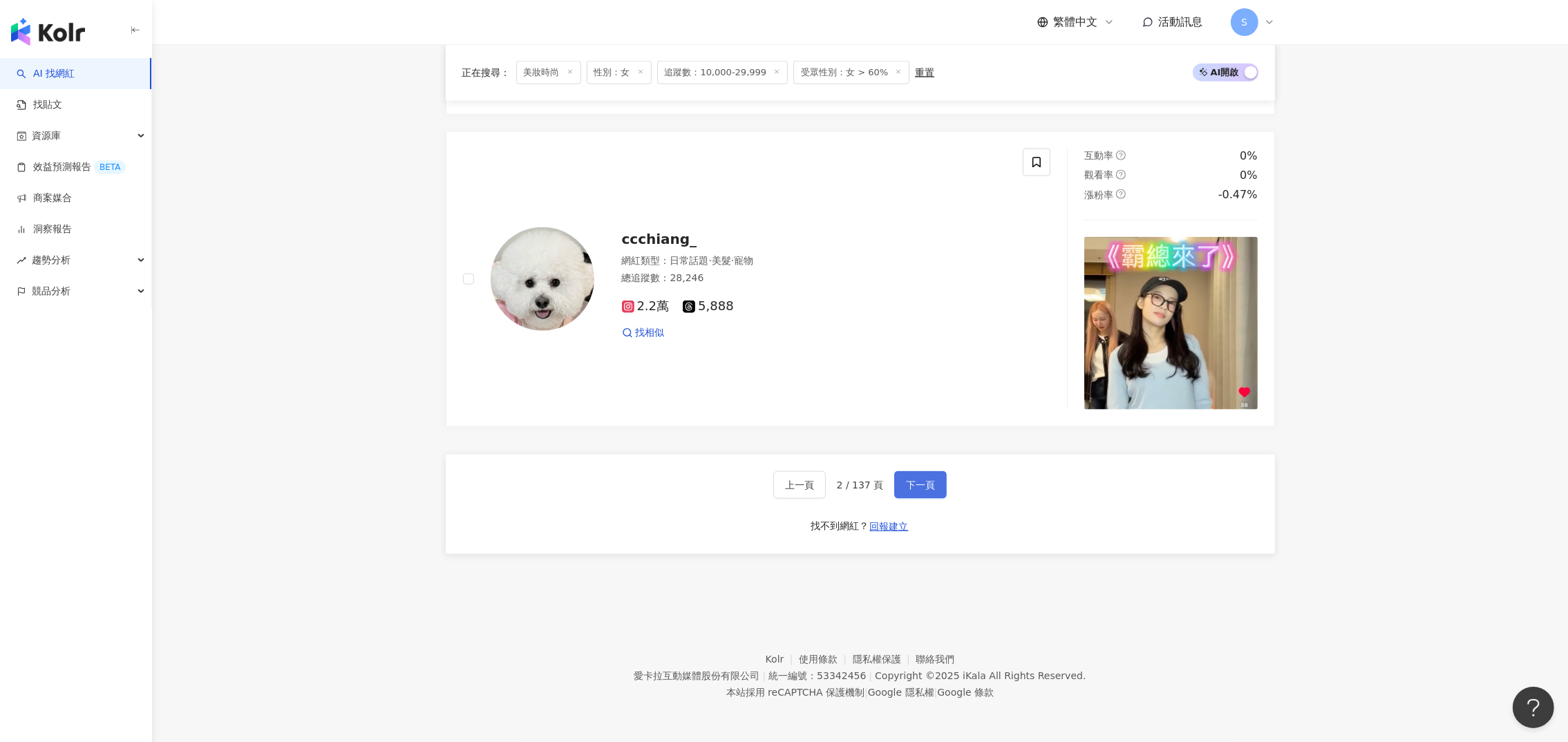
click at [912, 481] on span "下一頁" at bounding box center [919, 484] width 29 height 11
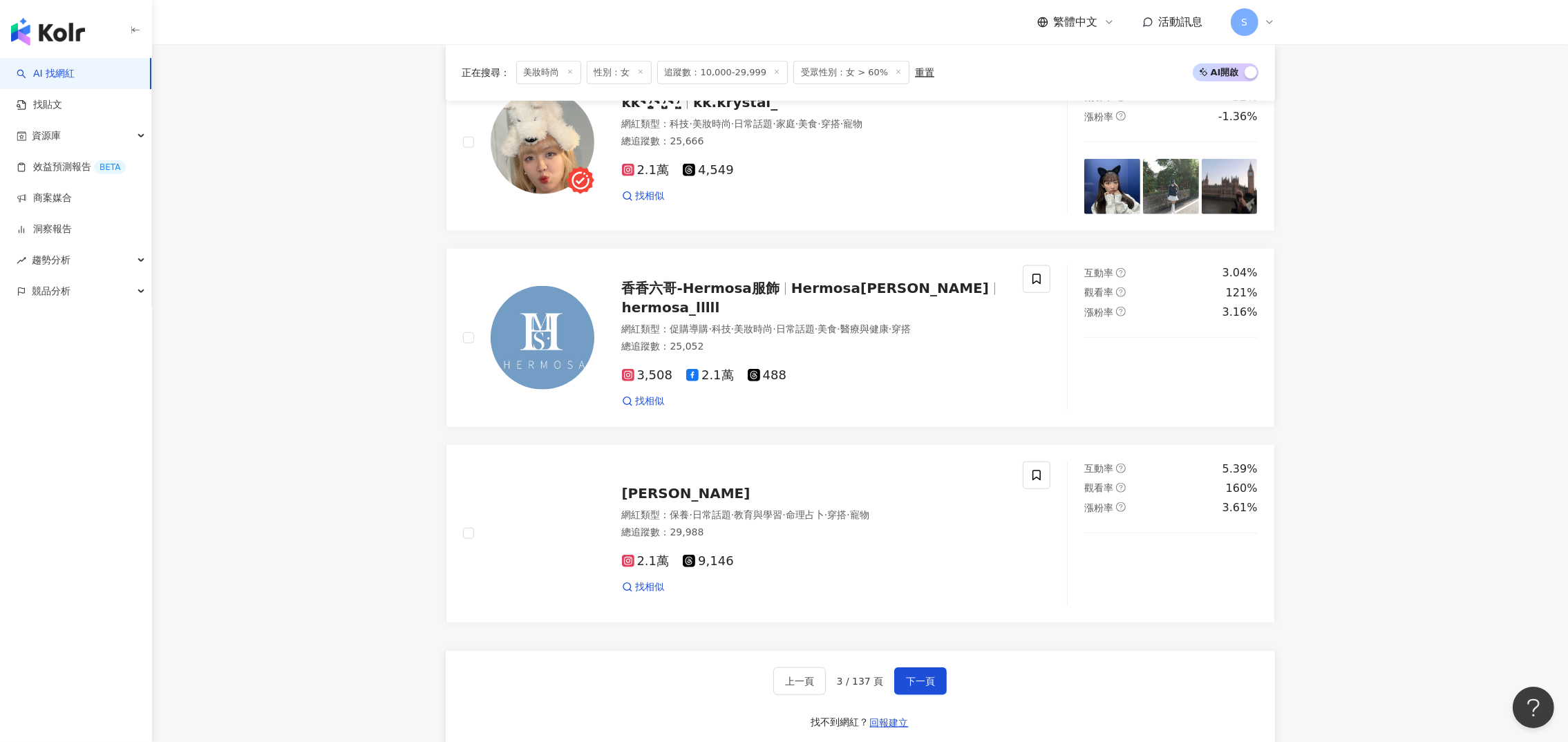
scroll to position [2442, 0]
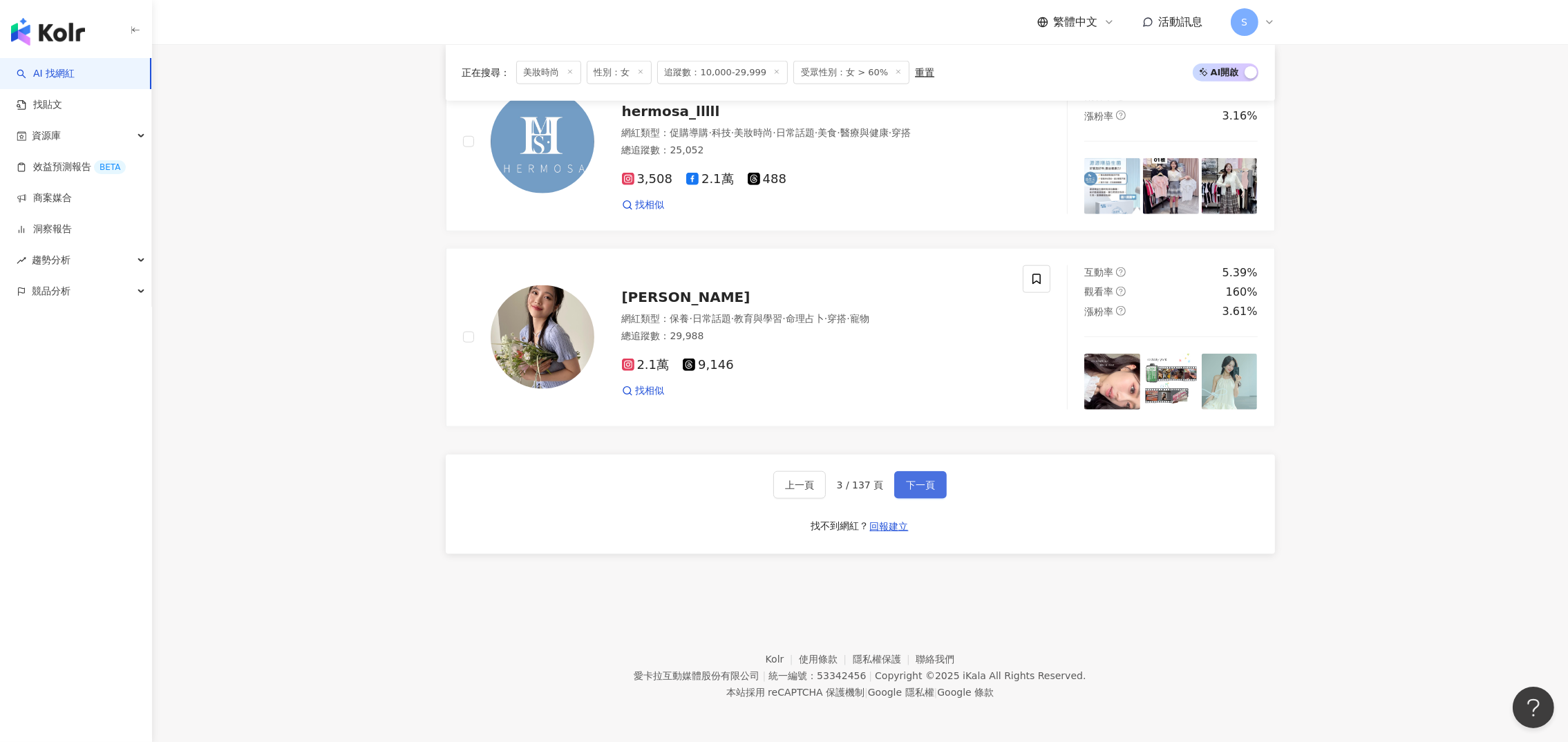
click at [914, 479] on span "下一頁" at bounding box center [919, 484] width 29 height 11
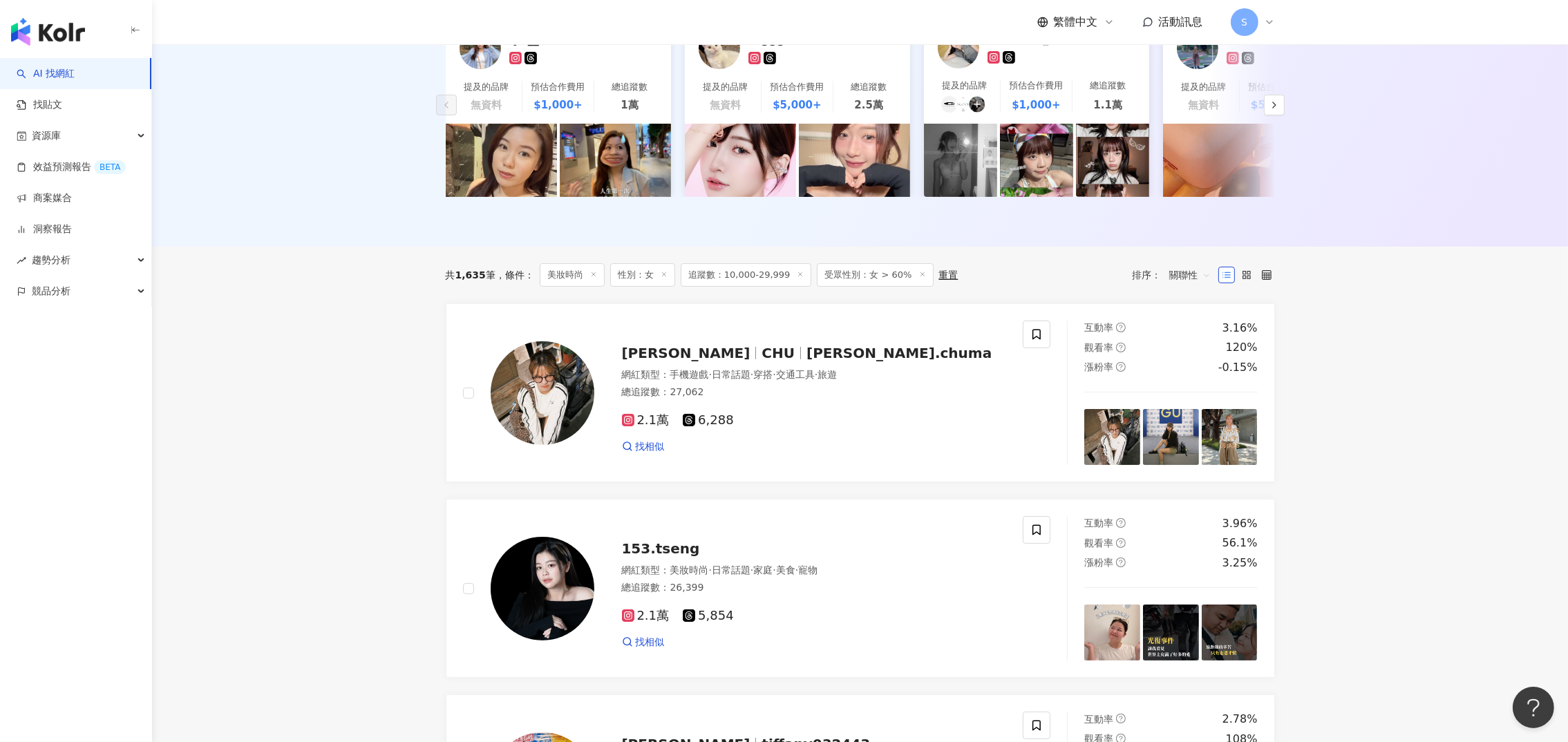
scroll to position [0, 0]
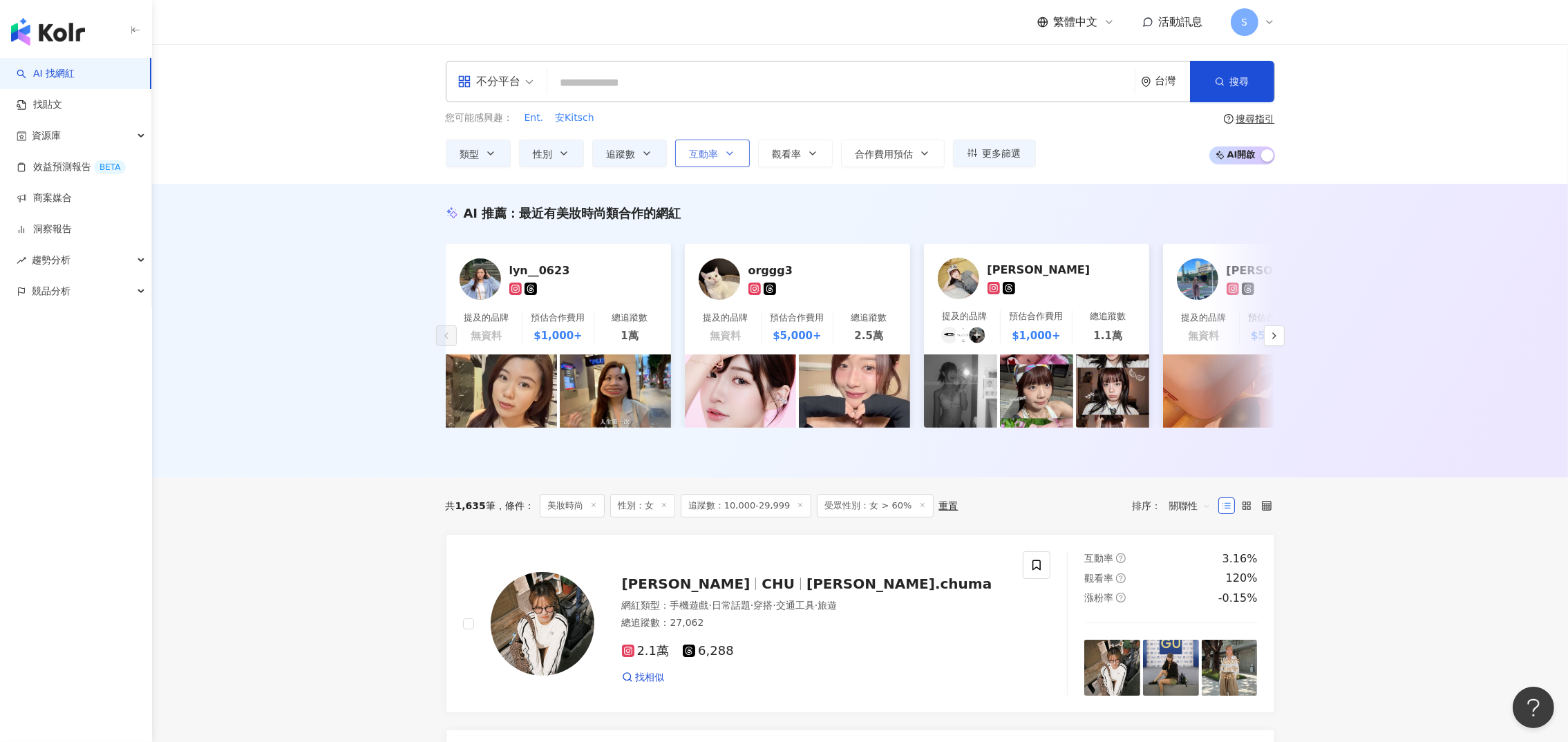
click at [702, 148] on span "互動率" at bounding box center [703, 154] width 29 height 11
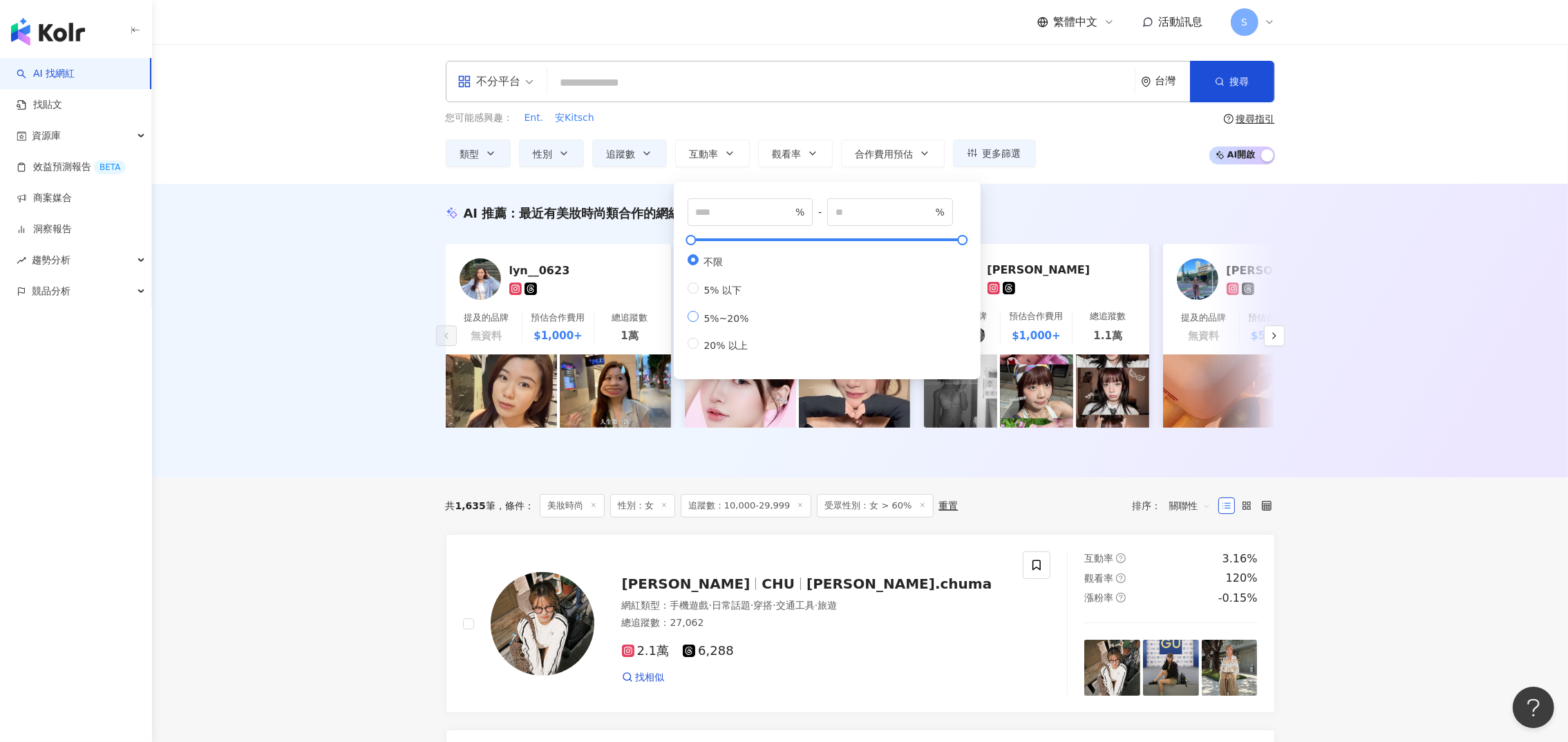
click at [721, 324] on span "5%~20%" at bounding box center [727, 319] width 56 height 11
type input "*"
type input "**"
click at [326, 321] on div "AI 推薦 ： 最近有美妝時尚類合作的網紅 lyn__0623 提及的品牌 無資料 預估合作費用 $1,000+ 總追蹤數 1萬 orggg3 提及的品牌 無…" at bounding box center [859, 330] width 1415 height 294
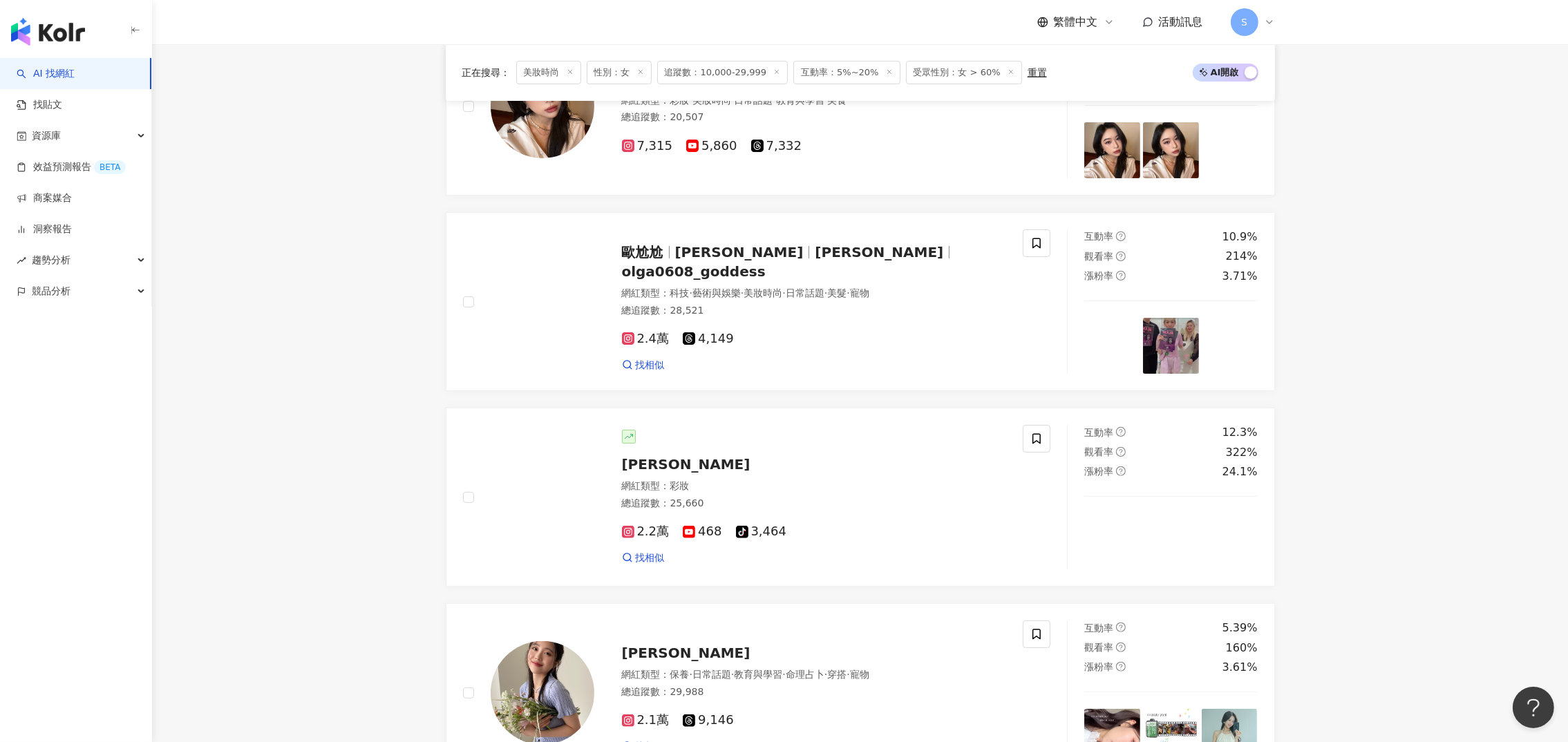
scroll to position [932, 0]
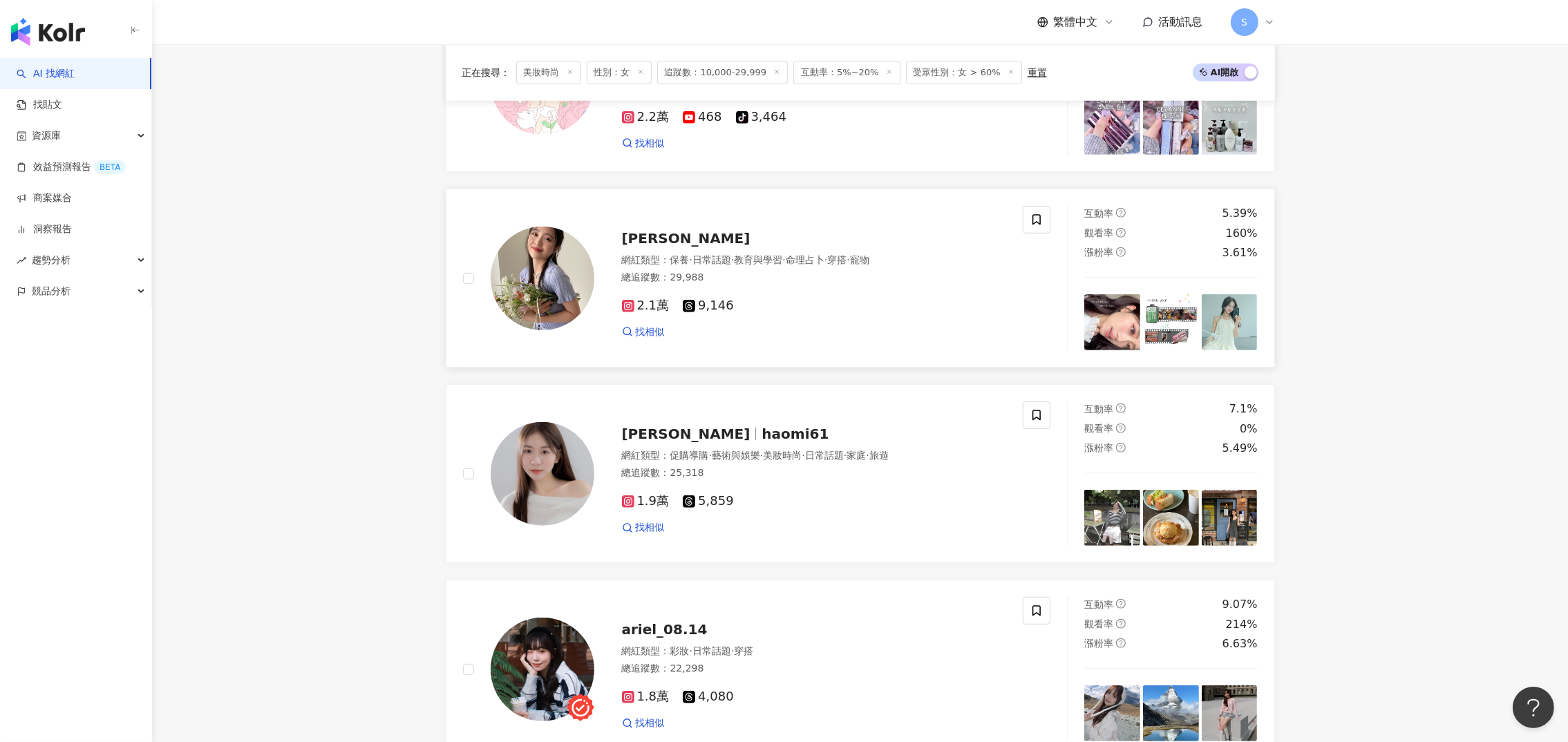
click at [635, 246] on span "賴賴" at bounding box center [686, 238] width 129 height 17
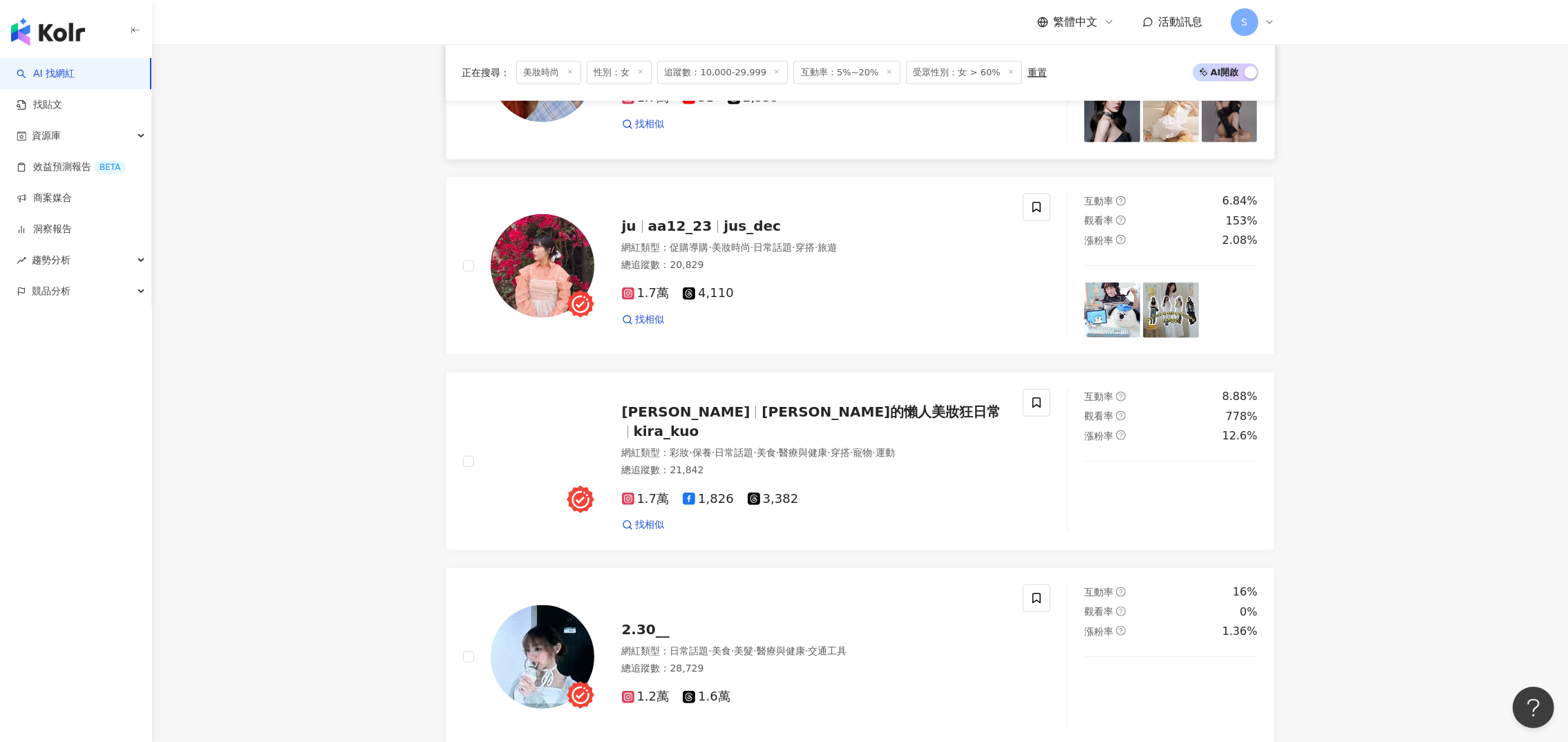
scroll to position [2278, 0]
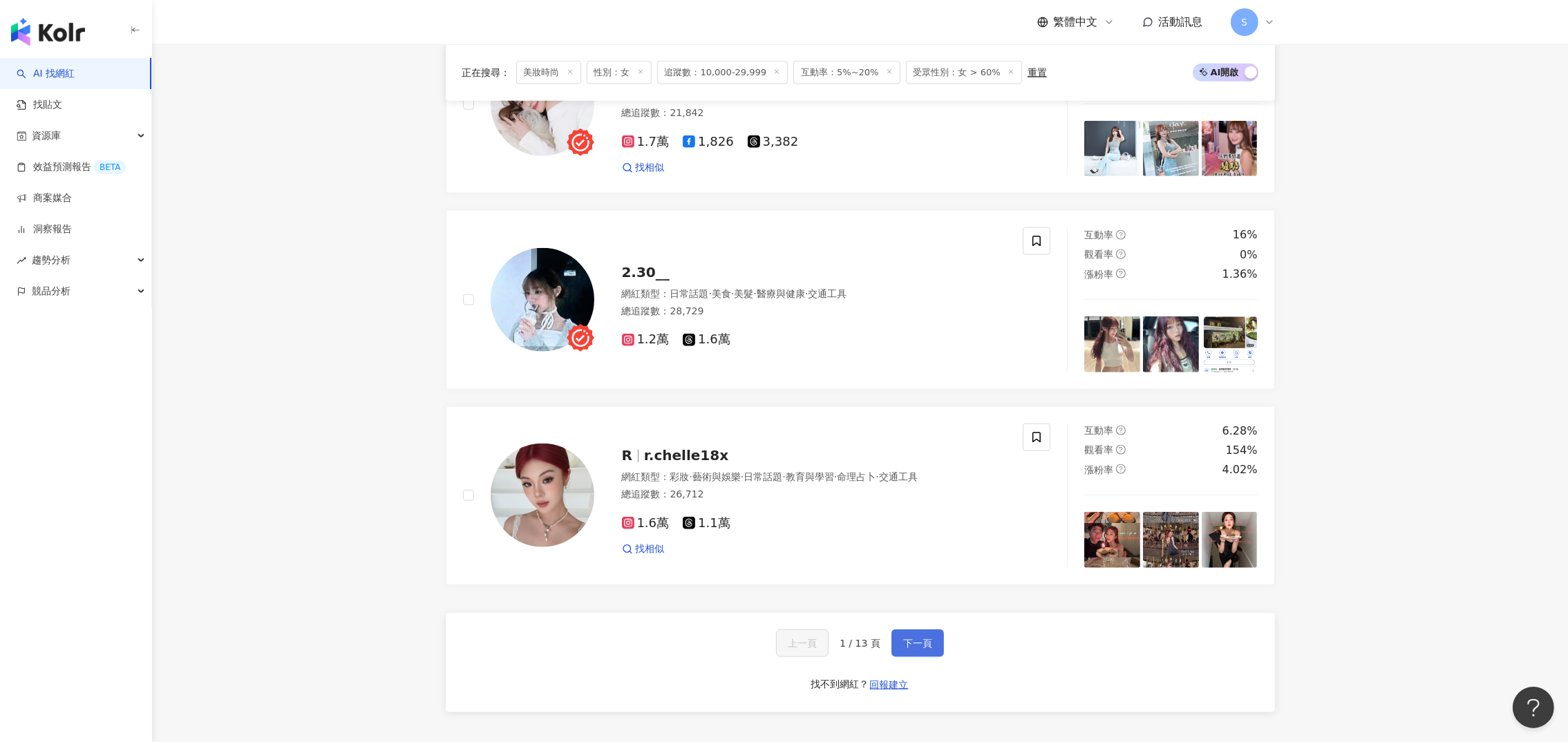
click at [927, 648] on span "下一頁" at bounding box center [917, 643] width 29 height 11
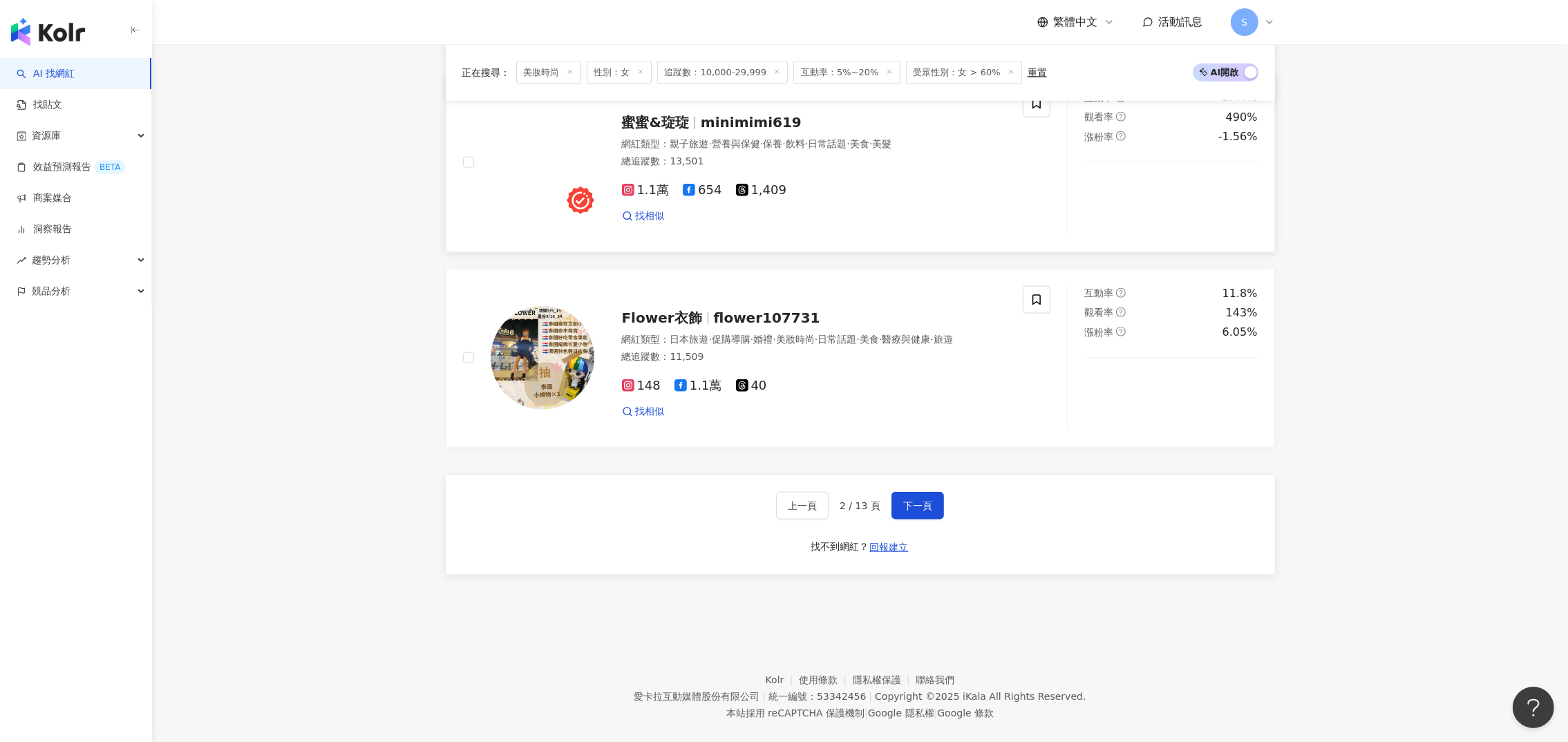
scroll to position [2442, 0]
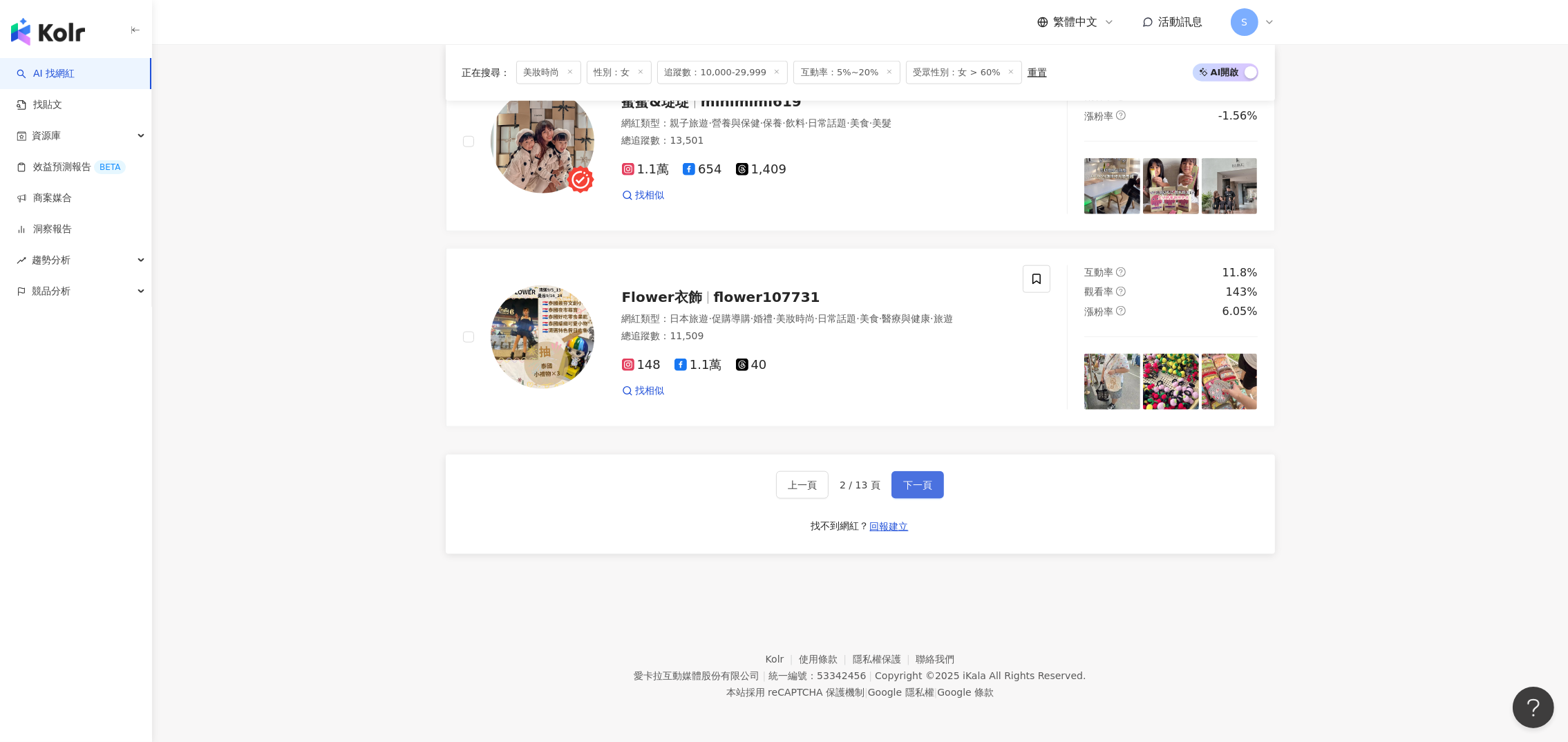
click at [904, 483] on span "下一頁" at bounding box center [917, 484] width 29 height 11
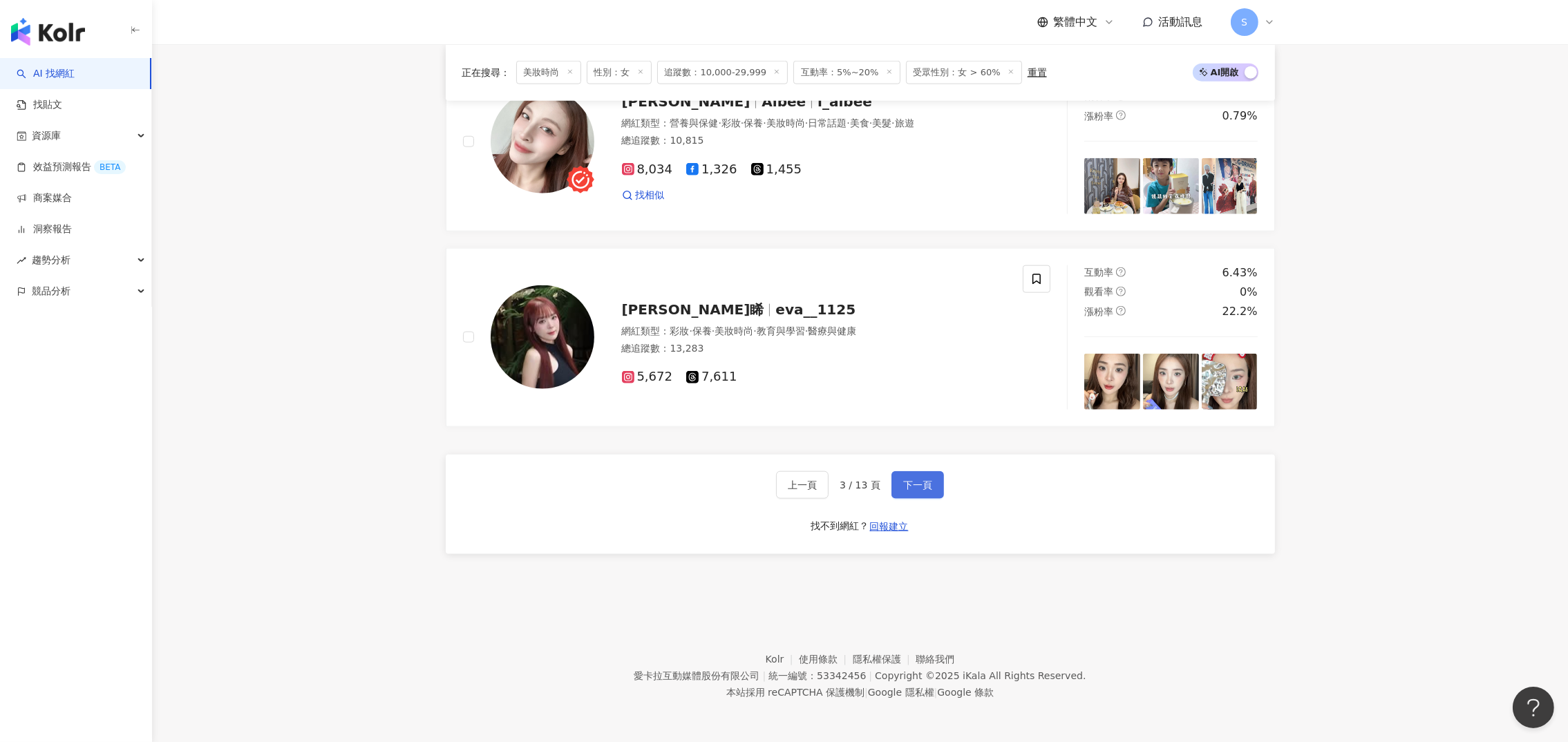
click at [926, 484] on span "下一頁" at bounding box center [917, 484] width 29 height 11
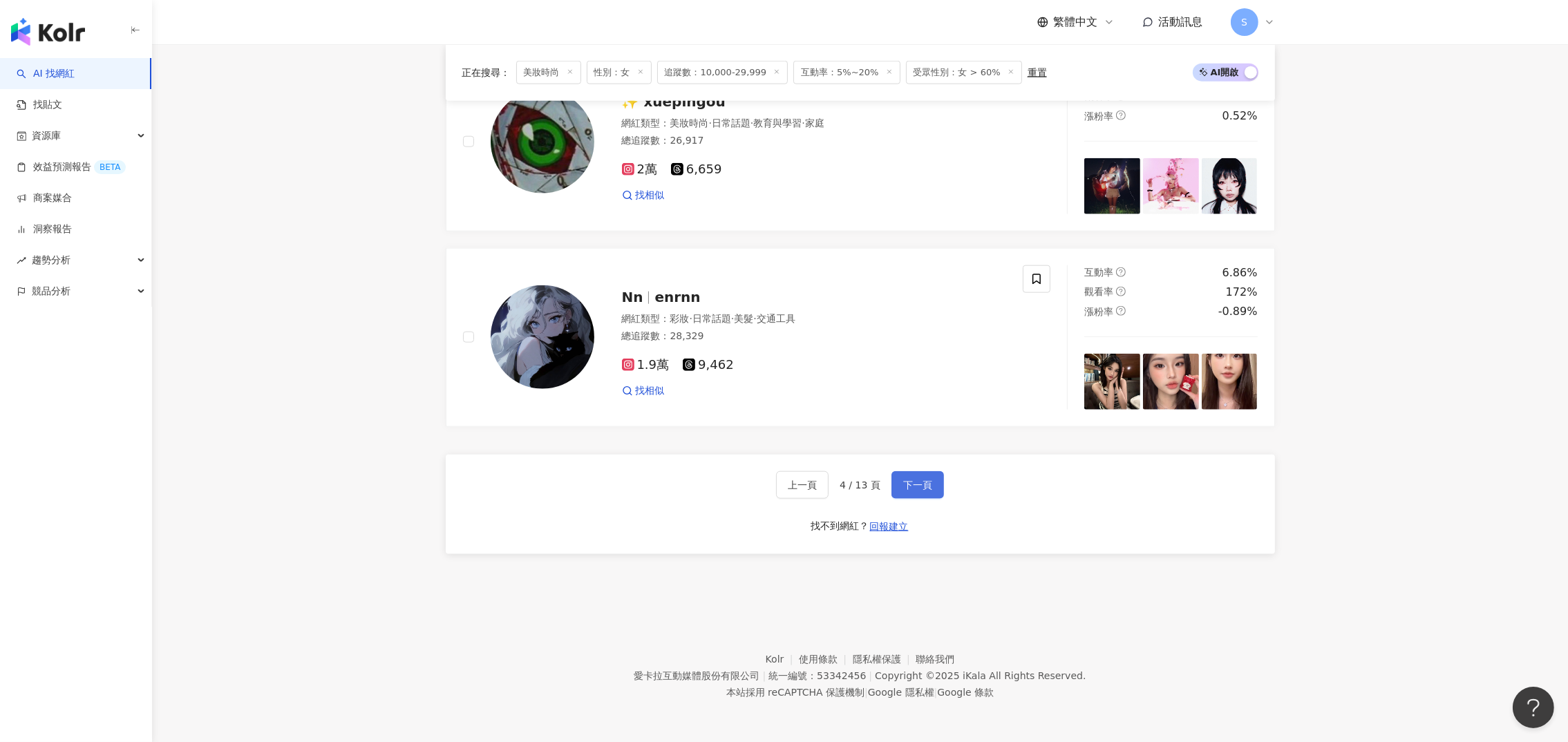
click at [907, 496] on button "下一頁" at bounding box center [917, 484] width 53 height 28
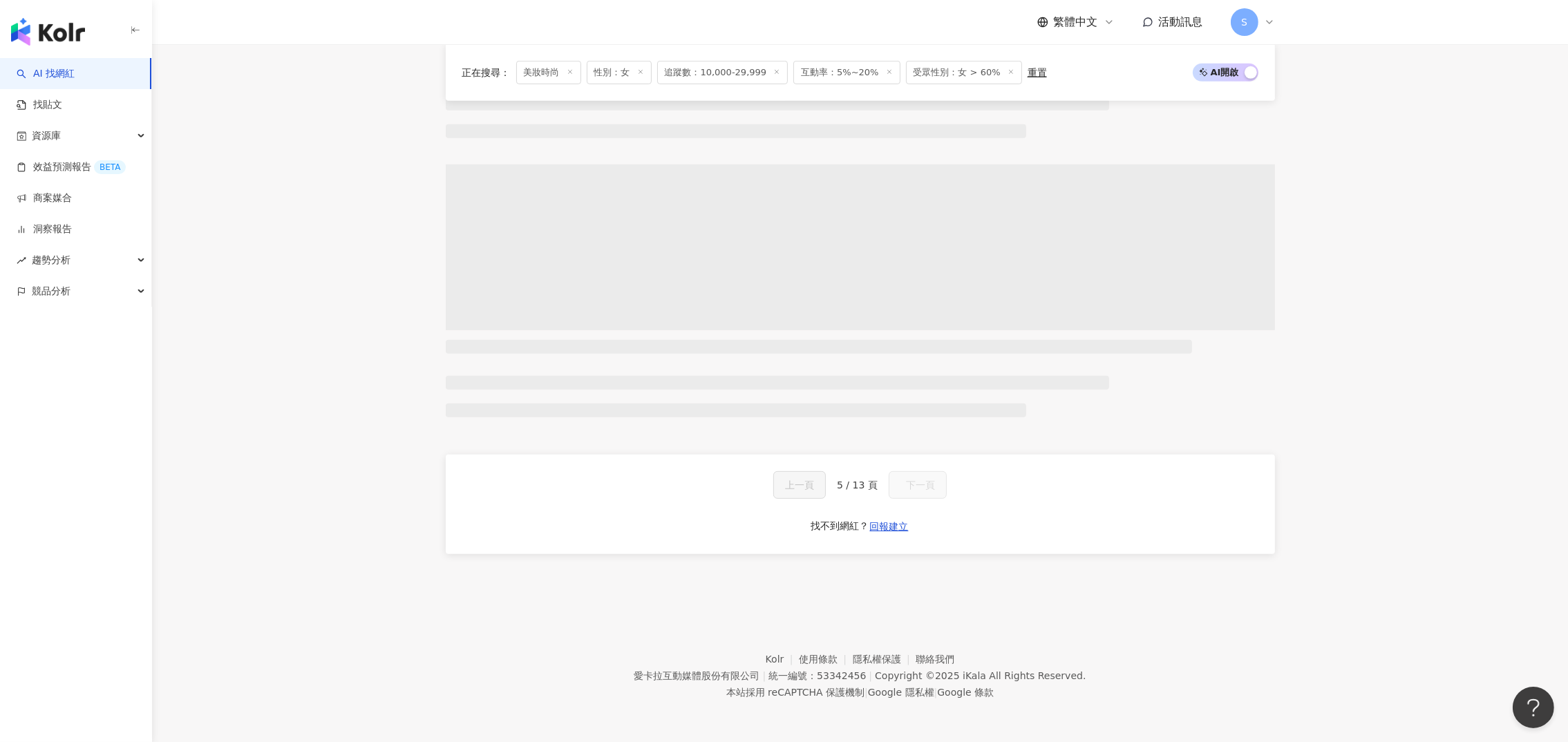
scroll to position [941, 0]
click at [435, 316] on div "正在搜尋 ： 美妝時尚 性別：女 追蹤數：10,000-29,999 互動率：5%~20% 受眾性別：女 > 60% 重置 AI 開啟 AI 關閉 上一頁 5…" at bounding box center [860, 69] width 884 height 1038
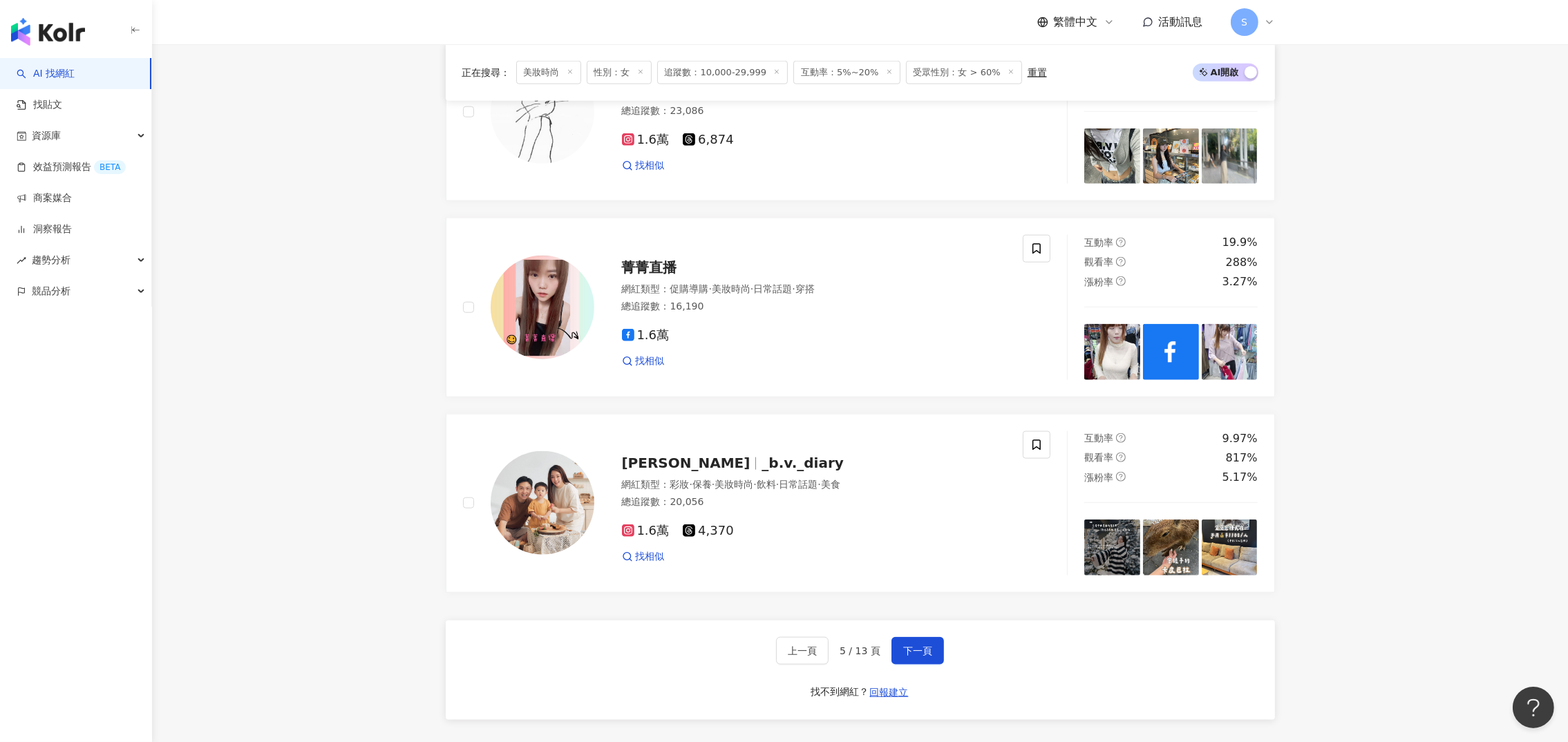
scroll to position [2442, 0]
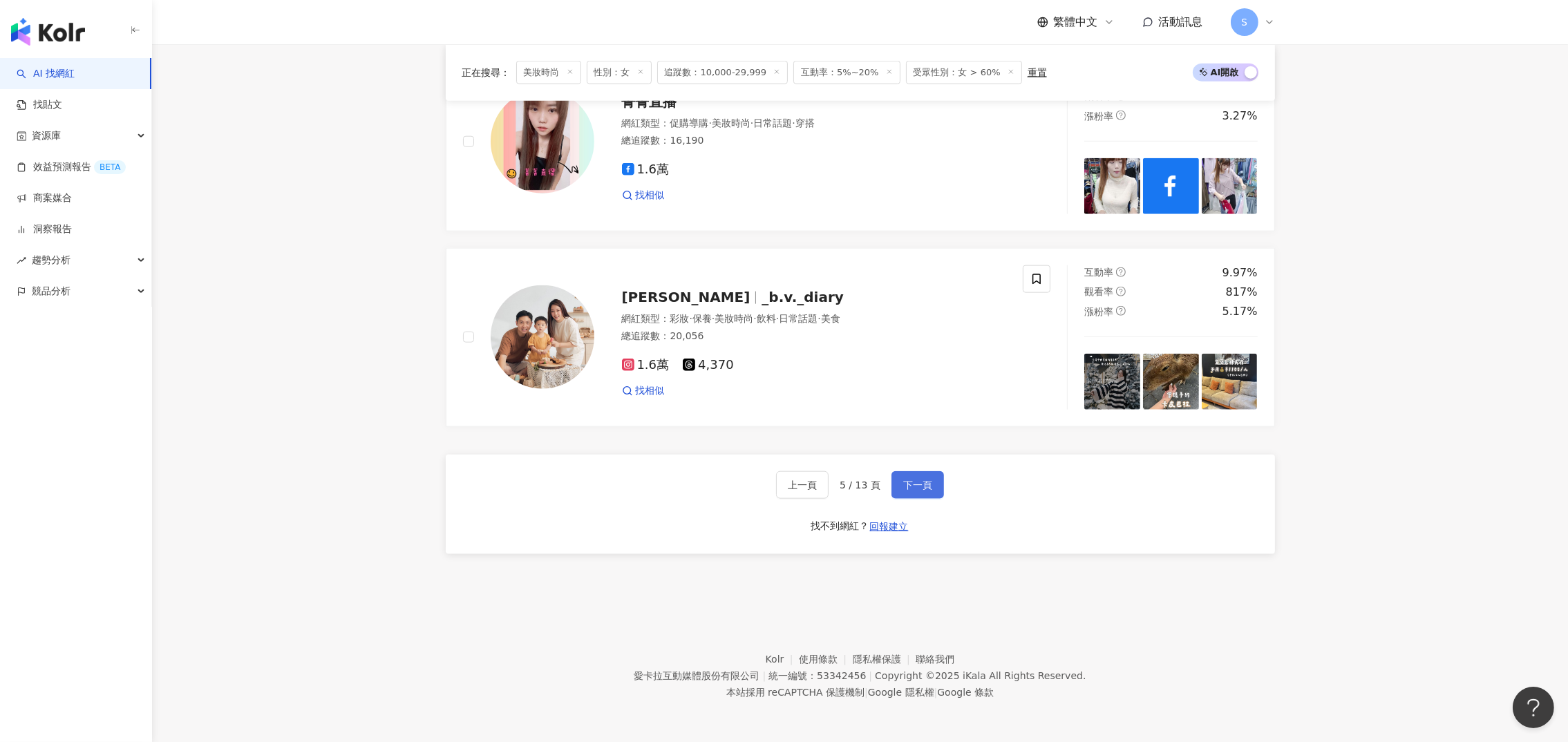
click at [931, 490] on button "下一頁" at bounding box center [917, 484] width 53 height 28
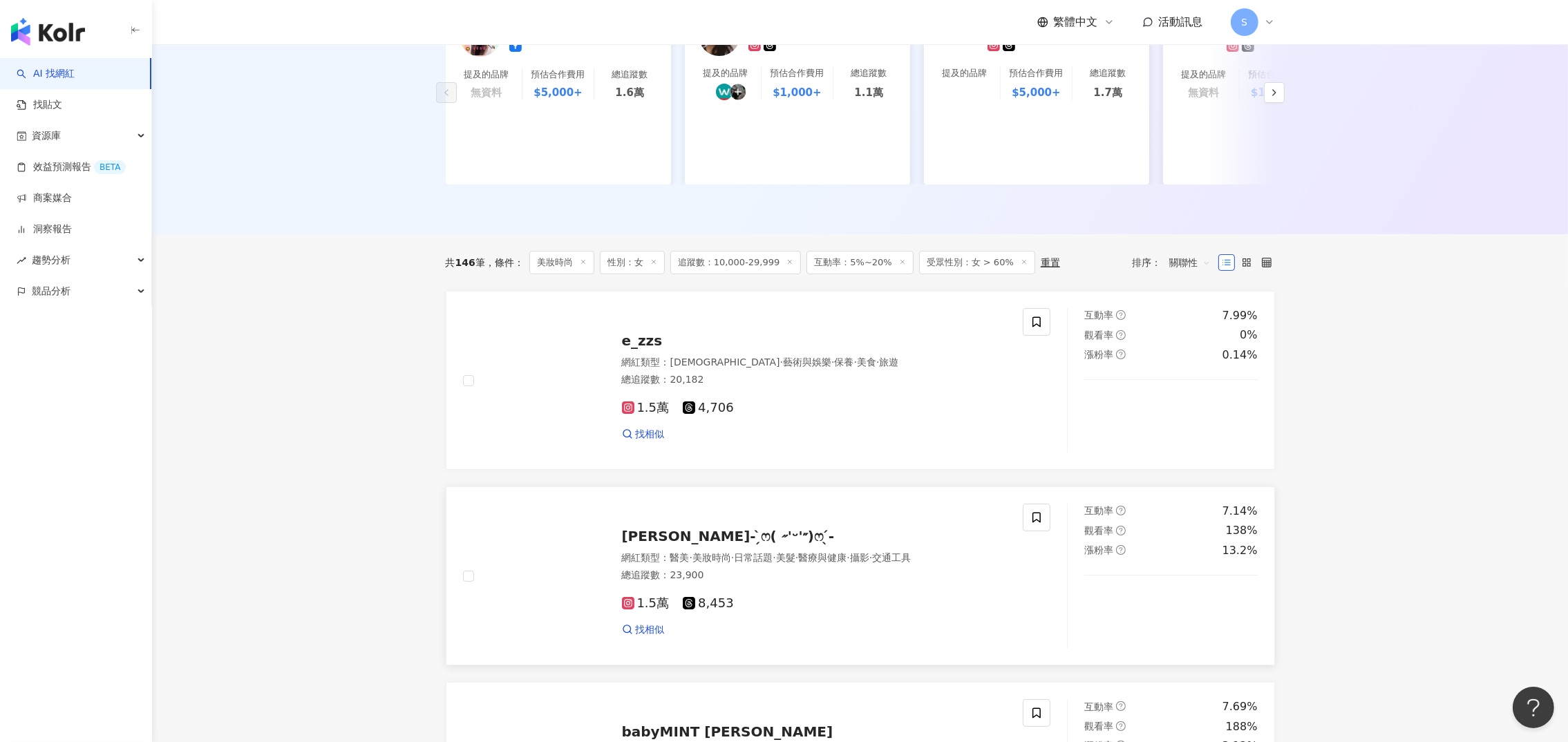
scroll to position [59, 0]
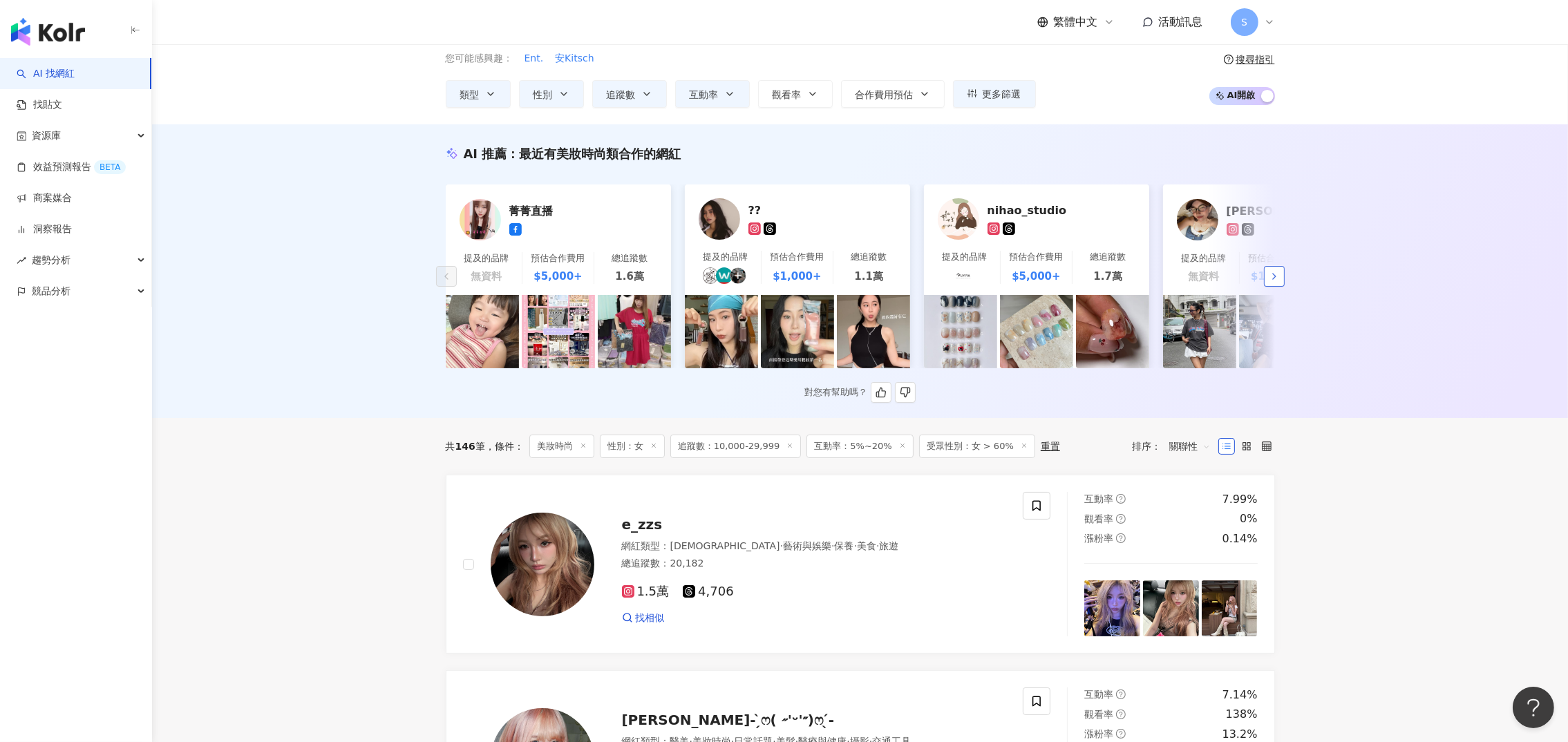
click at [1265, 285] on button "button" at bounding box center [1273, 276] width 20 height 20
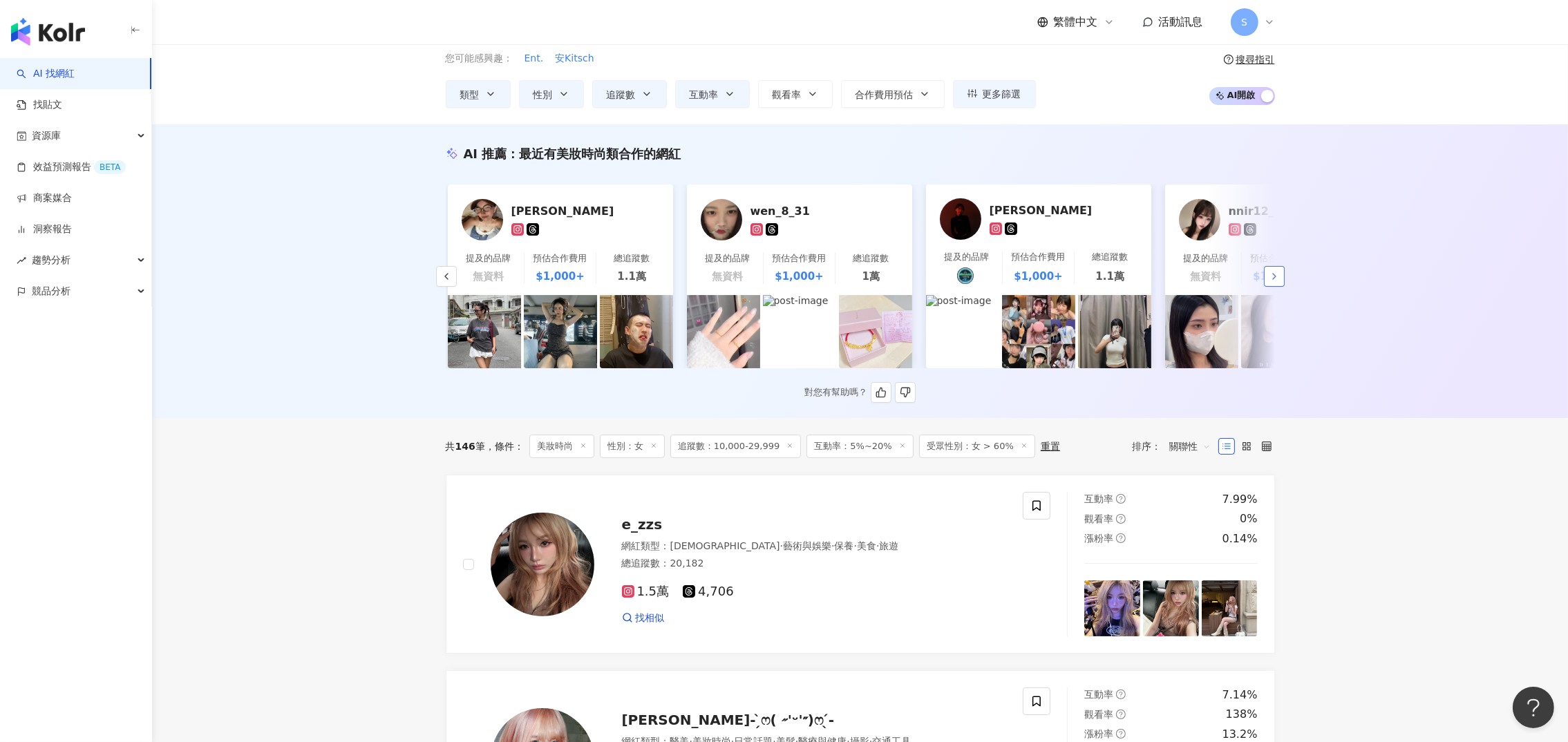
scroll to position [0, 717]
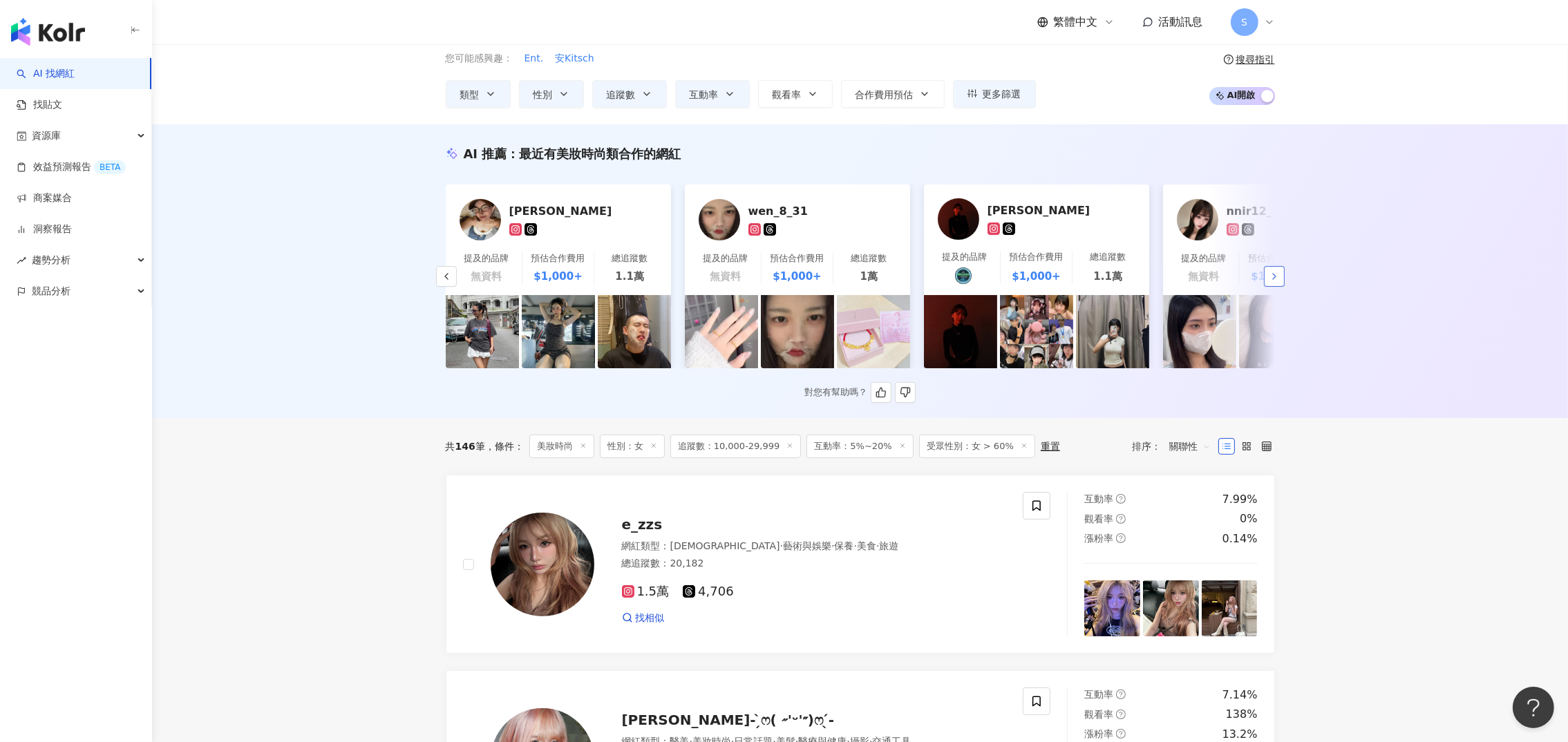
click at [1271, 282] on icon "button" at bounding box center [1274, 276] width 11 height 11
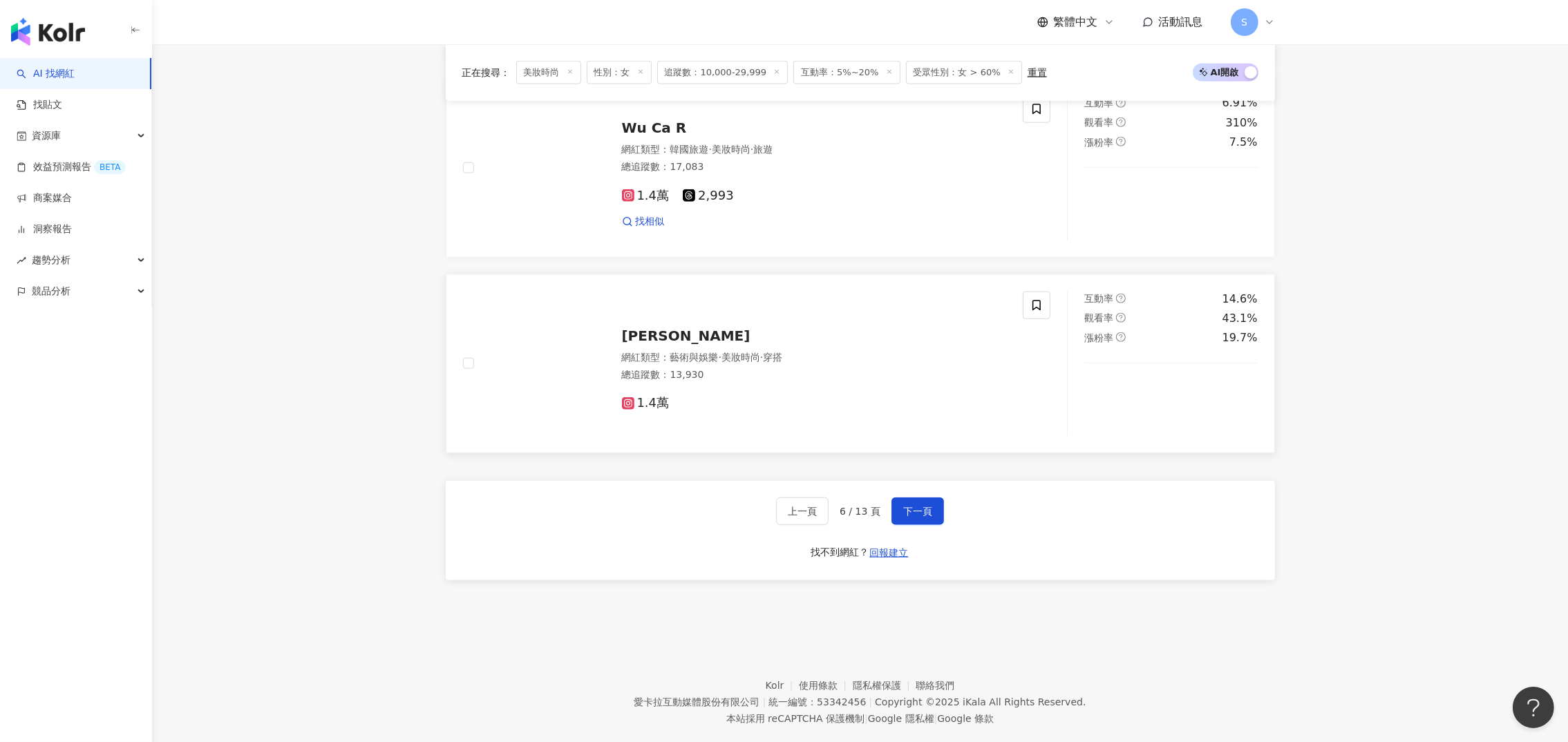
scroll to position [2442, 0]
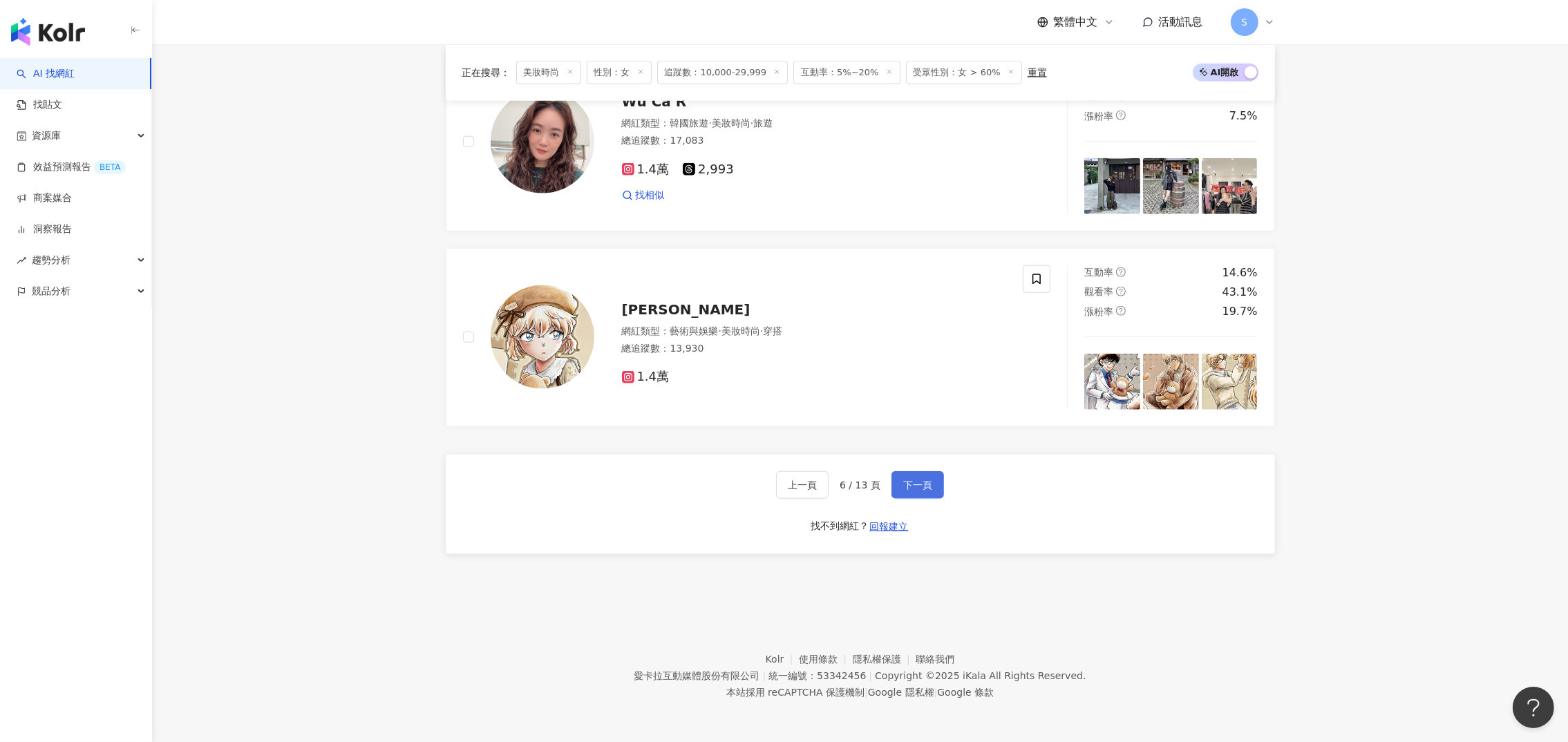
click at [924, 482] on span "下一頁" at bounding box center [917, 484] width 29 height 11
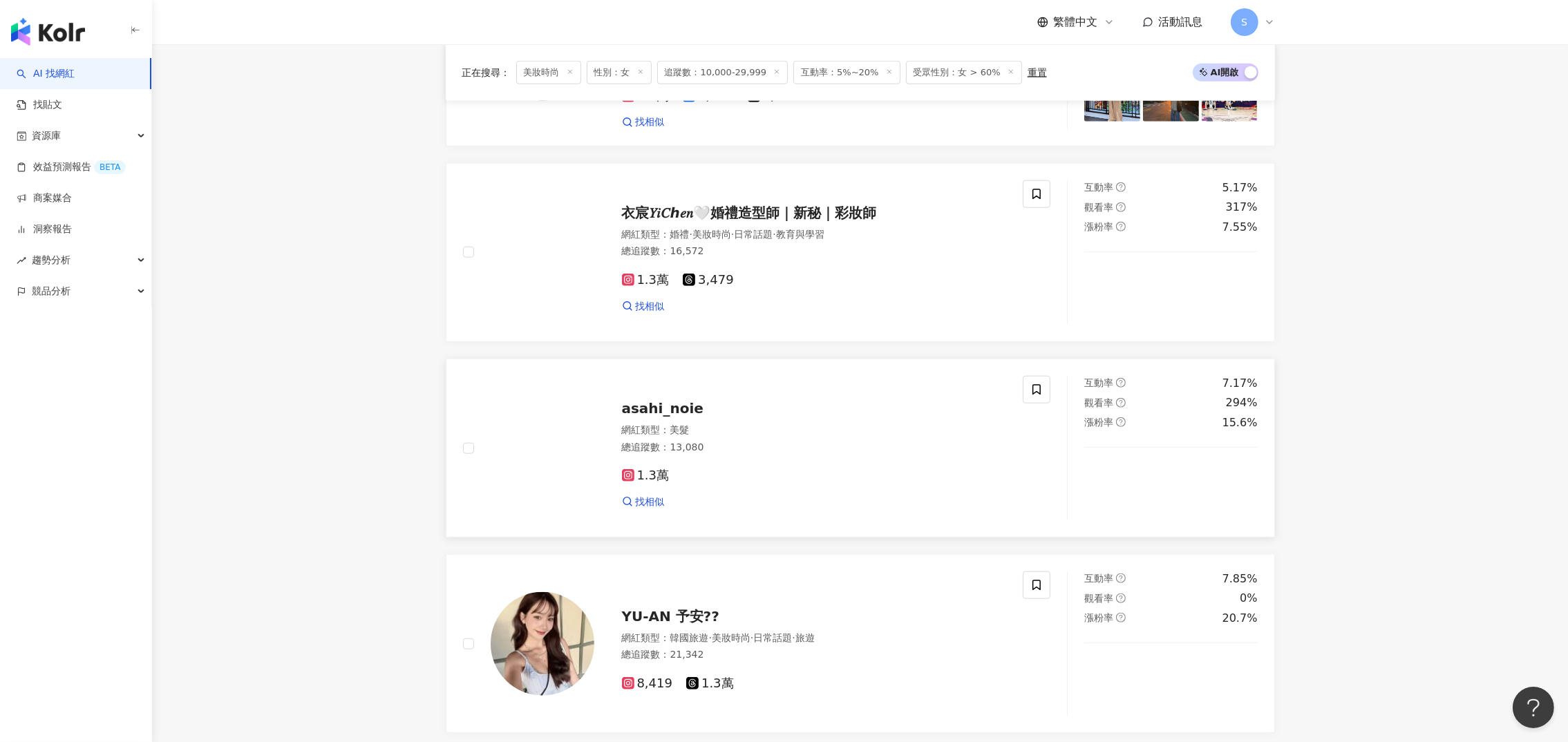
scroll to position [2471, 0]
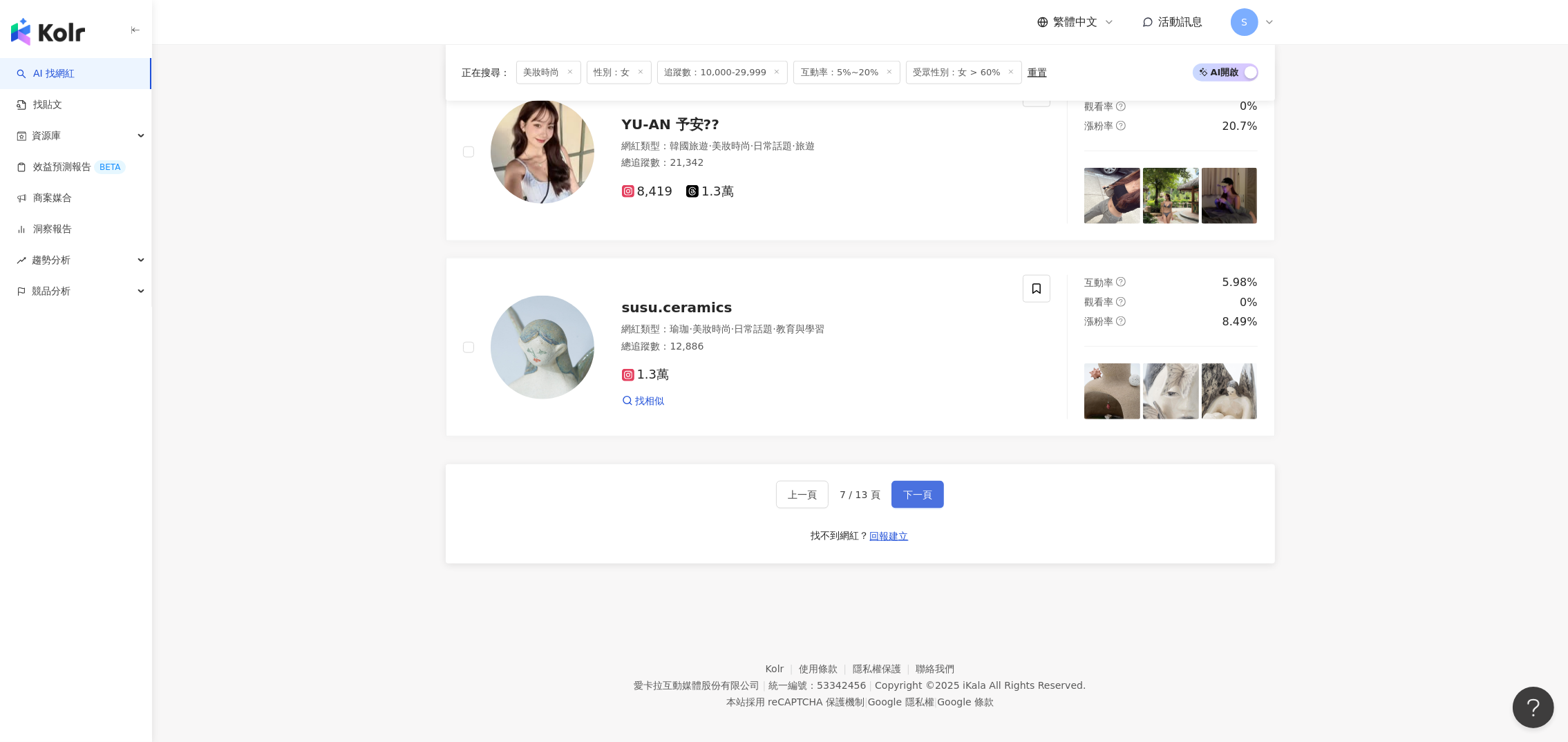
click at [916, 489] on span "下一頁" at bounding box center [917, 495] width 29 height 11
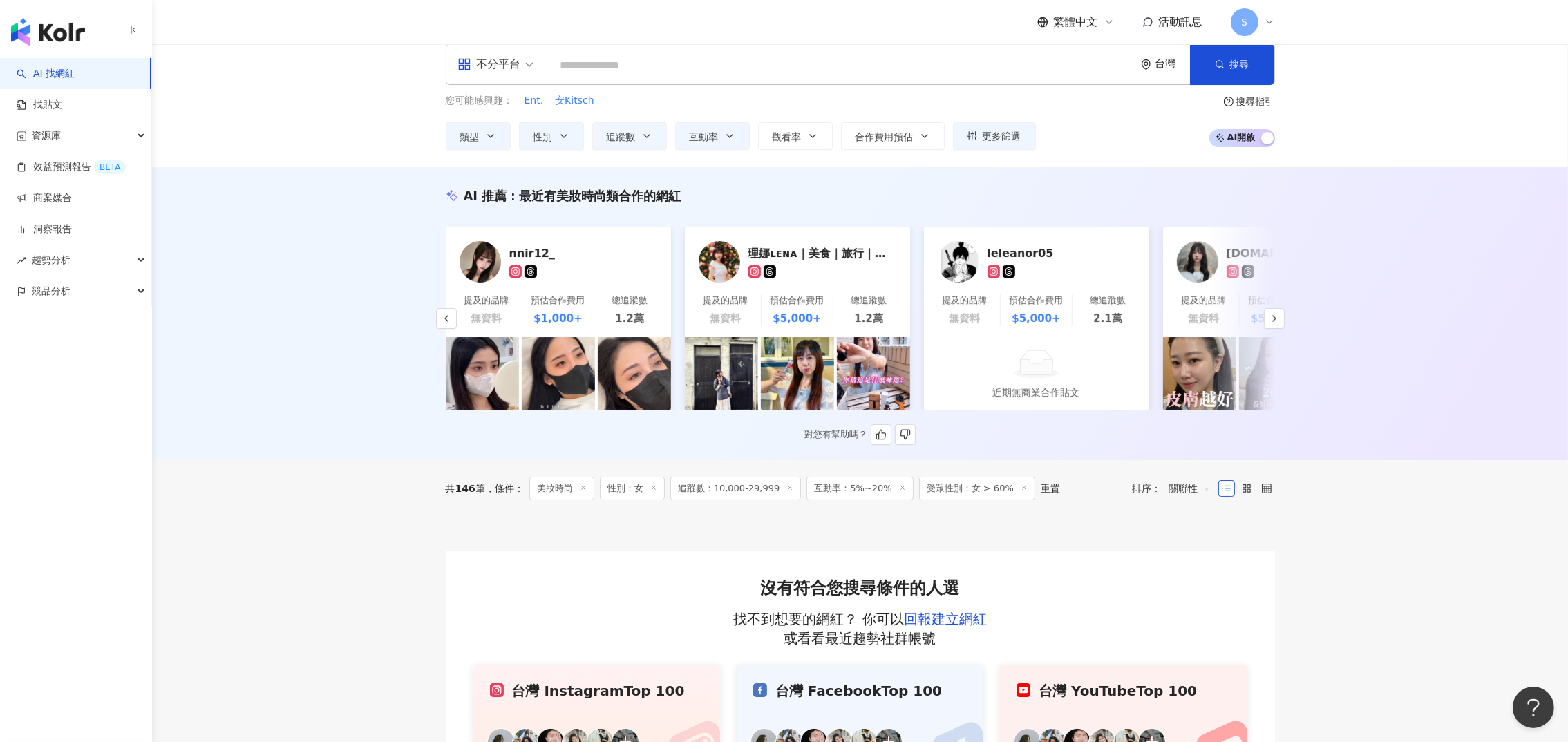
scroll to position [0, 0]
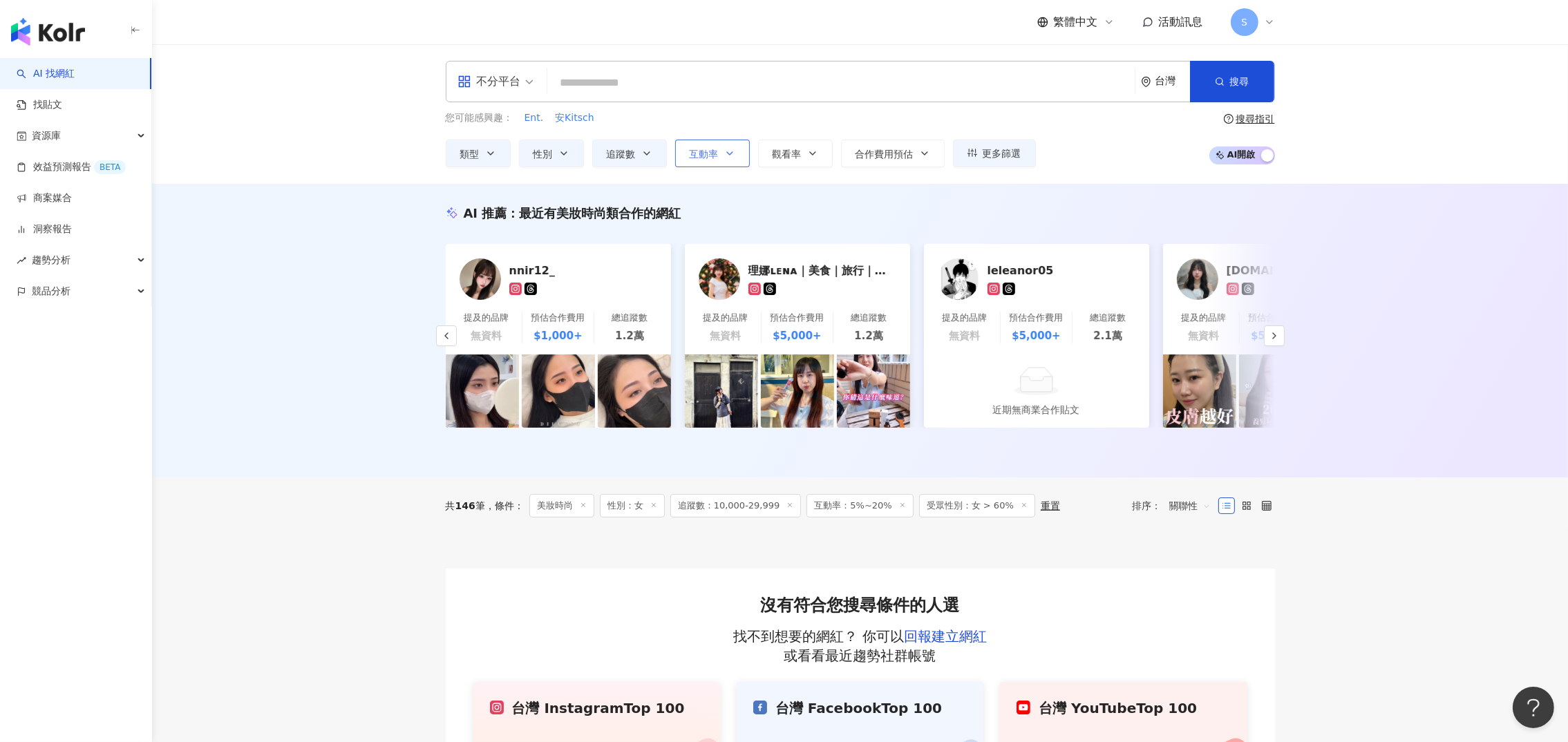
click at [689, 152] on span "互動率" at bounding box center [703, 154] width 29 height 11
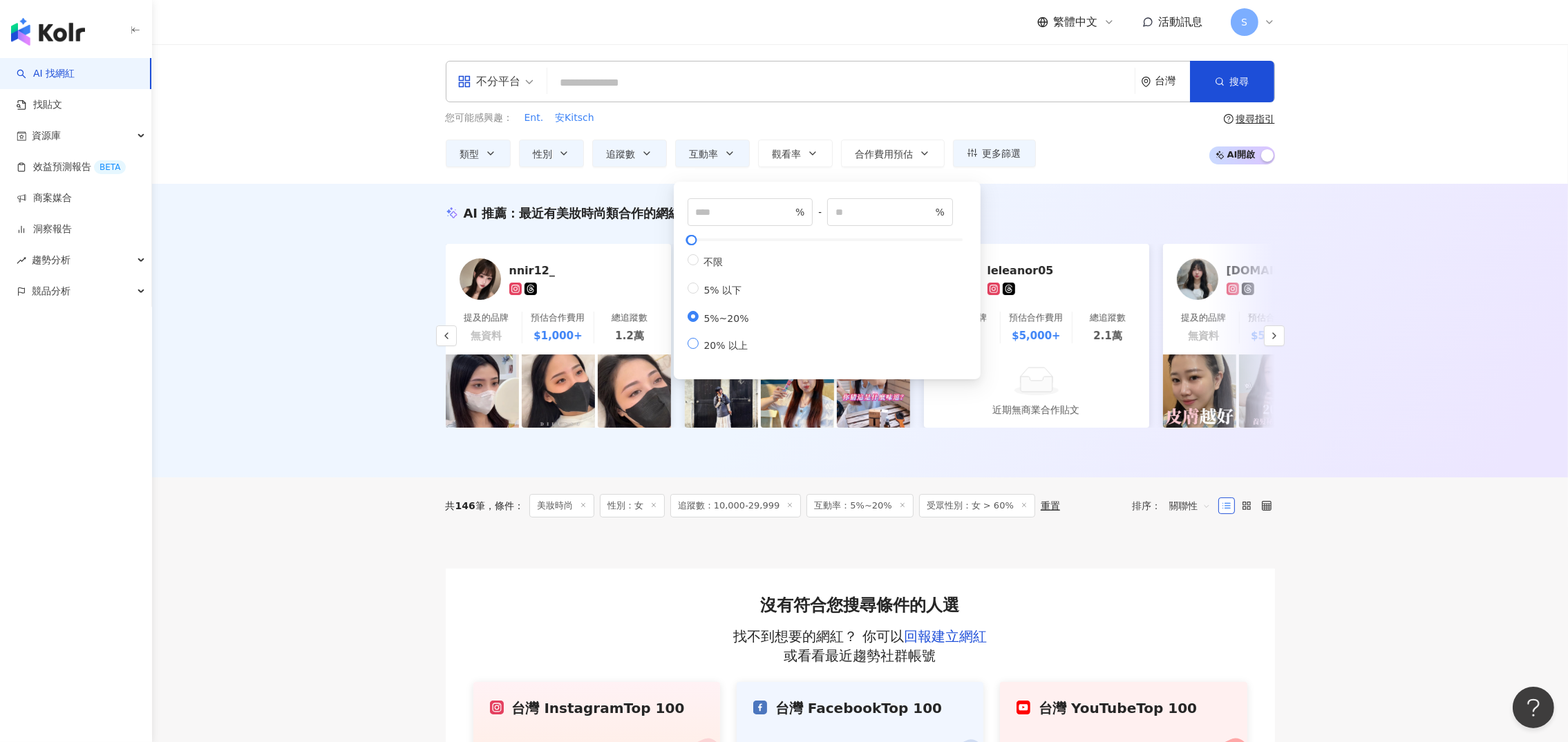
click at [713, 351] on span "20% 以上" at bounding box center [727, 346] width 56 height 11
type input "**"
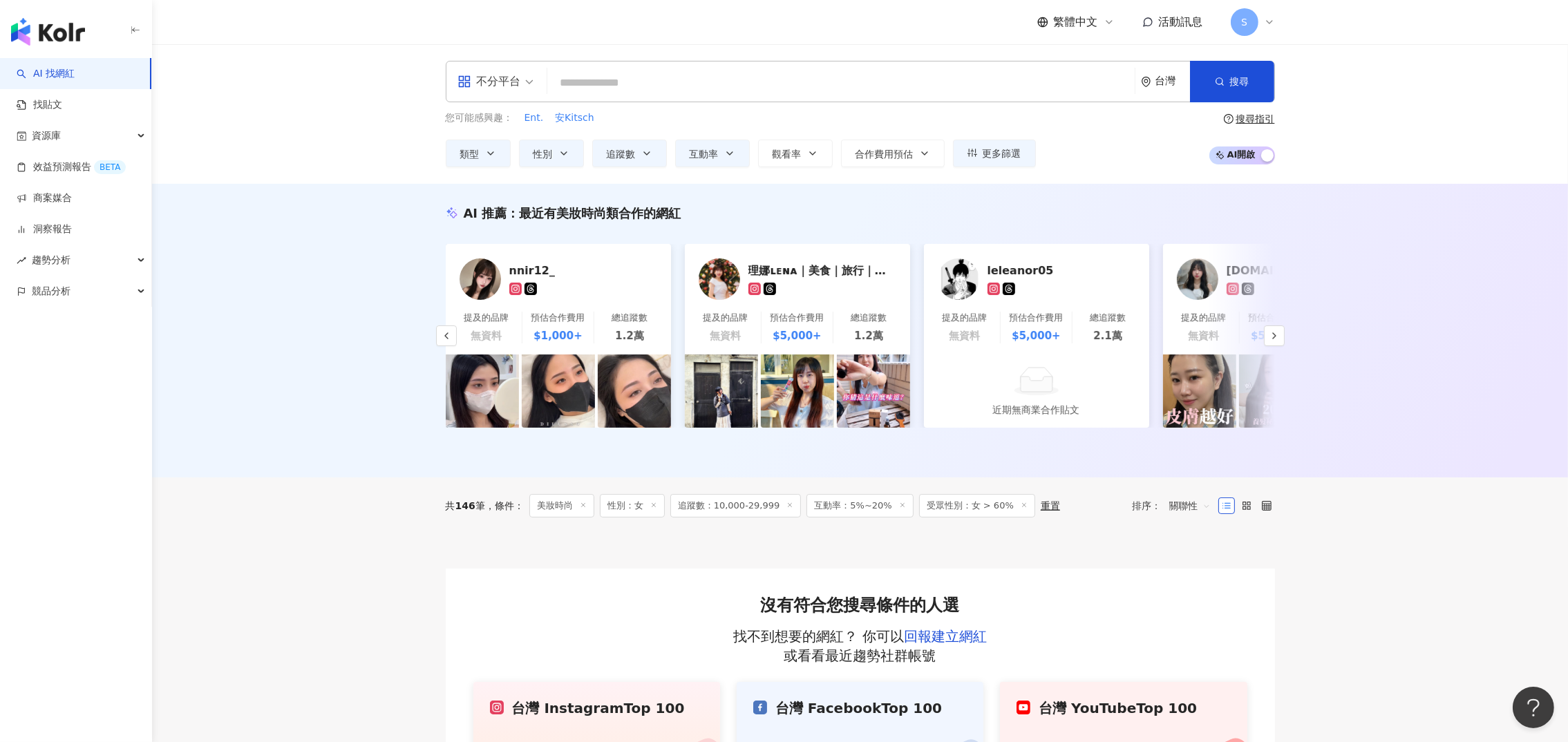
click at [355, 341] on div "AI 推薦 ： 最近有美妝時尚類合作的網紅 菁菁直播 提及的品牌 無資料 預估合作費用 $5,000+ 總追蹤數 1.6萬 ?? 提及的品牌 預估合作費用 $…" at bounding box center [859, 330] width 1415 height 294
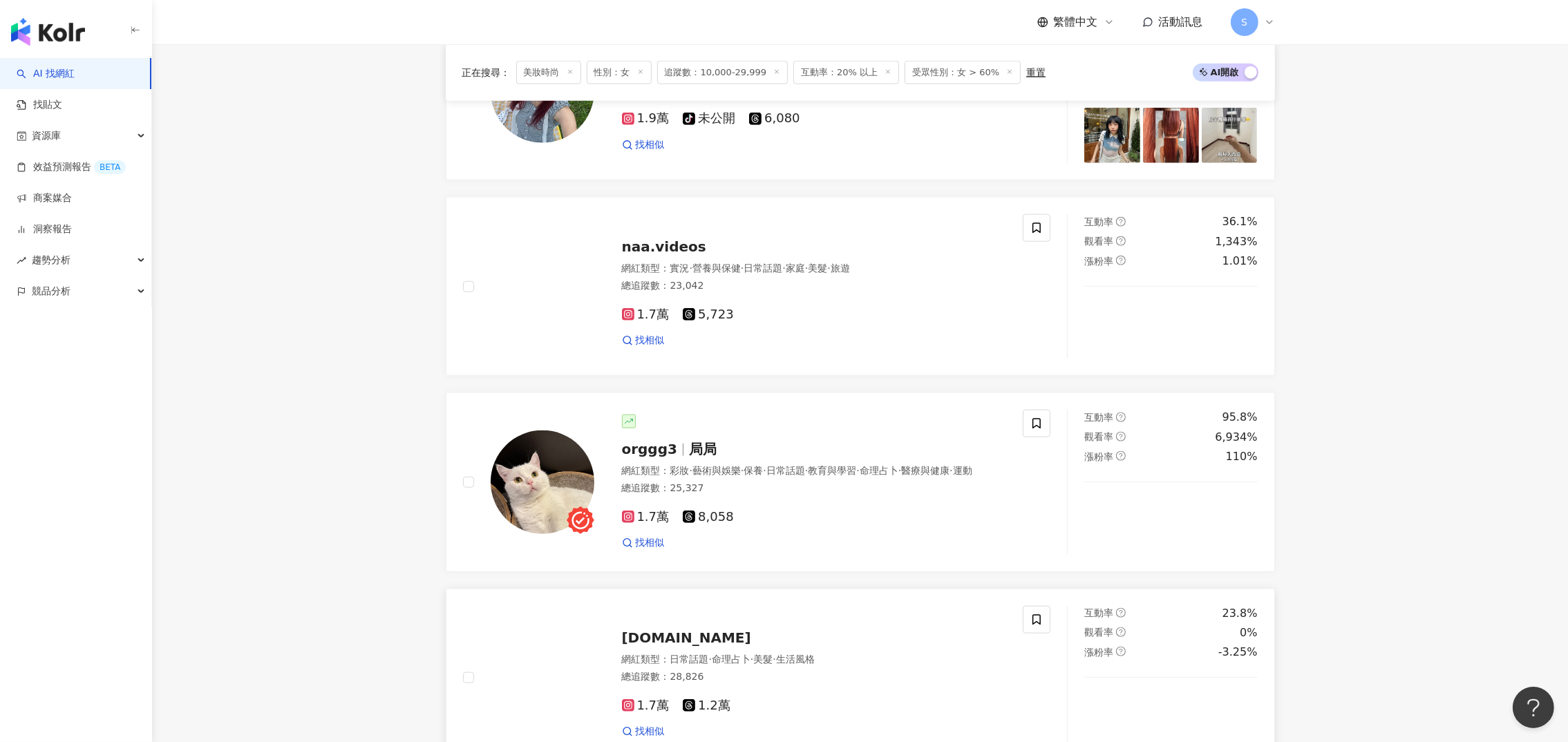
scroll to position [2278, 0]
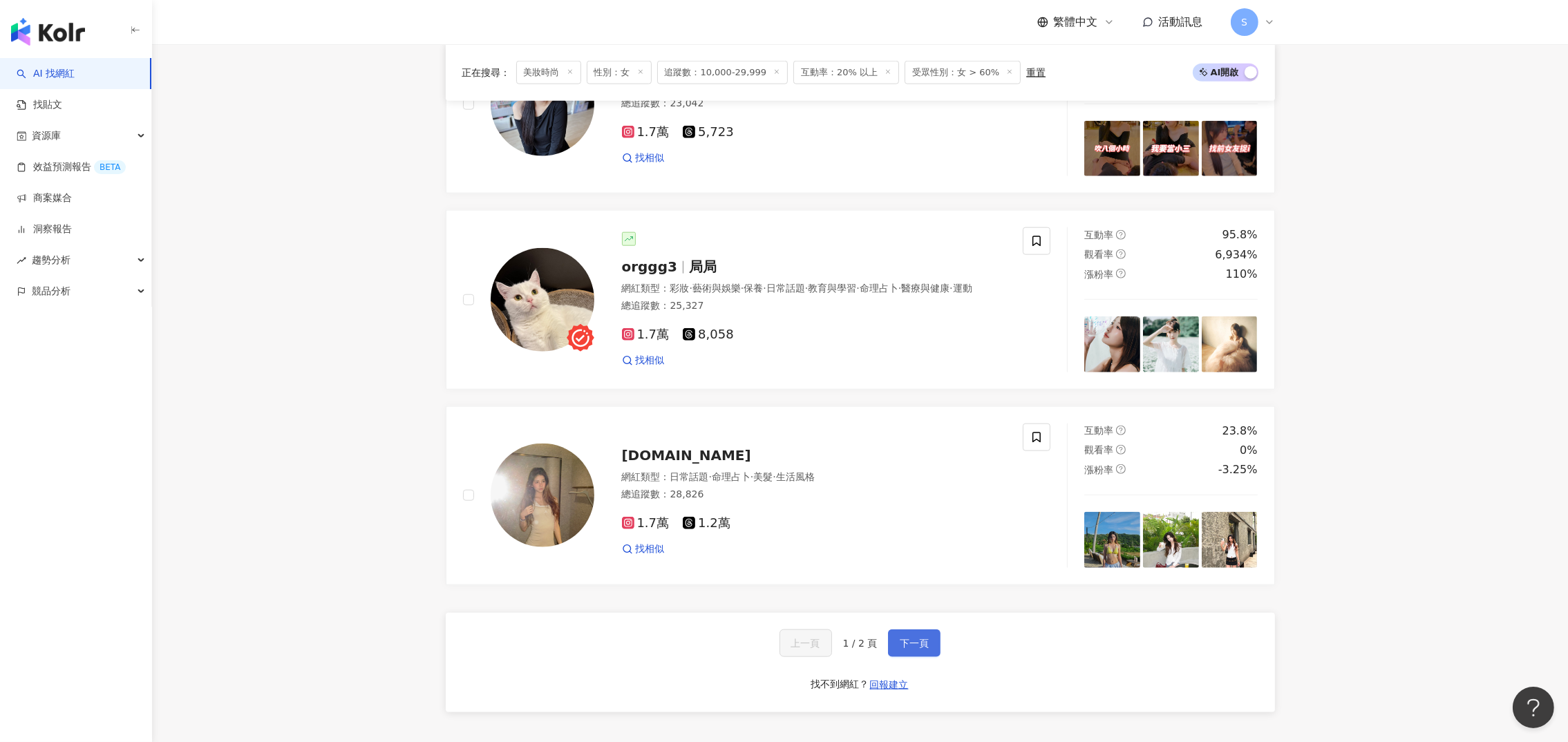
click at [934, 657] on button "下一頁" at bounding box center [914, 643] width 53 height 28
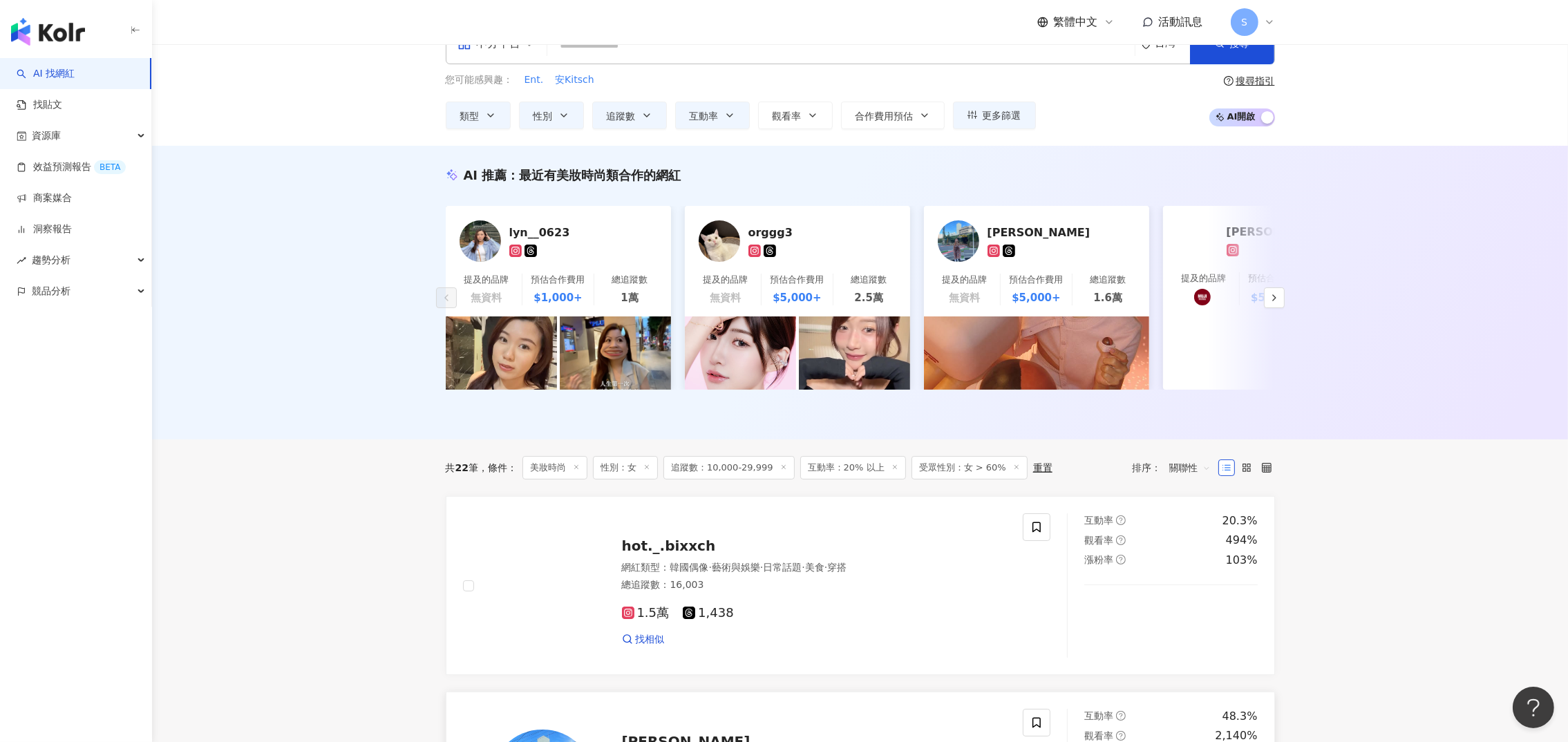
scroll to position [0, 0]
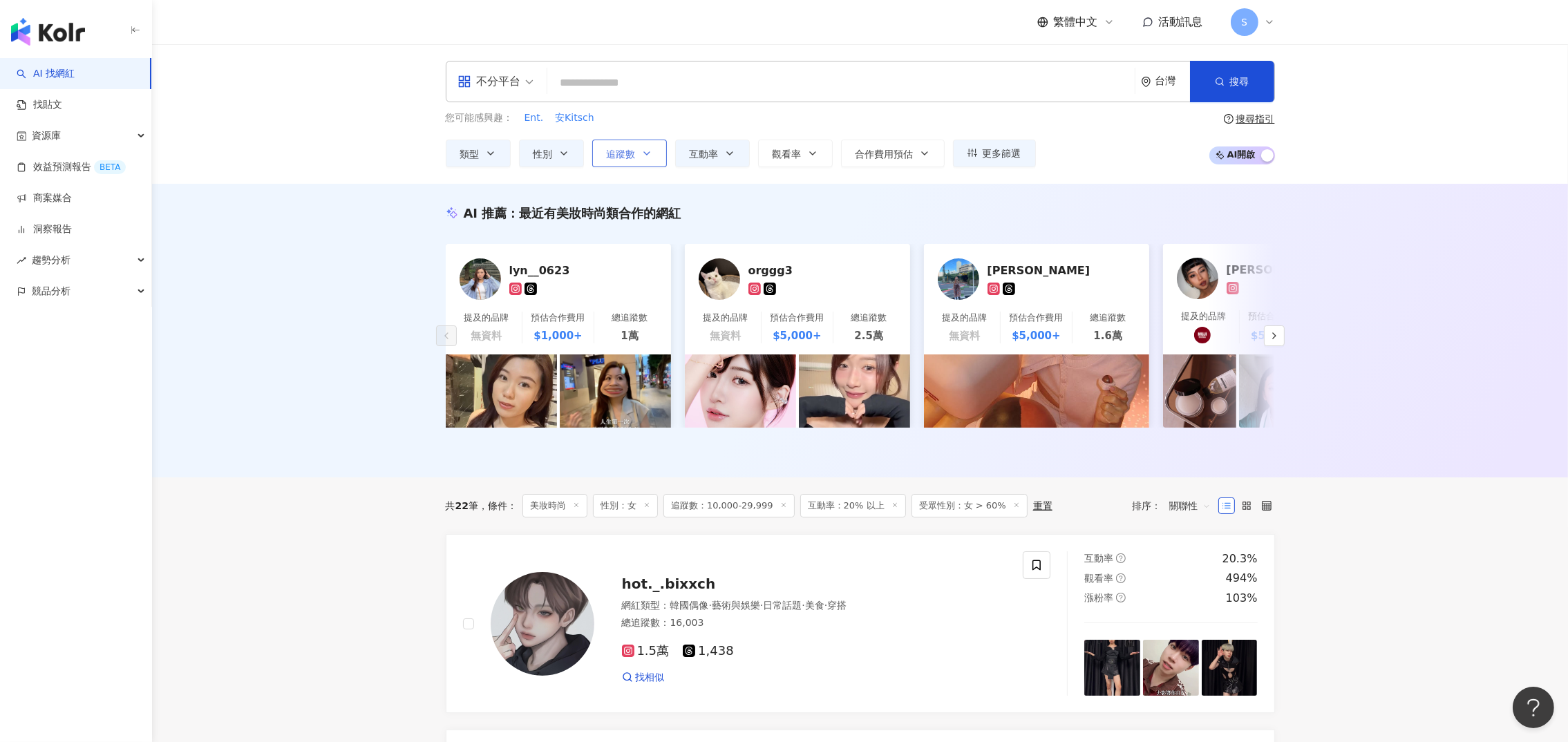
click at [618, 153] on span "追蹤數" at bounding box center [621, 154] width 29 height 11
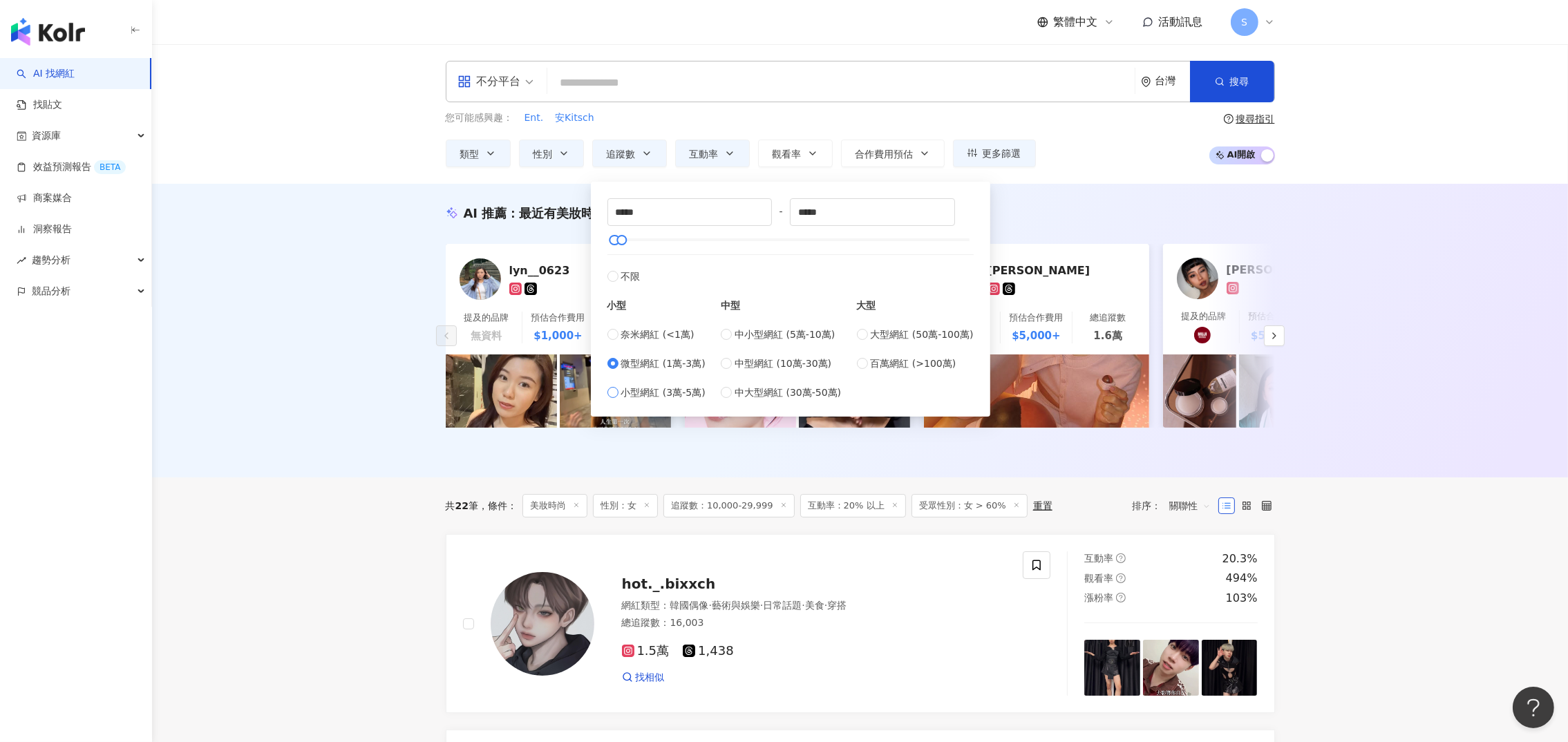
click at [689, 395] on span "小型網紅 (3萬-5萬)" at bounding box center [663, 392] width 84 height 15
type input "*****"
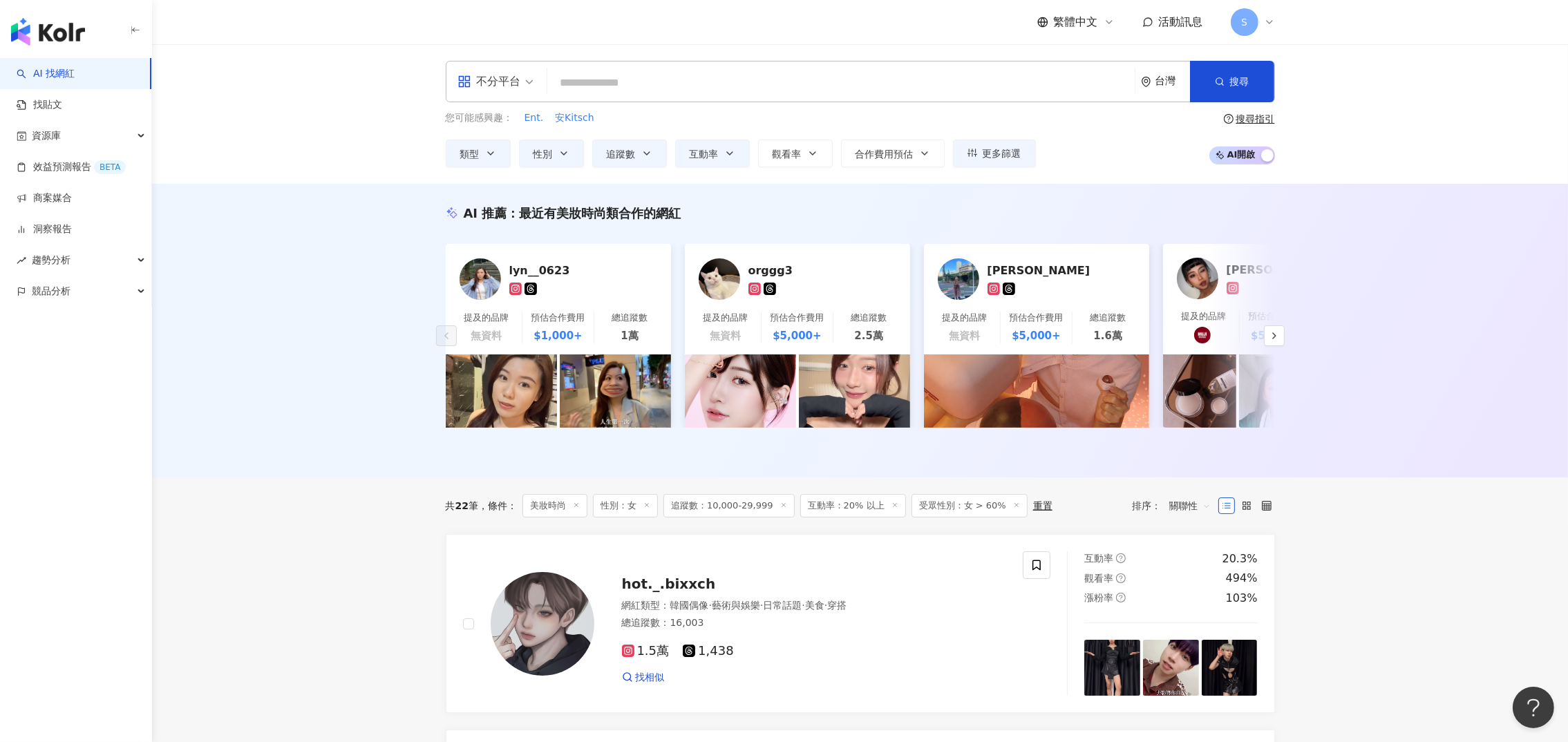
click at [365, 392] on div "AI 推薦 ： 最近有美妝時尚類合作的網紅 lyn__0623 提及的品牌 無資料 預估合作費用 $1,000+ 總追蹤數 1萬 orggg3 提及的品牌 無…" at bounding box center [859, 330] width 1415 height 294
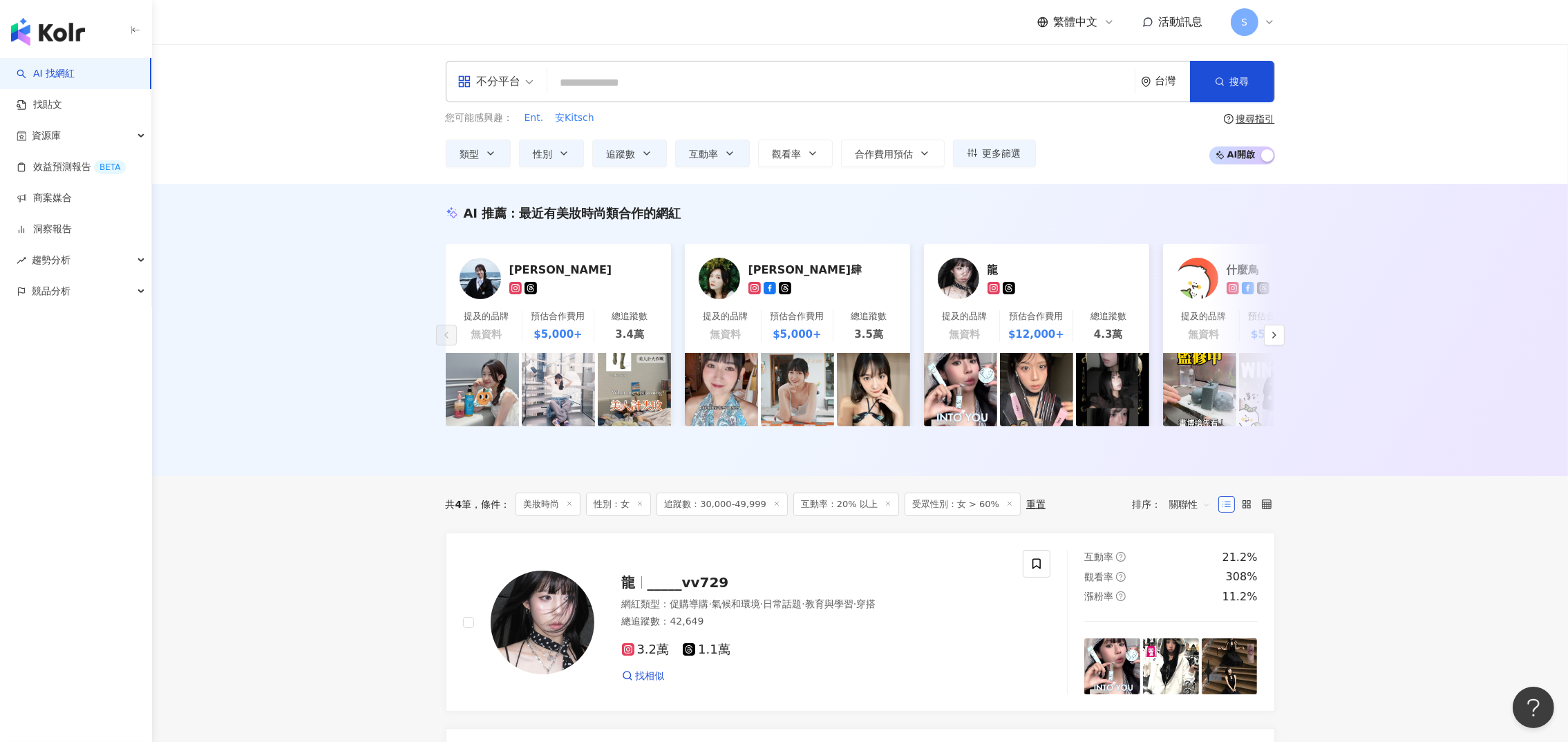
click at [812, 516] on span "互動率：20% 以上" at bounding box center [846, 504] width 106 height 23
click at [706, 150] on span "互動率" at bounding box center [703, 154] width 29 height 11
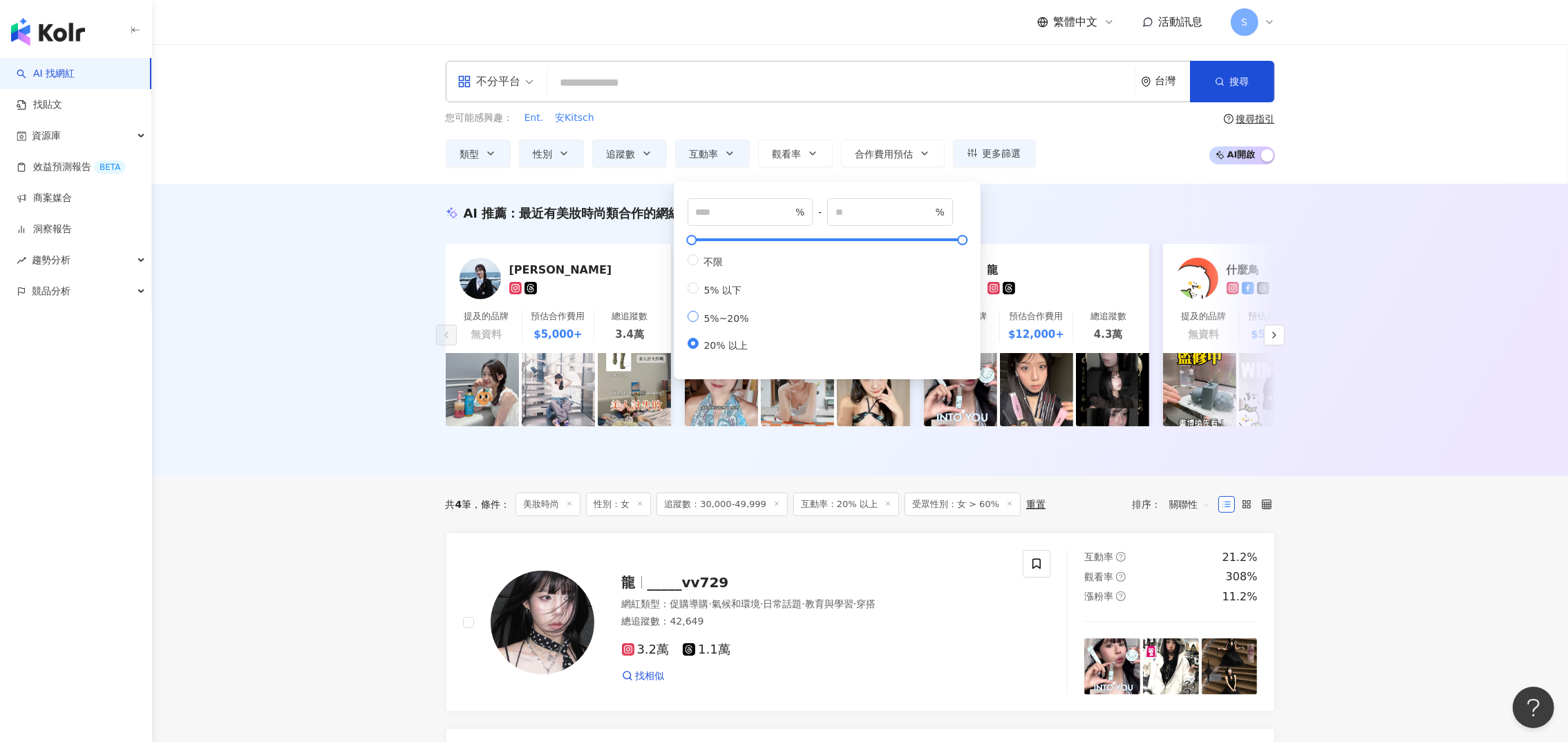
click at [715, 321] on span "5%~20%" at bounding box center [727, 319] width 56 height 11
type input "*"
type input "**"
click at [326, 312] on div "AI 推薦 ： 最近有美妝時尚類合作的網紅 謝羽姸 提及的品牌 無資料 預估合作費用 $5,000+ 總追蹤數 3.4萬 Joyce 玖壹肆 提及的品牌 無資…" at bounding box center [859, 329] width 1415 height 292
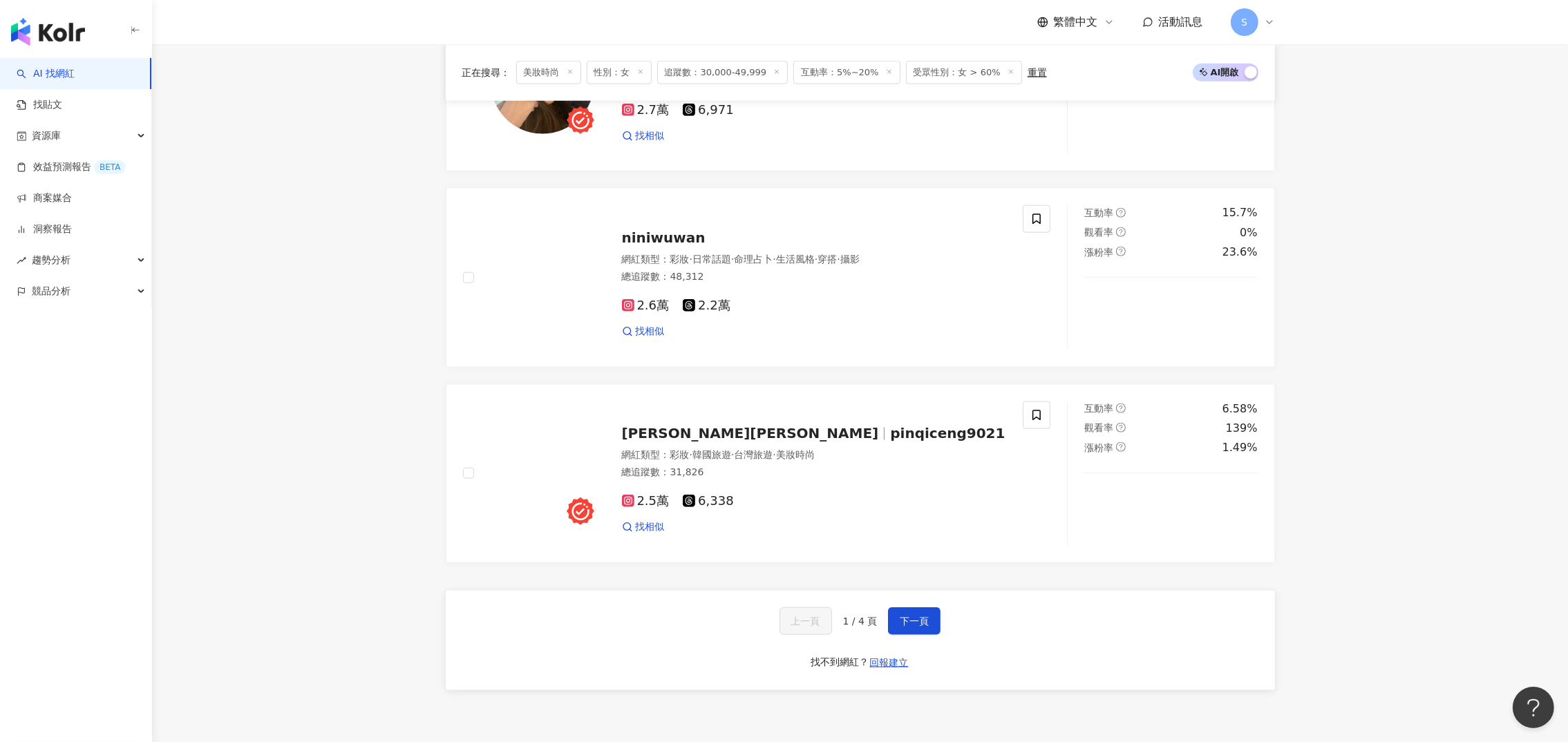
scroll to position [2442, 0]
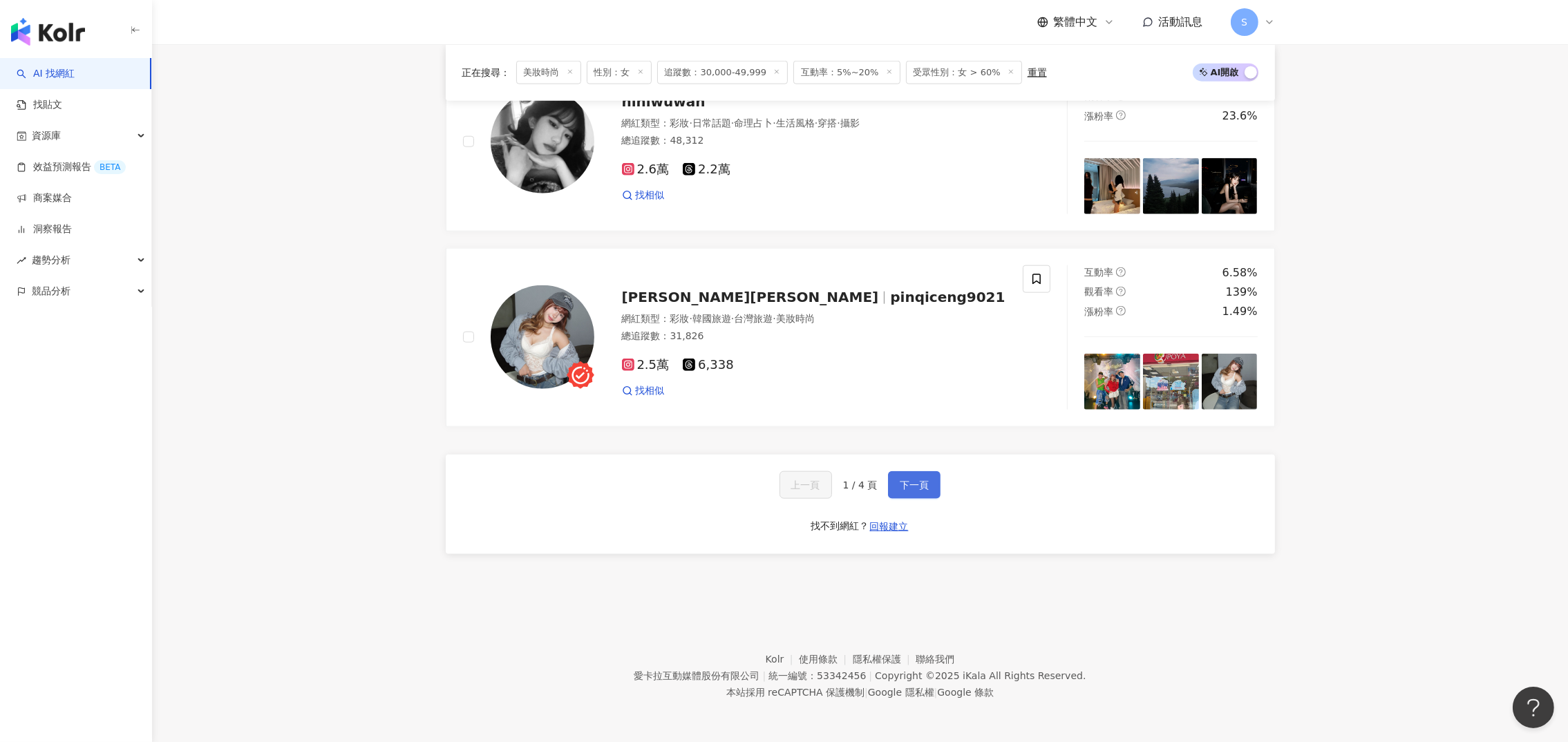
click at [918, 479] on span "下一頁" at bounding box center [914, 484] width 29 height 11
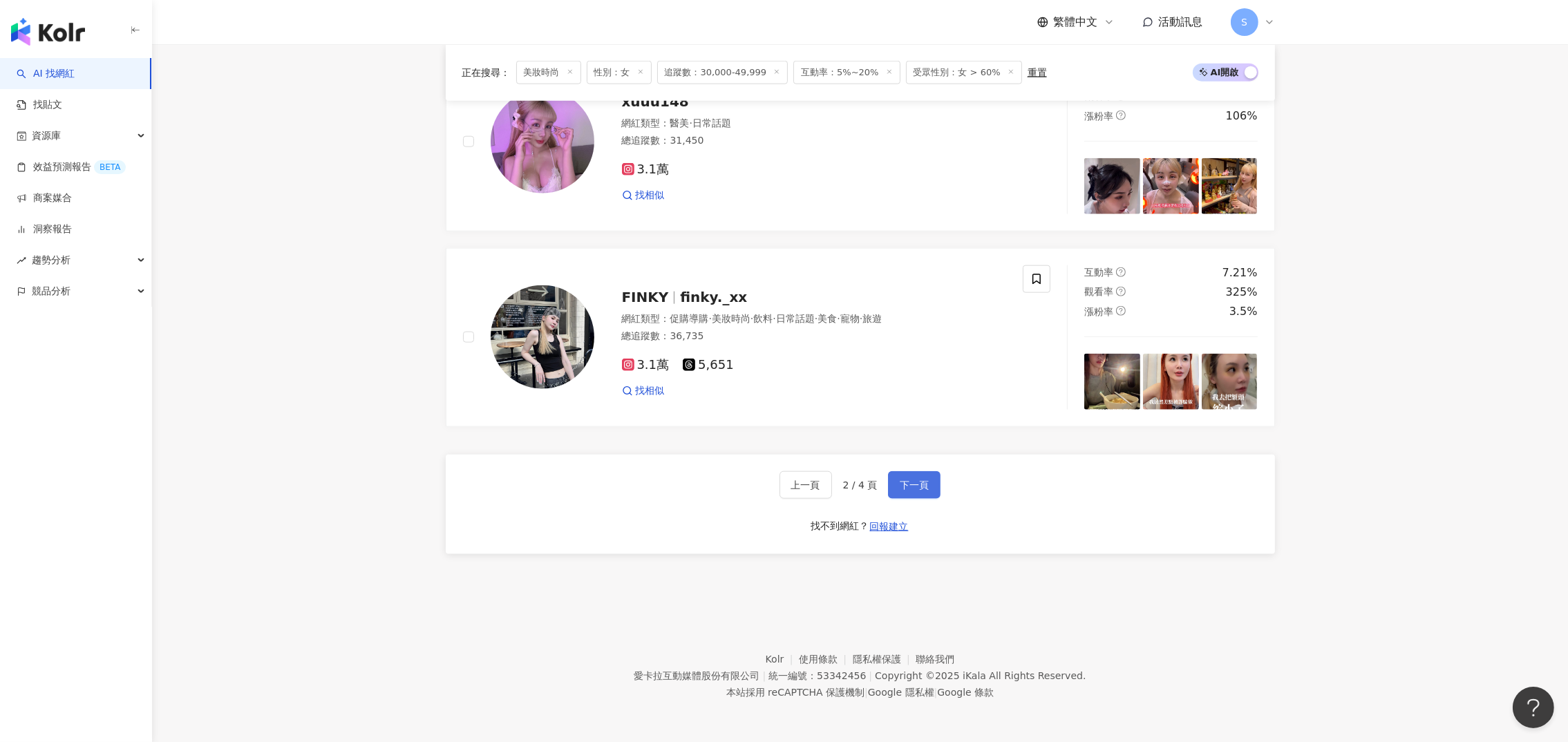
click at [926, 485] on span "下一頁" at bounding box center [914, 484] width 29 height 11
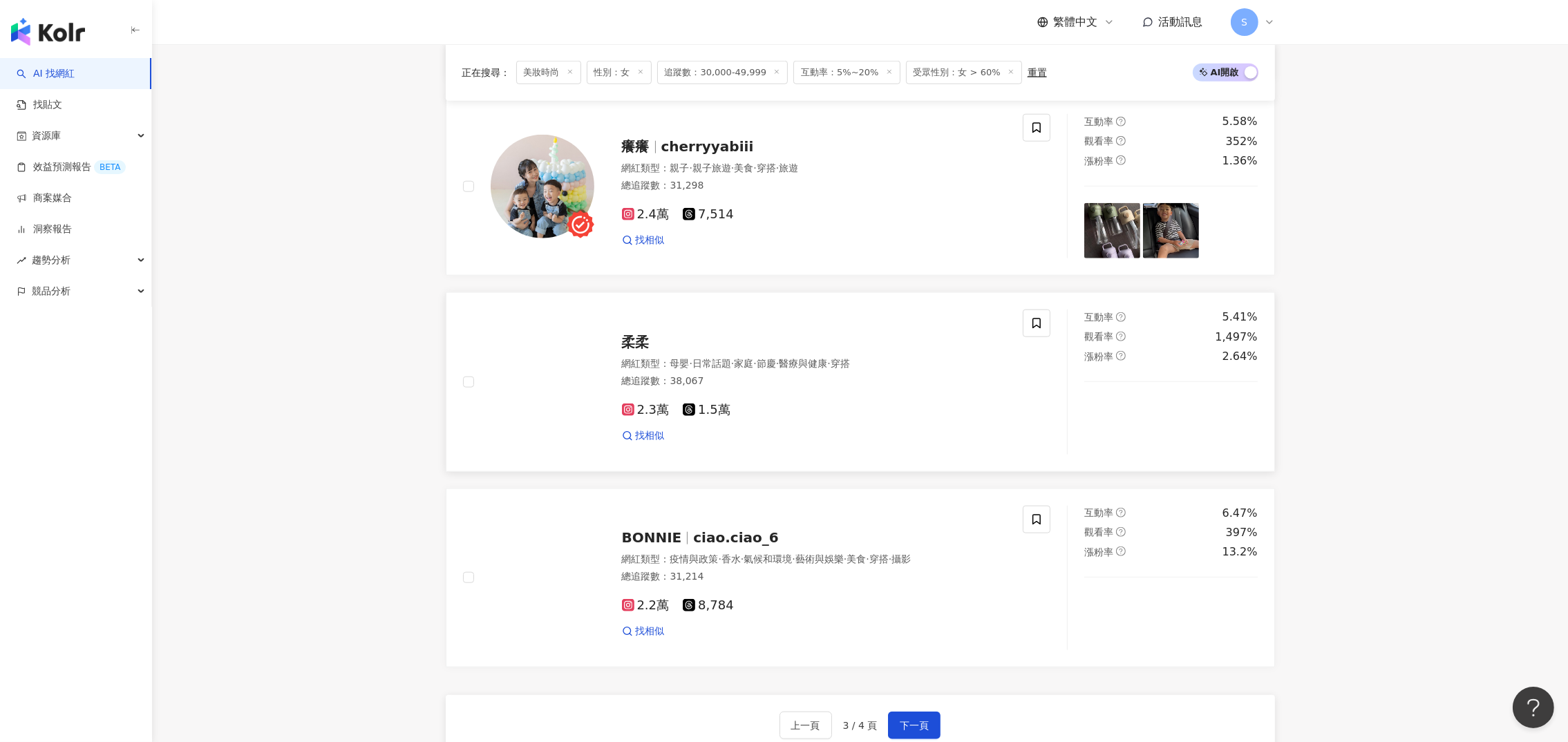
scroll to position [2132, 0]
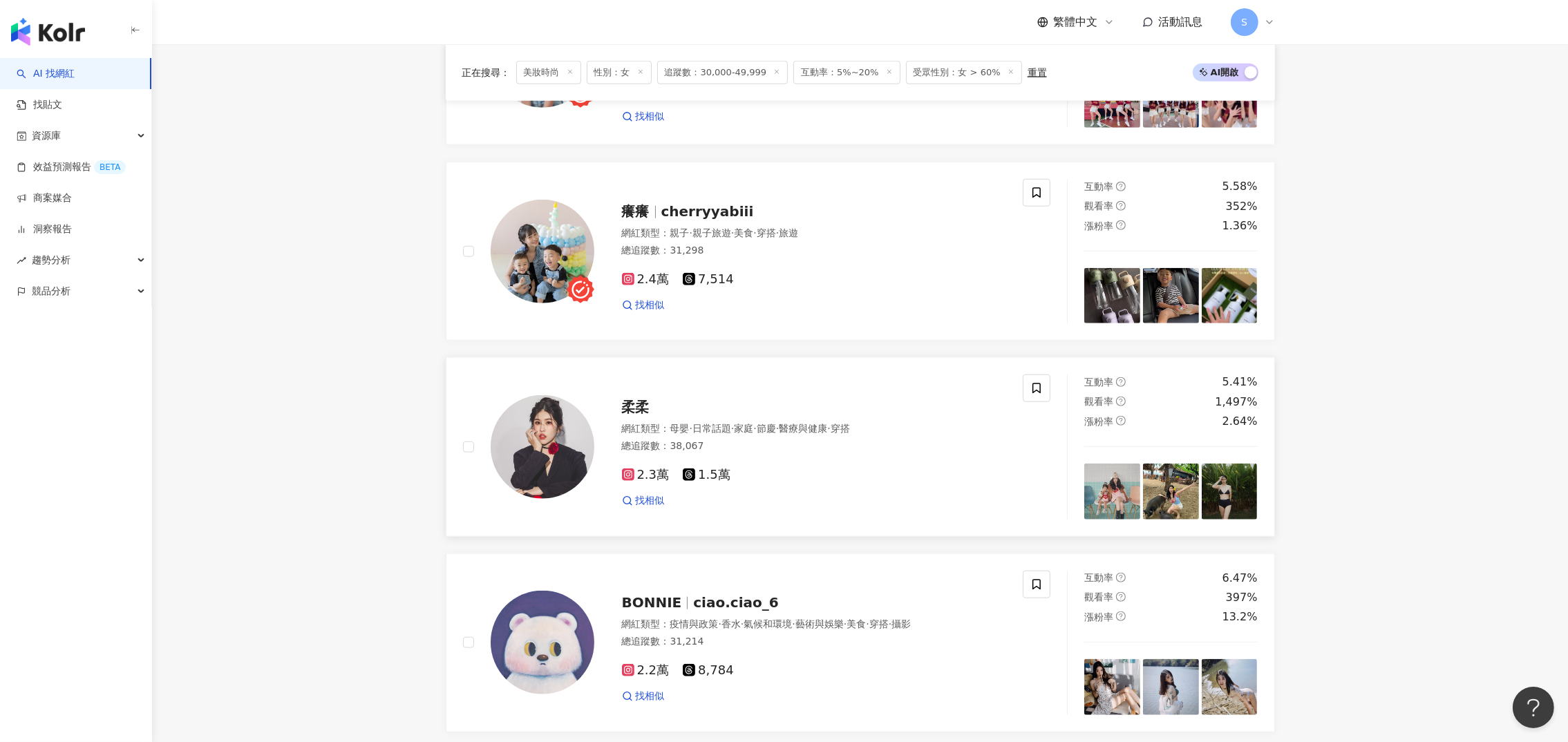
click at [634, 414] on span "柔柔" at bounding box center [636, 407] width 28 height 17
click at [712, 220] on span "cherryyabiii" at bounding box center [707, 211] width 93 height 17
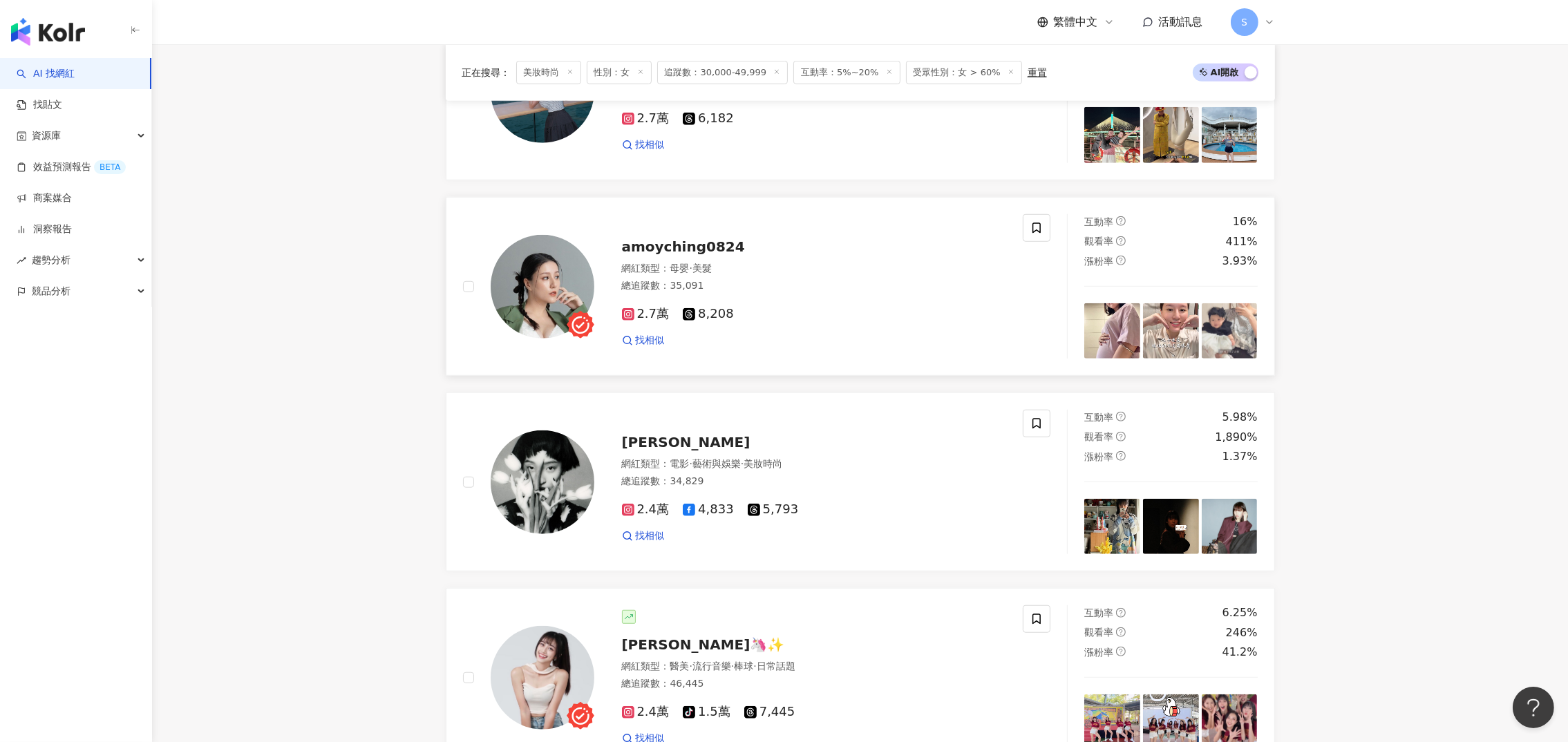
drag, startPoint x: 646, startPoint y: 254, endPoint x: 579, endPoint y: 71, distance: 194.9
click at [646, 255] on span "amoyching0824" at bounding box center [683, 246] width 123 height 17
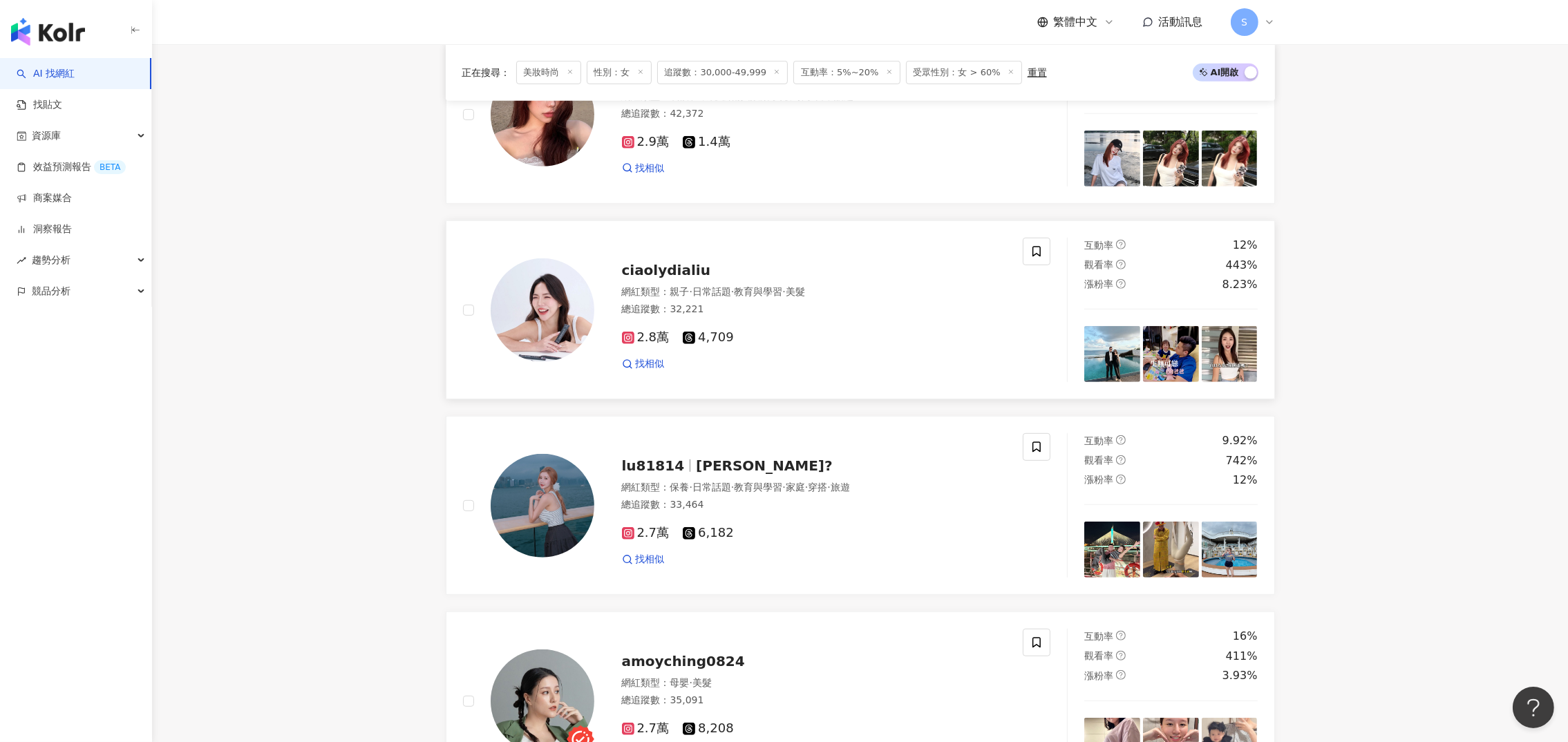
click at [666, 278] on span "ciaolydialiu" at bounding box center [665, 270] width 88 height 17
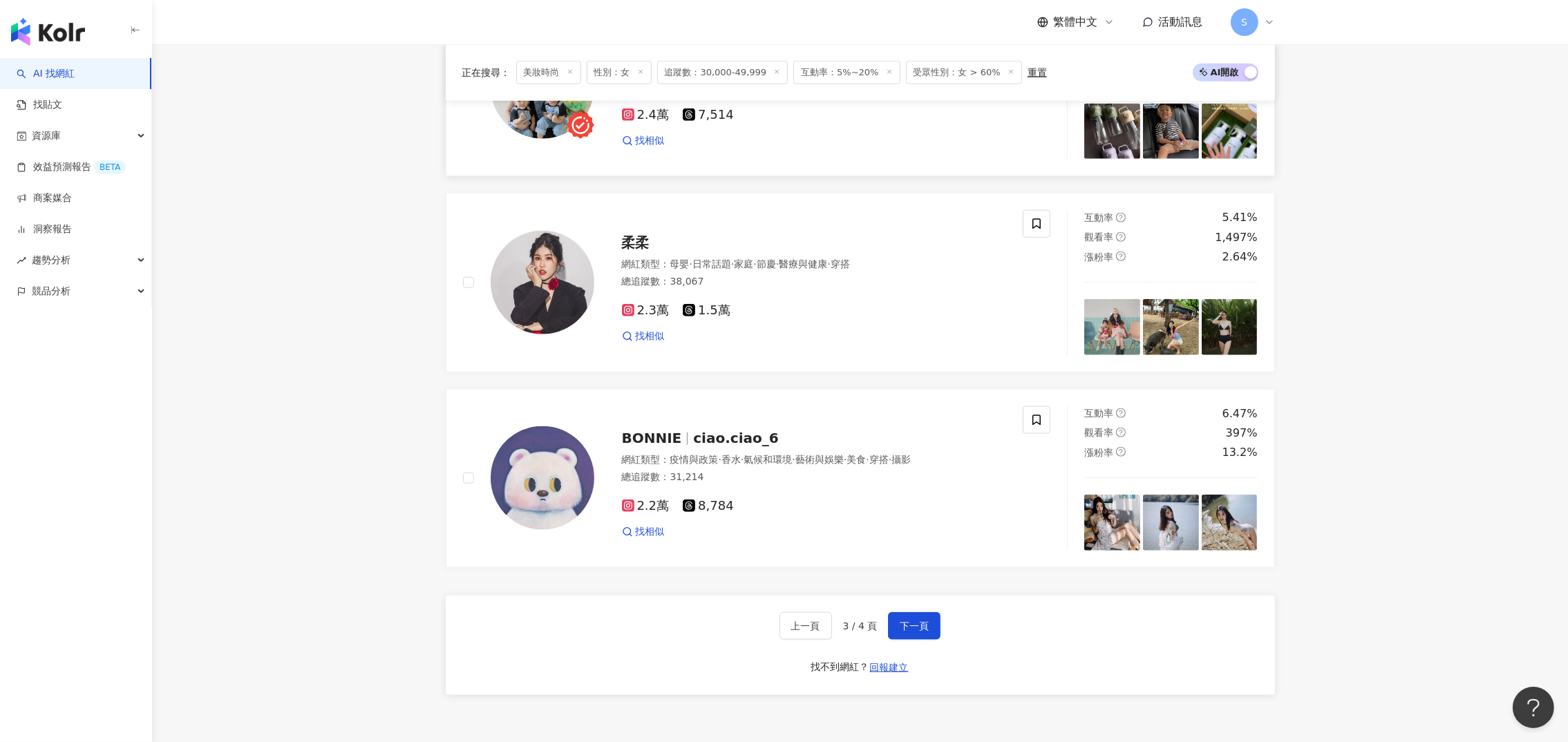
scroll to position [2338, 0]
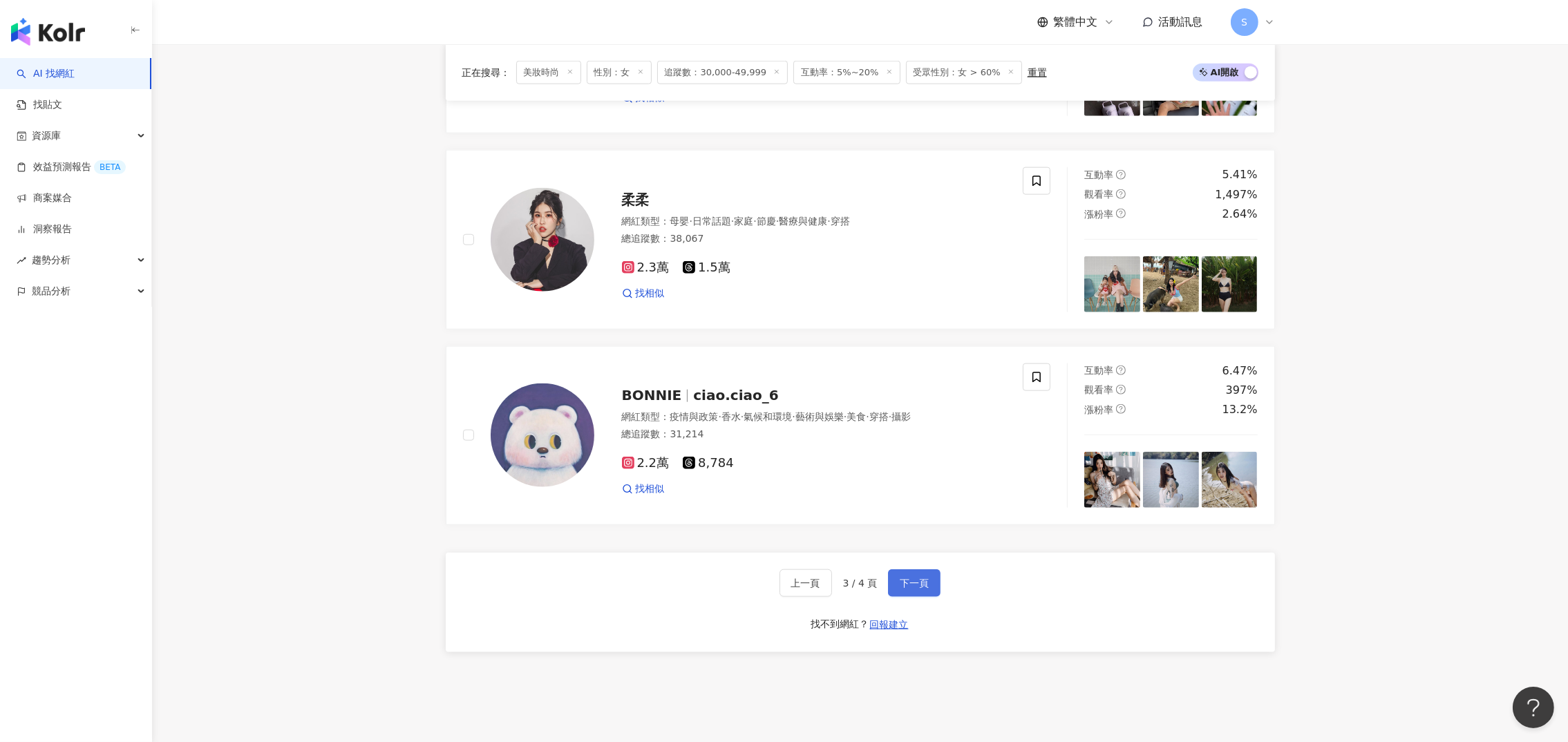
click at [921, 588] on span "下一頁" at bounding box center [914, 583] width 29 height 11
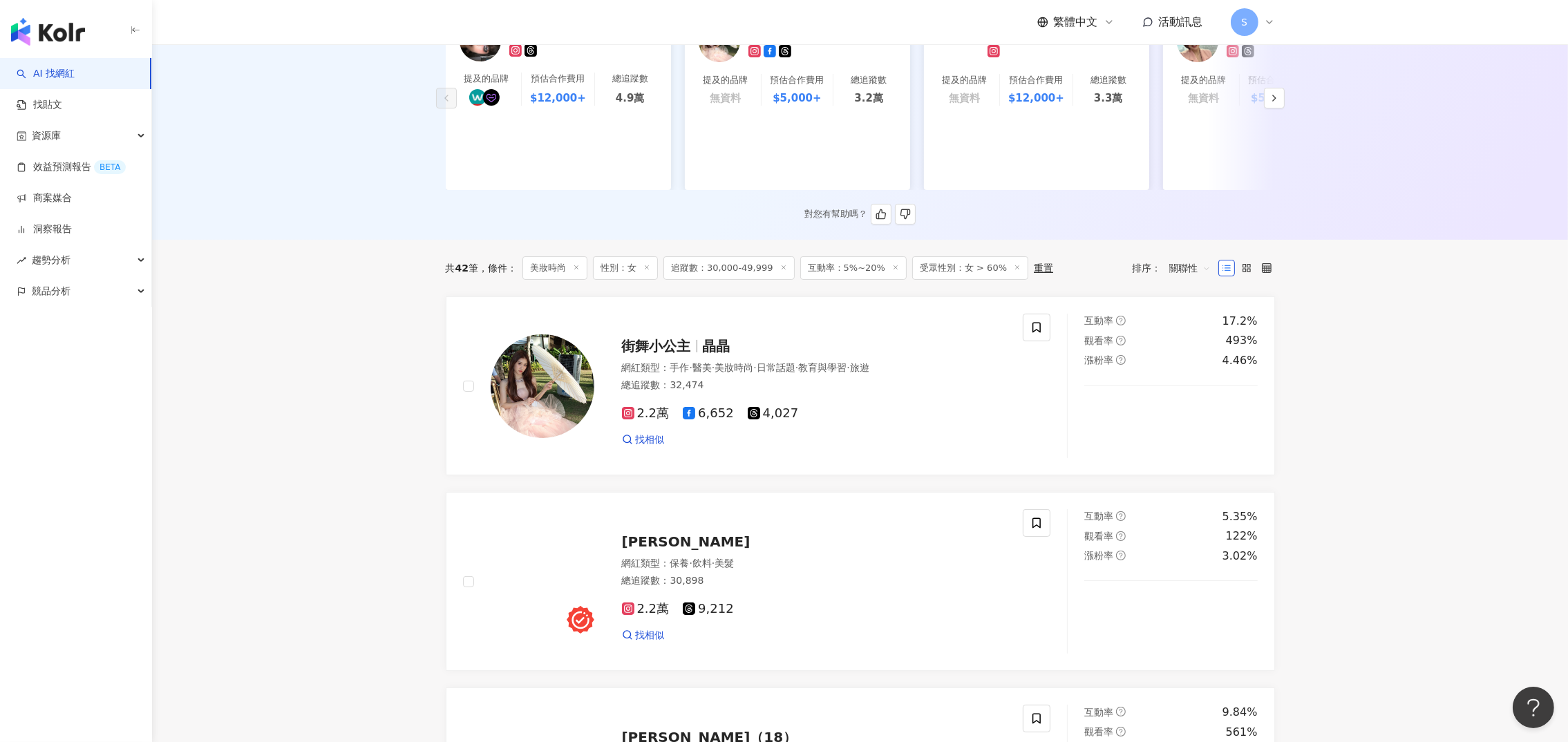
scroll to position [0, 0]
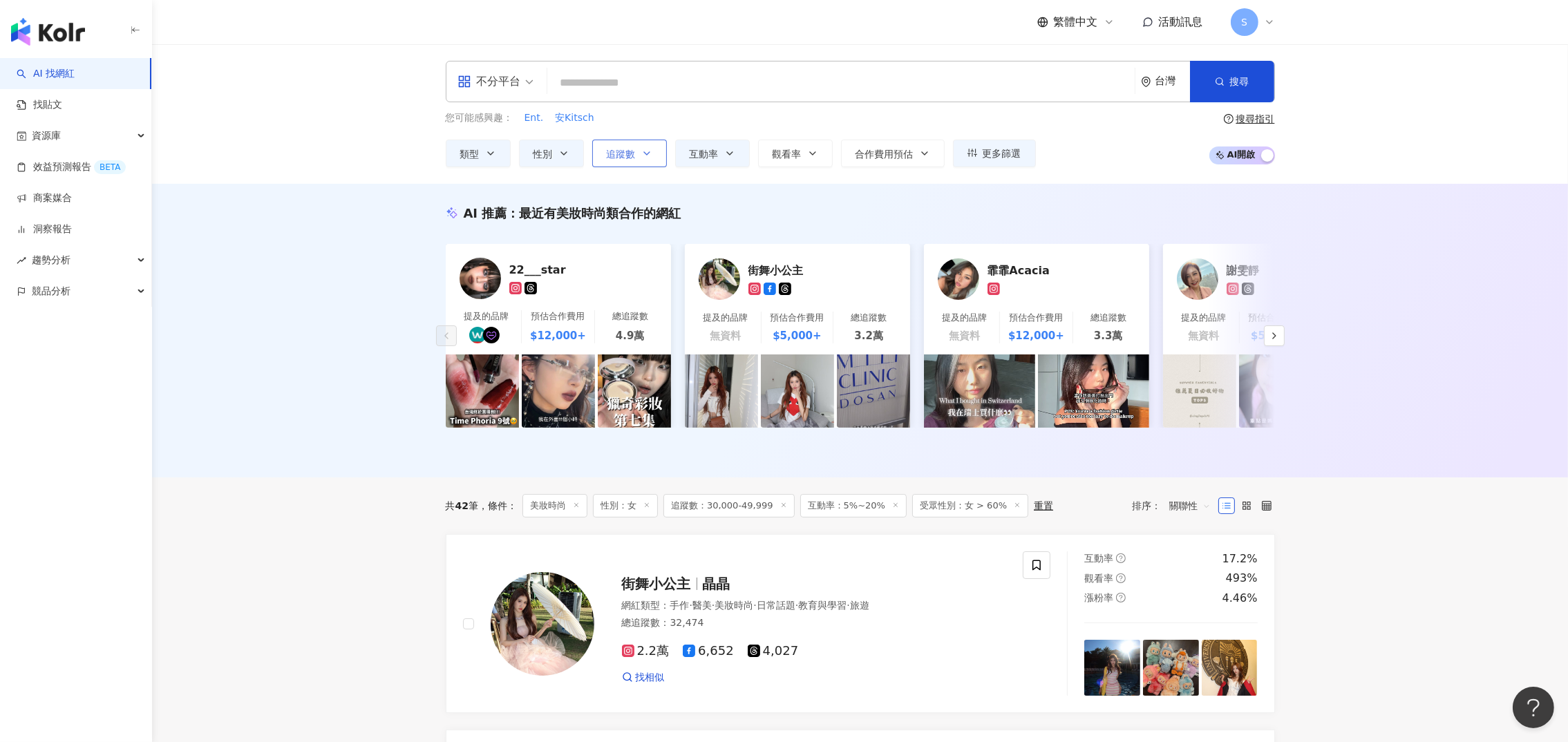
click at [630, 151] on span "追蹤數" at bounding box center [621, 154] width 29 height 11
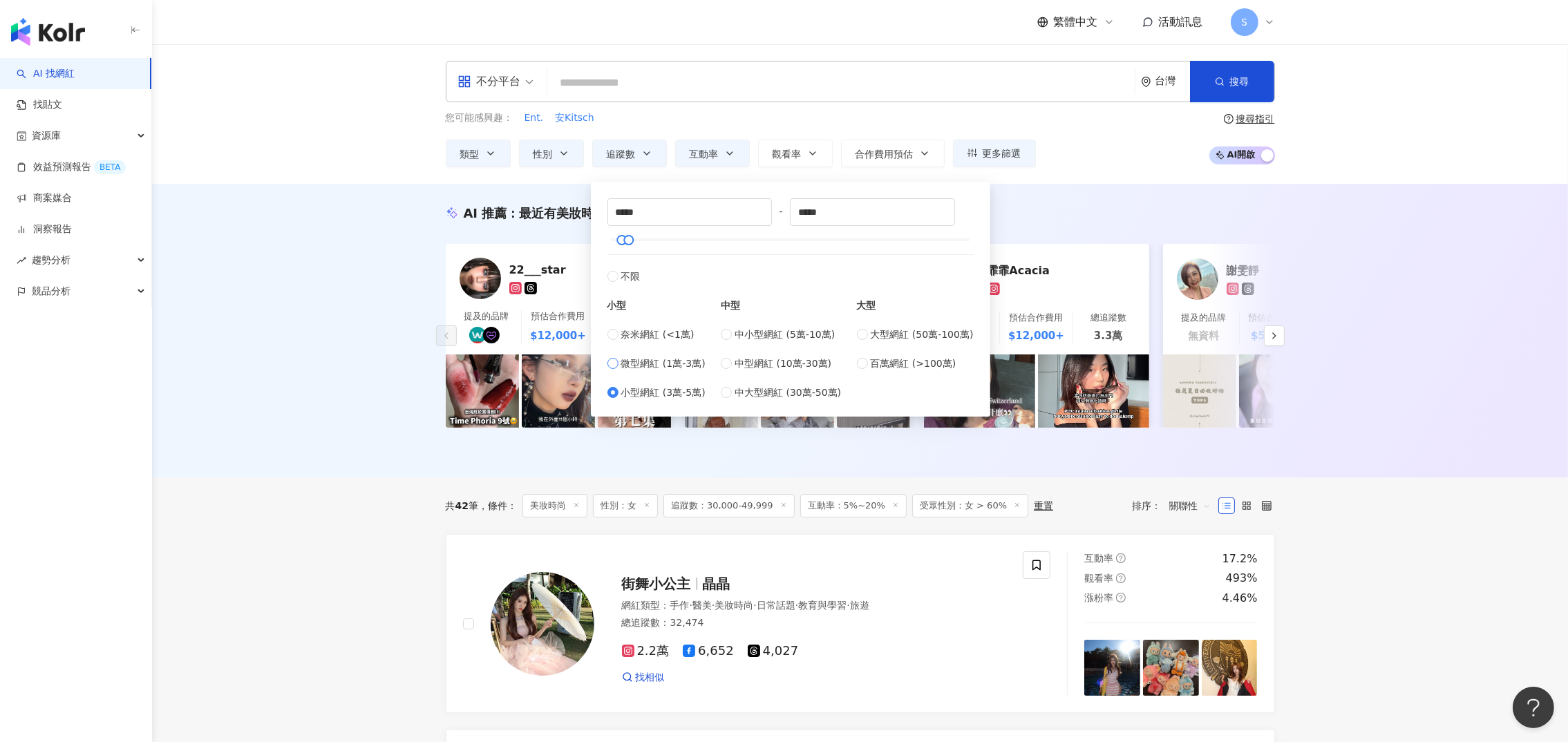
click at [656, 364] on span "微型網紅 (1萬-3萬)" at bounding box center [663, 363] width 84 height 15
type input "*****"
click at [275, 344] on div "AI 推薦 ： 最近有美妝時尚類合作的網紅 22___star 提及的品牌 預估合作費用 $12,000+ 總追蹤數 4.9萬 街舞小公主 提及的品牌 無資料…" at bounding box center [859, 330] width 1415 height 294
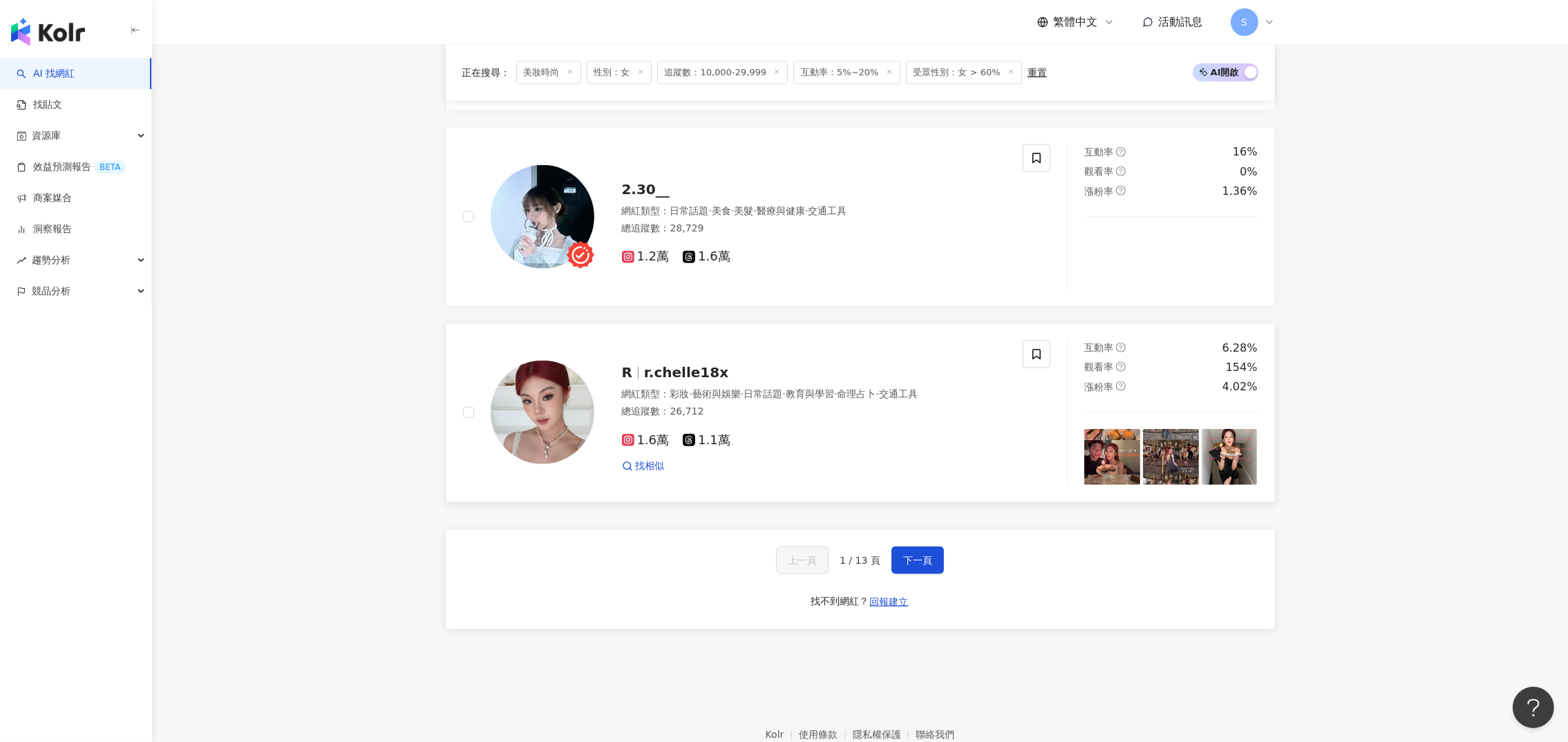
scroll to position [2382, 0]
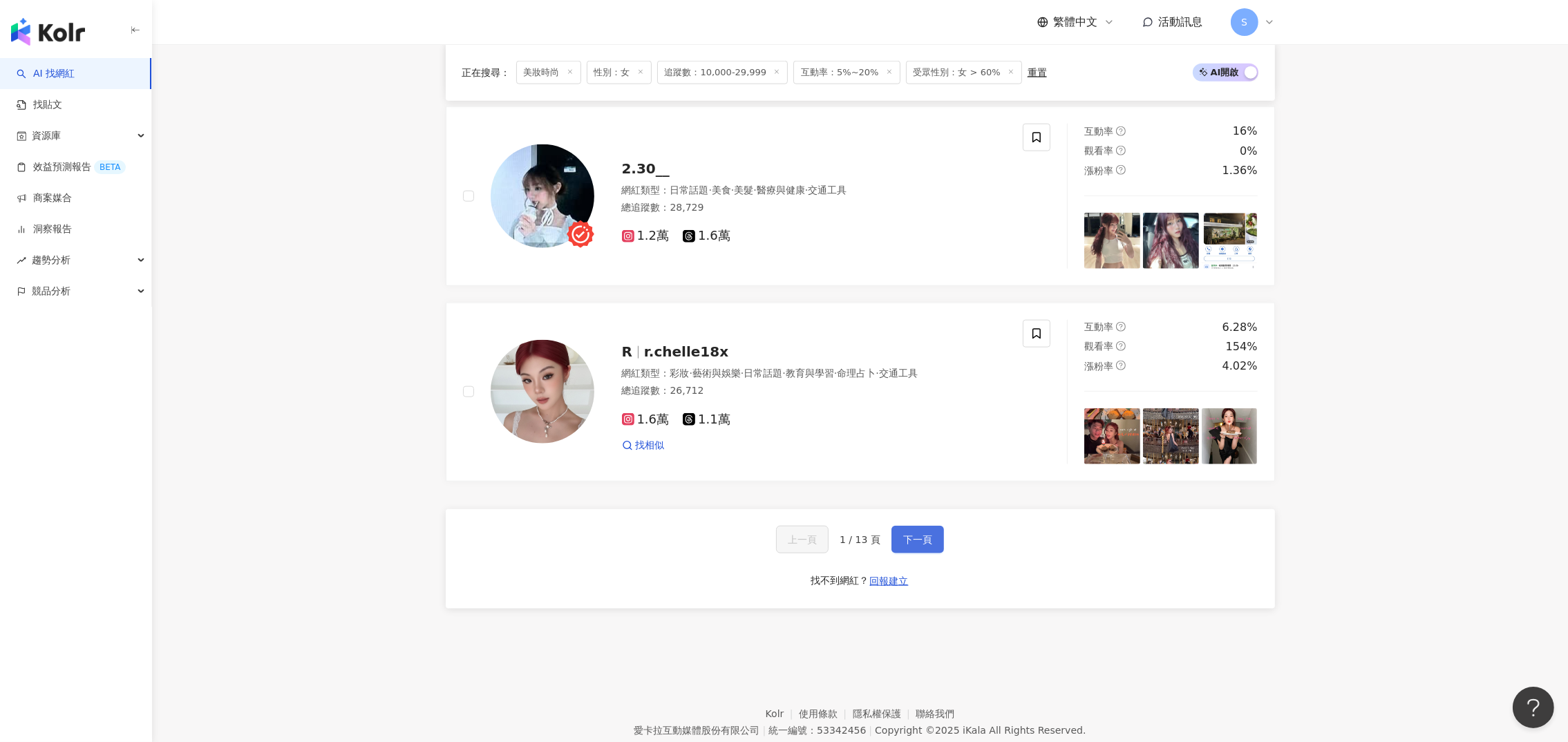
click at [911, 534] on span "下一頁" at bounding box center [917, 539] width 29 height 11
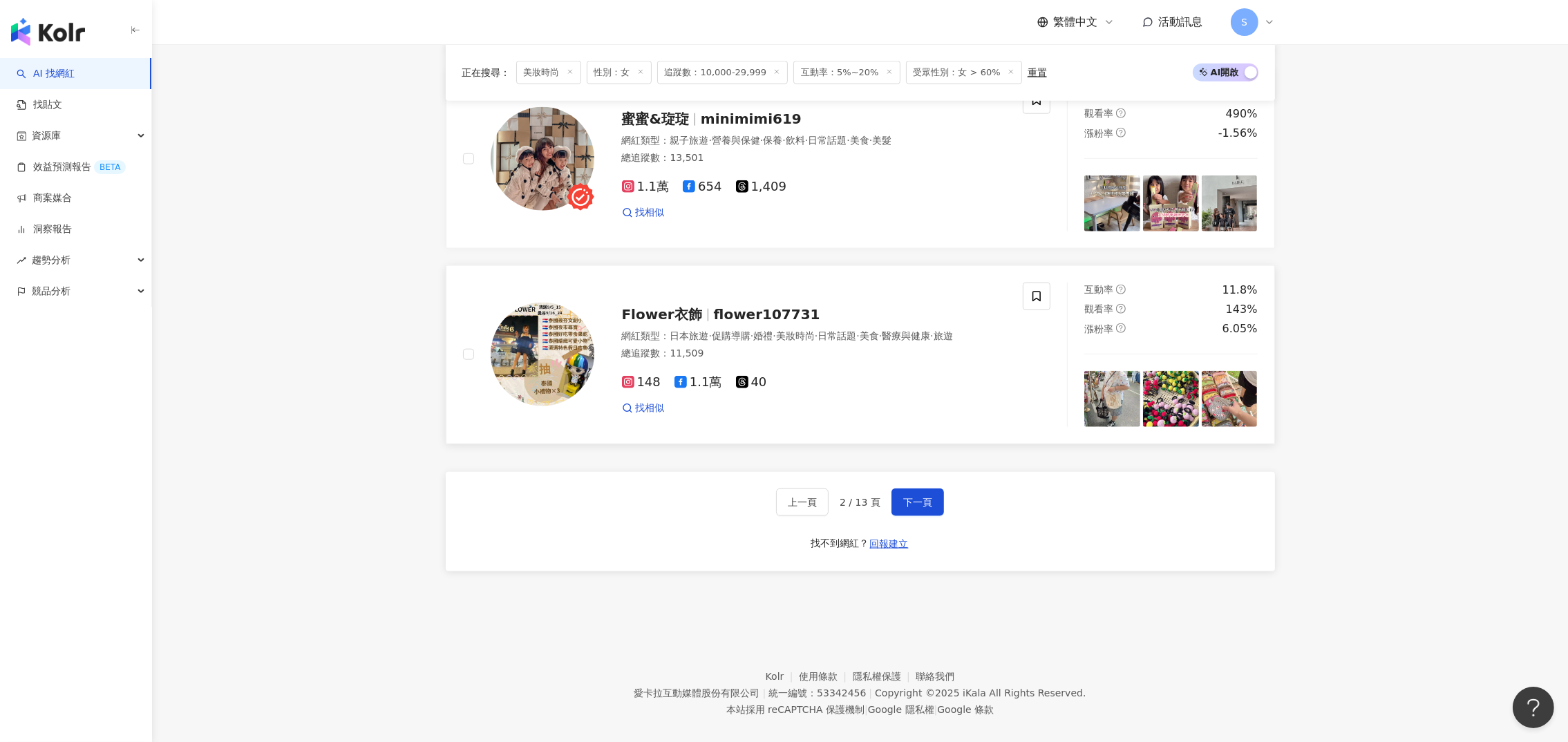
scroll to position [2426, 0]
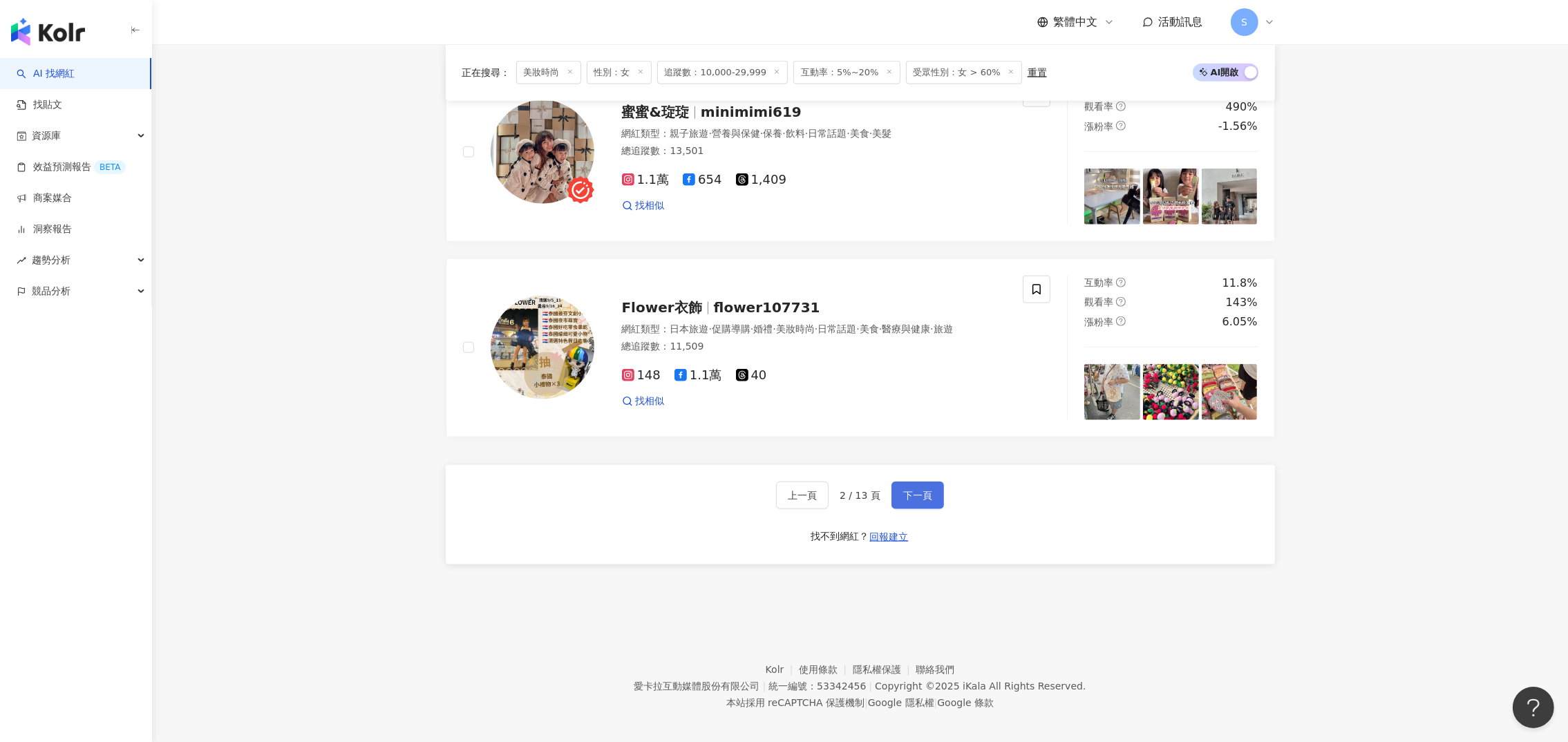
click at [914, 490] on span "下一頁" at bounding box center [917, 496] width 29 height 11
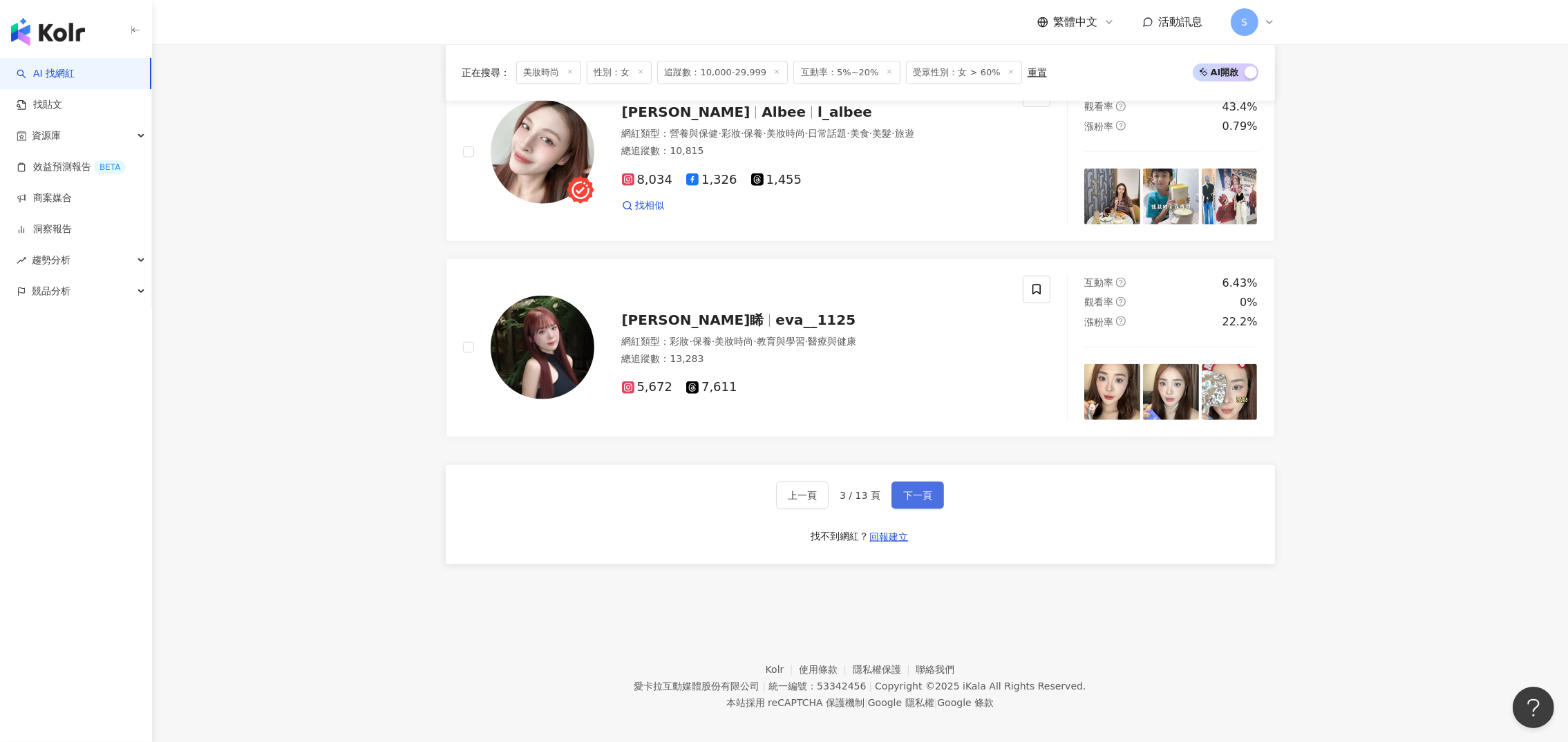
click at [918, 490] on span "下一頁" at bounding box center [917, 496] width 29 height 11
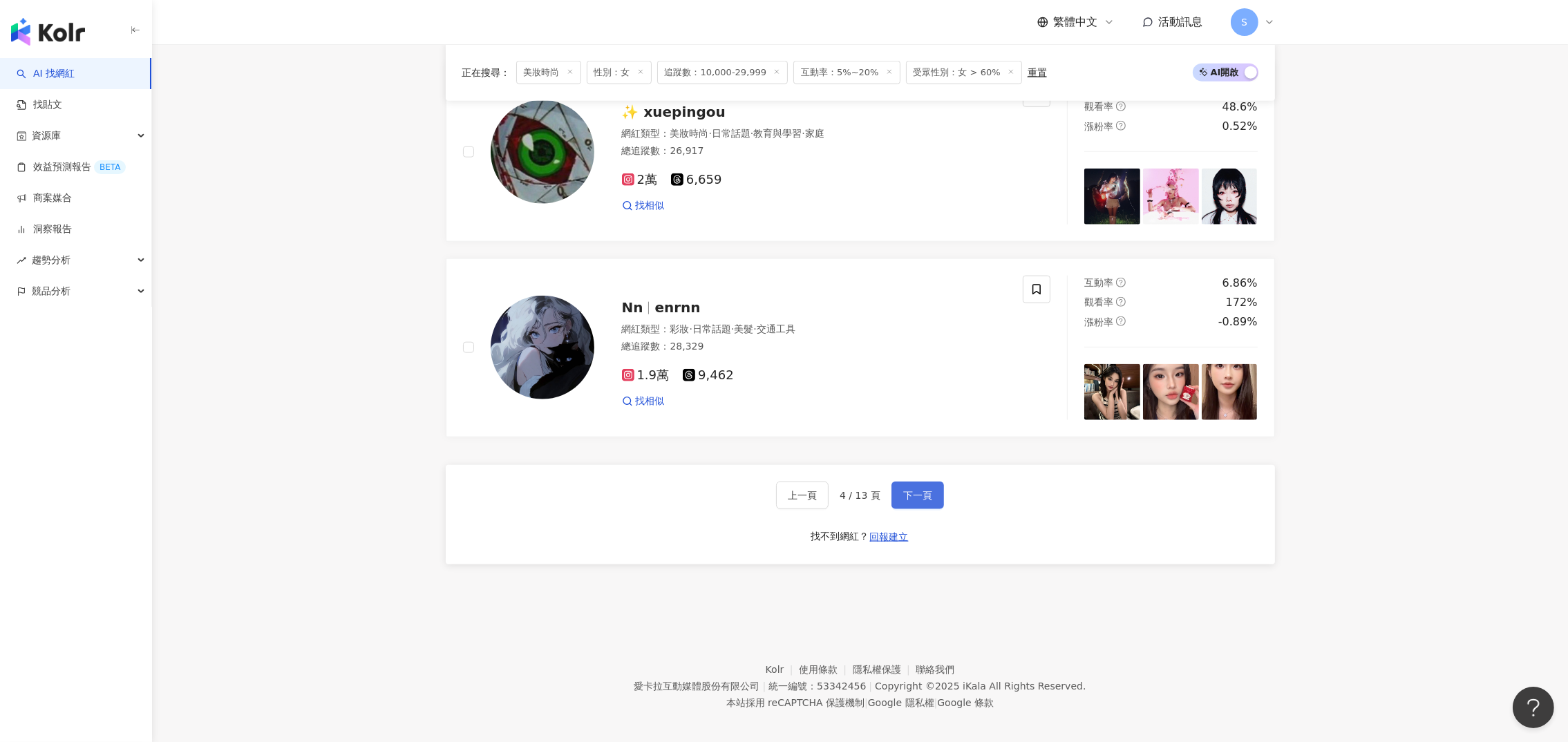
click at [911, 490] on span "下一頁" at bounding box center [917, 496] width 29 height 11
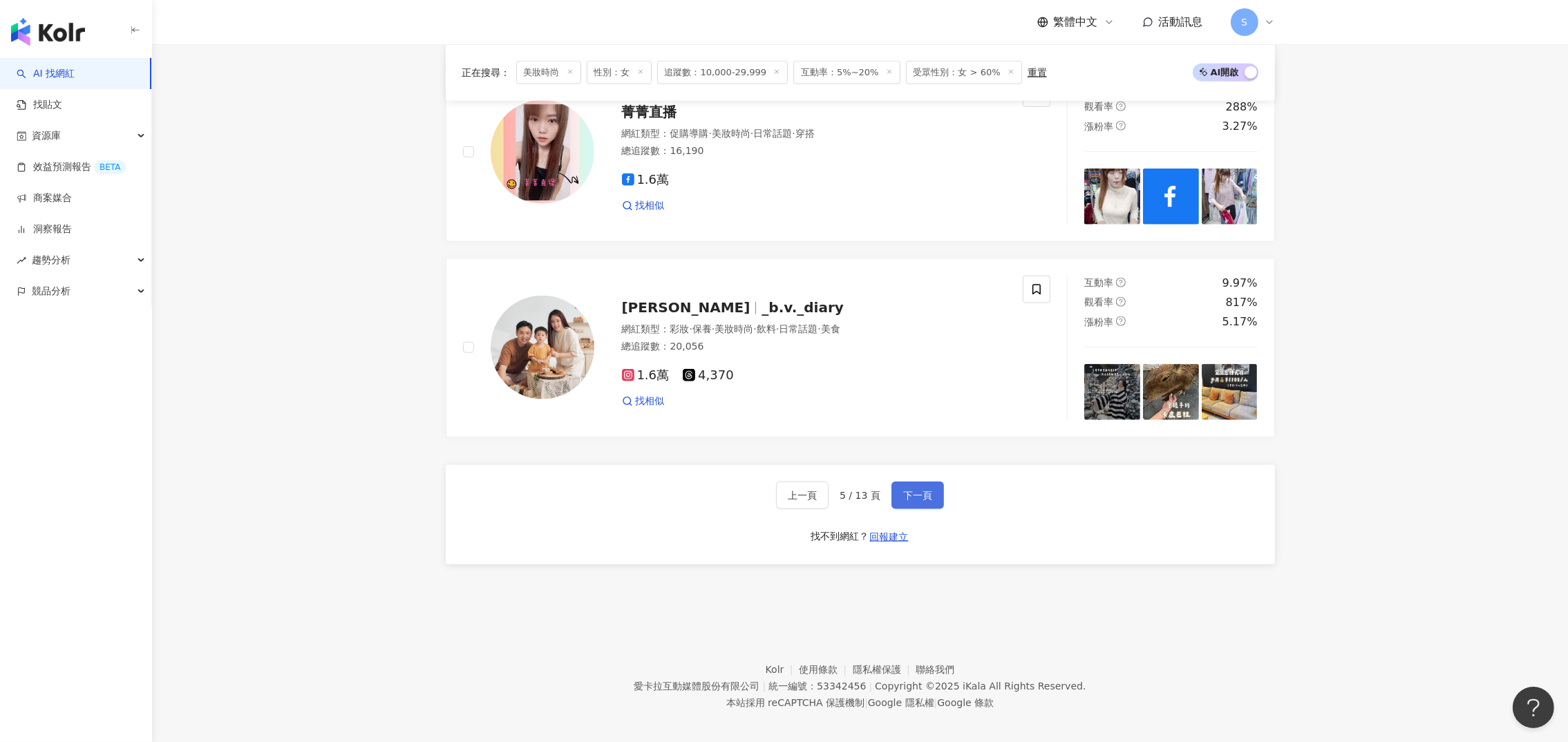
click at [915, 490] on span "下一頁" at bounding box center [917, 496] width 29 height 11
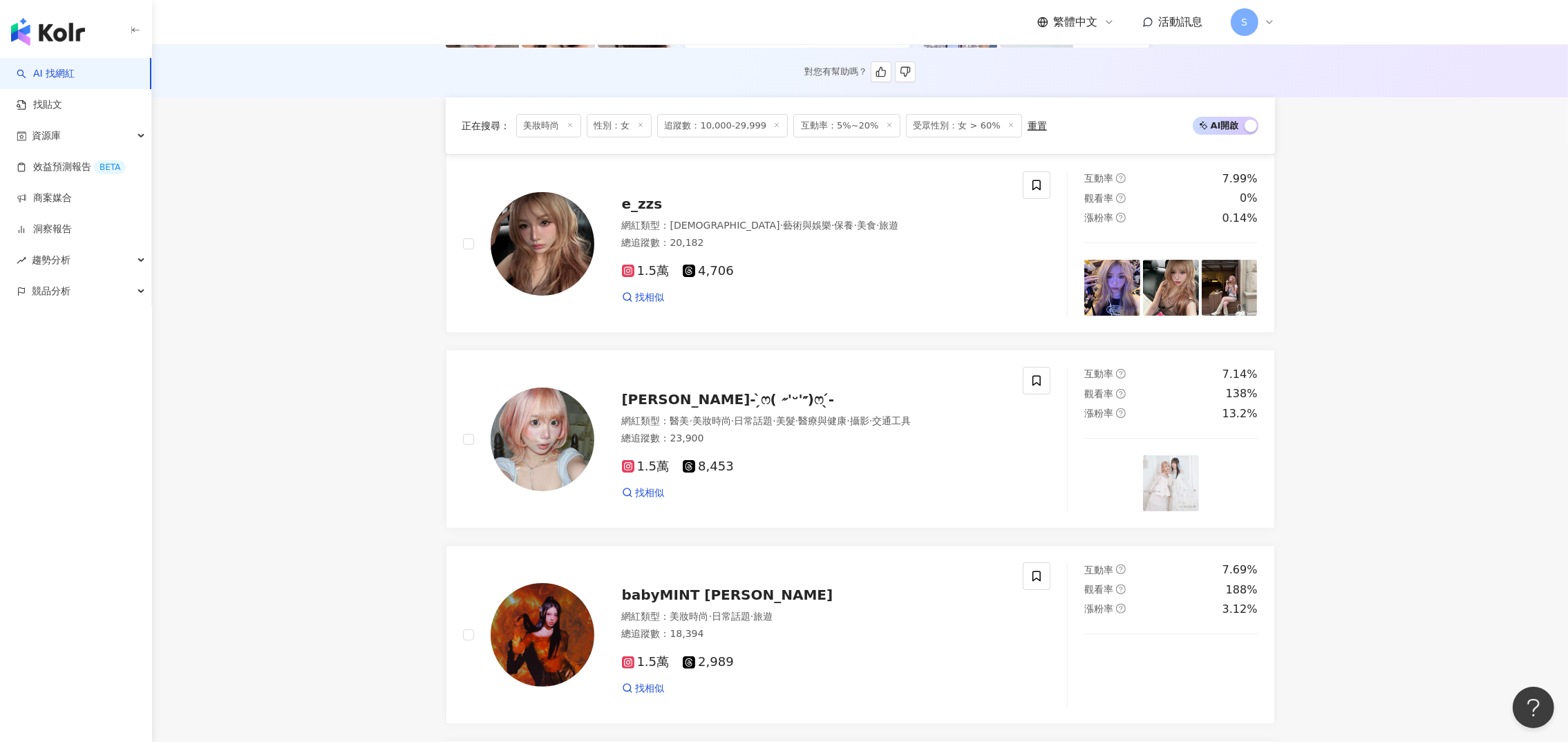
scroll to position [251, 0]
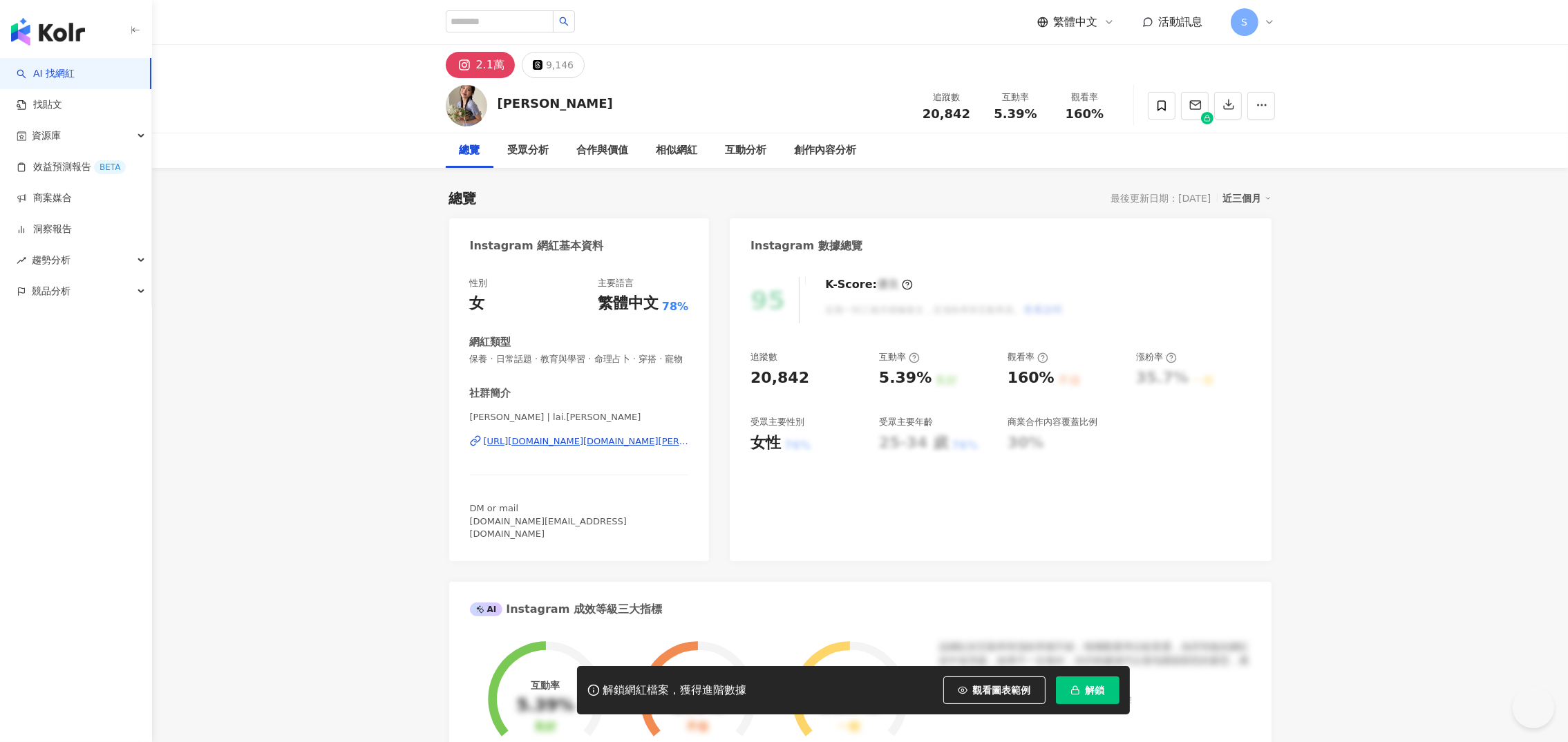
click at [548, 447] on div "[URL][DOMAIN_NAME][DOMAIN_NAME][PERSON_NAME]" at bounding box center [586, 441] width 205 height 12
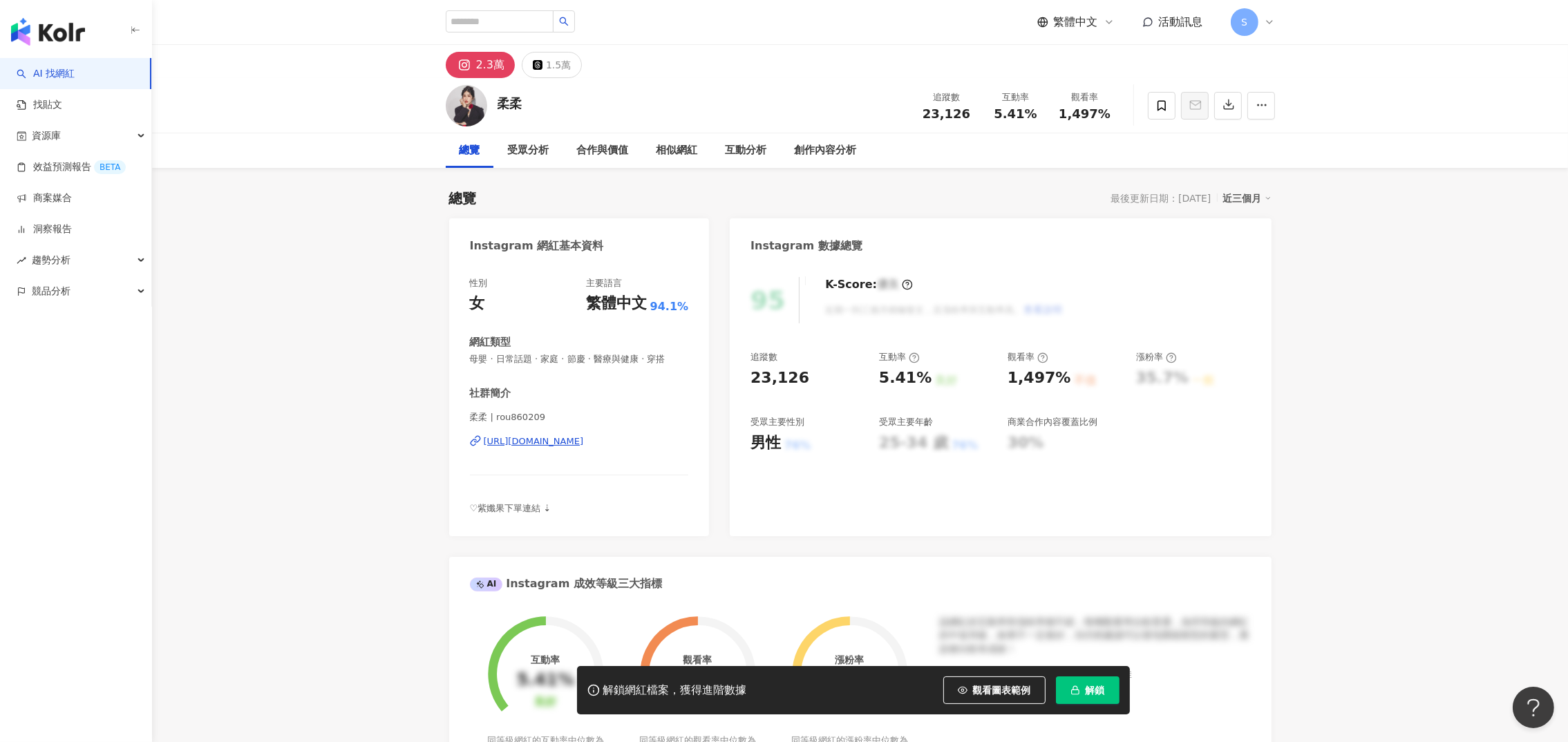
click at [524, 440] on div "https://www.instagram.com/rou860209/" at bounding box center [534, 441] width 100 height 12
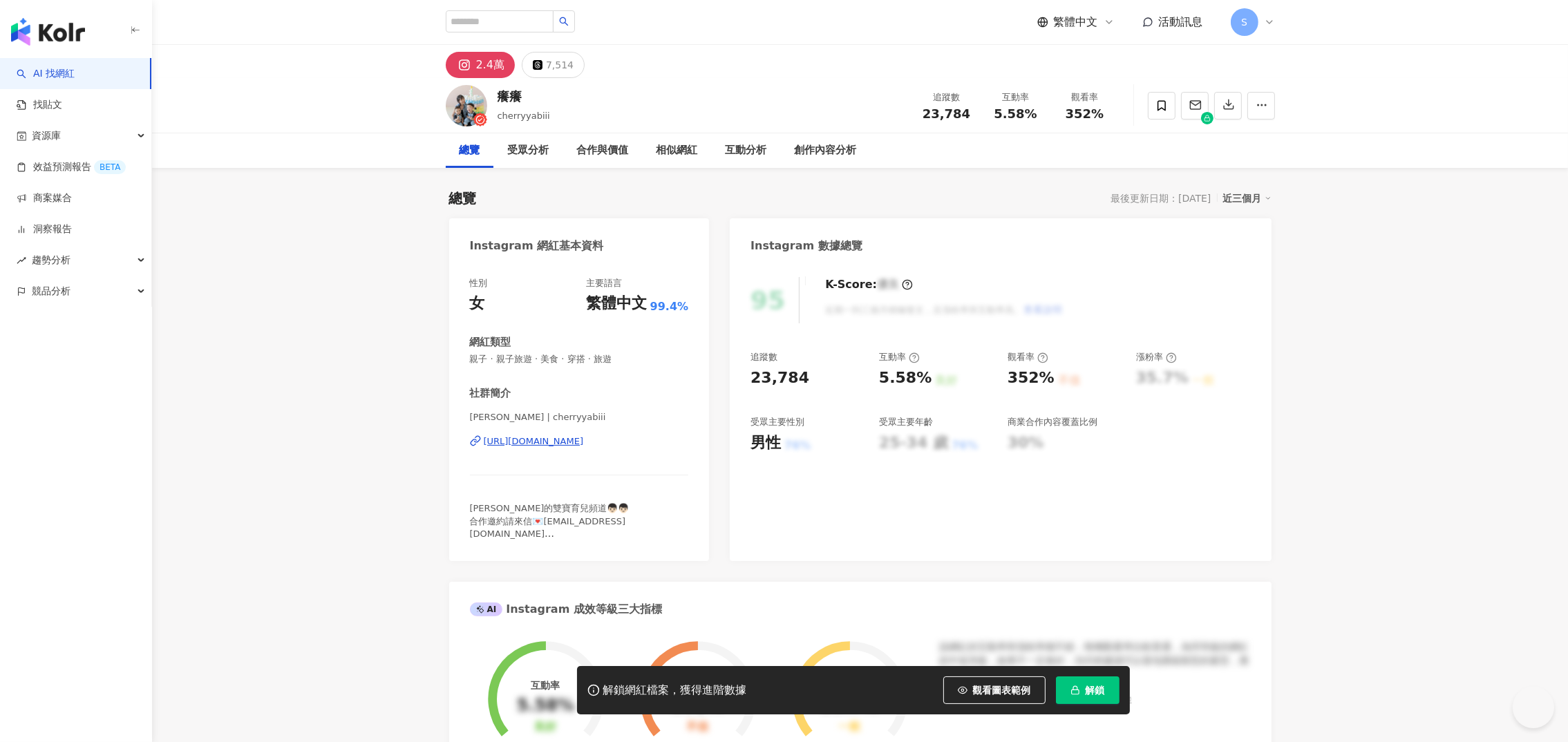
click at [584, 435] on div "[URL][DOMAIN_NAME]" at bounding box center [534, 441] width 100 height 12
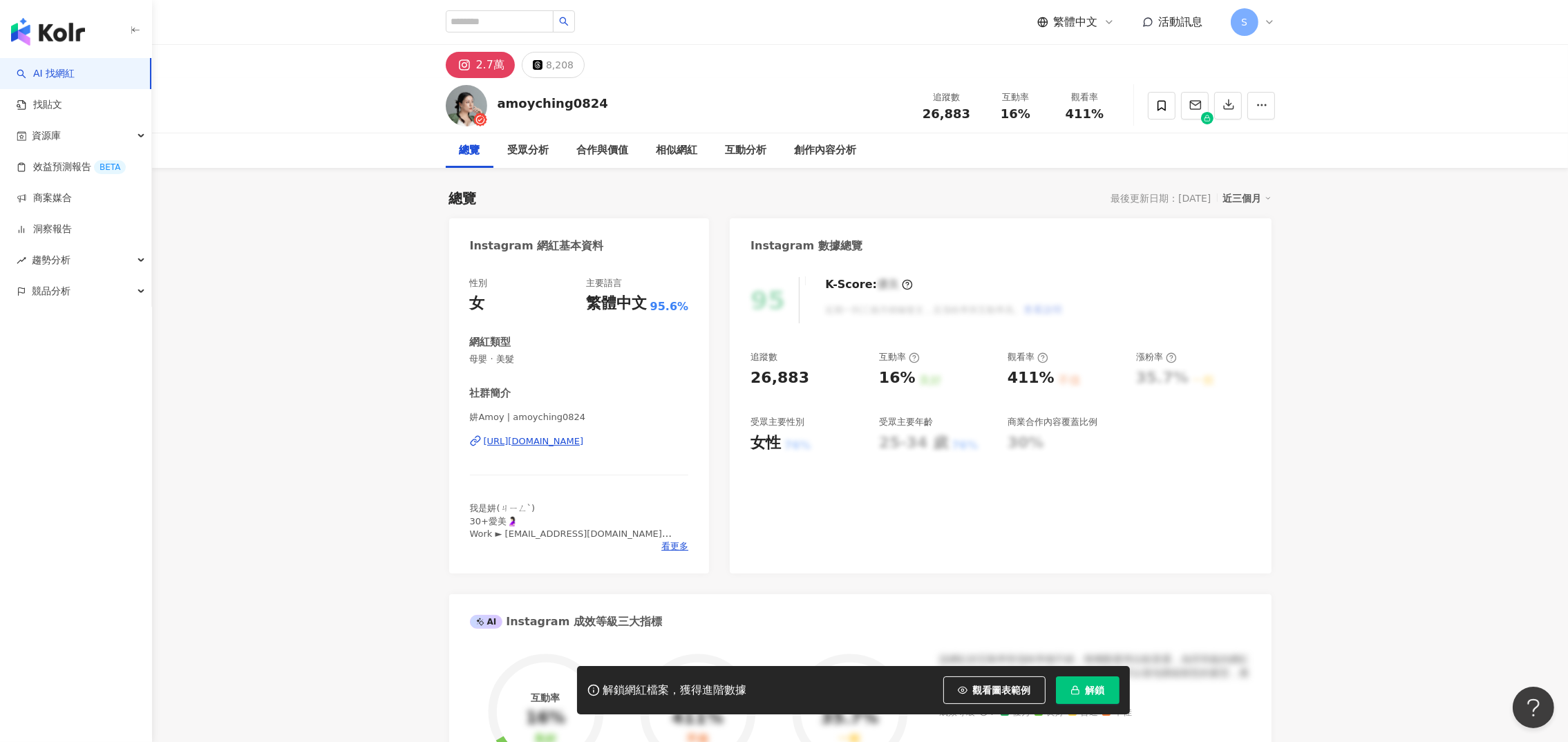
click at [564, 438] on div "https://www.instagram.com/amoyching0824/" at bounding box center [534, 441] width 100 height 12
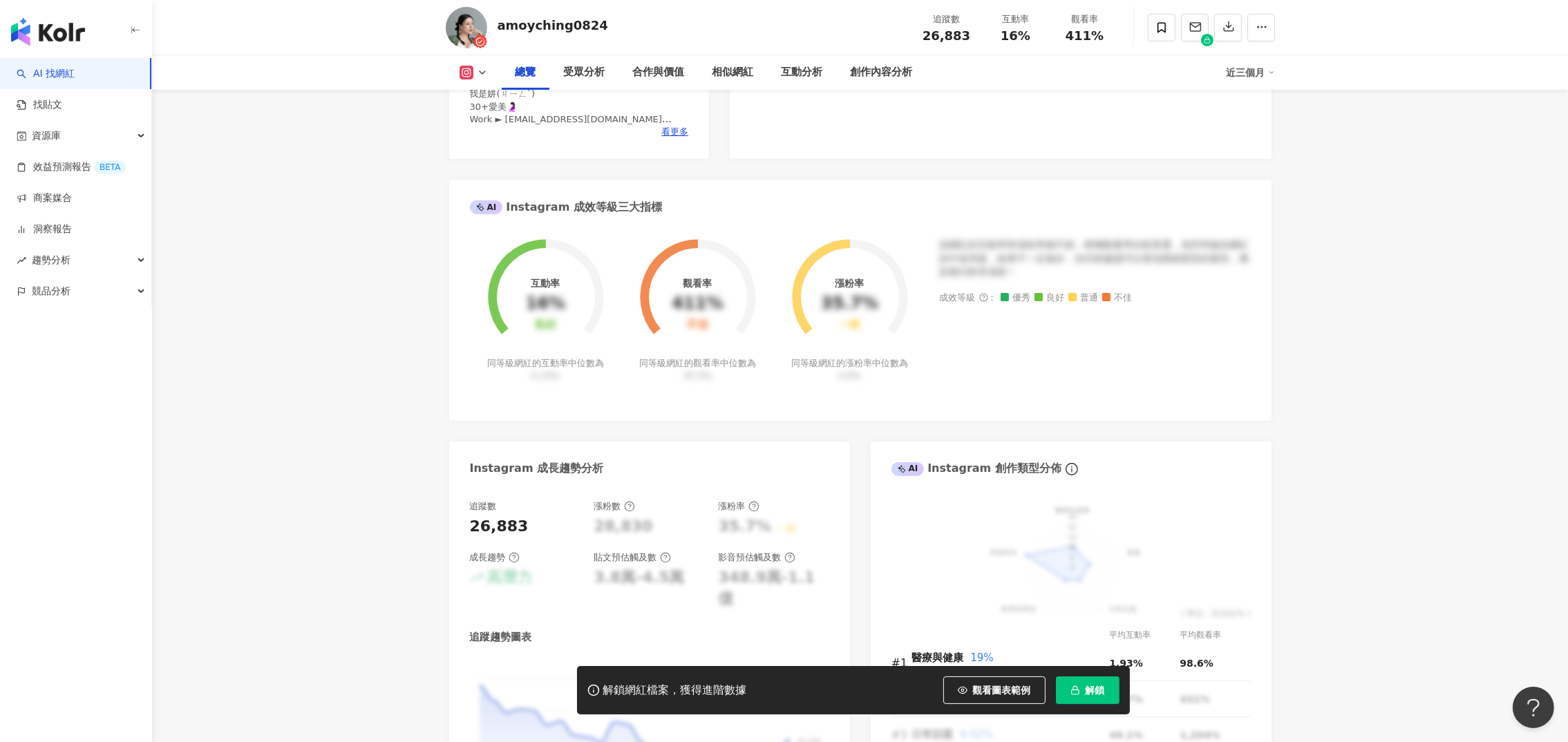
click at [1091, 604] on span "解鎖" at bounding box center [1094, 690] width 19 height 11
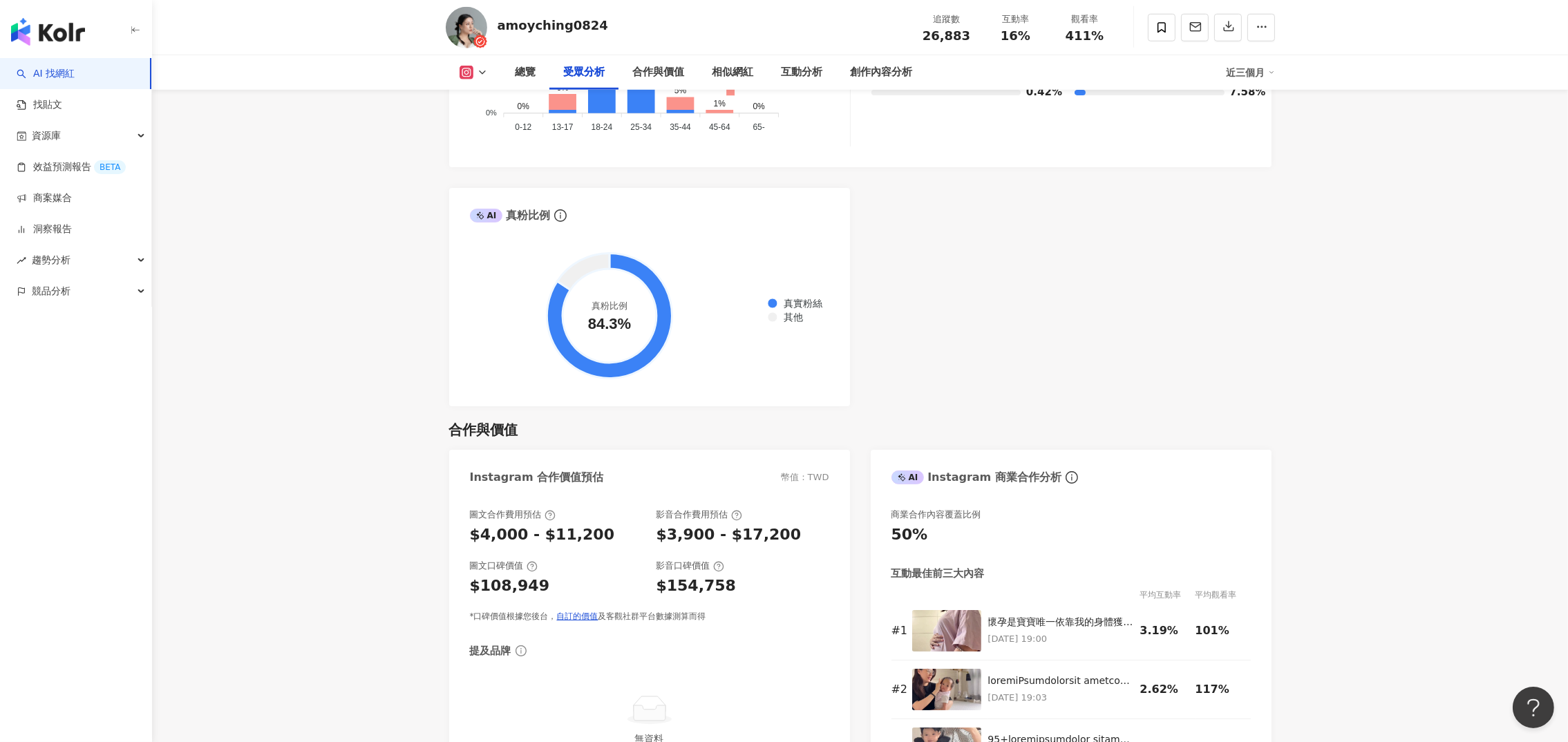
scroll to position [2175, 0]
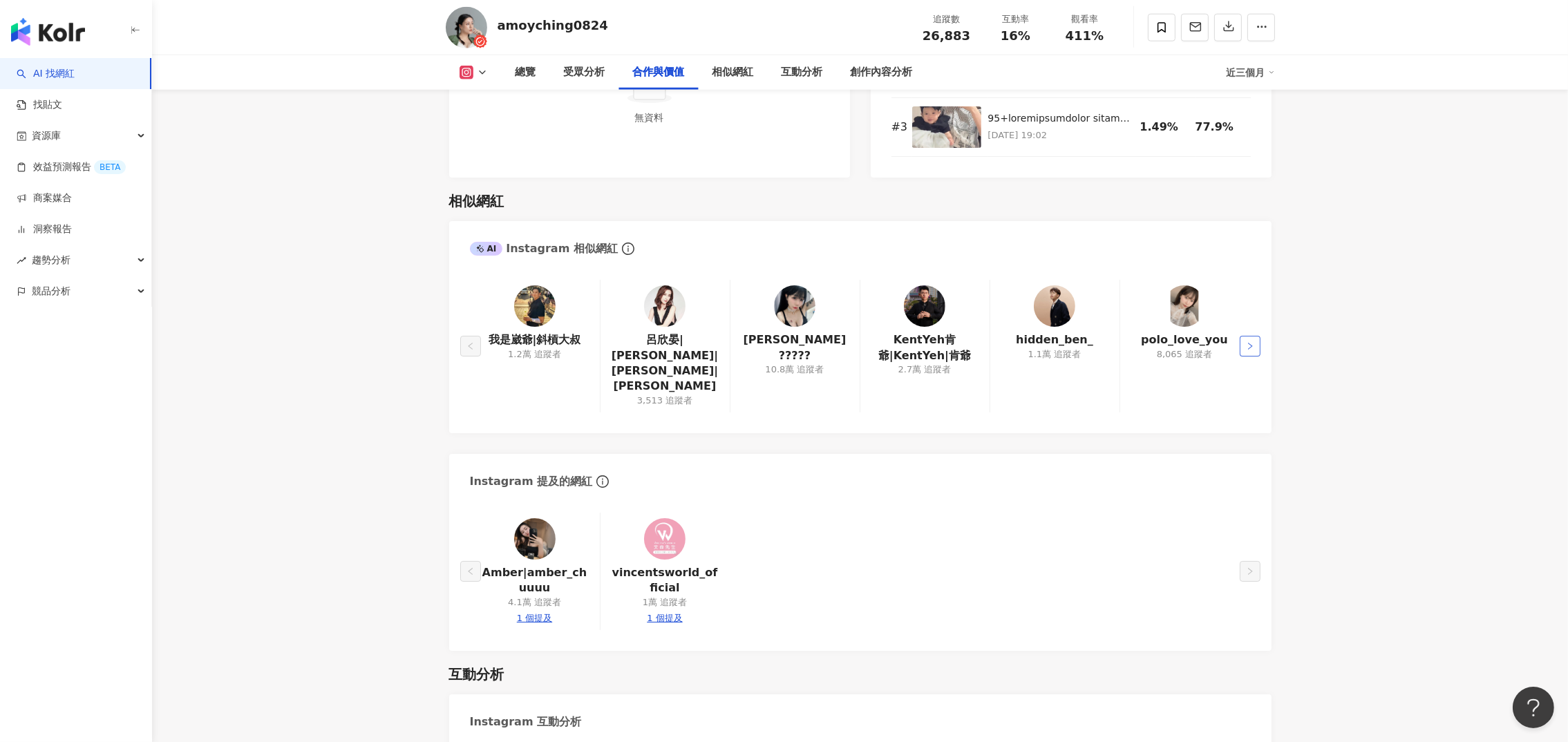
click at [1251, 342] on icon "right" at bounding box center [1249, 346] width 8 height 8
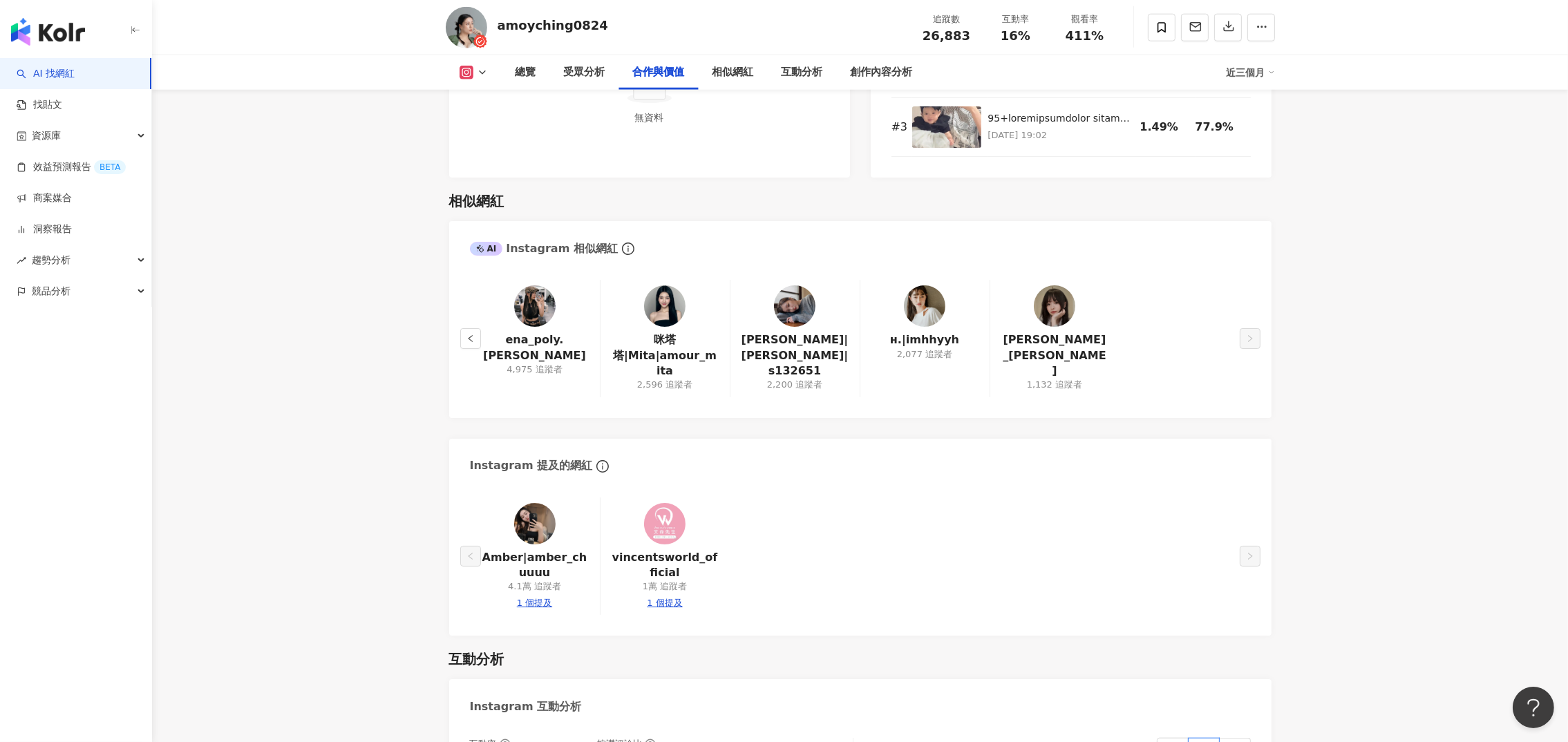
click at [675, 305] on img at bounding box center [664, 306] width 42 height 42
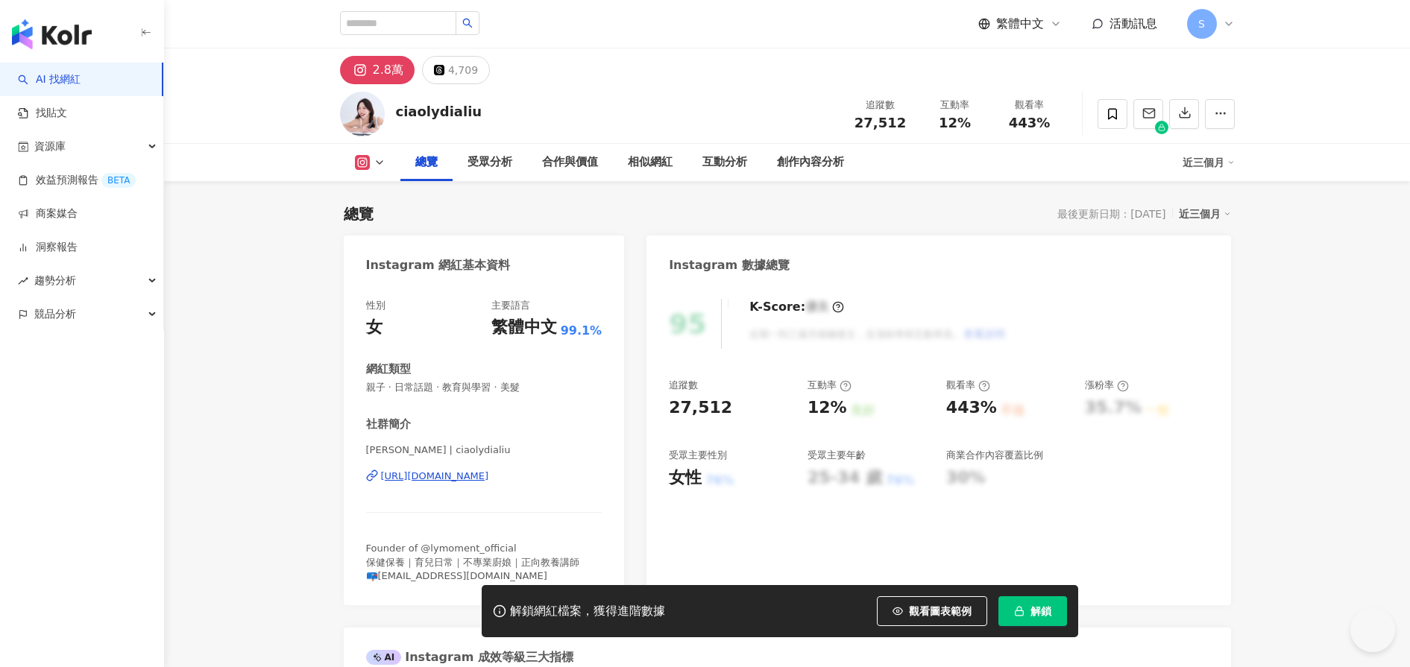
click at [489, 478] on div "[URL][DOMAIN_NAME]" at bounding box center [435, 476] width 108 height 13
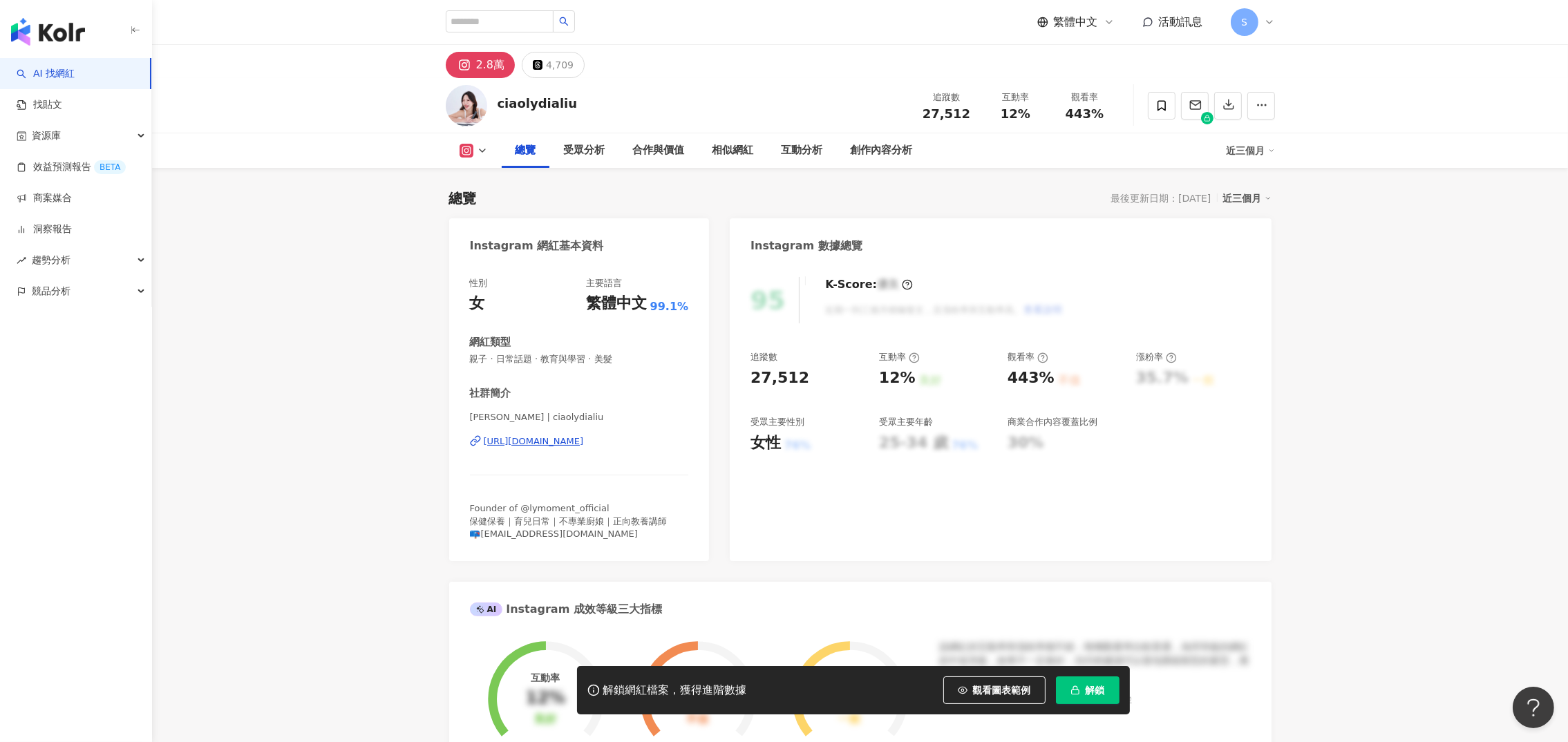
scroll to position [621, 0]
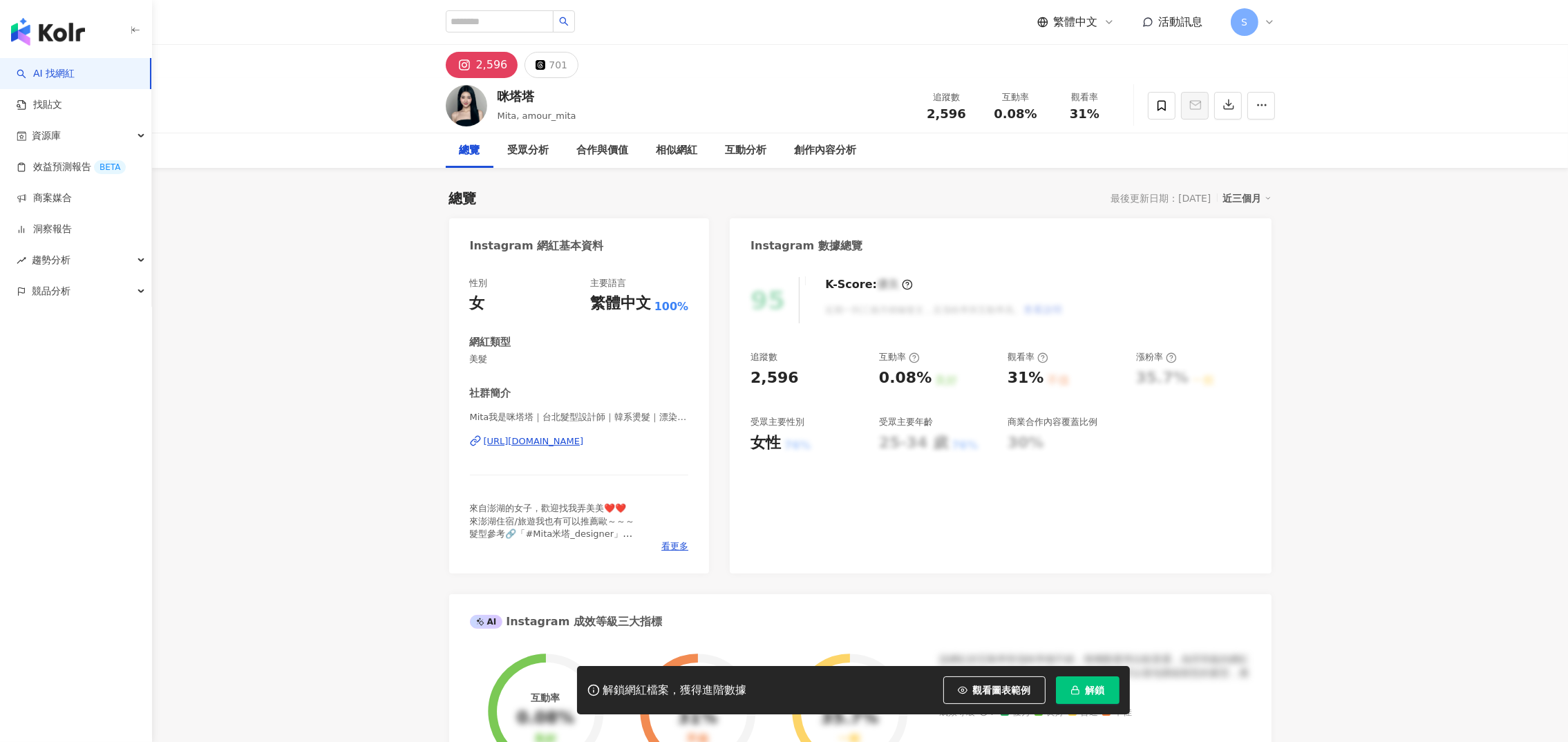
click at [550, 463] on div "Mita我是咪塔塔｜台北髮型設計師｜韓系燙髮｜漂染髮 | amour_mita [URL][DOMAIN_NAME]" at bounding box center [579, 451] width 219 height 81
click at [532, 441] on div "[URL][DOMAIN_NAME]" at bounding box center [534, 441] width 100 height 12
